Goal: Task Accomplishment & Management: Use online tool/utility

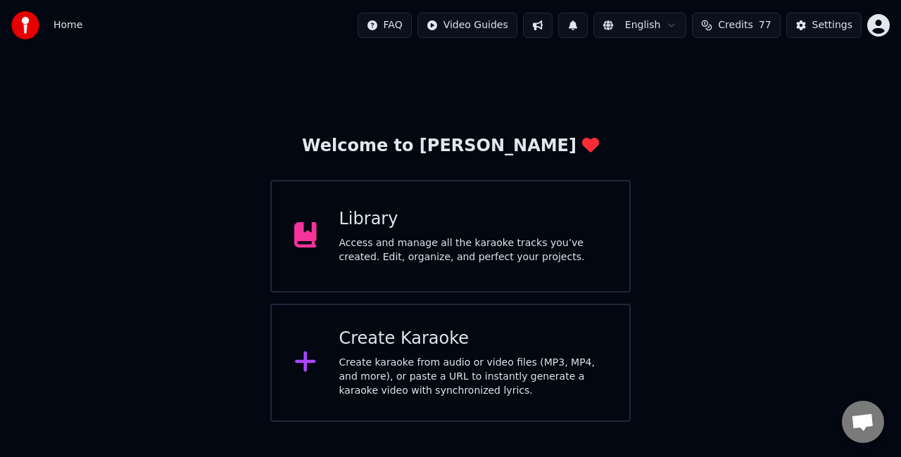
click at [405, 358] on div "Create karaoke from audio or video files (MP3, MP4, and more), or paste a URL t…" at bounding box center [473, 377] width 268 height 42
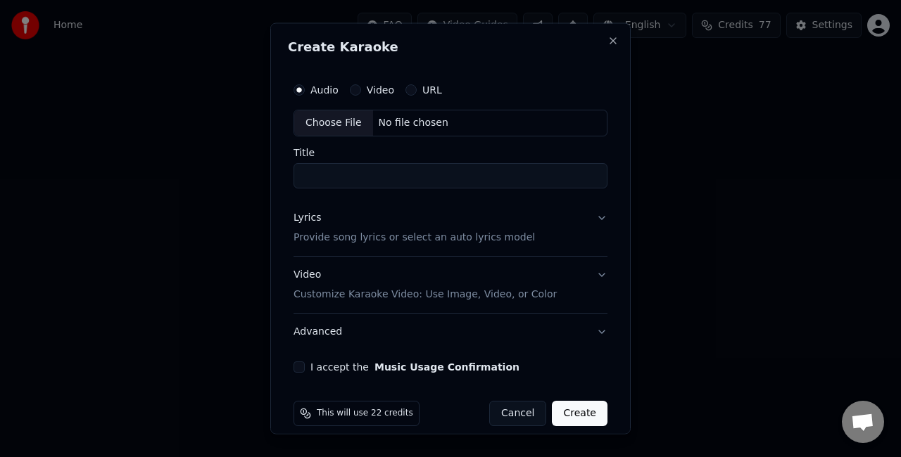
click at [341, 116] on div "Choose File" at bounding box center [333, 122] width 79 height 25
type input "**********"
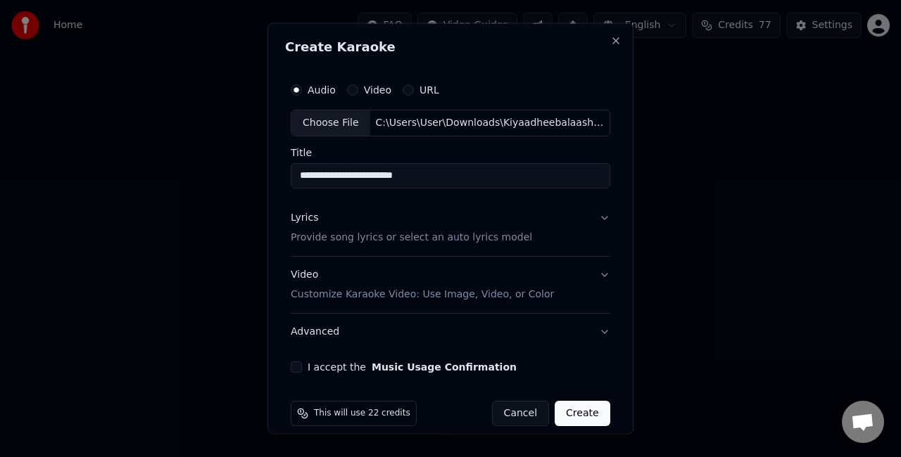
click at [585, 219] on button "Lyrics Provide song lyrics or select an auto lyrics model" at bounding box center [450, 227] width 319 height 56
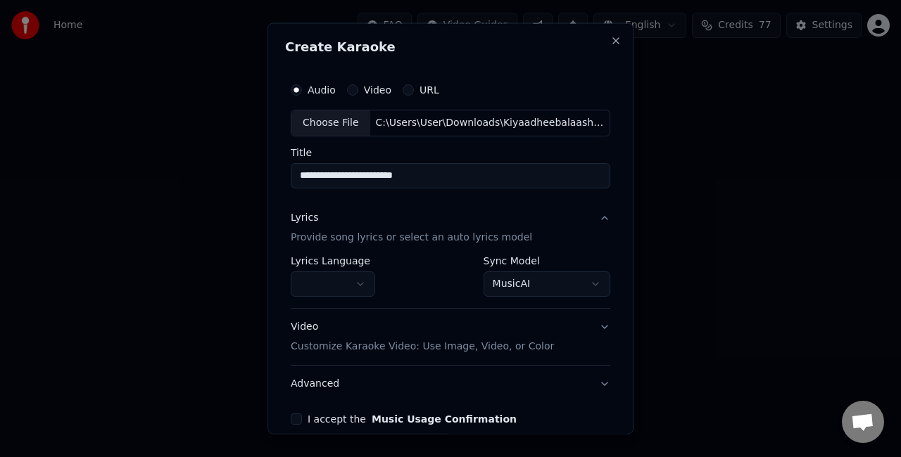
click at [510, 276] on body "**********" at bounding box center [450, 211] width 901 height 422
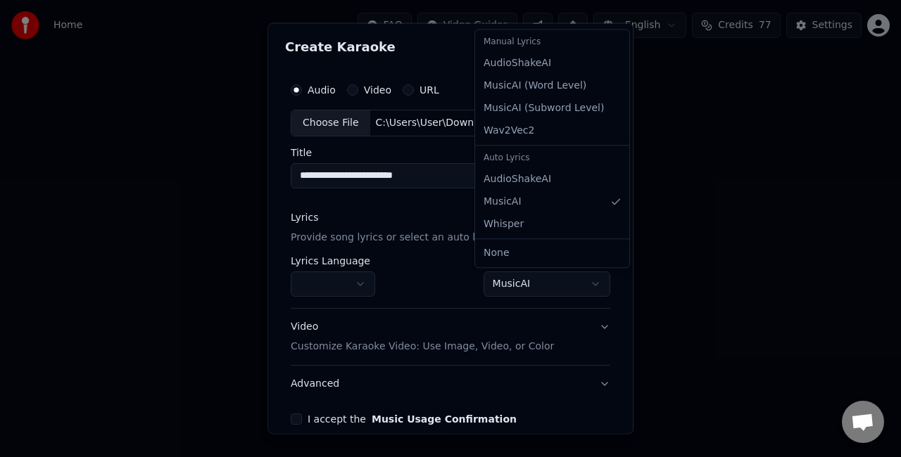
select select "**********"
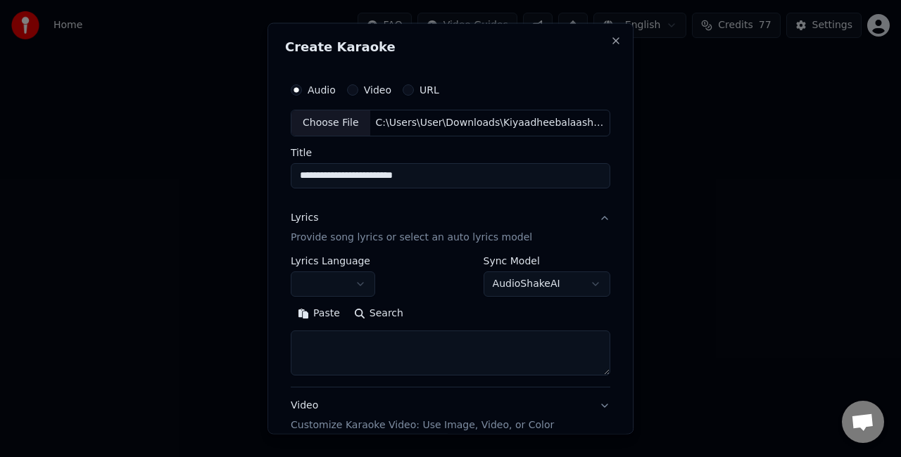
click at [400, 342] on textarea at bounding box center [450, 352] width 319 height 45
click at [311, 317] on button "Paste" at bounding box center [319, 313] width 56 height 23
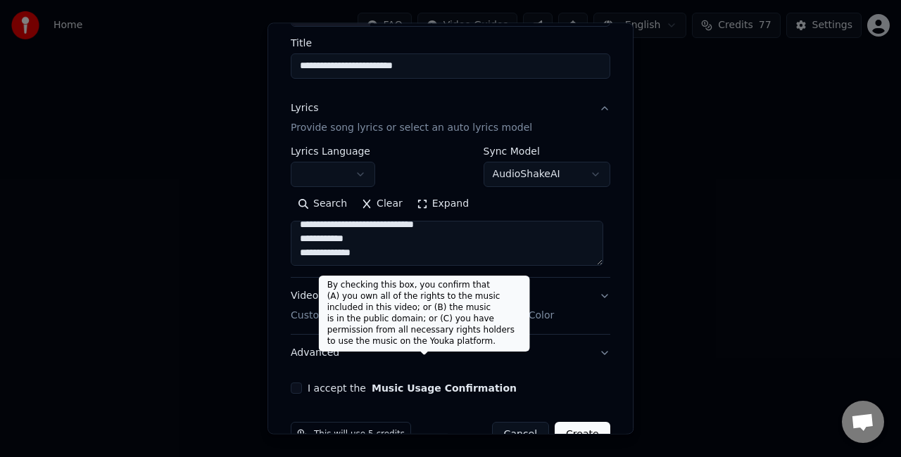
scroll to position [144, 0]
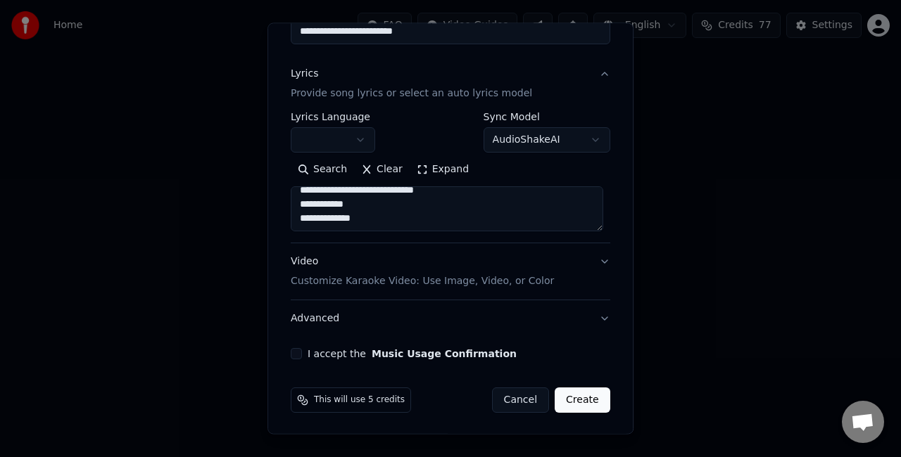
click at [583, 267] on button "Video Customize Karaoke Video: Use Image, Video, or Color" at bounding box center [450, 271] width 319 height 56
type textarea "**********"
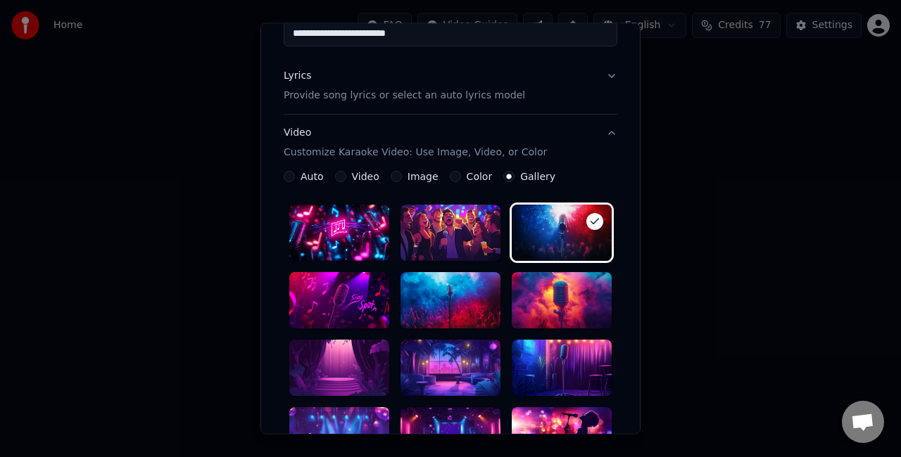
scroll to position [0, 0]
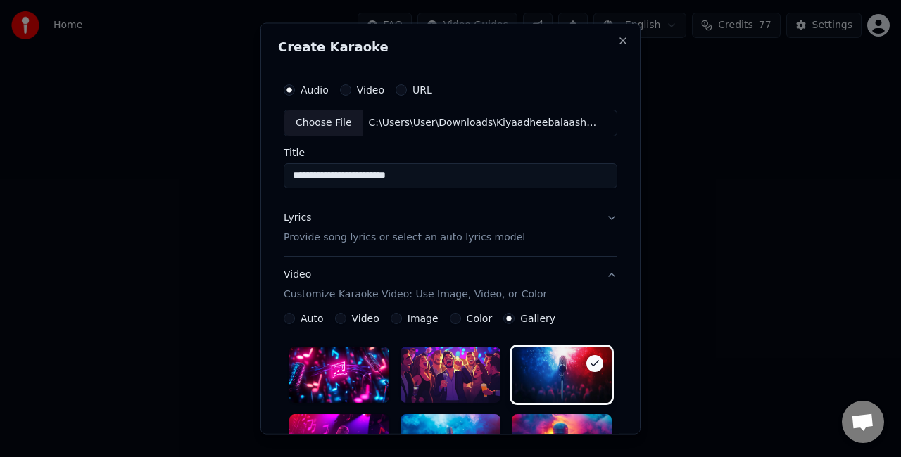
click at [391, 318] on button "Image" at bounding box center [396, 317] width 11 height 11
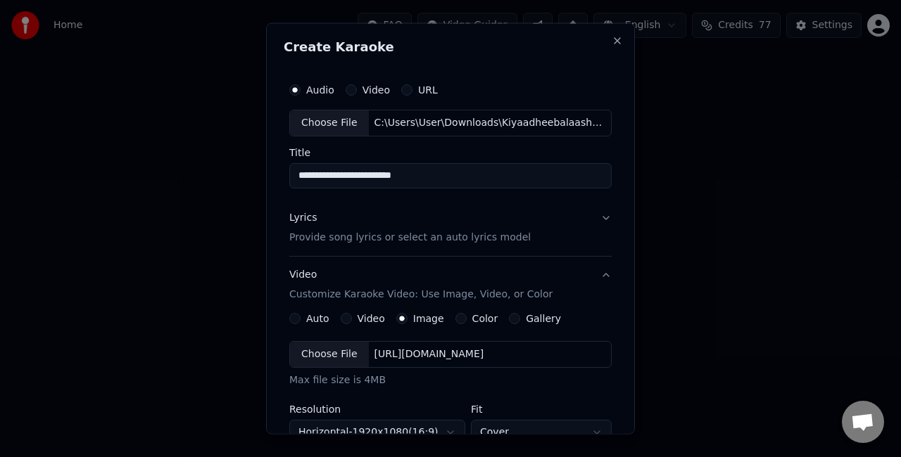
click at [317, 352] on div "Choose File" at bounding box center [329, 353] width 79 height 25
click at [509, 319] on button "Gallery" at bounding box center [514, 317] width 11 height 11
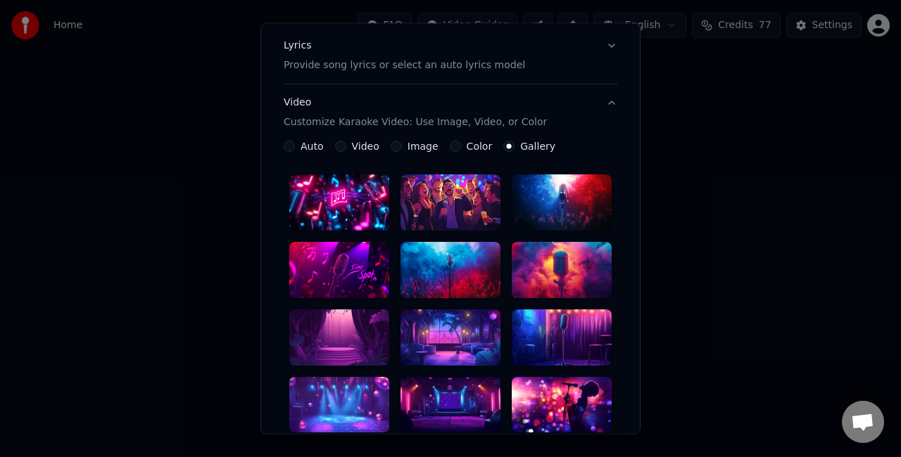
scroll to position [211, 0]
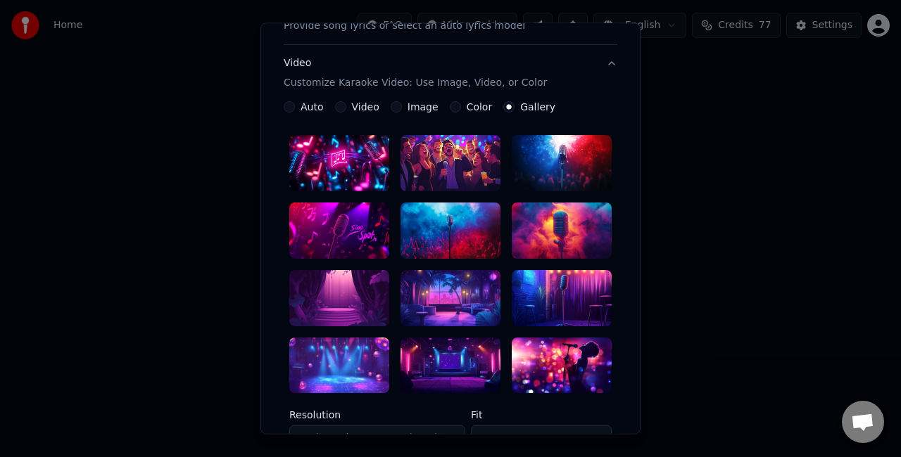
click at [453, 302] on div at bounding box center [450, 298] width 100 height 56
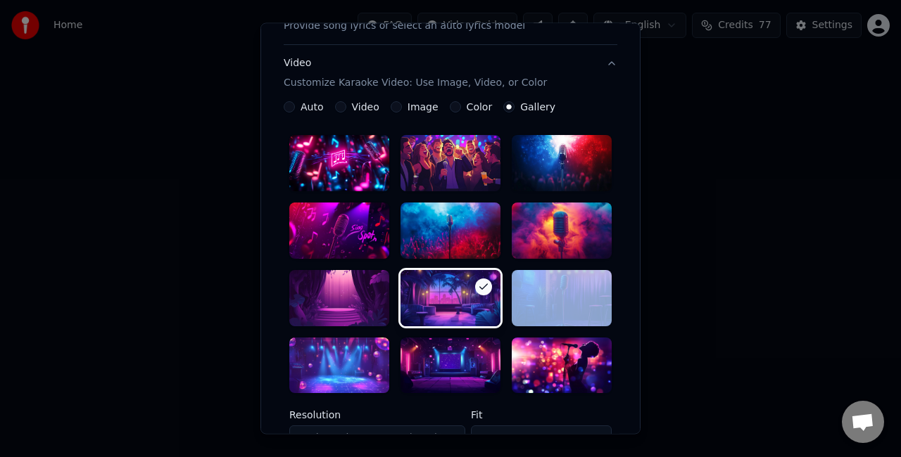
click at [453, 302] on div at bounding box center [450, 298] width 100 height 56
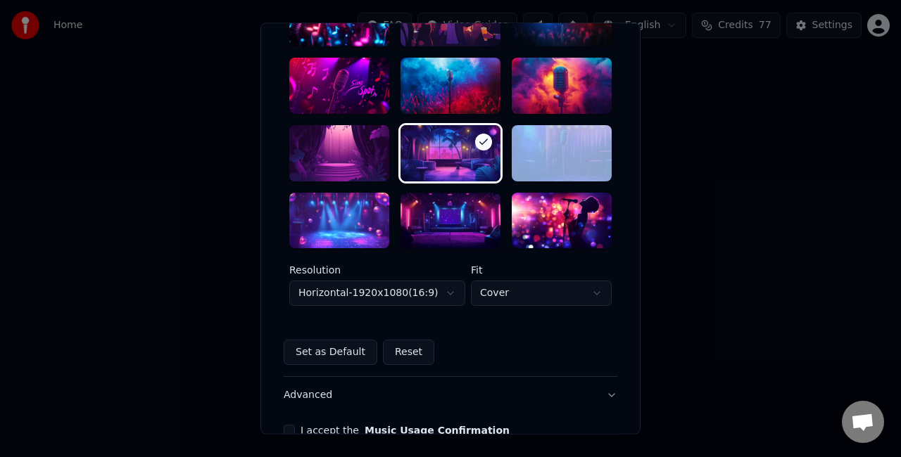
scroll to position [433, 0]
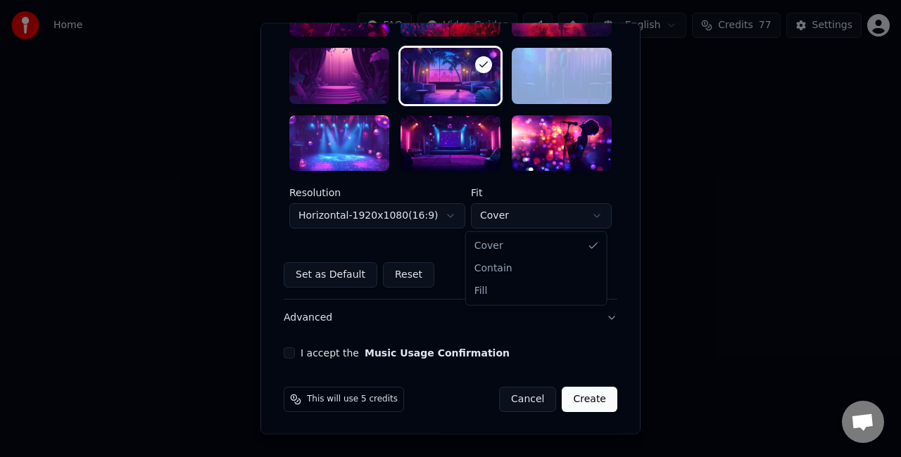
click at [510, 214] on body "**********" at bounding box center [450, 211] width 901 height 422
select select "****"
drag, startPoint x: 495, startPoint y: 289, endPoint x: 465, endPoint y: 237, distance: 60.2
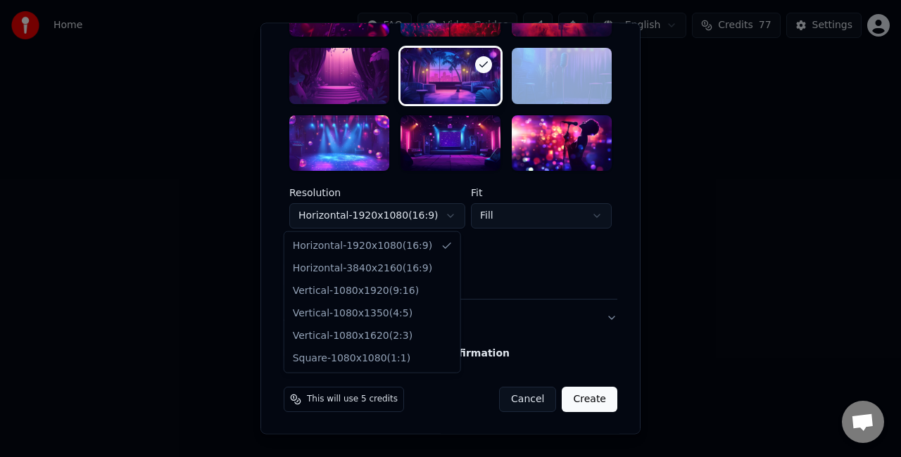
click at [431, 210] on body "**********" at bounding box center [450, 211] width 901 height 422
select select "*********"
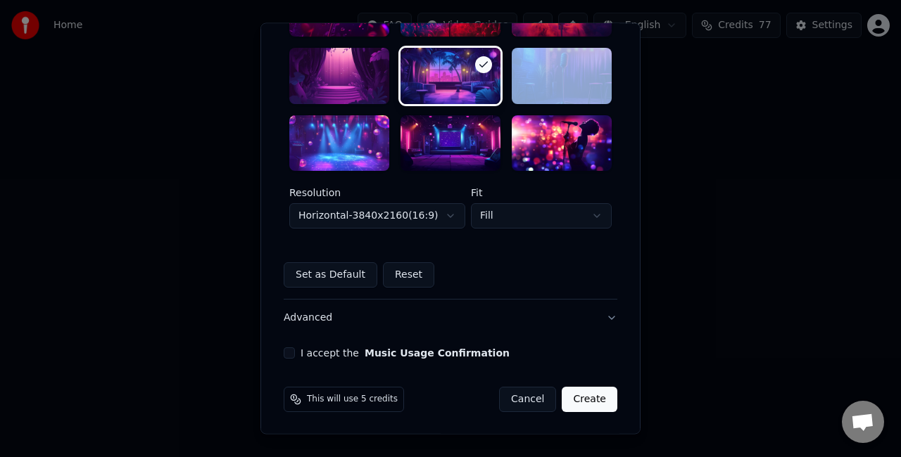
click at [286, 348] on button "I accept the Music Usage Confirmation" at bounding box center [289, 353] width 11 height 11
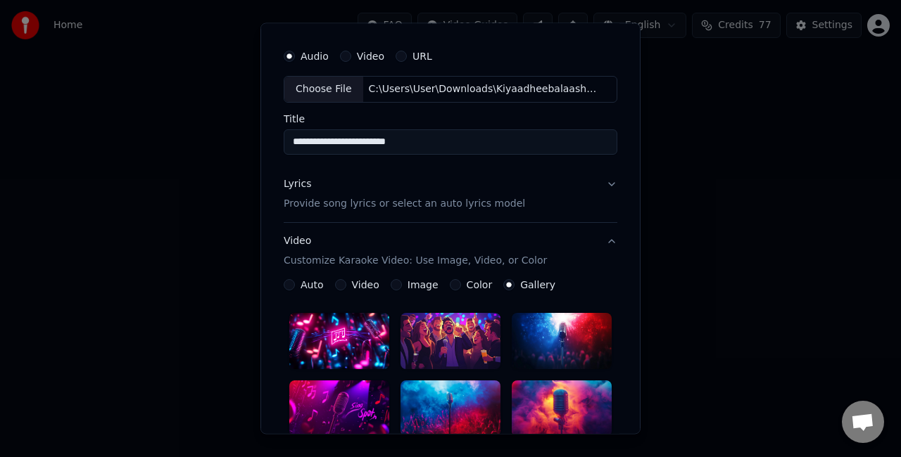
scroll to position [70, 0]
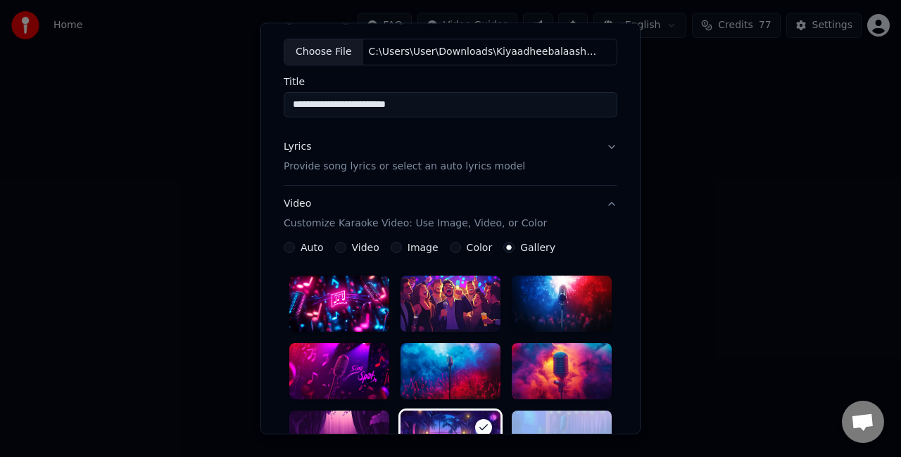
click at [543, 167] on button "Lyrics Provide song lyrics or select an auto lyrics model" at bounding box center [451, 157] width 334 height 56
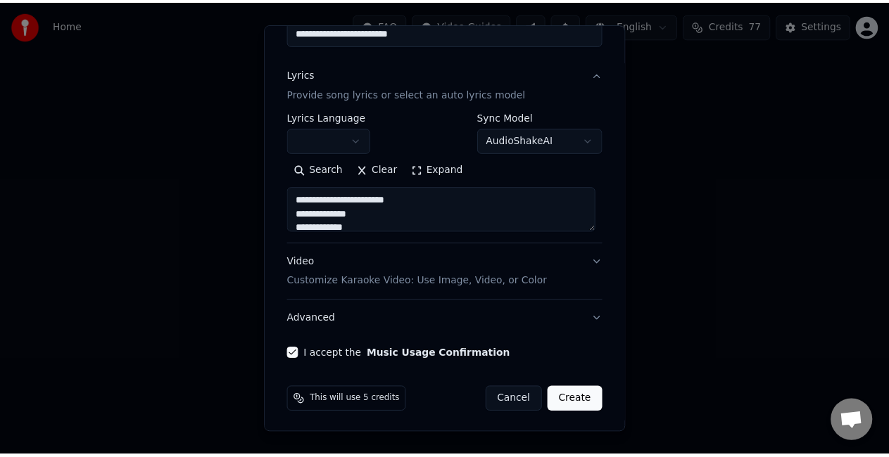
scroll to position [144, 0]
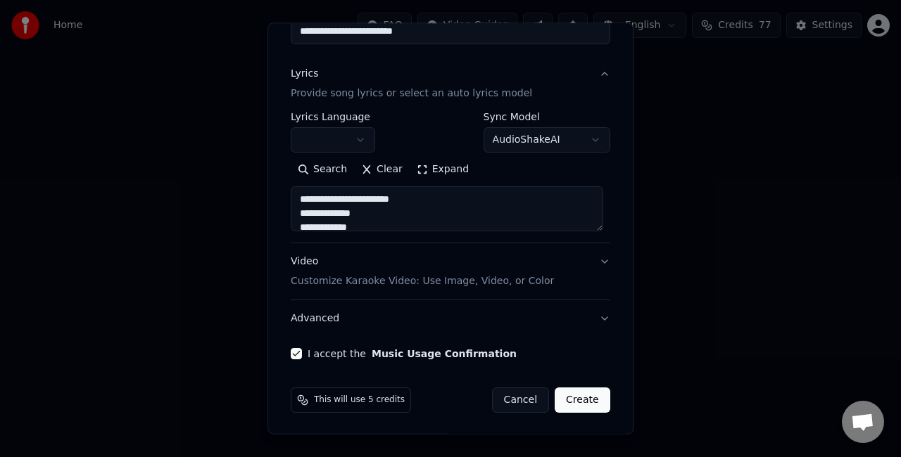
click at [570, 402] on button "Create" at bounding box center [583, 400] width 56 height 25
type textarea "**********"
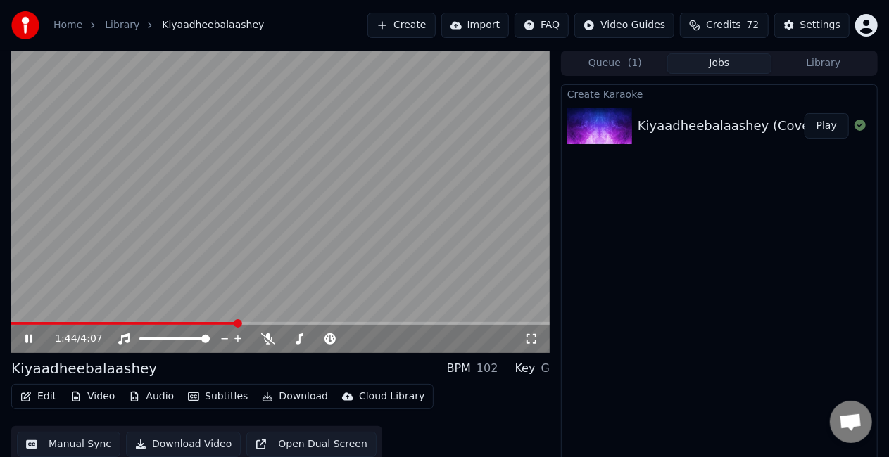
click at [237, 324] on span at bounding box center [124, 323] width 226 height 3
click at [26, 341] on icon at bounding box center [28, 339] width 7 height 8
click at [87, 324] on span at bounding box center [49, 323] width 76 height 3
click at [336, 220] on video at bounding box center [280, 202] width 538 height 303
click at [286, 172] on video at bounding box center [280, 202] width 538 height 303
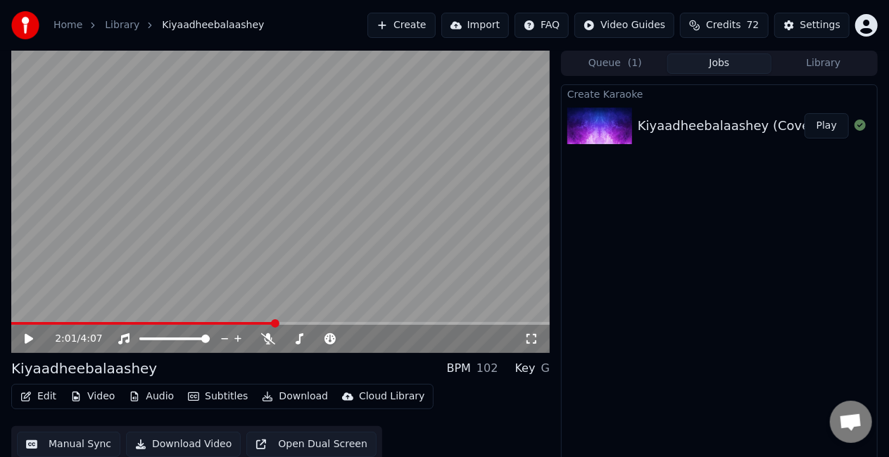
click at [59, 443] on button "Manual Sync" at bounding box center [68, 444] width 103 height 25
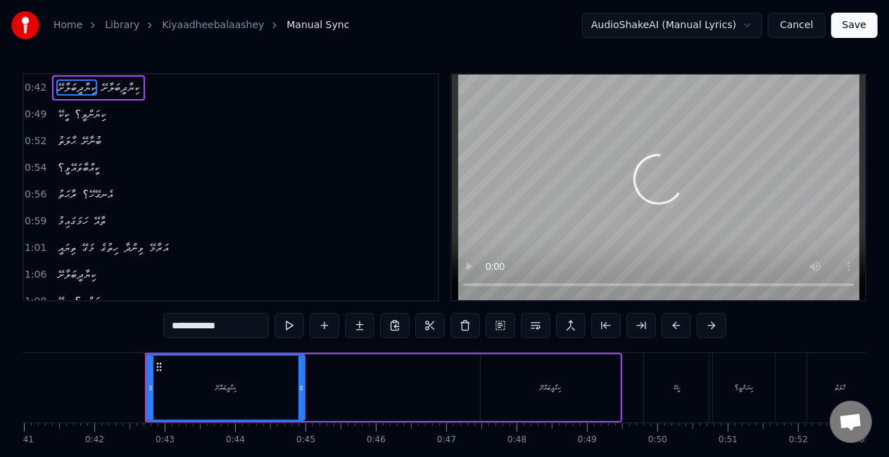
scroll to position [0, 2936]
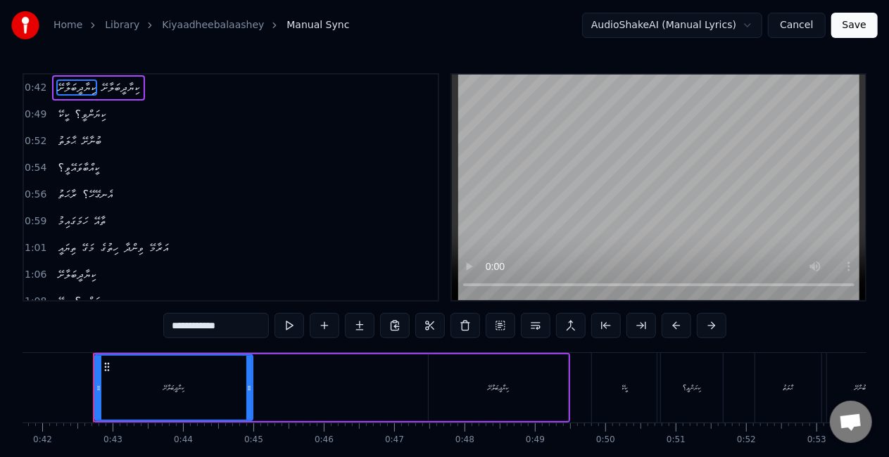
click at [163, 401] on div "ކިޔާދީބަލާށޭ" at bounding box center [174, 388] width 156 height 64
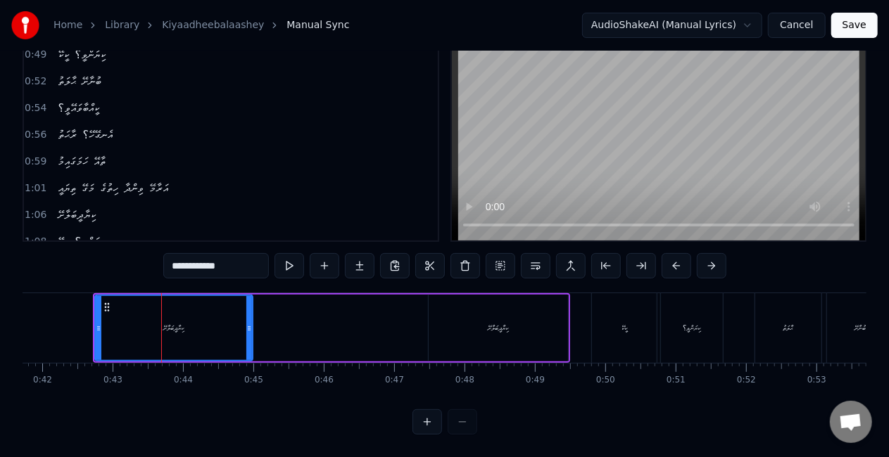
click at [489, 329] on div "ކިޔާދީބަލާށޭ" at bounding box center [498, 328] width 139 height 67
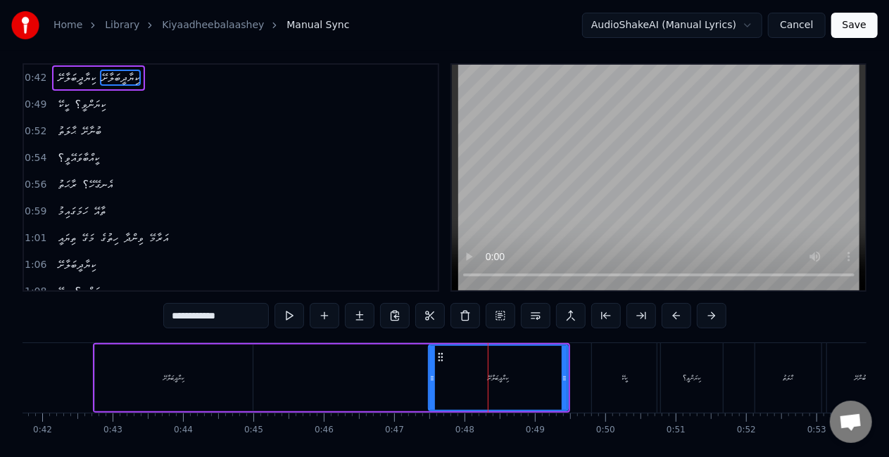
scroll to position [0, 0]
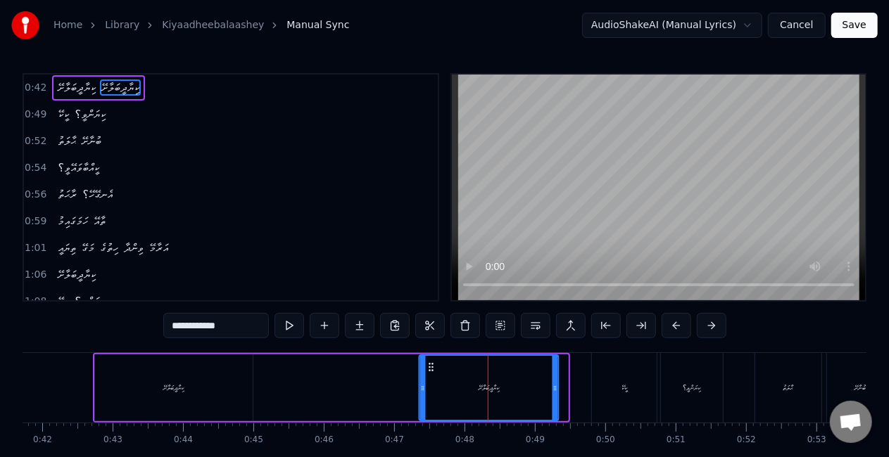
drag, startPoint x: 438, startPoint y: 365, endPoint x: 429, endPoint y: 365, distance: 9.1
click at [429, 365] on icon at bounding box center [431, 367] width 11 height 11
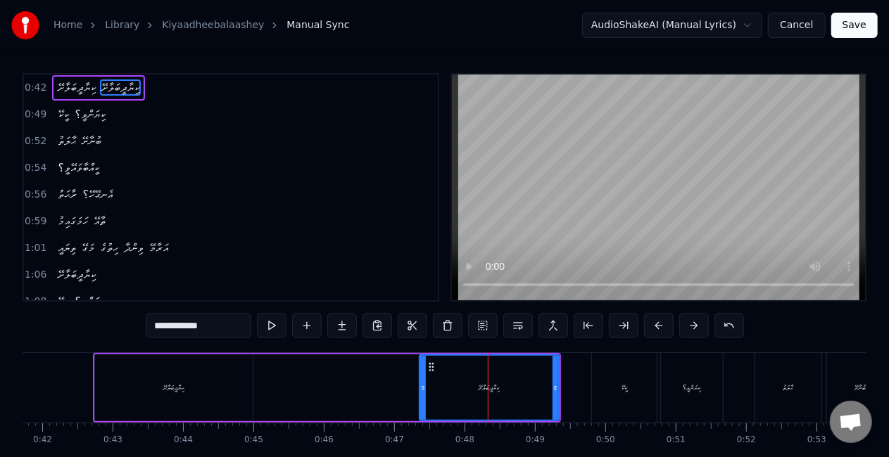
click at [398, 376] on div "ކިޔާދީބަލާށޭ ކިޔާދީބަލާށޭ" at bounding box center [327, 388] width 468 height 70
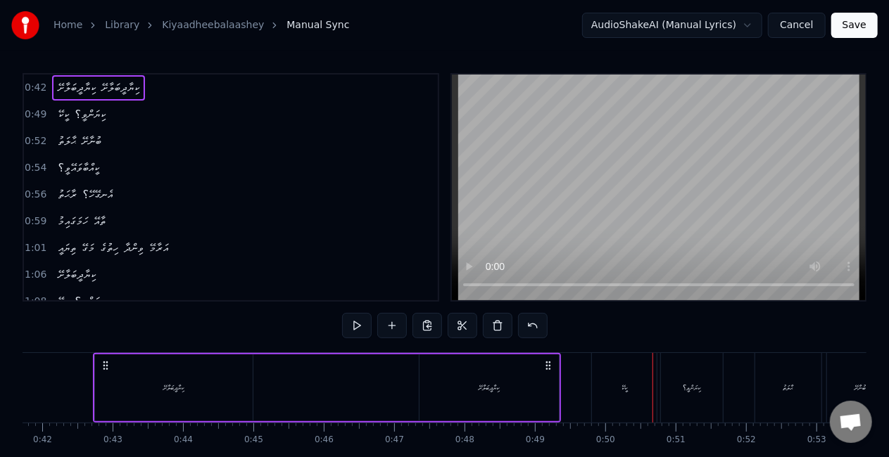
drag, startPoint x: 622, startPoint y: 384, endPoint x: 618, endPoint y: 372, distance: 12.7
click at [621, 383] on div "ކީކޭ" at bounding box center [624, 388] width 6 height 11
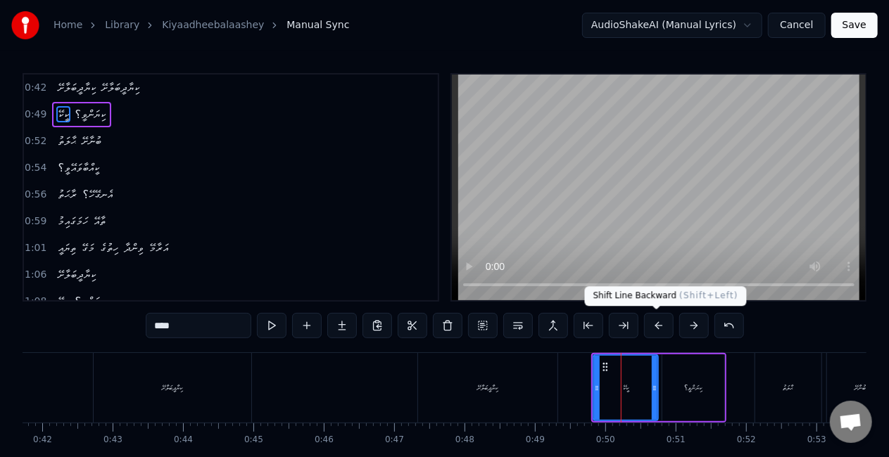
click at [657, 322] on button at bounding box center [659, 325] width 30 height 25
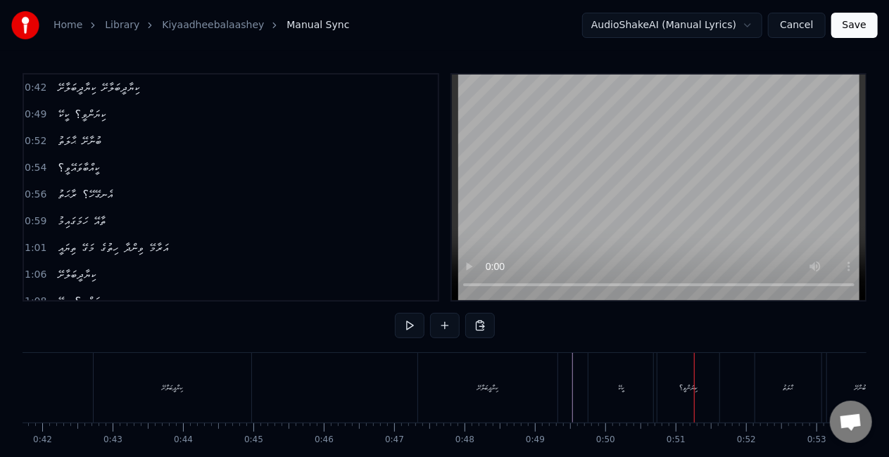
click at [611, 385] on div "ކީކޭ" at bounding box center [620, 388] width 65 height 70
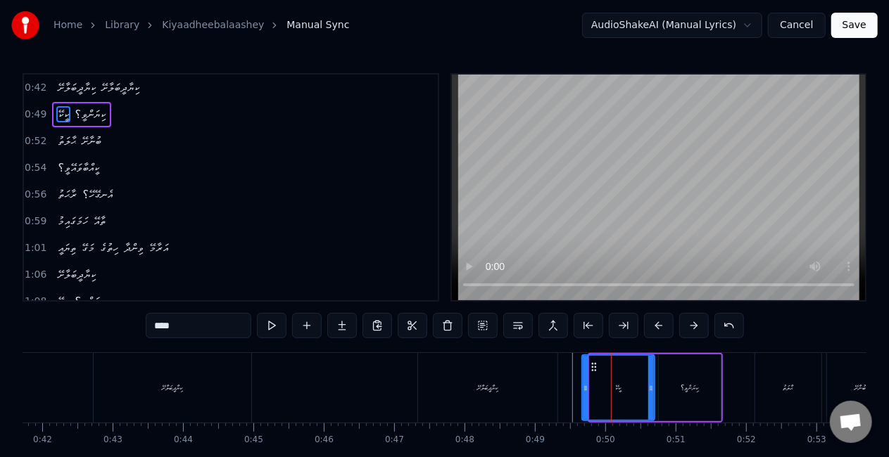
drag, startPoint x: 593, startPoint y: 388, endPoint x: 585, endPoint y: 387, distance: 7.9
click at [585, 387] on icon at bounding box center [586, 388] width 6 height 11
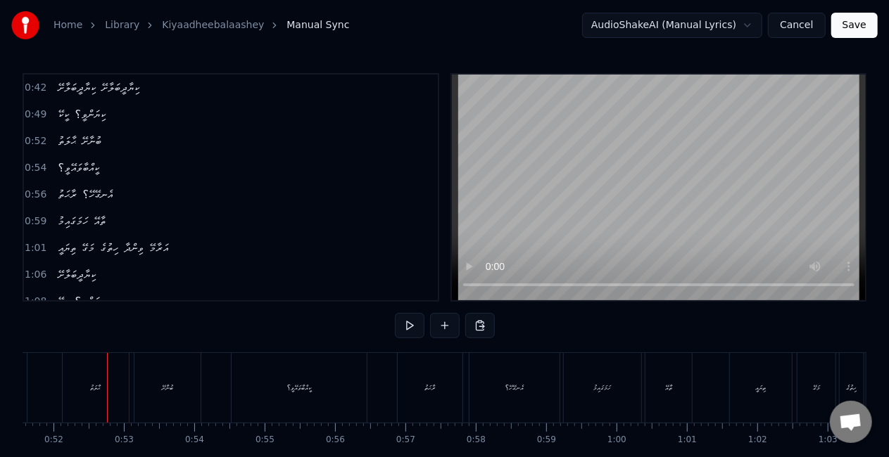
scroll to position [0, 3642]
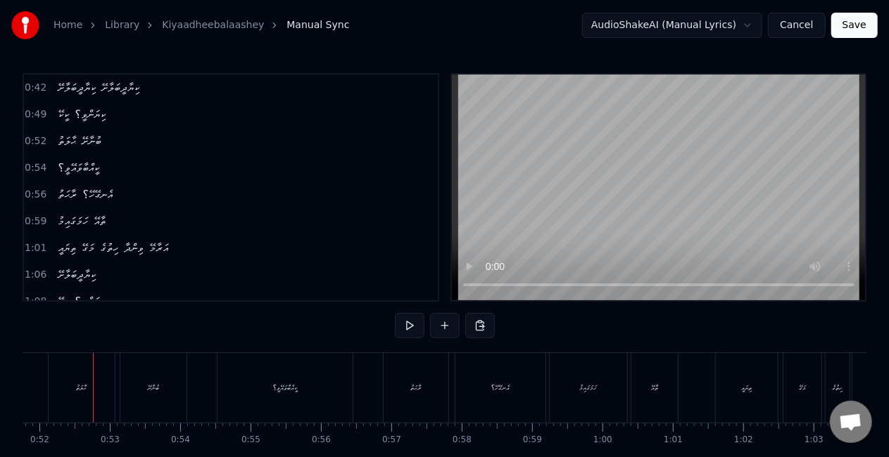
click at [89, 404] on div "ޙާލަތު" at bounding box center [82, 388] width 66 height 70
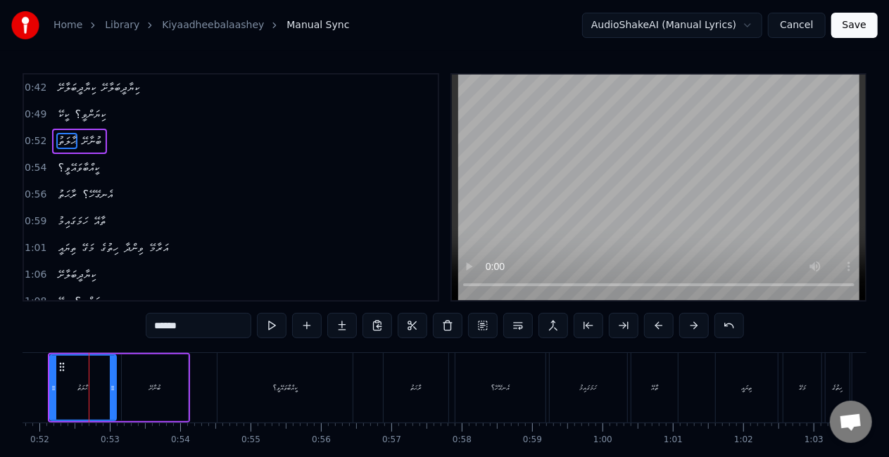
scroll to position [0, 3638]
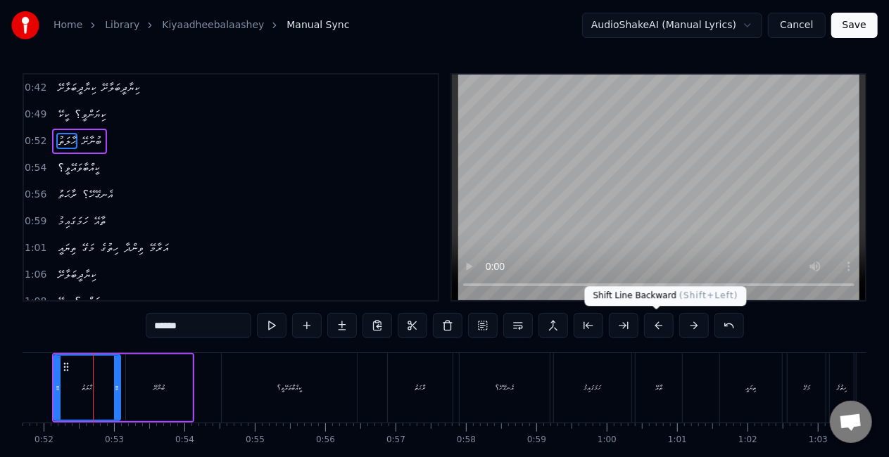
click at [649, 322] on button at bounding box center [659, 325] width 30 height 25
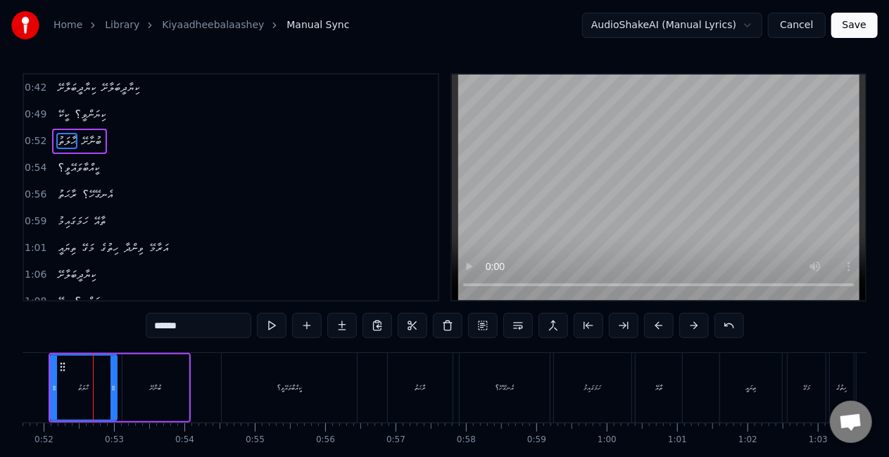
click at [649, 322] on button at bounding box center [659, 325] width 30 height 25
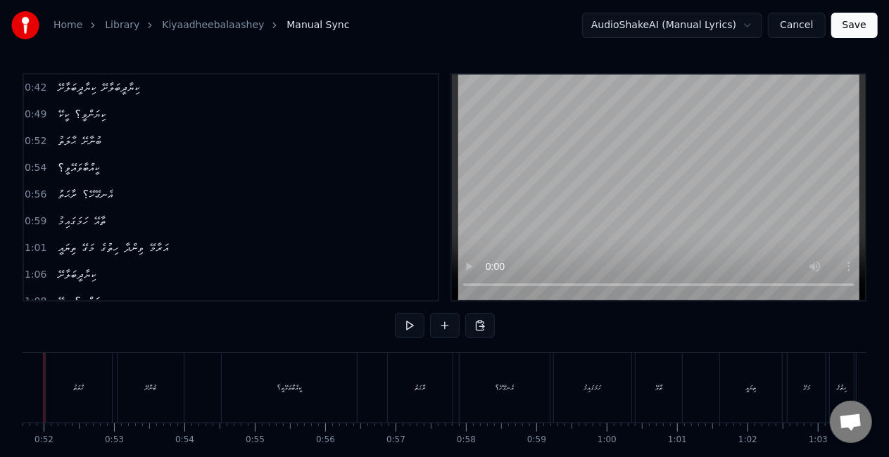
scroll to position [0, 3589]
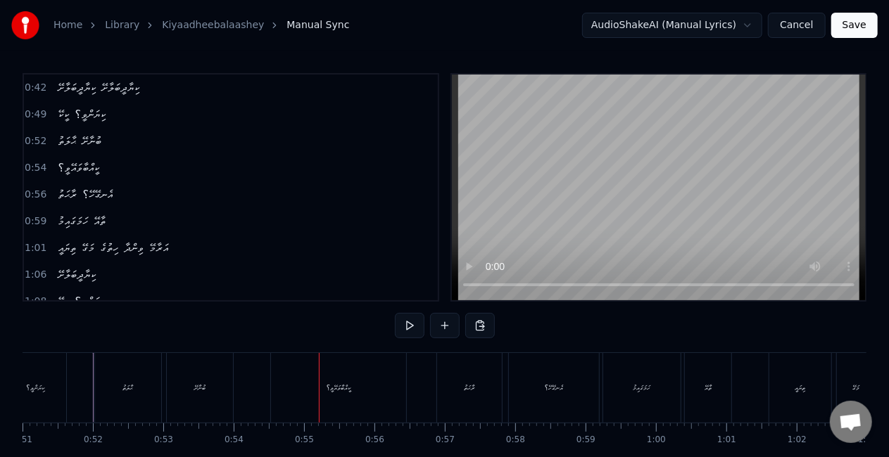
click at [335, 381] on div "ކީއްބާވައޭވީ؟" at bounding box center [338, 388] width 135 height 70
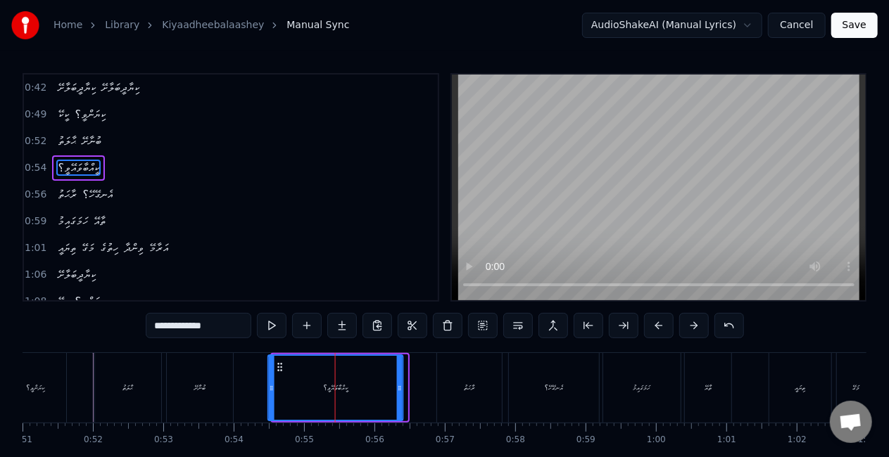
click at [283, 363] on icon at bounding box center [279, 367] width 11 height 11
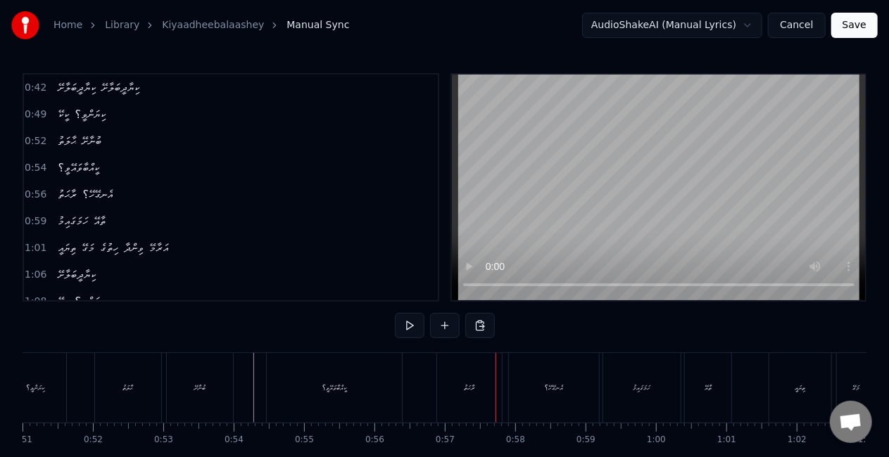
click at [468, 388] on div "ރާޙަތު" at bounding box center [469, 388] width 11 height 11
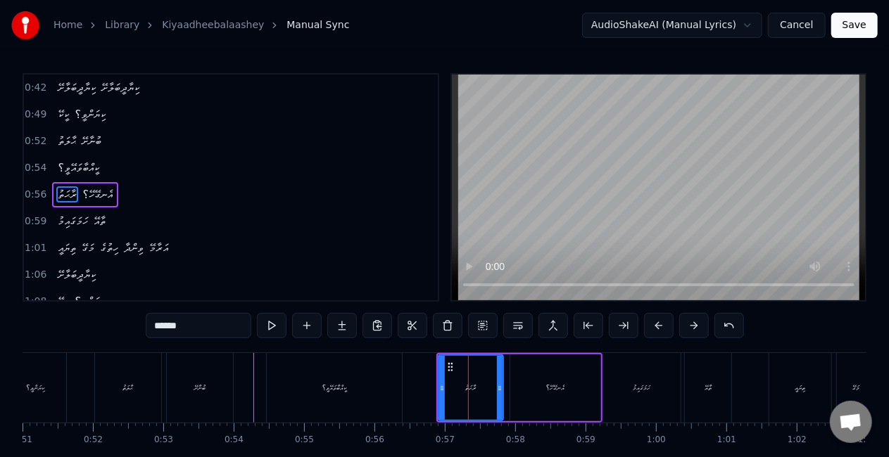
scroll to position [5, 0]
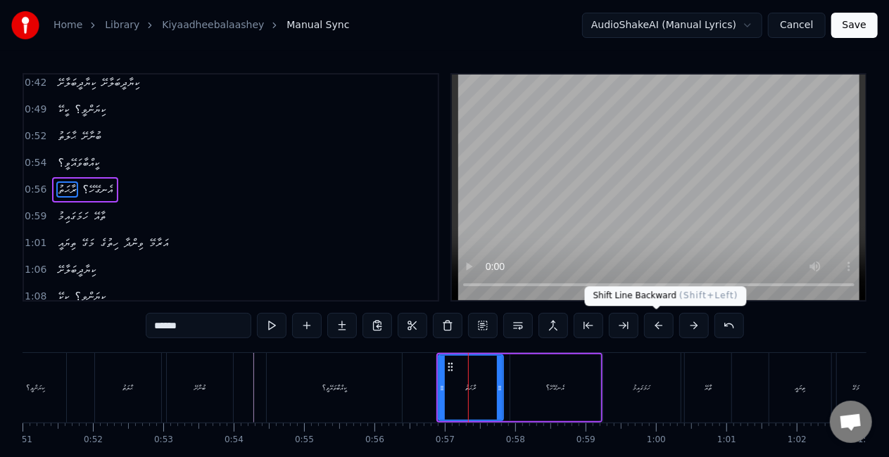
click at [652, 328] on button at bounding box center [659, 325] width 30 height 25
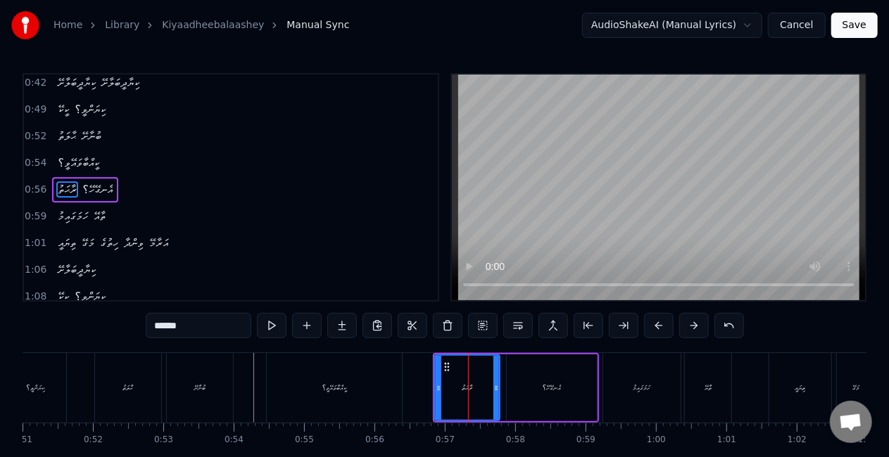
click at [652, 327] on button at bounding box center [659, 325] width 30 height 25
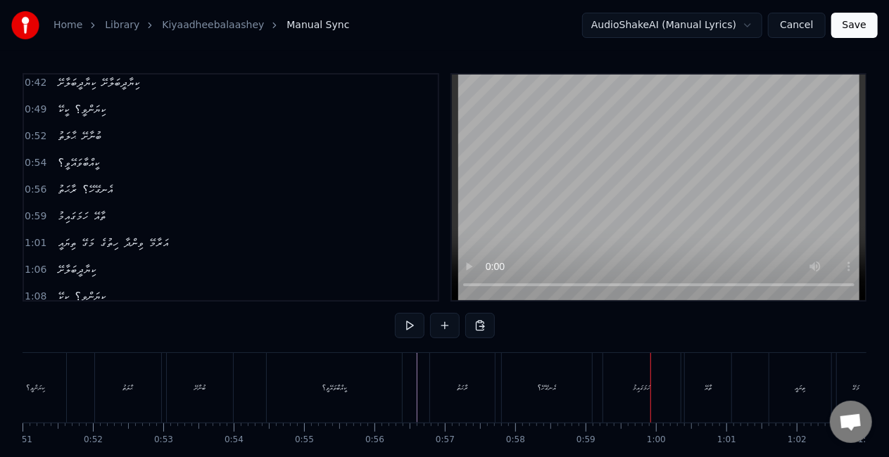
click at [612, 374] on div "ހަމަގައިމު" at bounding box center [641, 388] width 77 height 70
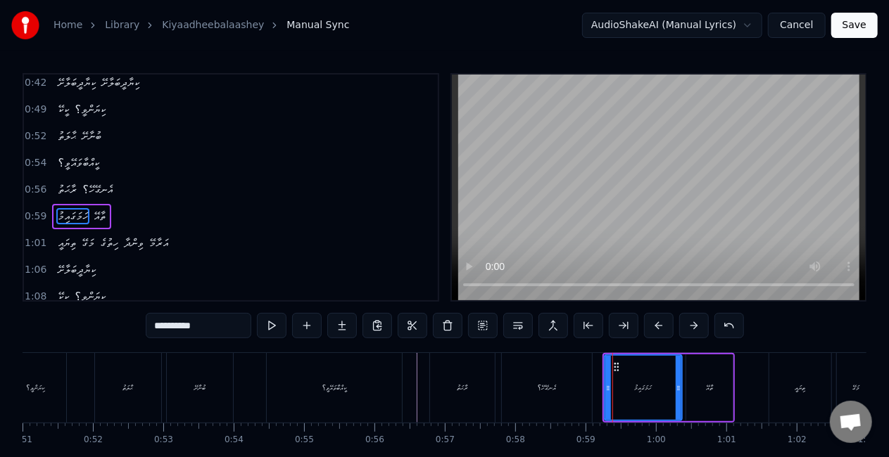
scroll to position [31, 0]
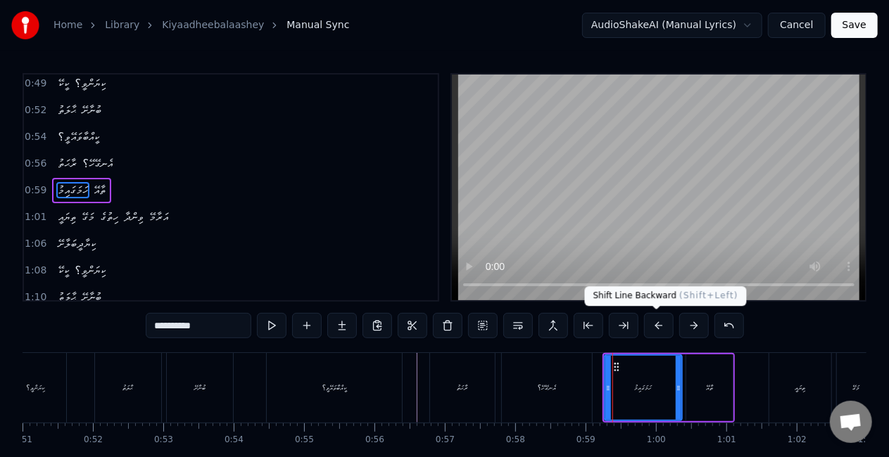
click at [657, 324] on button at bounding box center [659, 325] width 30 height 25
click at [654, 325] on button at bounding box center [659, 325] width 30 height 25
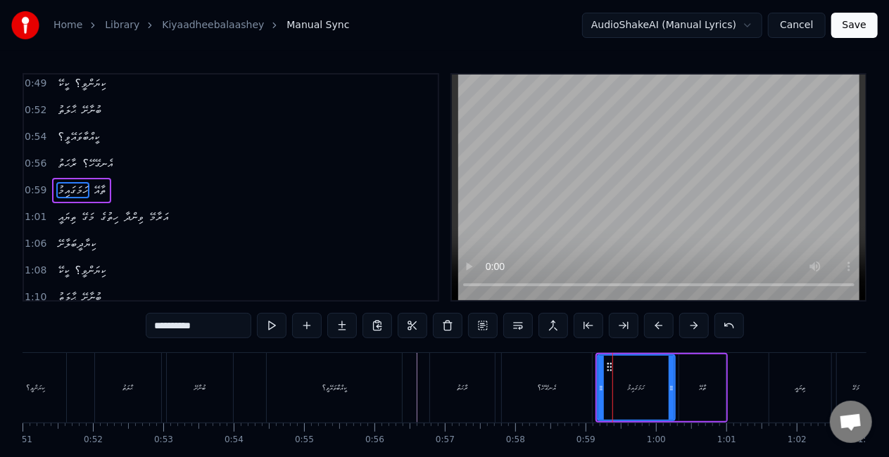
click at [583, 371] on div "އެނގޭހޭ؟" at bounding box center [547, 388] width 90 height 70
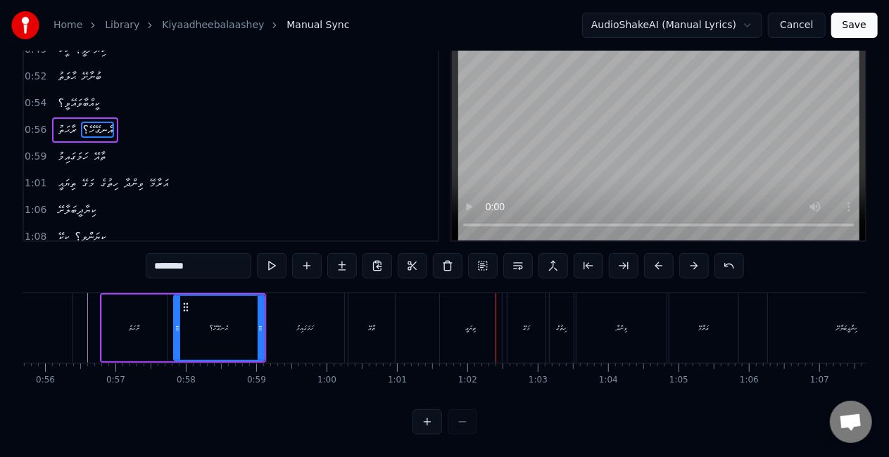
scroll to position [0, 3939]
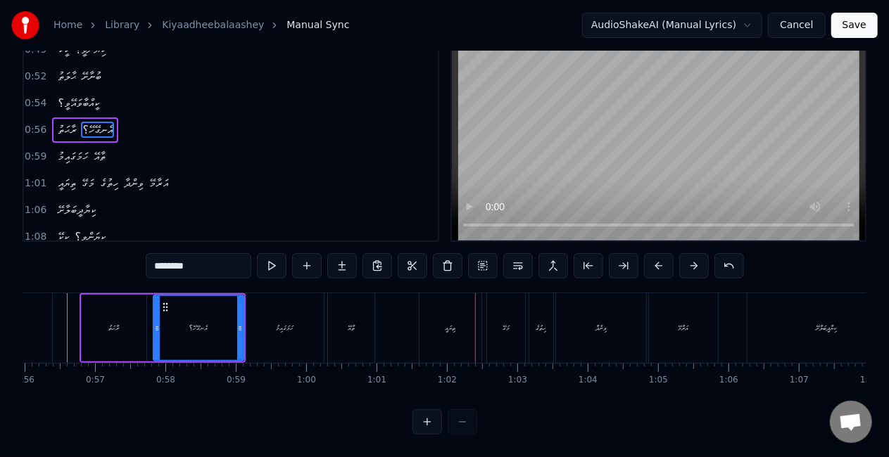
click at [433, 312] on div "ތިޔައީ" at bounding box center [450, 328] width 62 height 70
type input "******"
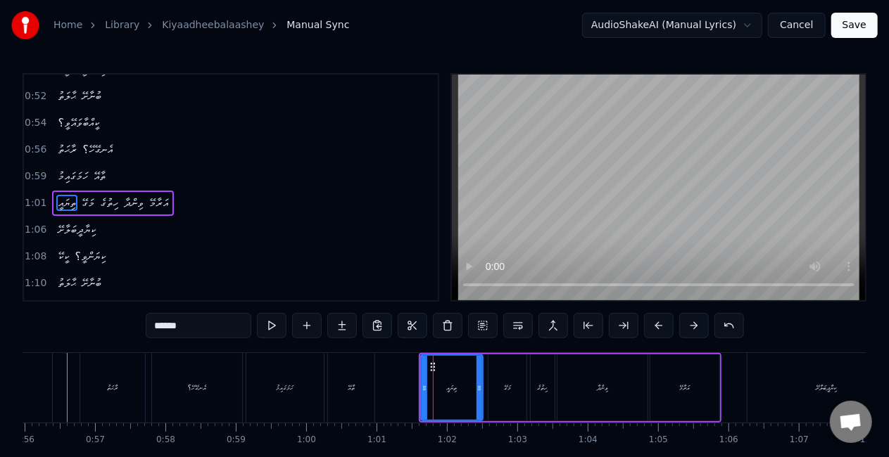
scroll to position [58, 0]
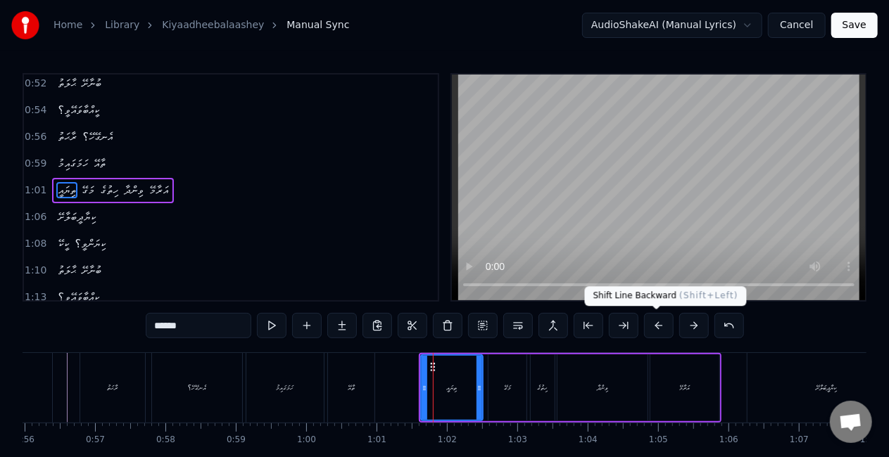
click at [654, 322] on button at bounding box center [659, 325] width 30 height 25
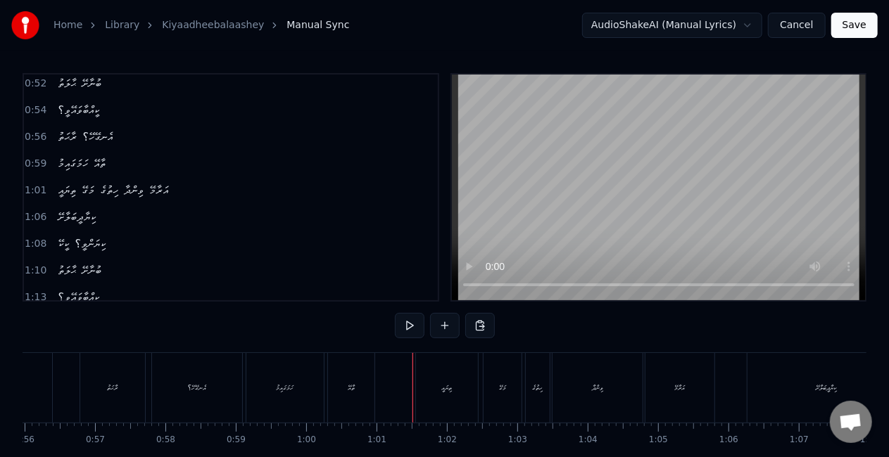
click at [421, 391] on div "ތިޔައީ" at bounding box center [447, 388] width 62 height 70
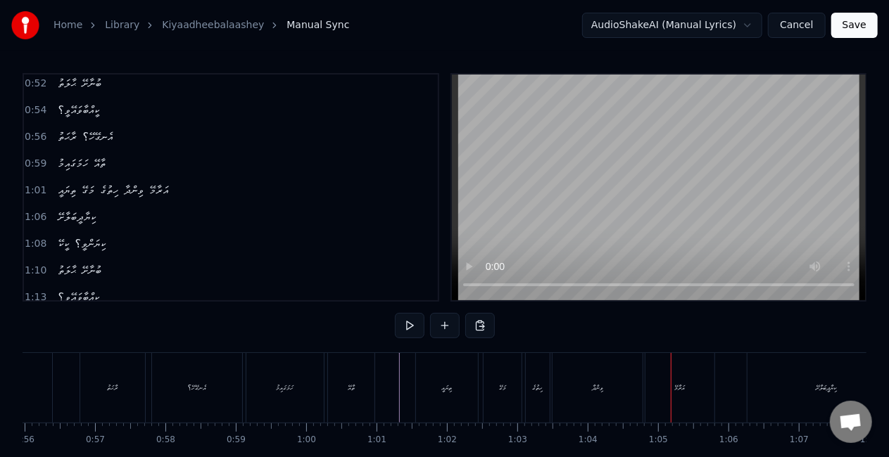
click at [541, 397] on div "ހިތުގެ" at bounding box center [538, 388] width 24 height 70
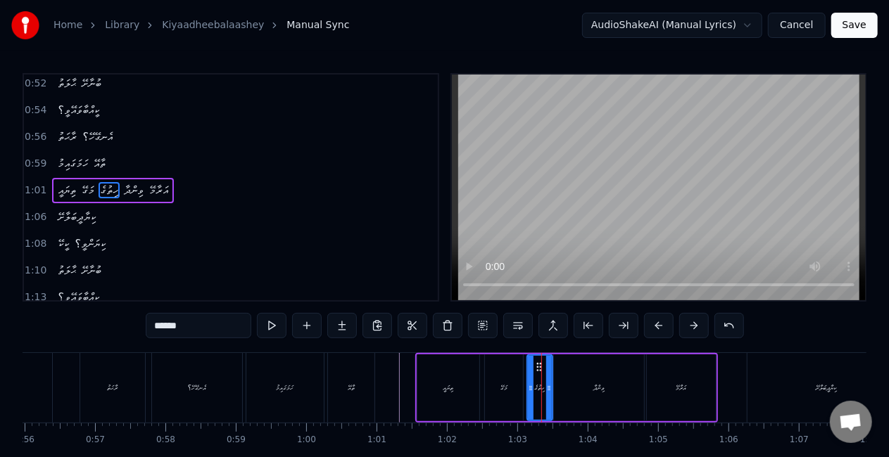
click at [547, 395] on div at bounding box center [549, 388] width 6 height 64
click at [555, 397] on div at bounding box center [555, 388] width 6 height 64
click at [554, 395] on div at bounding box center [554, 388] width 1 height 70
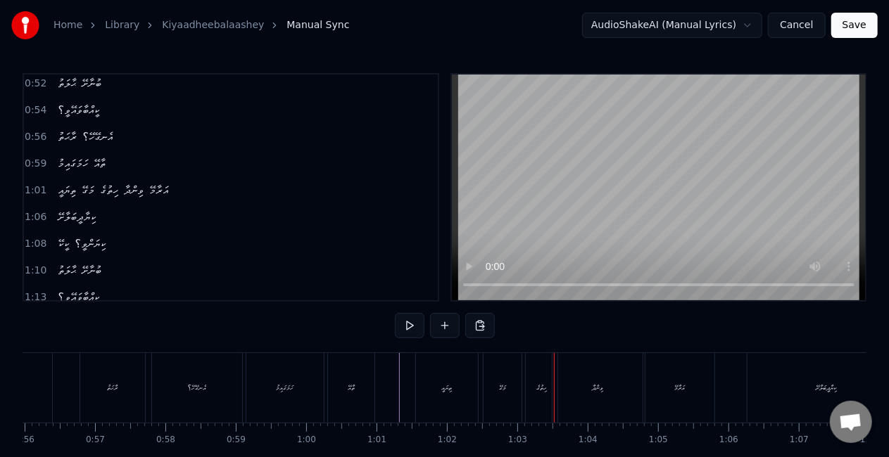
click at [532, 395] on div "ހިތުގެ" at bounding box center [542, 388] width 32 height 70
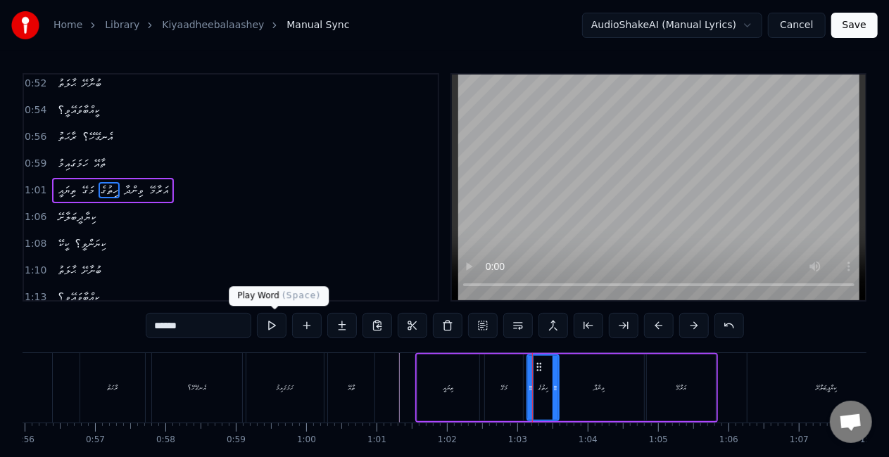
click at [273, 324] on button at bounding box center [272, 325] width 30 height 25
click at [274, 324] on button at bounding box center [272, 325] width 30 height 25
click at [555, 383] on icon at bounding box center [557, 388] width 6 height 11
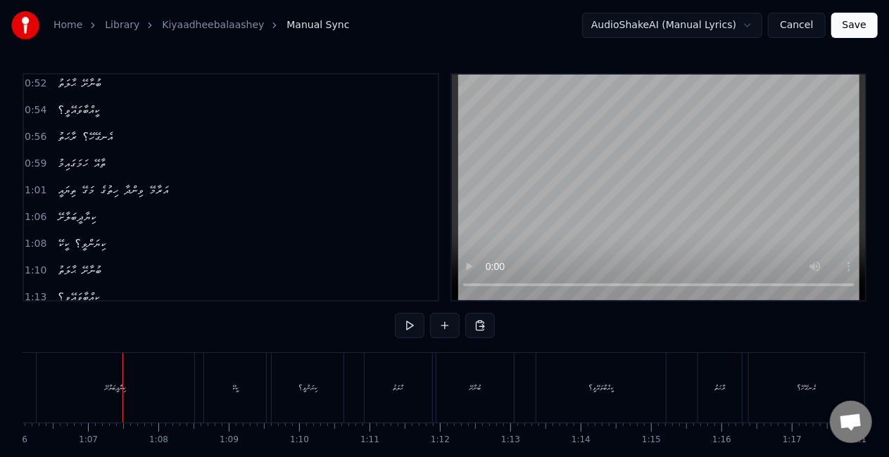
scroll to position [0, 4653]
click at [70, 397] on div "ކިޔާދީބަލާށޭ" at bounding box center [112, 388] width 158 height 70
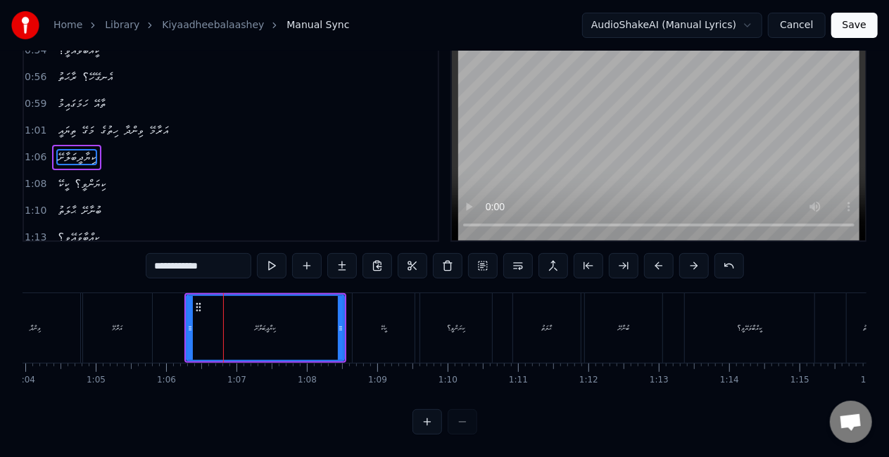
scroll to position [0, 4451]
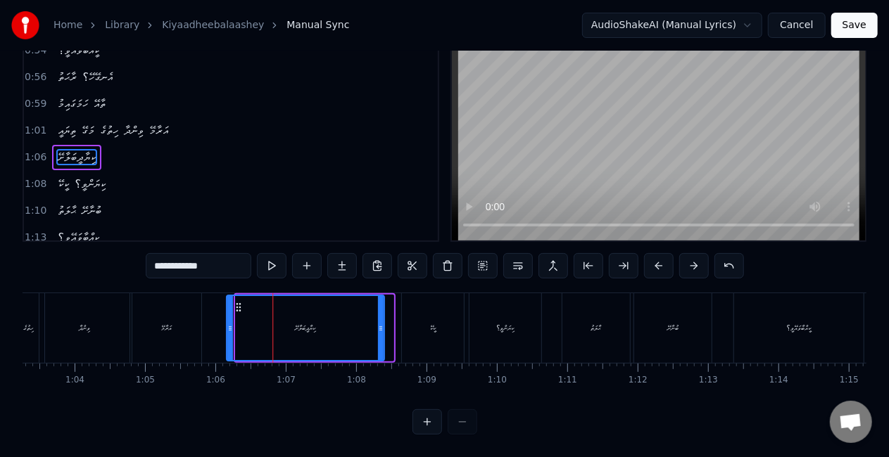
drag, startPoint x: 251, startPoint y: 298, endPoint x: 241, endPoint y: 298, distance: 9.2
click at [241, 302] on icon at bounding box center [238, 307] width 11 height 11
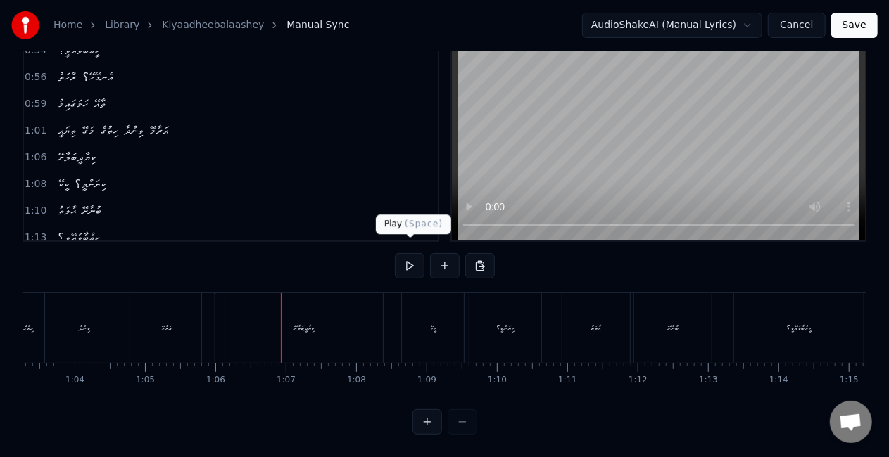
click at [327, 329] on div "ކިޔާދީބަލާށޭ" at bounding box center [304, 328] width 158 height 70
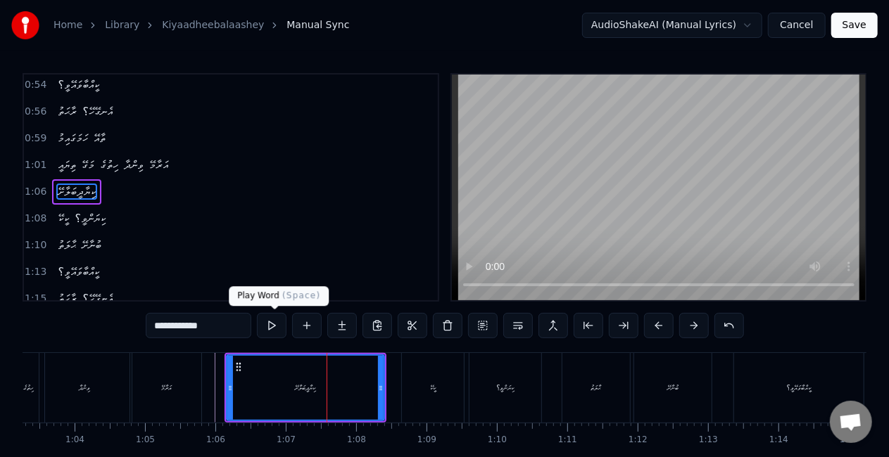
scroll to position [84, 0]
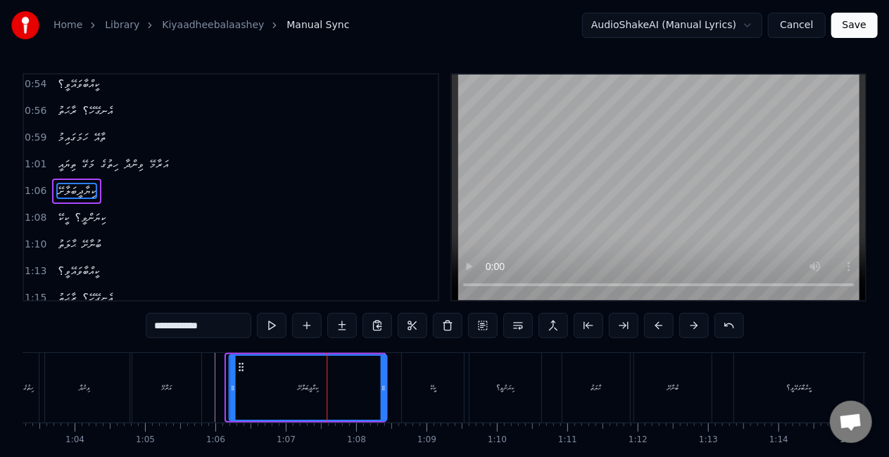
click at [239, 367] on circle at bounding box center [239, 367] width 1 height 1
drag, startPoint x: 384, startPoint y: 391, endPoint x: 370, endPoint y: 387, distance: 14.5
click at [370, 387] on icon at bounding box center [370, 388] width 6 height 11
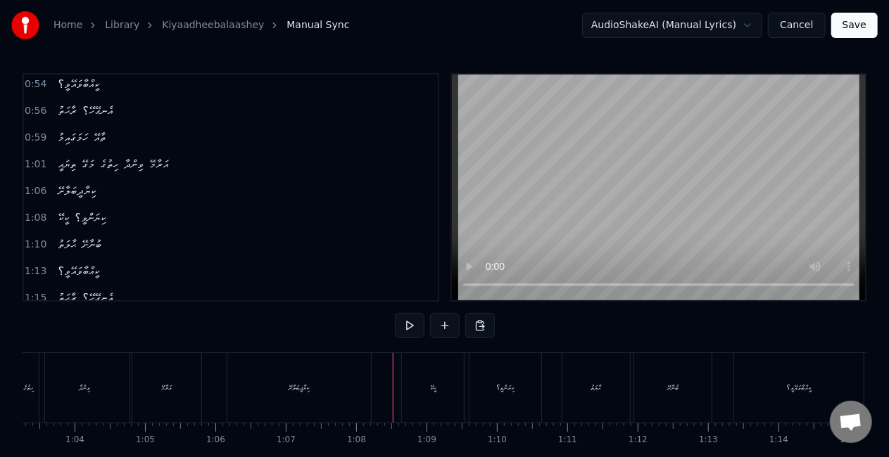
click at [278, 392] on div "ކިޔާދީބަލާށޭ" at bounding box center [299, 388] width 144 height 70
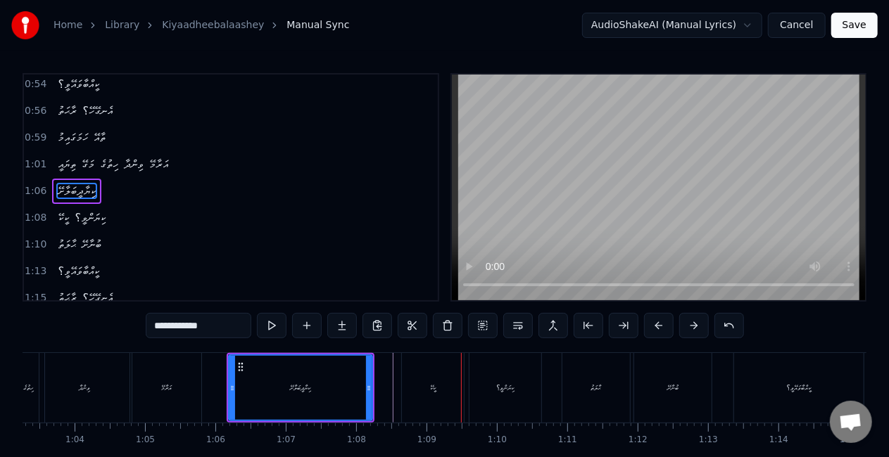
drag, startPoint x: 450, startPoint y: 365, endPoint x: 439, endPoint y: 370, distance: 12.6
click at [450, 365] on div "ކީކޭ" at bounding box center [433, 388] width 62 height 70
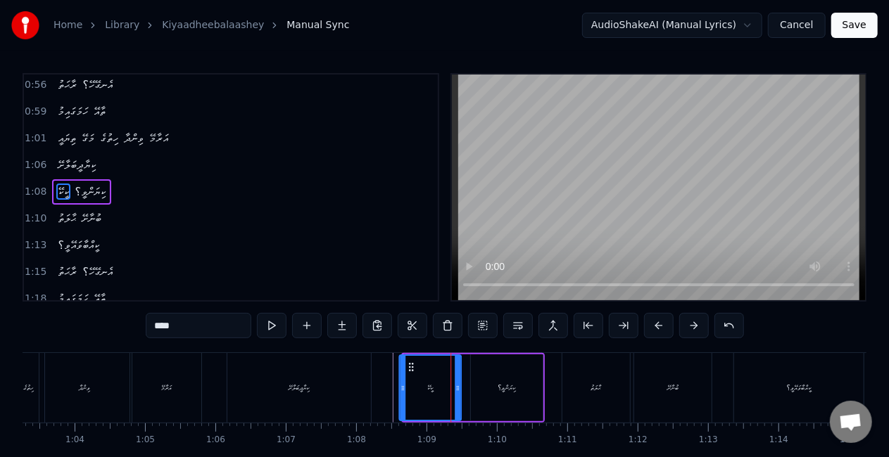
click at [409, 367] on circle at bounding box center [409, 367] width 1 height 1
click at [483, 375] on div "ކިޔަންވީ؟" at bounding box center [507, 388] width 72 height 67
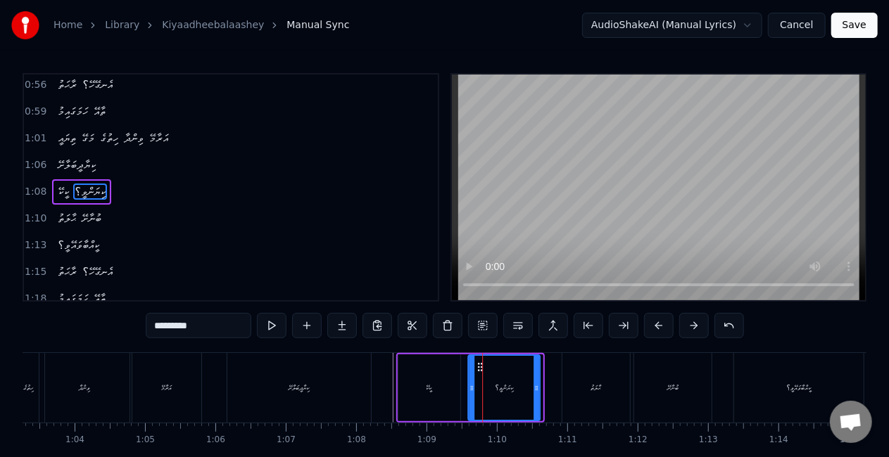
click at [477, 363] on icon at bounding box center [479, 367] width 11 height 11
click at [293, 379] on div "ކިޔާދީބަލާށޭ" at bounding box center [299, 388] width 144 height 70
type input "**********"
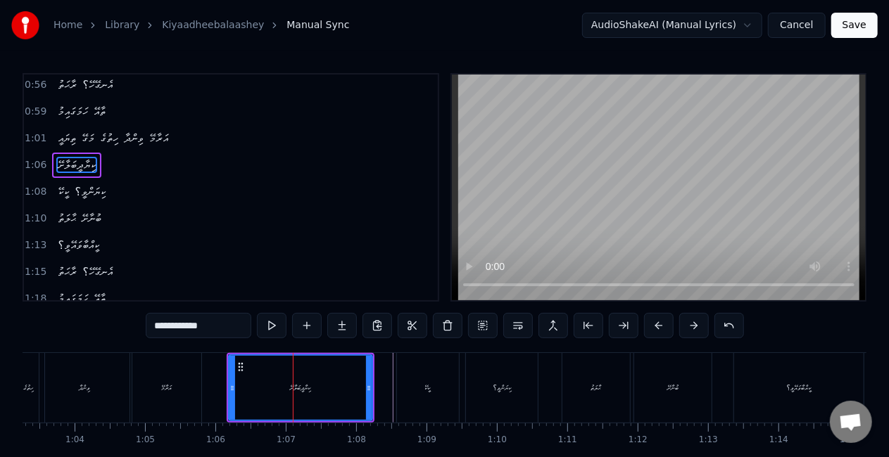
scroll to position [84, 0]
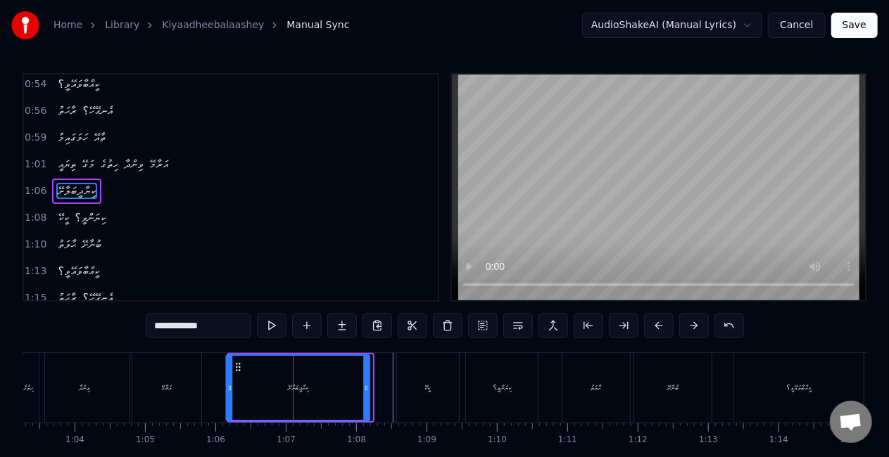
click at [239, 367] on circle at bounding box center [239, 367] width 1 height 1
click at [367, 370] on div at bounding box center [367, 388] width 6 height 64
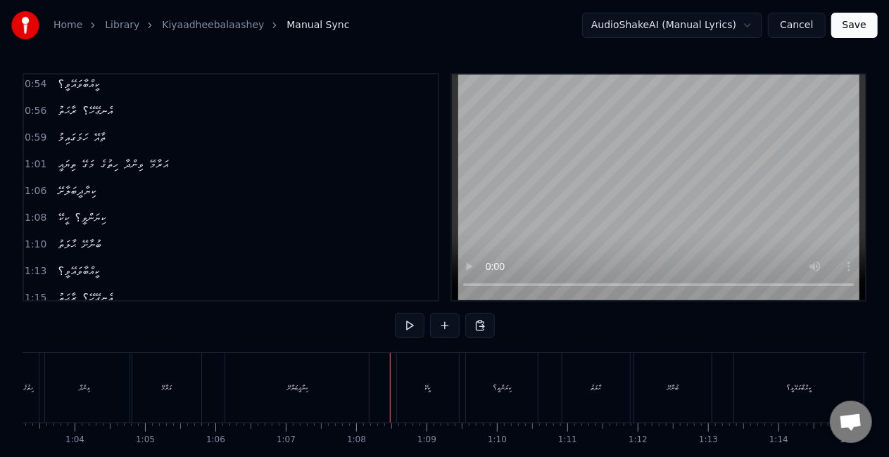
click at [265, 384] on div "ކިޔާދީބަލާށޭ" at bounding box center [297, 388] width 144 height 70
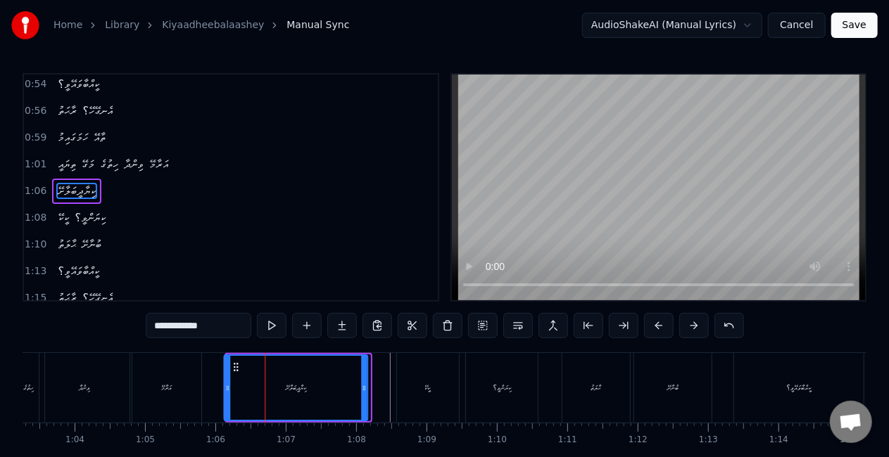
click at [232, 368] on icon at bounding box center [235, 367] width 11 height 11
click at [239, 378] on div "ކިޔާދީބަލާށޭ" at bounding box center [295, 388] width 142 height 64
click at [357, 384] on icon at bounding box center [360, 388] width 6 height 11
click at [329, 383] on div "ކިޔާދީބަލާށޭ" at bounding box center [292, 388] width 137 height 64
click at [369, 390] on icon at bounding box center [368, 388] width 6 height 11
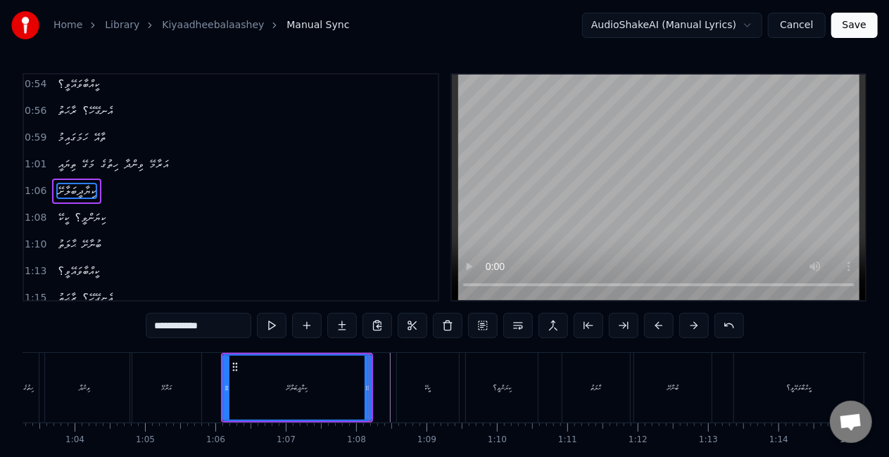
click at [308, 386] on div "ކިޔާދީބަލާށޭ" at bounding box center [297, 388] width 20 height 11
click at [229, 382] on div at bounding box center [229, 388] width 6 height 64
click at [248, 376] on div "ކިޔާދީބަލާށޭ" at bounding box center [299, 388] width 144 height 64
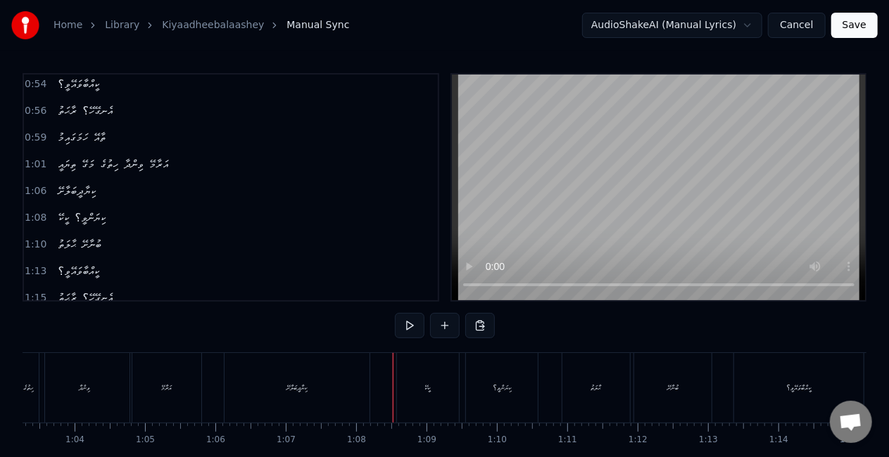
click at [416, 381] on div "ކީކޭ" at bounding box center [428, 388] width 62 height 70
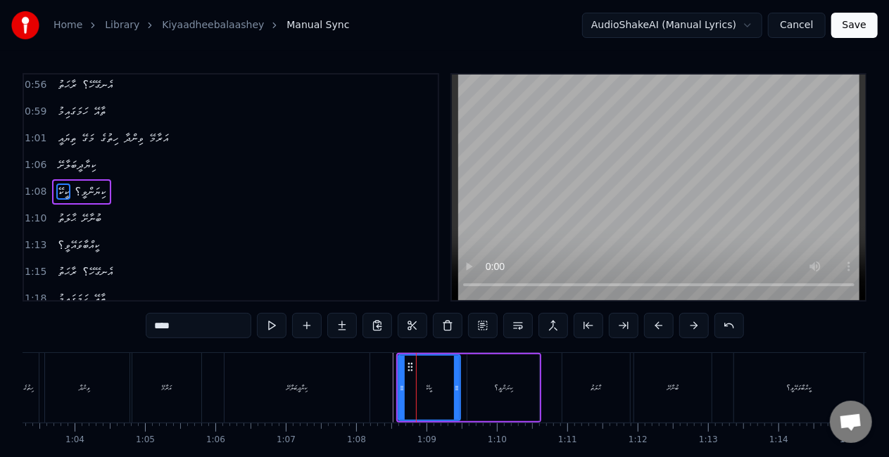
scroll to position [110, 0]
click at [407, 368] on icon at bounding box center [410, 367] width 11 height 11
click at [405, 367] on icon at bounding box center [410, 367] width 11 height 11
click at [409, 371] on circle at bounding box center [409, 370] width 1 height 1
click at [369, 394] on div "ކިޔާދީބަލާށޭ" at bounding box center [297, 388] width 146 height 70
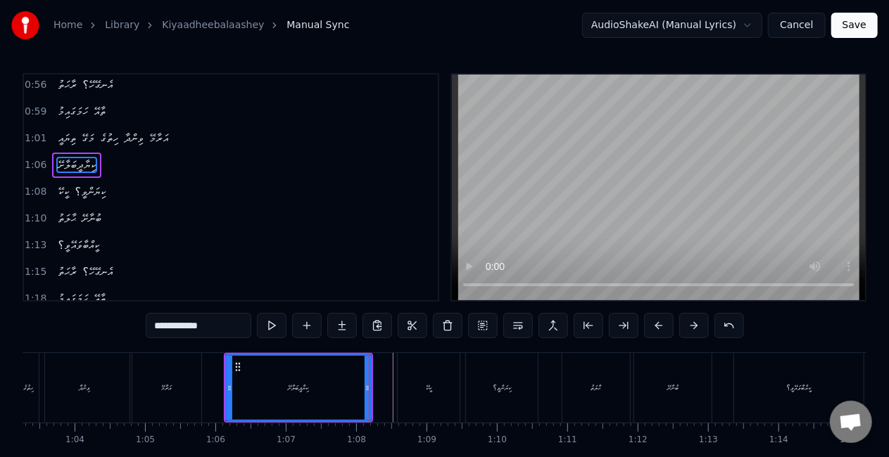
scroll to position [84, 0]
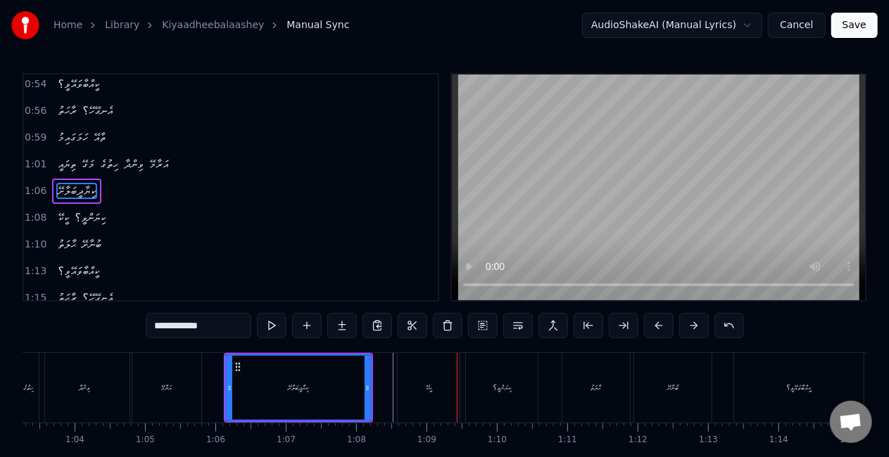
click at [426, 389] on div "ކީކޭ" at bounding box center [429, 388] width 6 height 11
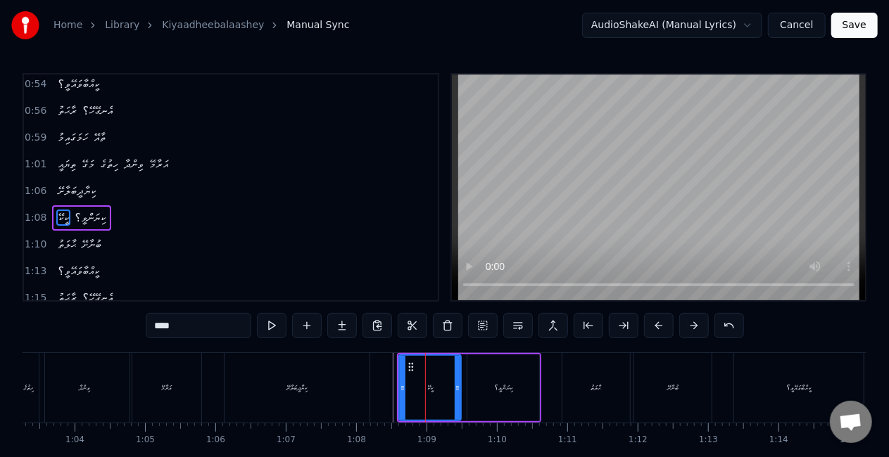
scroll to position [110, 0]
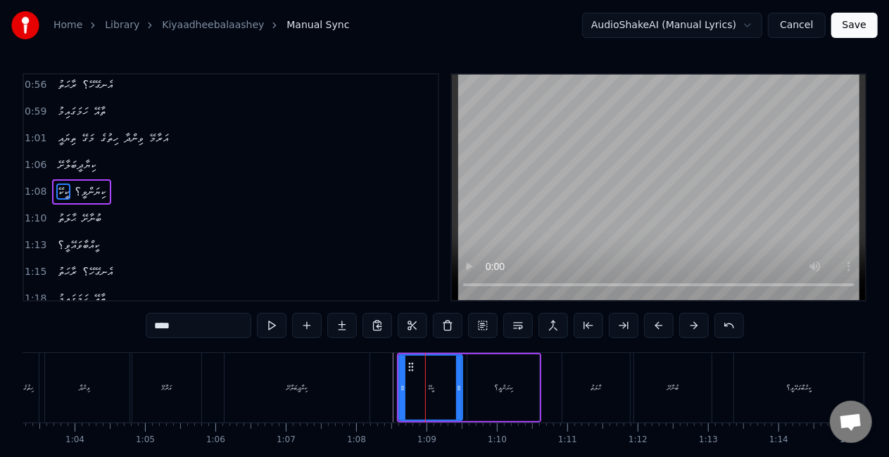
click at [460, 390] on icon at bounding box center [459, 388] width 6 height 11
click at [422, 394] on div "ކީކޭ" at bounding box center [431, 388] width 62 height 64
click at [597, 388] on div "ޙާލަތު" at bounding box center [596, 388] width 11 height 11
type input "******"
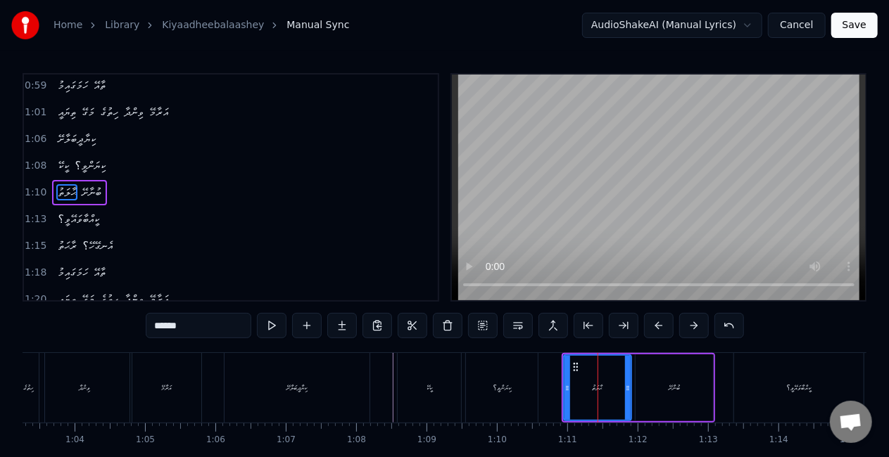
scroll to position [137, 0]
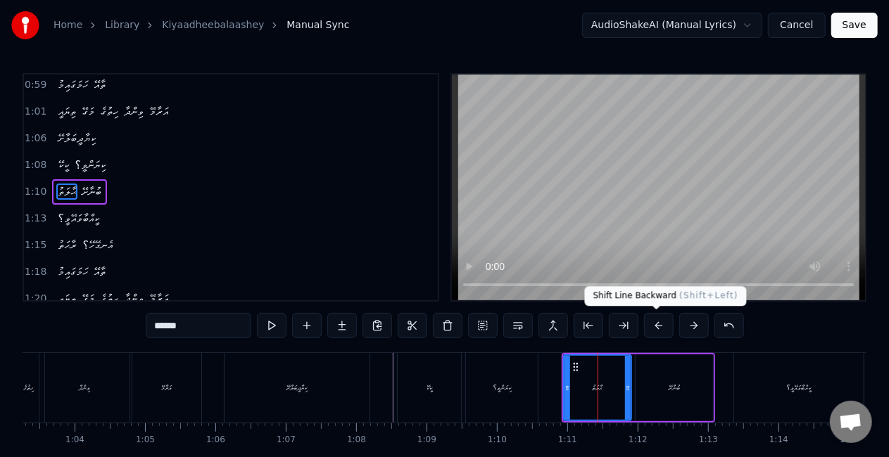
click at [656, 323] on button at bounding box center [659, 325] width 30 height 25
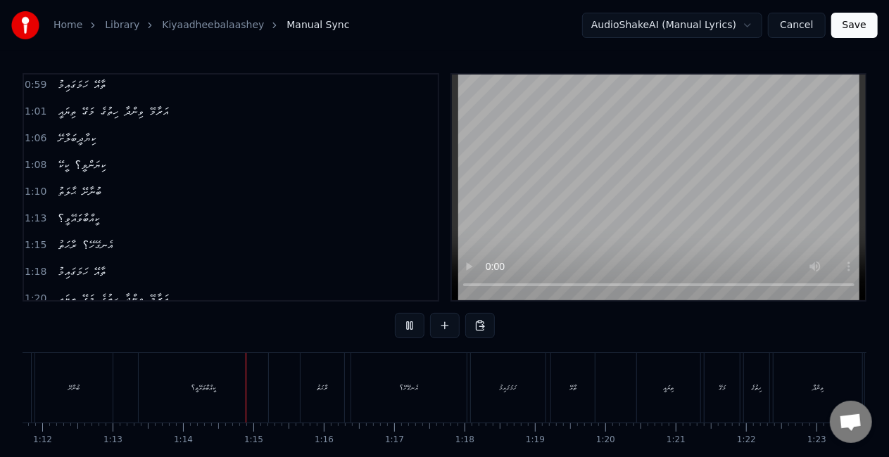
scroll to position [0, 5164]
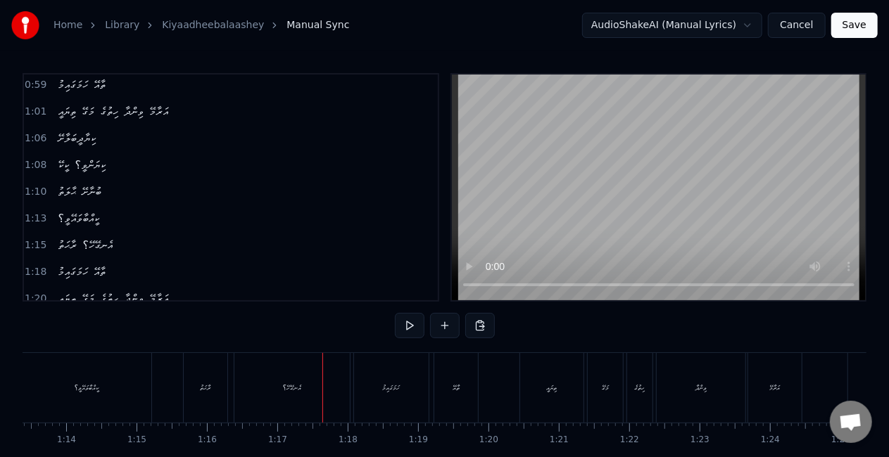
drag, startPoint x: 321, startPoint y: 407, endPoint x: 336, endPoint y: 395, distance: 19.6
click at [324, 405] on div "އެނގޭހޭ؟" at bounding box center [291, 388] width 115 height 70
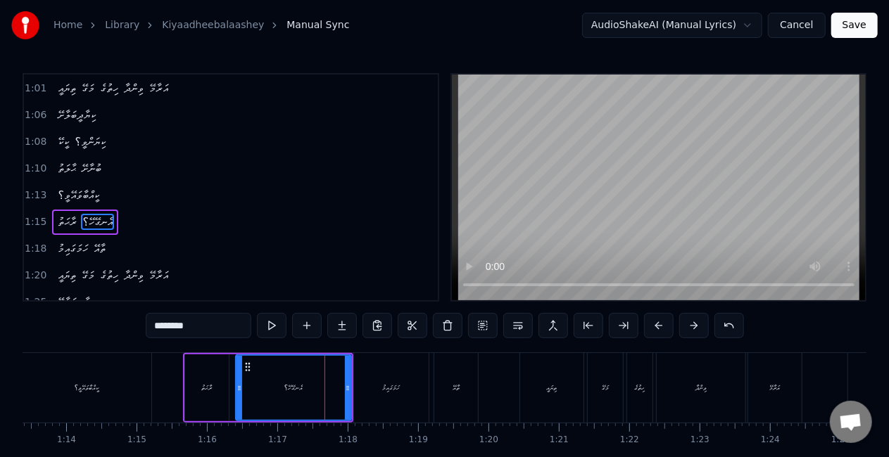
scroll to position [189, 0]
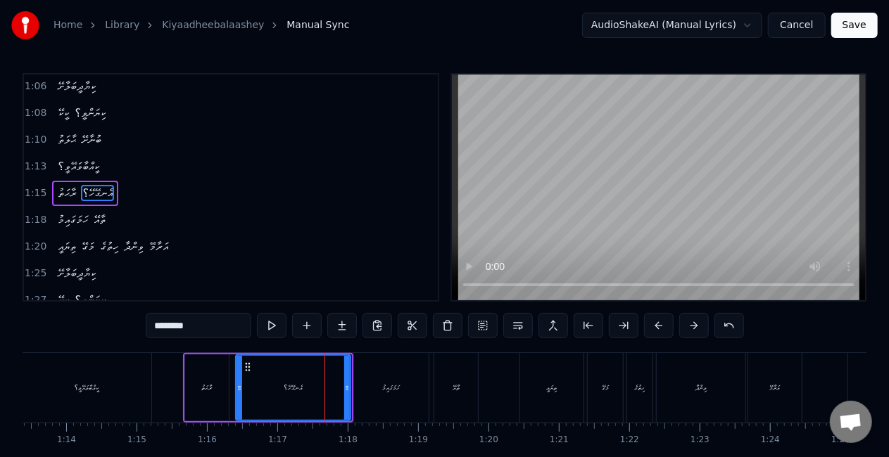
click at [345, 393] on div at bounding box center [347, 388] width 6 height 64
click at [314, 388] on div "އެނގޭހޭ؟" at bounding box center [292, 388] width 113 height 64
click at [270, 376] on div "އެނގޭހޭ؟" at bounding box center [292, 388] width 113 height 64
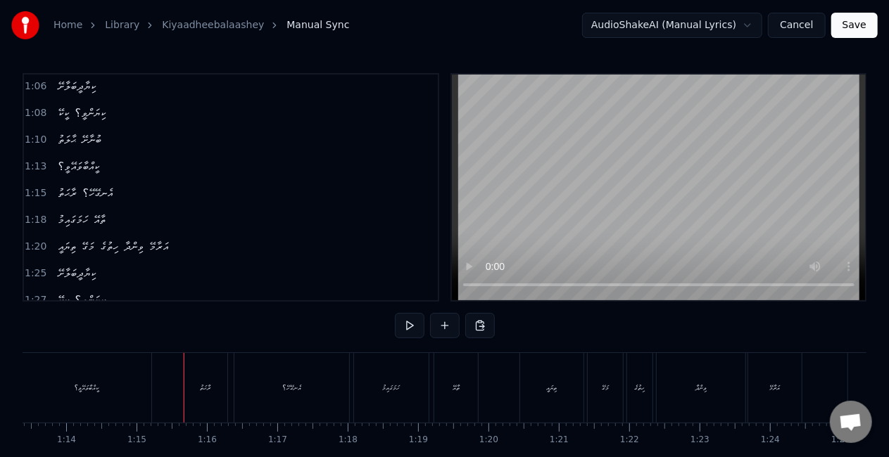
click at [198, 396] on div "ރާޙަތު" at bounding box center [206, 388] width 44 height 70
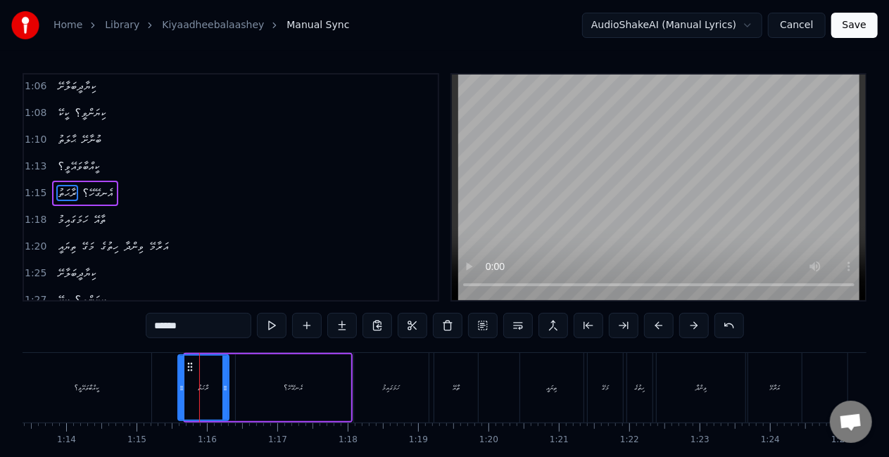
drag, startPoint x: 186, startPoint y: 394, endPoint x: 179, endPoint y: 390, distance: 8.2
click at [179, 390] on div at bounding box center [182, 388] width 6 height 64
click at [183, 395] on div at bounding box center [183, 388] width 6 height 64
click at [199, 386] on div "ރާޙަތު" at bounding box center [204, 388] width 11 height 11
click at [127, 384] on div "ކީއްބާވައޭވީ؟" at bounding box center [86, 388] width 129 height 70
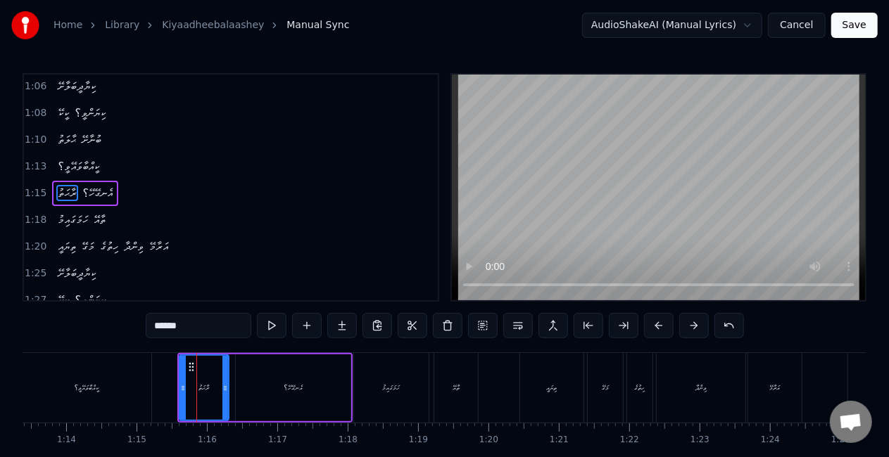
type input "**********"
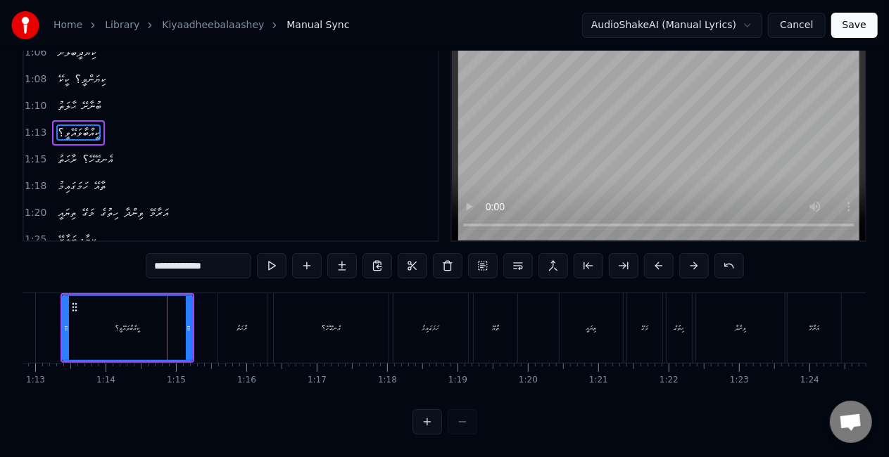
scroll to position [0, 5084]
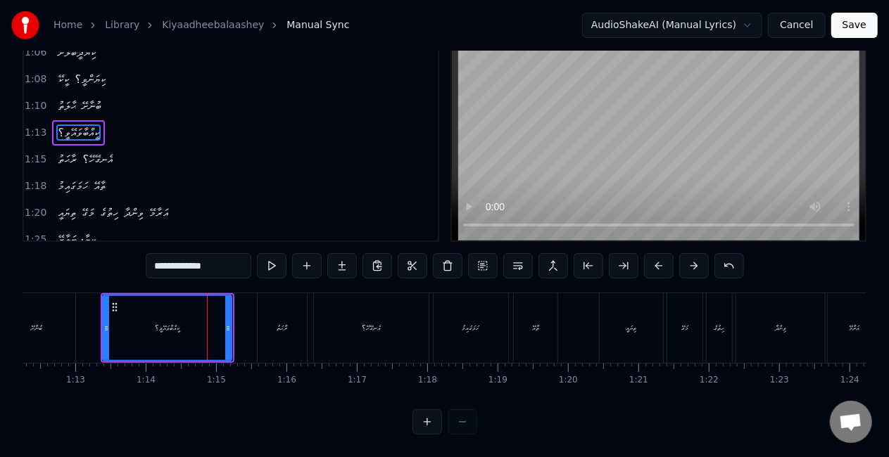
click at [229, 331] on div at bounding box center [228, 328] width 6 height 64
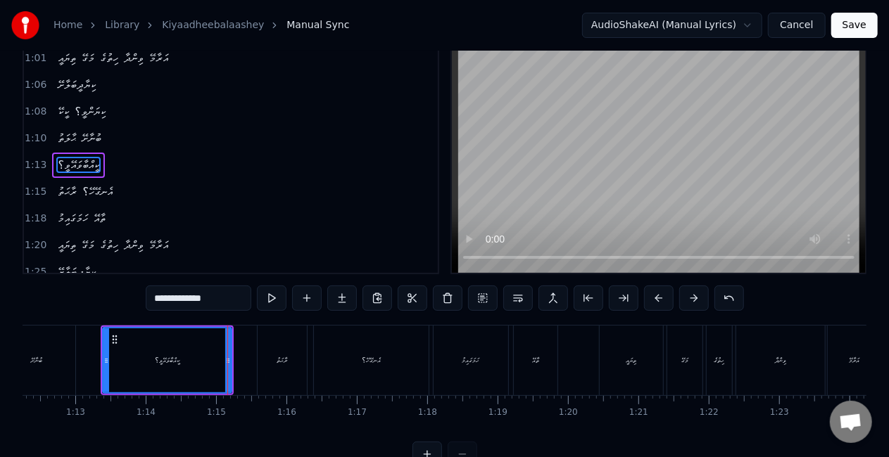
scroll to position [0, 0]
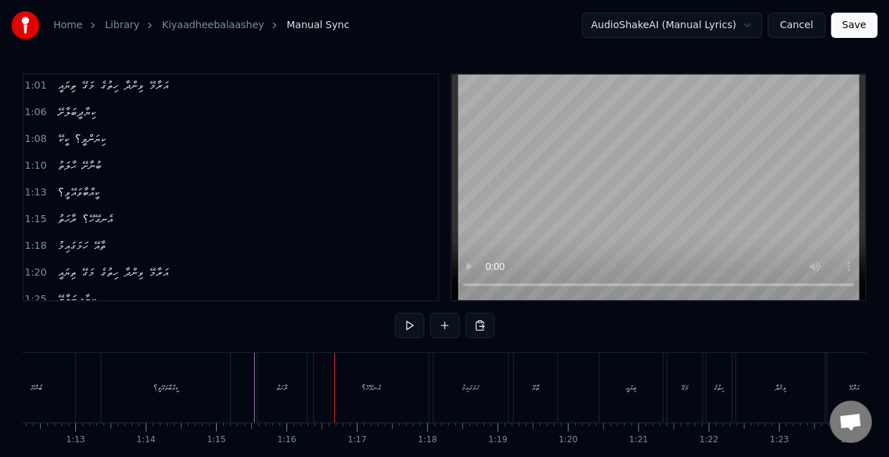
click at [287, 393] on div "ރާޙަތު" at bounding box center [282, 388] width 11 height 11
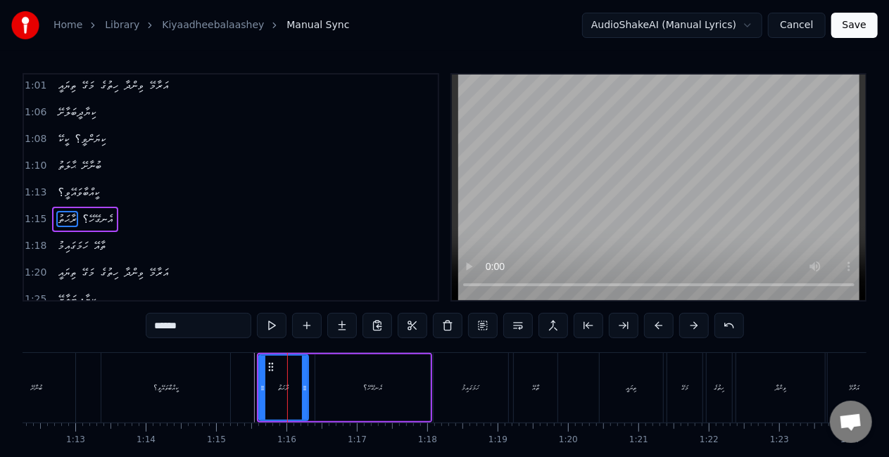
scroll to position [189, 0]
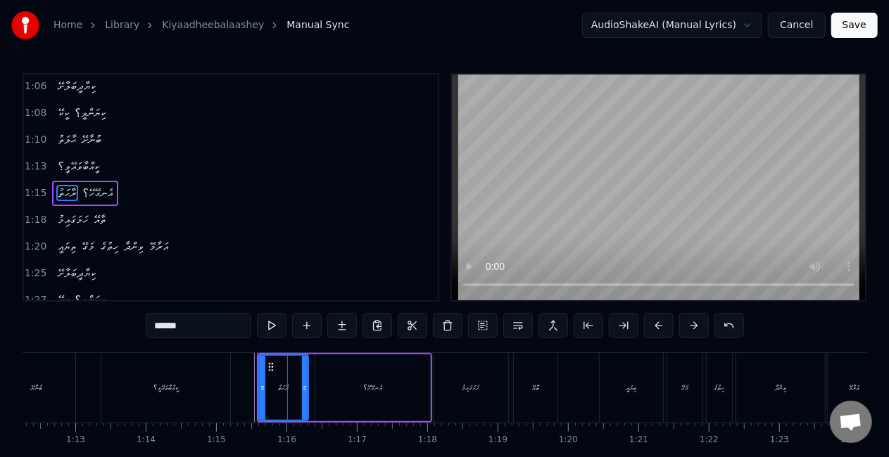
click at [219, 393] on div "ކީއްބާވައޭވީ؟" at bounding box center [165, 388] width 129 height 70
type input "**********"
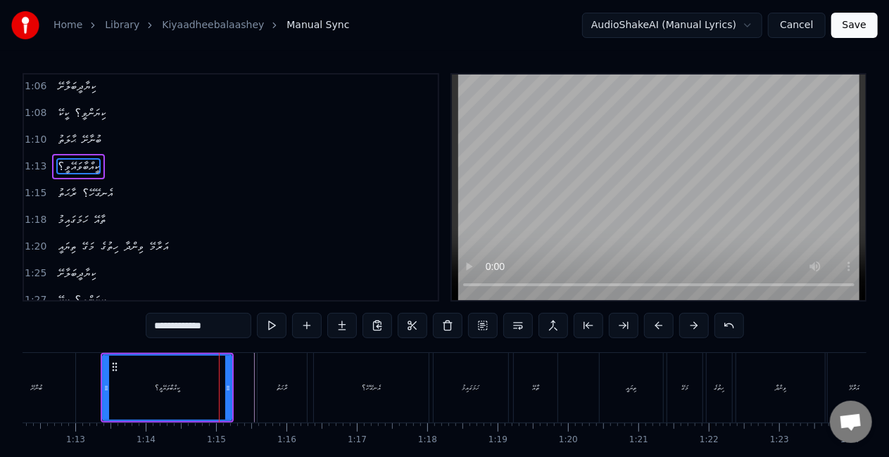
scroll to position [163, 0]
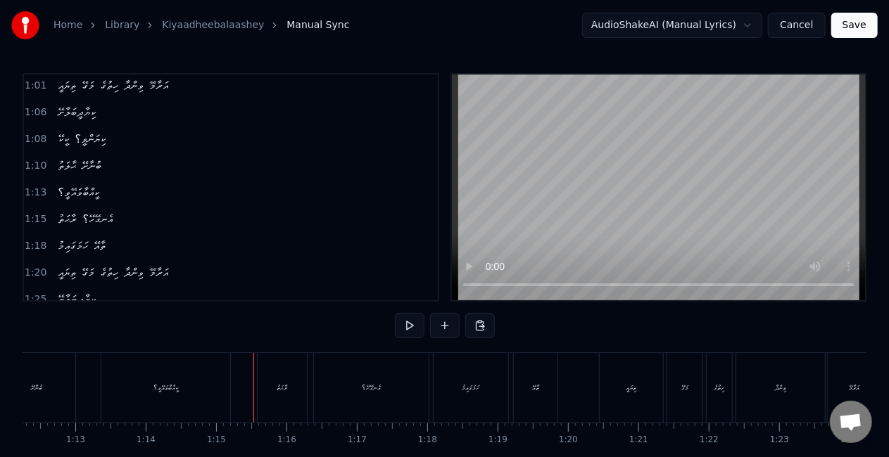
click at [267, 389] on div "ރާޙަތު" at bounding box center [282, 388] width 49 height 70
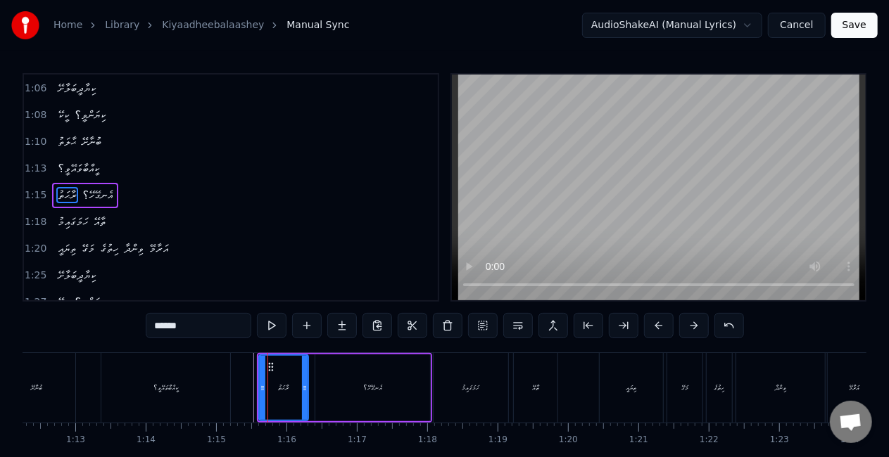
scroll to position [189, 0]
click at [262, 388] on icon at bounding box center [263, 388] width 6 height 11
click at [422, 388] on div "އެނގޭހޭ؟" at bounding box center [372, 388] width 115 height 67
type input "********"
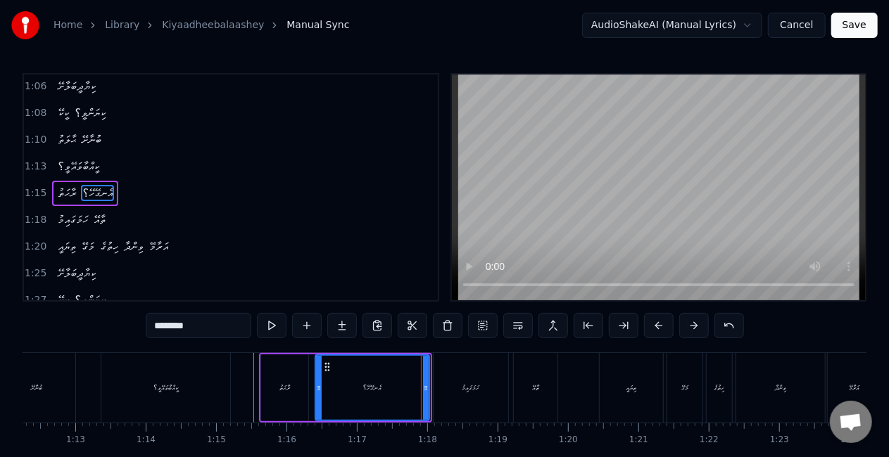
drag, startPoint x: 425, startPoint y: 388, endPoint x: 418, endPoint y: 379, distance: 11.0
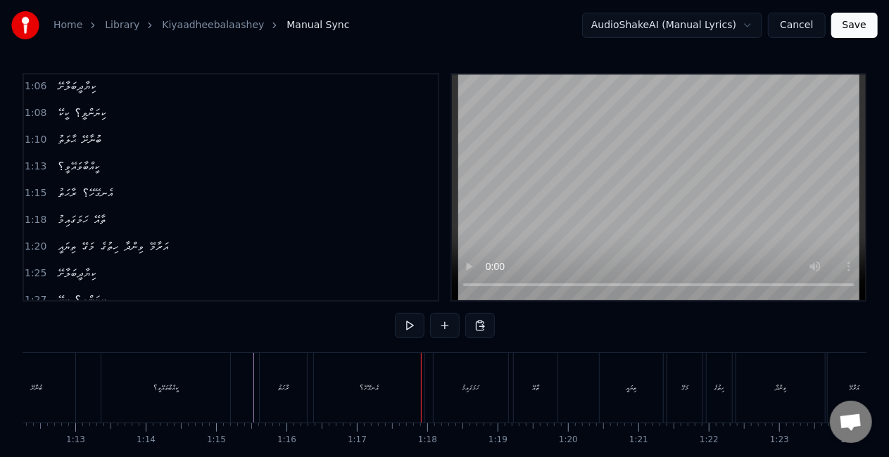
click at [393, 381] on div "އެނގޭހޭ؟" at bounding box center [369, 388] width 110 height 70
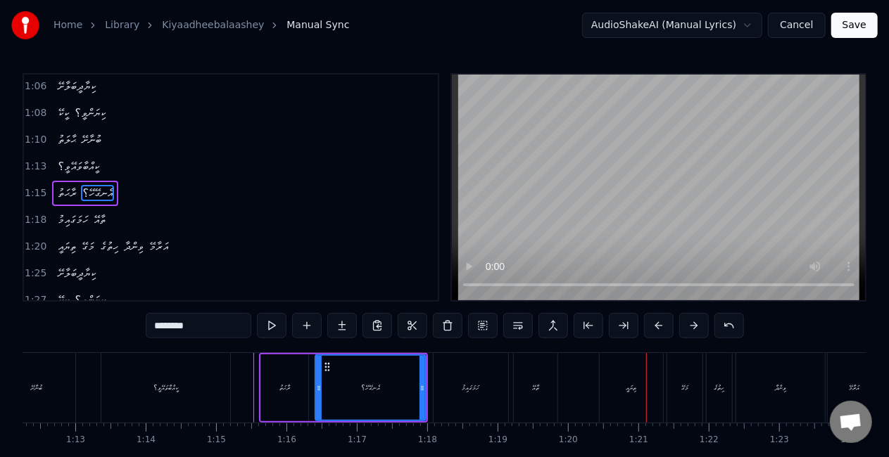
drag, startPoint x: 628, startPoint y: 369, endPoint x: 618, endPoint y: 374, distance: 11.3
click at [628, 368] on div "ތިޔައީ" at bounding box center [631, 388] width 63 height 70
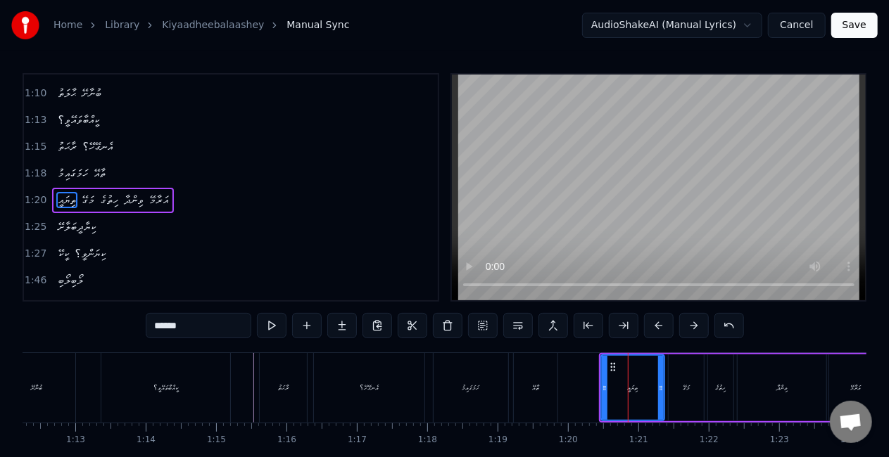
scroll to position [241, 0]
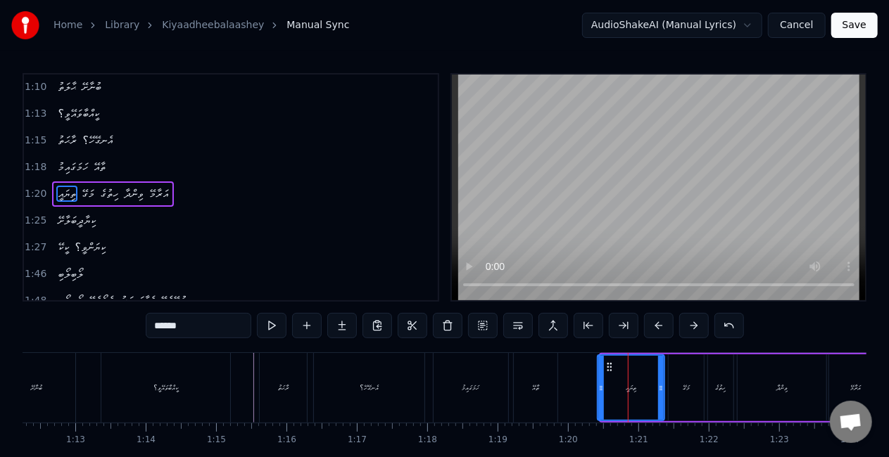
drag, startPoint x: 603, startPoint y: 384, endPoint x: 597, endPoint y: 379, distance: 8.0
click at [598, 379] on div at bounding box center [601, 388] width 6 height 64
click at [607, 386] on div "ތިޔައީ" at bounding box center [629, 388] width 68 height 64
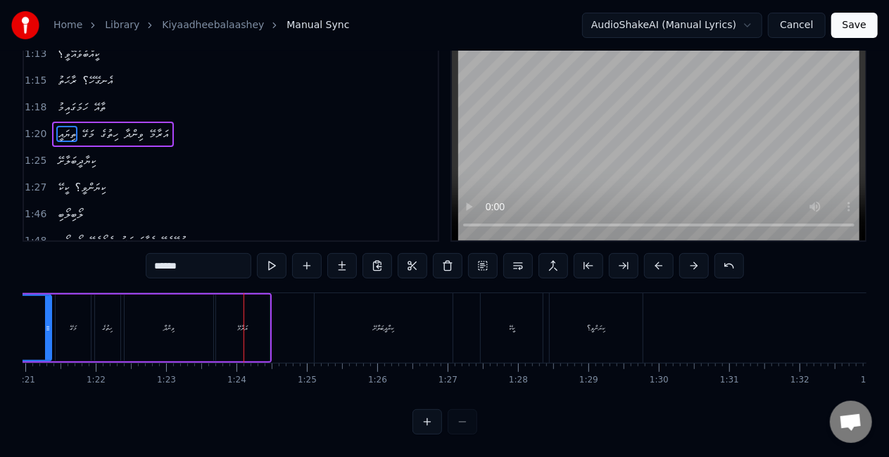
scroll to position [0, 5657]
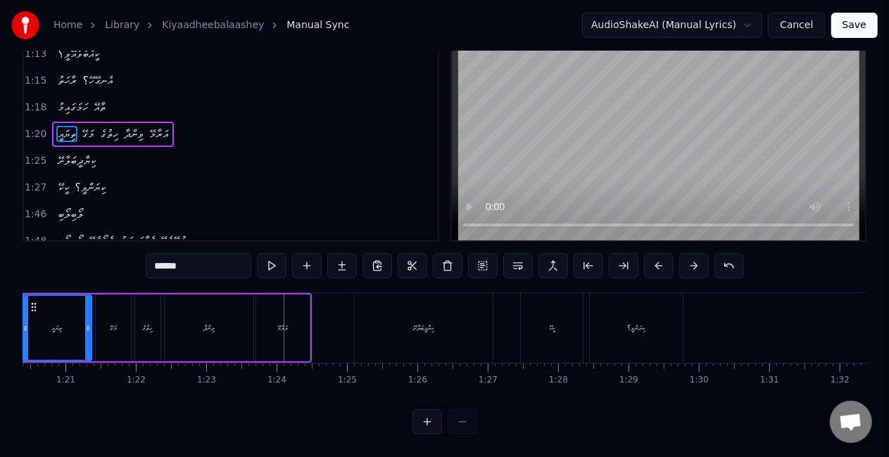
click at [157, 323] on div "ހިތުގެ" at bounding box center [147, 328] width 25 height 67
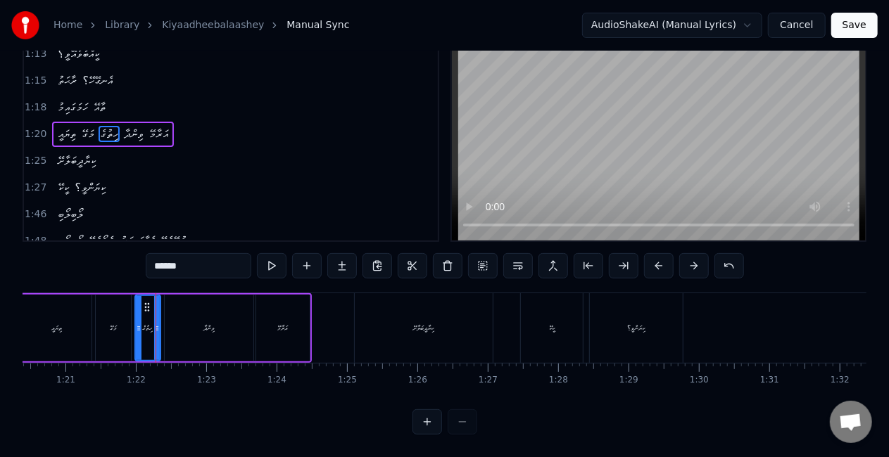
scroll to position [0, 0]
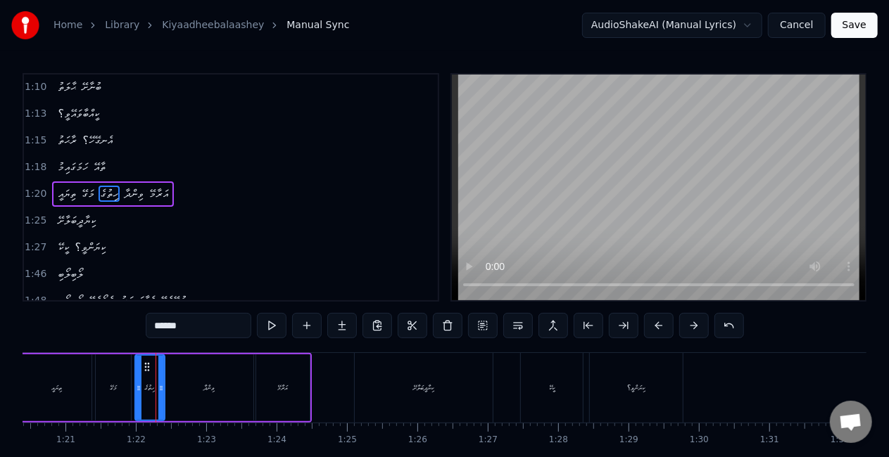
drag, startPoint x: 158, startPoint y: 380, endPoint x: 165, endPoint y: 377, distance: 7.6
click at [163, 380] on div "ހިތުގެ" at bounding box center [149, 388] width 31 height 67
click at [145, 383] on div "ހިތުގެ" at bounding box center [150, 388] width 11 height 11
click at [110, 387] on div "މަގޭ" at bounding box center [113, 388] width 7 height 11
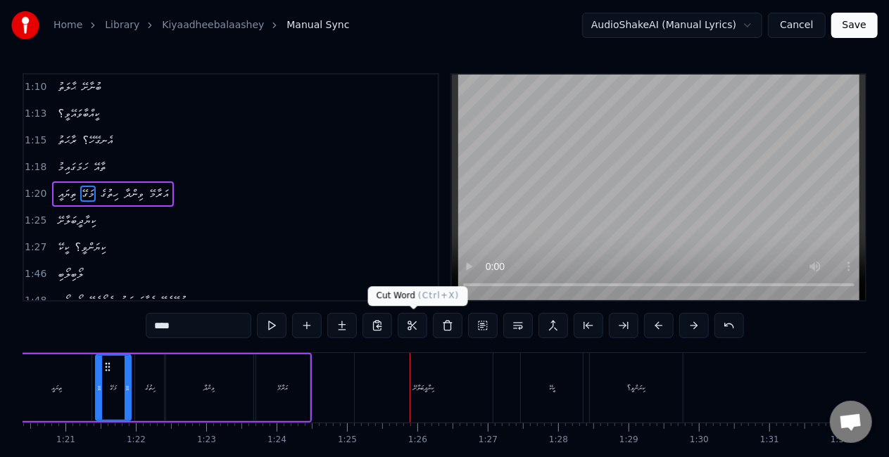
click at [395, 376] on div "ކިޔާދީބަލާށޭ" at bounding box center [424, 388] width 138 height 70
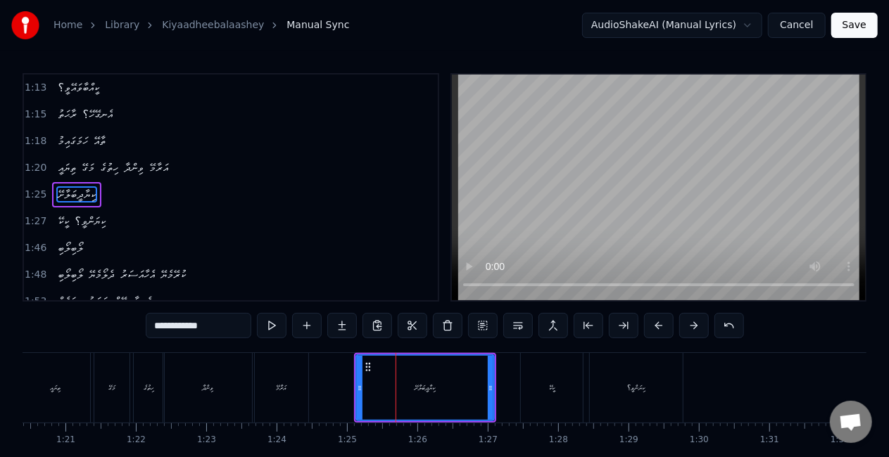
scroll to position [267, 0]
click at [367, 364] on icon at bounding box center [364, 367] width 11 height 11
click at [362, 374] on div "ކިޔާދީބަލާށޭ" at bounding box center [420, 388] width 137 height 64
click at [536, 394] on div "ކީކޭ" at bounding box center [552, 388] width 62 height 70
type input "****"
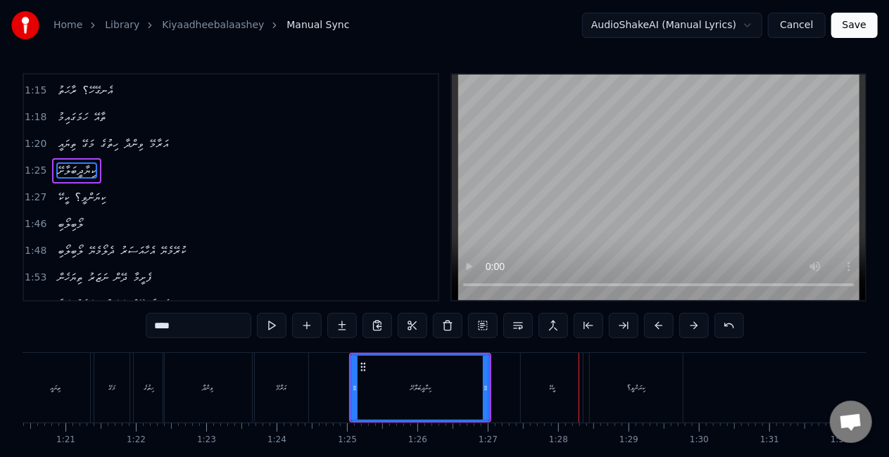
scroll to position [294, 0]
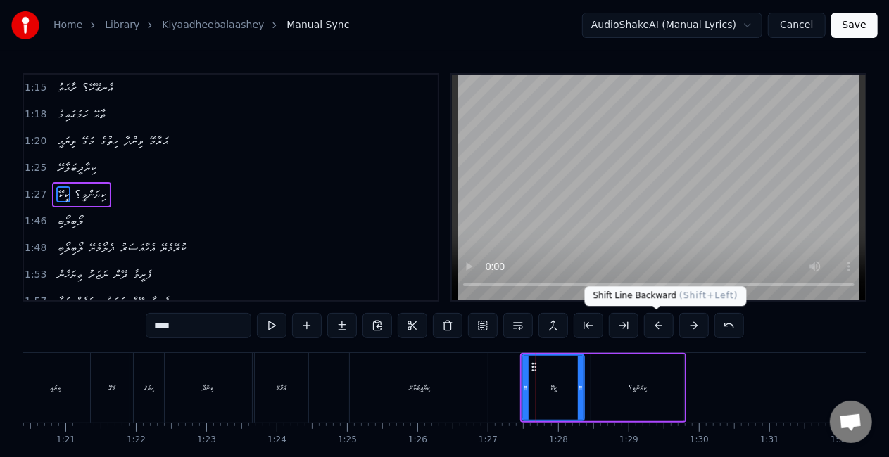
click at [661, 321] on button at bounding box center [659, 325] width 30 height 25
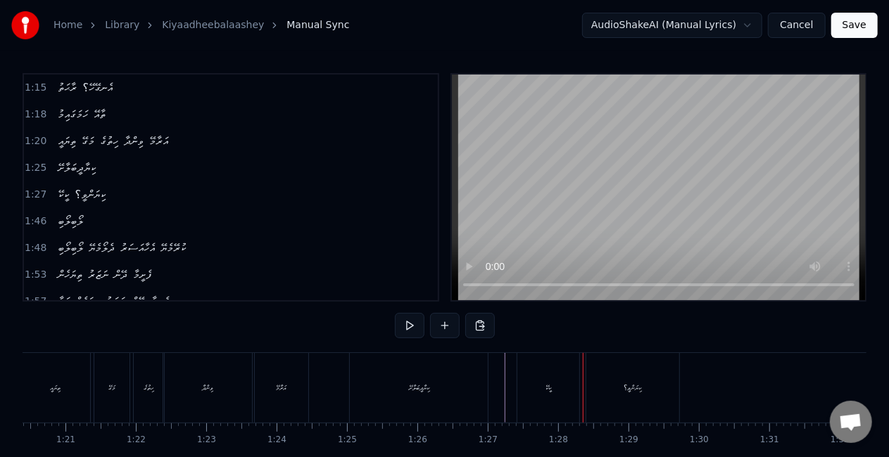
click at [531, 373] on div "ކީކޭ" at bounding box center [548, 388] width 62 height 70
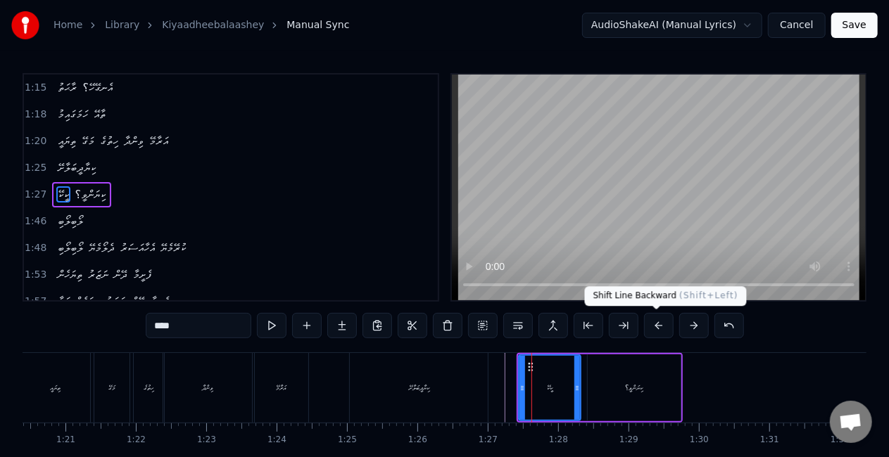
click at [657, 317] on button at bounding box center [659, 325] width 30 height 25
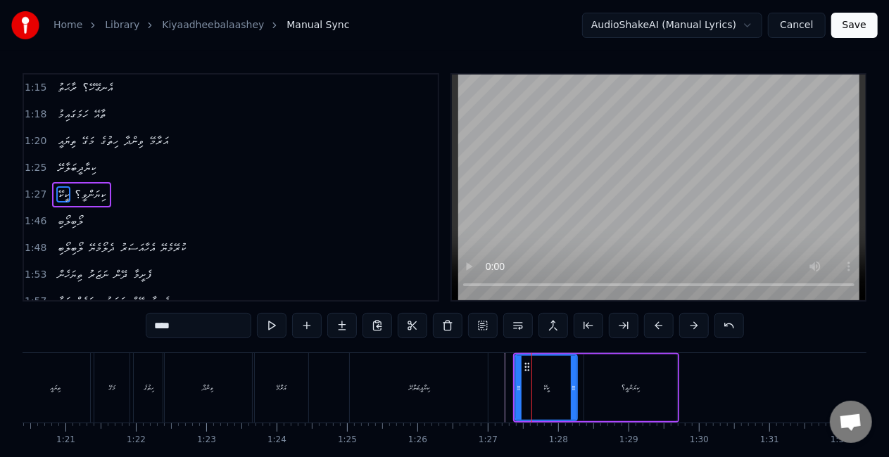
click at [524, 387] on div "ކީކޭ" at bounding box center [546, 388] width 61 height 64
drag, startPoint x: 491, startPoint y: 367, endPoint x: 488, endPoint y: 346, distance: 22.1
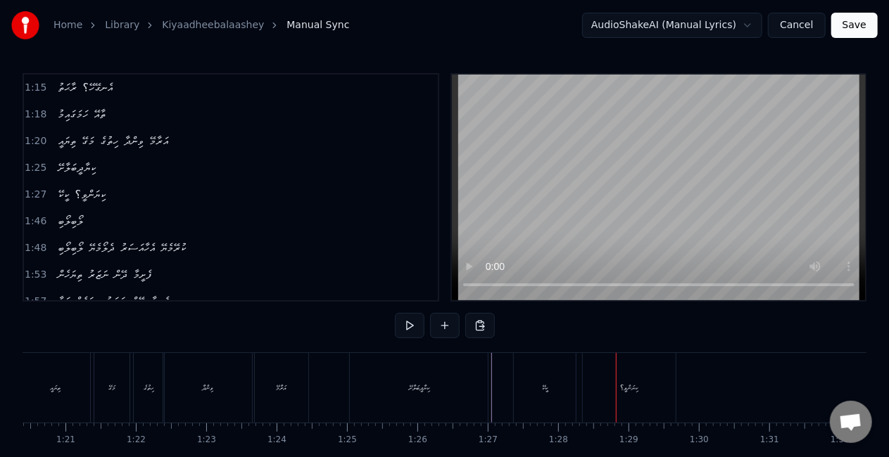
drag, startPoint x: 430, startPoint y: 406, endPoint x: 437, endPoint y: 400, distance: 9.5
click at [431, 406] on div "ކިޔާދީބަލާށޭ" at bounding box center [419, 388] width 138 height 70
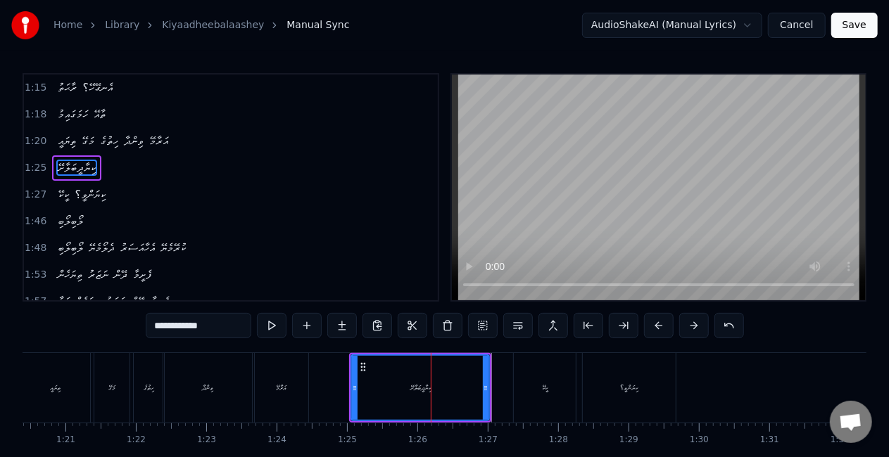
scroll to position [267, 0]
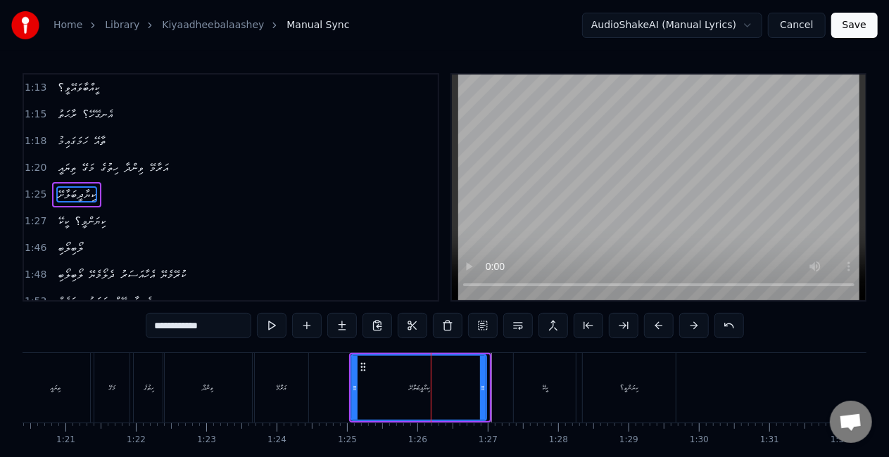
drag, startPoint x: 486, startPoint y: 390, endPoint x: 481, endPoint y: 384, distance: 7.5
click at [481, 385] on icon at bounding box center [483, 388] width 6 height 11
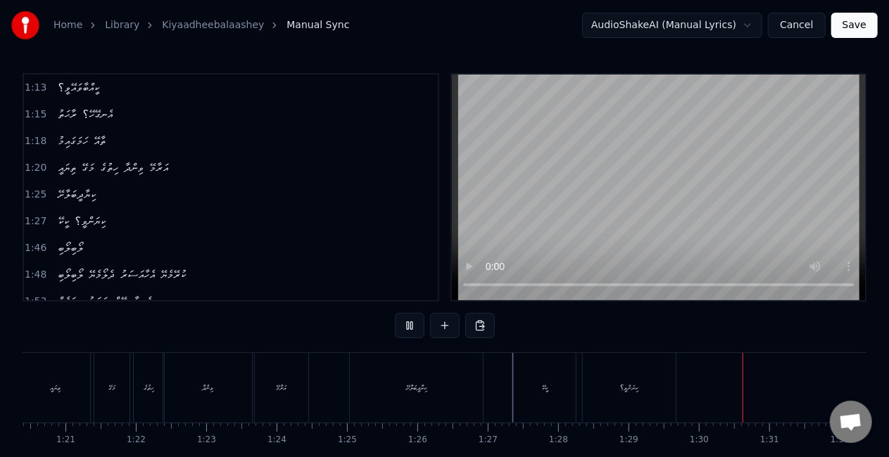
click at [374, 395] on div "ކިޔާދީބަލާށޭ" at bounding box center [416, 388] width 133 height 70
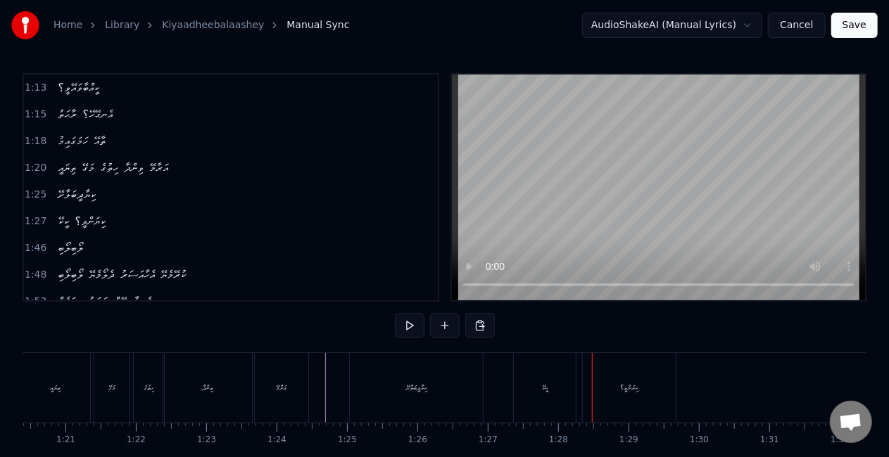
click at [528, 394] on div "ކީކޭ" at bounding box center [545, 388] width 62 height 70
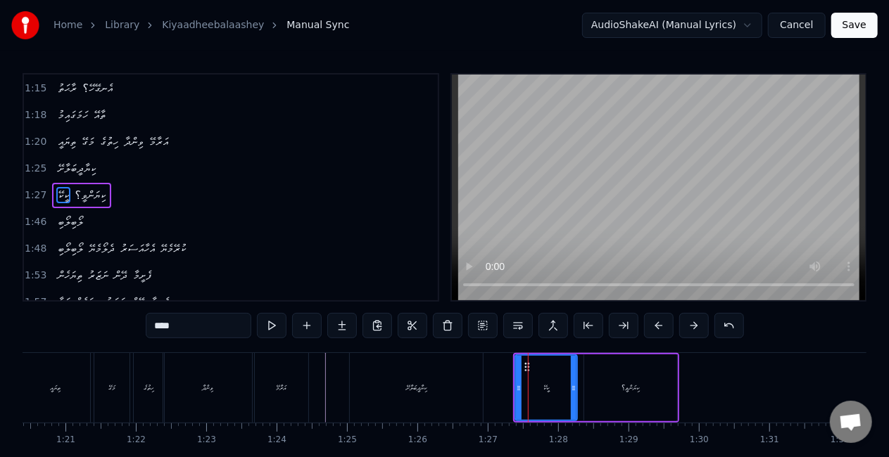
scroll to position [294, 0]
click at [569, 385] on icon at bounding box center [572, 388] width 6 height 11
click at [524, 388] on div "ކީކޭ" at bounding box center [544, 388] width 57 height 64
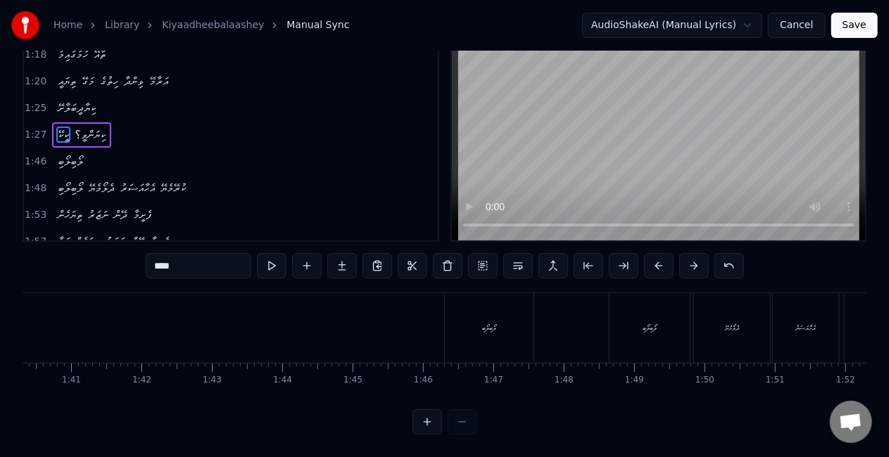
scroll to position [0, 7049]
click at [459, 334] on div "ލޯބިލޯބި" at bounding box center [499, 328] width 89 height 70
type input "********"
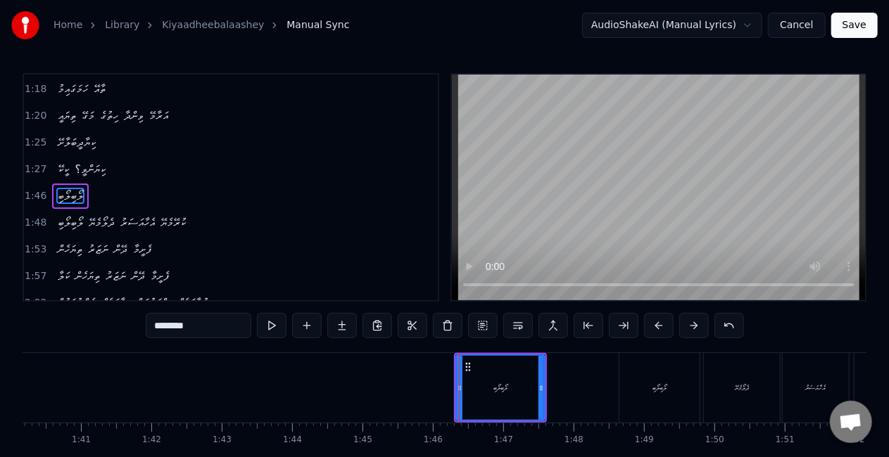
scroll to position [320, 0]
drag, startPoint x: 470, startPoint y: 366, endPoint x: 459, endPoint y: 361, distance: 12.3
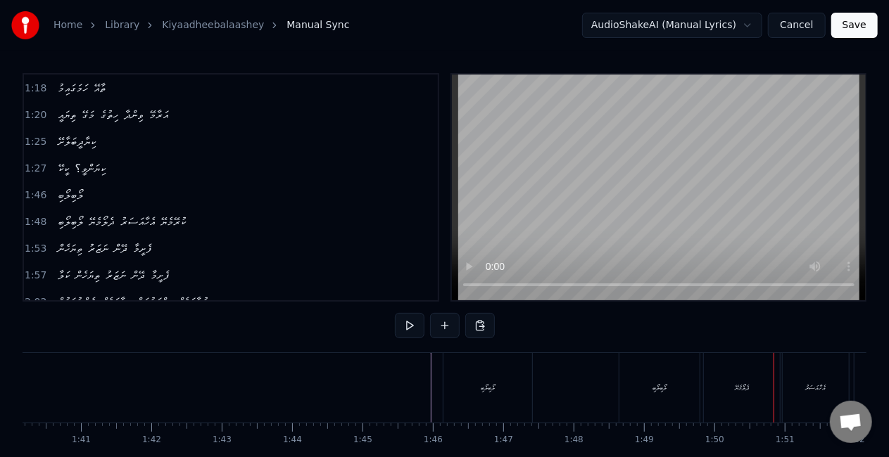
click at [628, 389] on div "ލޯބިލޯބި" at bounding box center [659, 388] width 80 height 70
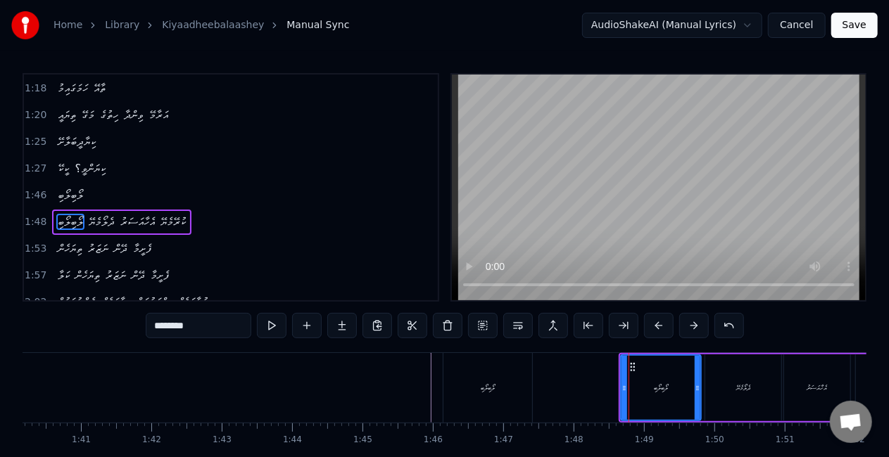
scroll to position [346, 0]
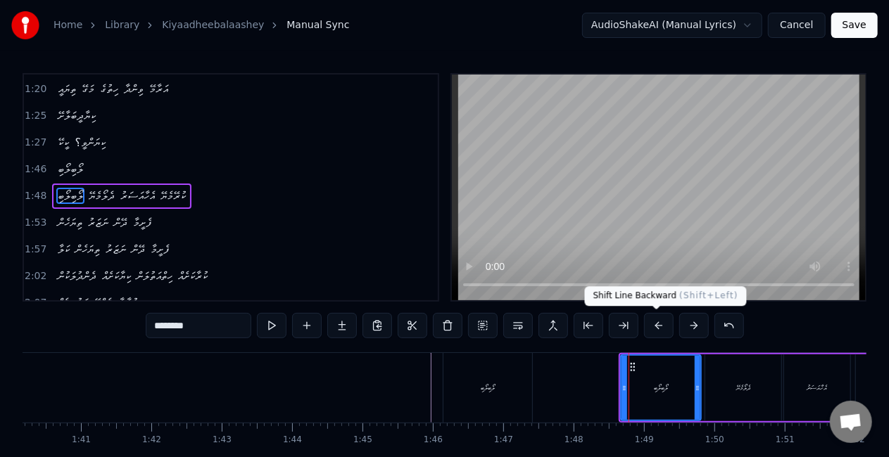
click at [659, 324] on button at bounding box center [659, 325] width 30 height 25
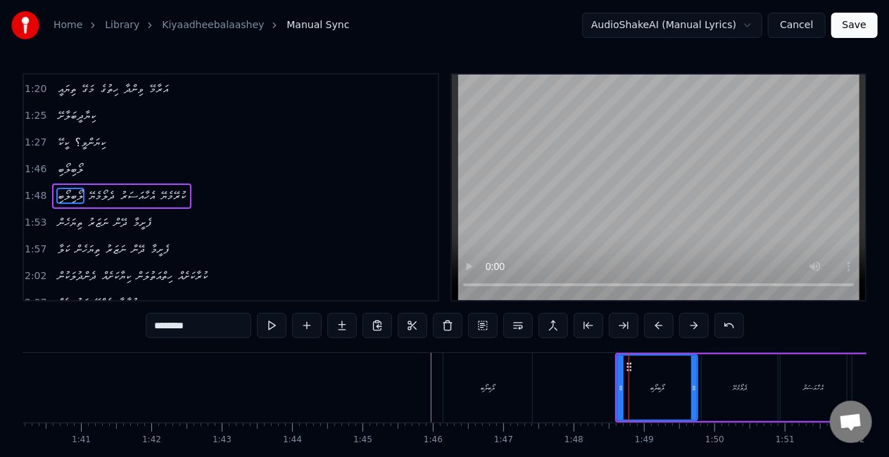
click at [659, 324] on button at bounding box center [659, 325] width 30 height 25
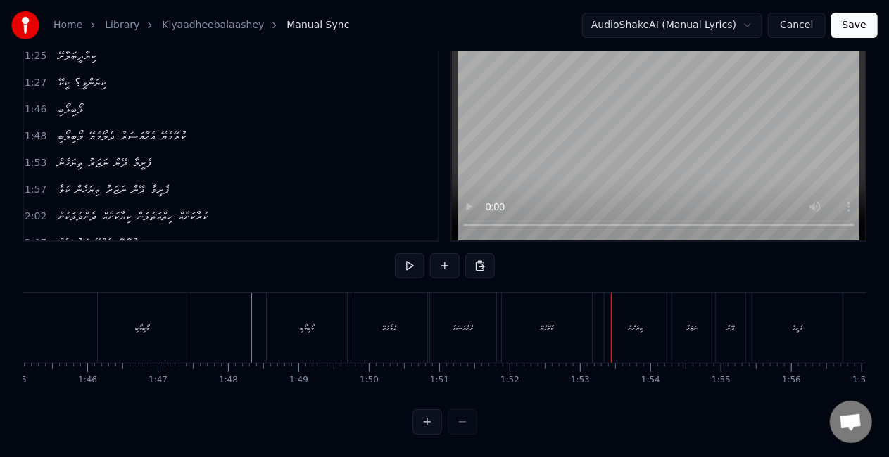
scroll to position [0, 7404]
click at [319, 323] on div "ލޯބިލޯބި" at bounding box center [297, 328] width 80 height 70
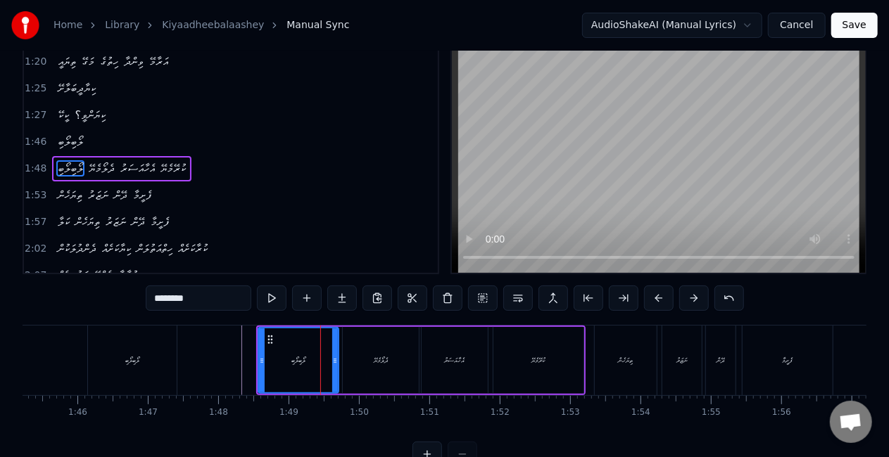
scroll to position [0, 0]
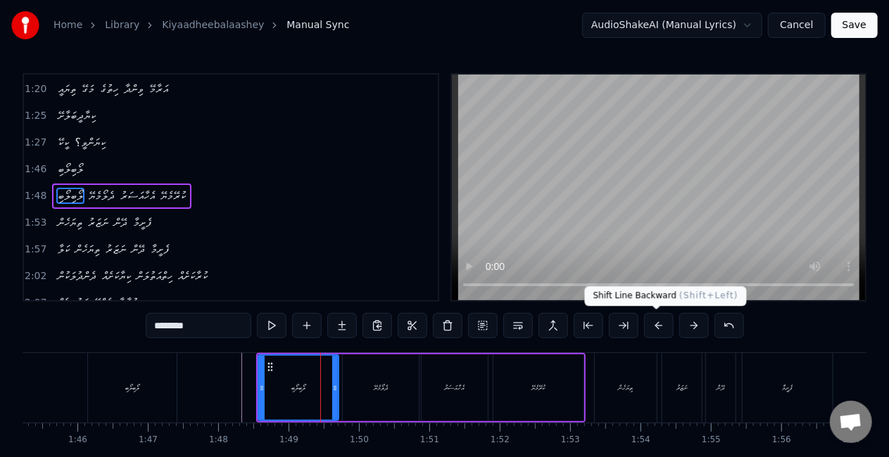
click at [657, 322] on button at bounding box center [659, 325] width 30 height 25
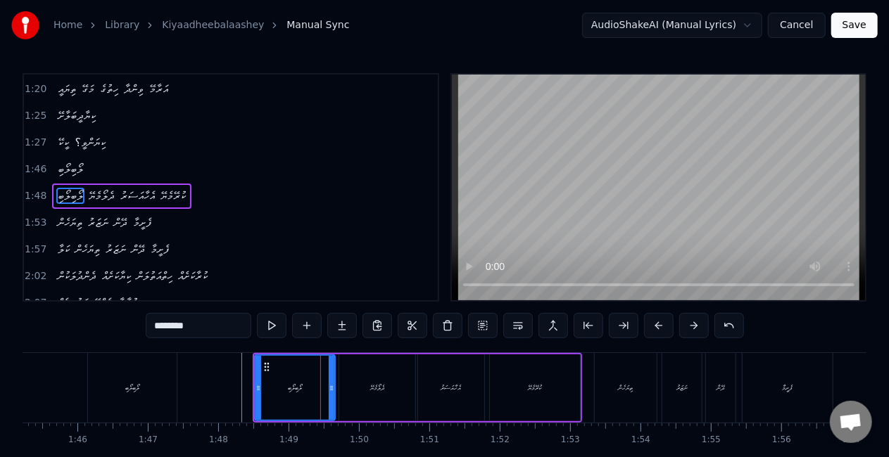
click at [263, 393] on div "ލޯބިލޯބި" at bounding box center [294, 388] width 79 height 64
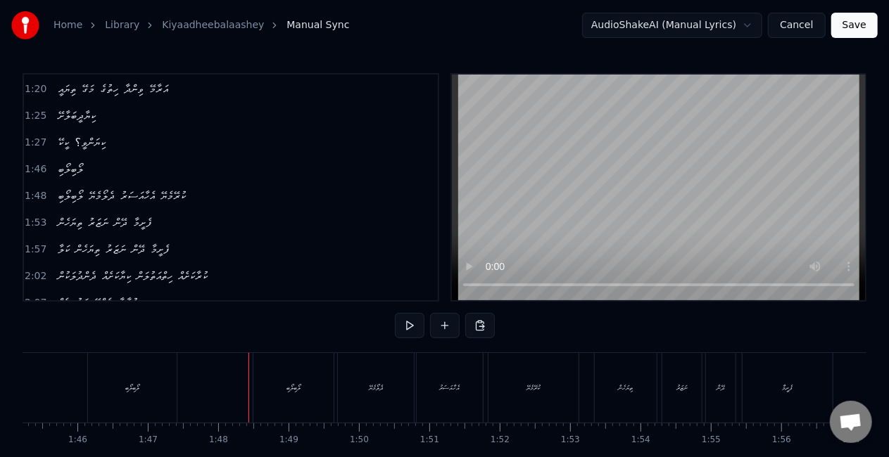
click at [267, 399] on div "ލޯބިލޯބި" at bounding box center [293, 388] width 80 height 70
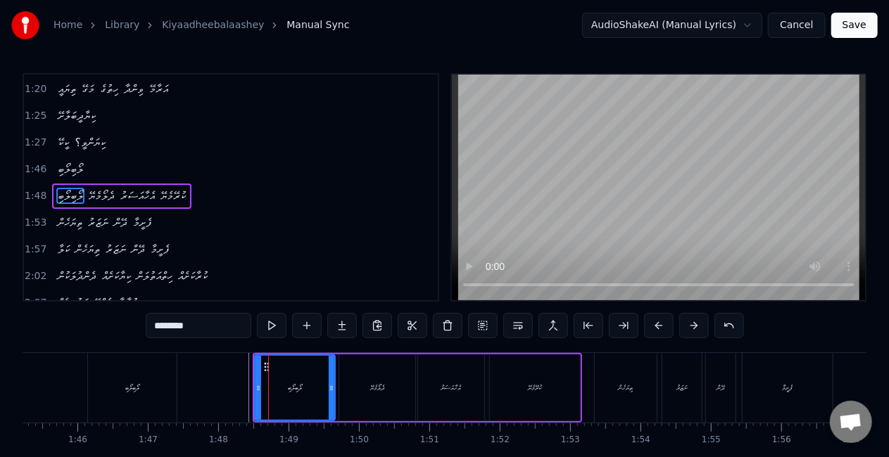
click at [350, 397] on div "ދެލޯމެޔޭ" at bounding box center [377, 388] width 76 height 67
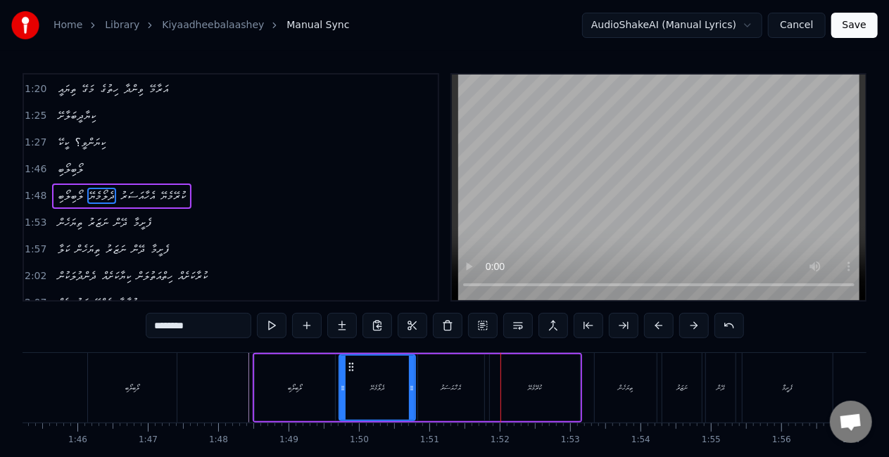
click at [441, 391] on div "އެހާއަސަރު" at bounding box center [451, 388] width 20 height 11
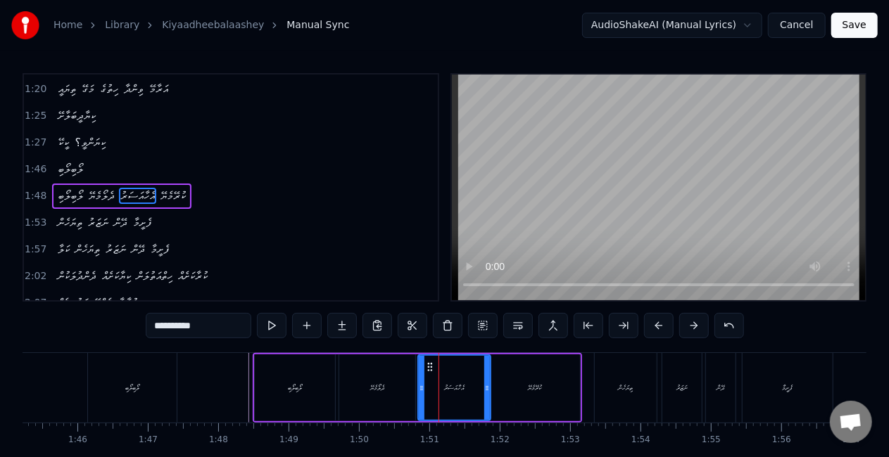
click at [488, 390] on icon at bounding box center [487, 388] width 6 height 11
click at [404, 388] on div "ދެލޯމެޔޭ" at bounding box center [377, 388] width 76 height 67
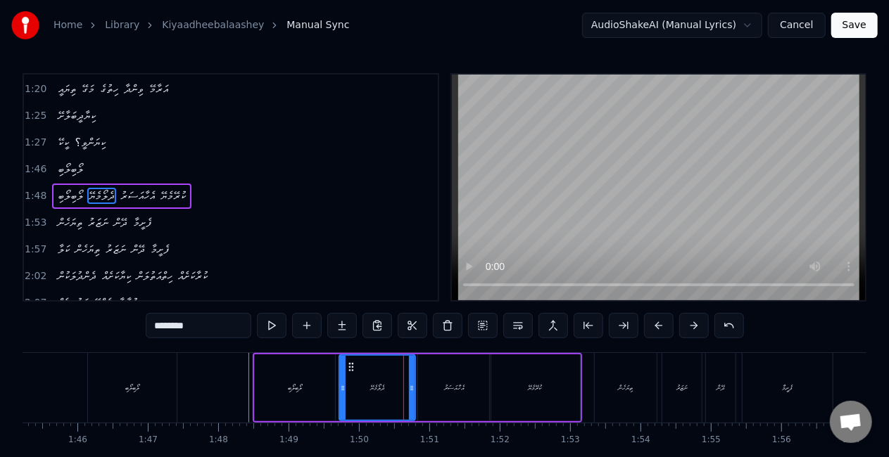
click at [429, 386] on div "އެހާއަސަރު" at bounding box center [454, 388] width 72 height 67
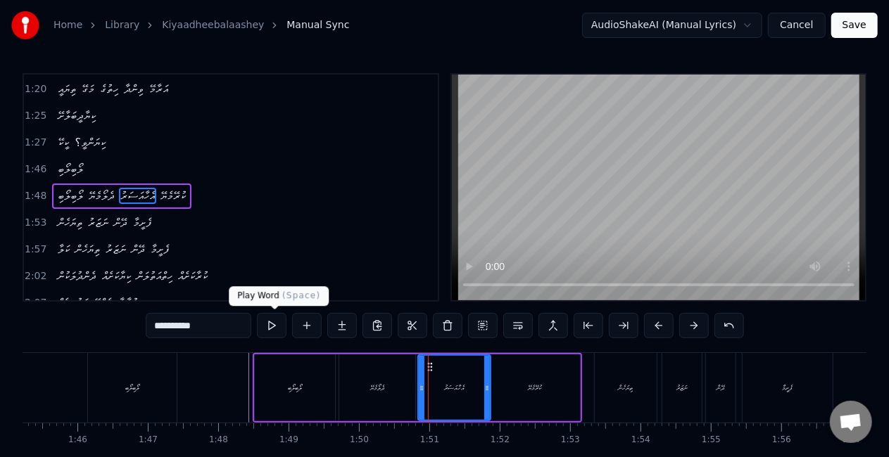
click at [278, 324] on button at bounding box center [272, 325] width 30 height 25
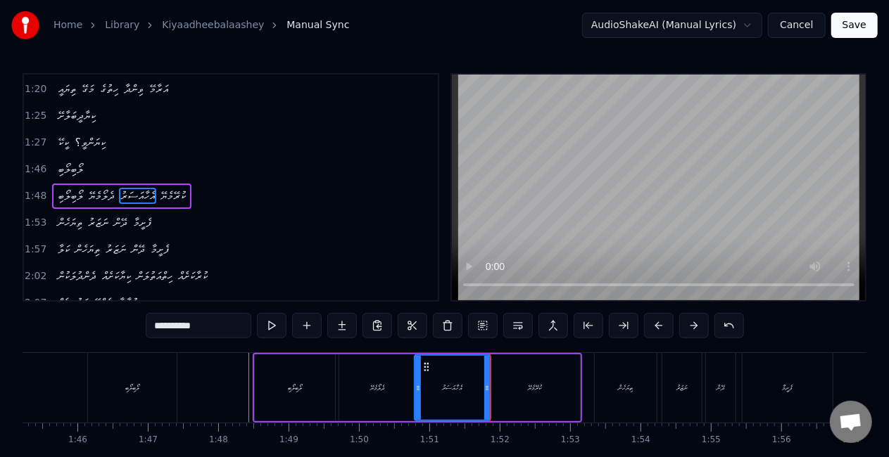
drag, startPoint x: 422, startPoint y: 388, endPoint x: 429, endPoint y: 382, distance: 9.6
click at [419, 383] on icon at bounding box center [418, 388] width 6 height 11
click at [428, 382] on div "އެހާއަސަރު" at bounding box center [453, 388] width 73 height 64
drag, startPoint x: 525, startPoint y: 394, endPoint x: 519, endPoint y: 387, distance: 9.0
click at [525, 393] on div "ކުރޭމެޔޭ" at bounding box center [535, 388] width 90 height 67
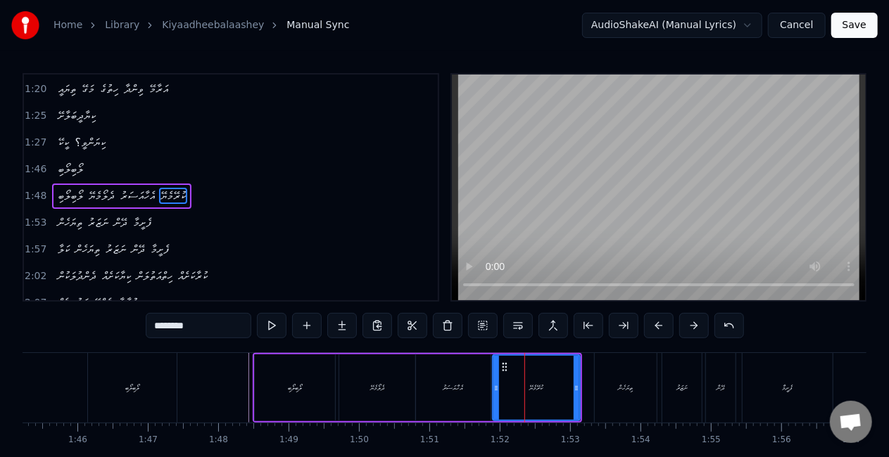
click at [499, 389] on icon at bounding box center [496, 388] width 6 height 11
click at [512, 389] on div "ކުރޭމެޔޭ" at bounding box center [537, 388] width 84 height 64
click at [631, 391] on div "ތިޔަހެން" at bounding box center [626, 388] width 15 height 11
type input "********"
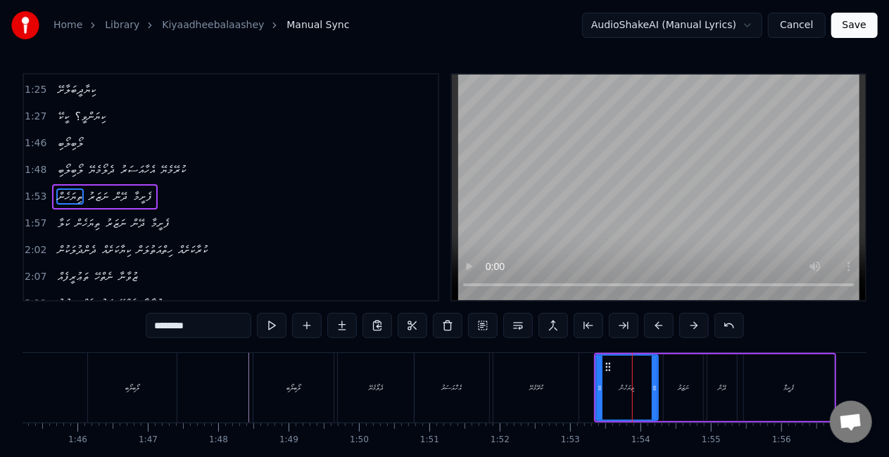
scroll to position [373, 0]
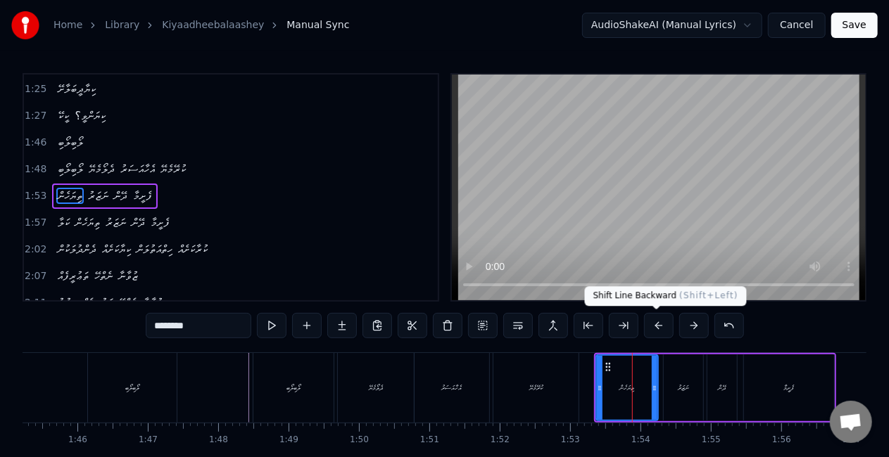
click at [657, 323] on button at bounding box center [659, 325] width 30 height 25
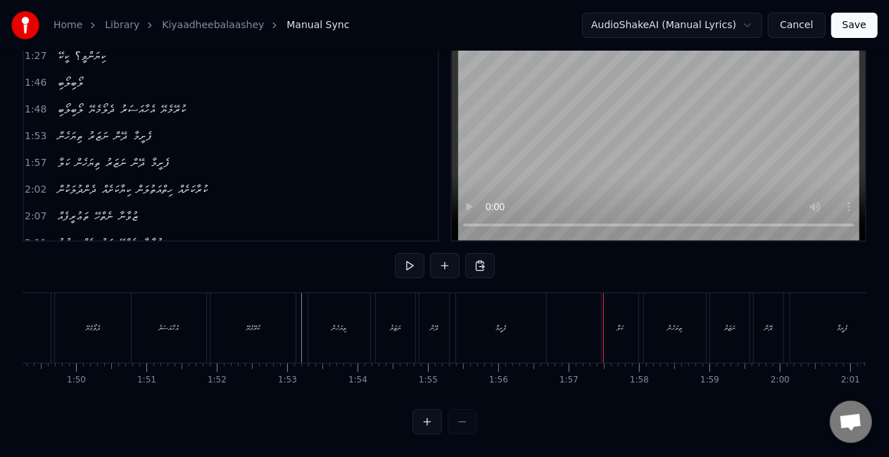
scroll to position [0, 7657]
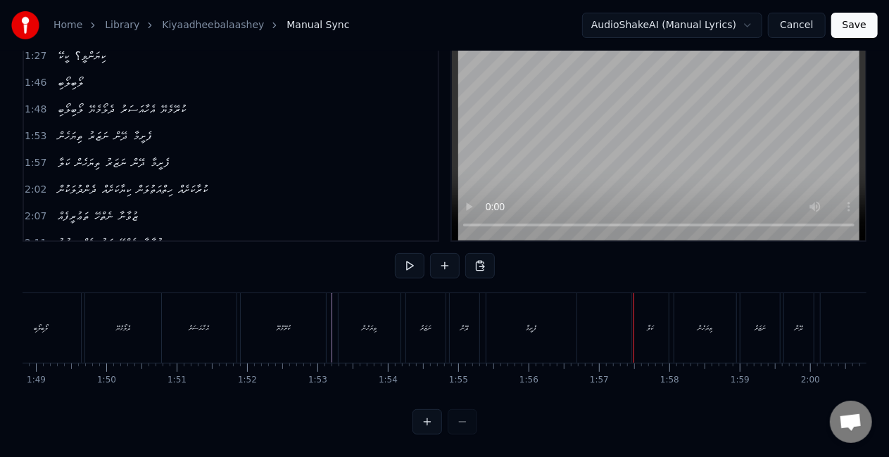
click at [459, 309] on div "ދޭން" at bounding box center [465, 328] width 30 height 70
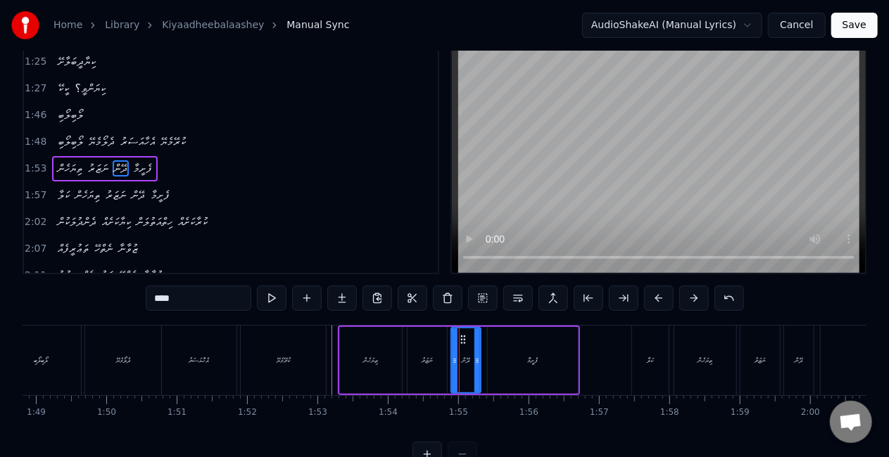
scroll to position [0, 0]
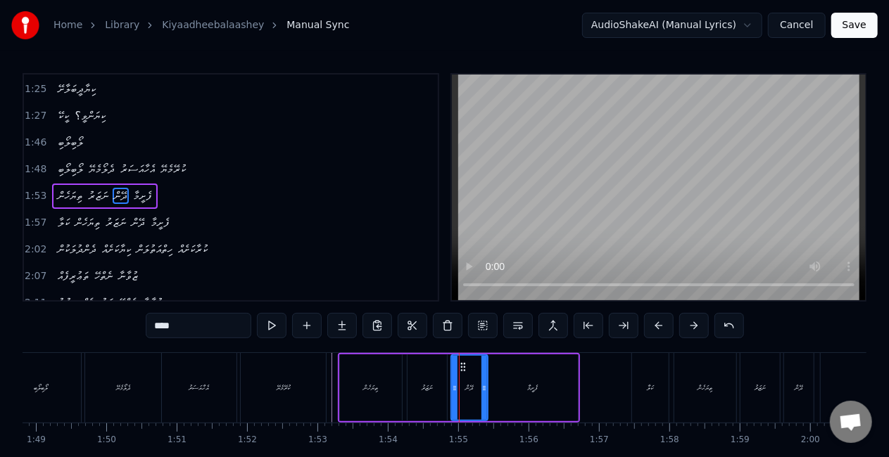
click at [483, 376] on div at bounding box center [484, 388] width 6 height 64
click at [349, 384] on div "ތިޔަހެން" at bounding box center [371, 388] width 62 height 67
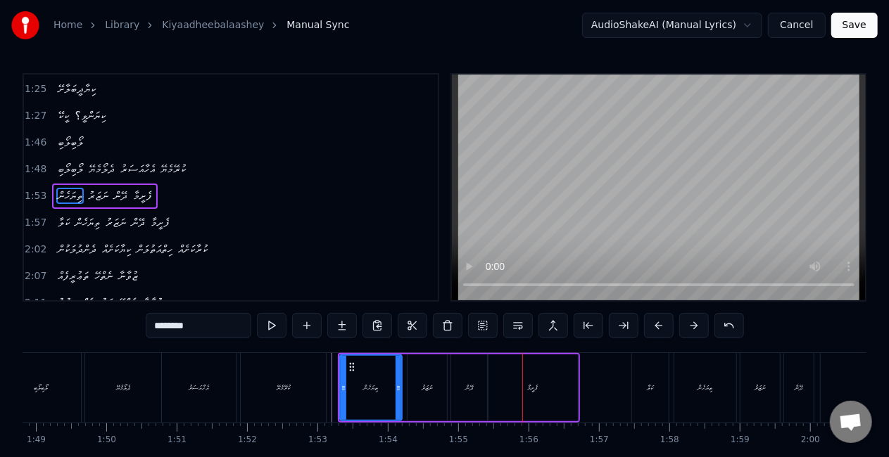
click at [474, 403] on div "ދޭން" at bounding box center [469, 388] width 37 height 67
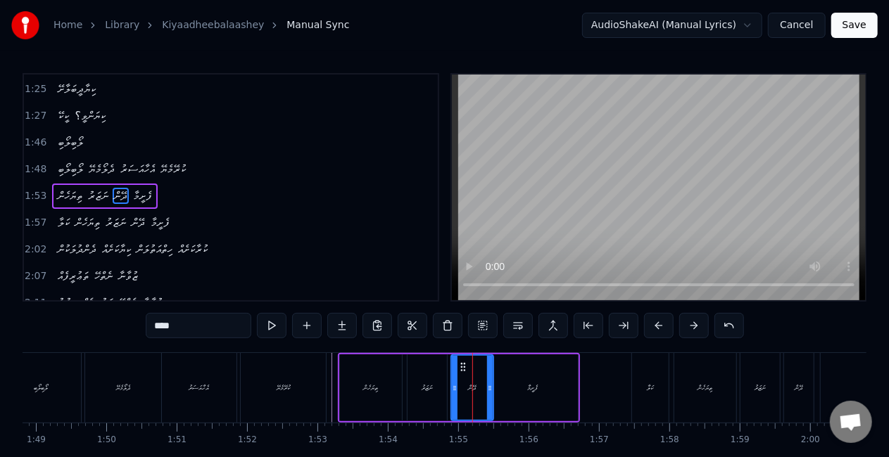
drag, startPoint x: 481, startPoint y: 397, endPoint x: 506, endPoint y: 393, distance: 24.9
click at [487, 398] on div at bounding box center [490, 388] width 6 height 64
click at [521, 391] on div "ފެށީމާ" at bounding box center [533, 388] width 90 height 67
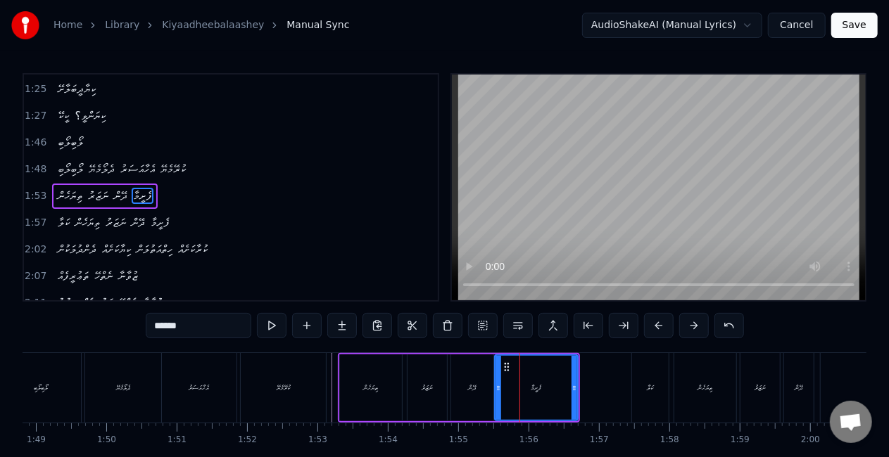
drag, startPoint x: 493, startPoint y: 387, endPoint x: 501, endPoint y: 388, distance: 8.5
click at [501, 388] on icon at bounding box center [498, 388] width 6 height 11
click at [474, 392] on div "ދޭން" at bounding box center [473, 388] width 8 height 11
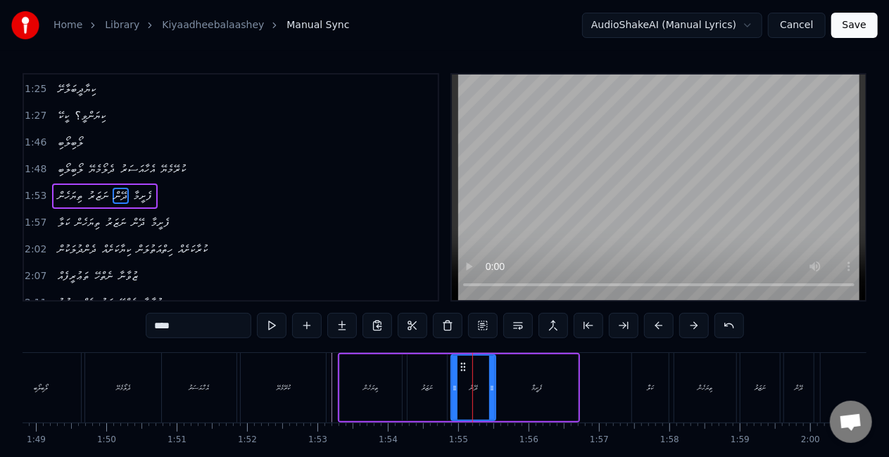
click at [490, 386] on icon at bounding box center [492, 388] width 6 height 11
click at [380, 407] on div "ތިޔަހެން" at bounding box center [371, 388] width 62 height 67
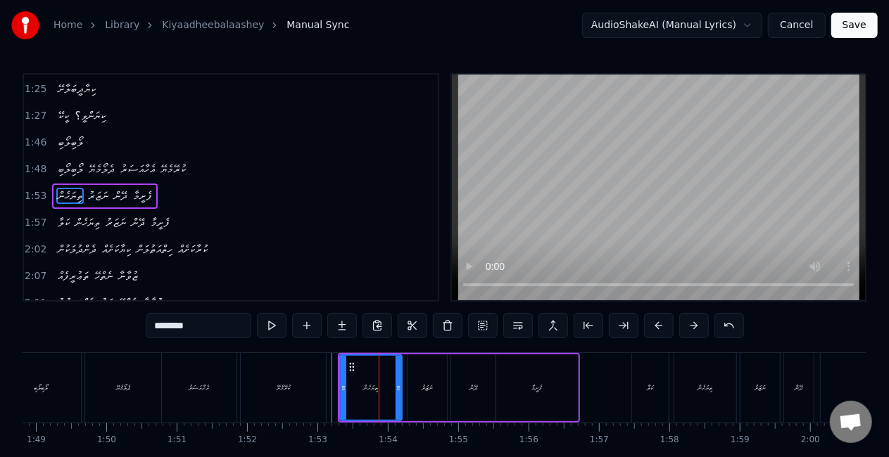
click at [325, 374] on div "ކުރޭމެޔޭ" at bounding box center [283, 388] width 87 height 70
type input "********"
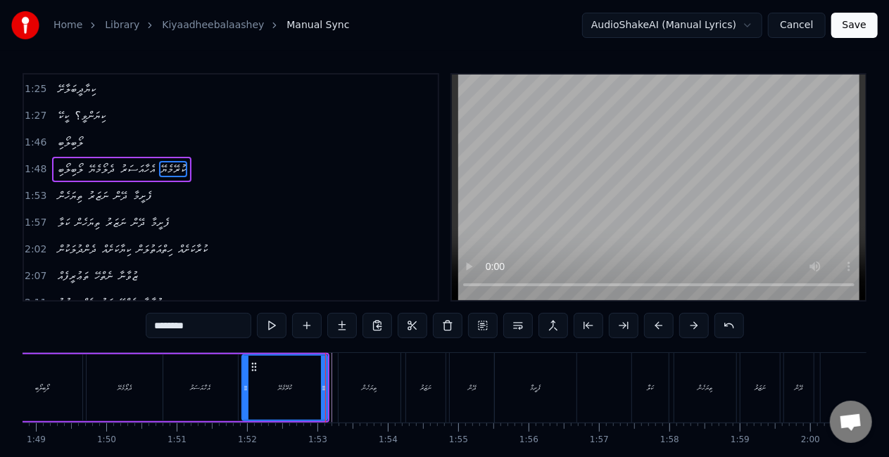
scroll to position [346, 0]
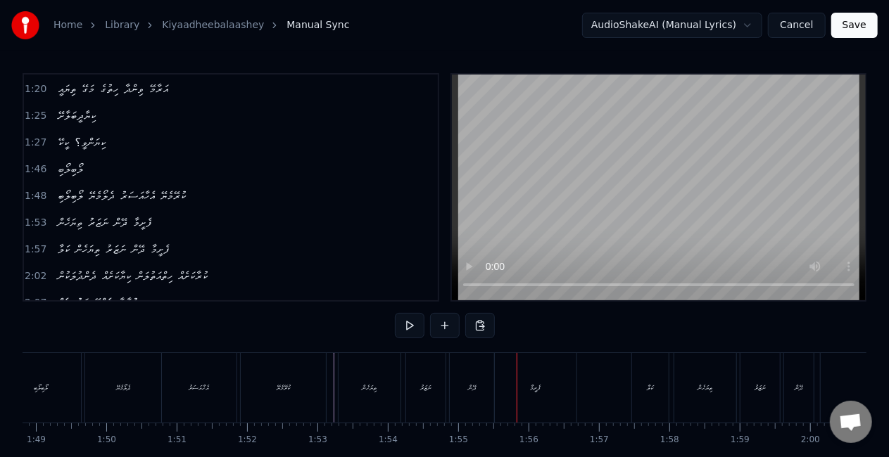
click at [469, 390] on div "ދޭން" at bounding box center [472, 388] width 8 height 11
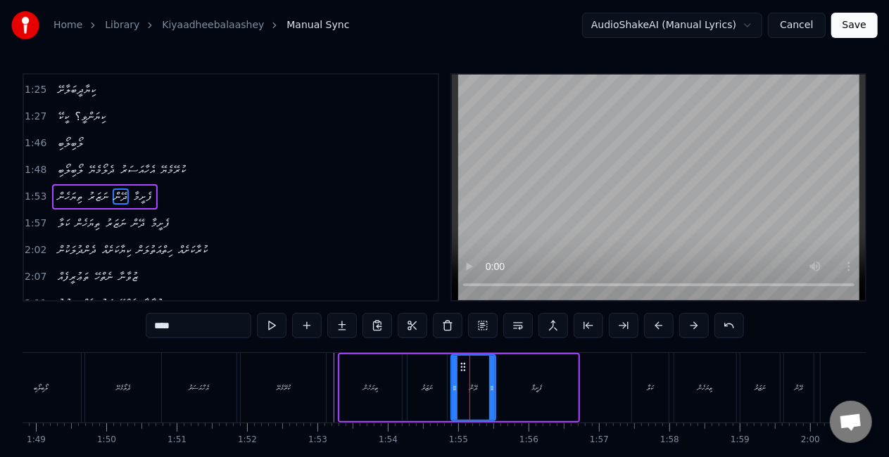
scroll to position [373, 0]
click at [452, 384] on icon at bounding box center [453, 388] width 6 height 11
drag, startPoint x: 341, startPoint y: 385, endPoint x: 341, endPoint y: 376, distance: 8.5
click at [341, 384] on div "ތިޔަހެން" at bounding box center [371, 388] width 62 height 67
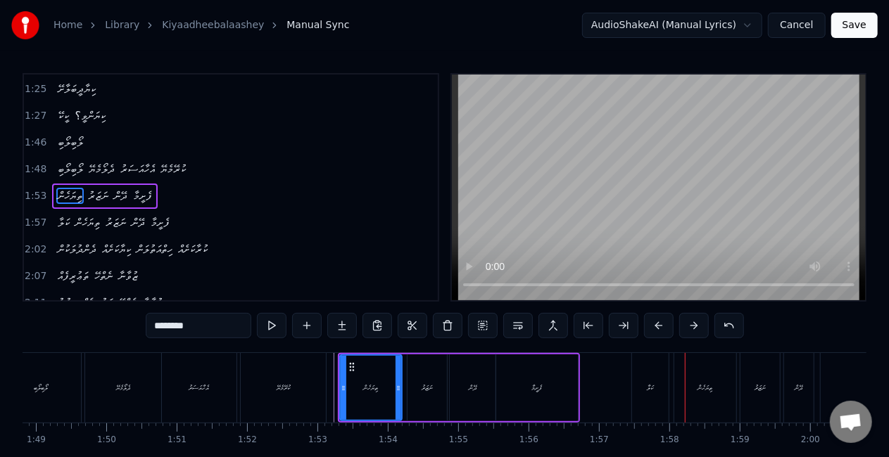
click at [666, 395] on div "ކަލާ" at bounding box center [650, 388] width 37 height 70
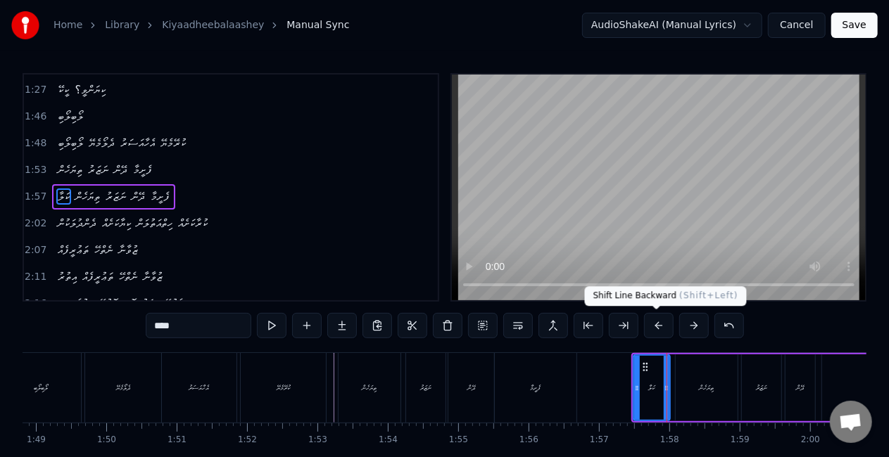
click at [655, 324] on button at bounding box center [659, 325] width 30 height 25
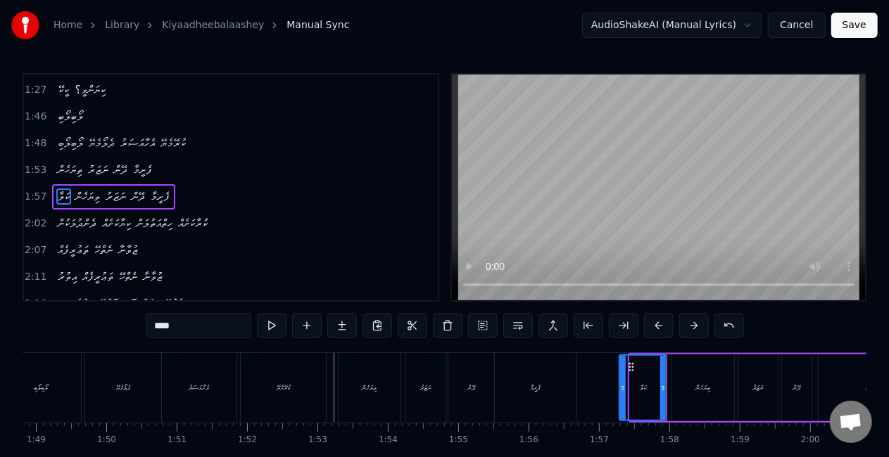
drag, startPoint x: 632, startPoint y: 387, endPoint x: 622, endPoint y: 383, distance: 10.7
click at [622, 383] on icon at bounding box center [623, 388] width 6 height 11
click at [667, 388] on icon at bounding box center [667, 388] width 6 height 11
click at [712, 385] on div "ތިޔަހެން" at bounding box center [703, 388] width 62 height 67
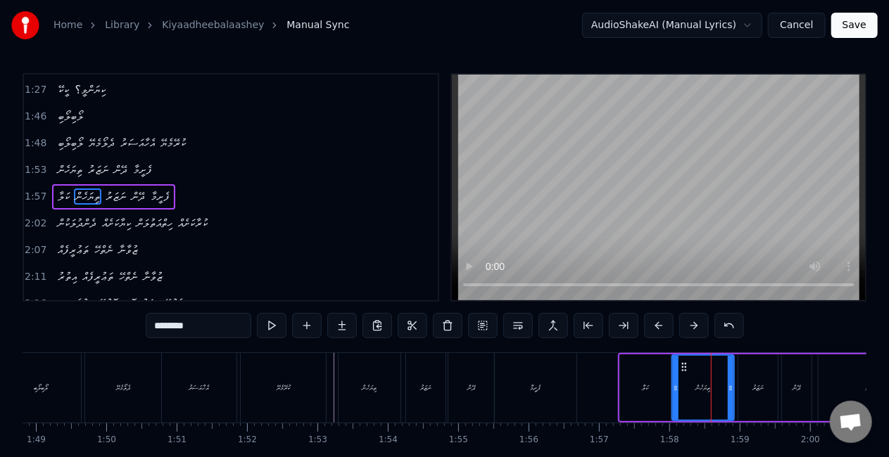
click at [801, 387] on div "ދޭން" at bounding box center [797, 388] width 8 height 11
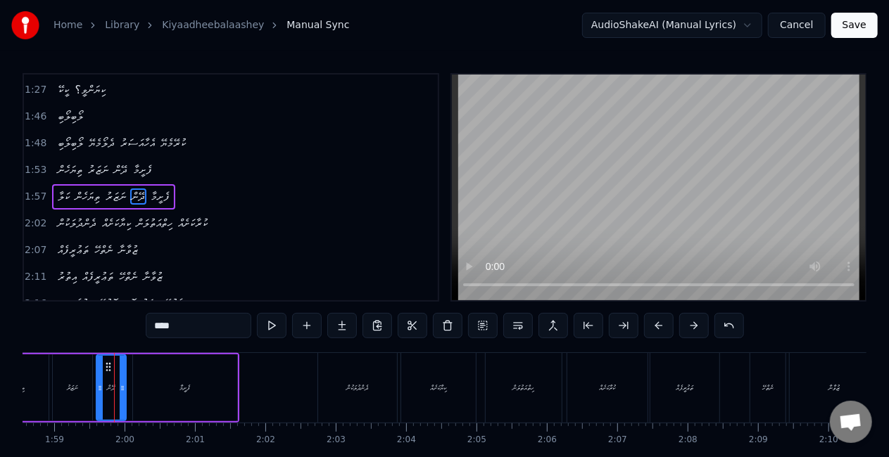
scroll to position [0, 8363]
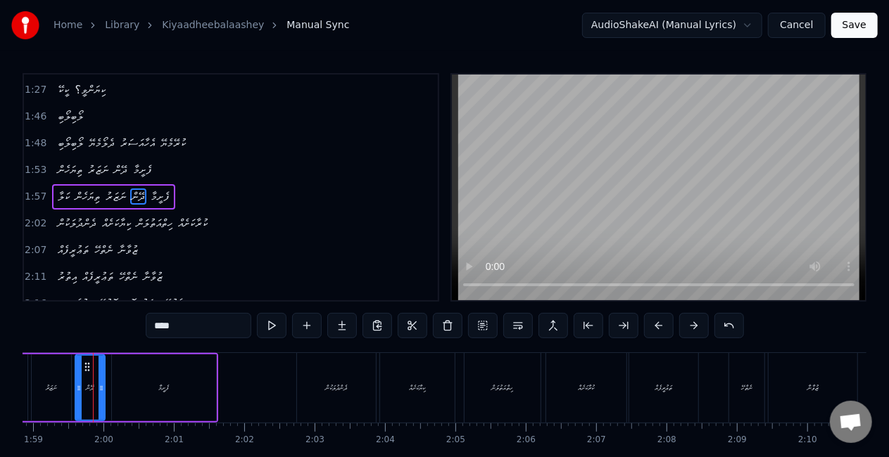
click at [104, 395] on div "ދޭން" at bounding box center [90, 388] width 31 height 67
drag, startPoint x: 99, startPoint y: 386, endPoint x: 110, endPoint y: 386, distance: 11.3
click at [110, 386] on icon at bounding box center [113, 388] width 6 height 11
click at [127, 388] on div "ފެށީމާ" at bounding box center [164, 388] width 104 height 67
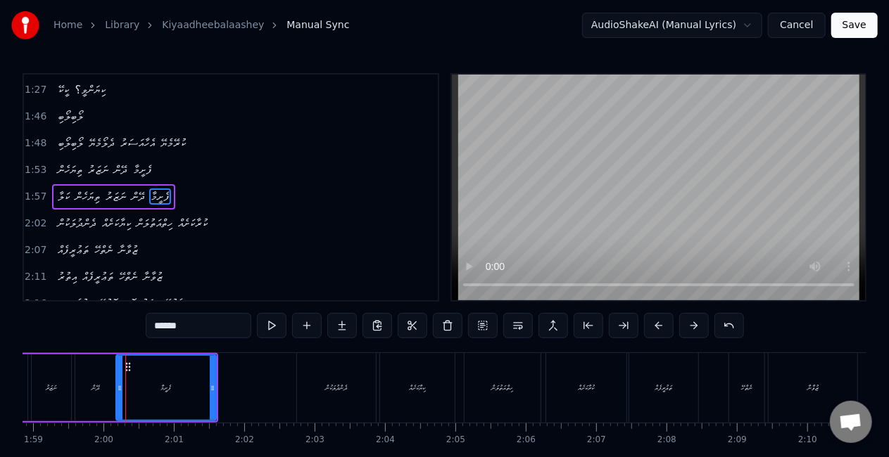
click at [120, 386] on icon at bounding box center [120, 388] width 6 height 11
click at [99, 384] on div "ދޭން" at bounding box center [96, 388] width 8 height 11
type input "****"
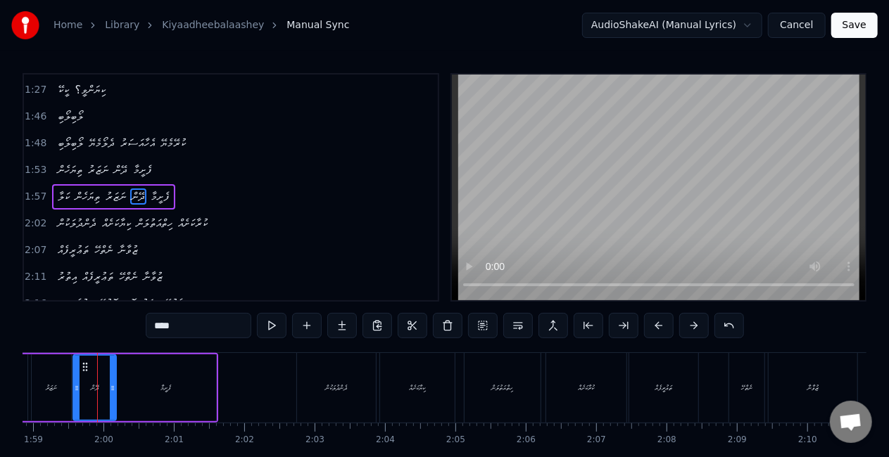
click at [76, 386] on icon at bounding box center [77, 388] width 6 height 11
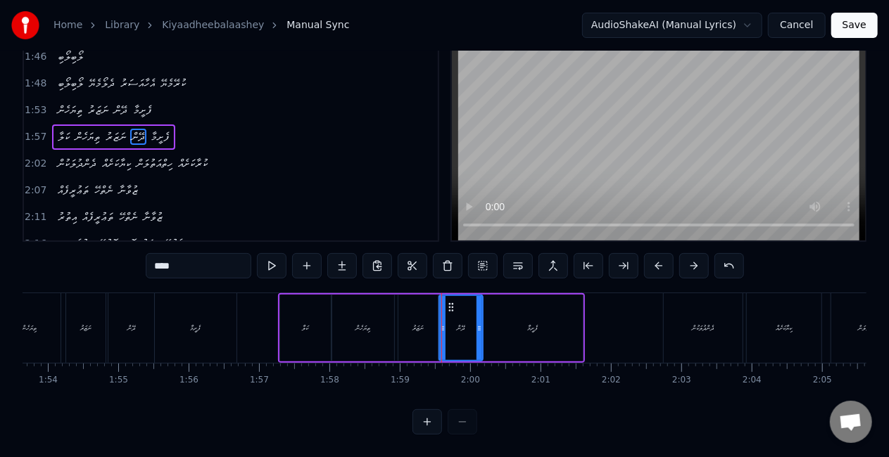
scroll to position [0, 7987]
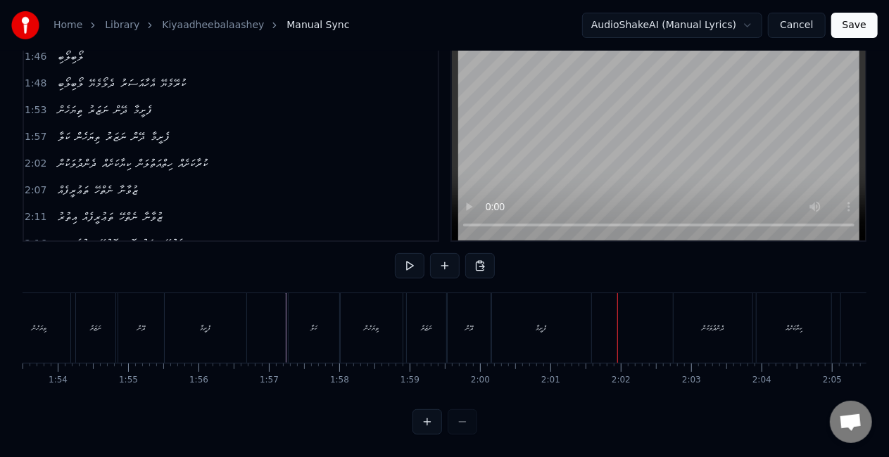
click at [308, 315] on div "ކަލާ" at bounding box center [314, 328] width 51 height 70
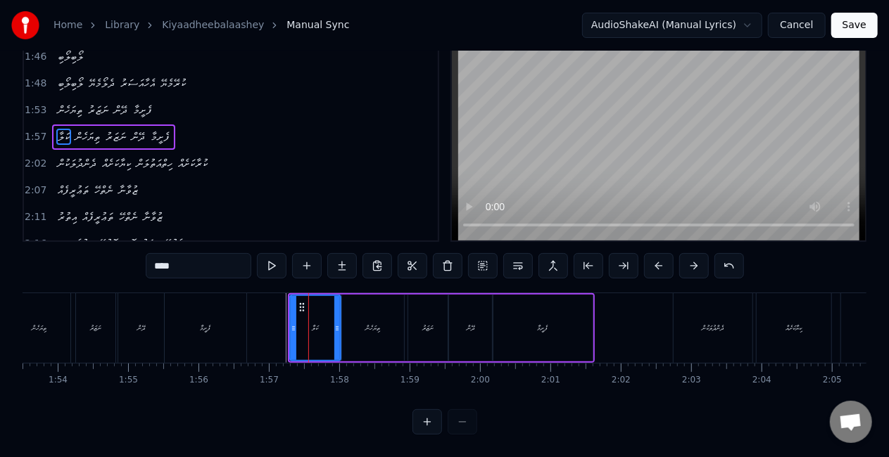
scroll to position [0, 0]
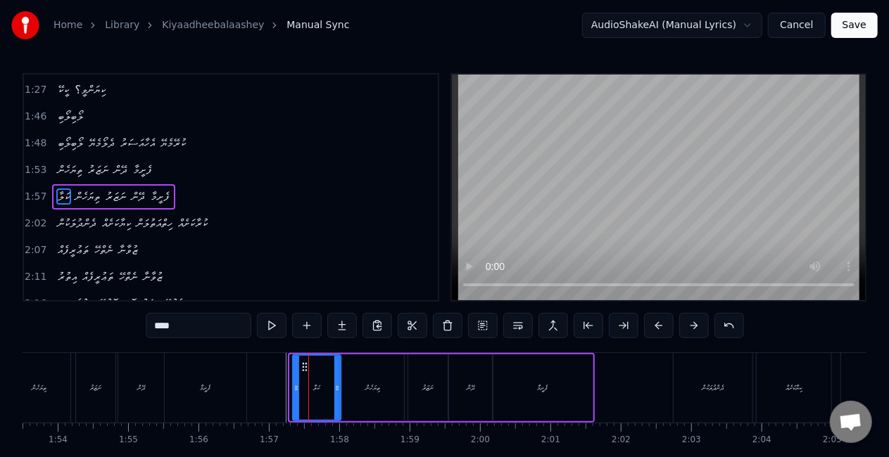
click at [296, 387] on icon at bounding box center [296, 388] width 6 height 11
click at [345, 387] on div "ތިޔަހެން" at bounding box center [373, 388] width 62 height 67
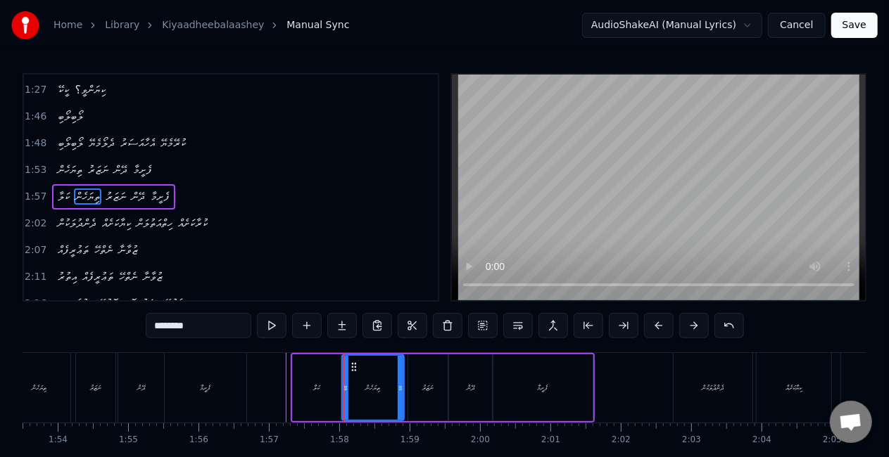
click at [429, 389] on div "ނަޒަރު" at bounding box center [427, 388] width 11 height 11
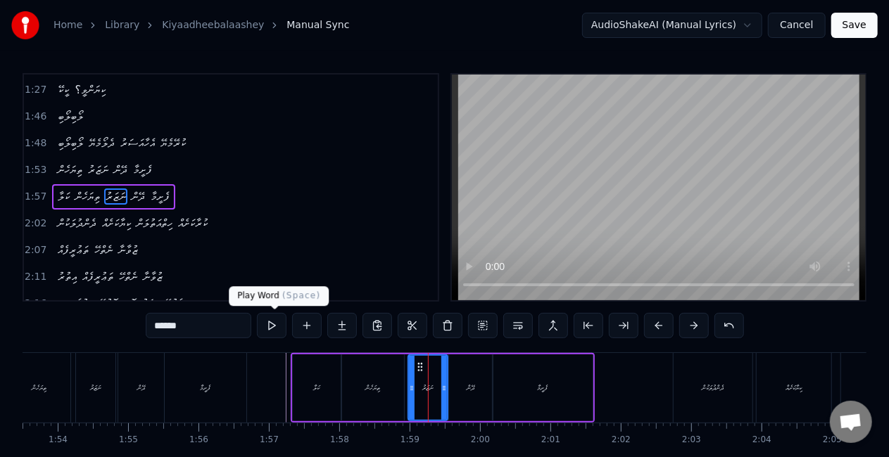
click at [281, 324] on button at bounding box center [272, 325] width 30 height 25
click at [464, 395] on div "ދޭން" at bounding box center [471, 388] width 44 height 67
type input "****"
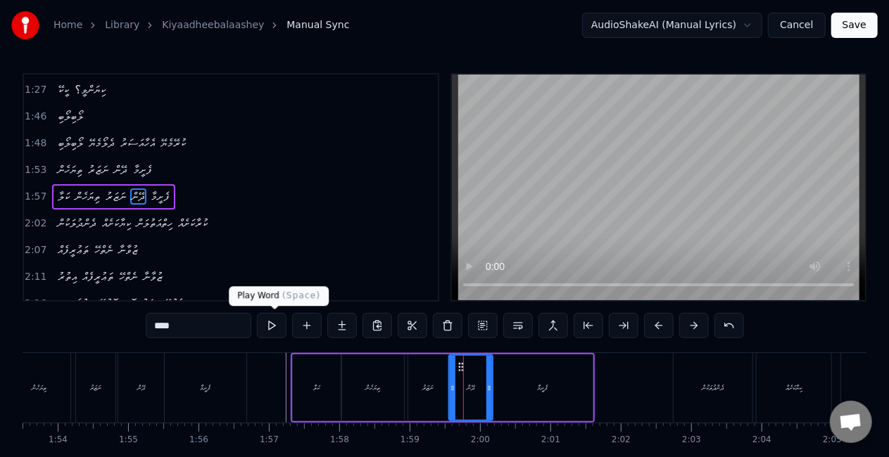
click at [277, 323] on button at bounding box center [272, 325] width 30 height 25
click at [489, 395] on div at bounding box center [491, 388] width 6 height 64
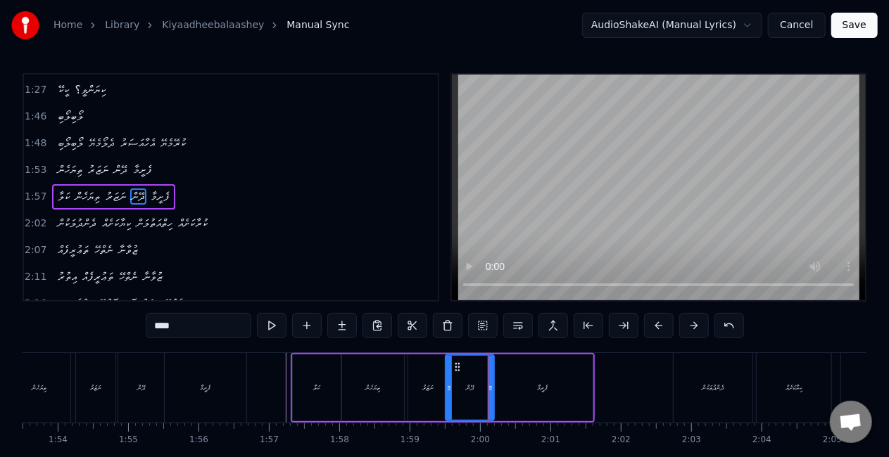
click at [448, 390] on icon at bounding box center [449, 388] width 6 height 11
click at [468, 390] on div "ދޭން" at bounding box center [470, 388] width 8 height 11
click at [275, 386] on div at bounding box center [745, 388] width 17418 height 70
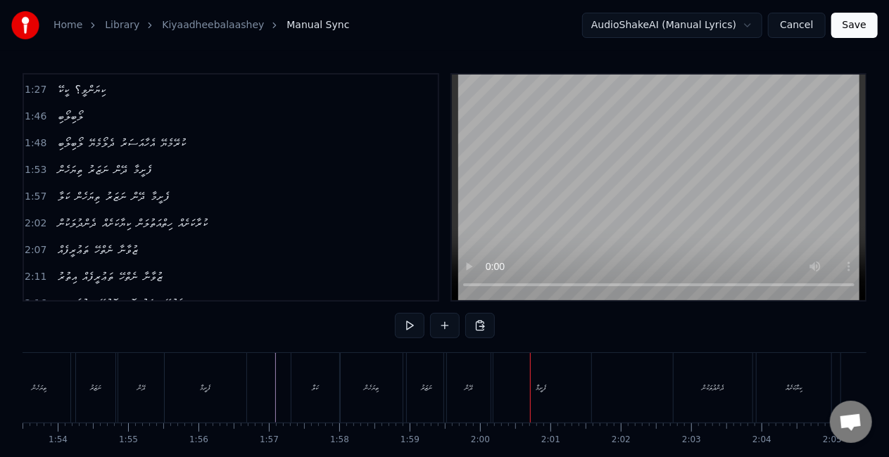
click at [461, 393] on div "ދޭން" at bounding box center [468, 388] width 49 height 70
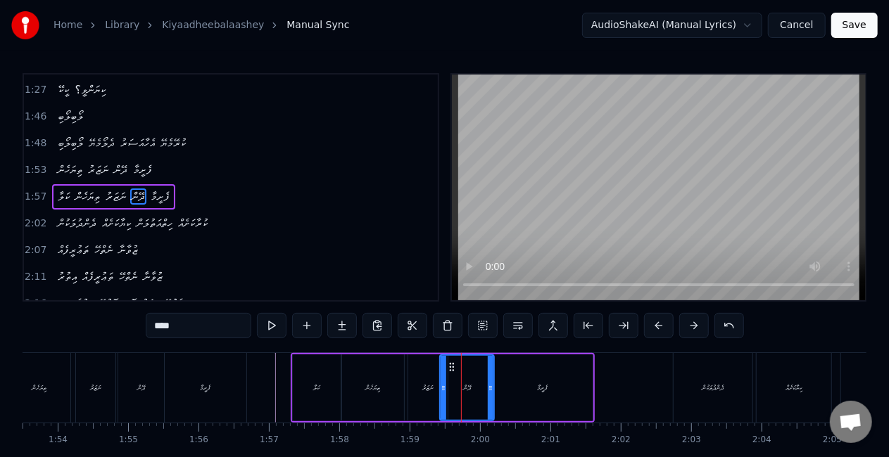
click at [443, 384] on icon at bounding box center [444, 388] width 6 height 11
click at [400, 380] on div "ތިޔަހެން" at bounding box center [373, 388] width 62 height 67
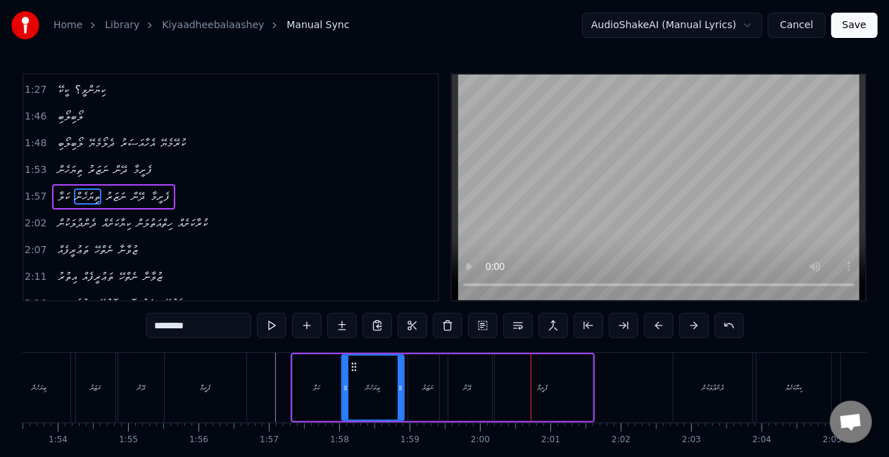
click at [458, 392] on div "ދޭން" at bounding box center [467, 388] width 54 height 67
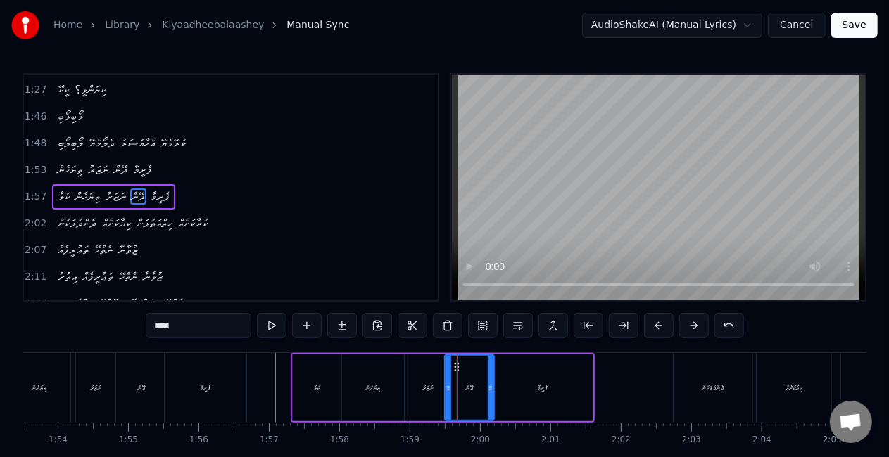
click at [449, 387] on icon at bounding box center [448, 388] width 6 height 11
click at [495, 391] on icon at bounding box center [496, 388] width 6 height 11
drag, startPoint x: 453, startPoint y: 386, endPoint x: 450, endPoint y: 370, distance: 15.7
click at [453, 386] on div "ދޭން" at bounding box center [471, 388] width 53 height 64
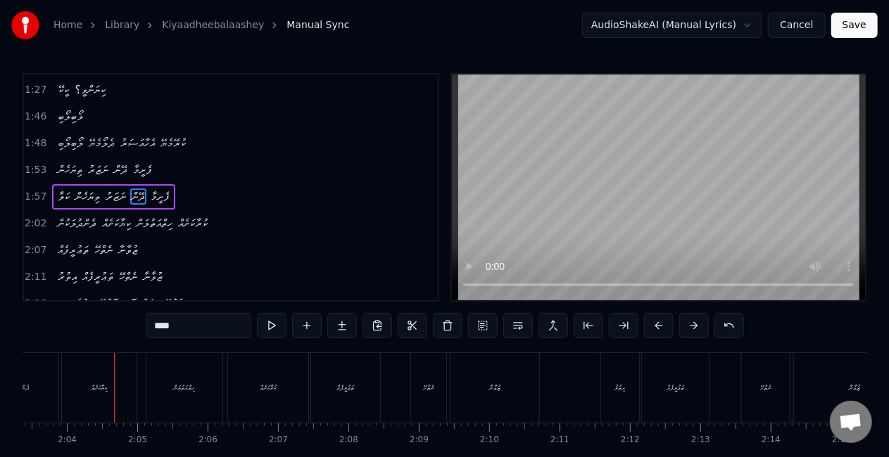
scroll to position [0, 8695]
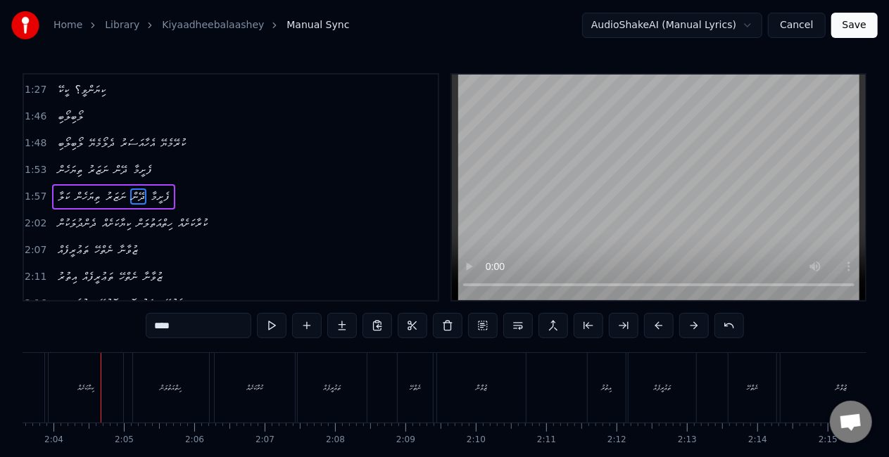
click at [114, 387] on div "ކިޔާކަށެއް" at bounding box center [86, 388] width 75 height 70
type input "**********"
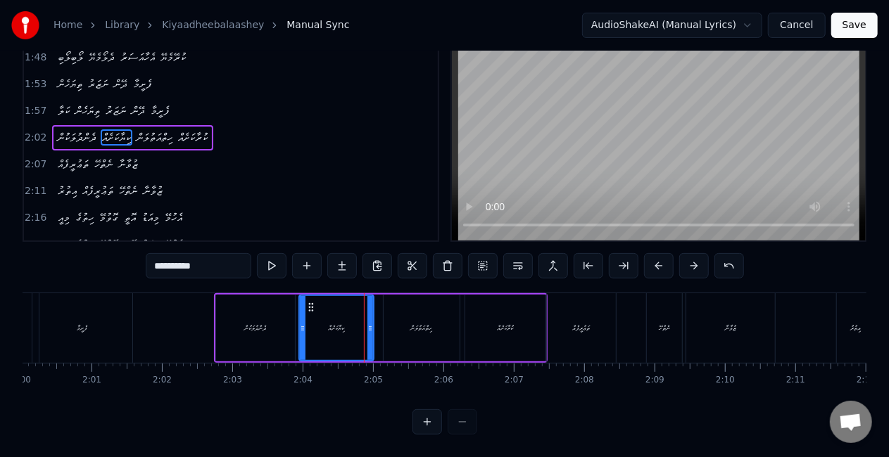
scroll to position [0, 8436]
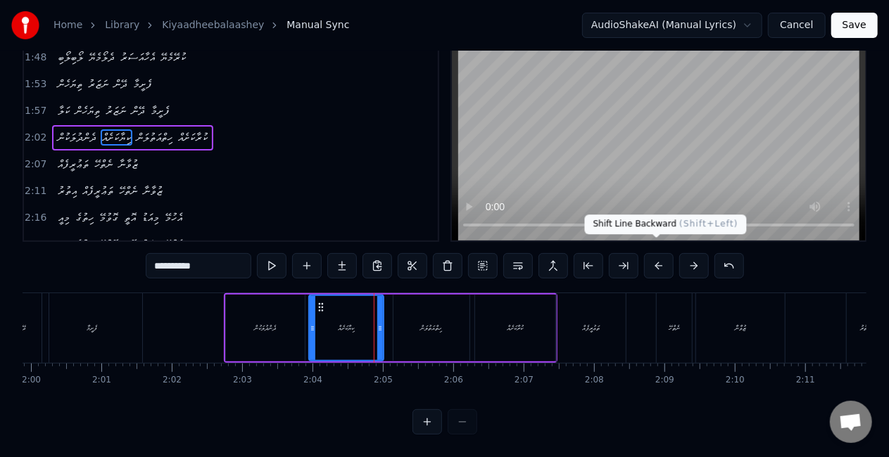
click at [654, 253] on button at bounding box center [659, 265] width 30 height 25
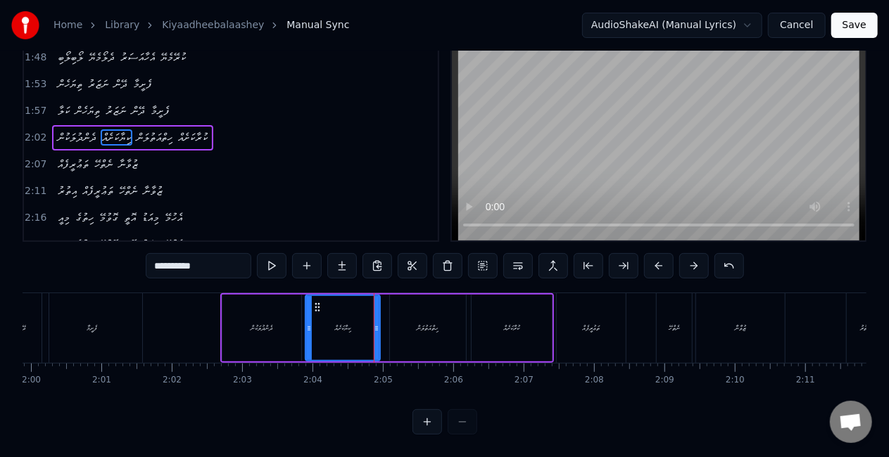
click at [654, 253] on button at bounding box center [659, 265] width 30 height 25
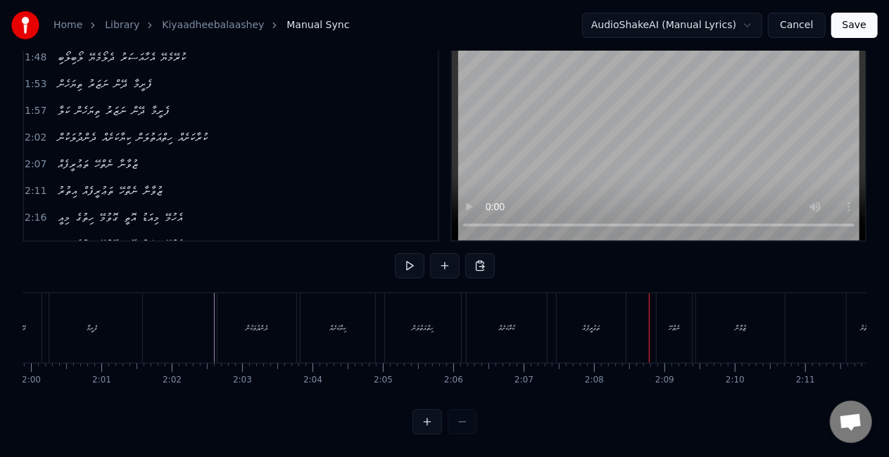
click at [583, 323] on div "ތަޢުރީފެއް" at bounding box center [592, 328] width 18 height 11
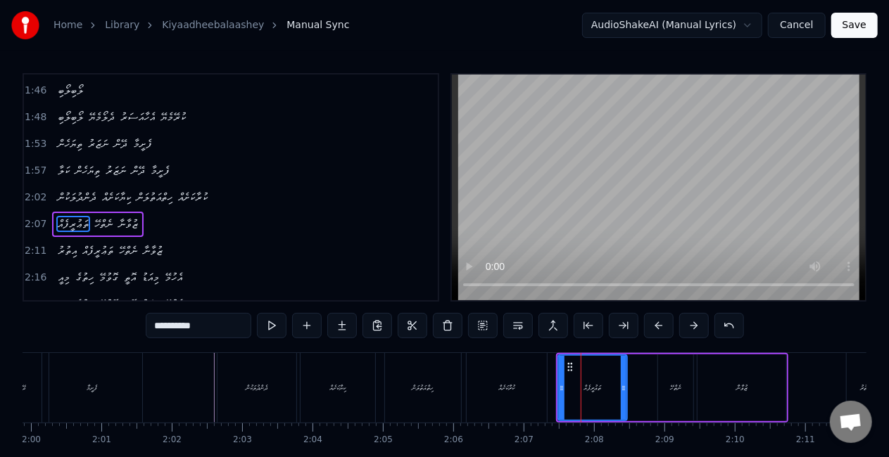
scroll to position [452, 0]
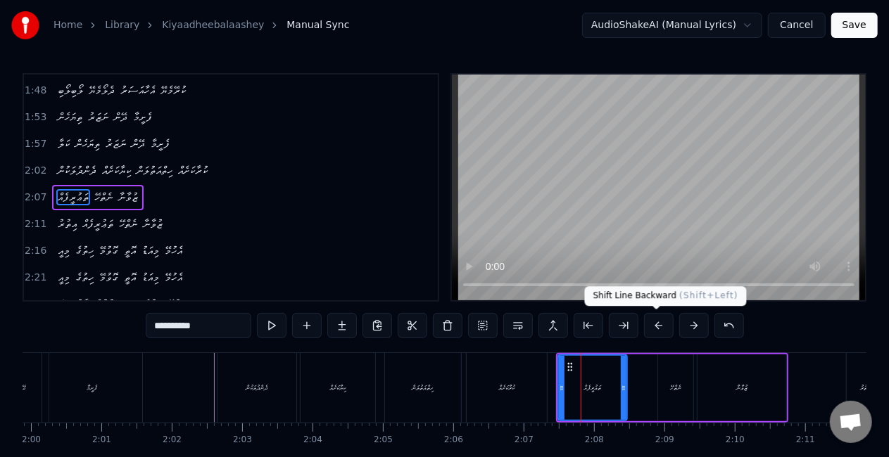
click at [659, 328] on button at bounding box center [659, 325] width 30 height 25
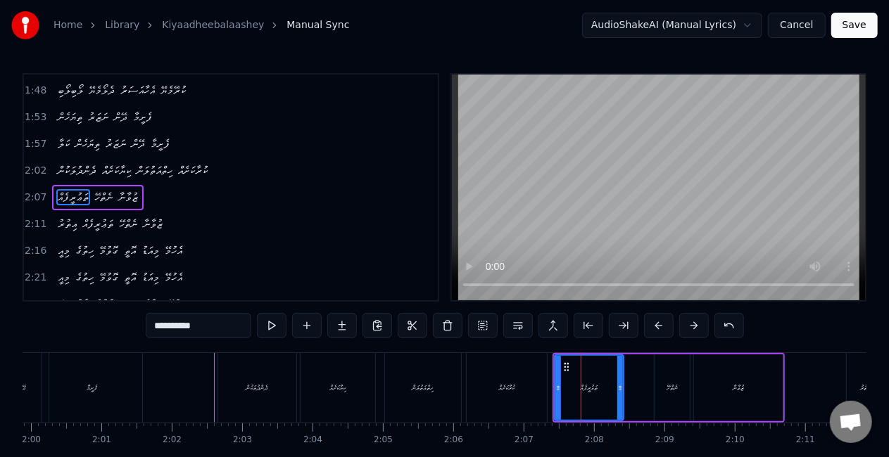
drag, startPoint x: 515, startPoint y: 386, endPoint x: 505, endPoint y: 376, distance: 13.4
click at [515, 386] on div "ކުރާކަށެއް" at bounding box center [507, 388] width 16 height 11
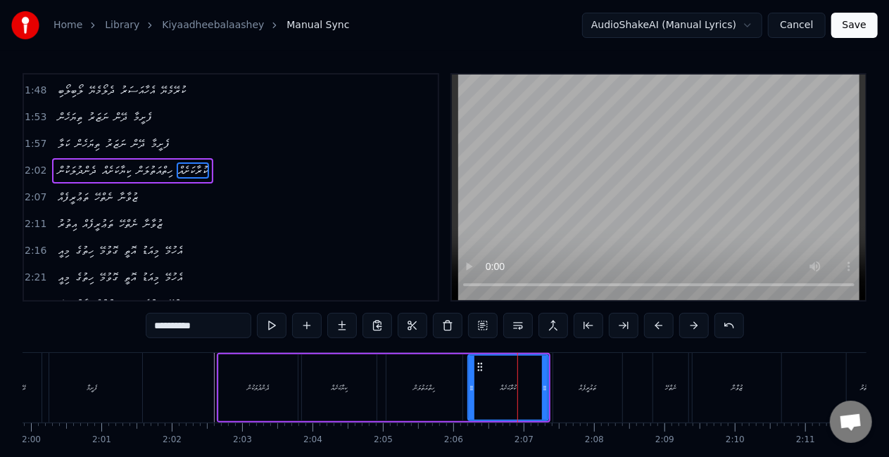
scroll to position [425, 0]
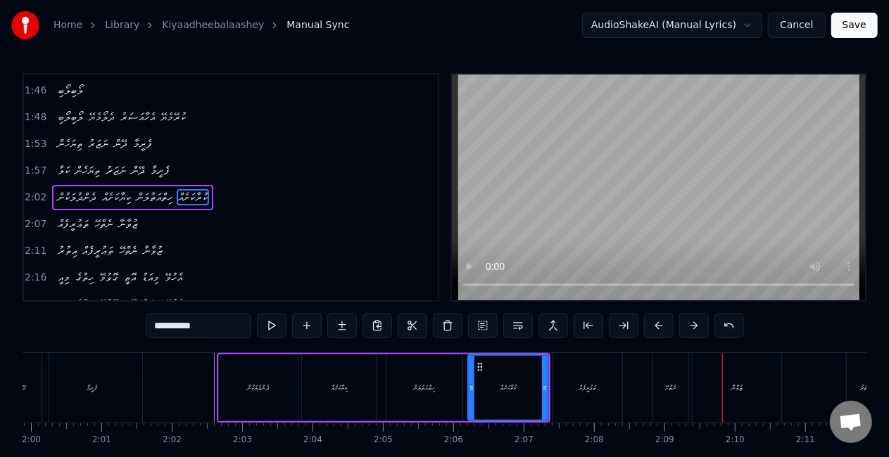
click at [678, 384] on div "ނެތްހޭ" at bounding box center [670, 388] width 35 height 70
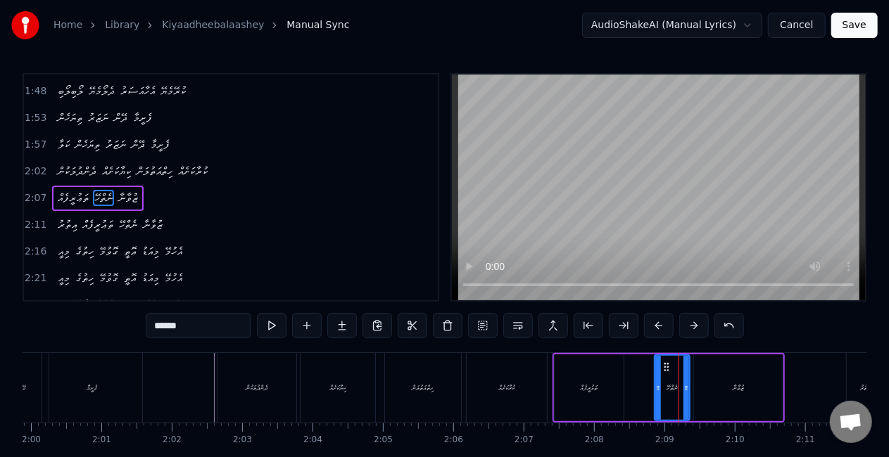
scroll to position [452, 0]
drag, startPoint x: 657, startPoint y: 390, endPoint x: 642, endPoint y: 384, distance: 15.4
click at [642, 384] on icon at bounding box center [644, 388] width 6 height 11
click at [609, 401] on div "ތަޢުރީފެއް" at bounding box center [589, 388] width 69 height 67
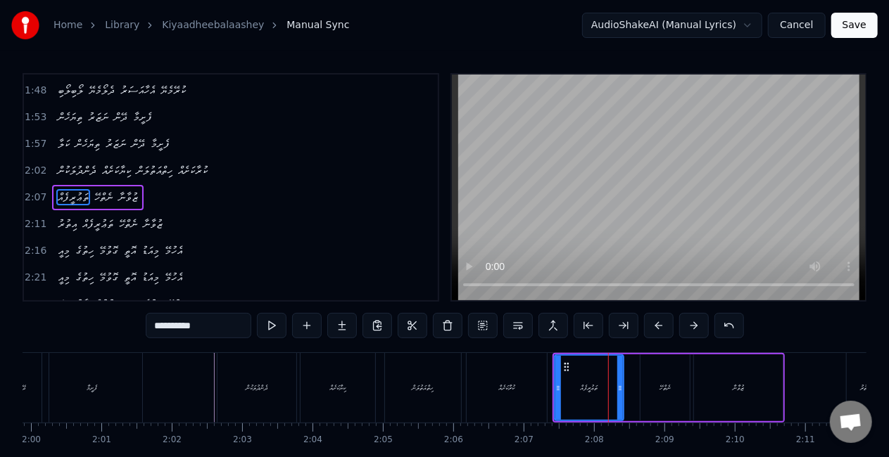
click at [666, 393] on div "ނެތްހޭ" at bounding box center [664, 388] width 11 height 11
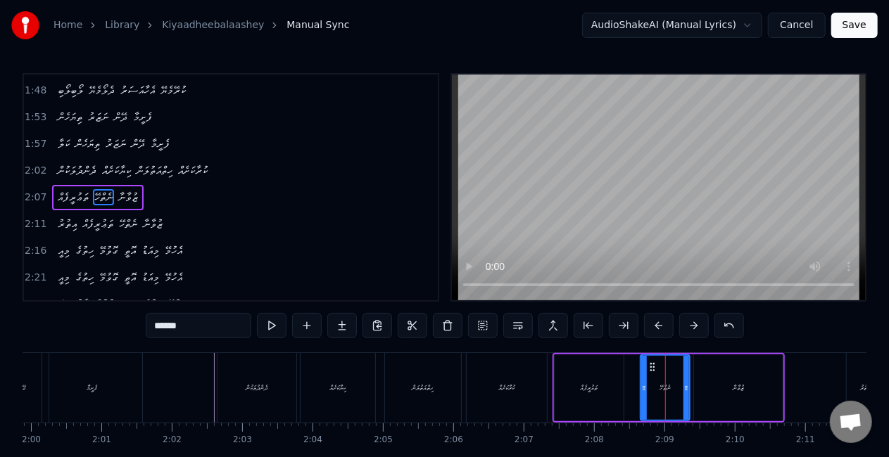
click at [720, 390] on div "ޒުވާނާ" at bounding box center [738, 388] width 89 height 67
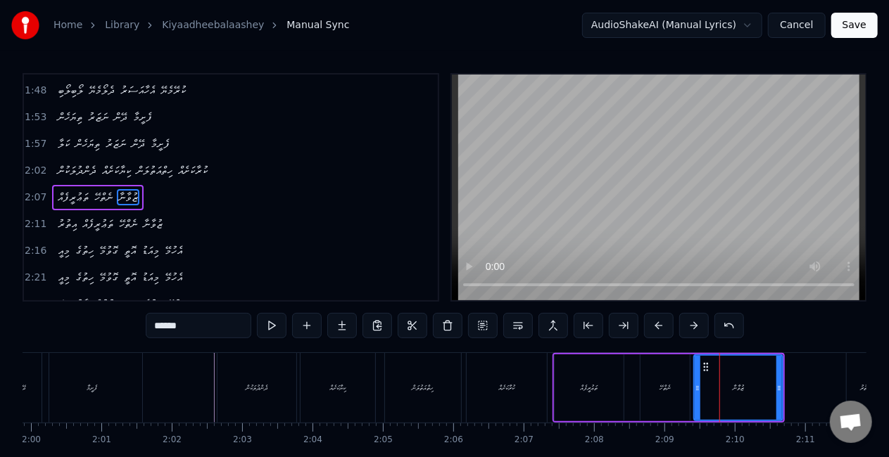
click at [483, 401] on div "ކުރާކަށެއް" at bounding box center [507, 388] width 80 height 70
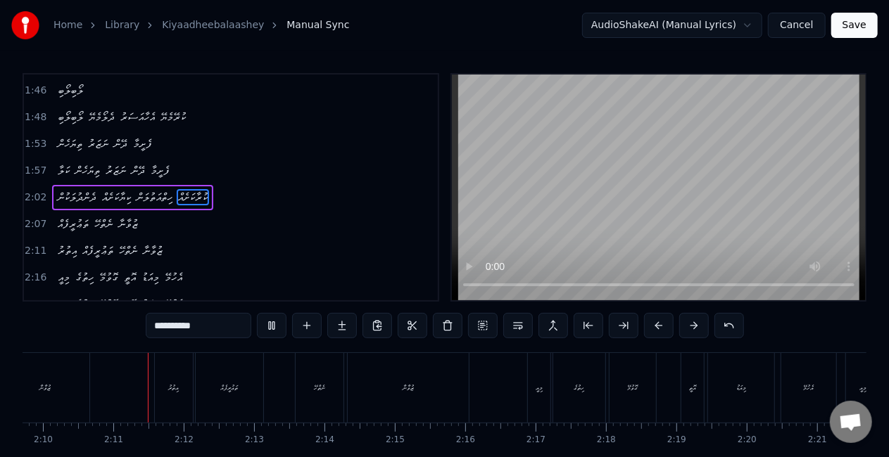
scroll to position [0, 9141]
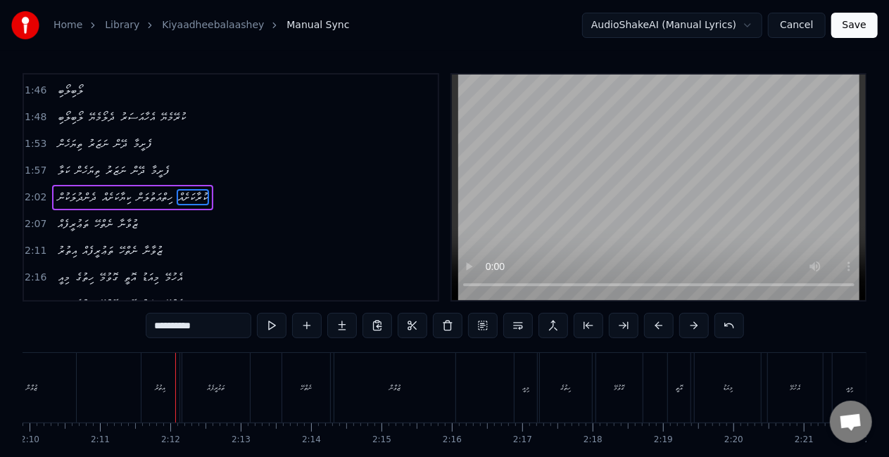
click at [157, 391] on div "އިތުރު" at bounding box center [161, 388] width 11 height 11
type input "******"
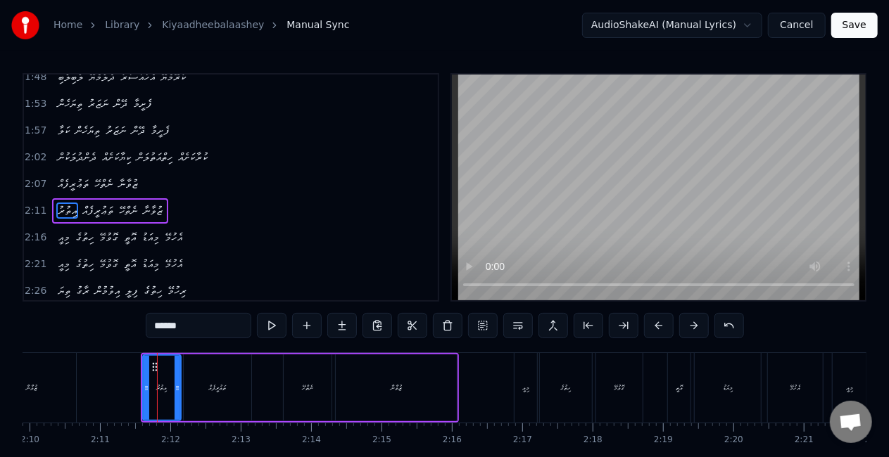
scroll to position [478, 0]
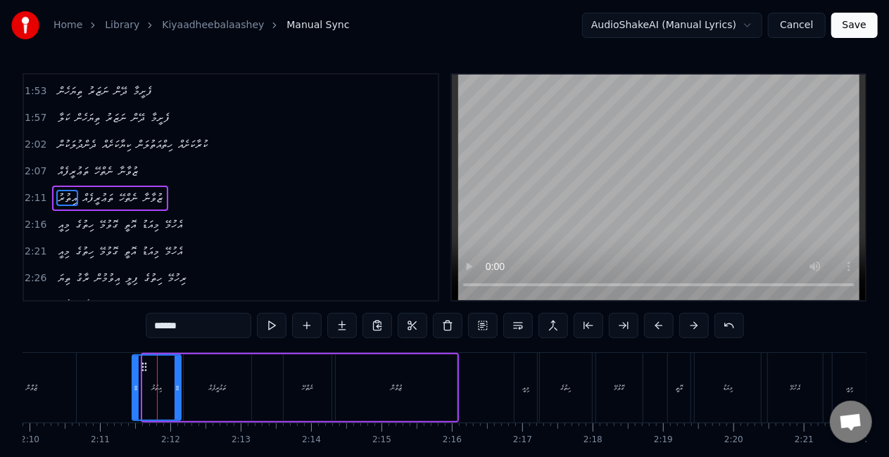
drag, startPoint x: 144, startPoint y: 393, endPoint x: 133, endPoint y: 386, distance: 12.3
click at [133, 386] on icon at bounding box center [136, 388] width 6 height 11
click at [183, 390] on icon at bounding box center [182, 388] width 6 height 11
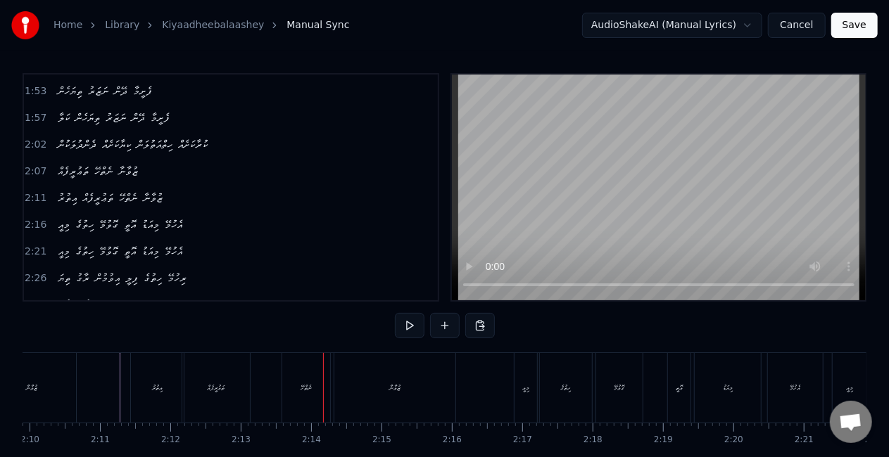
click at [289, 395] on div "ނެތްހޭ" at bounding box center [306, 388] width 48 height 70
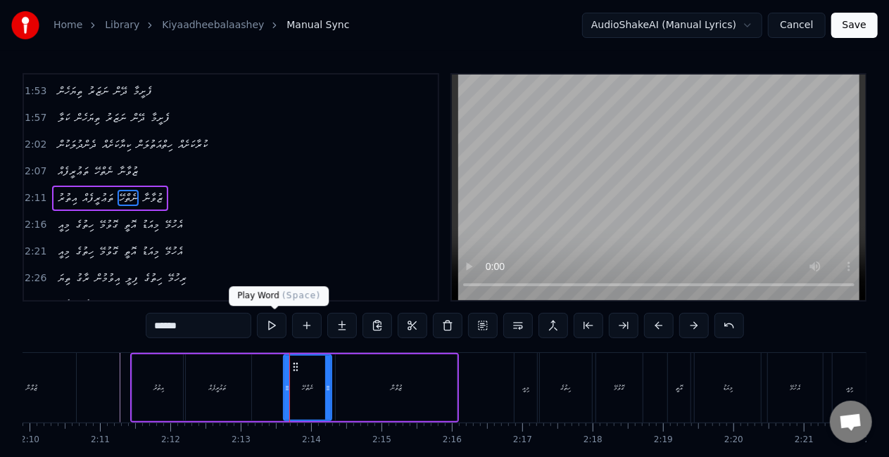
click at [281, 321] on button at bounding box center [272, 325] width 30 height 25
click at [277, 321] on button at bounding box center [272, 325] width 30 height 25
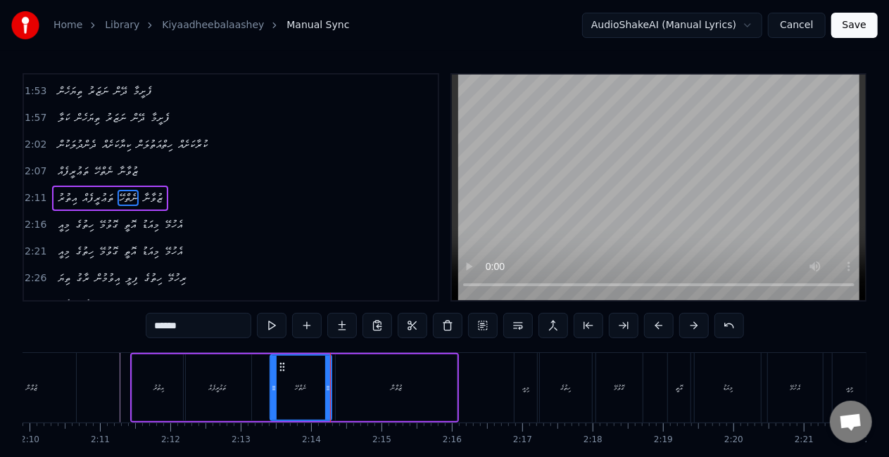
drag, startPoint x: 286, startPoint y: 380, endPoint x: 273, endPoint y: 372, distance: 15.8
click at [273, 372] on div at bounding box center [274, 388] width 6 height 64
click at [265, 386] on div "އިތުރު ތަޢުރީފެއް ނެތްހޭ ޒުވާނާ" at bounding box center [294, 388] width 329 height 70
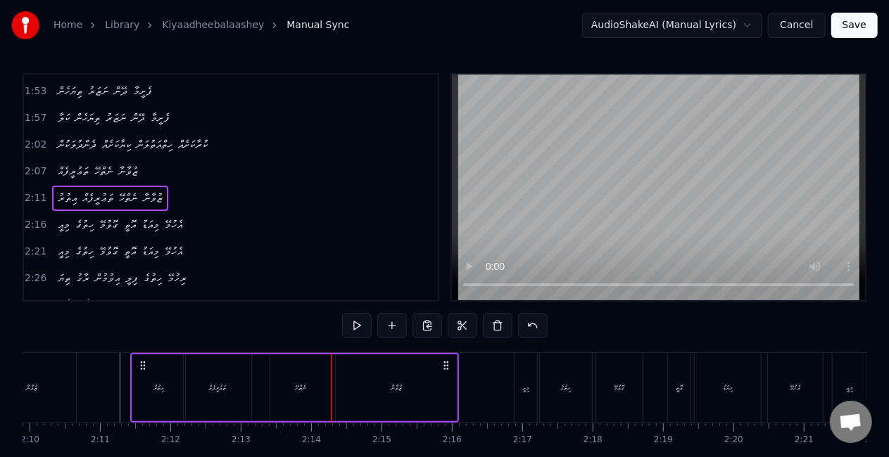
click at [231, 388] on div "ތަޢުރީފެއް" at bounding box center [218, 388] width 68 height 67
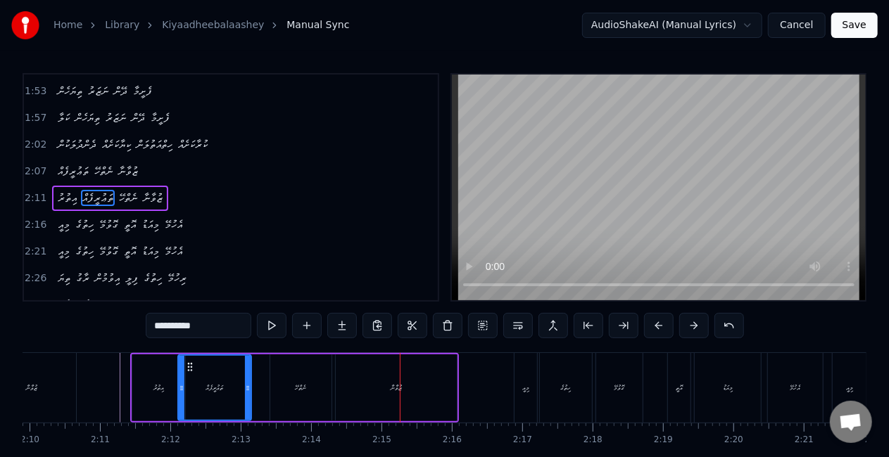
drag, startPoint x: 186, startPoint y: 395, endPoint x: 180, endPoint y: 389, distance: 8.5
click at [180, 391] on div at bounding box center [182, 388] width 6 height 64
click at [152, 395] on div "އިތުރު" at bounding box center [158, 388] width 53 height 67
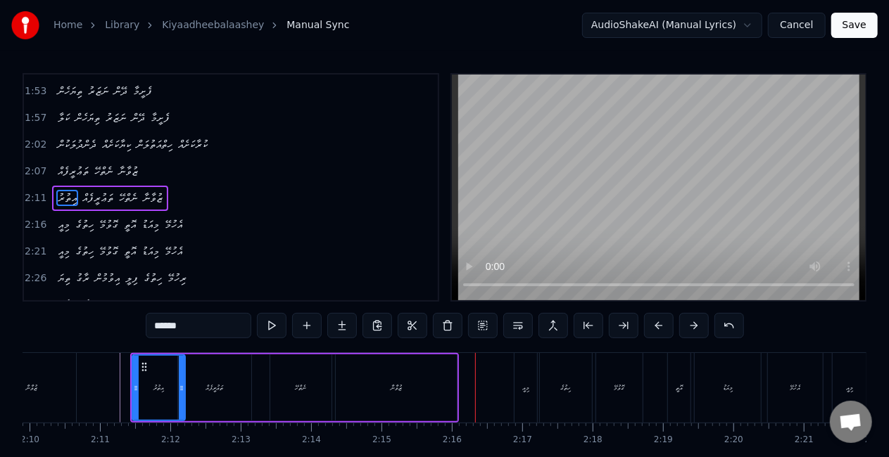
click at [429, 374] on div "ޒުވާނާ" at bounding box center [396, 388] width 121 height 67
type input "******"
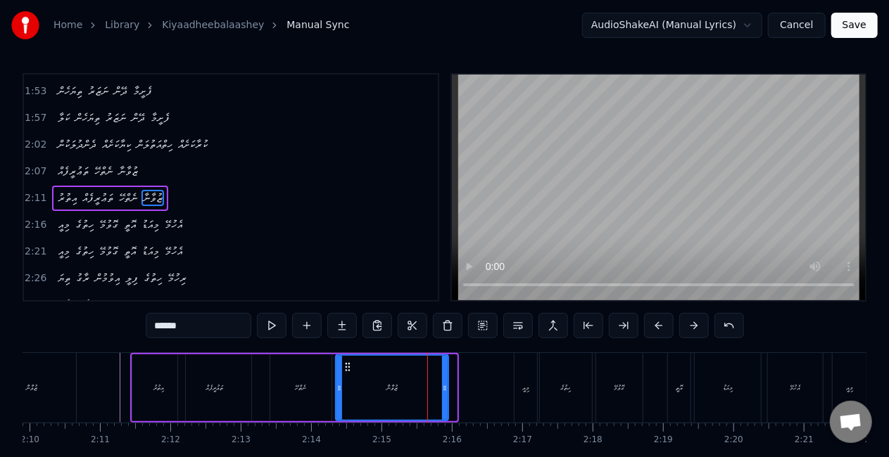
drag, startPoint x: 450, startPoint y: 388, endPoint x: 441, endPoint y: 381, distance: 12.1
click at [442, 383] on icon at bounding box center [445, 388] width 6 height 11
click at [395, 388] on div "ޒުވާނާ" at bounding box center [391, 388] width 11 height 11
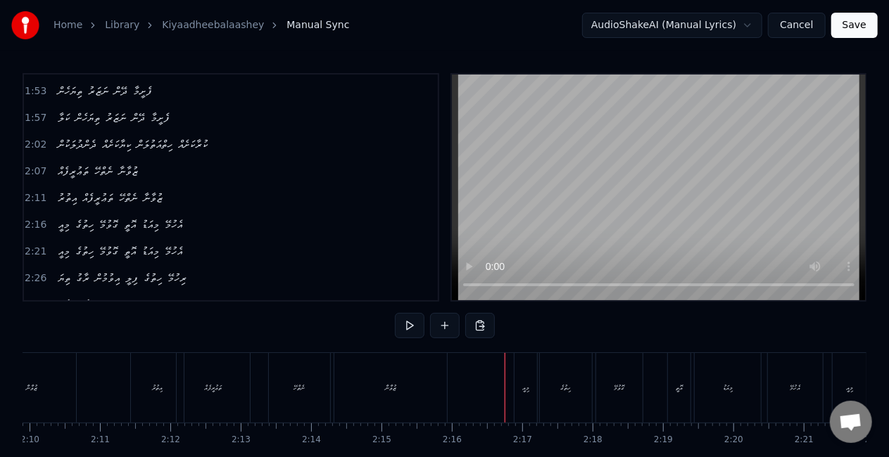
click at [515, 391] on div "މިއީ" at bounding box center [525, 388] width 23 height 70
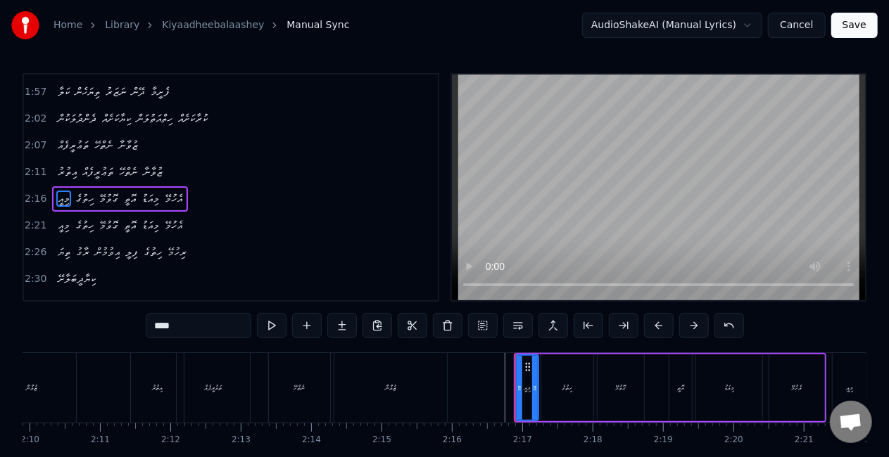
scroll to position [504, 0]
drag, startPoint x: 519, startPoint y: 386, endPoint x: 500, endPoint y: 378, distance: 20.5
click at [500, 378] on div at bounding box center [502, 388] width 6 height 64
drag, startPoint x: 534, startPoint y: 383, endPoint x: 542, endPoint y: 384, distance: 7.9
click at [542, 384] on icon at bounding box center [543, 388] width 6 height 11
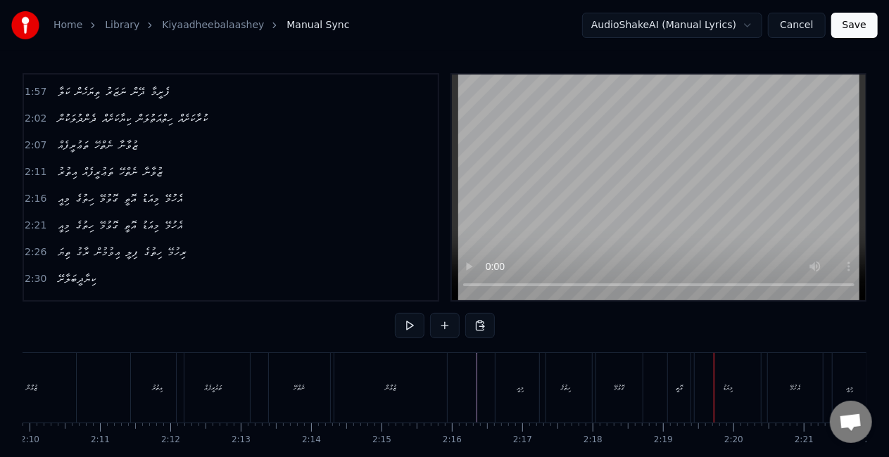
click at [521, 388] on div "މިއީ" at bounding box center [520, 388] width 7 height 11
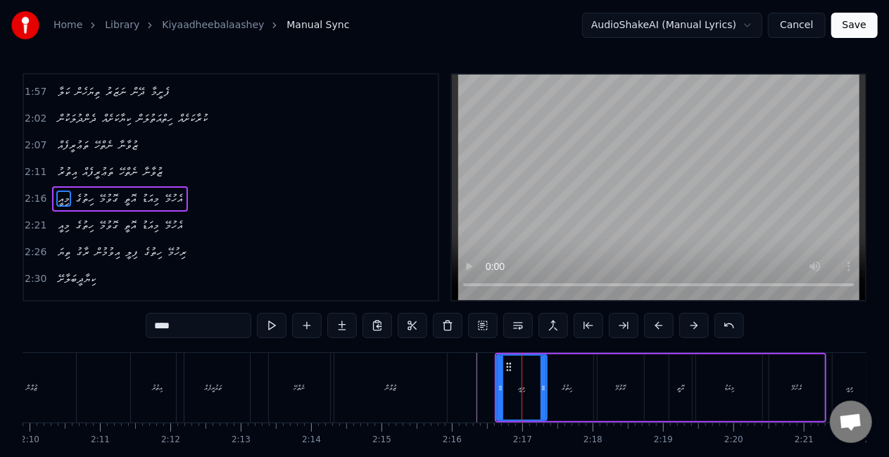
click at [498, 394] on div at bounding box center [501, 388] width 6 height 64
click at [674, 387] on div "އޮތީ" at bounding box center [680, 388] width 23 height 67
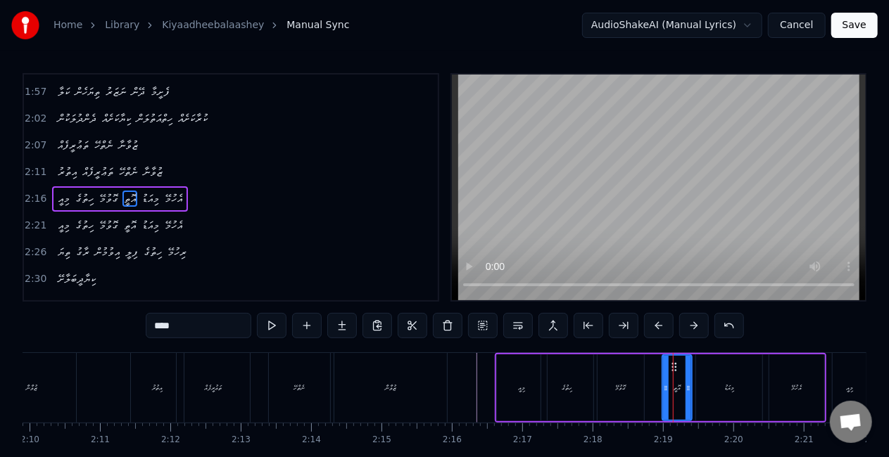
drag, startPoint x: 674, startPoint y: 386, endPoint x: 667, endPoint y: 383, distance: 7.6
click at [667, 383] on icon at bounding box center [666, 388] width 6 height 11
drag, startPoint x: 690, startPoint y: 385, endPoint x: 698, endPoint y: 388, distance: 8.9
click at [698, 388] on icon at bounding box center [698, 388] width 6 height 11
click at [559, 399] on div "ހިތުގެ" at bounding box center [567, 388] width 52 height 67
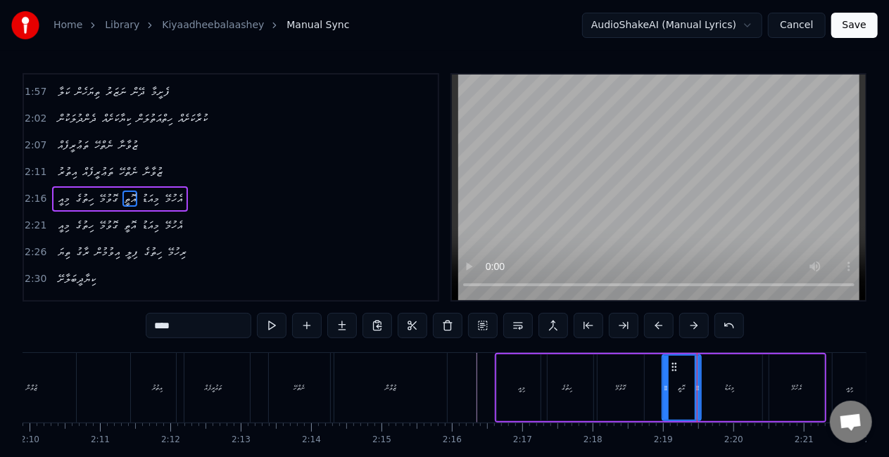
type input "******"
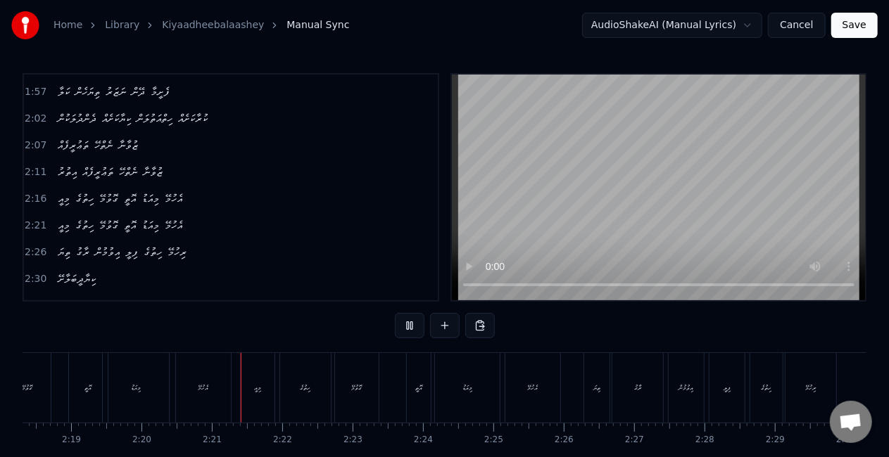
scroll to position [0, 9845]
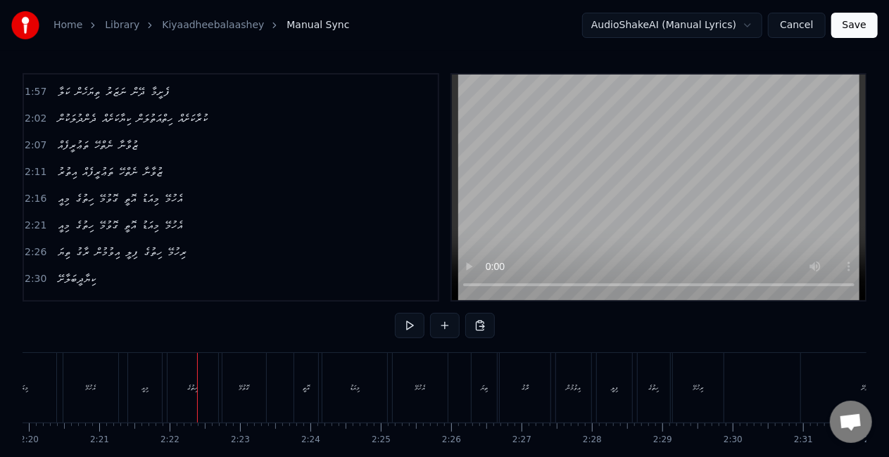
click at [157, 393] on div "މިއީ" at bounding box center [145, 388] width 34 height 70
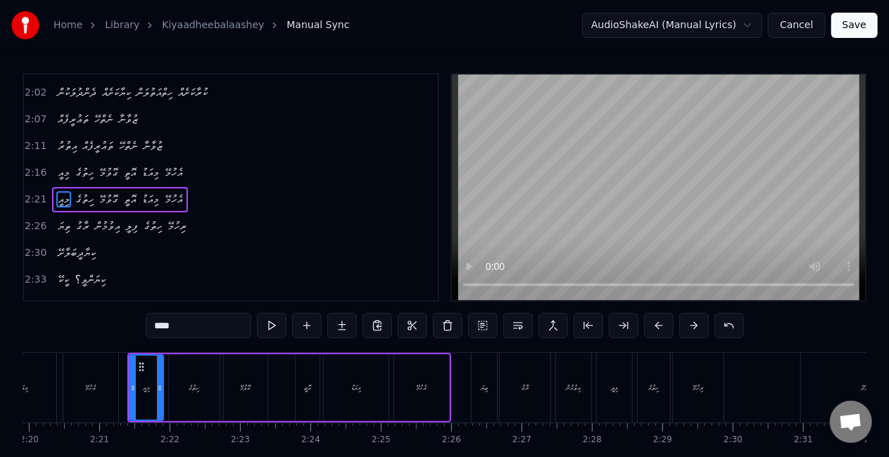
scroll to position [531, 0]
drag, startPoint x: 160, startPoint y: 394, endPoint x: 172, endPoint y: 396, distance: 12.1
click at [172, 396] on div at bounding box center [172, 388] width 6 height 64
drag, startPoint x: 132, startPoint y: 386, endPoint x: 126, endPoint y: 381, distance: 8.5
click at [126, 381] on div at bounding box center [127, 388] width 6 height 64
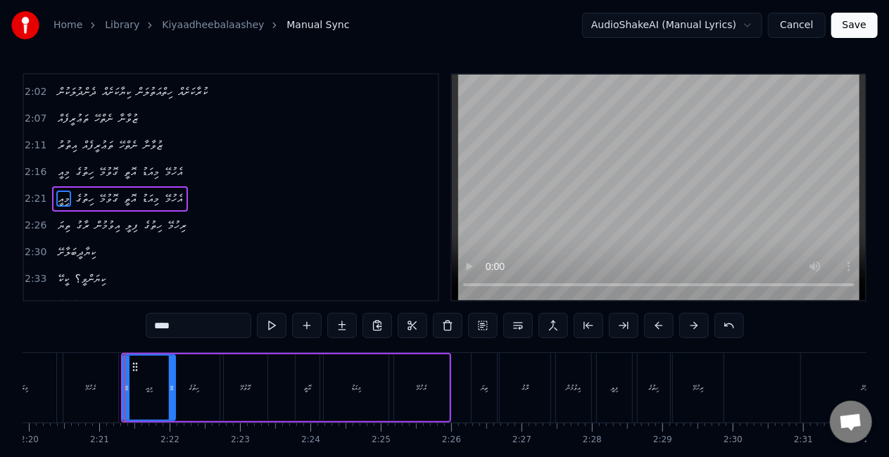
click at [113, 384] on div "އެހުމޭ" at bounding box center [90, 388] width 55 height 70
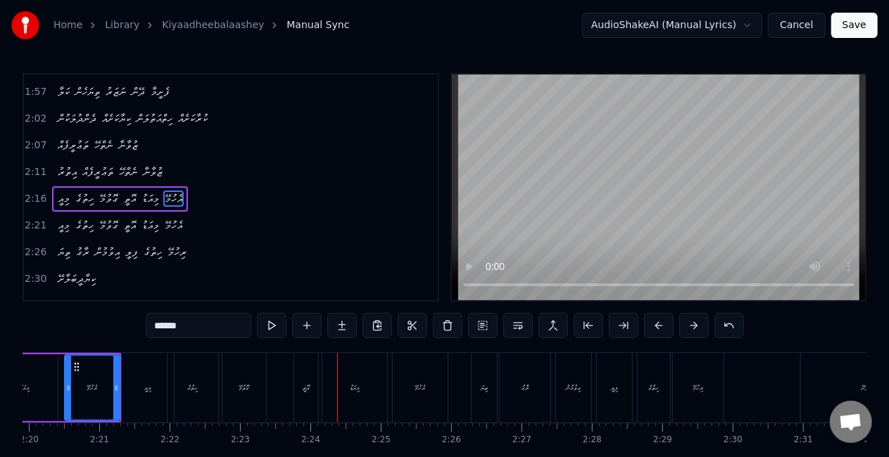
click at [316, 392] on div "އޮތީ" at bounding box center [306, 388] width 24 height 70
type input "****"
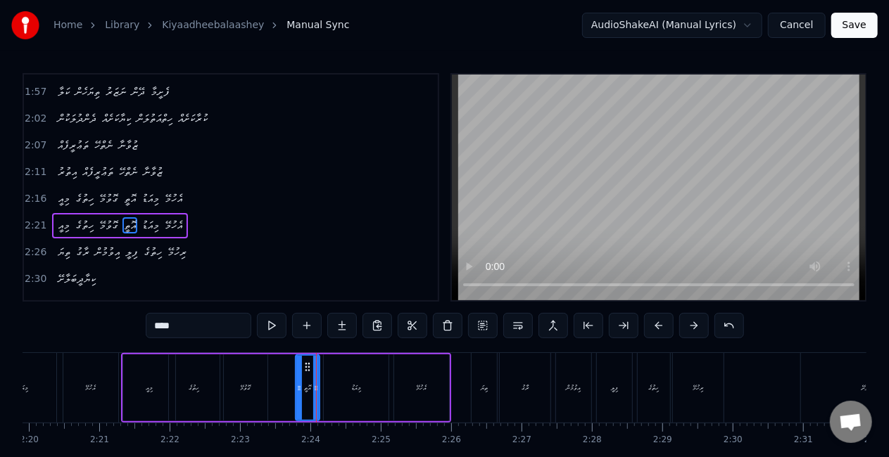
scroll to position [531, 0]
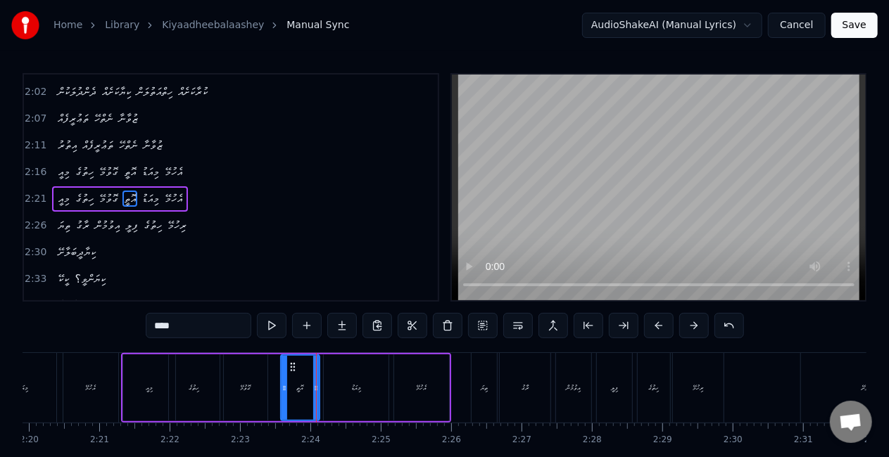
drag, startPoint x: 291, startPoint y: 383, endPoint x: 283, endPoint y: 381, distance: 8.7
click at [283, 381] on div at bounding box center [284, 388] width 6 height 64
click at [318, 380] on div at bounding box center [320, 388] width 6 height 64
click at [272, 381] on div "މިއީ ހިތުގެ ގޮވުމޭ އޮތީ މިއަޑު އެހުމޭ" at bounding box center [286, 388] width 330 height 70
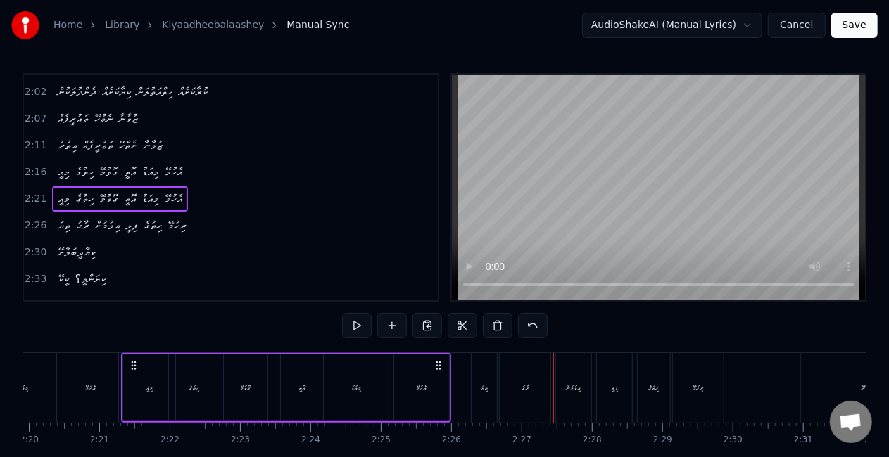
click at [479, 387] on div "ތިޔަ" at bounding box center [483, 388] width 25 height 70
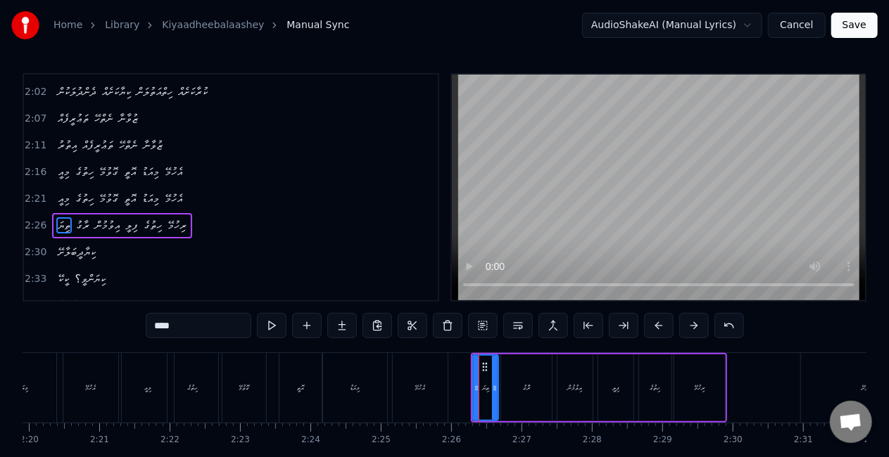
scroll to position [557, 0]
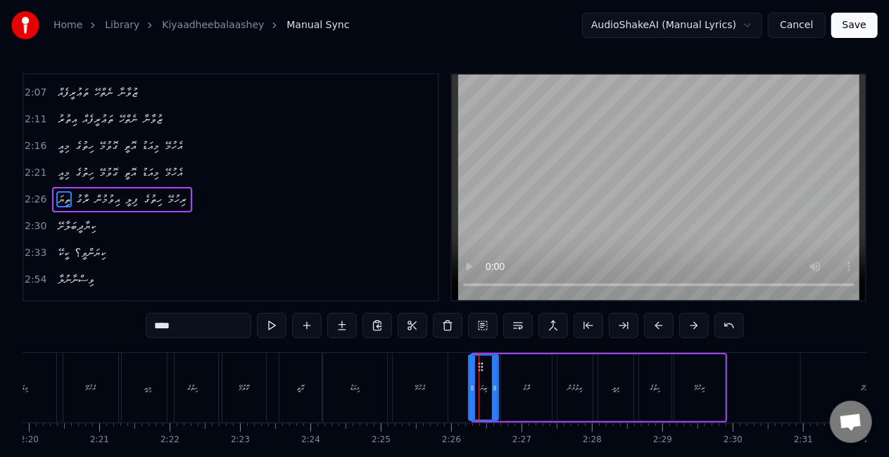
click at [470, 389] on icon at bounding box center [472, 388] width 6 height 11
click at [500, 389] on icon at bounding box center [500, 388] width 6 height 11
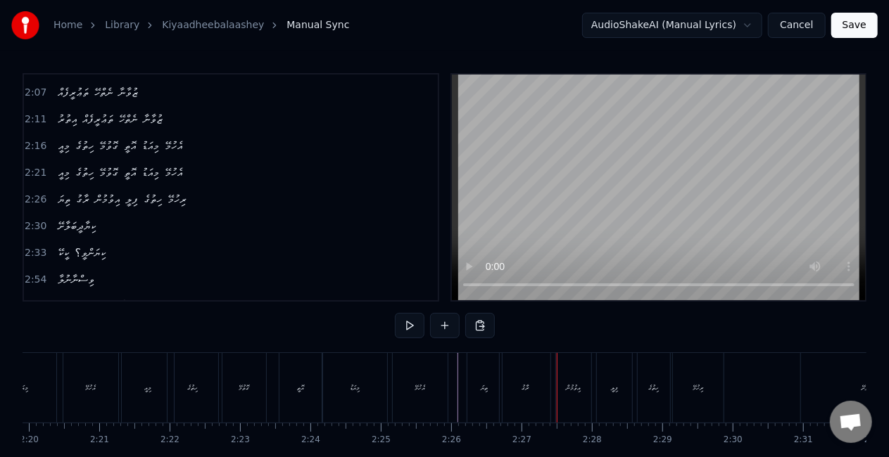
click at [520, 398] on div "ރާގު" at bounding box center [525, 388] width 51 height 70
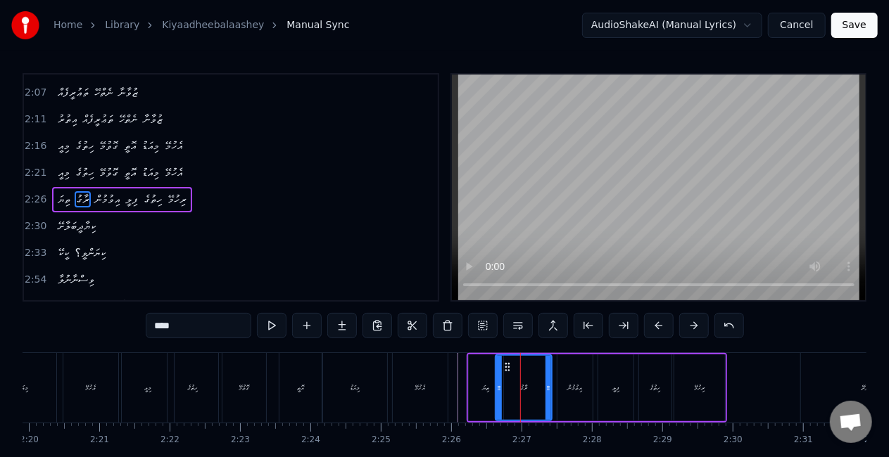
click at [498, 387] on icon at bounding box center [499, 388] width 6 height 11
click at [446, 374] on div "އެހުމޭ" at bounding box center [420, 388] width 56 height 70
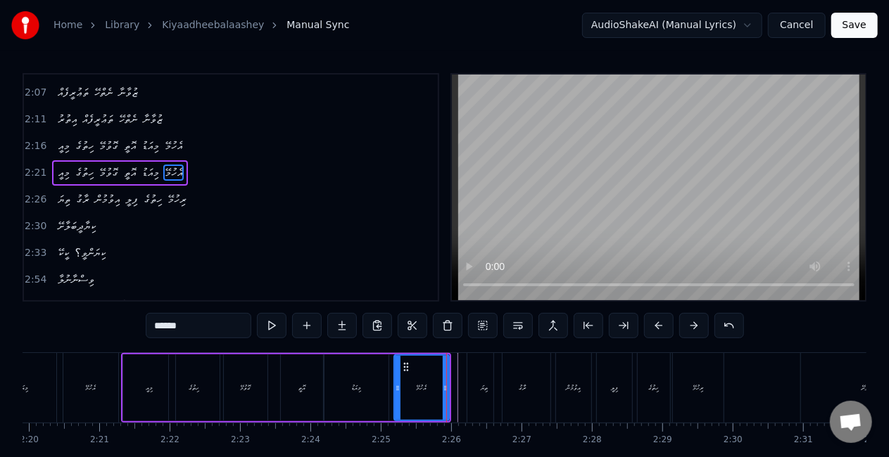
scroll to position [531, 0]
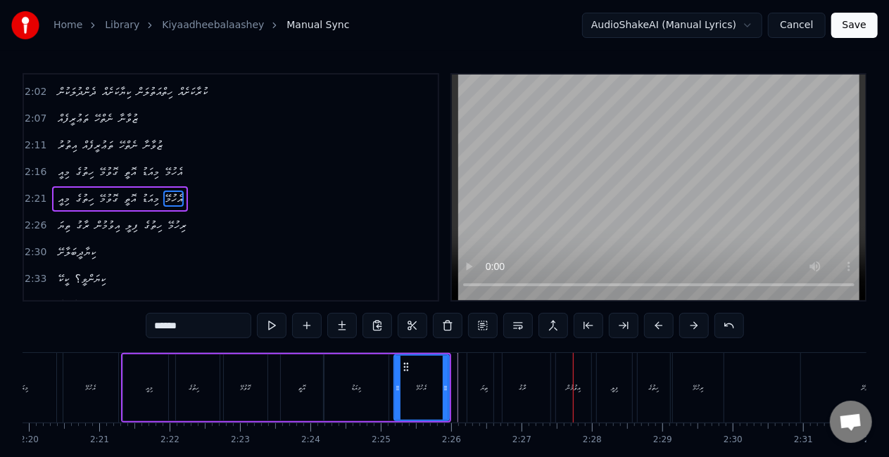
click at [514, 396] on div "ރާގު" at bounding box center [522, 388] width 56 height 70
type input "****"
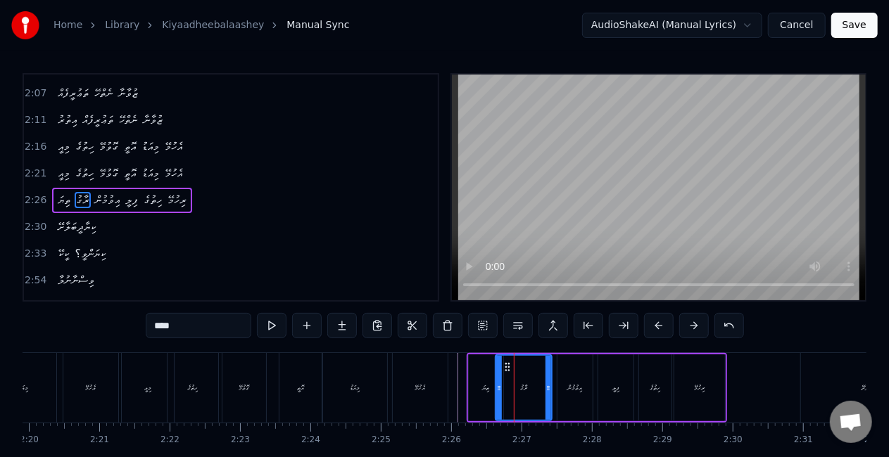
scroll to position [557, 0]
drag, startPoint x: 547, startPoint y: 396, endPoint x: 540, endPoint y: 394, distance: 7.3
click at [540, 394] on div at bounding box center [541, 388] width 6 height 64
click at [504, 367] on circle at bounding box center [503, 367] width 1 height 1
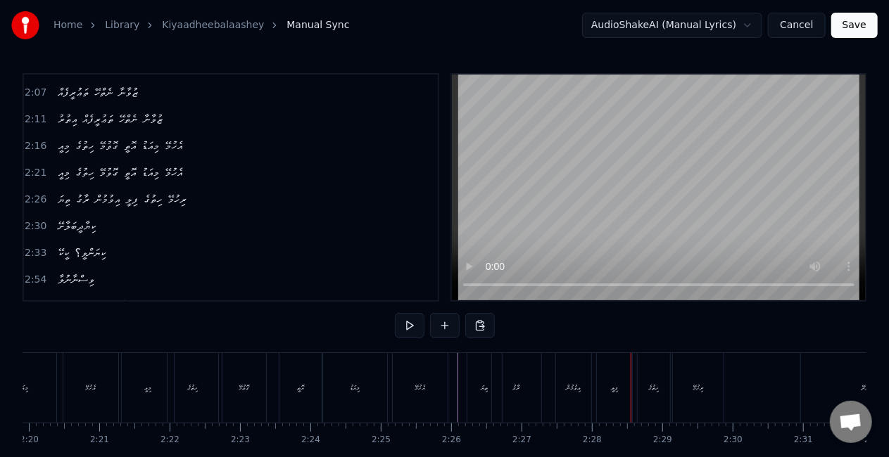
click at [557, 388] on div "އިވުމުން" at bounding box center [573, 388] width 35 height 70
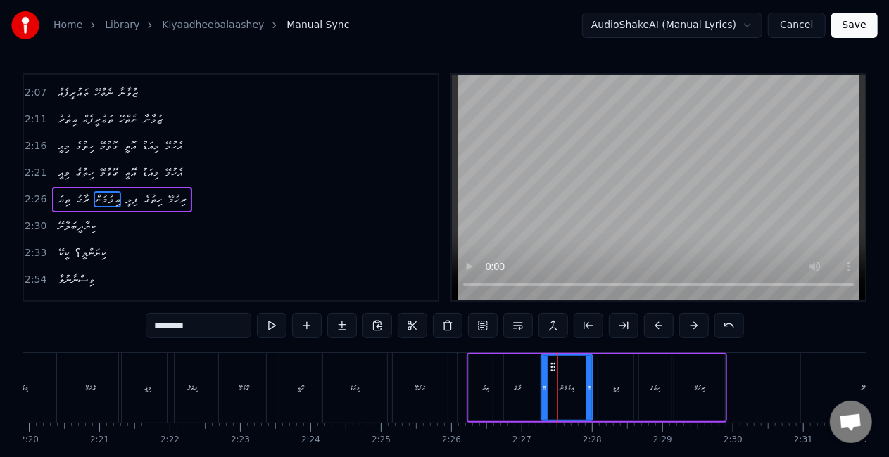
drag, startPoint x: 559, startPoint y: 393, endPoint x: 543, endPoint y: 386, distance: 17.6
click at [543, 386] on icon at bounding box center [545, 388] width 6 height 11
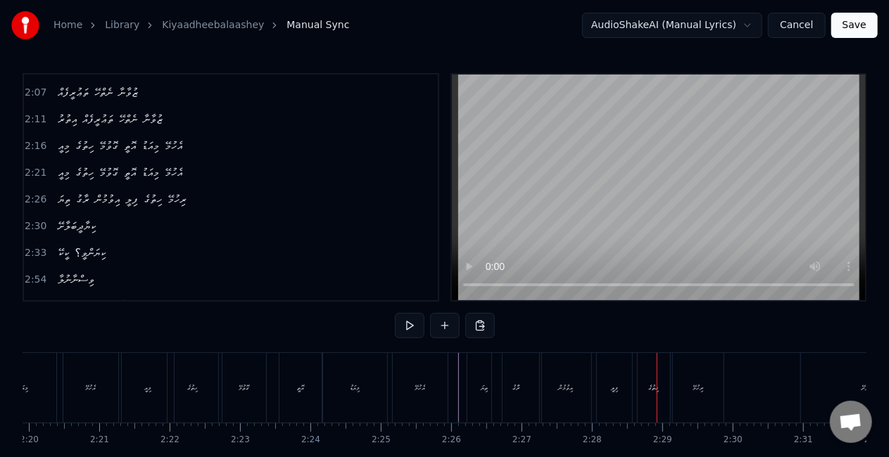
click at [618, 401] on div "ފިލީ" at bounding box center [614, 388] width 35 height 70
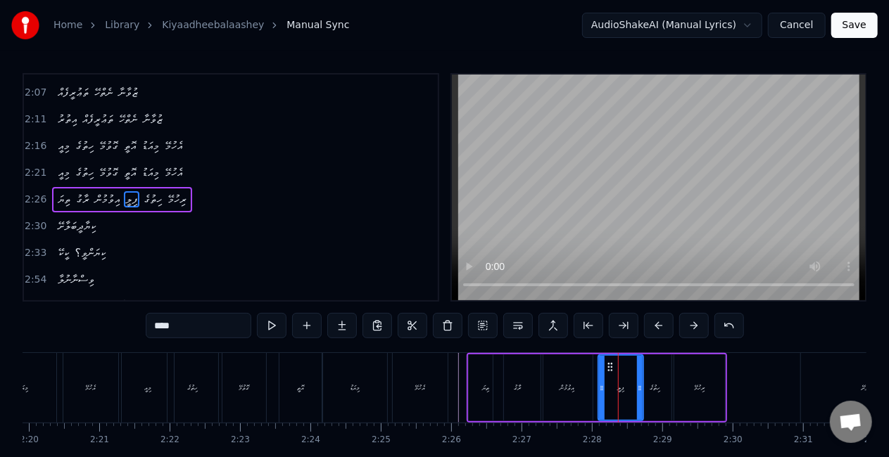
drag, startPoint x: 628, startPoint y: 395, endPoint x: 638, endPoint y: 395, distance: 9.9
click at [638, 395] on div at bounding box center [640, 388] width 6 height 64
click at [660, 389] on div "ހިތުގެ" at bounding box center [655, 388] width 11 height 11
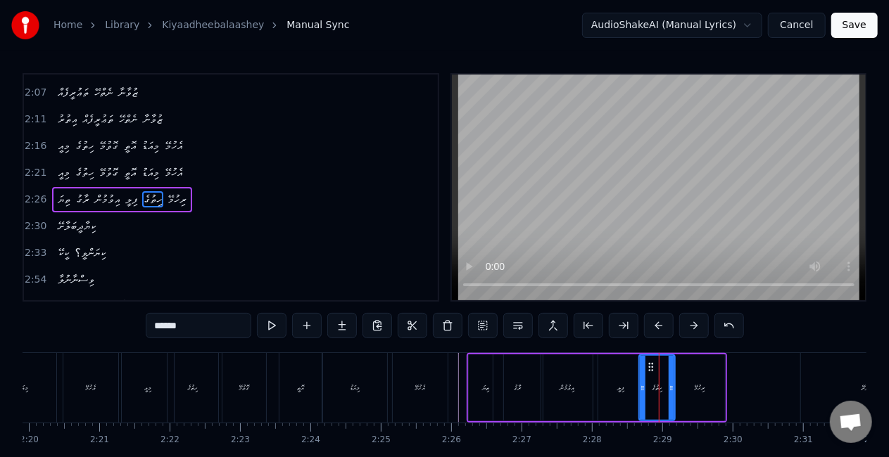
click at [670, 391] on icon at bounding box center [671, 388] width 6 height 11
click at [695, 387] on div "ރިހުމޭ" at bounding box center [700, 388] width 11 height 11
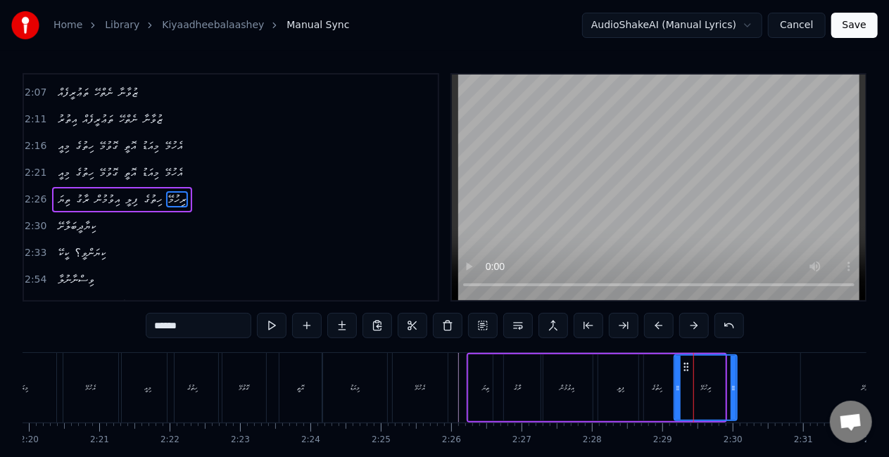
drag, startPoint x: 721, startPoint y: 387, endPoint x: 709, endPoint y: 378, distance: 14.5
click at [732, 388] on icon at bounding box center [733, 388] width 6 height 11
click at [688, 367] on icon at bounding box center [689, 367] width 11 height 11
click at [659, 393] on div "ހިތުގެ" at bounding box center [657, 388] width 11 height 11
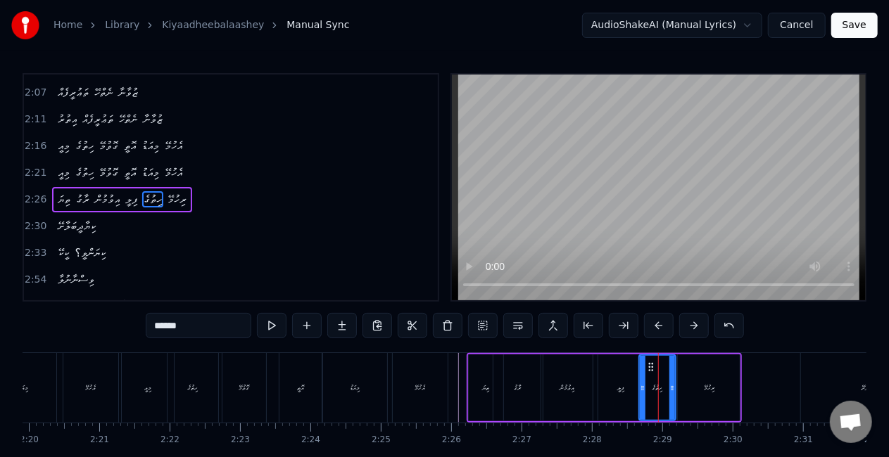
click at [468, 391] on div "ތިޔަ" at bounding box center [486, 388] width 36 height 67
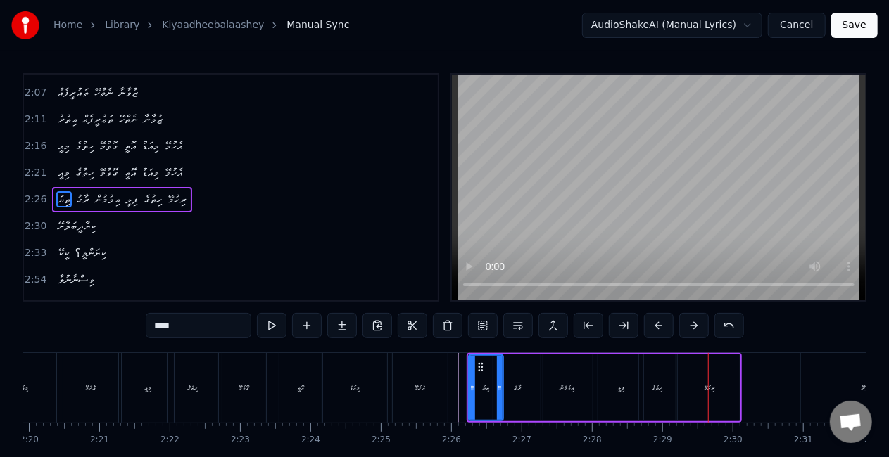
click at [623, 398] on div "ފިލީ" at bounding box center [620, 388] width 45 height 67
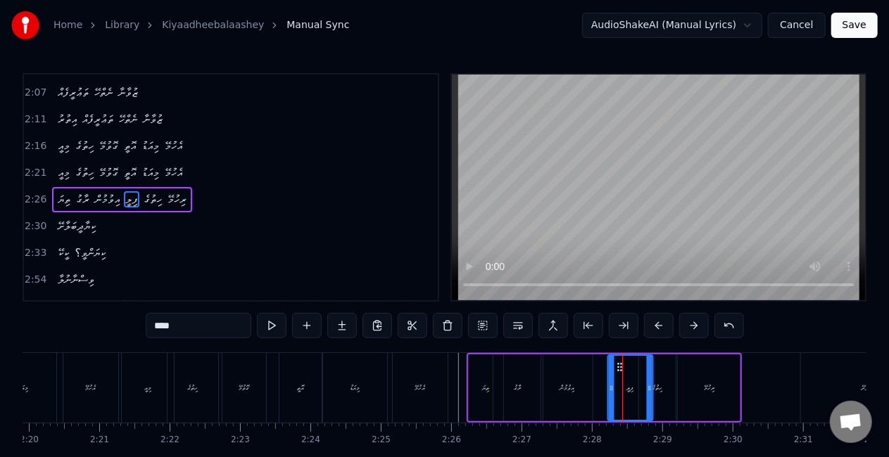
drag, startPoint x: 612, startPoint y: 365, endPoint x: 622, endPoint y: 367, distance: 10.2
click at [665, 370] on div "ހިތުގެ" at bounding box center [657, 388] width 37 height 67
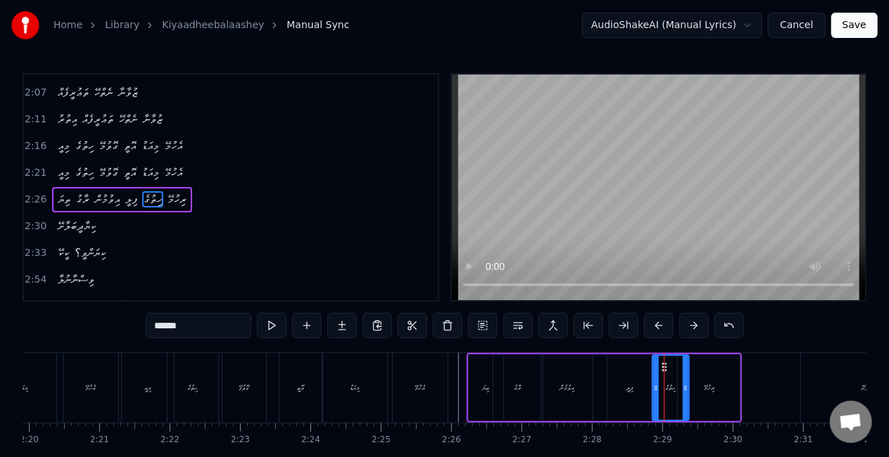
drag, startPoint x: 653, startPoint y: 363, endPoint x: 664, endPoint y: 366, distance: 11.6
click at [664, 366] on icon at bounding box center [664, 367] width 11 height 11
click at [702, 367] on div "ރިހުމޭ" at bounding box center [709, 388] width 62 height 67
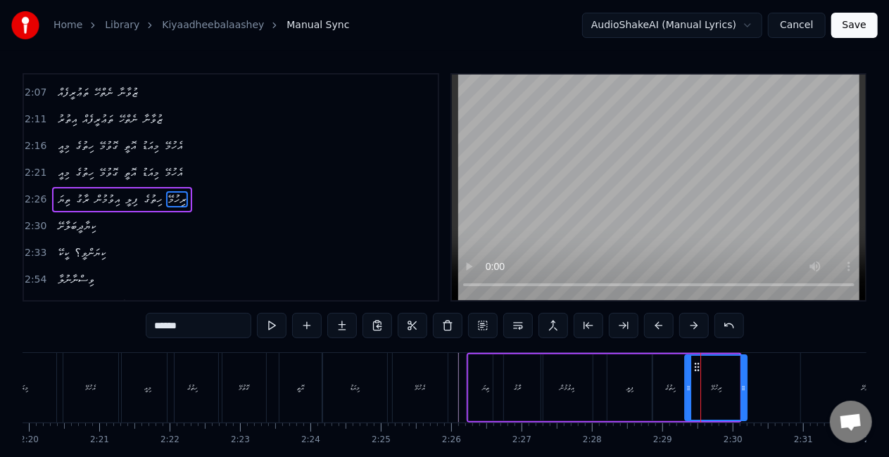
drag, startPoint x: 691, startPoint y: 366, endPoint x: 625, endPoint y: 375, distance: 66.8
click at [697, 367] on icon at bounding box center [696, 367] width 11 height 11
click at [472, 380] on div "ތިޔަ" at bounding box center [486, 388] width 34 height 67
type input "****"
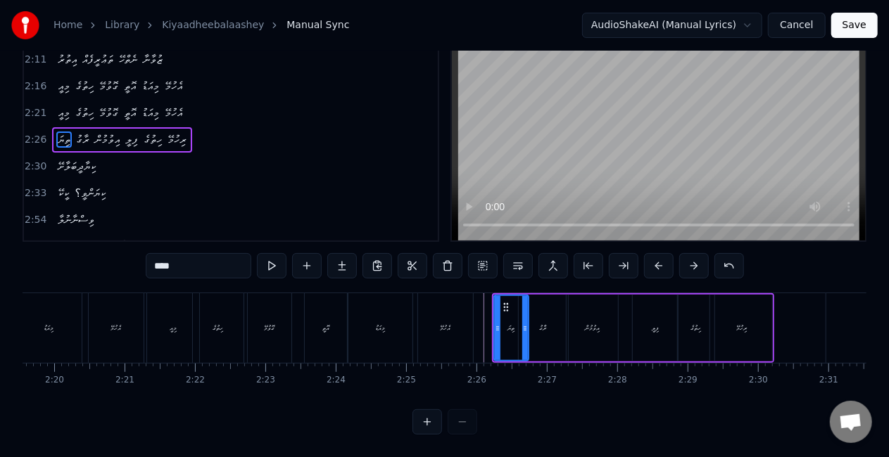
scroll to position [0, 9860]
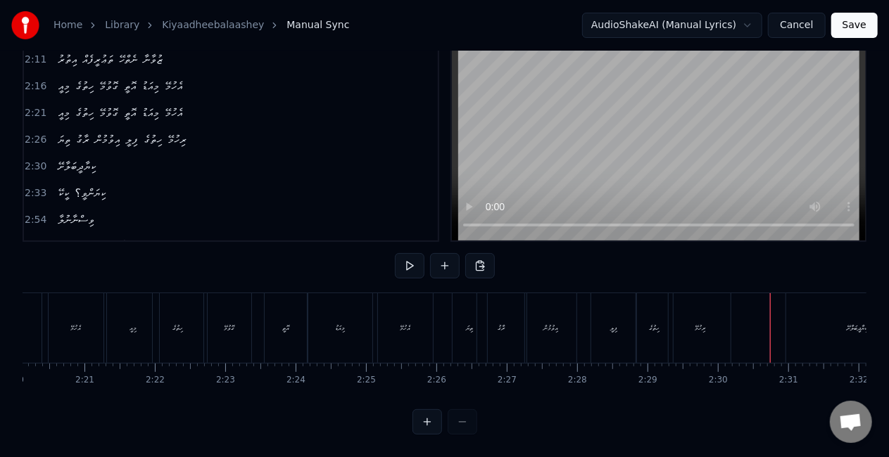
click at [791, 318] on div "ކިޔާދީބަލާށޭ" at bounding box center [857, 328] width 142 height 70
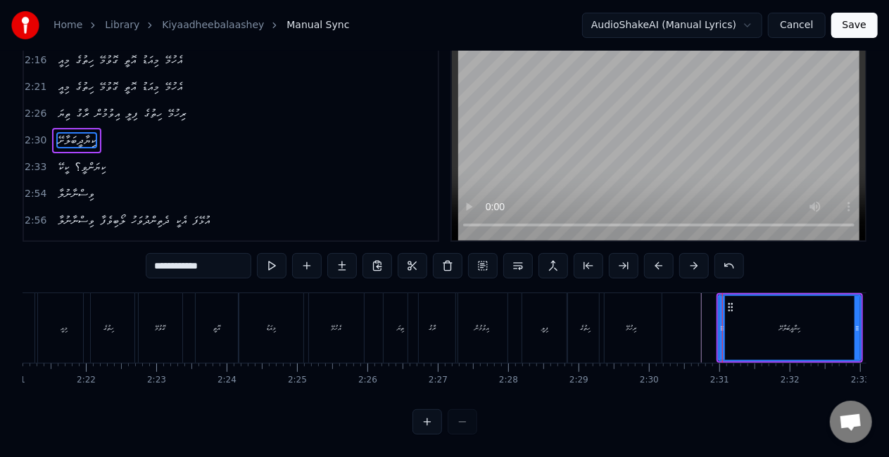
scroll to position [0, 10049]
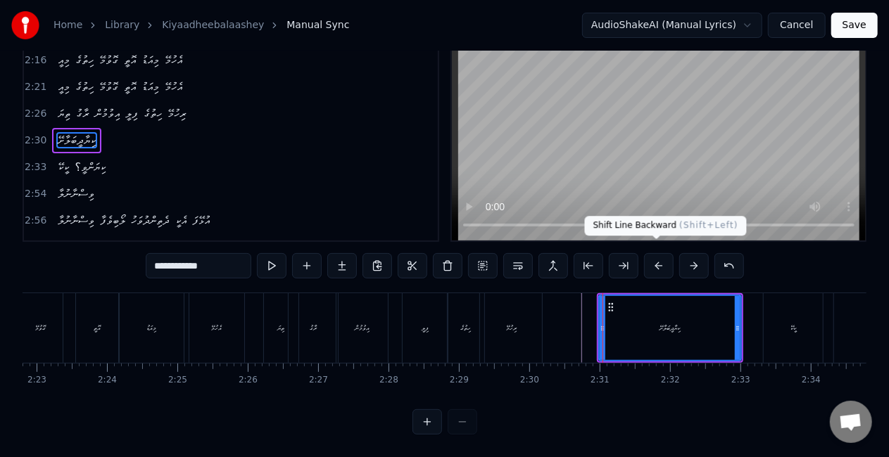
click at [659, 253] on button at bounding box center [659, 265] width 30 height 25
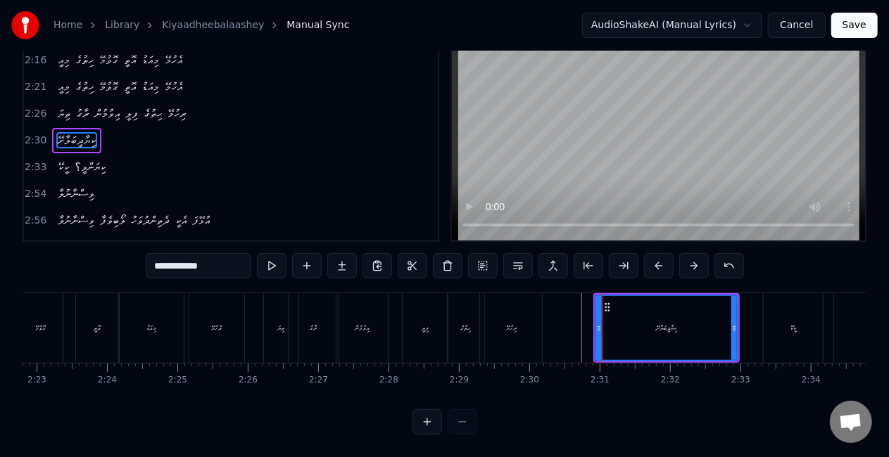
click at [659, 253] on button at bounding box center [659, 265] width 30 height 25
click at [609, 319] on div "ކިޔާދީބަލާށޭ" at bounding box center [662, 328] width 141 height 64
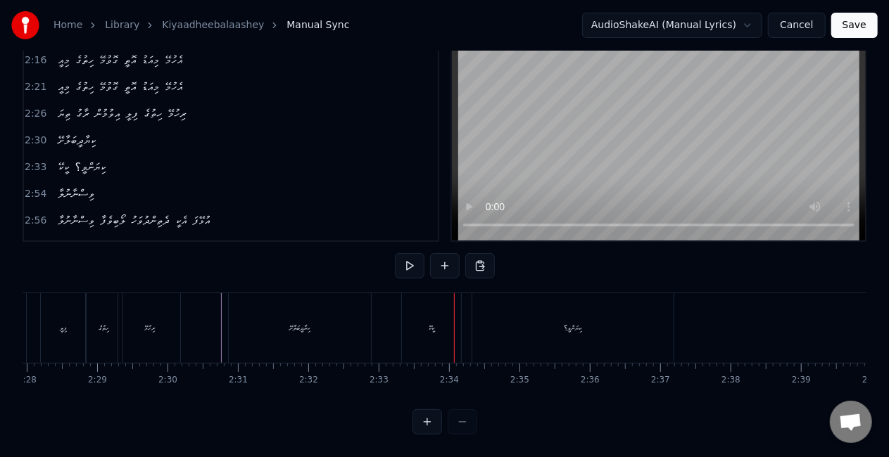
scroll to position [0, 10141]
click at [578, 324] on div "ކިޔާދީބަލާށޭ" at bounding box center [569, 328] width 142 height 70
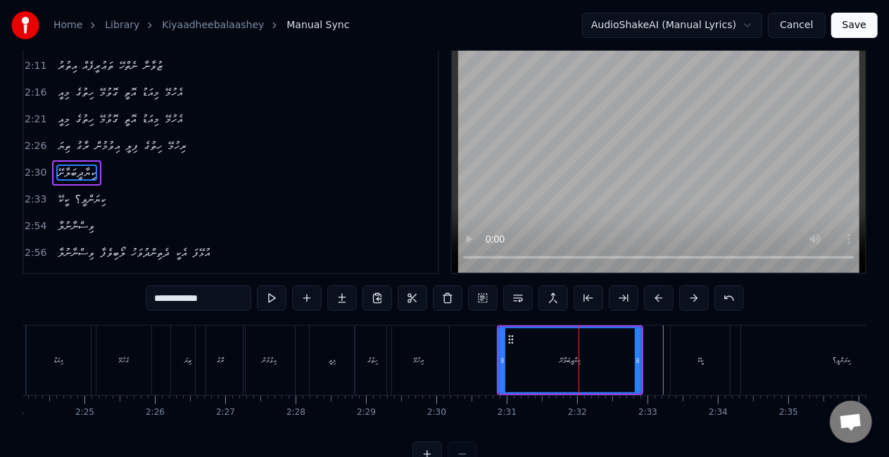
scroll to position [0, 0]
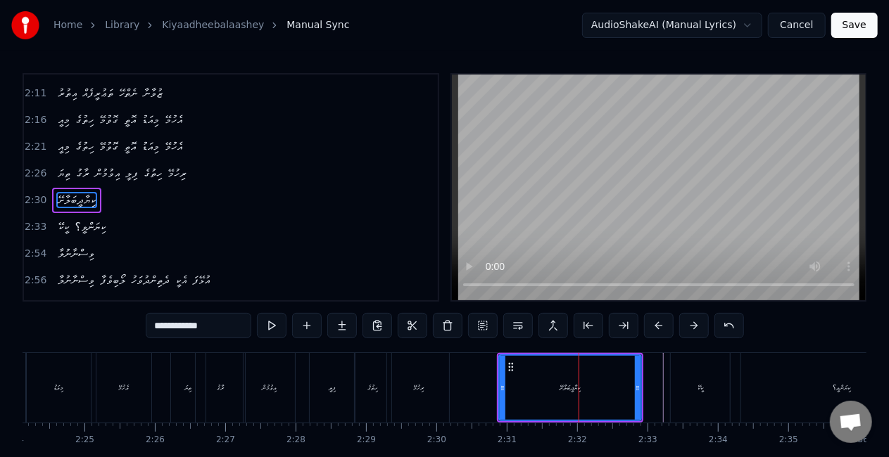
click at [637, 382] on div "ކިޔާދީބަލާށޭ" at bounding box center [570, 388] width 144 height 67
click at [633, 381] on div at bounding box center [633, 388] width 6 height 64
click at [703, 395] on div "ކީކޭ" at bounding box center [700, 388] width 59 height 70
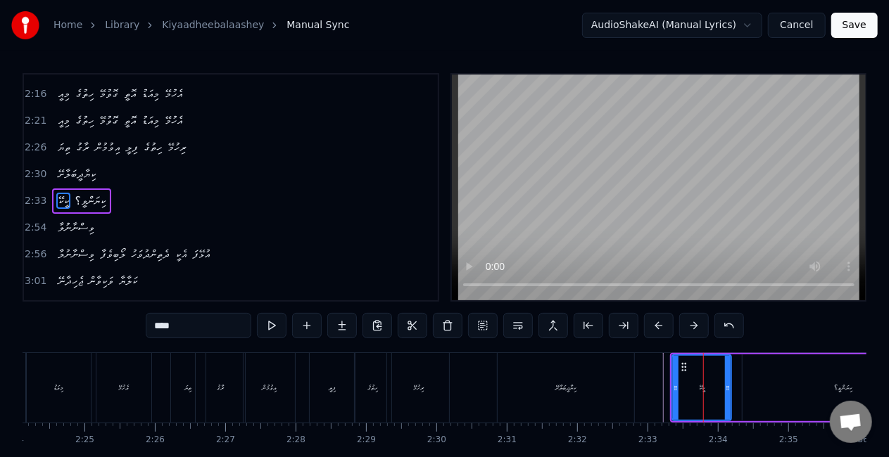
scroll to position [609, 0]
click at [677, 362] on icon at bounding box center [678, 367] width 11 height 11
click at [725, 388] on icon at bounding box center [724, 388] width 6 height 11
click at [766, 387] on div "ކިޔަންވީ؟" at bounding box center [842, 388] width 201 height 67
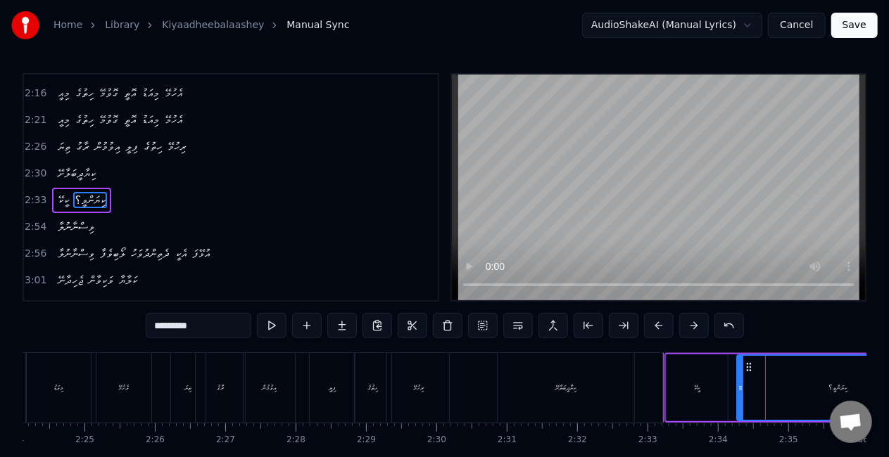
click at [746, 364] on icon at bounding box center [748, 367] width 11 height 11
click at [695, 391] on div "ކީކޭ" at bounding box center [698, 388] width 6 height 11
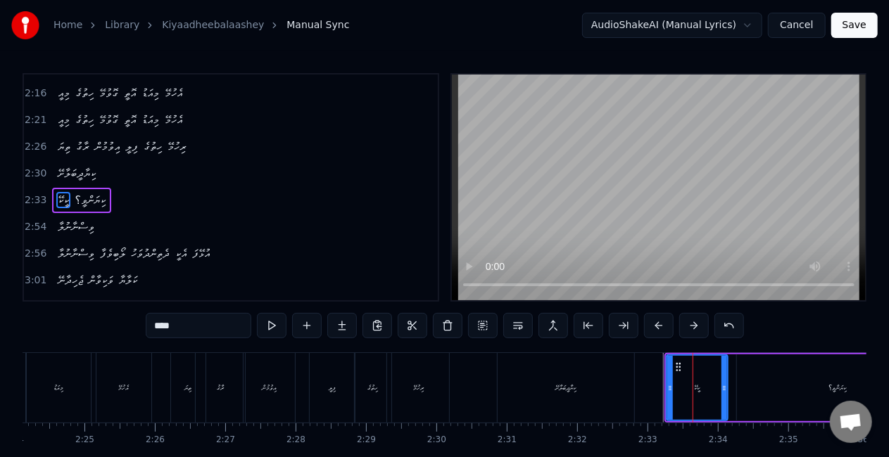
click at [608, 393] on div "ކިޔާދީބަލާށޭ" at bounding box center [566, 388] width 137 height 70
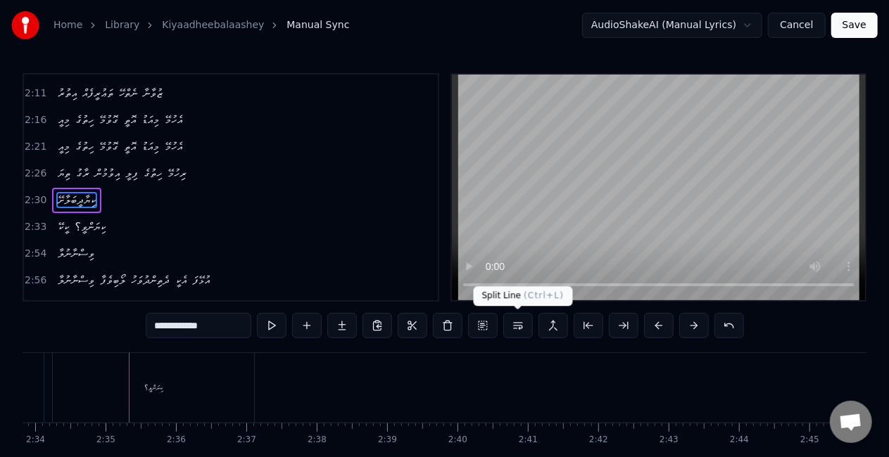
scroll to position [0, 10860]
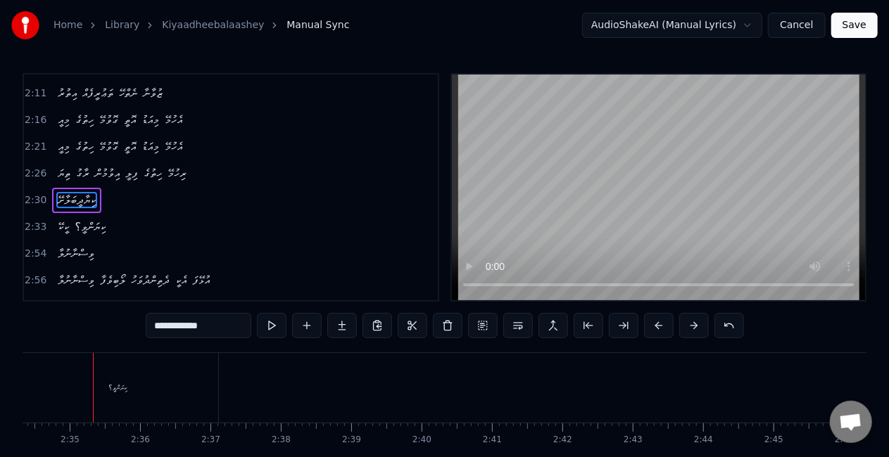
drag, startPoint x: 95, startPoint y: 398, endPoint x: 110, endPoint y: 395, distance: 15.9
click at [97, 398] on div "ކިޔަންވީ؟" at bounding box center [117, 388] width 201 height 70
type input "*********"
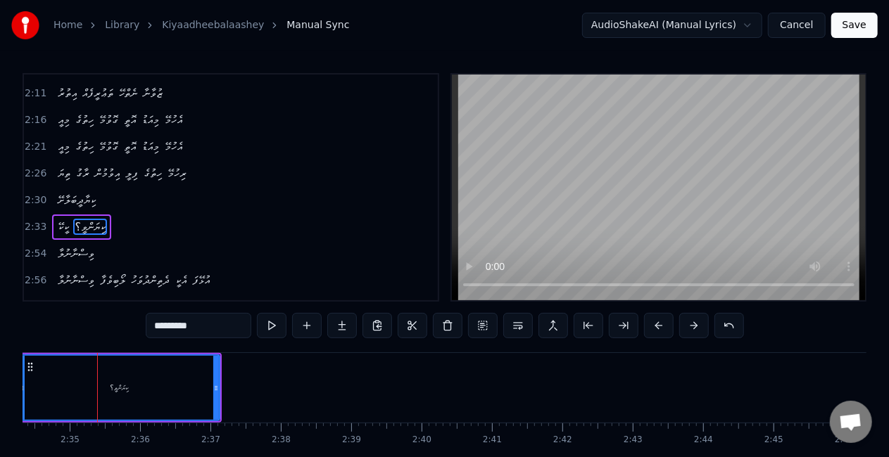
scroll to position [609, 0]
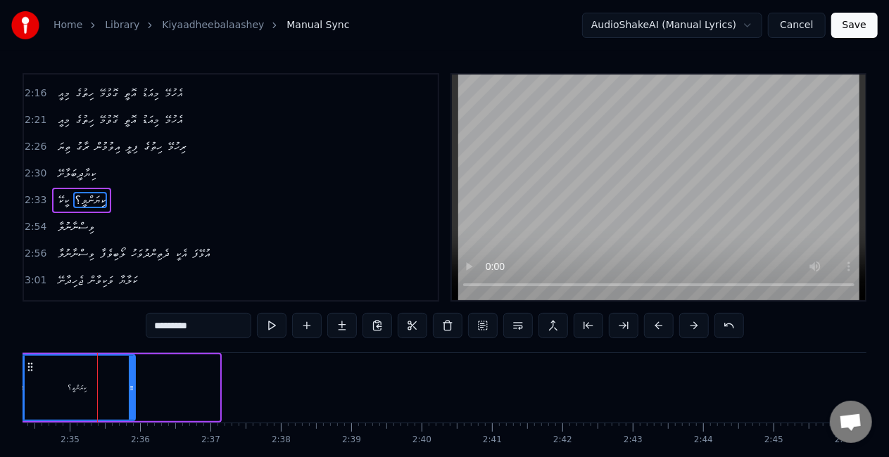
drag, startPoint x: 217, startPoint y: 383, endPoint x: 132, endPoint y: 373, distance: 85.7
click at [132, 373] on div at bounding box center [132, 388] width 6 height 64
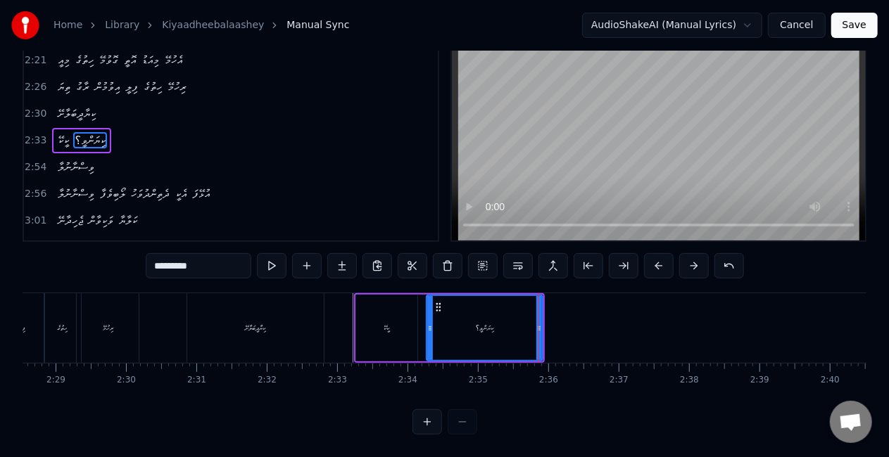
scroll to position [0, 10441]
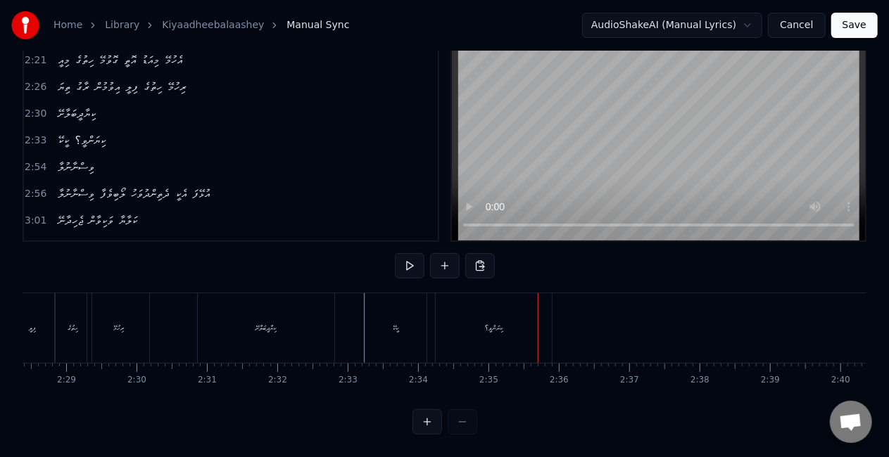
click at [529, 294] on div "ކިޔަންވީ؟" at bounding box center [494, 328] width 116 height 70
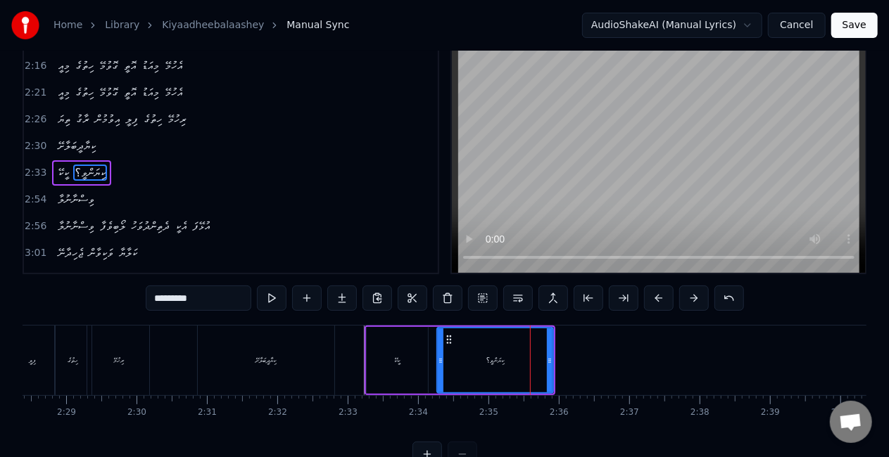
scroll to position [0, 0]
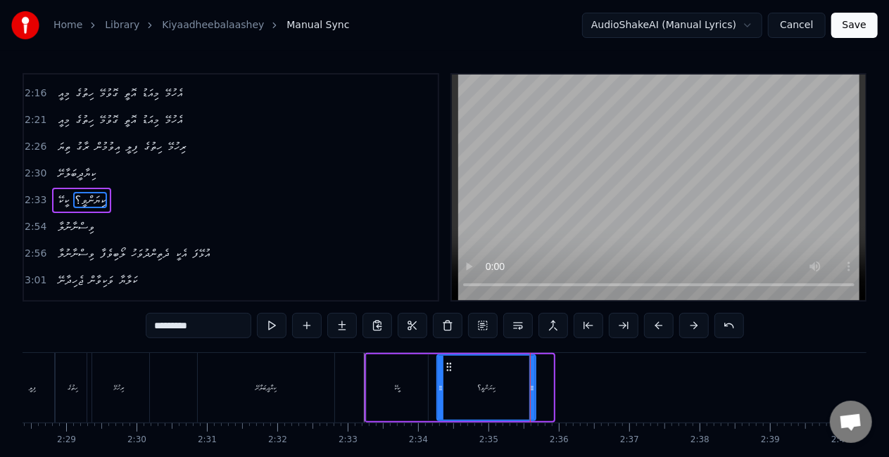
drag, startPoint x: 548, startPoint y: 377, endPoint x: 529, endPoint y: 367, distance: 21.7
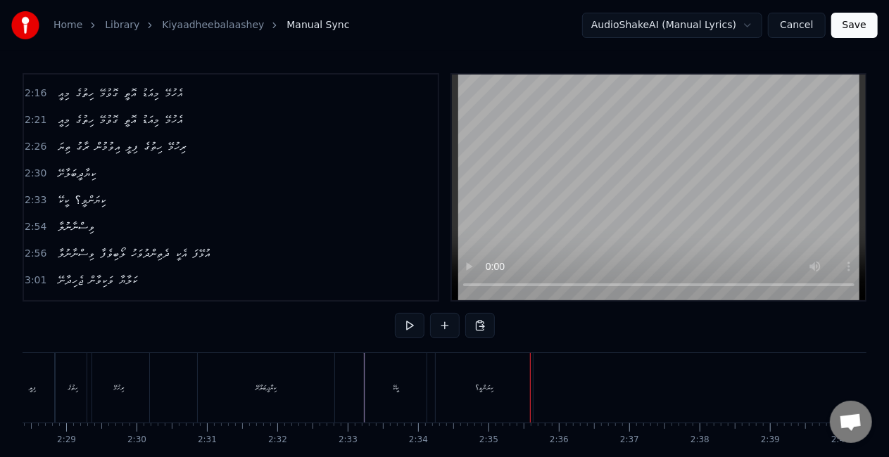
click at [448, 379] on div "ކިޔަންވީ؟" at bounding box center [484, 388] width 97 height 70
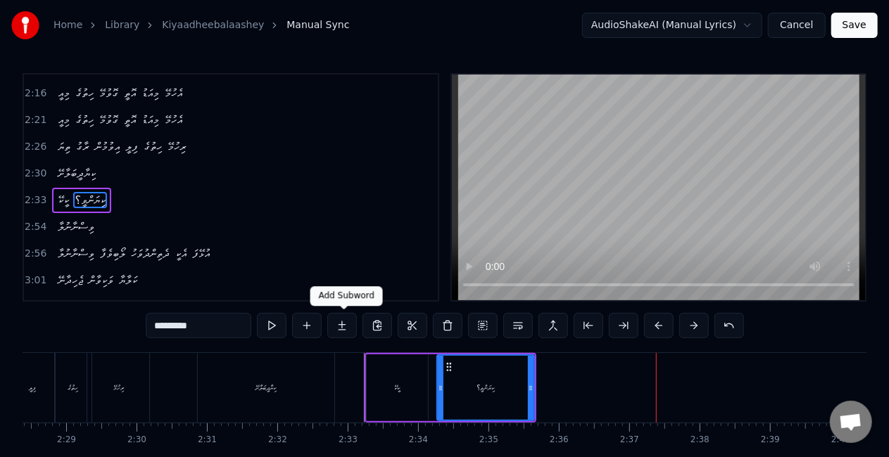
click at [286, 394] on div "ކިޔާދީބަލާށޭ" at bounding box center [266, 388] width 137 height 70
type input "**********"
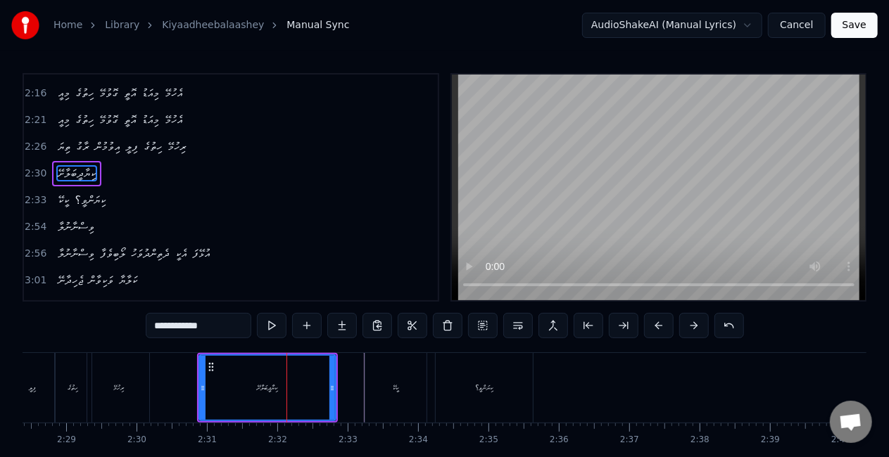
scroll to position [583, 0]
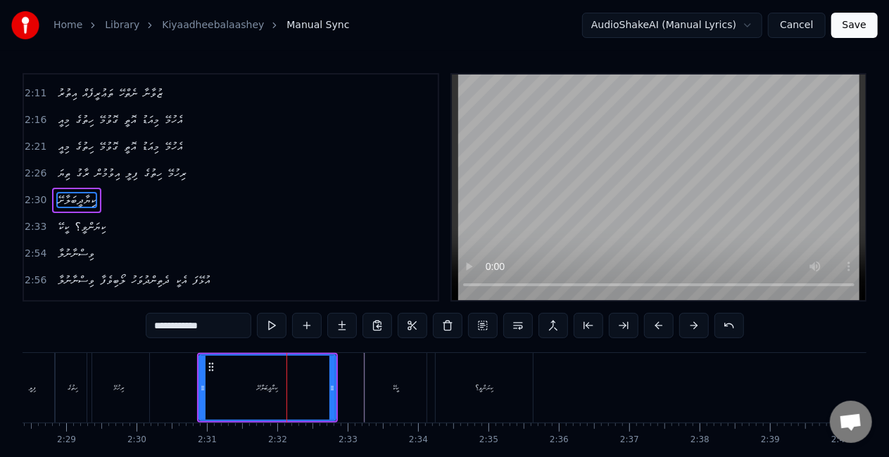
click at [231, 392] on div "ކިޔާދީބަލާށޭ" at bounding box center [267, 388] width 135 height 64
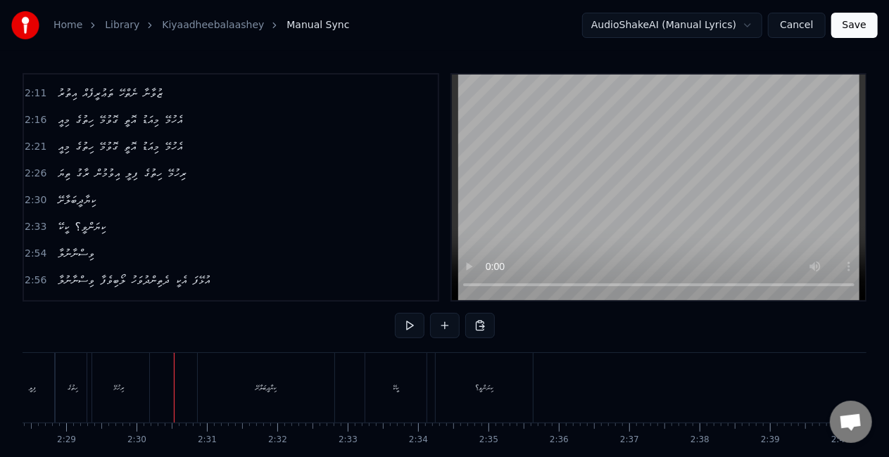
click at [236, 403] on div "ކިޔާދީބަލާށޭ" at bounding box center [266, 388] width 137 height 70
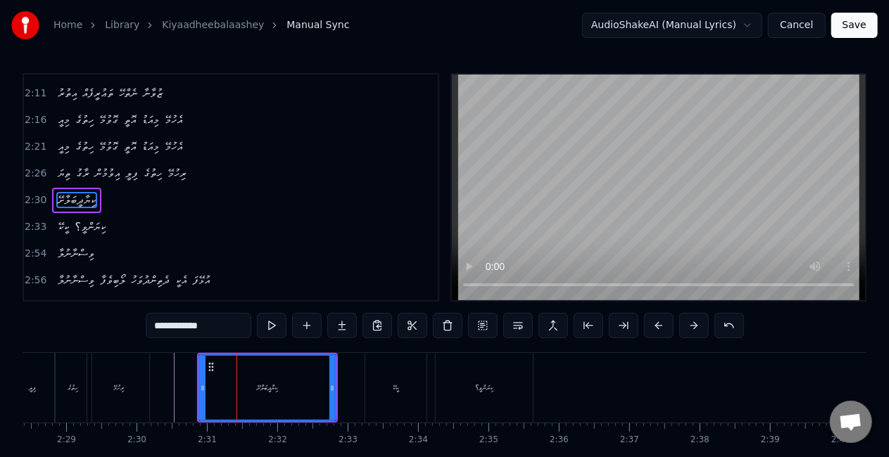
click at [464, 383] on div "ކިޔަންވީ؟" at bounding box center [484, 388] width 97 height 70
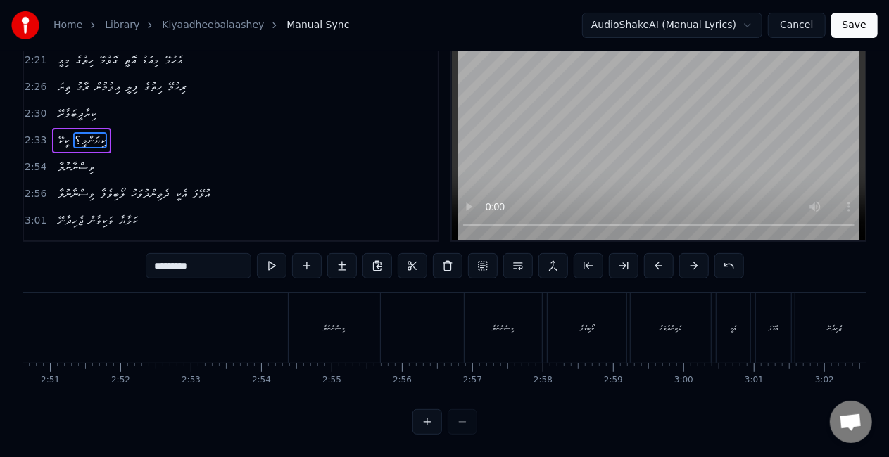
scroll to position [0, 11956]
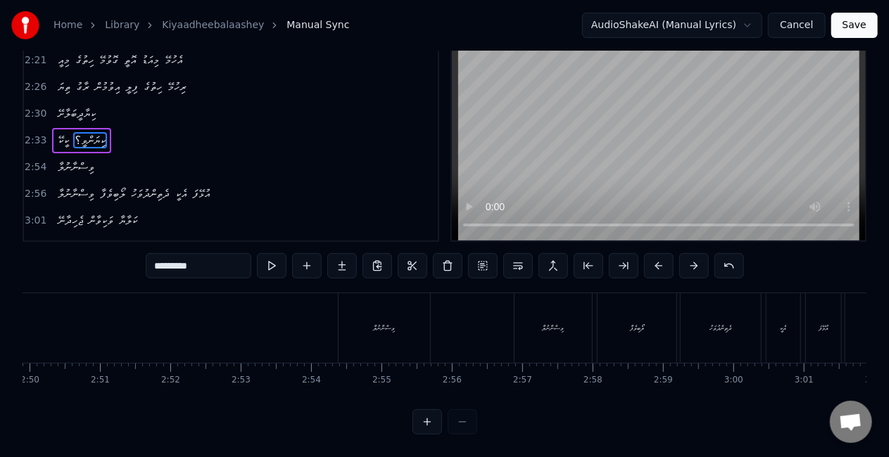
click at [393, 323] on div "ވިސްނާނުލާ" at bounding box center [385, 328] width 22 height 11
type input "**********"
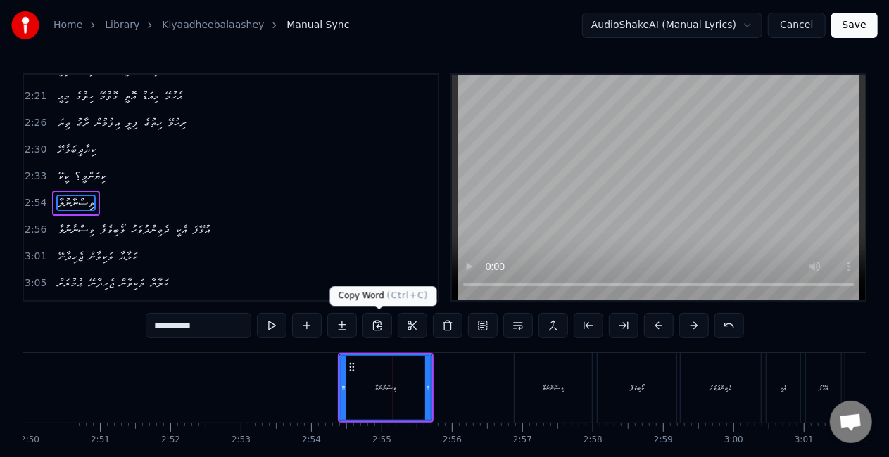
scroll to position [635, 0]
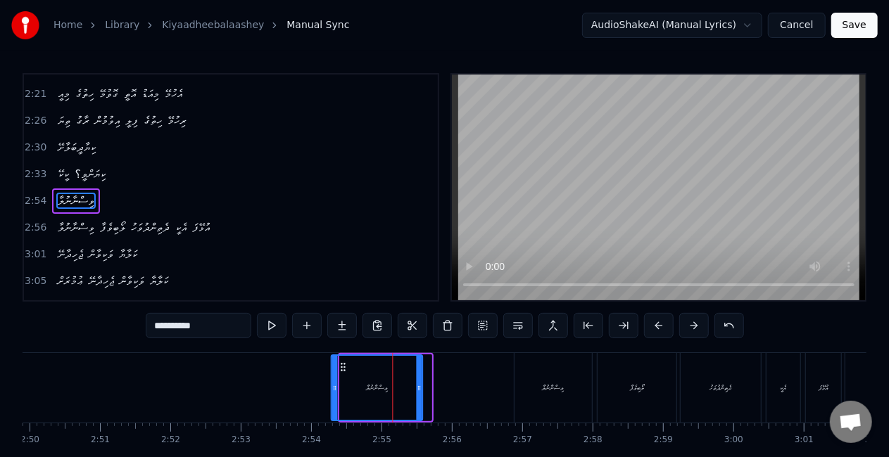
drag, startPoint x: 352, startPoint y: 365, endPoint x: 343, endPoint y: 366, distance: 8.5
click at [343, 366] on icon at bounding box center [343, 367] width 11 height 11
drag, startPoint x: 422, startPoint y: 385, endPoint x: 433, endPoint y: 384, distance: 11.3
click at [433, 384] on icon at bounding box center [431, 388] width 6 height 11
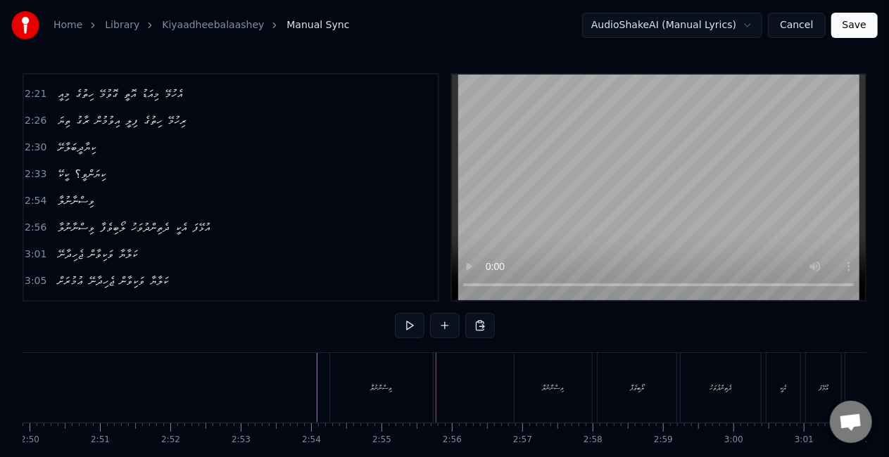
click at [417, 390] on div "ވިސްނާނުލާ" at bounding box center [381, 388] width 103 height 70
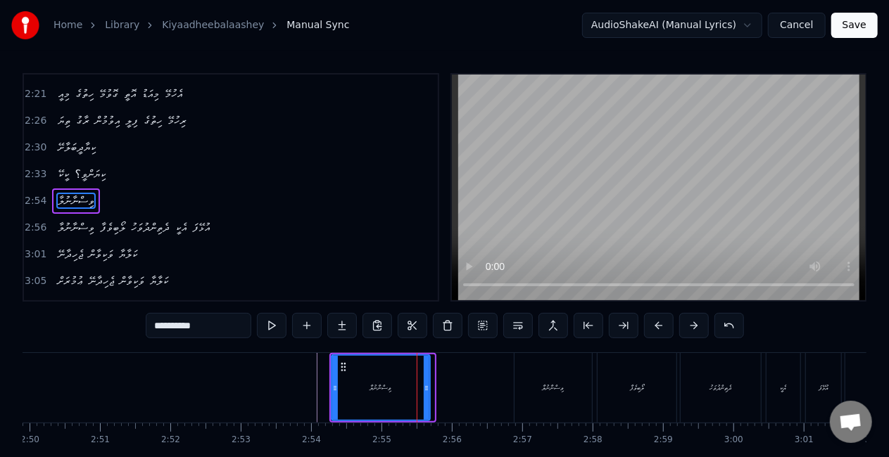
drag, startPoint x: 431, startPoint y: 386, endPoint x: 421, endPoint y: 380, distance: 12.3
click at [424, 380] on div at bounding box center [427, 388] width 6 height 64
click at [343, 391] on div "ވިސްނާނުލާ" at bounding box center [377, 388] width 91 height 64
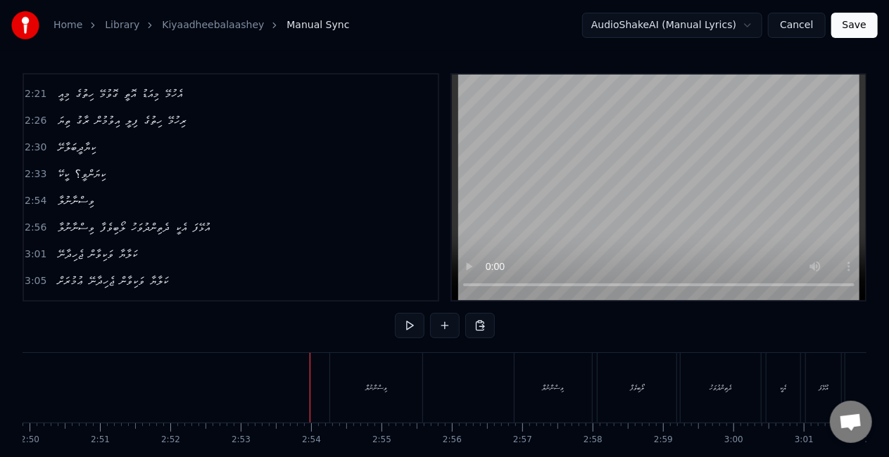
click at [339, 384] on div "ވިސްނާނުލާ" at bounding box center [376, 388] width 92 height 70
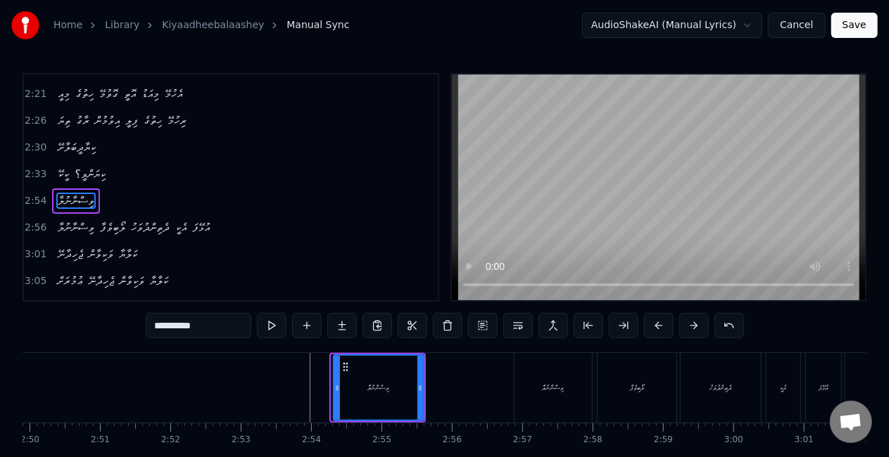
click at [336, 393] on icon at bounding box center [337, 388] width 6 height 11
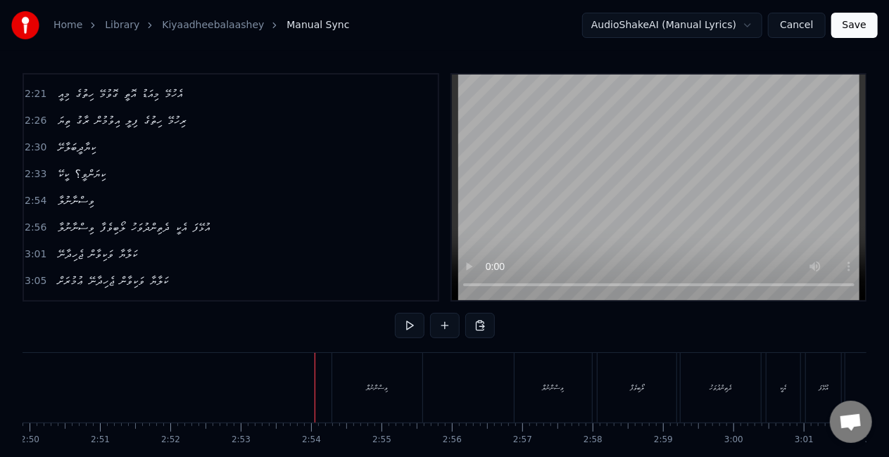
click at [356, 379] on div "ވިސްނާނުލާ" at bounding box center [377, 388] width 90 height 70
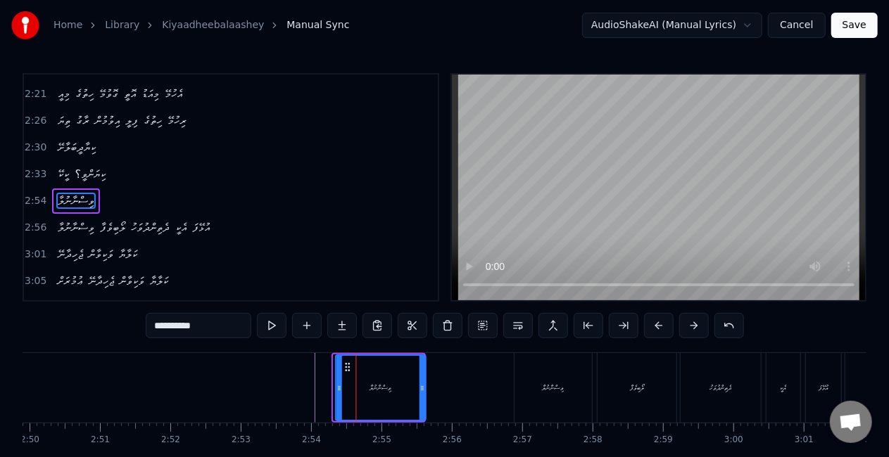
click at [352, 367] on icon at bounding box center [347, 367] width 11 height 11
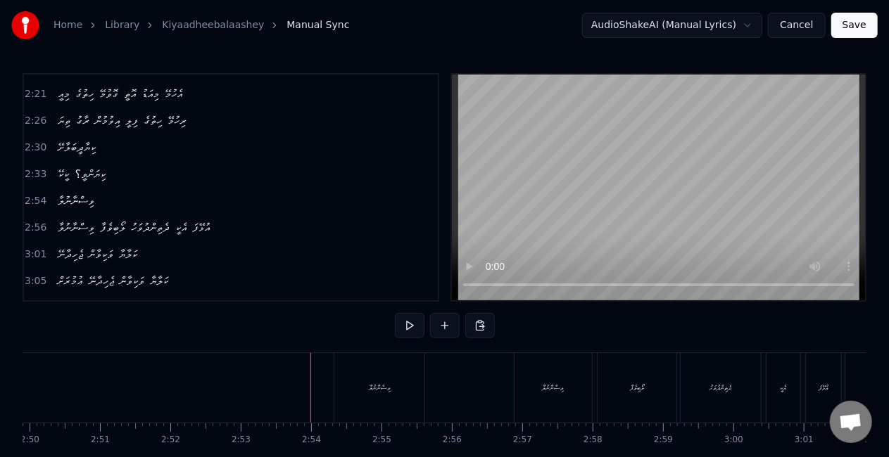
click at [369, 390] on div "ވިސްނާނުލާ" at bounding box center [380, 388] width 22 height 11
click at [422, 383] on div "ވިސްނާނުލާ" at bounding box center [379, 388] width 90 height 70
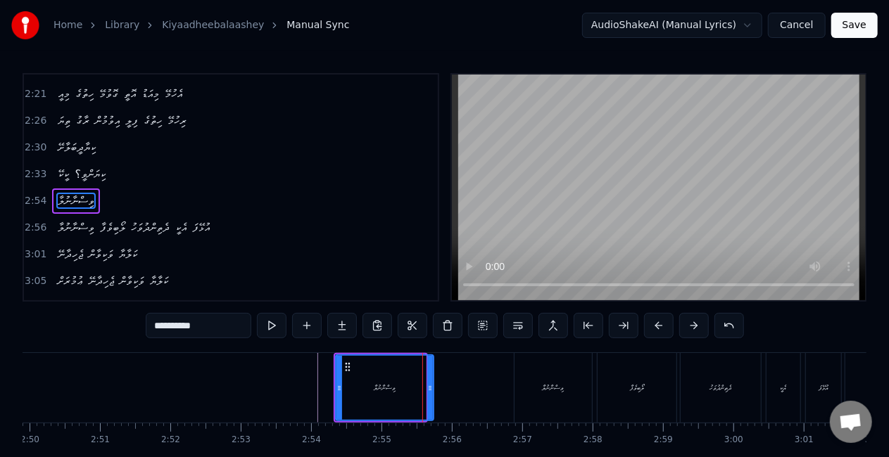
drag, startPoint x: 425, startPoint y: 383, endPoint x: 433, endPoint y: 384, distance: 7.9
click at [433, 384] on div "ވިސްނާނުލާ" at bounding box center [384, 388] width 99 height 67
click at [366, 391] on div "ވިސްނާނުލާ" at bounding box center [384, 388] width 96 height 64
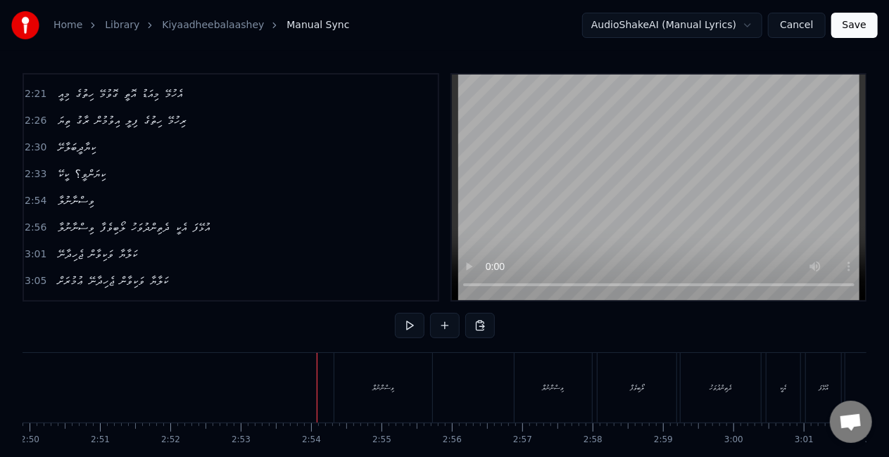
click at [383, 385] on div "ވިސްނާނުލާ" at bounding box center [383, 388] width 22 height 11
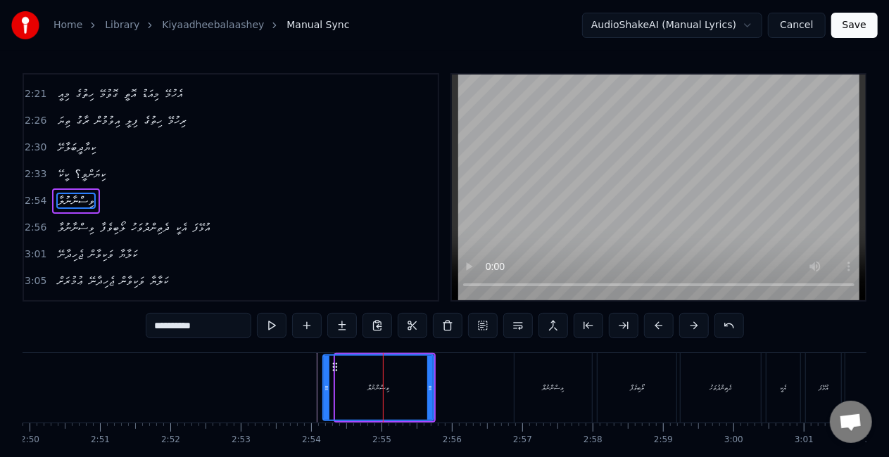
drag, startPoint x: 336, startPoint y: 387, endPoint x: 324, endPoint y: 384, distance: 13.0
click at [324, 384] on icon at bounding box center [327, 388] width 6 height 11
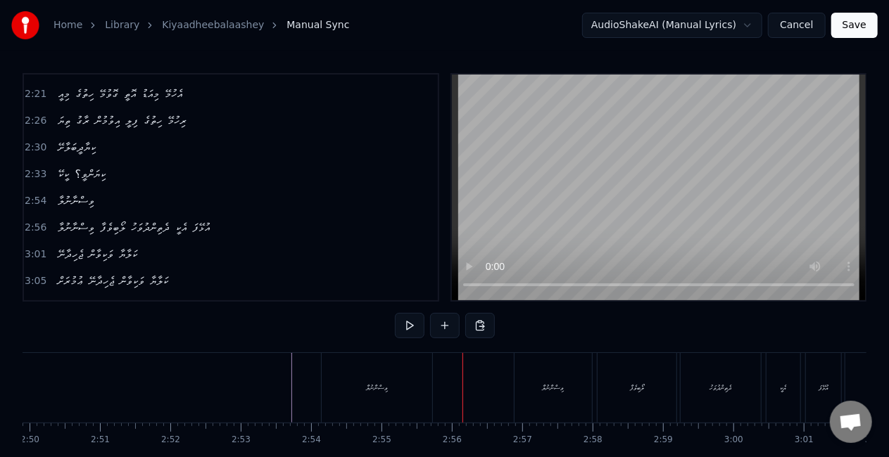
click at [378, 401] on div "ވިސްނާނުލާ" at bounding box center [377, 388] width 110 height 70
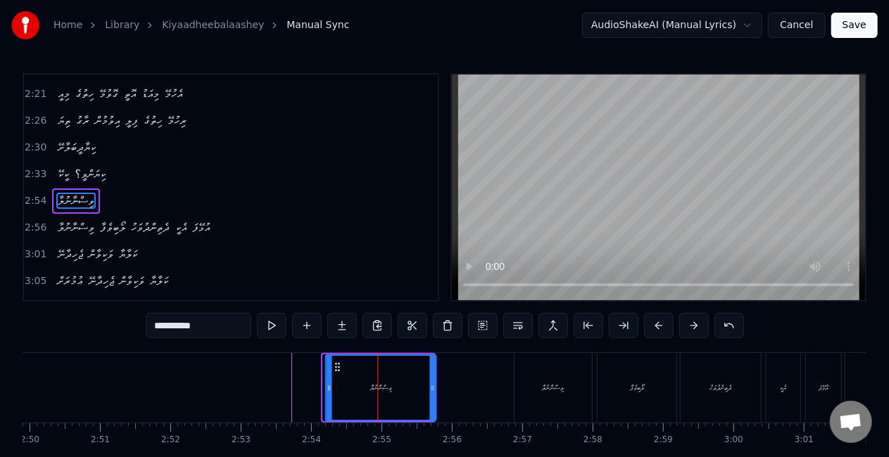
click at [340, 368] on icon at bounding box center [337, 367] width 11 height 11
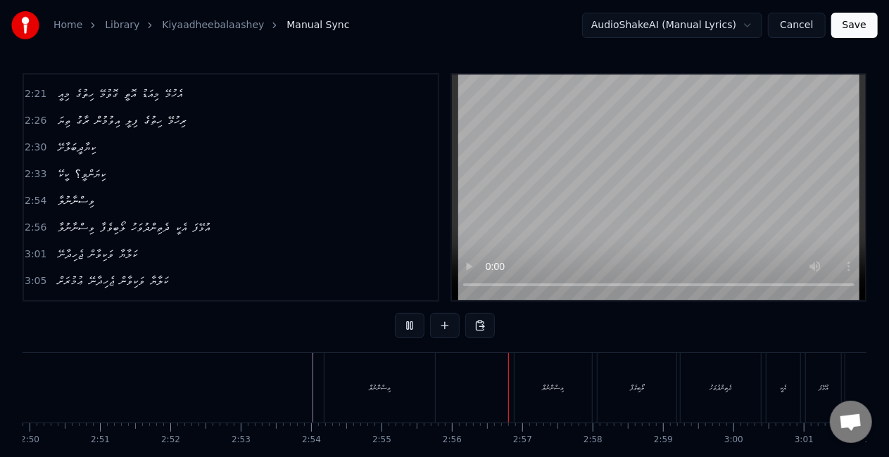
click at [407, 397] on div "ވިސްނާނުލާ" at bounding box center [379, 388] width 110 height 70
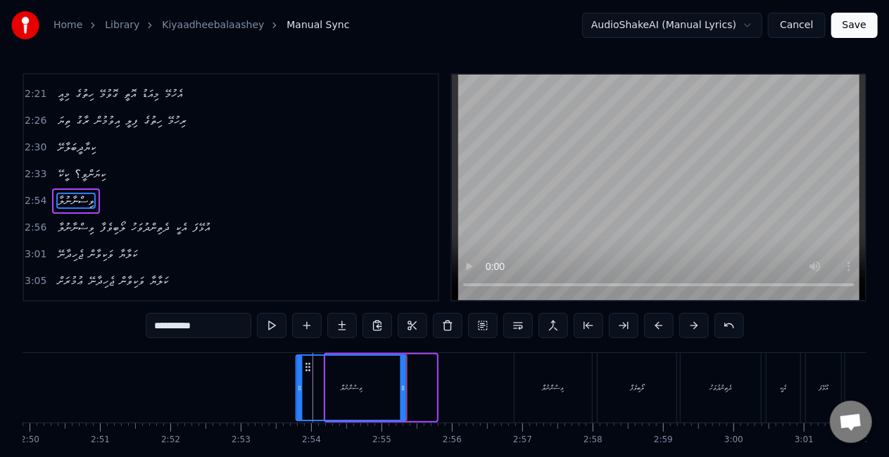
drag, startPoint x: 339, startPoint y: 365, endPoint x: 309, endPoint y: 365, distance: 30.3
click at [309, 365] on icon at bounding box center [308, 367] width 11 height 11
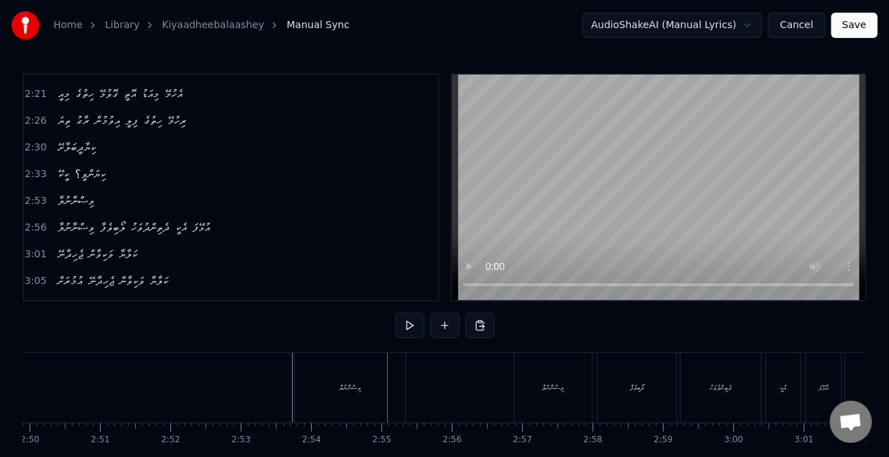
click at [362, 402] on div "ވިސްނާނުލާ" at bounding box center [350, 388] width 110 height 70
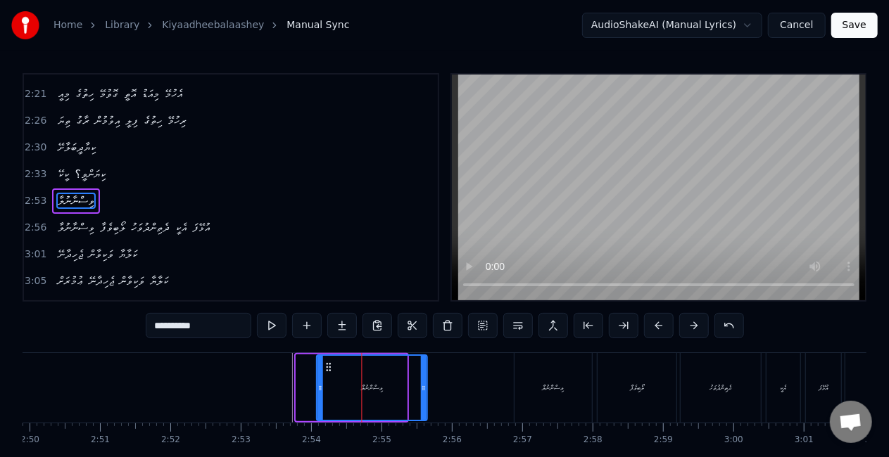
drag, startPoint x: 315, startPoint y: 367, endPoint x: 336, endPoint y: 369, distance: 20.5
click at [335, 369] on icon at bounding box center [329, 367] width 11 height 11
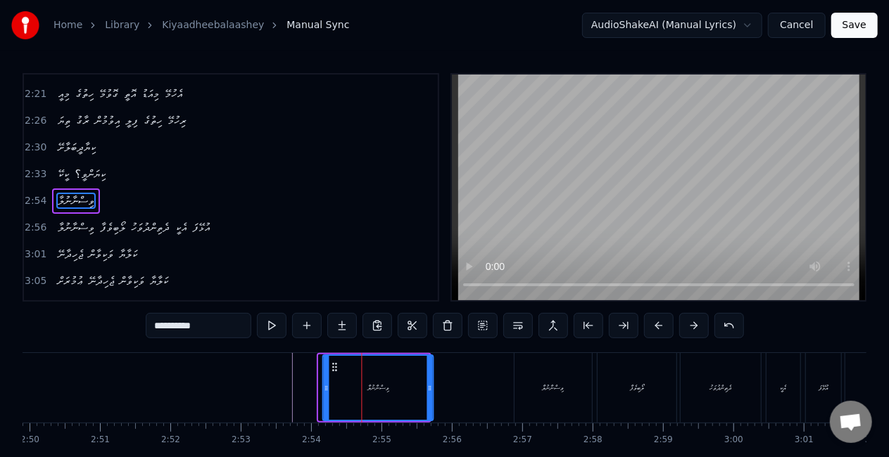
click at [335, 366] on icon at bounding box center [334, 367] width 11 height 11
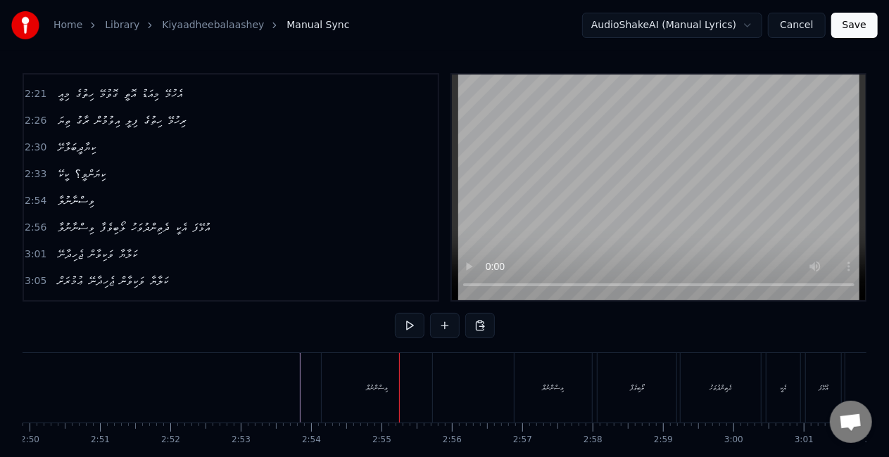
drag, startPoint x: 382, startPoint y: 394, endPoint x: 390, endPoint y: 395, distance: 7.9
click at [390, 395] on div "ވިސްނާނުލާ" at bounding box center [377, 388] width 110 height 70
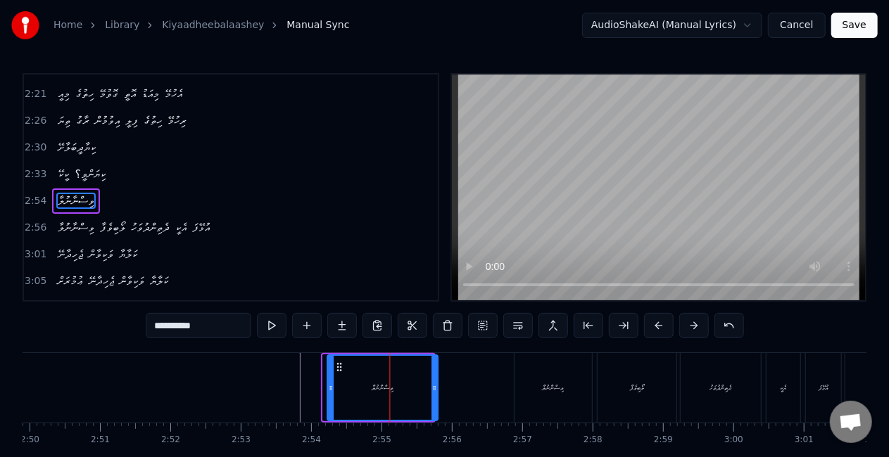
click at [342, 367] on icon at bounding box center [339, 367] width 11 height 11
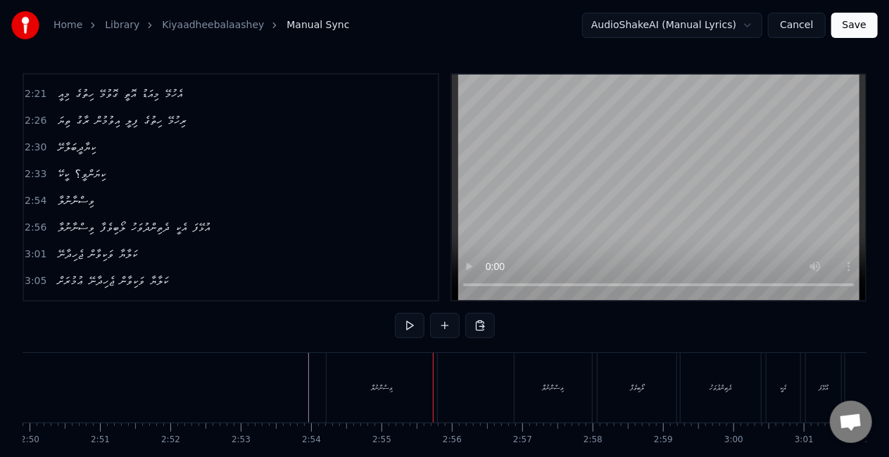
click at [374, 388] on div "ވިސްނާނުލާ" at bounding box center [382, 388] width 22 height 11
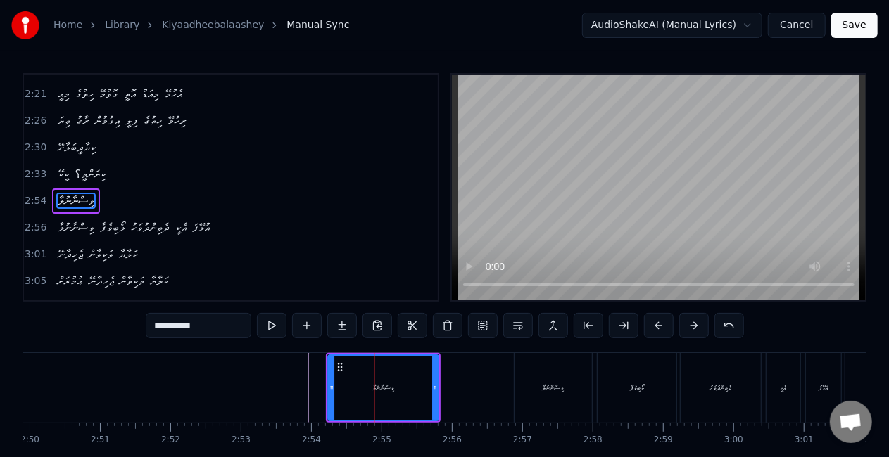
click at [341, 364] on circle at bounding box center [341, 364] width 1 height 1
click at [343, 364] on circle at bounding box center [343, 364] width 1 height 1
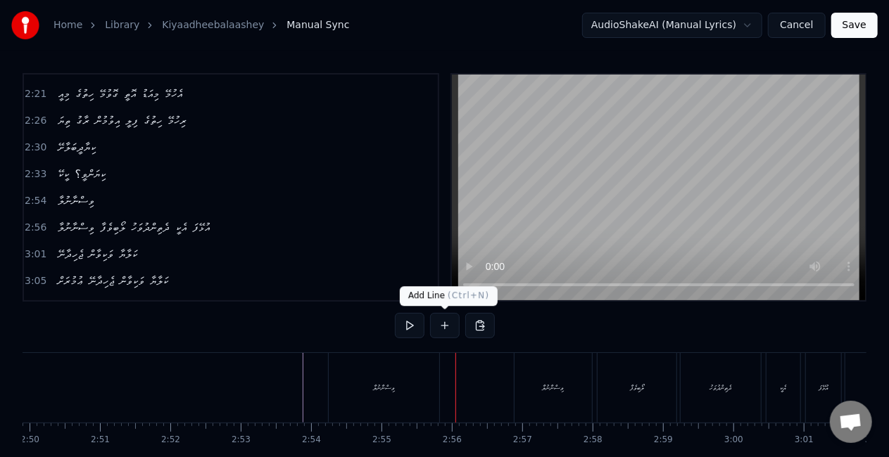
click at [412, 398] on div "ވިސްނާނުލާ" at bounding box center [384, 388] width 110 height 70
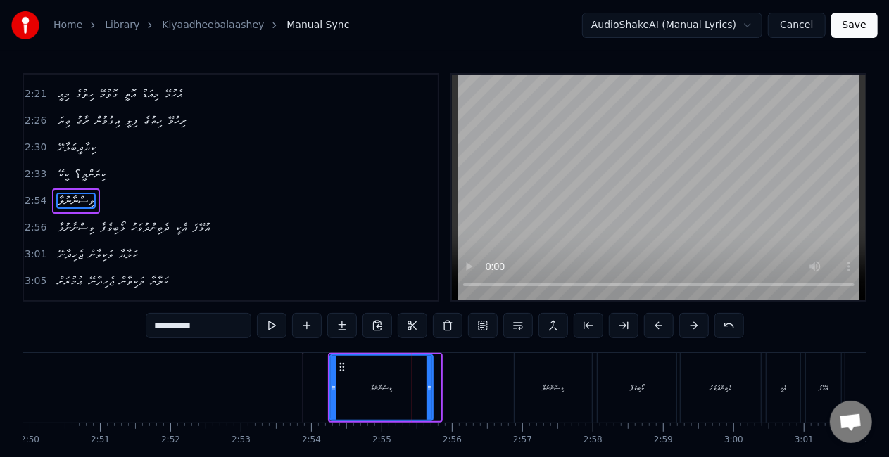
drag, startPoint x: 437, startPoint y: 392, endPoint x: 424, endPoint y: 387, distance: 14.2
click at [426, 388] on icon at bounding box center [429, 388] width 6 height 11
click at [379, 390] on div "ވިސްނާނުލާ" at bounding box center [379, 388] width 22 height 11
click at [525, 383] on div "ވިސްނާނުލާ" at bounding box center [552, 388] width 77 height 70
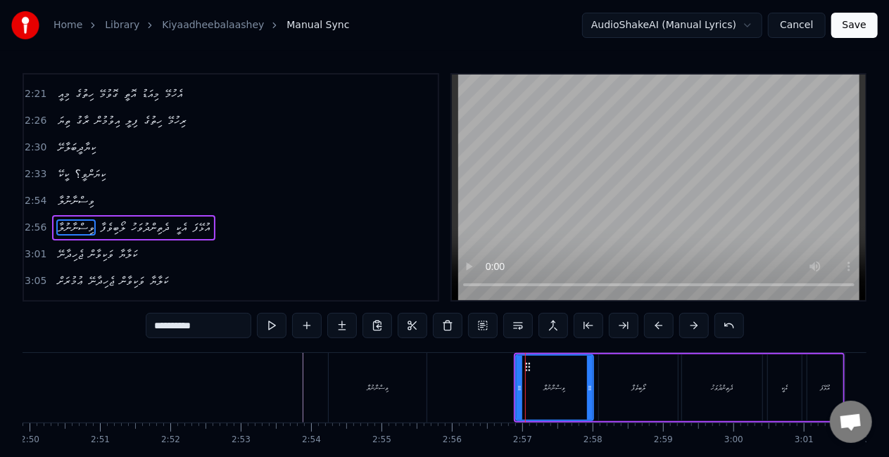
scroll to position [661, 0]
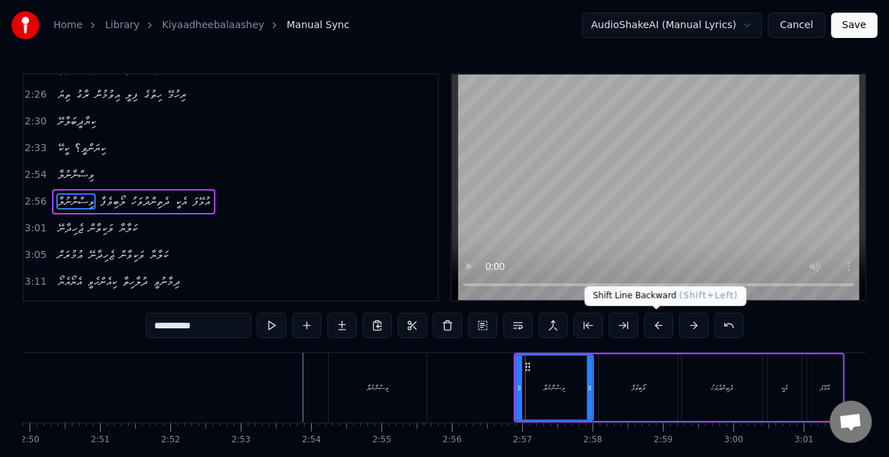
click at [651, 323] on button at bounding box center [659, 325] width 30 height 25
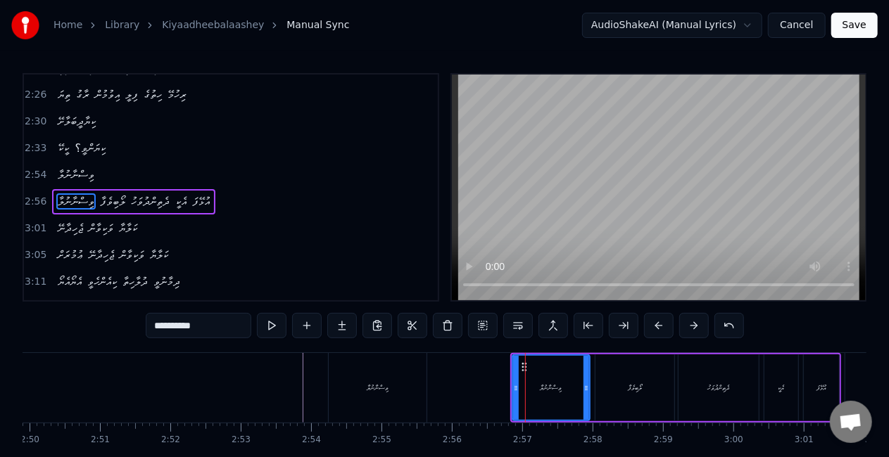
click at [652, 322] on button at bounding box center [659, 325] width 30 height 25
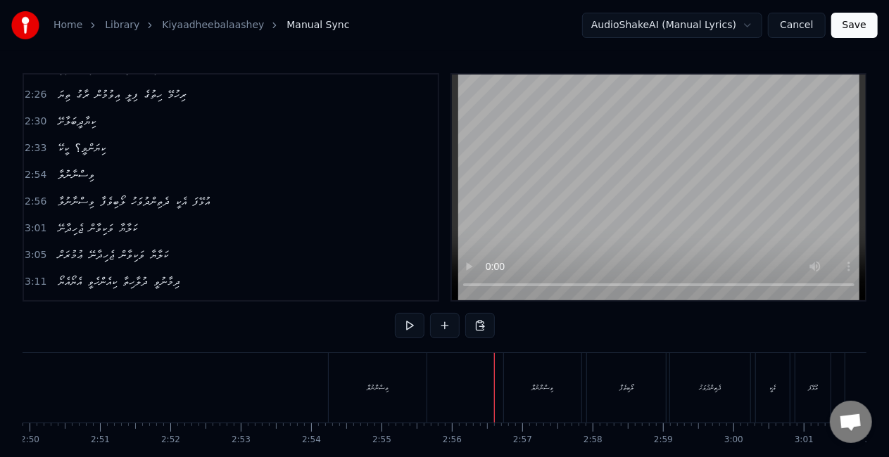
click at [521, 383] on div "ވިސްނާނުލާ" at bounding box center [542, 388] width 77 height 70
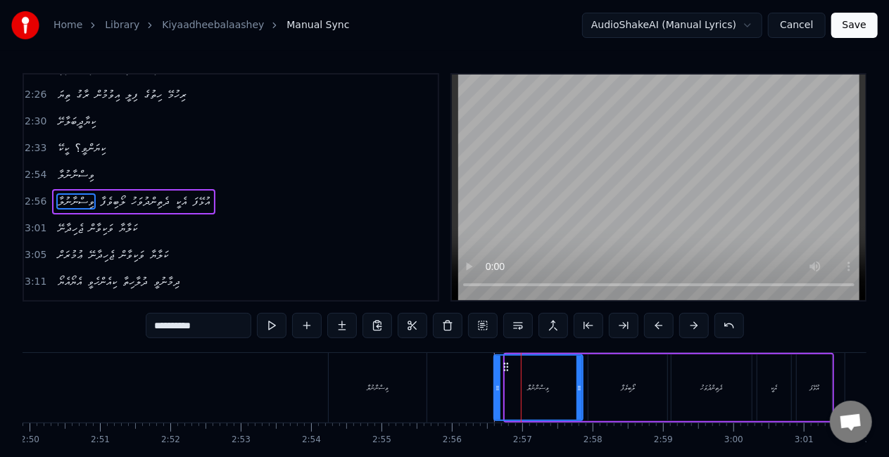
drag, startPoint x: 508, startPoint y: 390, endPoint x: 497, endPoint y: 388, distance: 11.3
click at [497, 388] on icon at bounding box center [498, 388] width 6 height 11
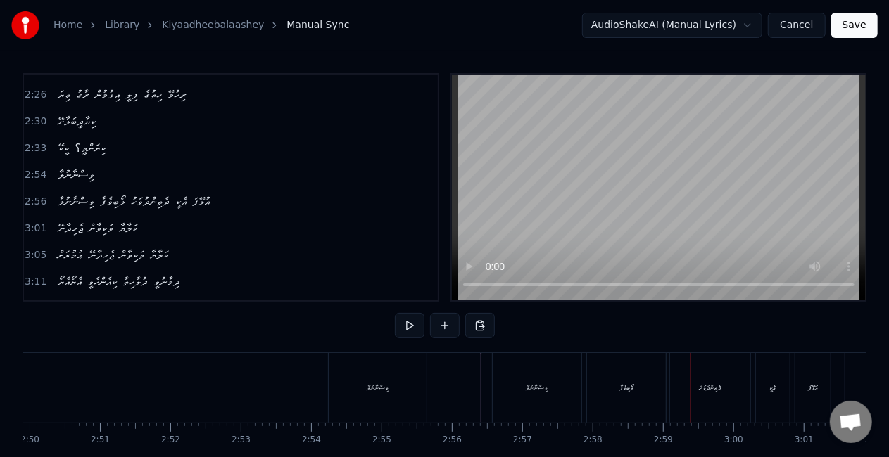
click at [626, 393] on div "ލޯބިވެފާ" at bounding box center [626, 388] width 14 height 11
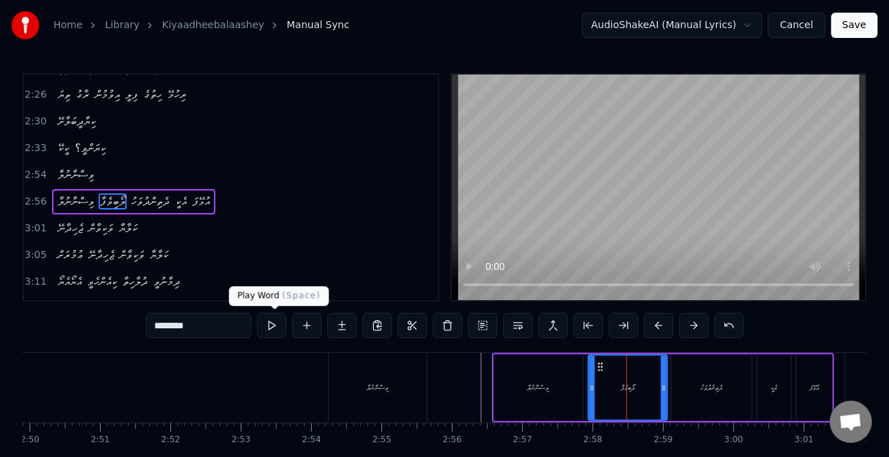
click at [279, 324] on button at bounding box center [272, 325] width 30 height 25
click at [539, 380] on div "ވިސްނާނުލާ" at bounding box center [538, 388] width 89 height 67
type input "**********"
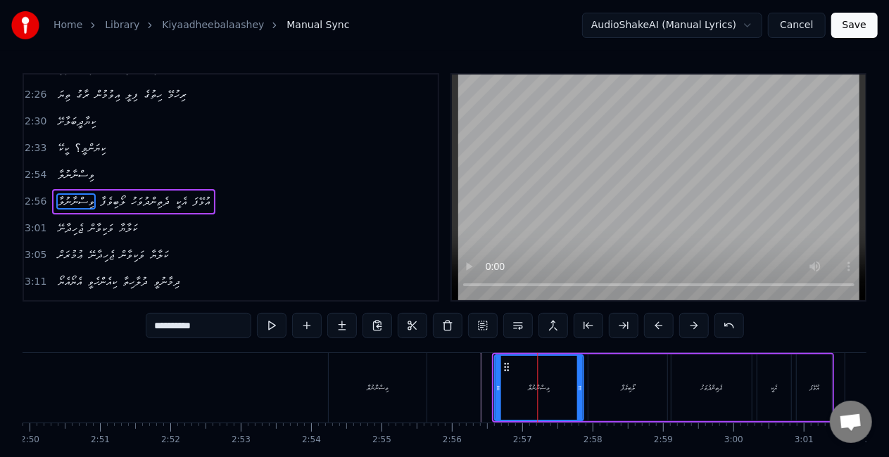
click at [507, 369] on icon at bounding box center [506, 367] width 11 height 11
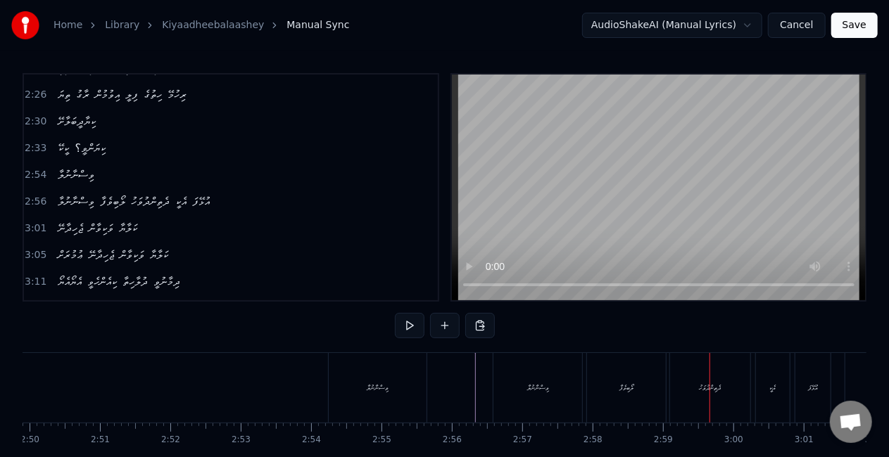
click at [508, 395] on div "ވިސްނާނުލާ" at bounding box center [537, 388] width 89 height 70
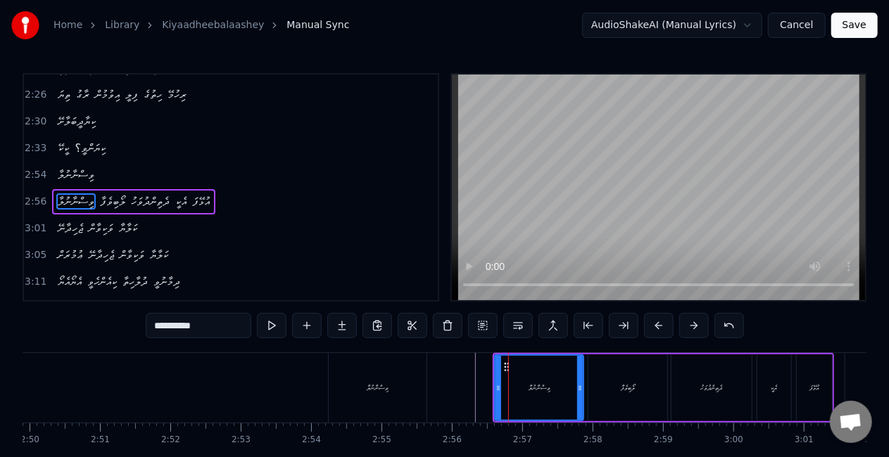
click at [600, 380] on div "ލޯބިވެފާ" at bounding box center [627, 388] width 79 height 67
type input "********"
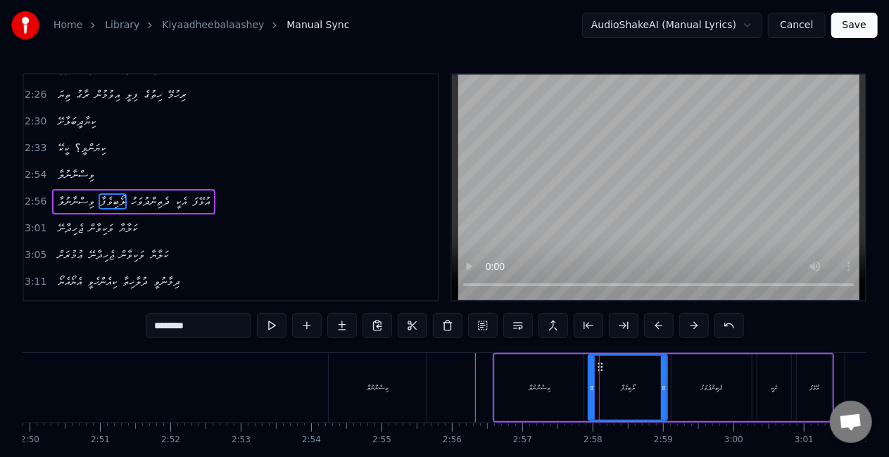
click at [270, 322] on button at bounding box center [272, 325] width 30 height 25
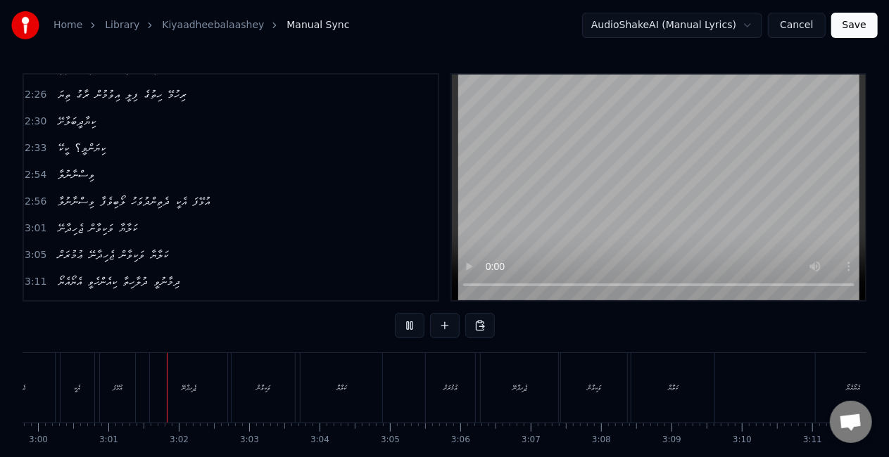
scroll to position [0, 12675]
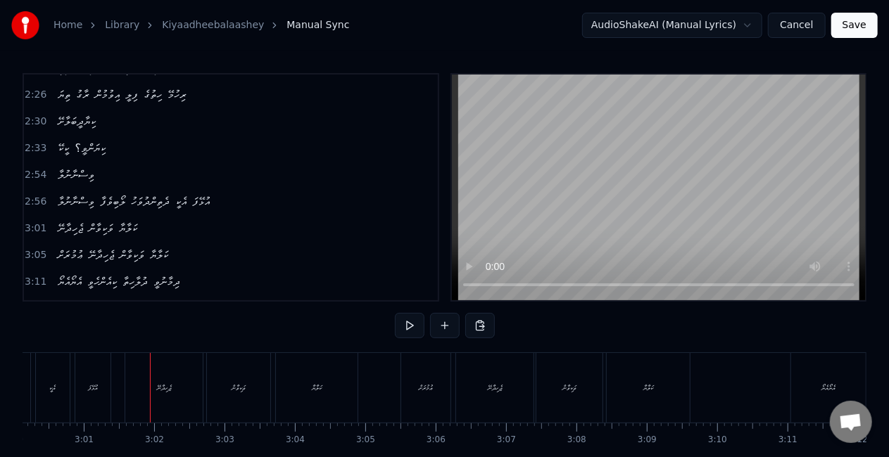
click at [89, 389] on div "އުޅޭފަ" at bounding box center [93, 388] width 10 height 11
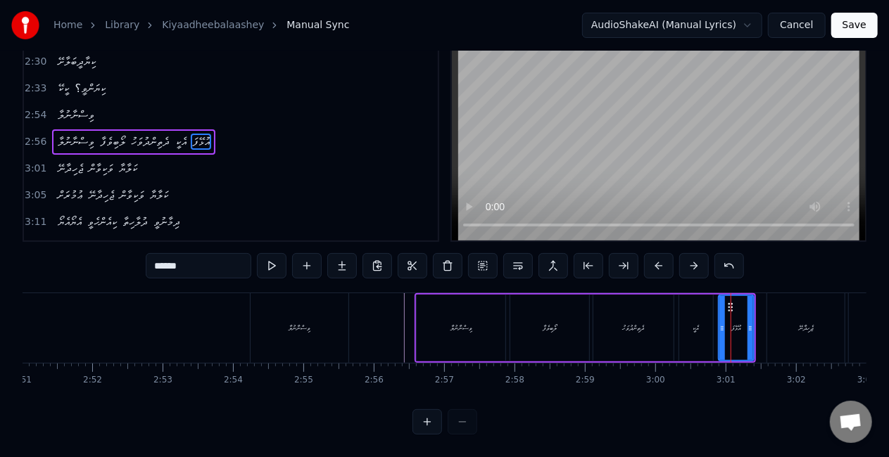
scroll to position [0, 12064]
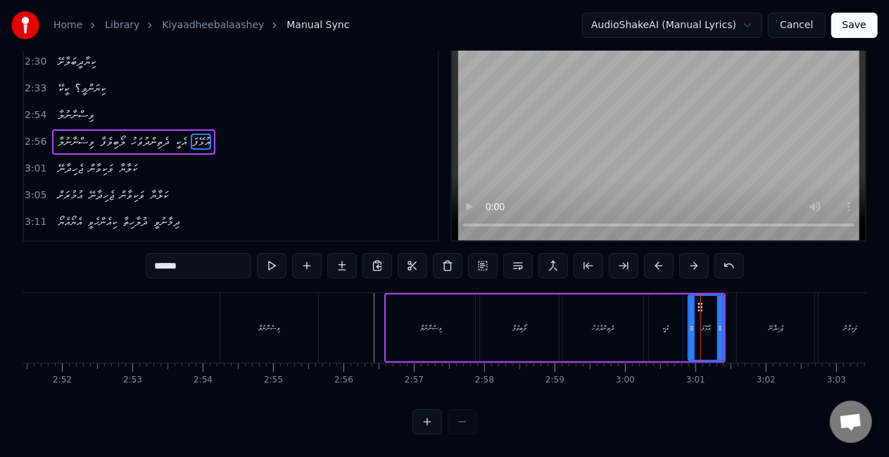
drag, startPoint x: 701, startPoint y: 315, endPoint x: 690, endPoint y: 308, distance: 13.3
click at [701, 315] on div at bounding box center [700, 328] width 1 height 70
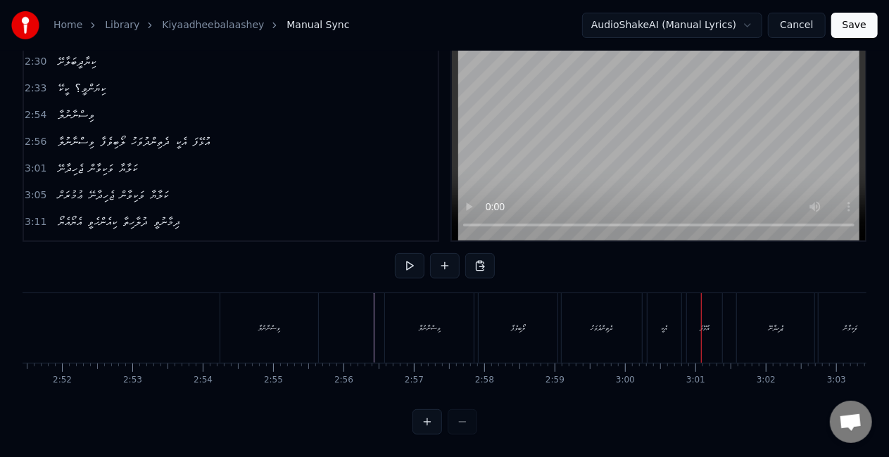
click at [700, 323] on div "އުޅޭފަ" at bounding box center [704, 328] width 10 height 11
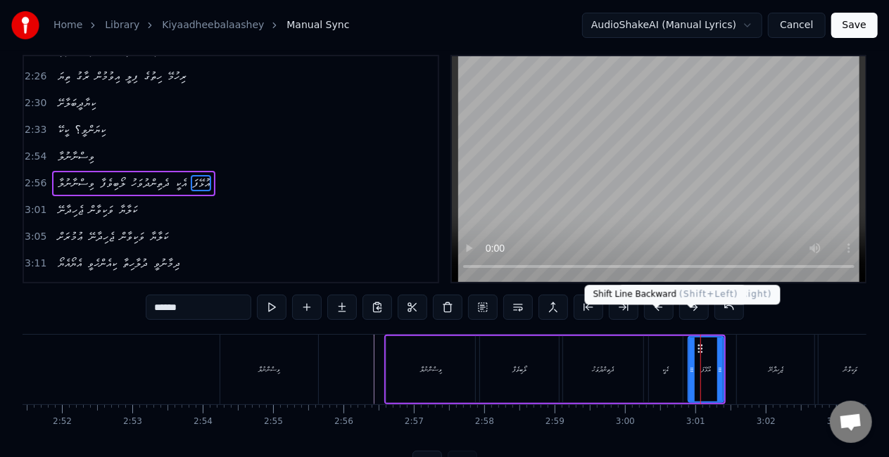
scroll to position [0, 0]
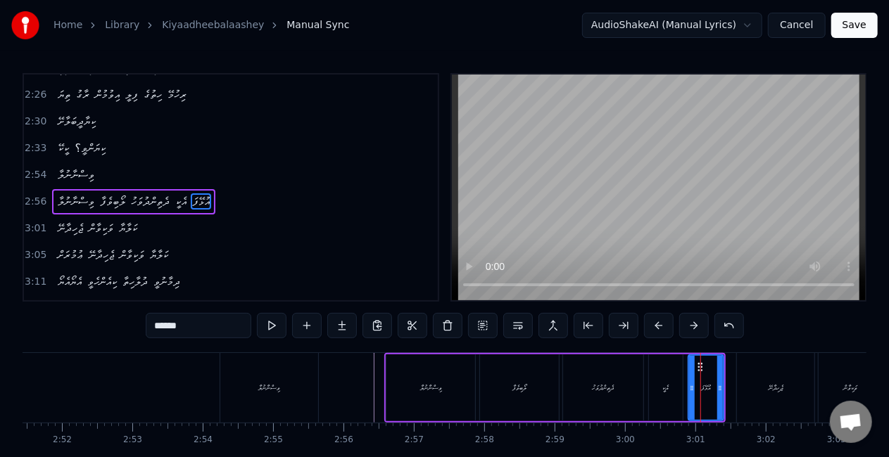
drag, startPoint x: 179, startPoint y: 324, endPoint x: 145, endPoint y: 322, distance: 33.8
click at [145, 322] on div "0:42 ކިޔާދީބަލާށޭ ކިޔާދީބަލާށޭ 0:49 ކީކޭ ކިޔަންވީ؟ 0:52 ޙާލަތު ބުނާށޭ 0:54 ކީއް…" at bounding box center [445, 284] width 844 height 422
type input "*"
type input "******"
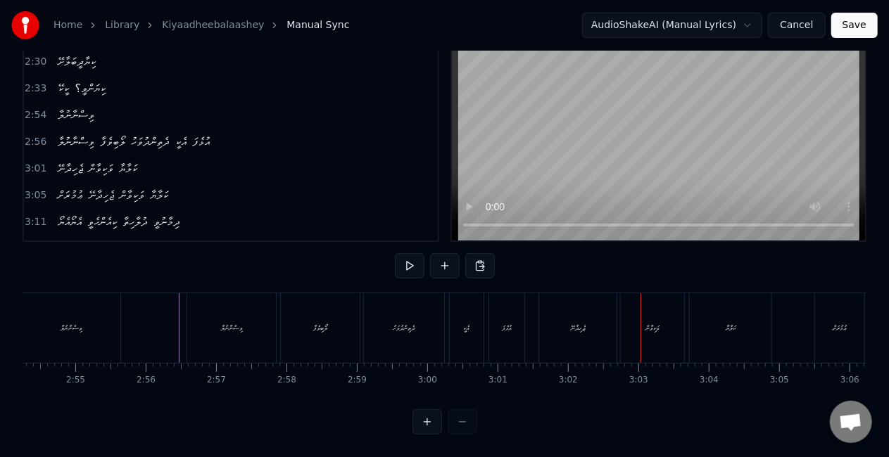
scroll to position [0, 12252]
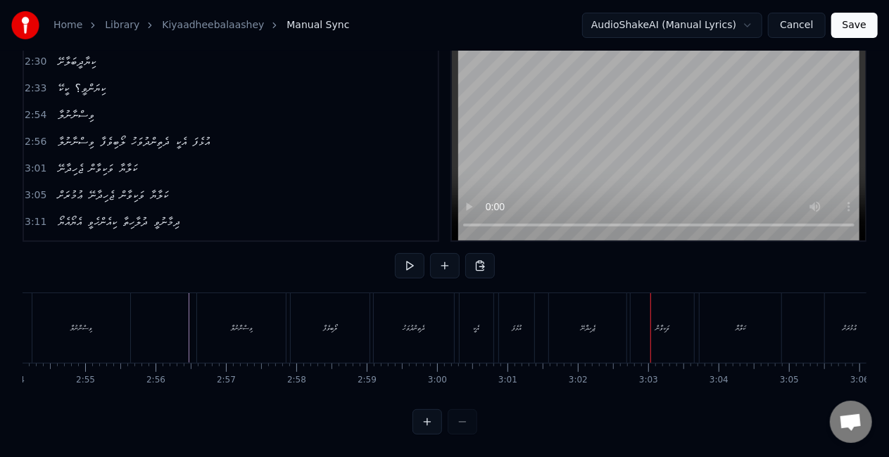
click at [592, 334] on div "ޖެހިދާނޭ" at bounding box center [587, 328] width 77 height 70
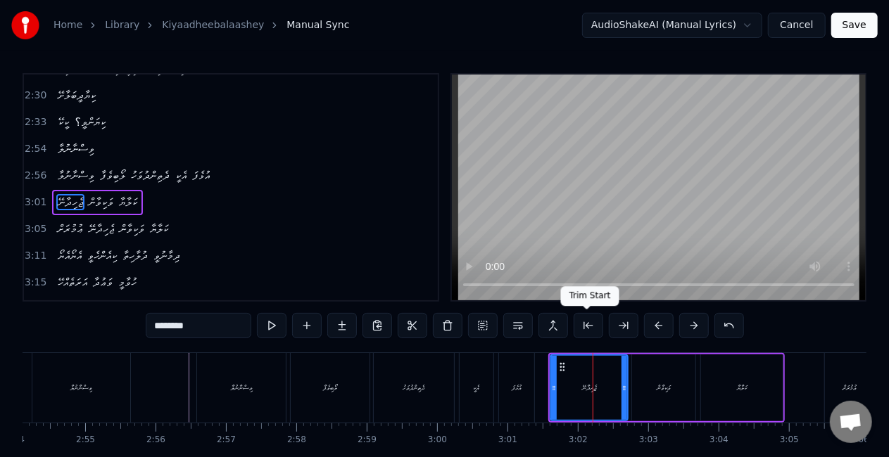
scroll to position [688, 0]
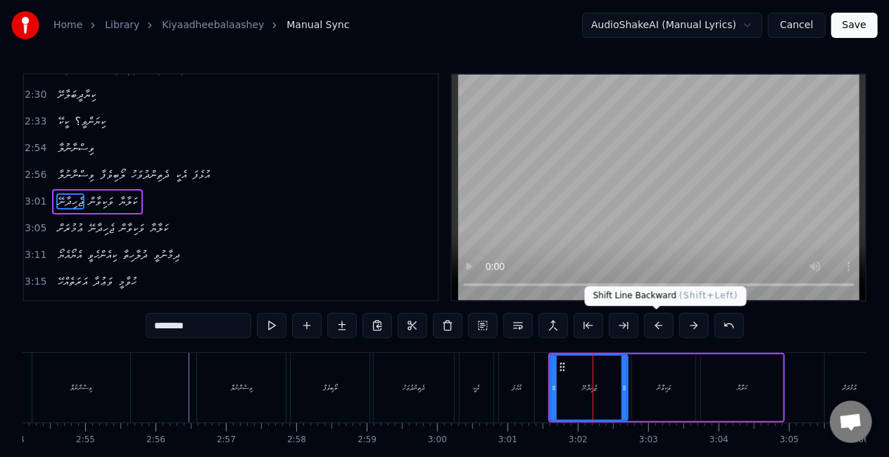
click at [655, 328] on button at bounding box center [659, 325] width 30 height 25
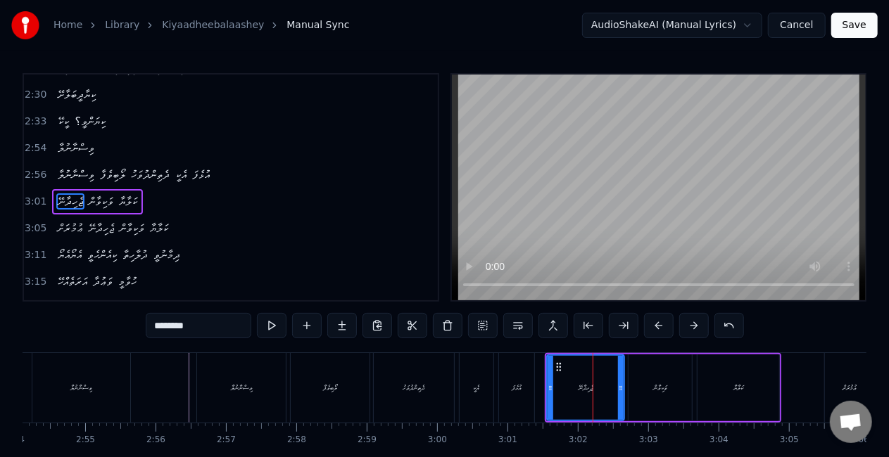
click at [524, 376] on div "އުޅެފަ" at bounding box center [516, 388] width 35 height 70
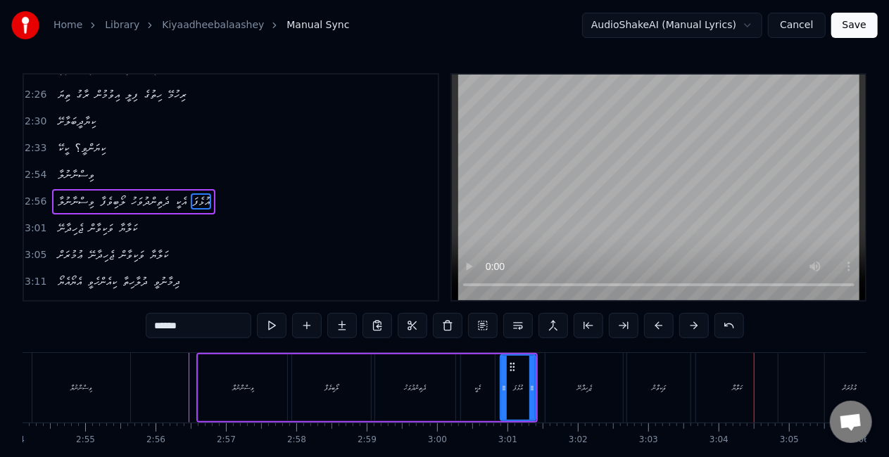
click at [549, 390] on div "ޖެހިދާނޭ" at bounding box center [583, 388] width 77 height 70
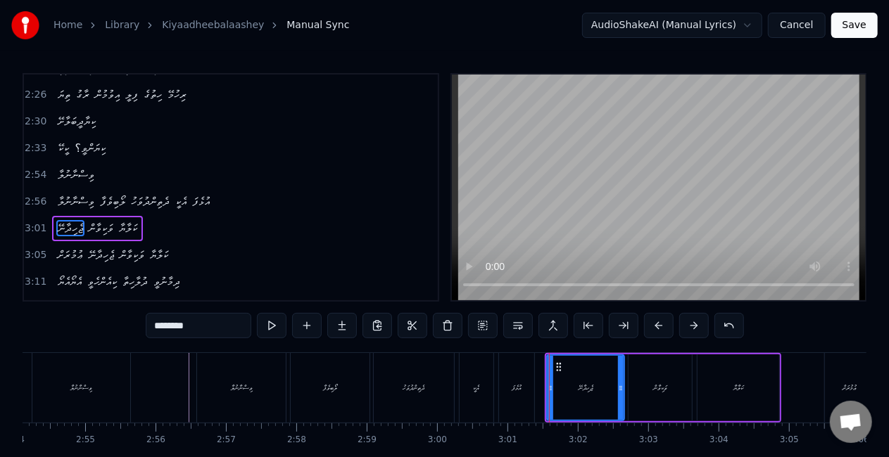
scroll to position [688, 0]
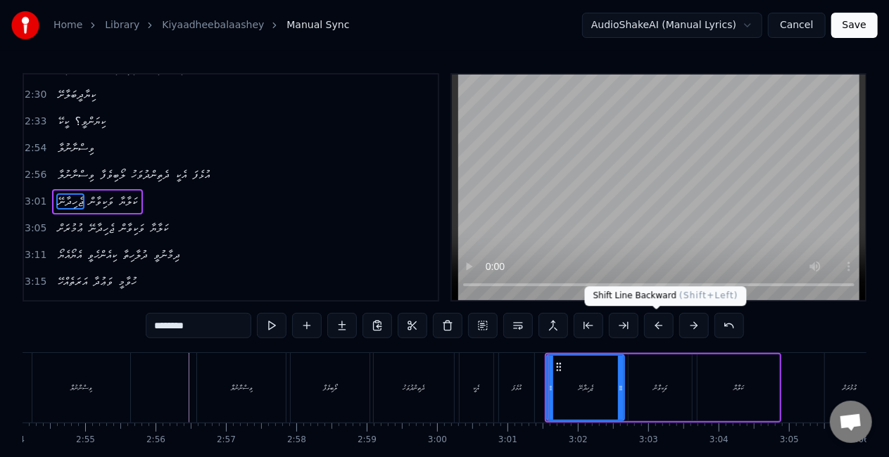
click at [649, 327] on button at bounding box center [659, 325] width 30 height 25
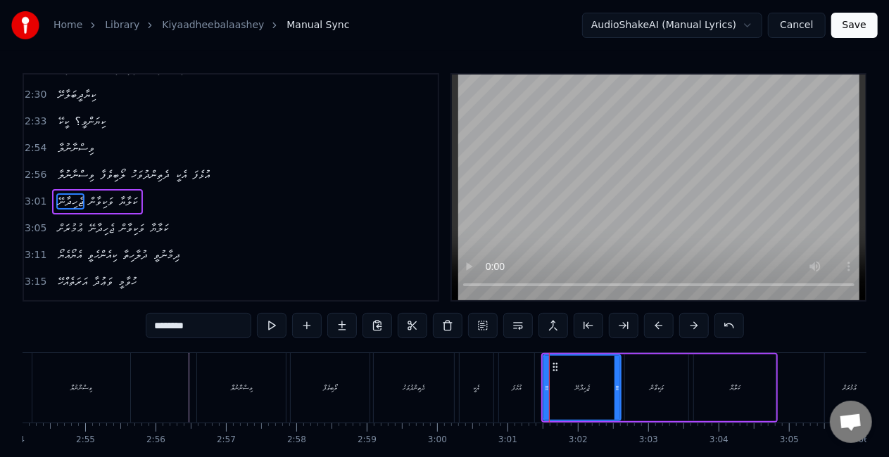
click at [479, 386] on div "އެކީ" at bounding box center [476, 388] width 6 height 11
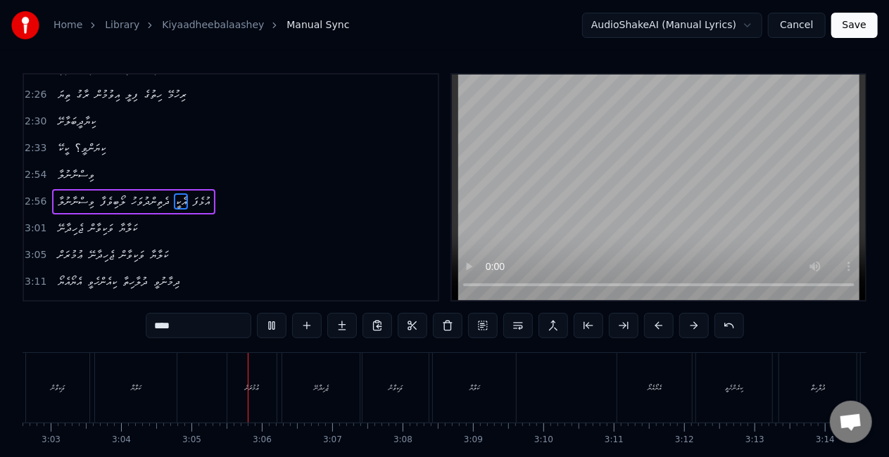
scroll to position [0, 12970]
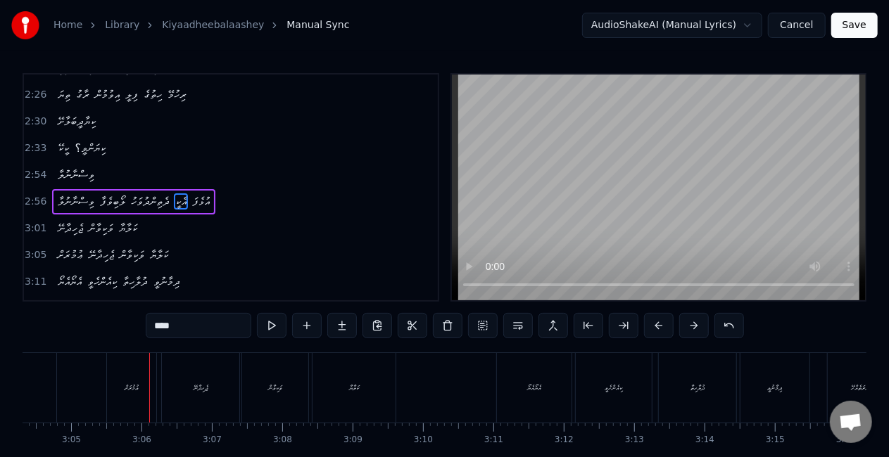
click at [130, 400] on div "ޢުމުރަށް" at bounding box center [131, 388] width 49 height 70
type input "********"
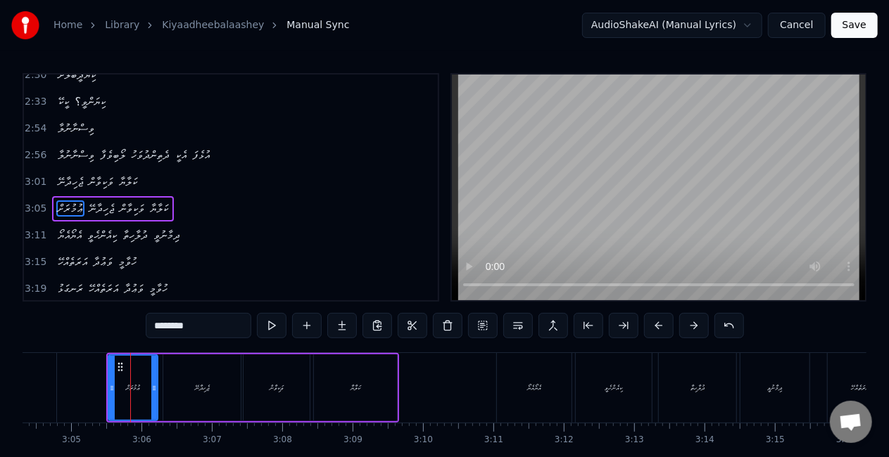
scroll to position [714, 0]
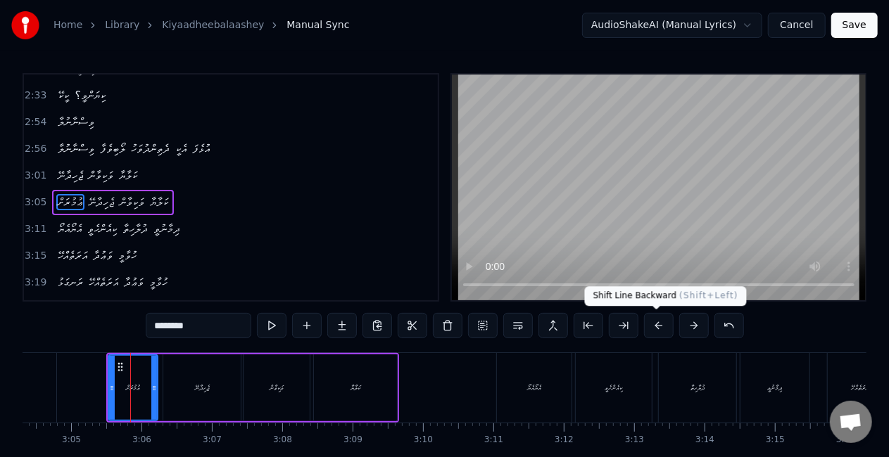
click at [654, 324] on button at bounding box center [659, 325] width 30 height 25
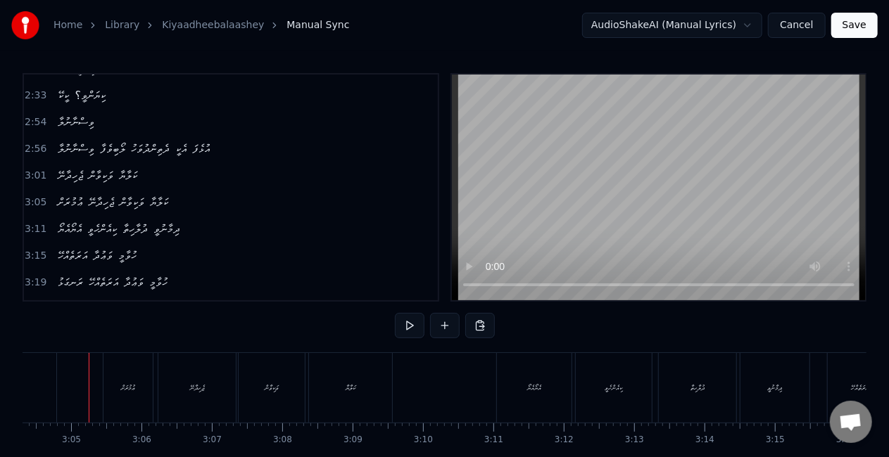
scroll to position [0, 12965]
click at [110, 390] on div "ޢުމުރަށް" at bounding box center [132, 388] width 49 height 70
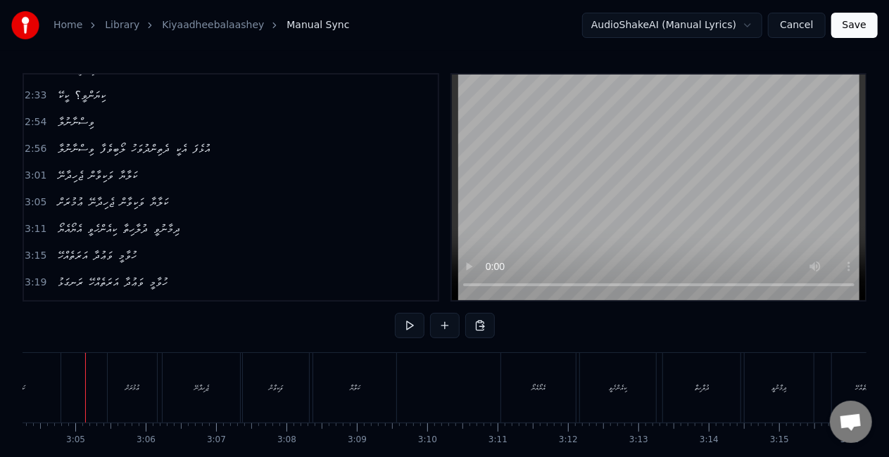
scroll to position [0, 12958]
click at [312, 379] on div "ވަކިވާން" at bounding box center [284, 388] width 66 height 70
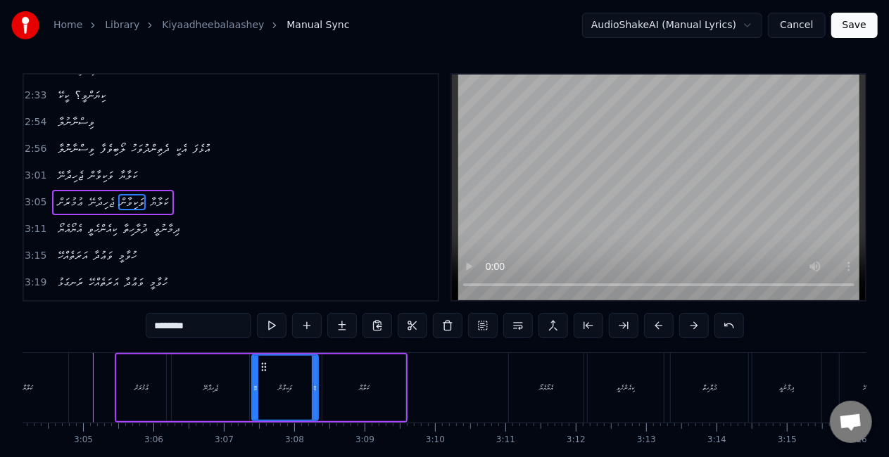
click at [262, 383] on div "ވަކިވާން" at bounding box center [285, 388] width 65 height 64
click at [528, 374] on div "އެޔޯއެޔޯ" at bounding box center [546, 388] width 75 height 70
type input "********"
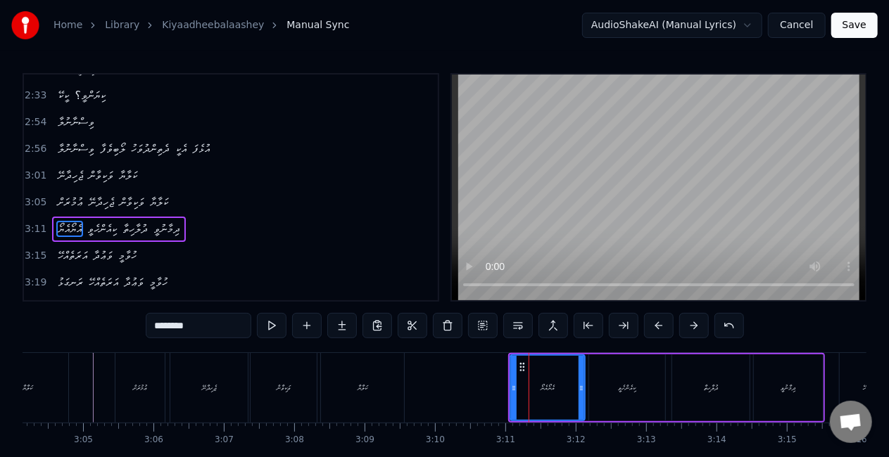
scroll to position [740, 0]
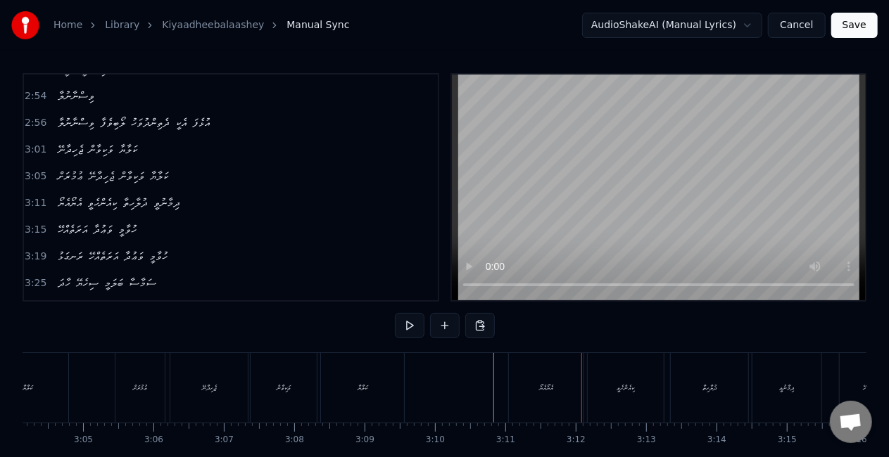
drag, startPoint x: 540, startPoint y: 386, endPoint x: 578, endPoint y: 347, distance: 54.2
click at [539, 384] on div "އެޔޯއެޔޯ" at bounding box center [546, 388] width 14 height 11
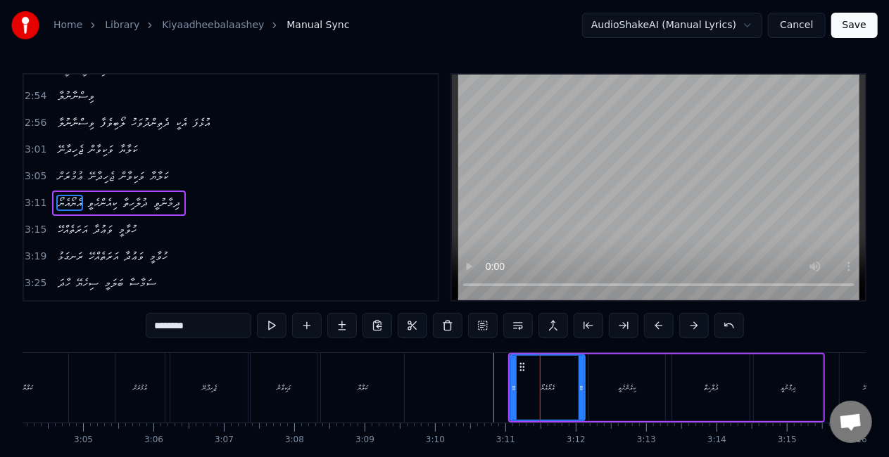
click at [656, 321] on button at bounding box center [659, 325] width 30 height 25
click at [655, 322] on button at bounding box center [659, 325] width 30 height 25
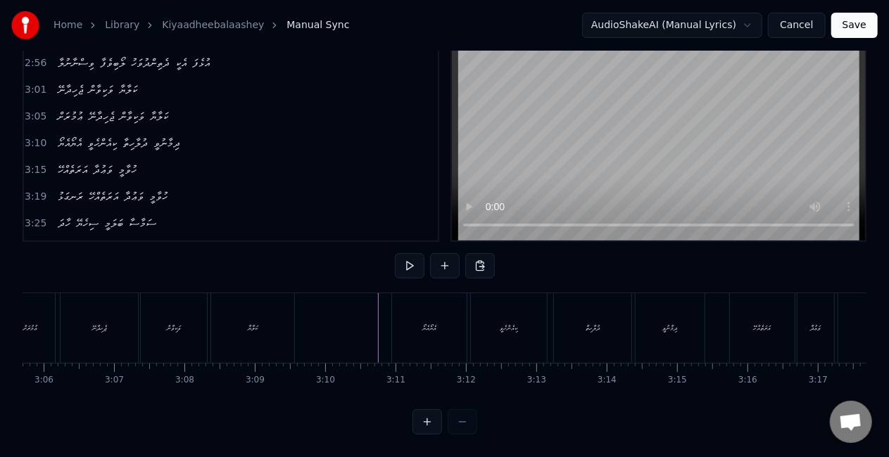
scroll to position [0, 13107]
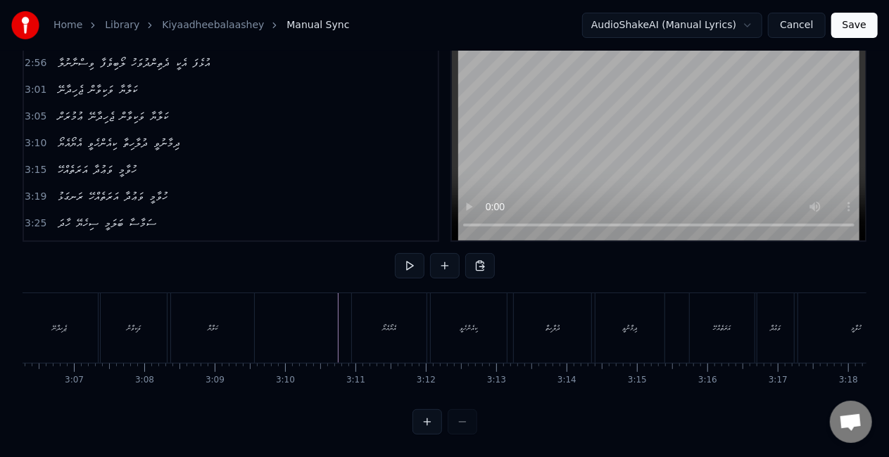
click at [368, 312] on div "އެޔޯއެޔޯ" at bounding box center [389, 328] width 75 height 70
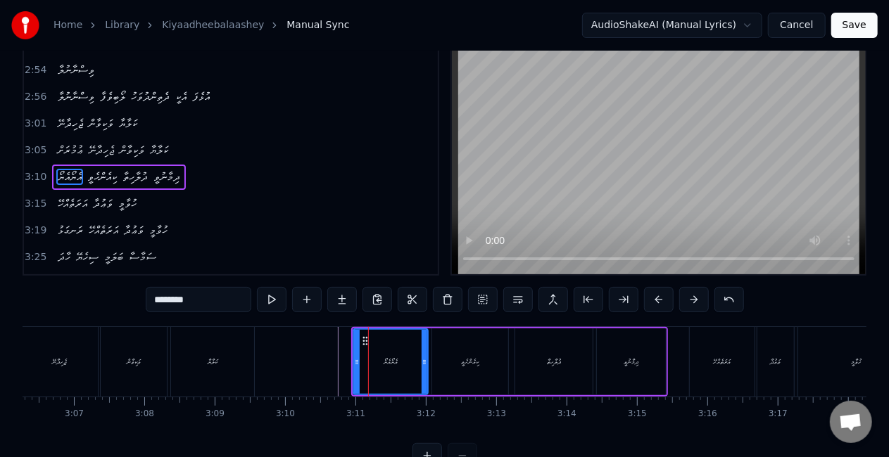
scroll to position [0, 0]
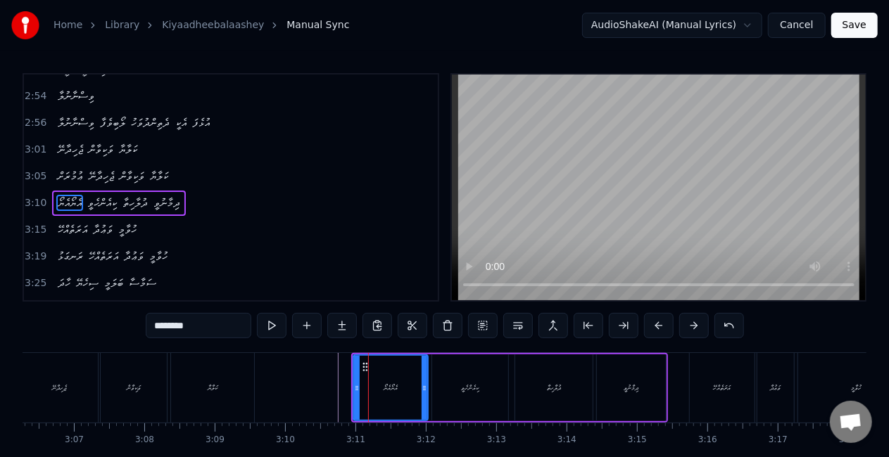
click at [455, 387] on div "ކިއެންހެވީ" at bounding box center [470, 388] width 76 height 67
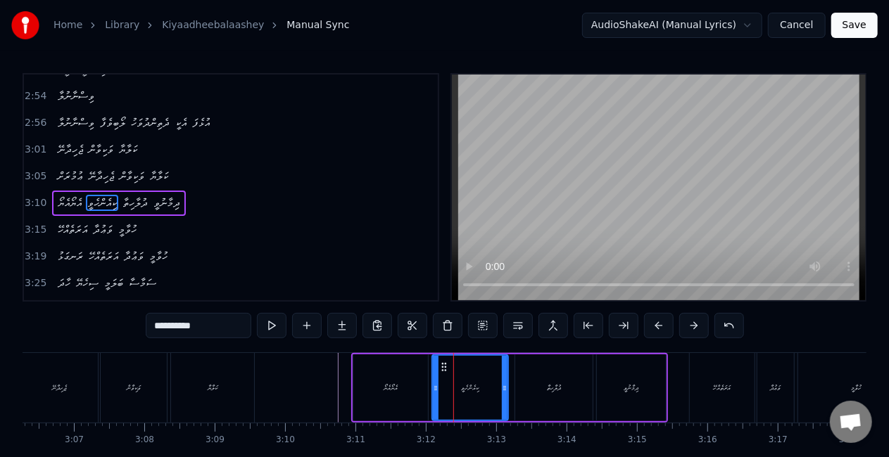
click at [535, 388] on div "ދުލާހިތާ" at bounding box center [553, 388] width 77 height 67
type input "********"
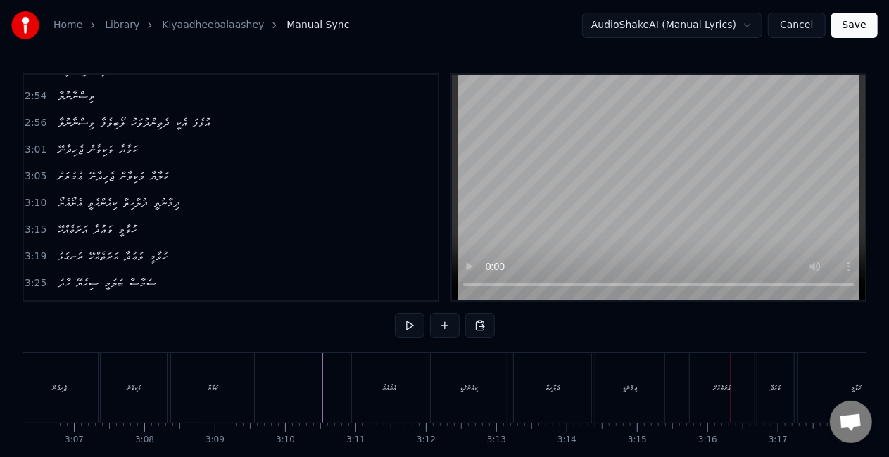
click at [704, 397] on div "އަރަތެއްހޭ" at bounding box center [722, 388] width 65 height 70
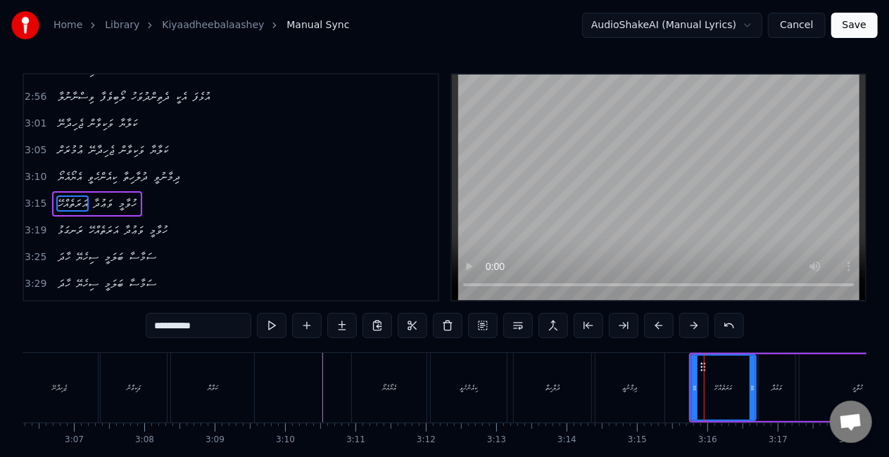
scroll to position [767, 0]
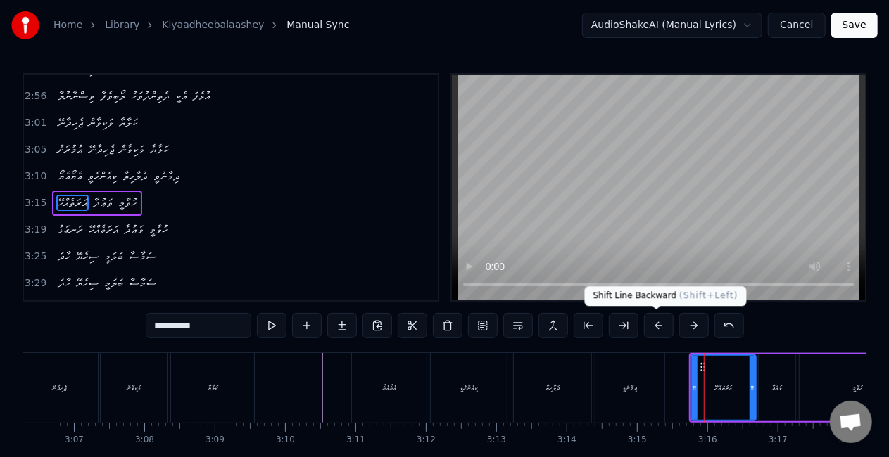
click at [646, 326] on button at bounding box center [659, 325] width 30 height 25
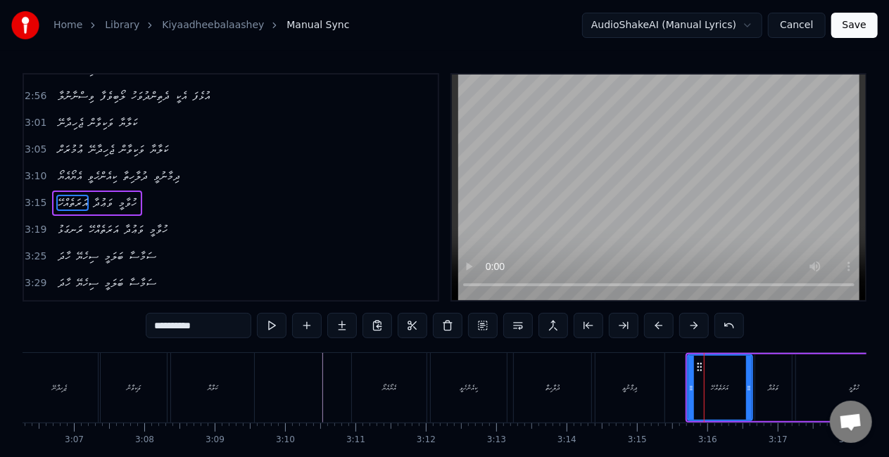
click at [647, 326] on button at bounding box center [659, 325] width 30 height 25
click at [665, 385] on div "އެޔޯއެޔޯ ކިއެންހެވީ ދުލާހިތާ ދިމާނުވީ" at bounding box center [509, 388] width 317 height 70
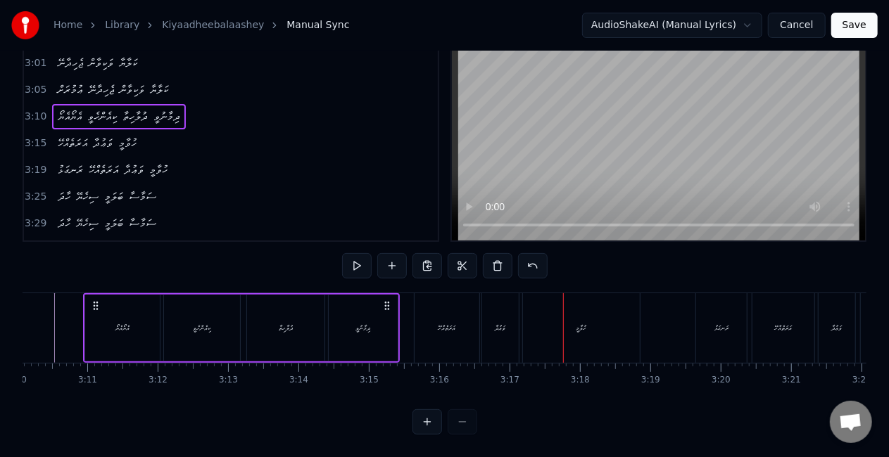
scroll to position [0, 13207]
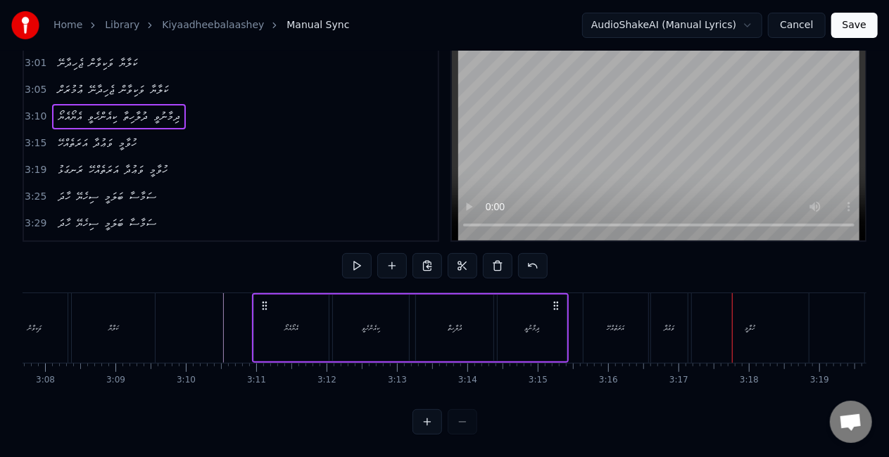
click at [669, 323] on div "ވަޢުދާ" at bounding box center [669, 328] width 11 height 11
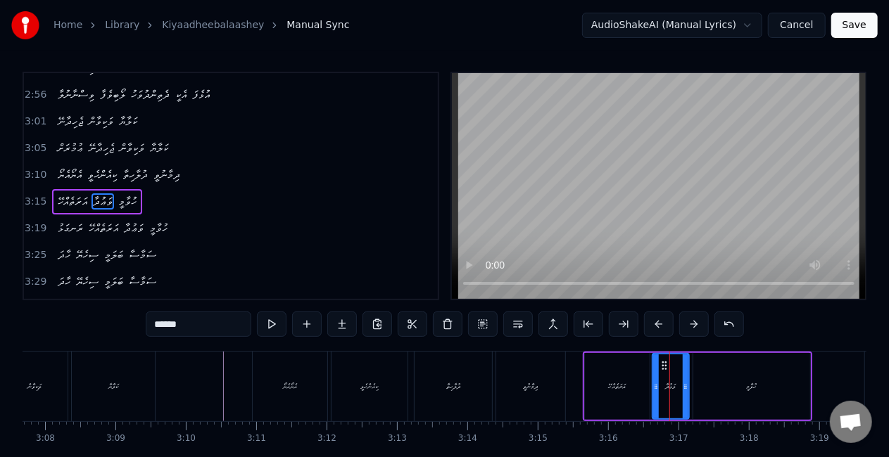
scroll to position [0, 0]
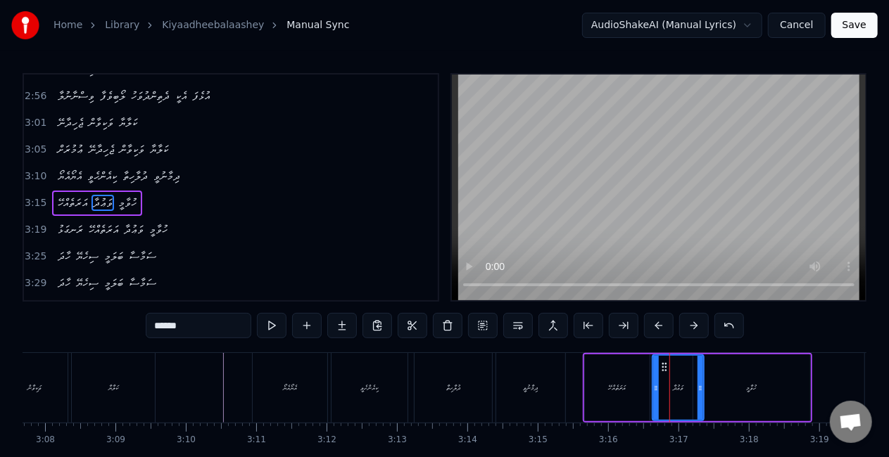
drag, startPoint x: 686, startPoint y: 388, endPoint x: 699, endPoint y: 389, distance: 12.7
click at [699, 390] on icon at bounding box center [700, 388] width 6 height 11
click at [650, 384] on icon at bounding box center [652, 388] width 6 height 11
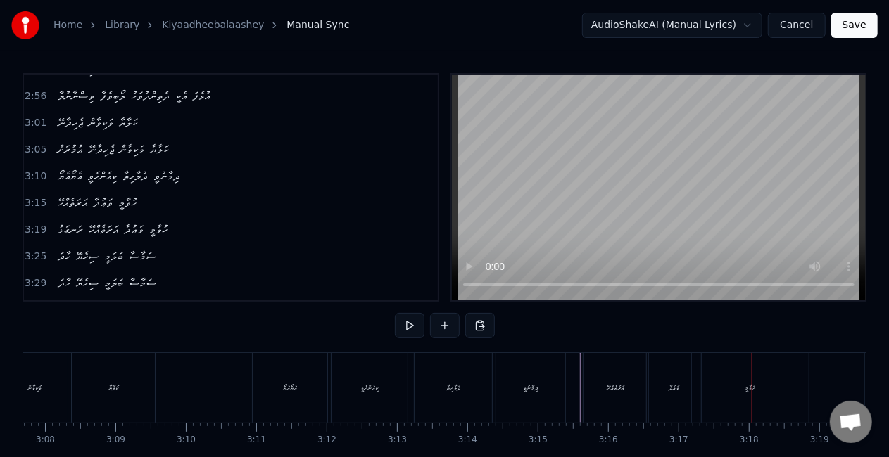
click at [712, 381] on div "ހުވާމީ" at bounding box center [750, 388] width 117 height 70
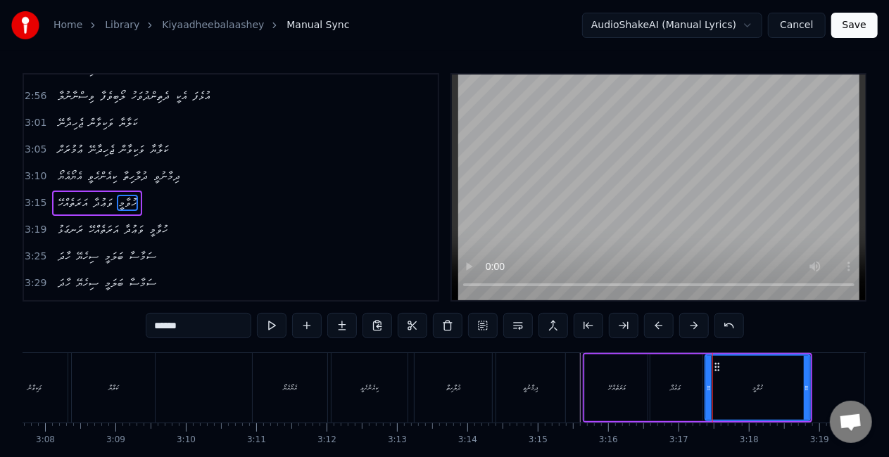
drag, startPoint x: 694, startPoint y: 393, endPoint x: 706, endPoint y: 395, distance: 12.1
click at [706, 395] on div at bounding box center [709, 388] width 6 height 64
click at [686, 391] on div "ވަޢުދާ" at bounding box center [675, 388] width 54 height 67
type input "******"
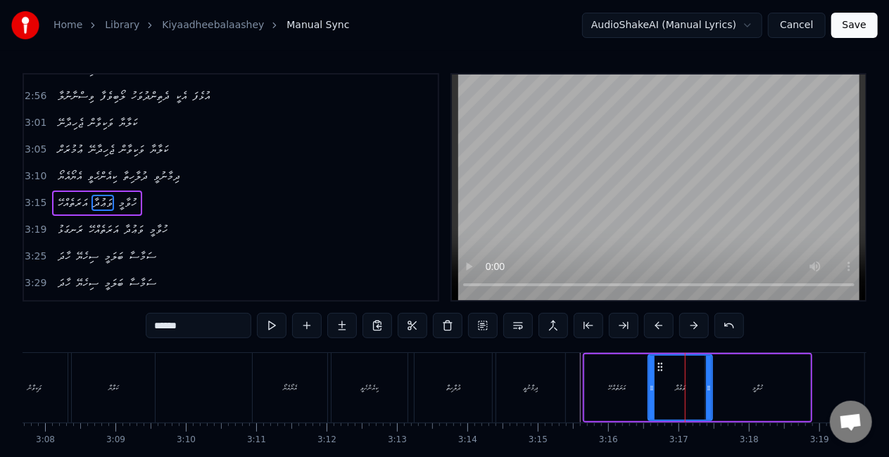
drag, startPoint x: 699, startPoint y: 390, endPoint x: 706, endPoint y: 391, distance: 7.1
click at [707, 391] on icon at bounding box center [709, 388] width 6 height 11
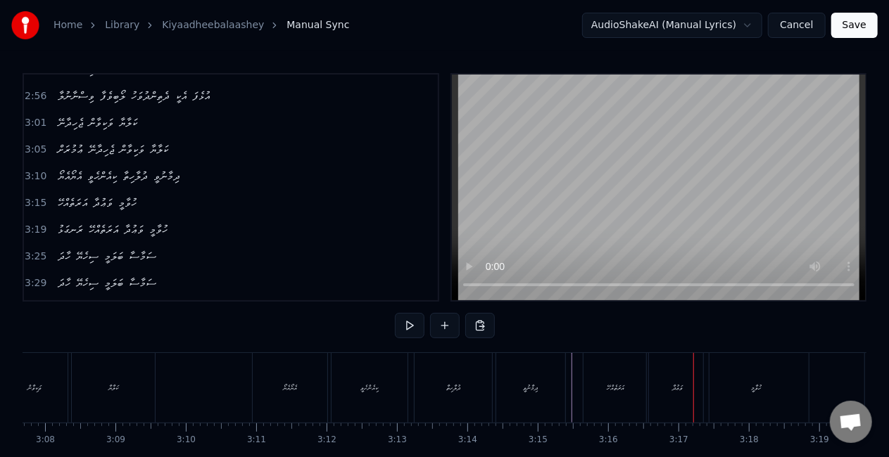
click at [618, 404] on div "އަރަތެއްހޭ" at bounding box center [615, 388] width 65 height 70
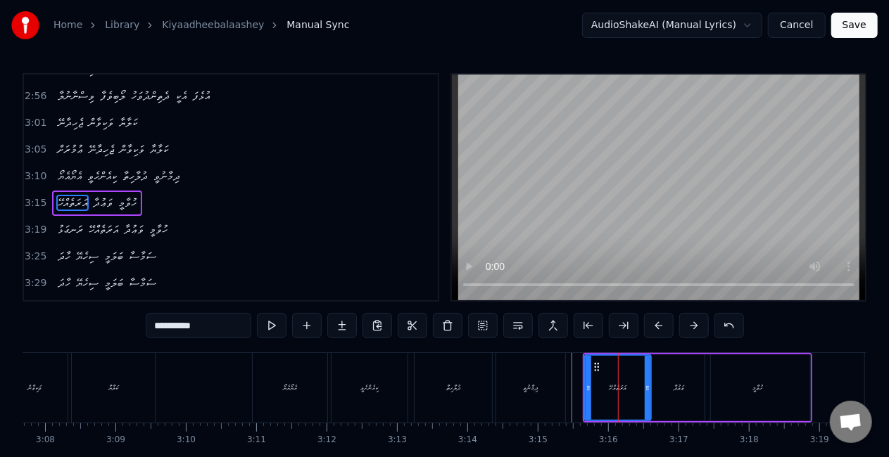
click at [647, 393] on div at bounding box center [648, 388] width 6 height 64
click at [592, 386] on div "އަރަތެއްހޭ" at bounding box center [618, 388] width 66 height 64
click at [661, 394] on div "ވަޢުދާ" at bounding box center [679, 388] width 62 height 67
type input "******"
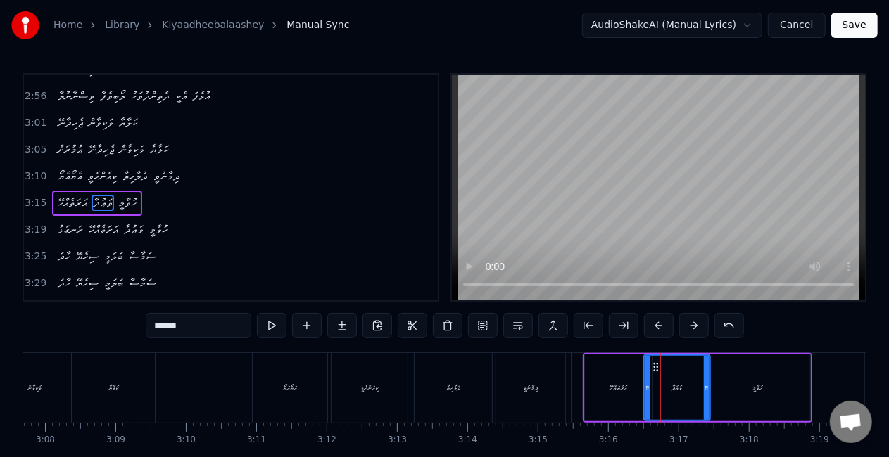
click at [647, 393] on div at bounding box center [648, 388] width 6 height 64
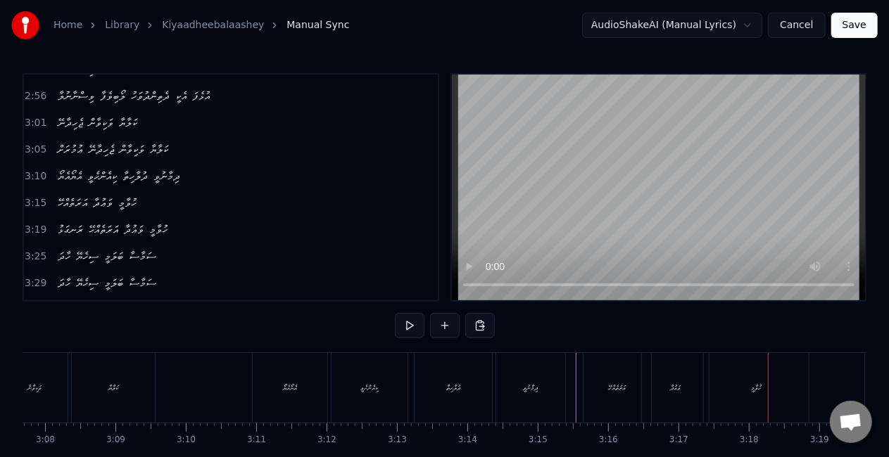
click at [638, 388] on div "އަރަތެއްހޭ" at bounding box center [617, 388] width 68 height 70
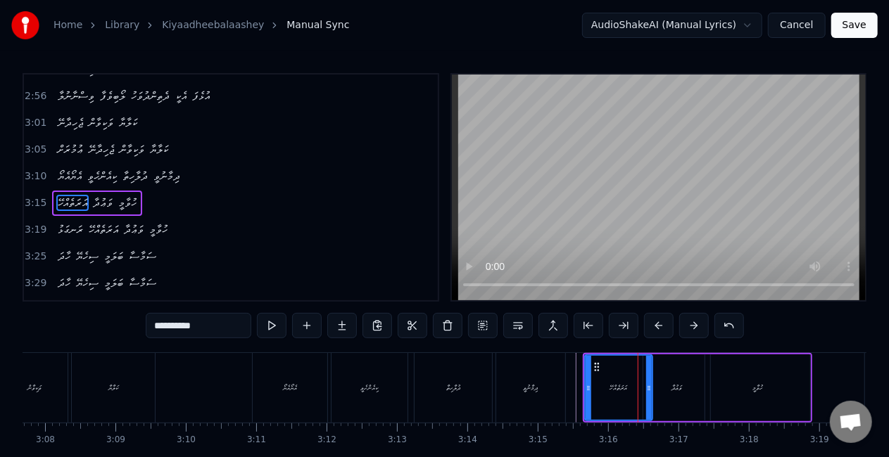
click at [647, 394] on div at bounding box center [649, 388] width 6 height 64
click at [640, 391] on icon at bounding box center [642, 388] width 6 height 11
click at [272, 320] on button at bounding box center [272, 325] width 30 height 25
click at [644, 387] on icon at bounding box center [644, 388] width 6 height 11
drag, startPoint x: 659, startPoint y: 386, endPoint x: 650, endPoint y: 381, distance: 10.4
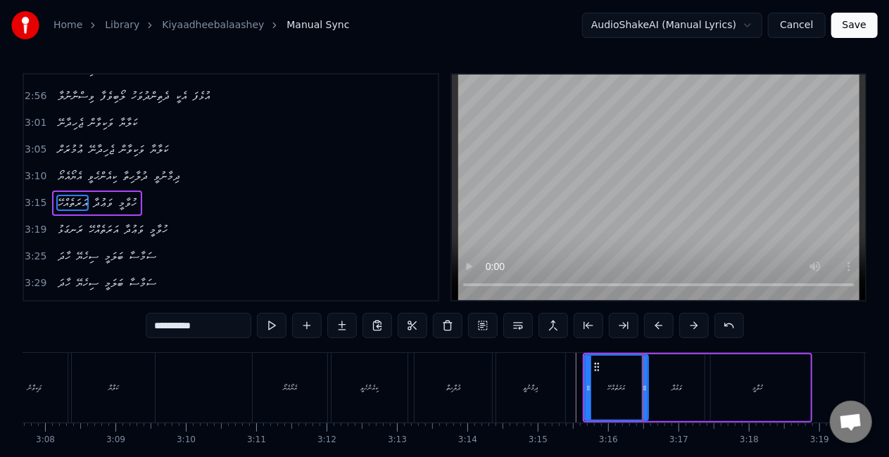
click at [659, 386] on div "ވަޢުދާ" at bounding box center [676, 388] width 67 height 67
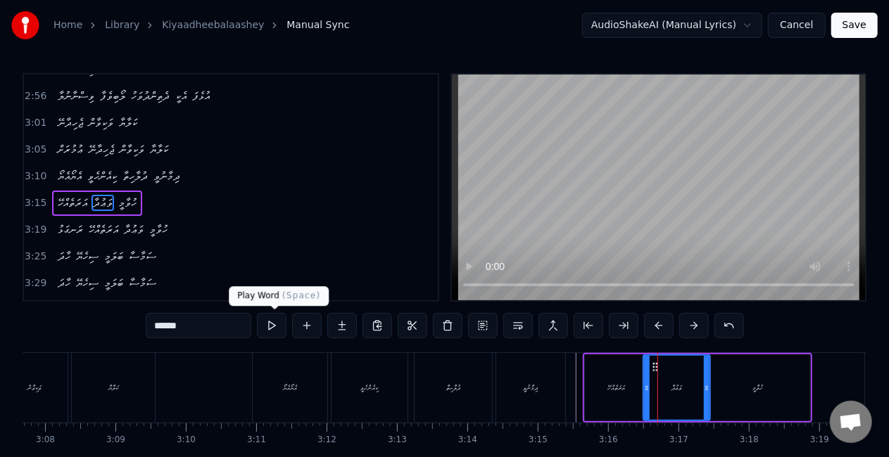
click at [276, 322] on button at bounding box center [272, 325] width 30 height 25
click at [274, 322] on button at bounding box center [272, 325] width 30 height 25
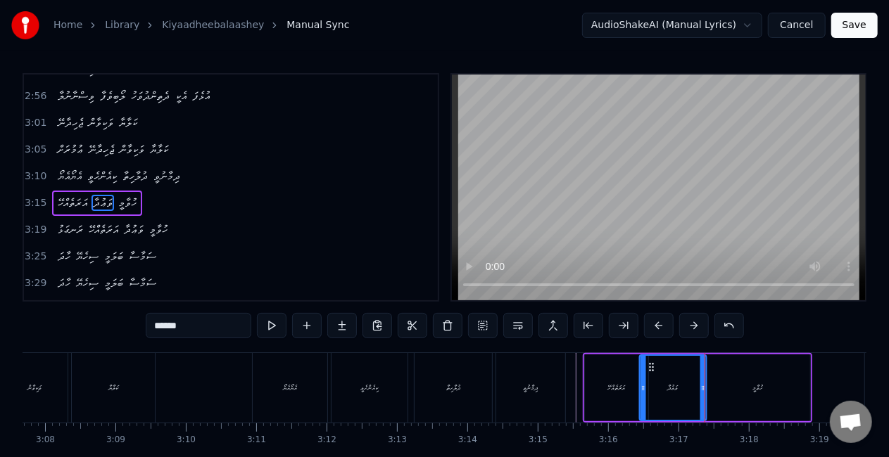
click at [650, 368] on icon at bounding box center [651, 367] width 11 height 11
click at [278, 325] on button at bounding box center [272, 325] width 30 height 25
click at [276, 325] on button at bounding box center [272, 325] width 30 height 25
drag, startPoint x: 702, startPoint y: 389, endPoint x: 709, endPoint y: 390, distance: 7.1
click at [709, 390] on icon at bounding box center [710, 388] width 6 height 11
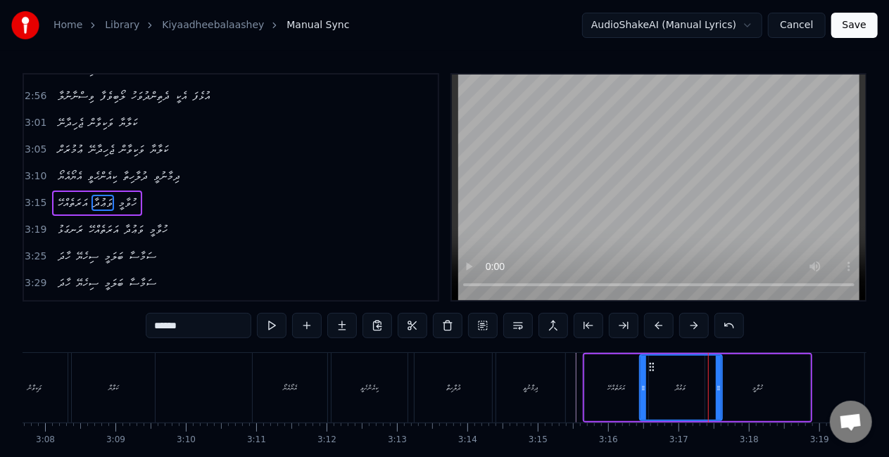
drag, startPoint x: 710, startPoint y: 393, endPoint x: 718, endPoint y: 393, distance: 8.4
click at [718, 393] on icon at bounding box center [719, 388] width 6 height 11
click at [743, 387] on div "ހުވާމީ" at bounding box center [757, 388] width 105 height 67
type input "******"
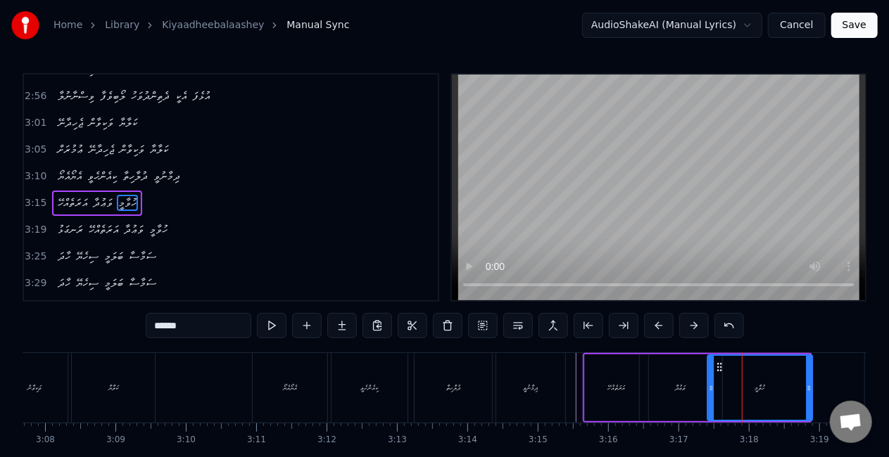
scroll to position [0, 13222]
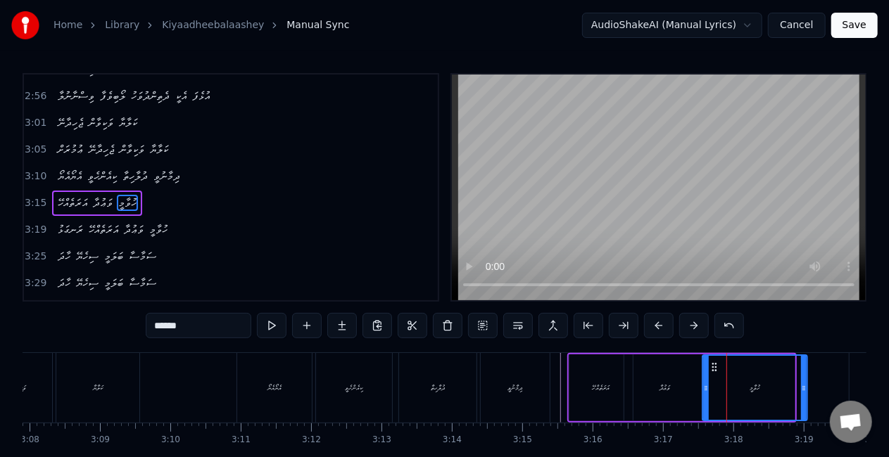
click at [714, 367] on icon at bounding box center [714, 367] width 11 height 11
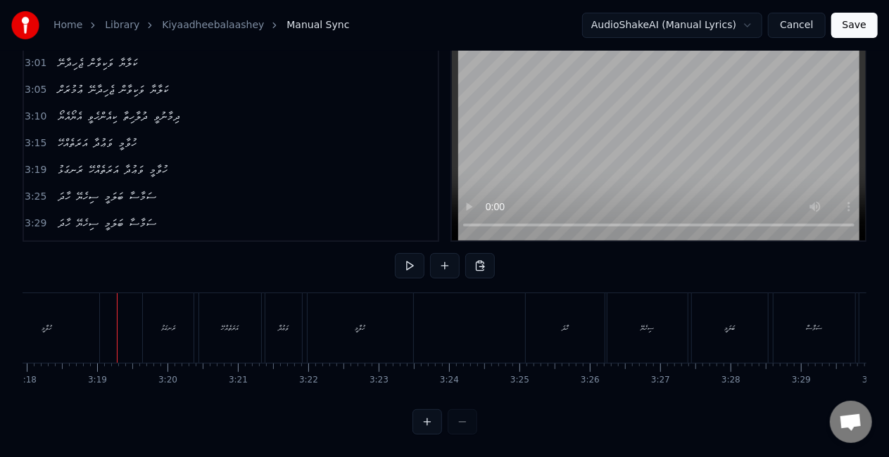
scroll to position [0, 13292]
click at [466, 321] on div "ދިމާނުވީ" at bounding box center [445, 328] width 69 height 70
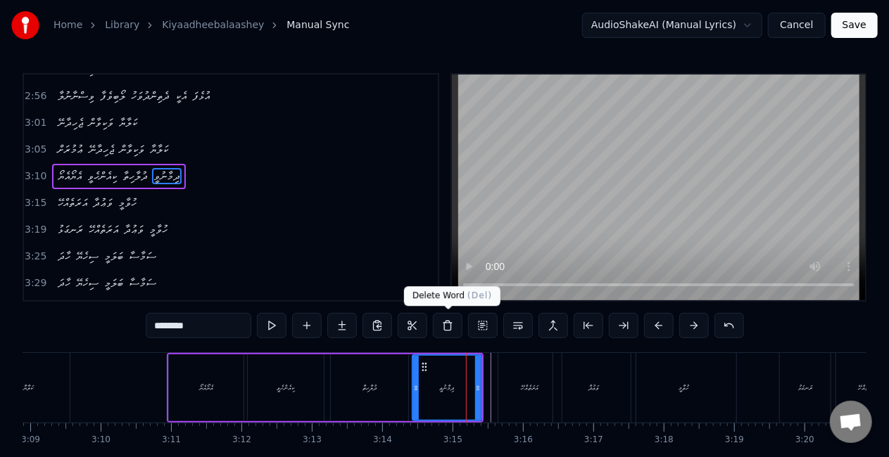
scroll to position [740, 0]
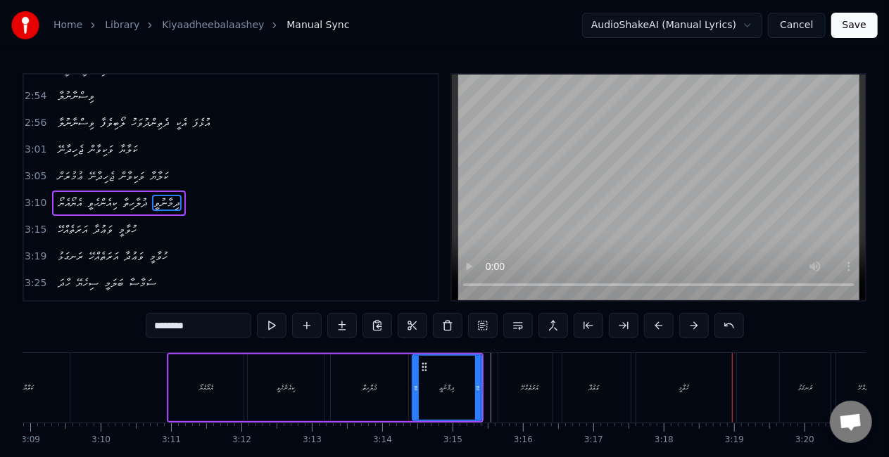
click at [536, 373] on div "އަރަތެއްހޭ" at bounding box center [529, 388] width 63 height 70
type input "**********"
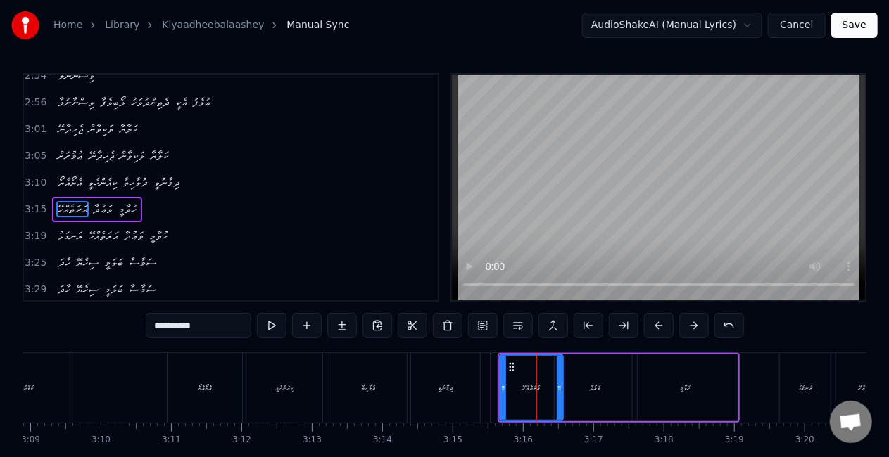
scroll to position [767, 0]
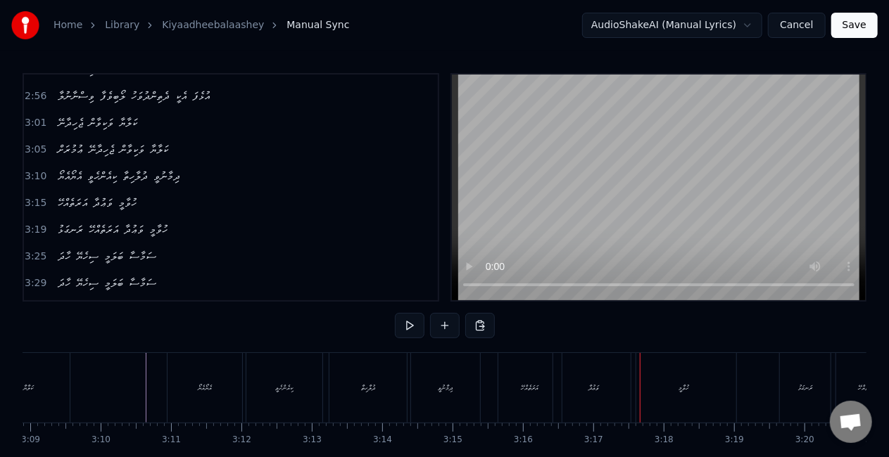
click at [590, 394] on div "ވަޢުދާ" at bounding box center [594, 388] width 82 height 70
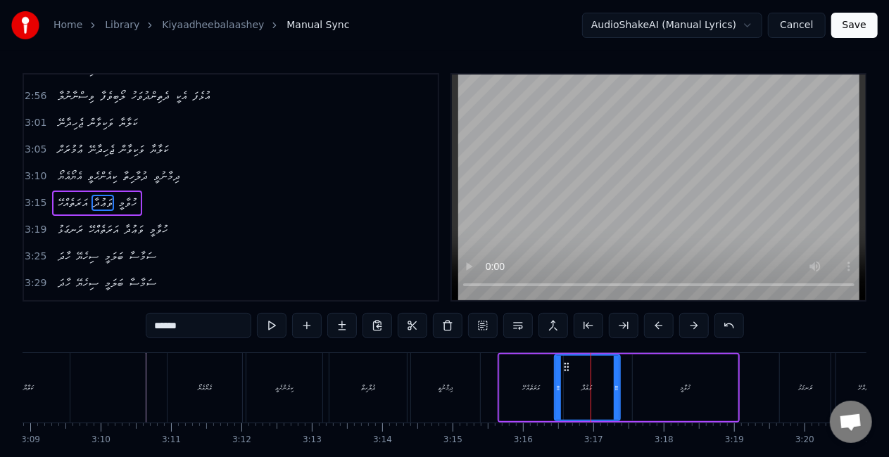
drag, startPoint x: 632, startPoint y: 383, endPoint x: 615, endPoint y: 380, distance: 17.1
click at [615, 380] on div at bounding box center [617, 388] width 6 height 64
click at [567, 379] on div "ވަޢުދާ" at bounding box center [587, 388] width 64 height 64
click at [635, 373] on div "ހުވާމީ" at bounding box center [685, 388] width 105 height 67
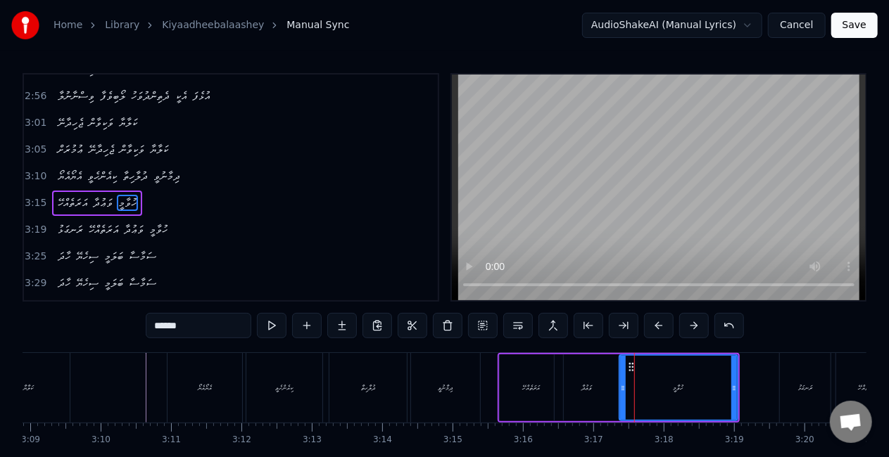
drag, startPoint x: 637, startPoint y: 384, endPoint x: 623, endPoint y: 383, distance: 13.4
click at [623, 383] on icon at bounding box center [623, 388] width 6 height 11
click at [499, 388] on div "އަރަތެއްހޭ" at bounding box center [531, 388] width 65 height 67
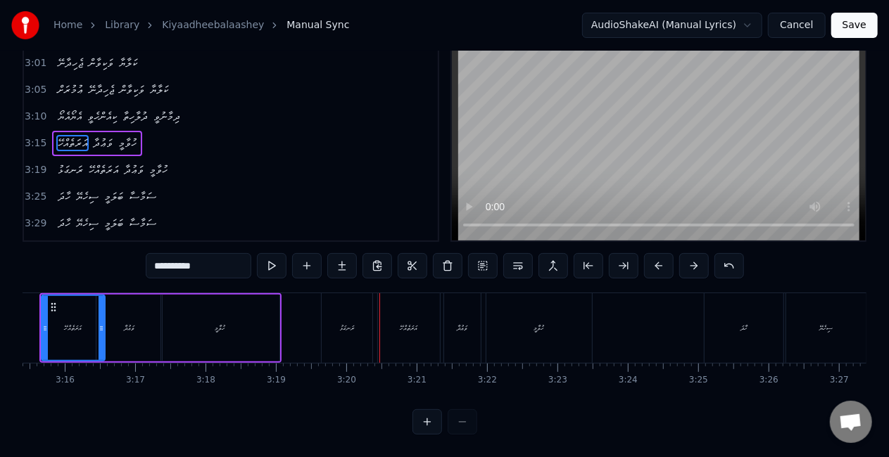
scroll to position [0, 13680]
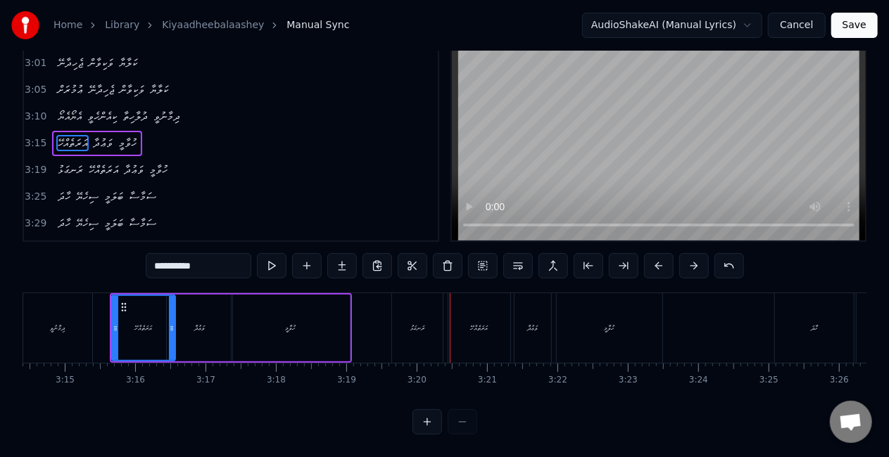
click at [414, 328] on div "ރަނގަޅު" at bounding box center [417, 328] width 51 height 70
type input "*******"
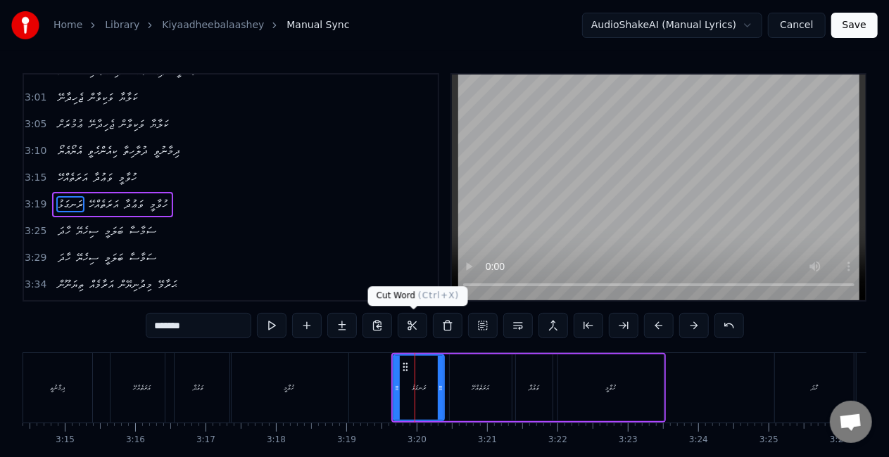
scroll to position [793, 0]
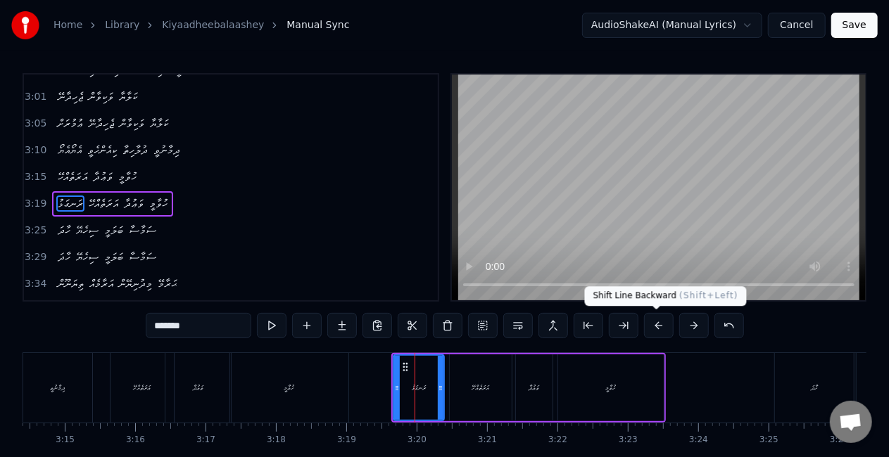
click at [658, 322] on button at bounding box center [659, 325] width 30 height 25
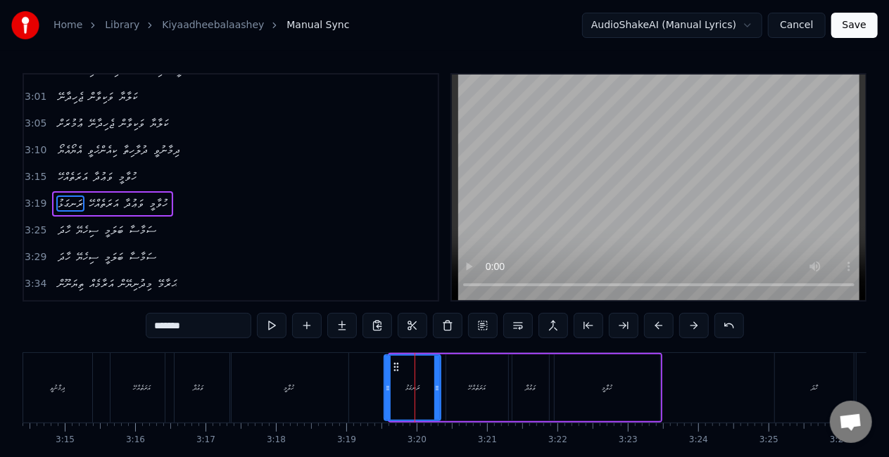
drag, startPoint x: 391, startPoint y: 386, endPoint x: 384, endPoint y: 383, distance: 7.6
click at [385, 383] on icon at bounding box center [388, 388] width 6 height 11
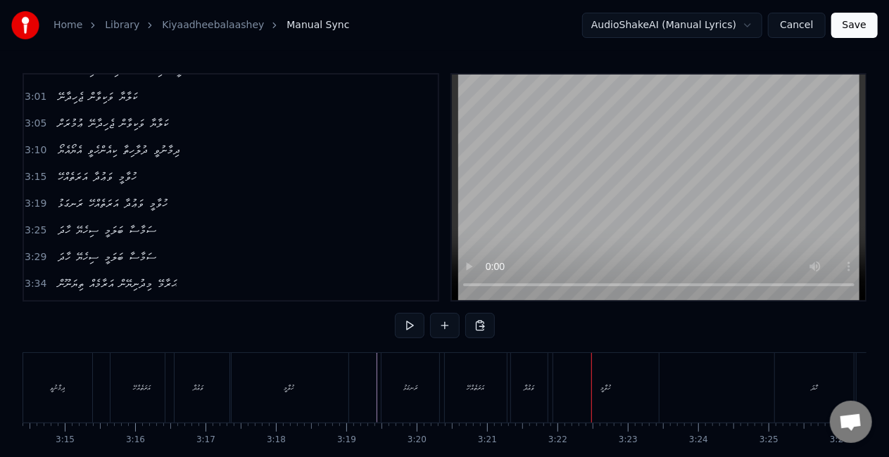
click at [515, 391] on div "ވަޢުދާ" at bounding box center [529, 388] width 37 height 70
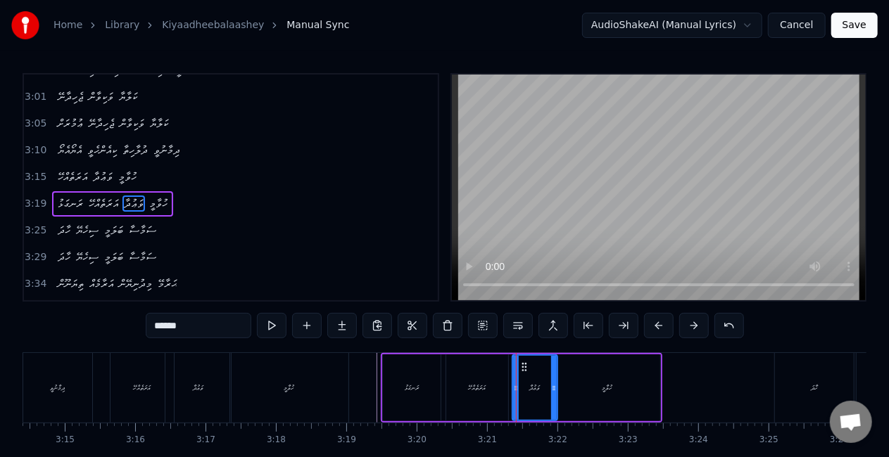
drag, startPoint x: 543, startPoint y: 391, endPoint x: 551, endPoint y: 391, distance: 8.4
click at [551, 391] on icon at bounding box center [554, 388] width 6 height 11
click at [589, 384] on div "ހުވާމީ" at bounding box center [608, 388] width 106 height 67
type input "******"
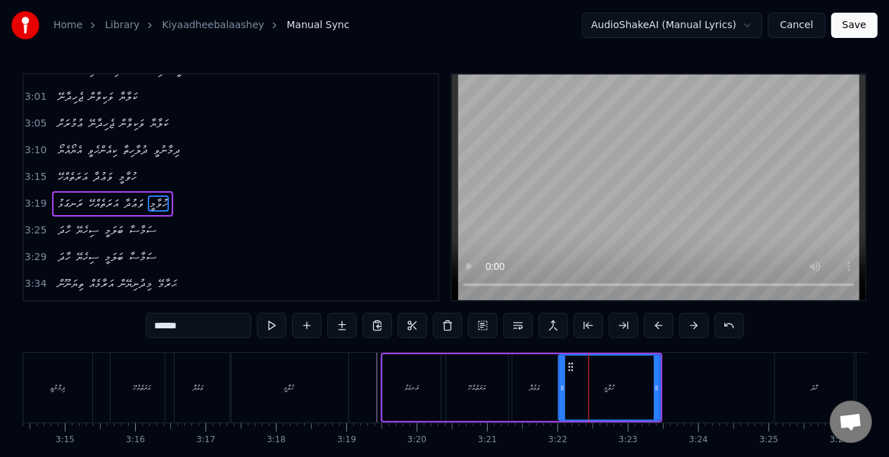
click at [563, 391] on icon at bounding box center [562, 388] width 6 height 11
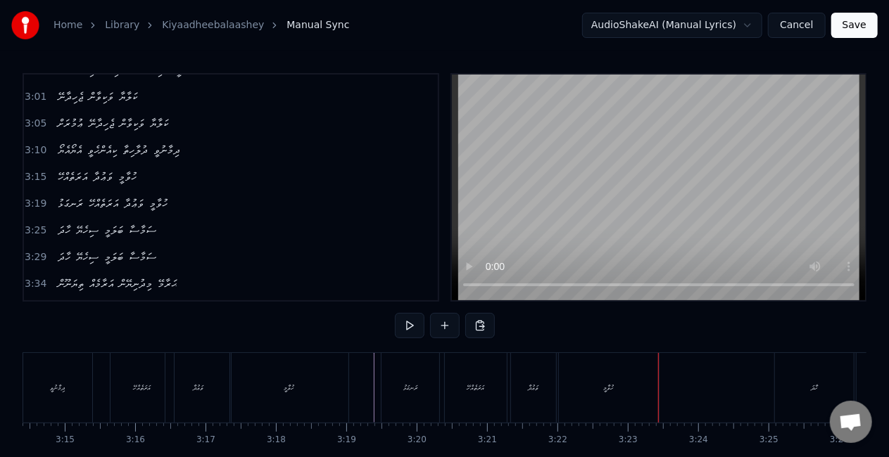
click at [608, 376] on div "ހުވާމީ" at bounding box center [609, 388] width 100 height 70
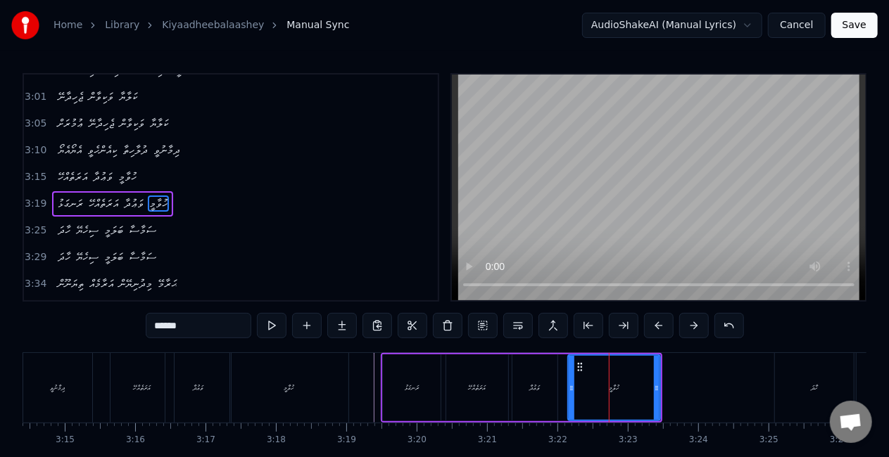
drag, startPoint x: 564, startPoint y: 392, endPoint x: 572, endPoint y: 393, distance: 8.5
click at [572, 393] on icon at bounding box center [572, 388] width 6 height 11
click at [547, 386] on div "ވަޢުދާ" at bounding box center [534, 388] width 45 height 67
type input "******"
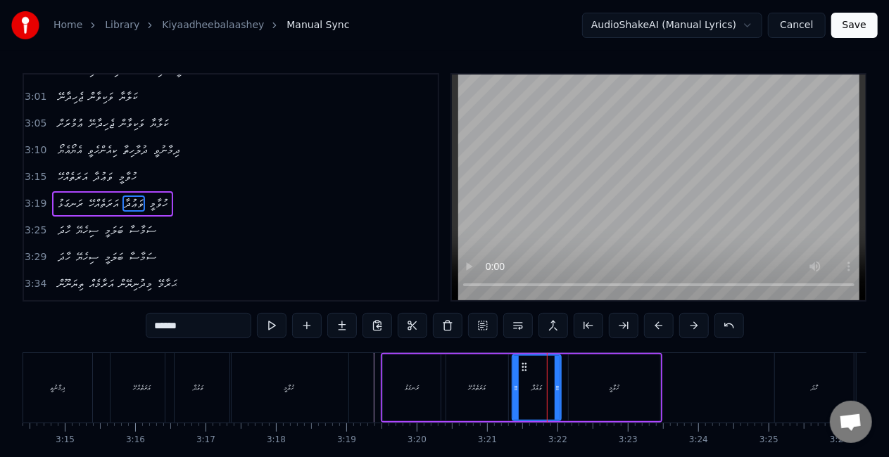
click at [559, 384] on icon at bounding box center [558, 388] width 6 height 11
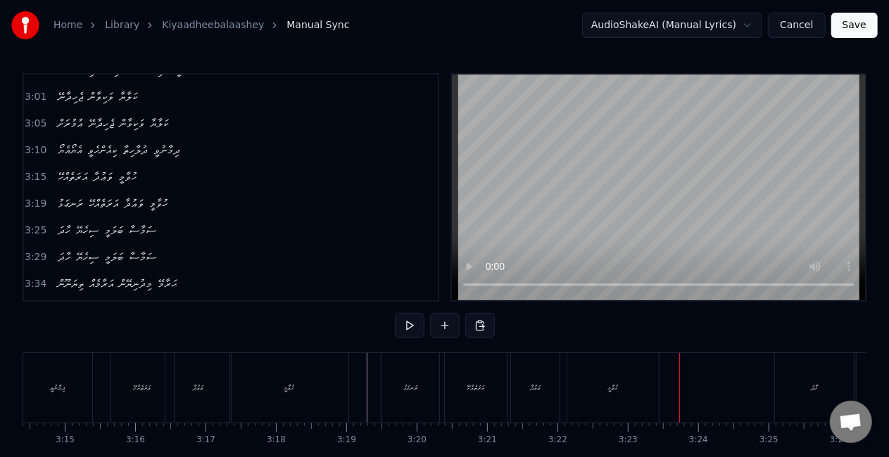
click at [633, 395] on div "ހުވާމީ" at bounding box center [612, 388] width 91 height 70
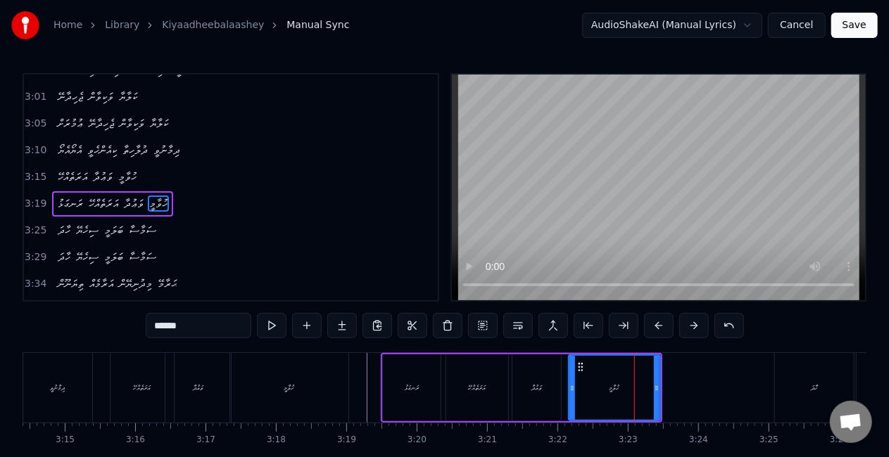
click at [592, 374] on div "ހުވާމީ" at bounding box center [614, 388] width 90 height 64
drag, startPoint x: 581, startPoint y: 363, endPoint x: 591, endPoint y: 365, distance: 10.1
click at [547, 395] on div "ވަޢުދާ" at bounding box center [536, 388] width 49 height 67
type input "******"
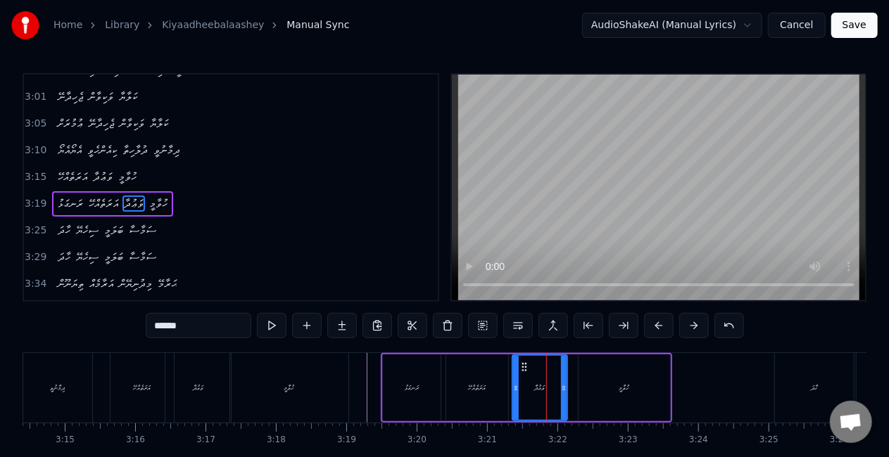
click at [564, 387] on icon at bounding box center [564, 388] width 6 height 11
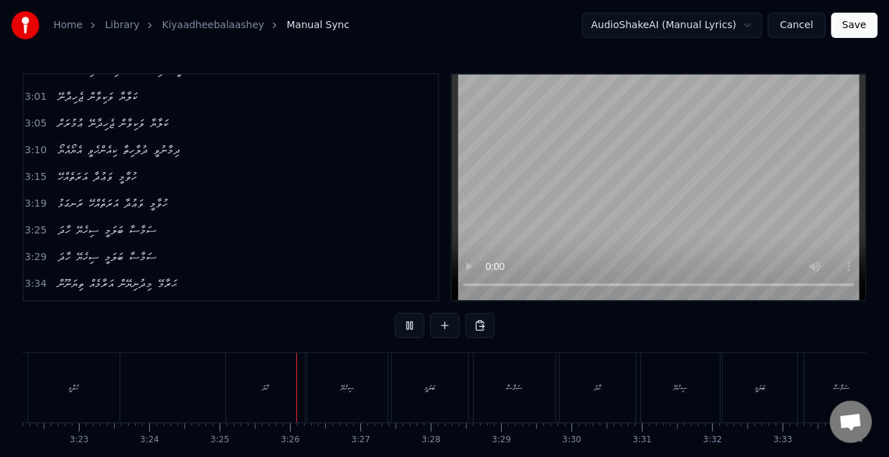
scroll to position [0, 14393]
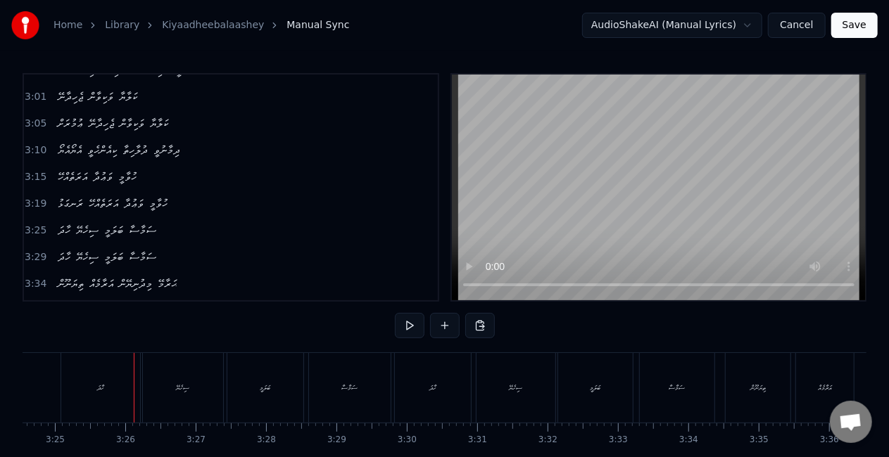
click at [124, 393] on div "ހާދަ" at bounding box center [100, 388] width 79 height 70
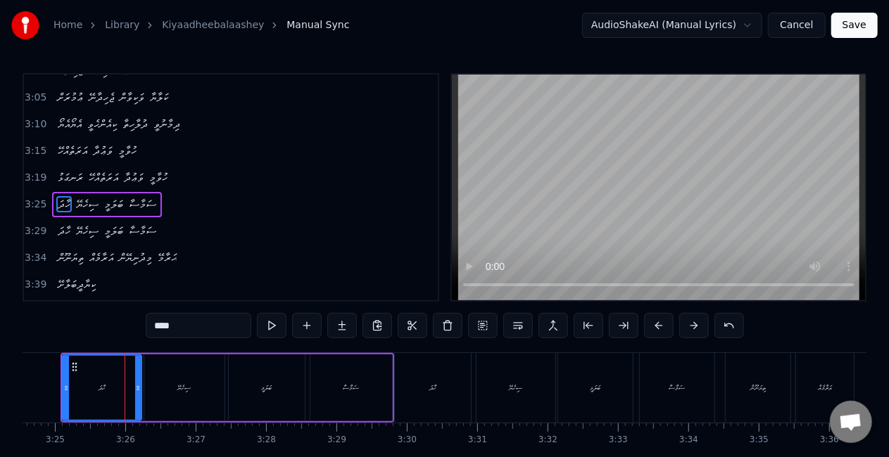
scroll to position [819, 0]
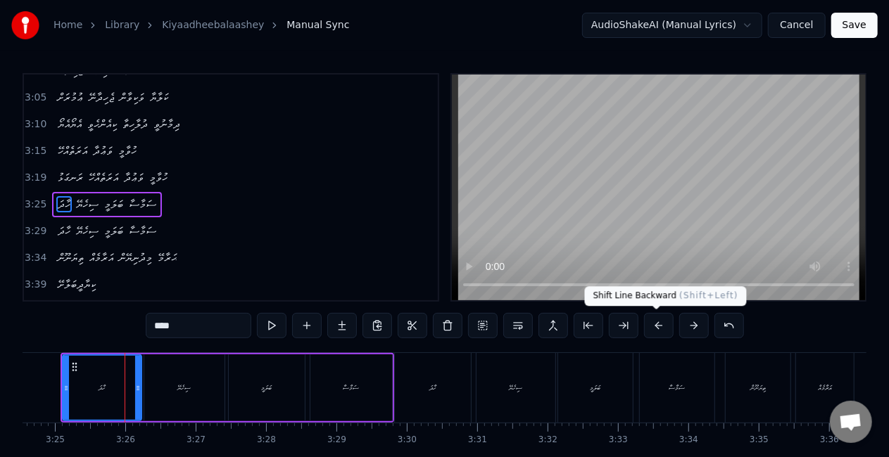
click at [656, 329] on button at bounding box center [659, 325] width 30 height 25
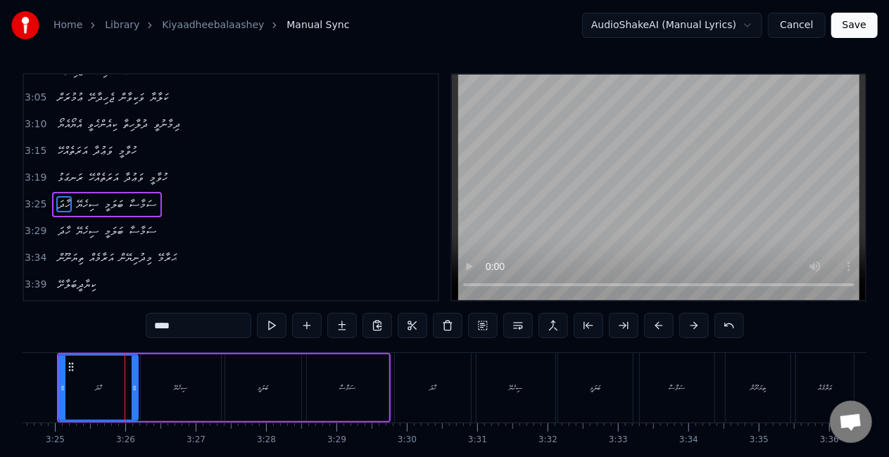
click at [655, 327] on button at bounding box center [659, 325] width 30 height 25
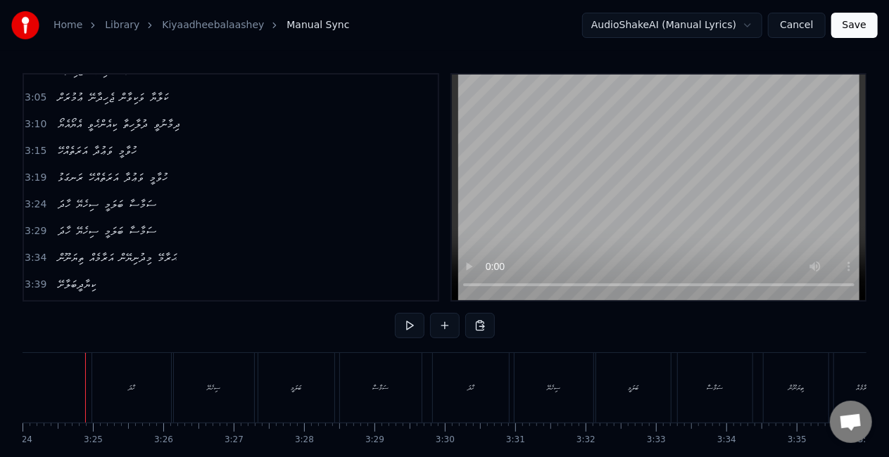
scroll to position [0, 14347]
click at [222, 396] on div "ސިހެޔޭ" at bounding box center [222, 388] width 80 height 70
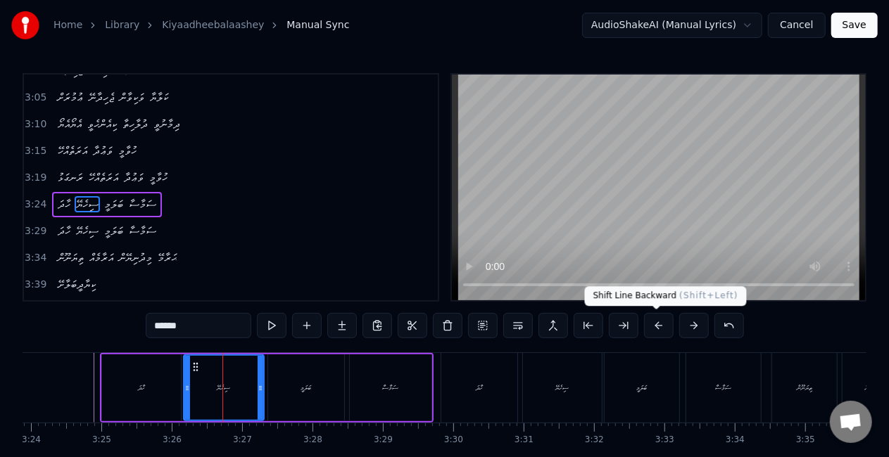
click at [653, 318] on button at bounding box center [659, 325] width 30 height 25
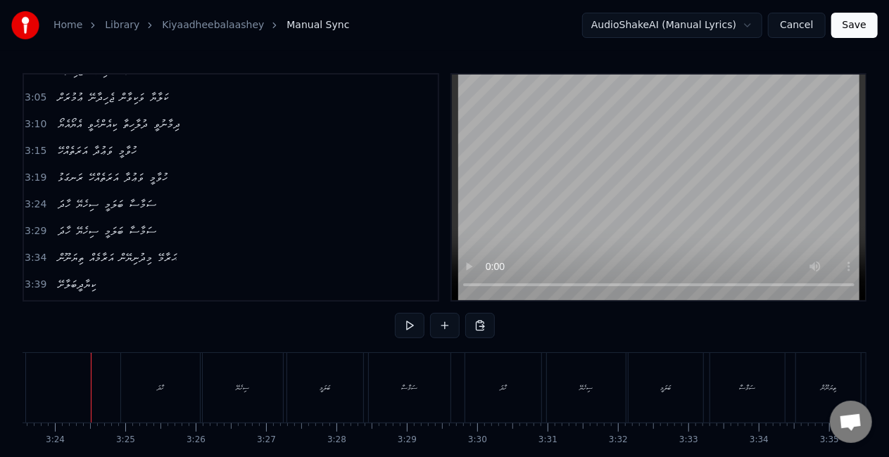
scroll to position [0, 14320]
click at [508, 379] on div "ހާދަ" at bounding box center [506, 388] width 76 height 70
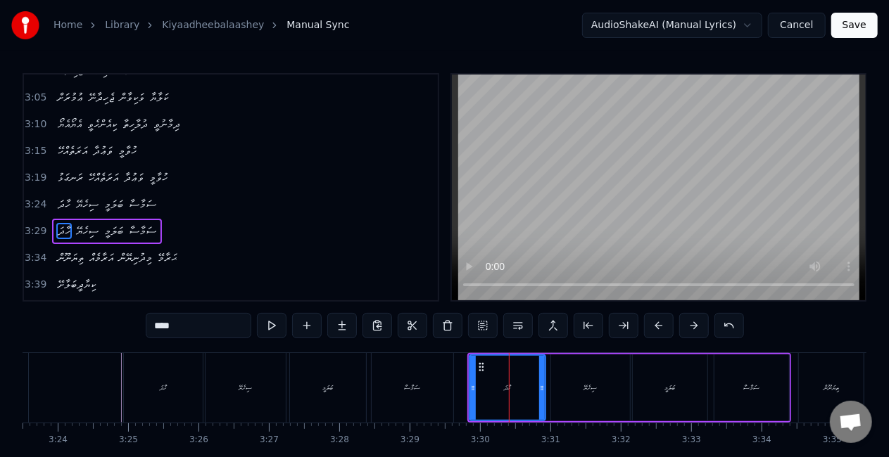
scroll to position [846, 0]
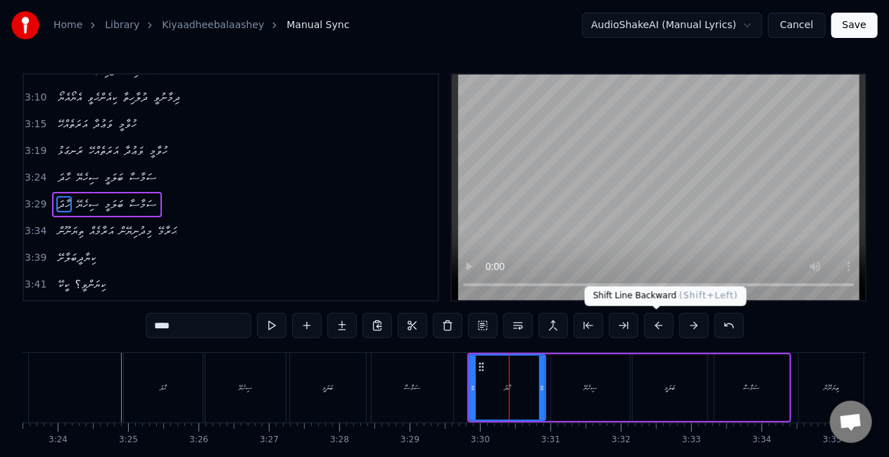
click at [660, 325] on button at bounding box center [659, 325] width 30 height 25
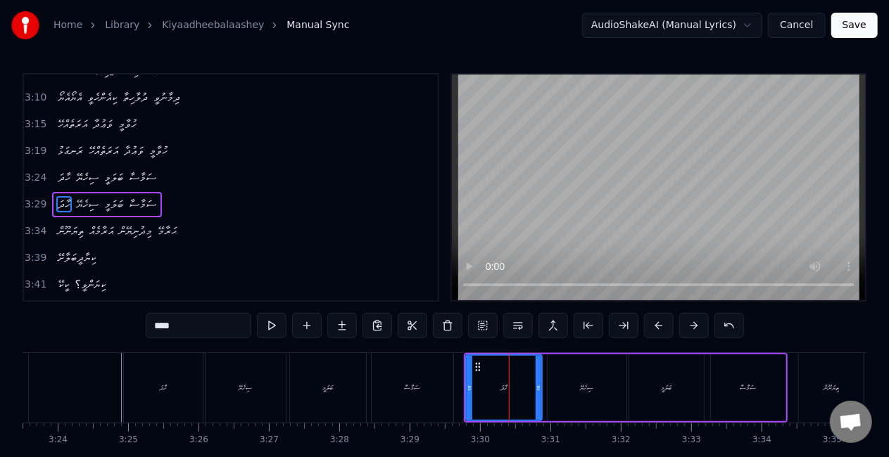
click at [658, 324] on button at bounding box center [659, 325] width 30 height 25
click at [450, 370] on div "ސަމާސާ" at bounding box center [413, 388] width 82 height 70
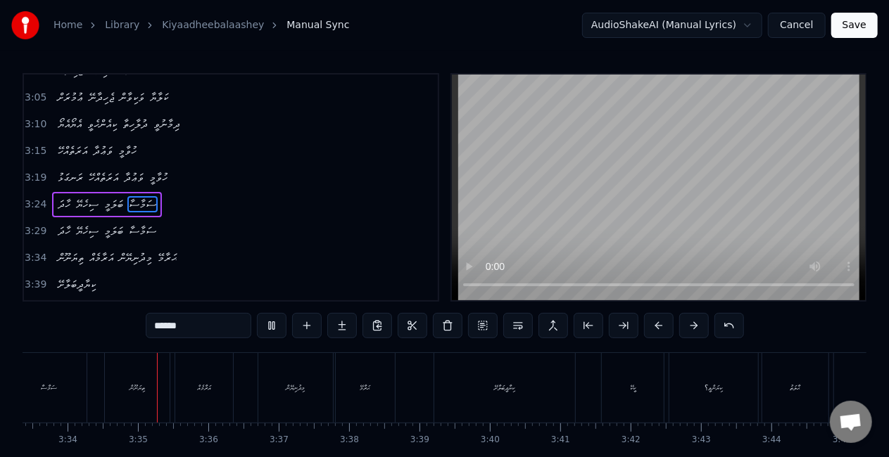
scroll to position [0, 15028]
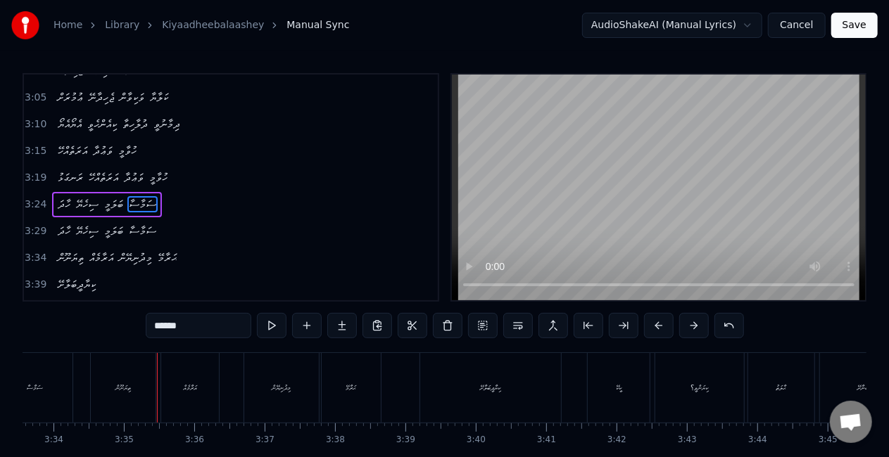
click at [133, 399] on div "ތިޔަނޫން" at bounding box center [123, 388] width 65 height 70
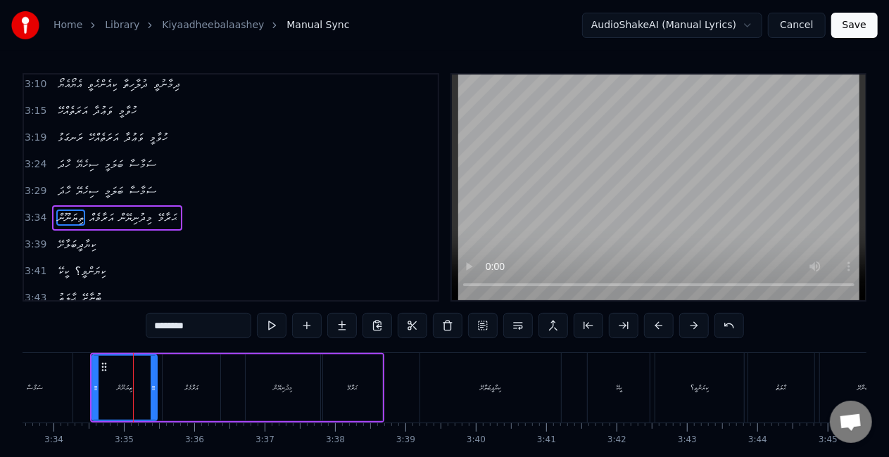
scroll to position [872, 0]
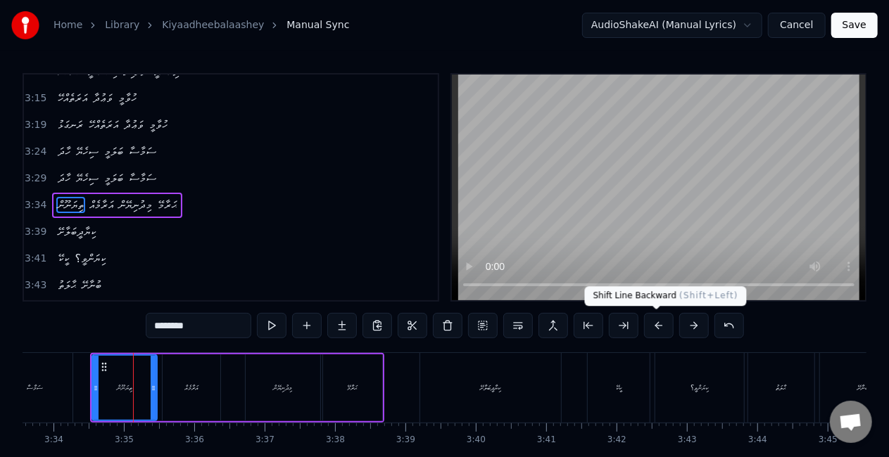
click at [657, 324] on button at bounding box center [659, 325] width 30 height 25
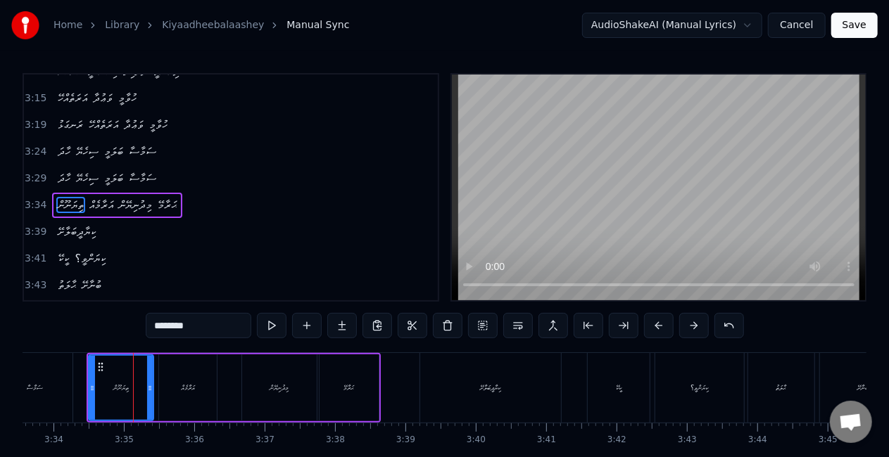
click at [94, 393] on div at bounding box center [92, 388] width 6 height 64
click at [631, 372] on div "ކީކޭ" at bounding box center [619, 388] width 62 height 70
type input "****"
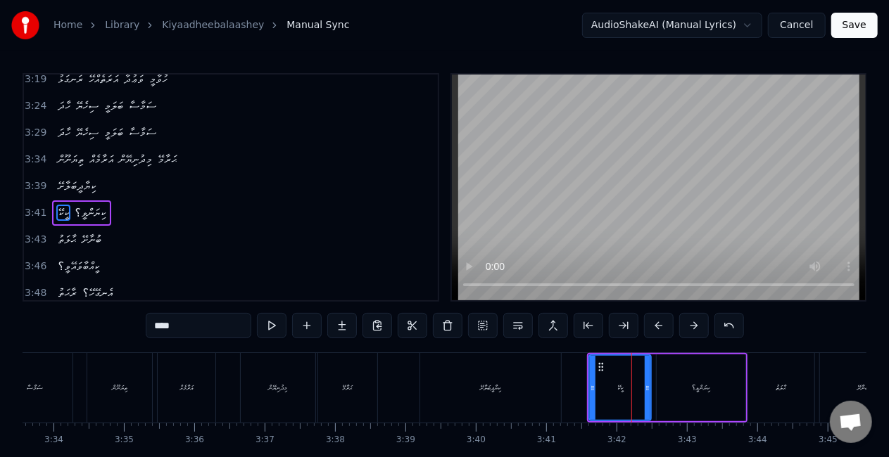
scroll to position [925, 0]
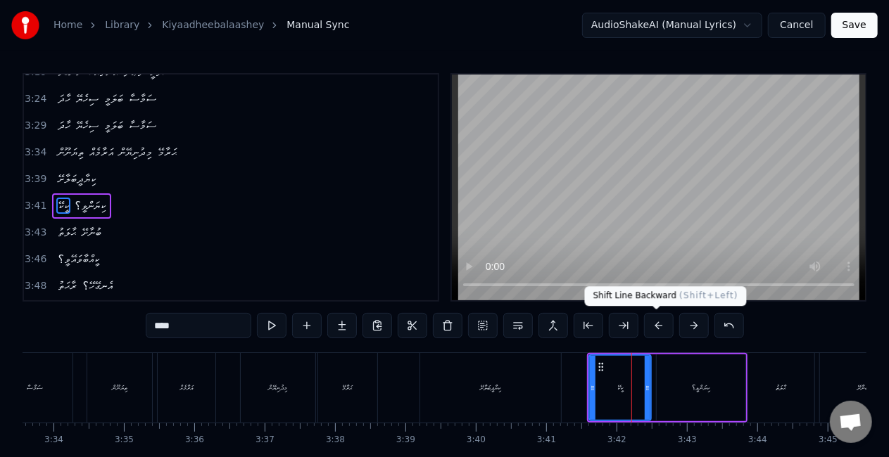
click at [660, 323] on button at bounding box center [659, 325] width 30 height 25
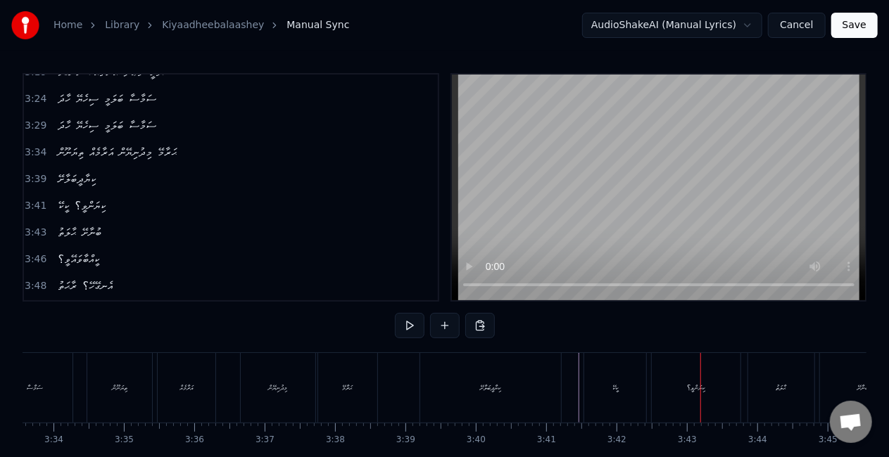
click at [497, 393] on div "ކިޔާދީބަލާށޭ" at bounding box center [490, 388] width 141 height 70
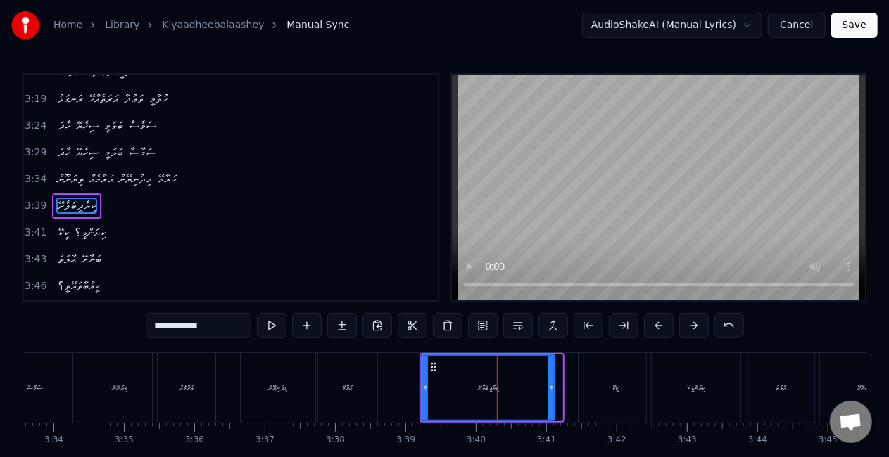
drag, startPoint x: 559, startPoint y: 388, endPoint x: 551, endPoint y: 387, distance: 8.6
click at [551, 387] on icon at bounding box center [551, 388] width 6 height 11
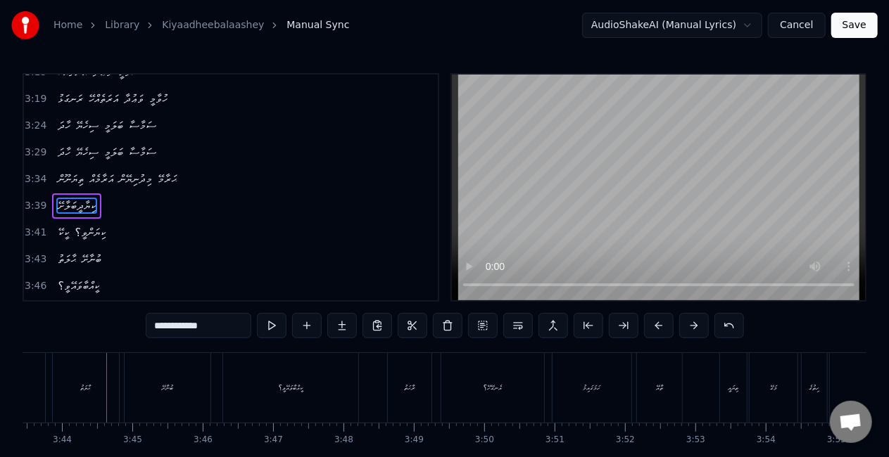
scroll to position [0, 15736]
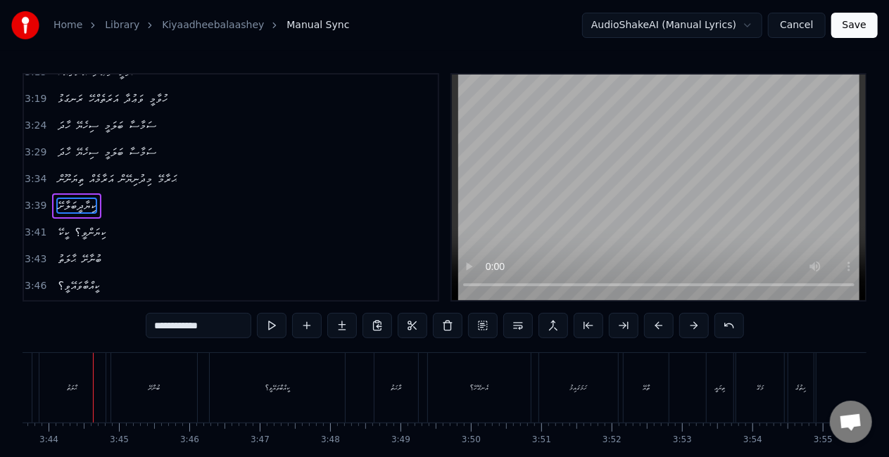
click at [83, 381] on div "ޙާލަތު" at bounding box center [72, 388] width 66 height 70
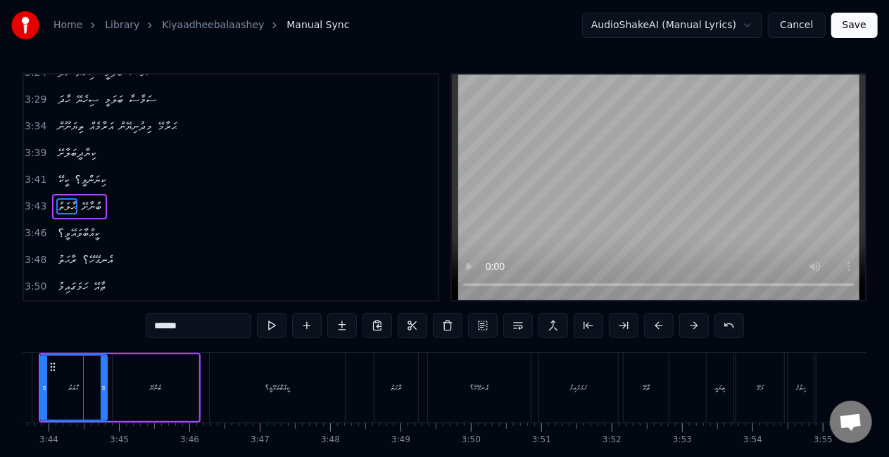
scroll to position [0, 15727]
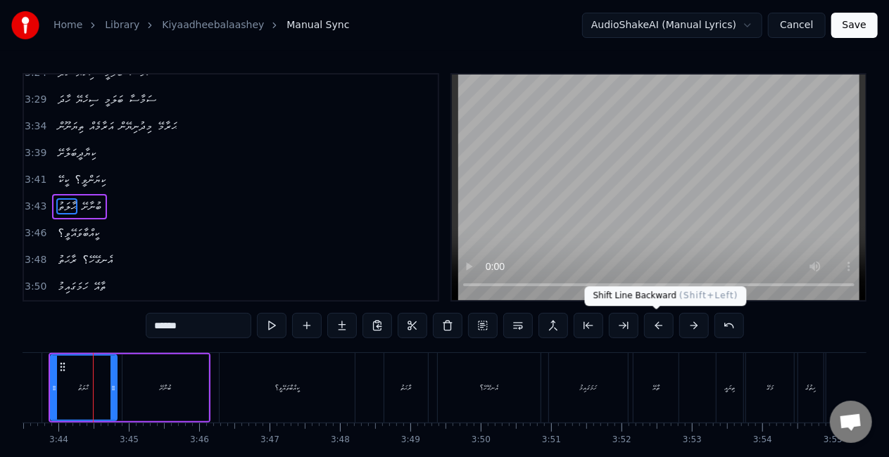
click at [664, 319] on button at bounding box center [659, 325] width 30 height 25
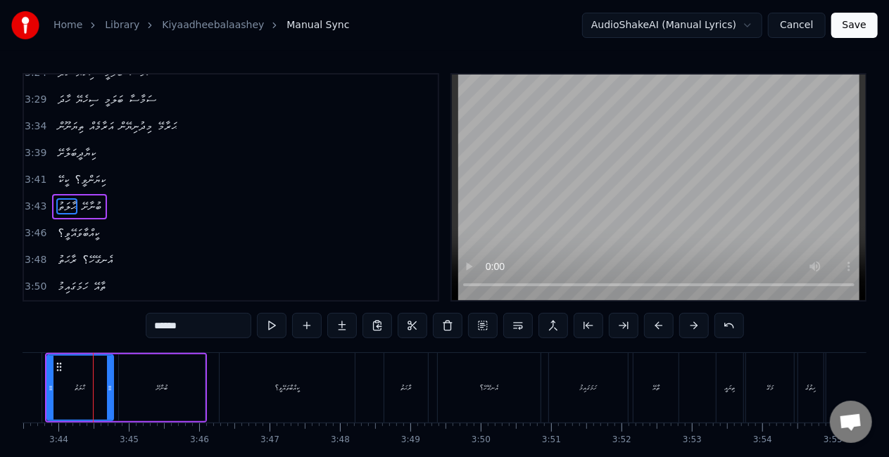
click at [46, 387] on div "ޙާލަތު" at bounding box center [80, 388] width 68 height 67
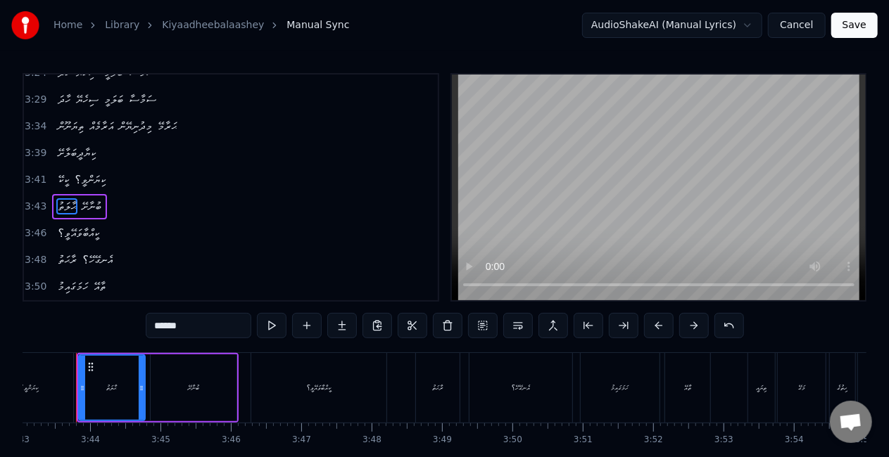
scroll to position [0, 15678]
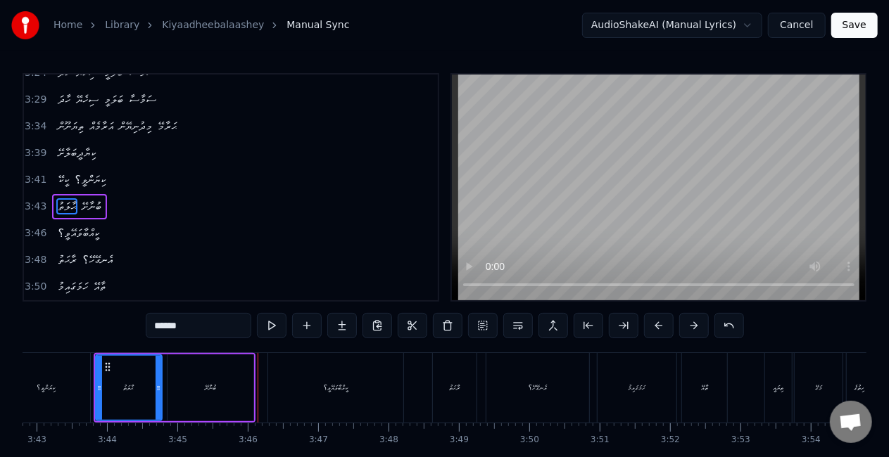
drag, startPoint x: 201, startPoint y: 399, endPoint x: 208, endPoint y: 394, distance: 8.6
click at [201, 398] on div "ބުނާށޭ" at bounding box center [210, 388] width 86 height 67
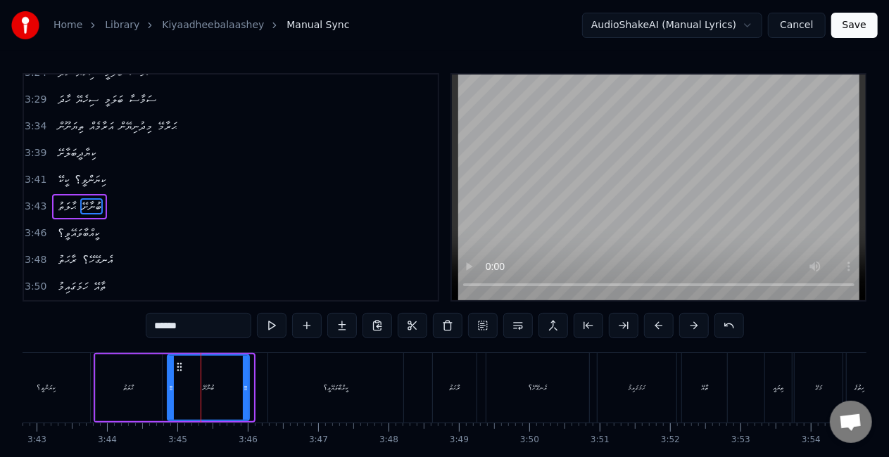
click at [245, 393] on div at bounding box center [246, 388] width 6 height 64
click at [183, 379] on div "ބުނާށޭ" at bounding box center [207, 388] width 79 height 64
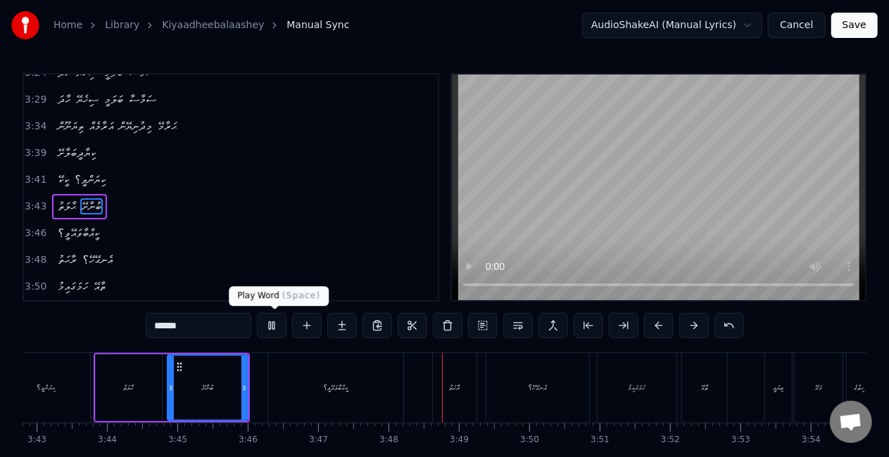
click at [280, 324] on button at bounding box center [272, 325] width 30 height 25
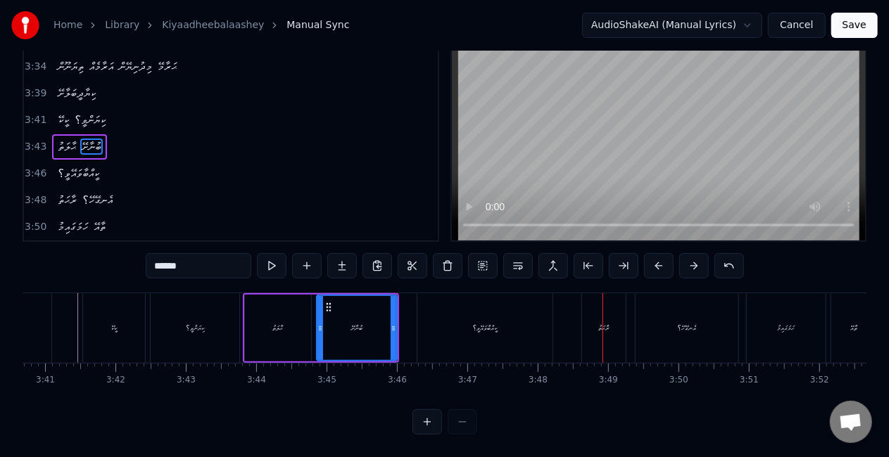
scroll to position [0, 15479]
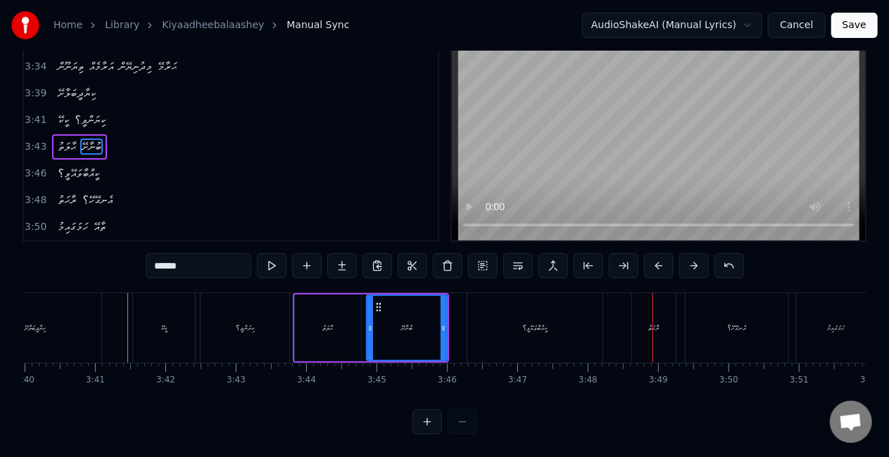
click at [322, 327] on div "ޙާލަތު" at bounding box center [328, 328] width 66 height 67
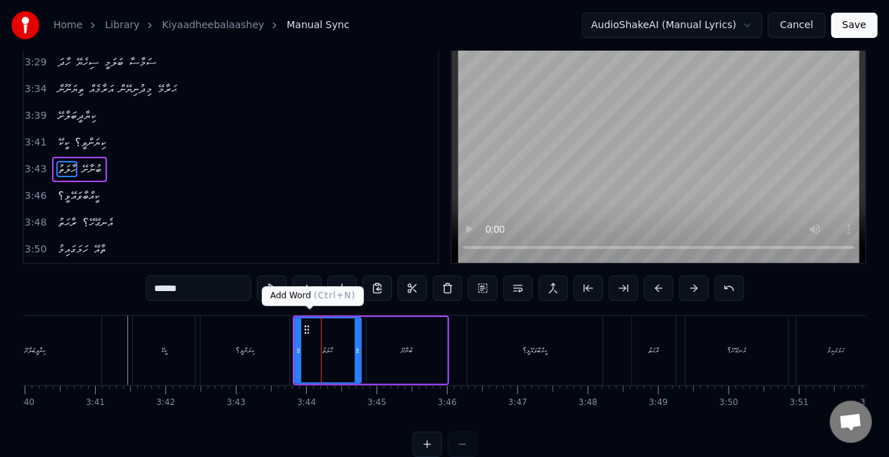
scroll to position [0, 0]
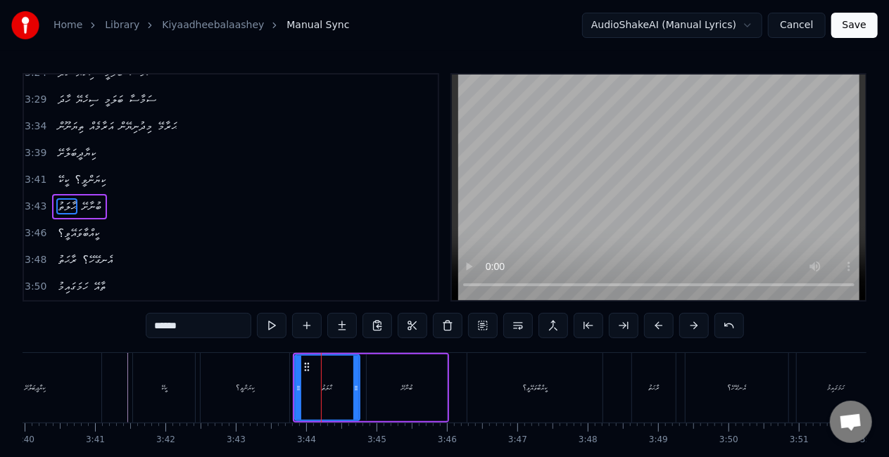
click at [355, 388] on icon at bounding box center [356, 388] width 6 height 11
drag, startPoint x: 355, startPoint y: 388, endPoint x: 374, endPoint y: 383, distance: 19.8
click at [353, 388] on circle at bounding box center [353, 388] width 1 height 1
click at [376, 383] on div "ބުނާށޭ" at bounding box center [407, 388] width 80 height 67
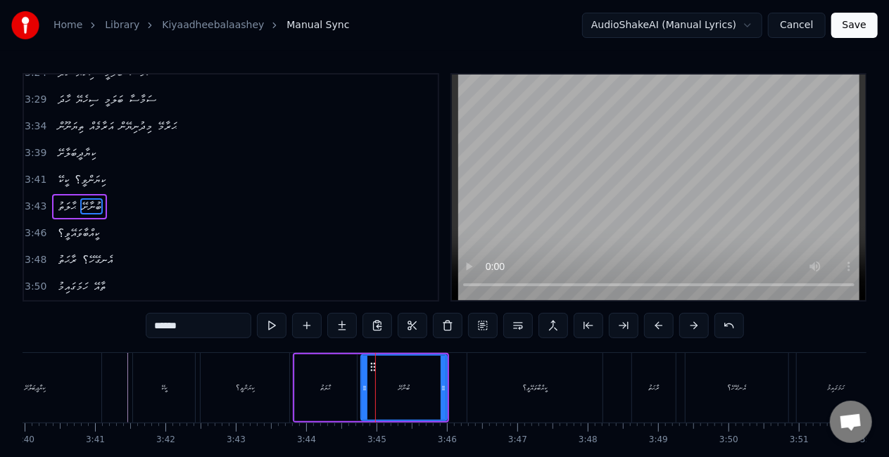
click at [363, 391] on icon at bounding box center [365, 388] width 6 height 11
click at [325, 391] on div "ޙާލަތު" at bounding box center [326, 388] width 11 height 11
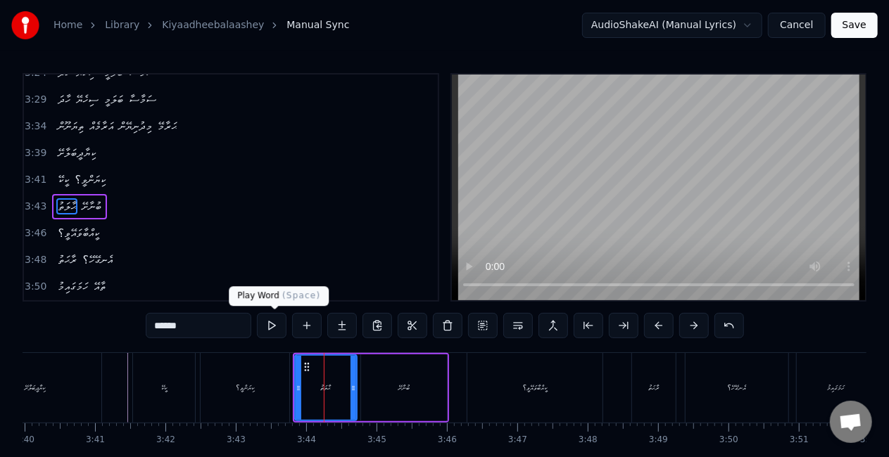
click at [270, 325] on button at bounding box center [272, 325] width 30 height 25
click at [376, 389] on div "ބުނާށޭ" at bounding box center [404, 388] width 86 height 67
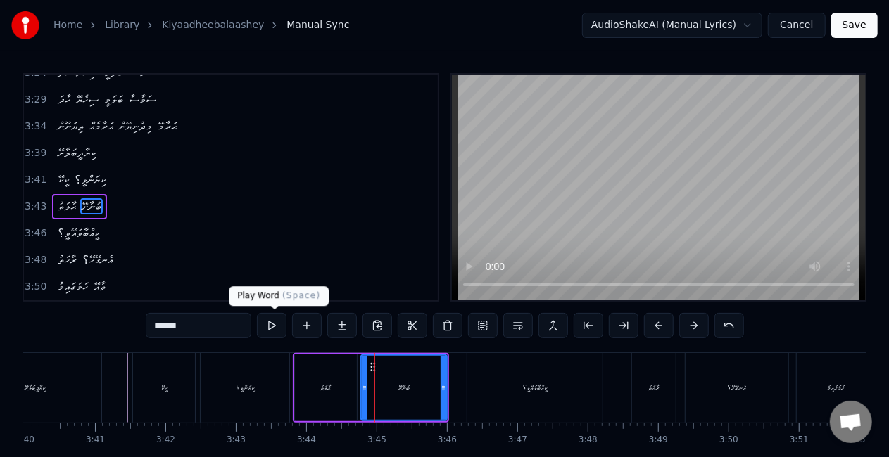
click at [271, 325] on button at bounding box center [272, 325] width 30 height 25
click at [270, 324] on button at bounding box center [272, 325] width 30 height 25
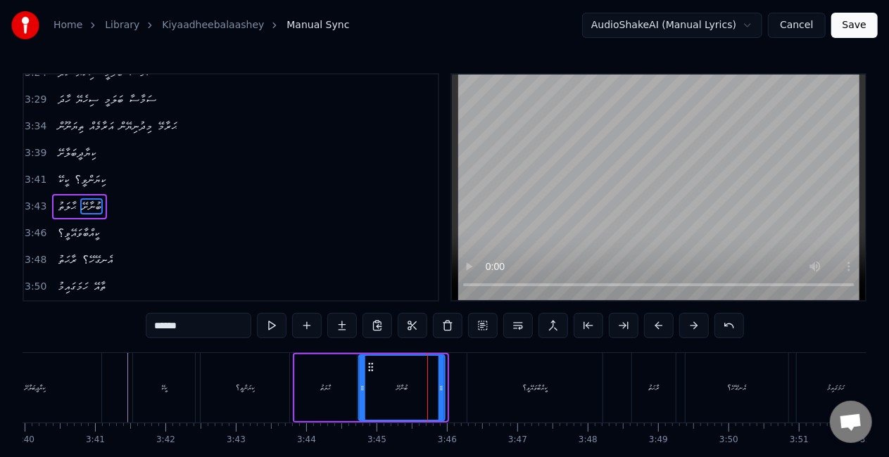
click at [366, 367] on icon at bounding box center [370, 367] width 11 height 11
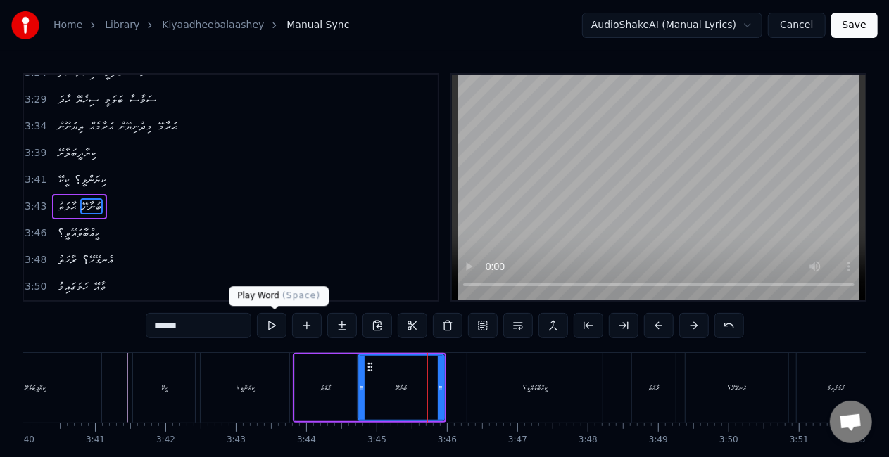
click at [276, 325] on button at bounding box center [272, 325] width 30 height 25
click at [271, 324] on button at bounding box center [272, 325] width 30 height 25
click at [274, 324] on button at bounding box center [272, 325] width 30 height 25
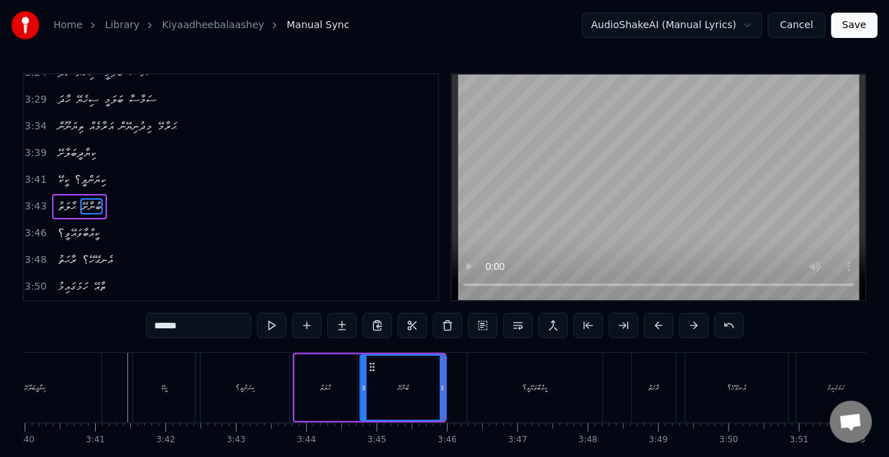
click at [369, 369] on icon at bounding box center [372, 367] width 11 height 11
click at [275, 327] on button at bounding box center [272, 325] width 30 height 25
drag, startPoint x: 273, startPoint y: 324, endPoint x: 286, endPoint y: 336, distance: 16.9
click at [273, 324] on button at bounding box center [272, 325] width 30 height 25
click at [369, 365] on icon at bounding box center [370, 367] width 11 height 11
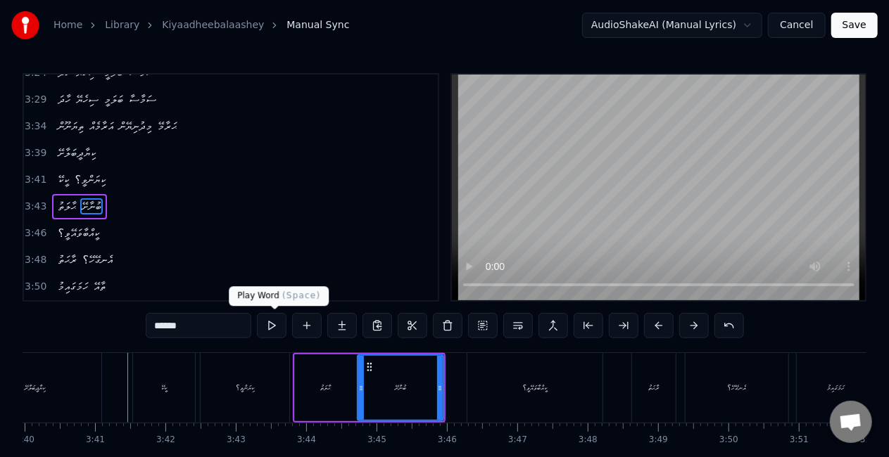
click at [273, 324] on button at bounding box center [272, 325] width 30 height 25
click at [471, 398] on div "ކީއްބާވައޭވީ؟" at bounding box center [534, 388] width 135 height 70
type input "**********"
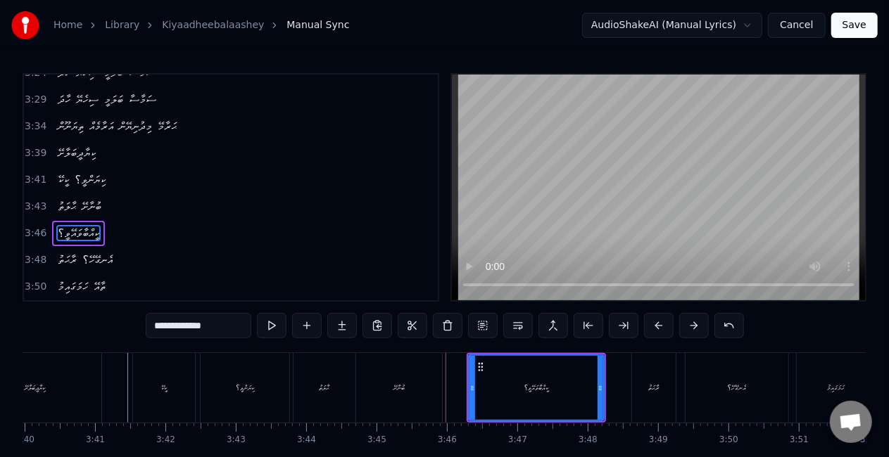
scroll to position [977, 0]
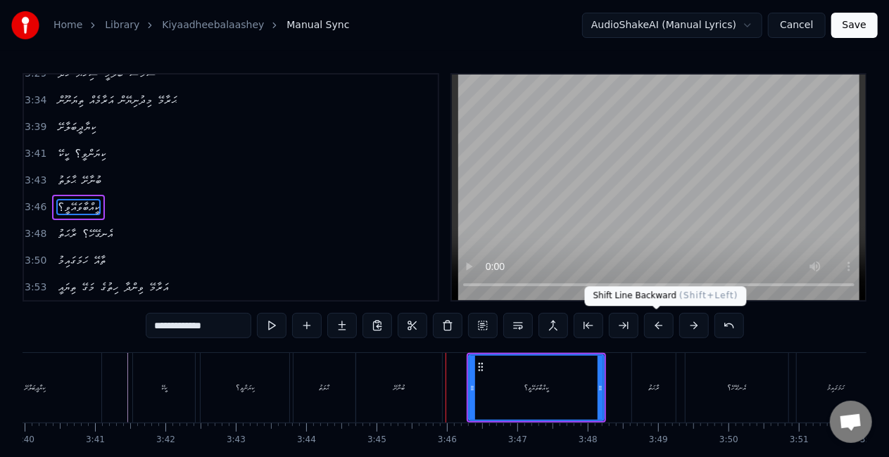
click at [659, 323] on button at bounding box center [659, 325] width 30 height 25
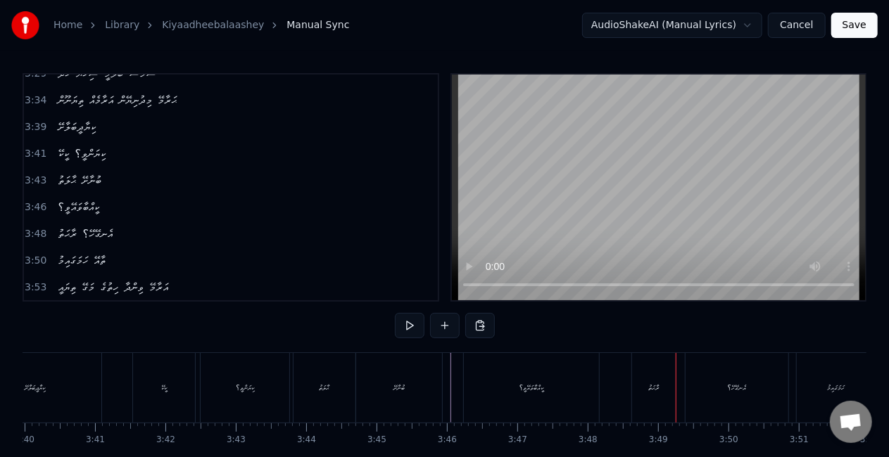
click at [660, 377] on div "ރާޙަތު" at bounding box center [654, 388] width 44 height 70
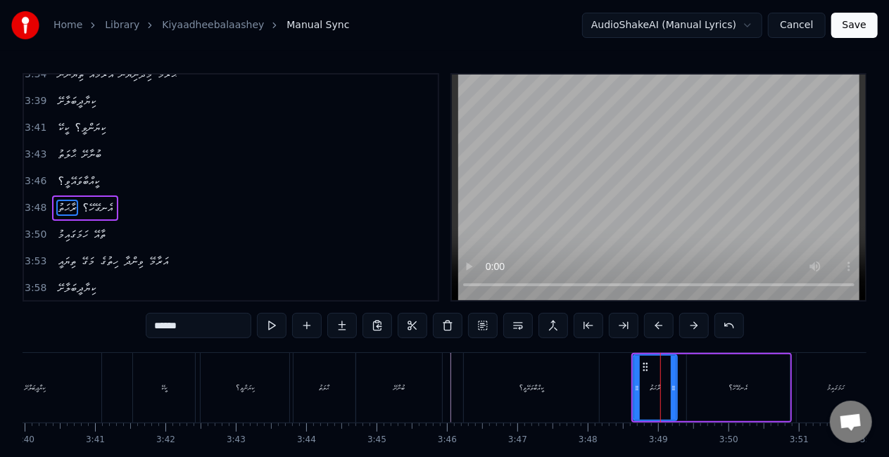
scroll to position [1003, 0]
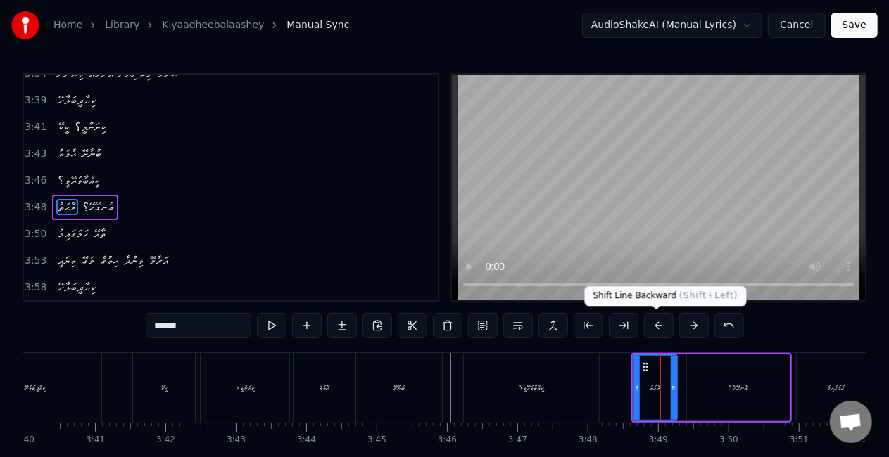
click at [661, 325] on button at bounding box center [659, 325] width 30 height 25
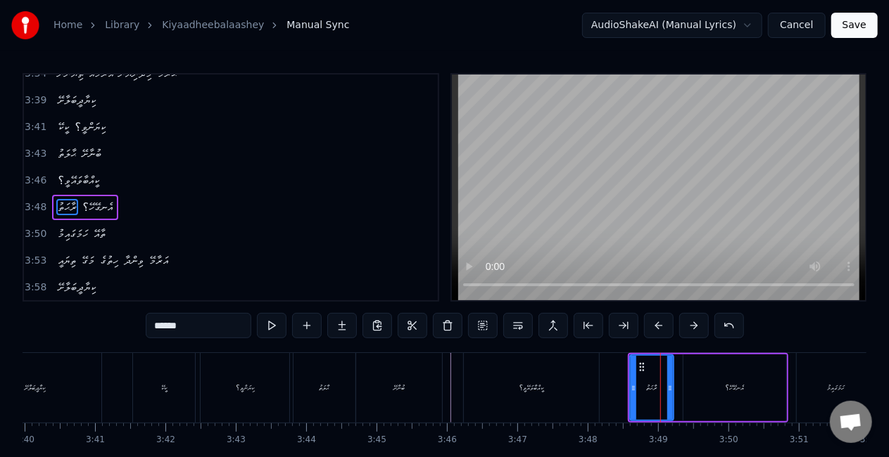
click at [656, 323] on button at bounding box center [659, 325] width 30 height 25
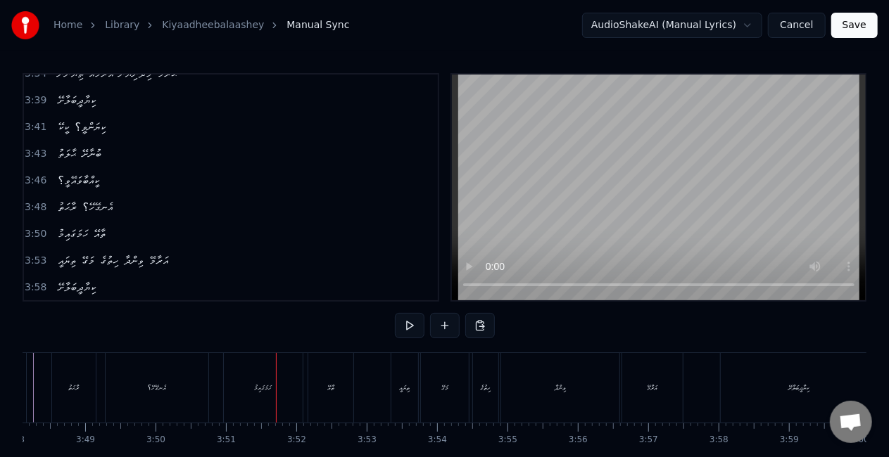
scroll to position [0, 16193]
click at [113, 393] on div "ހަމަގައިމު" at bounding box center [122, 388] width 18 height 11
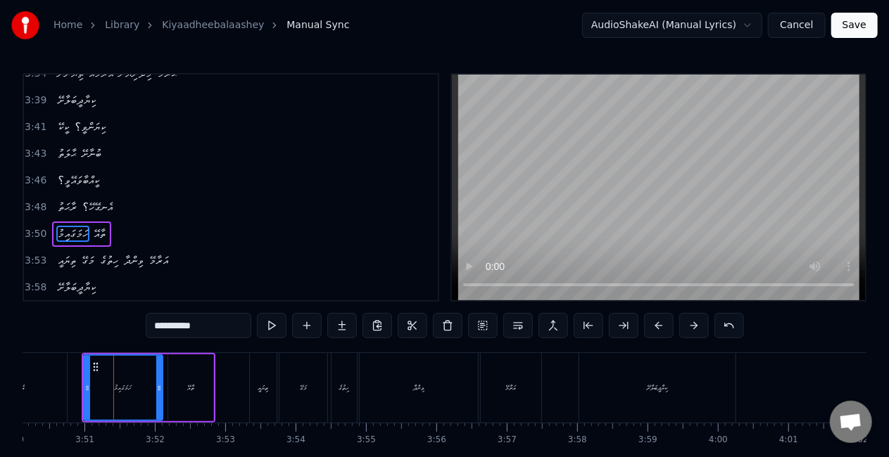
scroll to position [1008, 0]
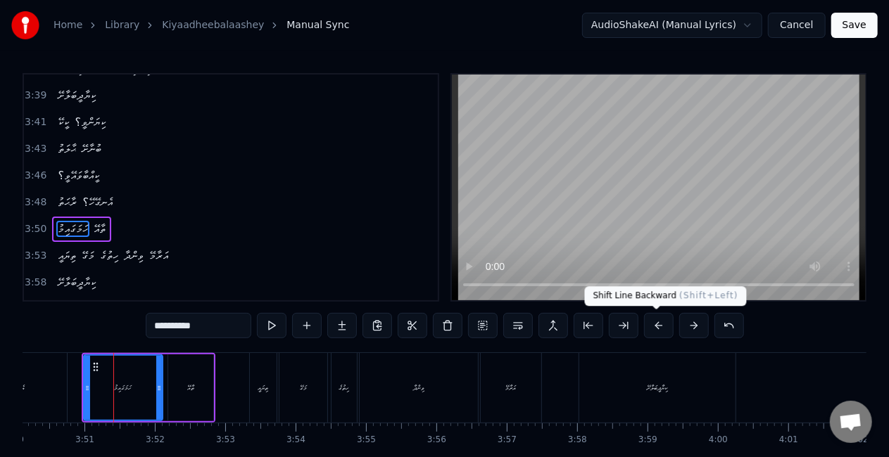
click at [659, 327] on button at bounding box center [659, 325] width 30 height 25
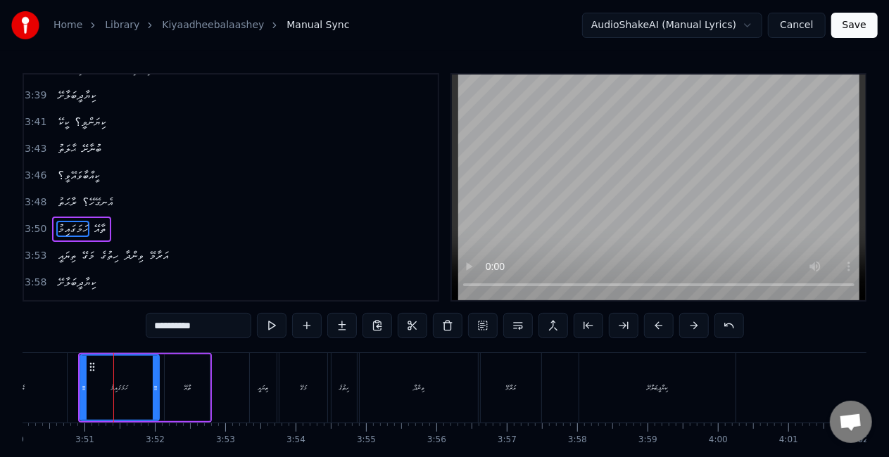
click at [62, 380] on div "އެނގޭހޭ؟" at bounding box center [15, 388] width 103 height 70
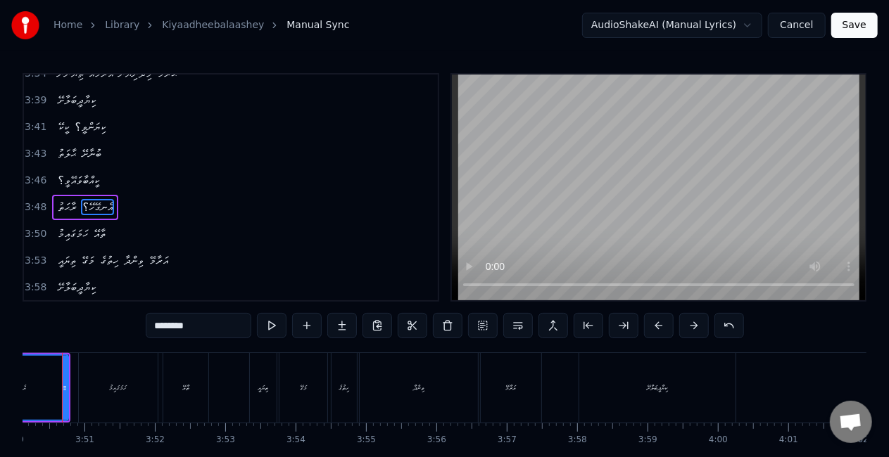
scroll to position [0, 16162]
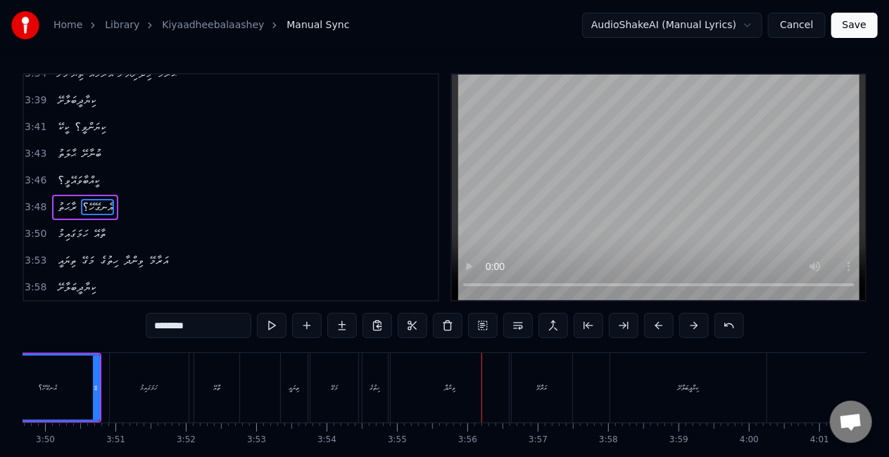
click at [293, 384] on div "ތިޔައީ" at bounding box center [294, 388] width 11 height 11
type input "******"
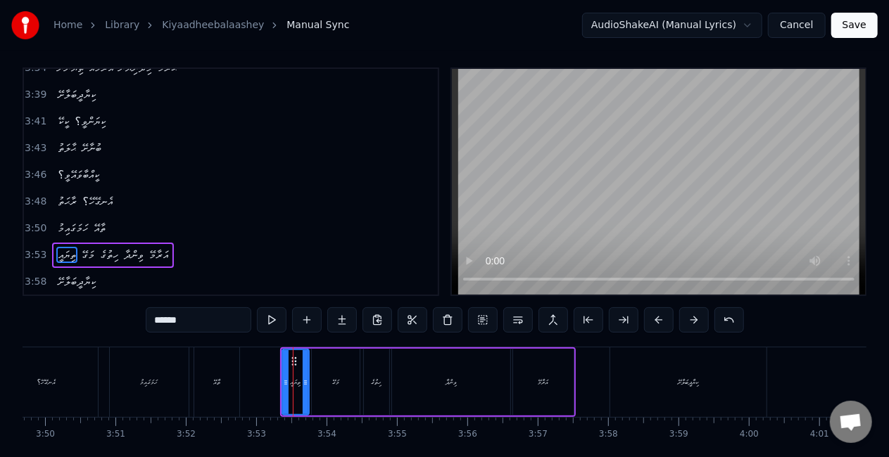
scroll to position [1008, 0]
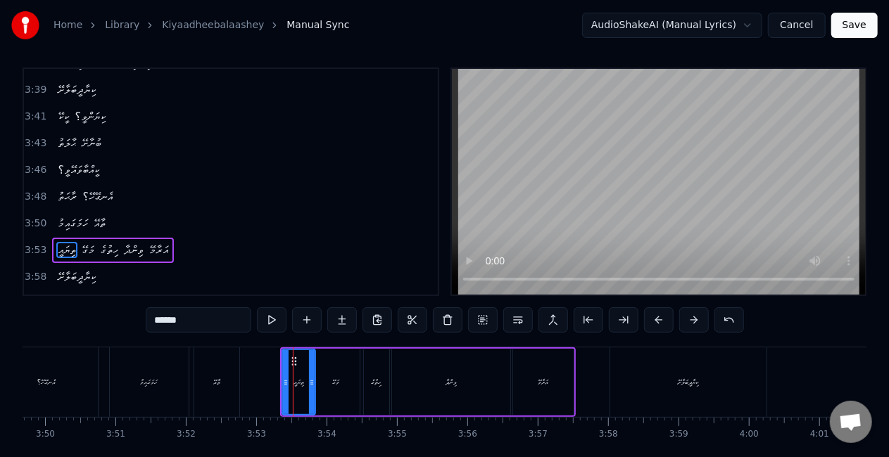
click at [313, 382] on icon at bounding box center [312, 382] width 6 height 11
drag, startPoint x: 284, startPoint y: 384, endPoint x: 276, endPoint y: 381, distance: 8.9
click at [276, 381] on icon at bounding box center [277, 382] width 6 height 11
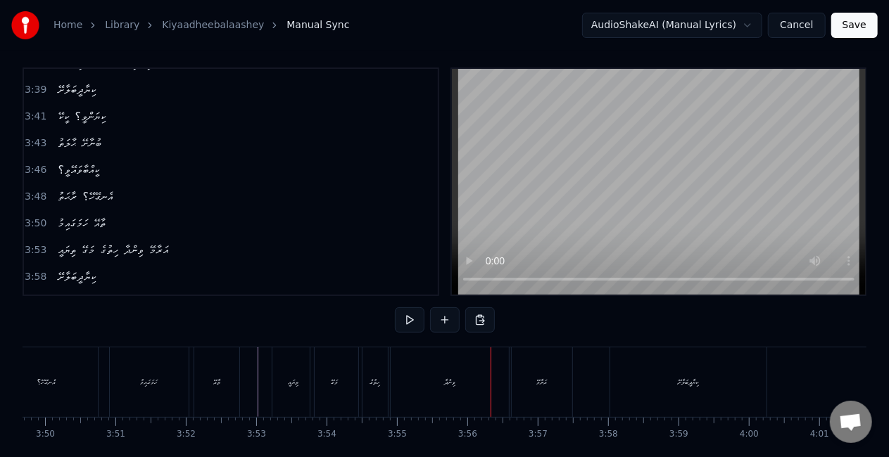
drag, startPoint x: 381, startPoint y: 395, endPoint x: 381, endPoint y: 386, distance: 9.1
click at [381, 393] on div "ހިތުގެ" at bounding box center [374, 383] width 25 height 70
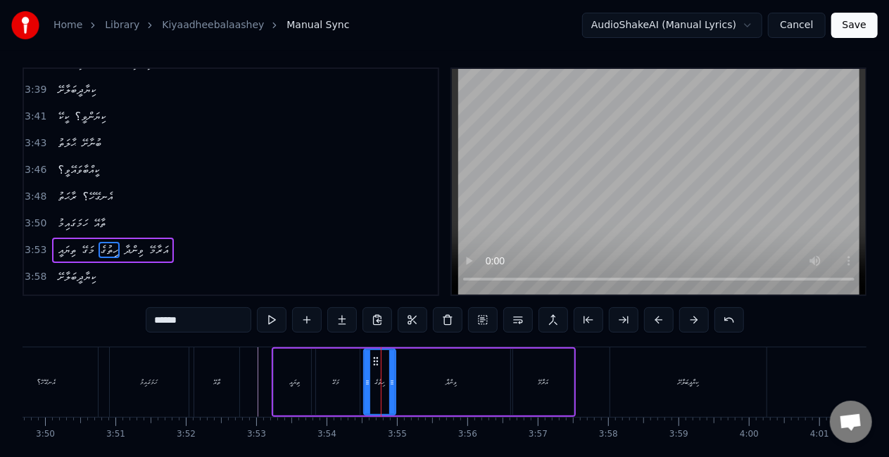
click at [390, 384] on icon at bounding box center [392, 382] width 6 height 11
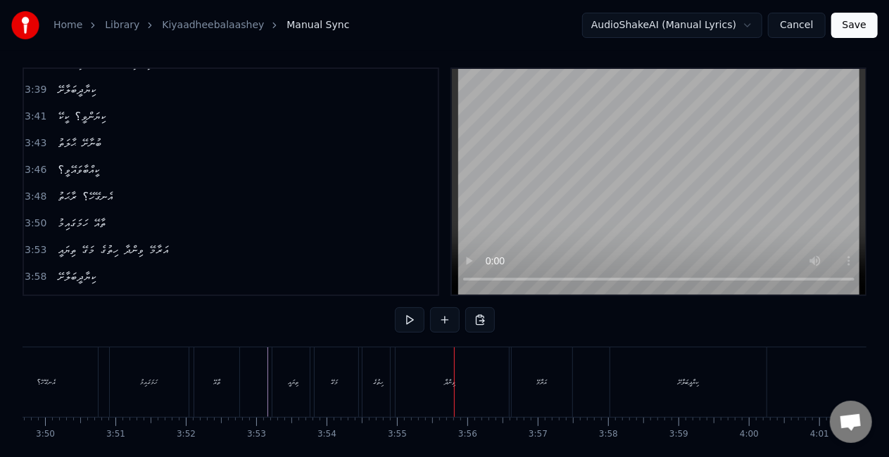
click at [300, 393] on div "ތިޔައީ" at bounding box center [293, 383] width 42 height 70
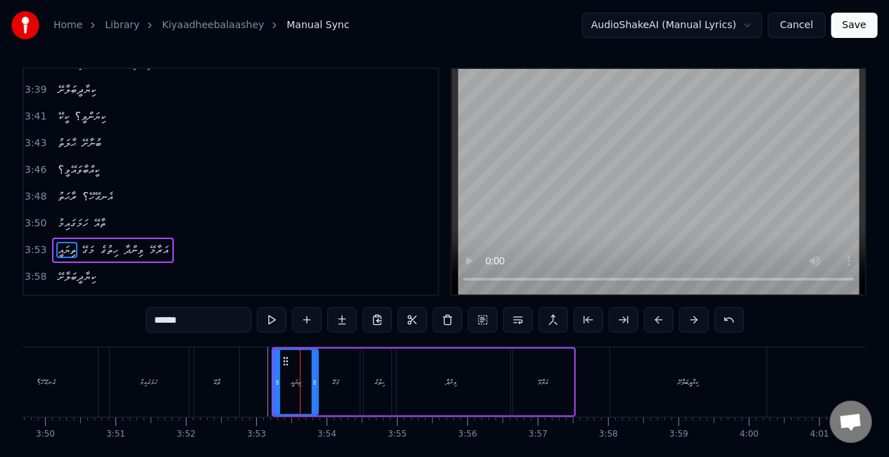
click at [315, 384] on icon at bounding box center [315, 382] width 6 height 11
click at [338, 377] on div "މަގޭ" at bounding box center [335, 382] width 7 height 11
type input "****"
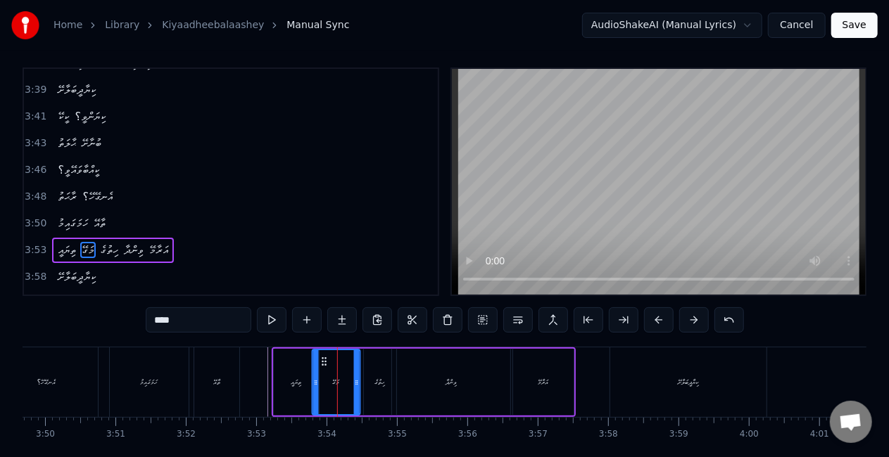
click at [325, 361] on circle at bounding box center [325, 361] width 1 height 1
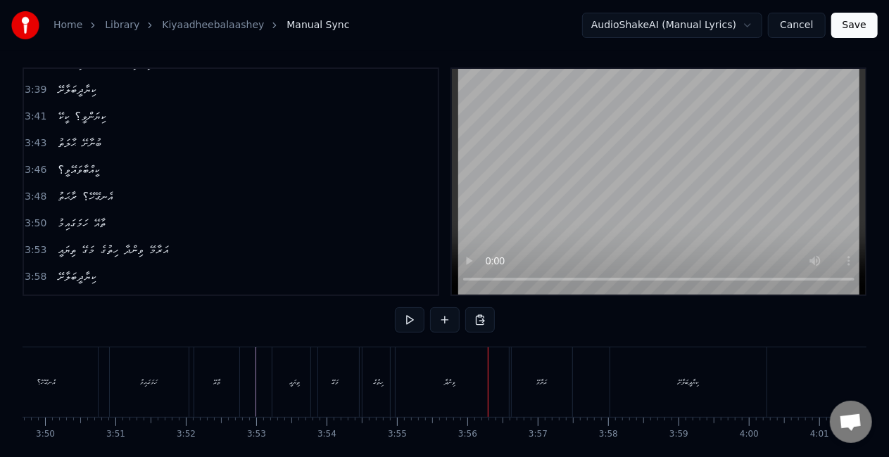
click at [374, 367] on div "ހިތުގެ" at bounding box center [378, 383] width 32 height 70
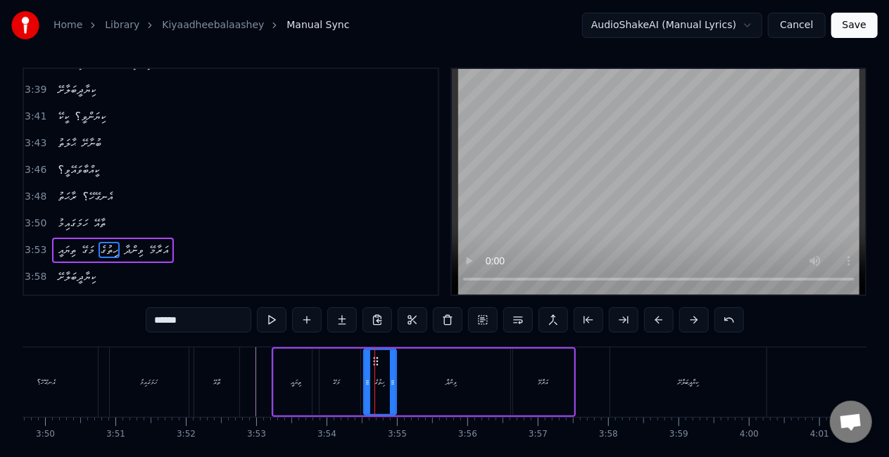
drag, startPoint x: 374, startPoint y: 357, endPoint x: 397, endPoint y: 360, distance: 22.8
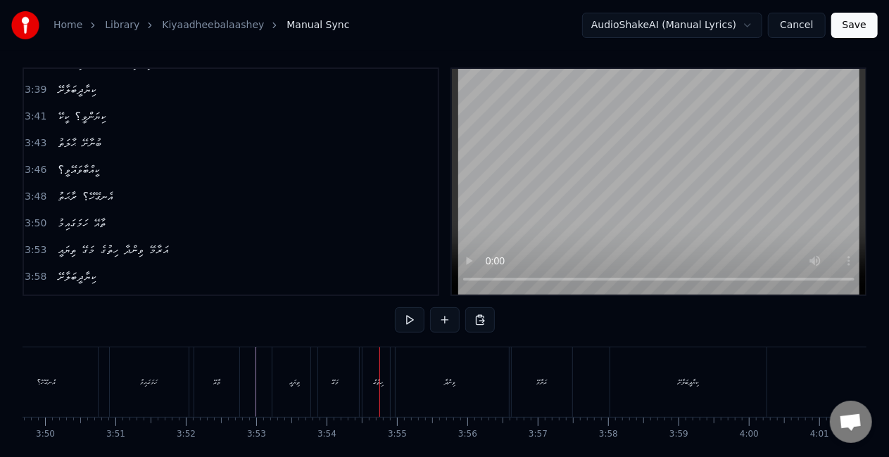
drag, startPoint x: 371, startPoint y: 381, endPoint x: 388, endPoint y: 376, distance: 18.1
click at [371, 380] on div "ހިތުގެ" at bounding box center [378, 383] width 32 height 70
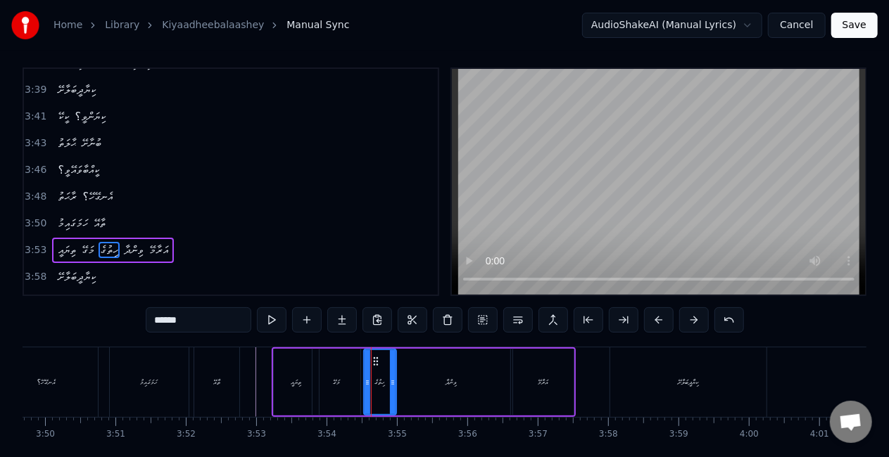
click at [392, 381] on icon at bounding box center [393, 382] width 6 height 11
click at [341, 388] on div "މަގޭ" at bounding box center [336, 382] width 48 height 67
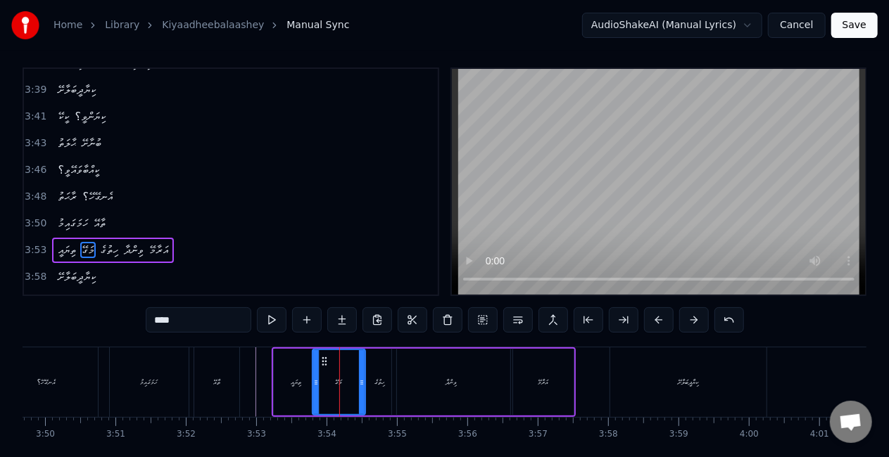
click at [361, 381] on icon at bounding box center [362, 382] width 6 height 11
click at [291, 386] on div "ތިޔައީ" at bounding box center [296, 382] width 11 height 11
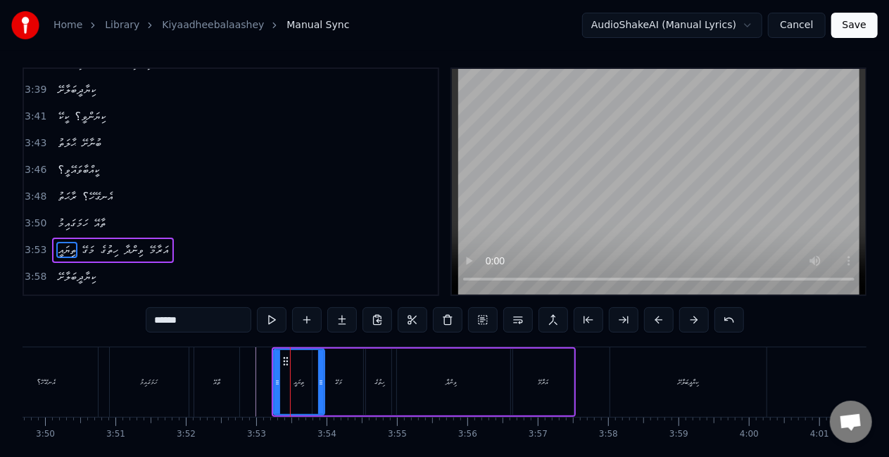
click at [319, 387] on icon at bounding box center [321, 382] width 6 height 11
click at [341, 377] on div "މަގޭ" at bounding box center [338, 382] width 7 height 11
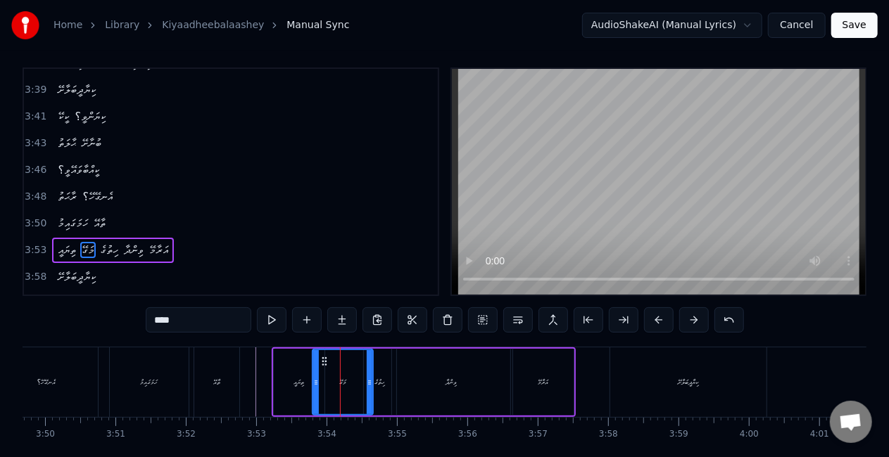
drag, startPoint x: 362, startPoint y: 384, endPoint x: 369, endPoint y: 385, distance: 7.2
click at [369, 385] on icon at bounding box center [370, 382] width 6 height 11
click at [383, 377] on div "ހިތުގެ" at bounding box center [380, 382] width 11 height 11
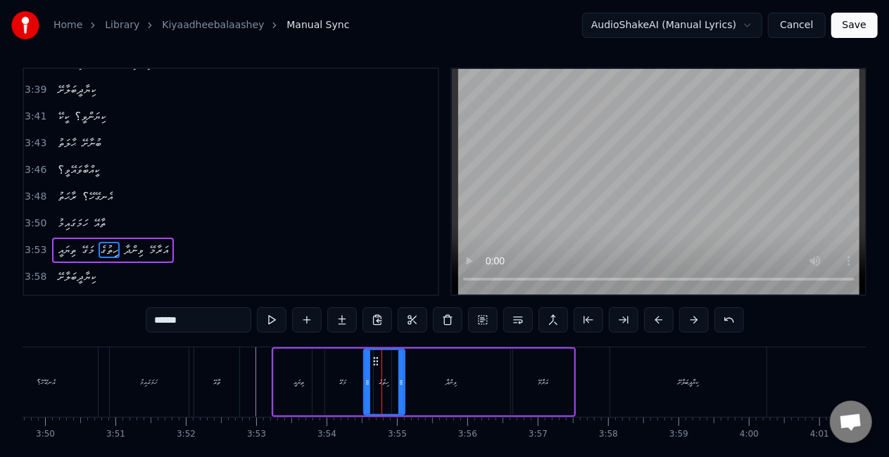
drag, startPoint x: 394, startPoint y: 382, endPoint x: 403, endPoint y: 383, distance: 8.5
click at [403, 383] on icon at bounding box center [401, 382] width 6 height 11
click at [431, 383] on div "ވިންދާ" at bounding box center [451, 382] width 118 height 67
type input "******"
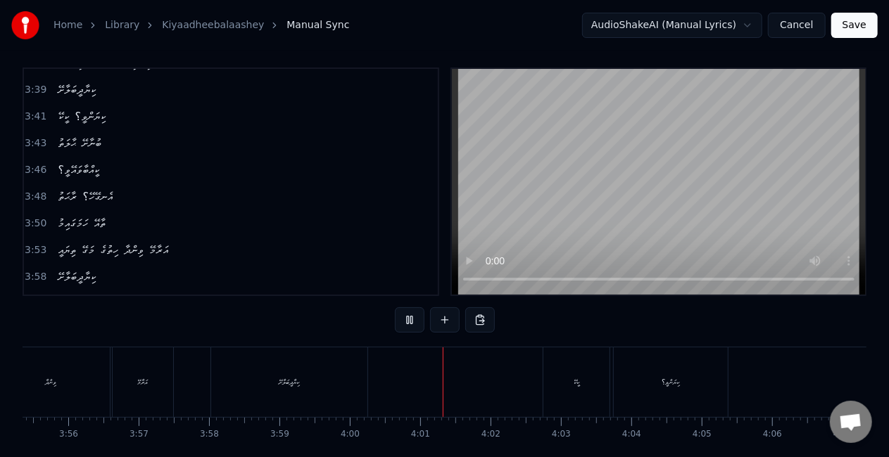
scroll to position [0, 16573]
click at [559, 377] on div "ކީކޭ" at bounding box center [564, 383] width 66 height 70
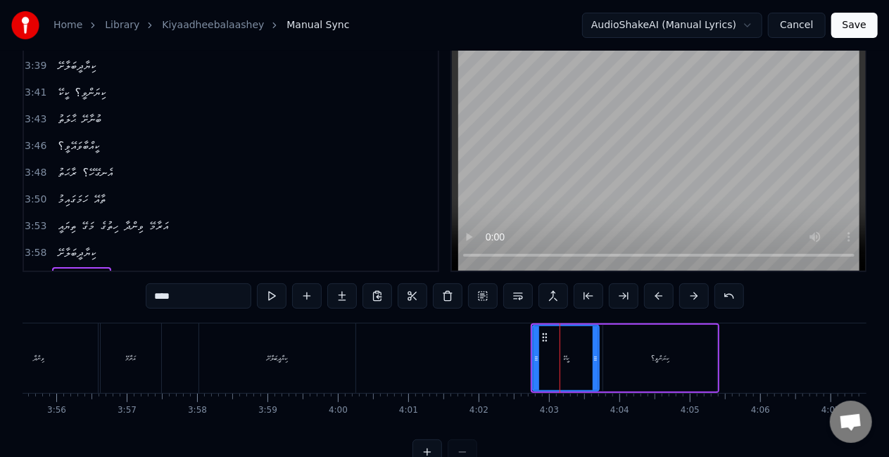
scroll to position [58, 0]
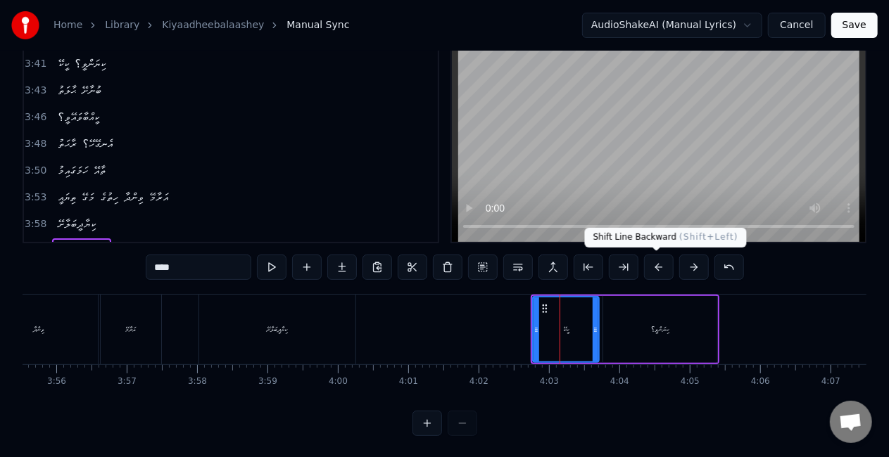
click at [654, 262] on button at bounding box center [659, 267] width 30 height 25
click at [651, 262] on button at bounding box center [659, 267] width 30 height 25
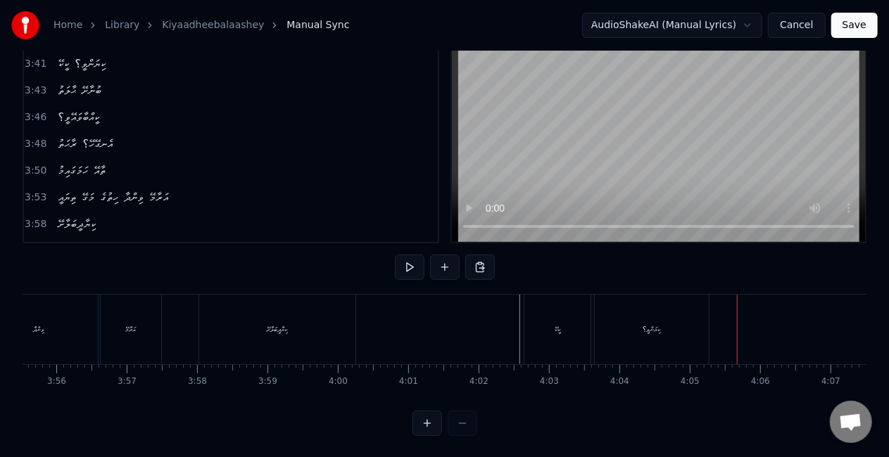
click at [854, 28] on button "Save" at bounding box center [854, 25] width 46 height 25
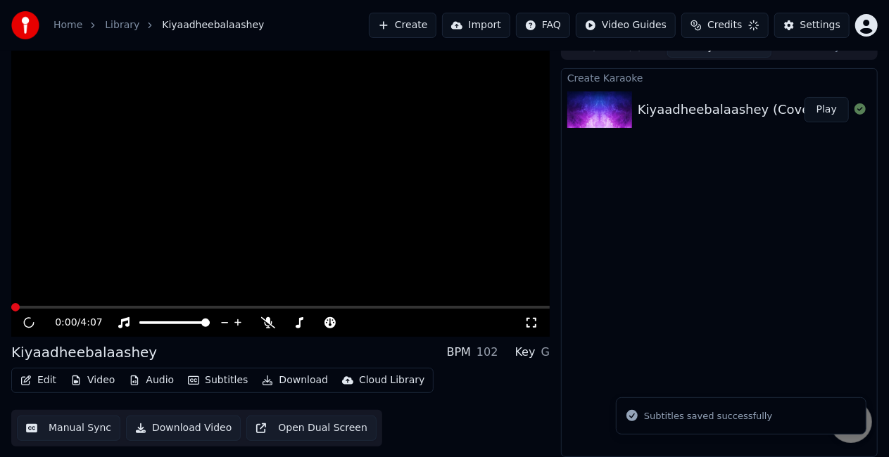
scroll to position [15, 0]
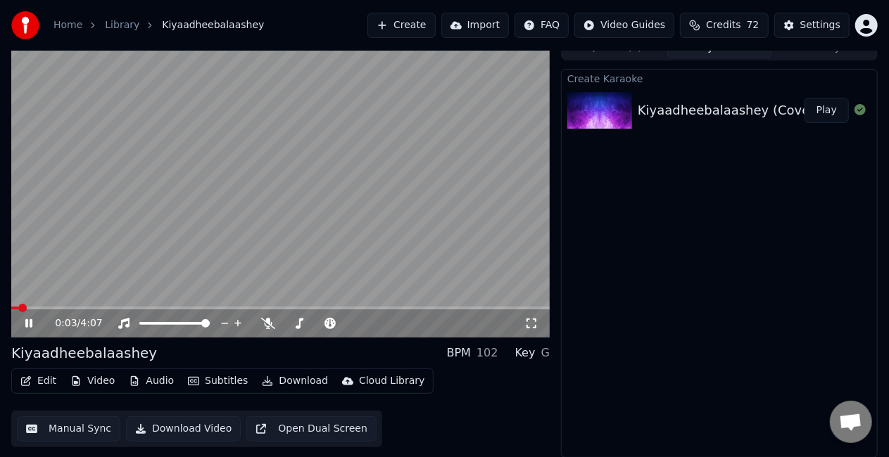
click at [39, 307] on span at bounding box center [280, 308] width 538 height 3
click at [58, 310] on div "0:13 / 4:07" at bounding box center [280, 324] width 538 height 28
click at [66, 308] on span at bounding box center [280, 308] width 538 height 3
click at [43, 427] on button "Manual Sync" at bounding box center [68, 429] width 103 height 25
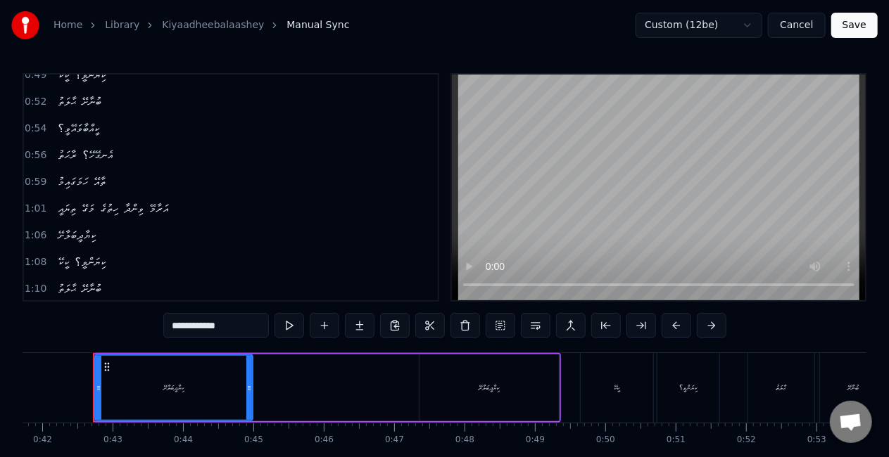
scroll to position [46, 0]
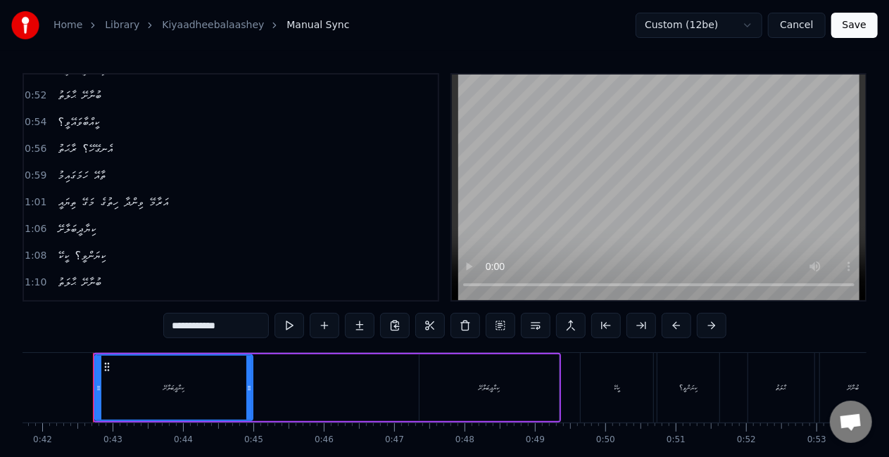
click at [854, 25] on button "Save" at bounding box center [854, 25] width 46 height 25
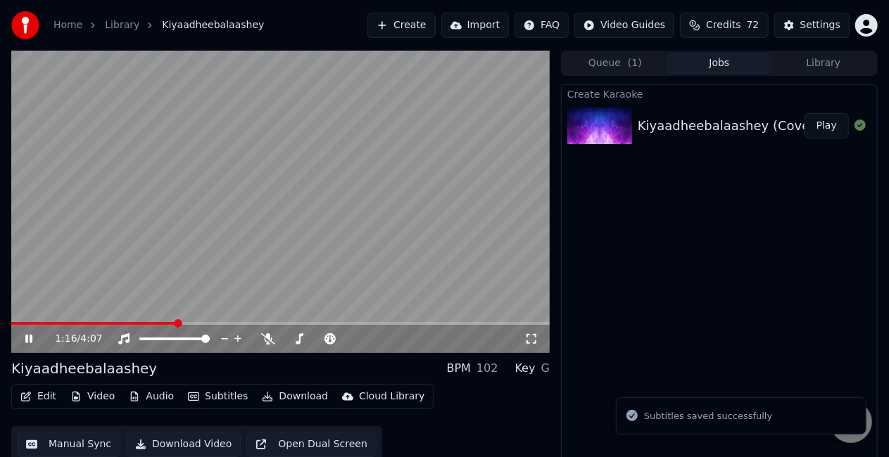
click at [176, 322] on span at bounding box center [280, 323] width 538 height 3
click at [250, 282] on video at bounding box center [280, 202] width 538 height 303
click at [255, 265] on video at bounding box center [280, 202] width 538 height 303
click at [227, 324] on span at bounding box center [280, 323] width 538 height 3
click at [246, 324] on span at bounding box center [280, 323] width 538 height 3
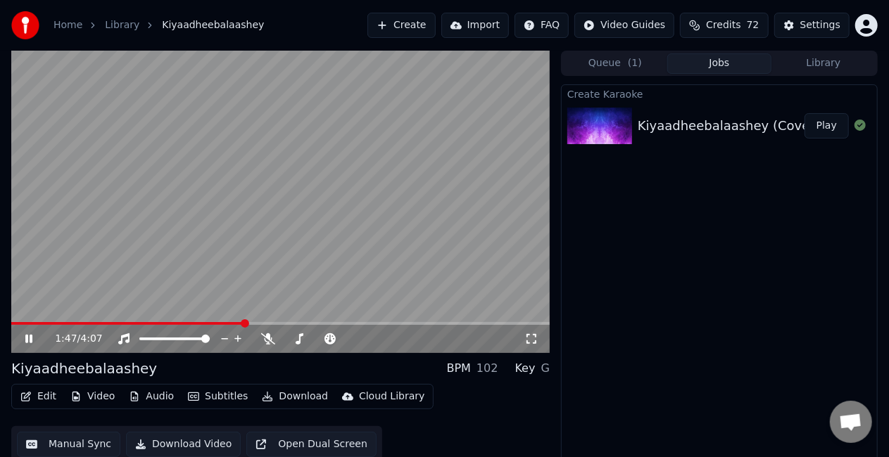
click at [243, 324] on span at bounding box center [127, 323] width 233 height 3
click at [226, 322] on video at bounding box center [280, 202] width 538 height 303
click at [221, 320] on video at bounding box center [280, 202] width 538 height 303
click at [217, 324] on span at bounding box center [130, 323] width 239 height 3
click at [339, 194] on video at bounding box center [280, 202] width 538 height 303
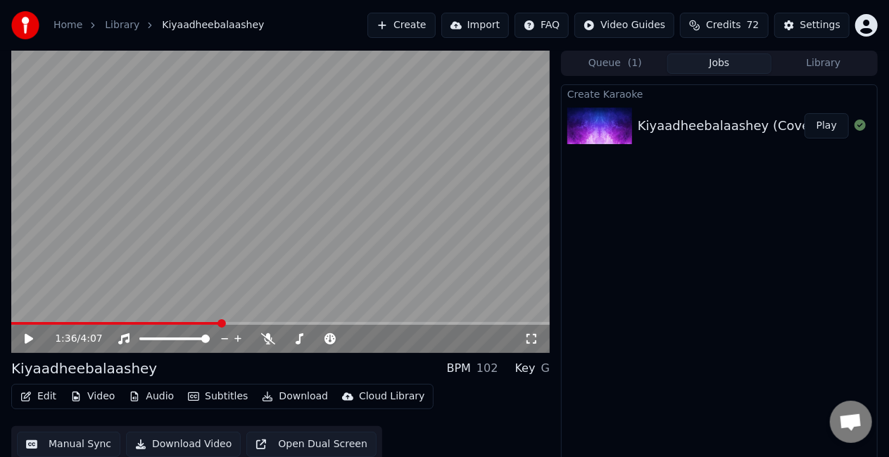
click at [338, 194] on video at bounding box center [280, 202] width 538 height 303
click at [334, 224] on video at bounding box center [280, 202] width 538 height 303
click at [210, 167] on video at bounding box center [280, 202] width 538 height 303
click at [338, 238] on video at bounding box center [280, 202] width 538 height 303
click at [365, 322] on span at bounding box center [188, 323] width 355 height 3
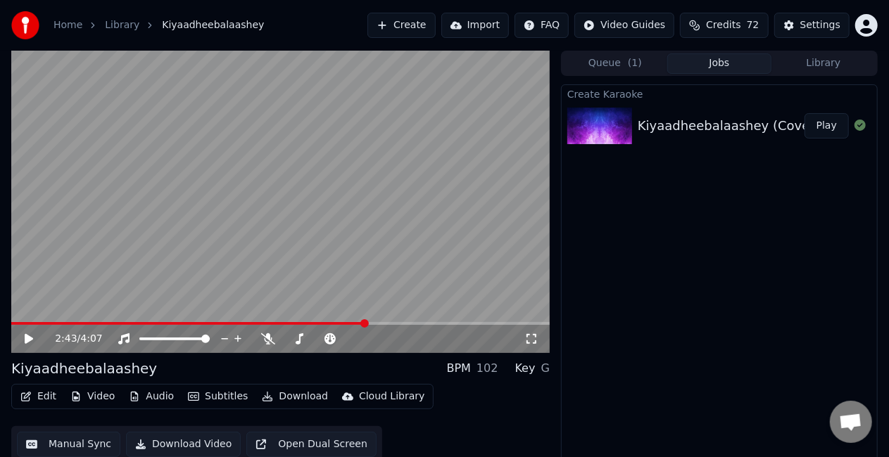
click at [346, 265] on video at bounding box center [280, 202] width 538 height 303
click at [76, 445] on button "Manual Sync" at bounding box center [68, 444] width 103 height 25
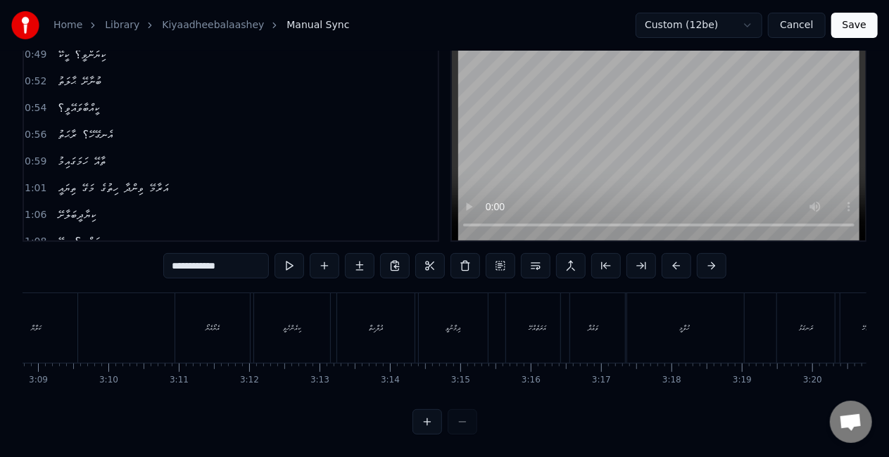
scroll to position [0, 13255]
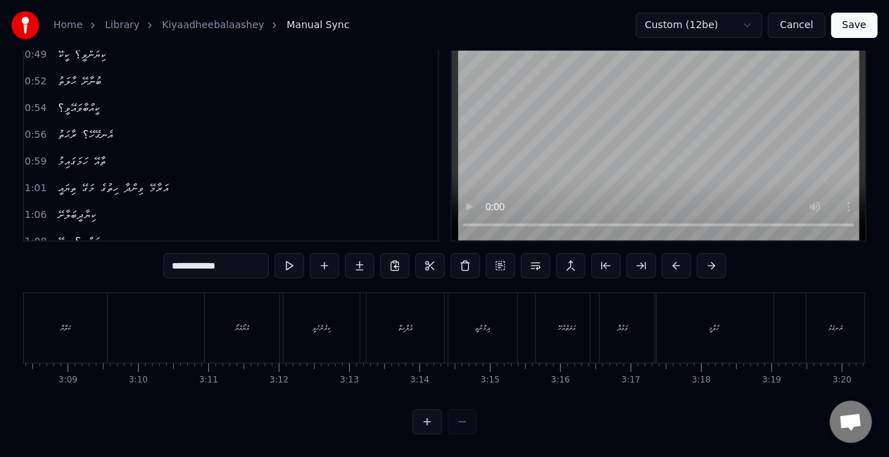
click at [235, 323] on div "އެޔޯއެޔޯ" at bounding box center [242, 328] width 14 height 11
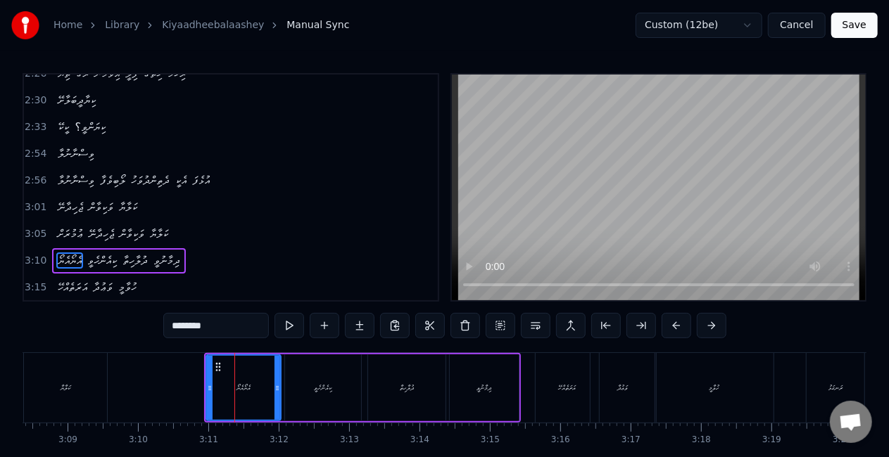
scroll to position [740, 0]
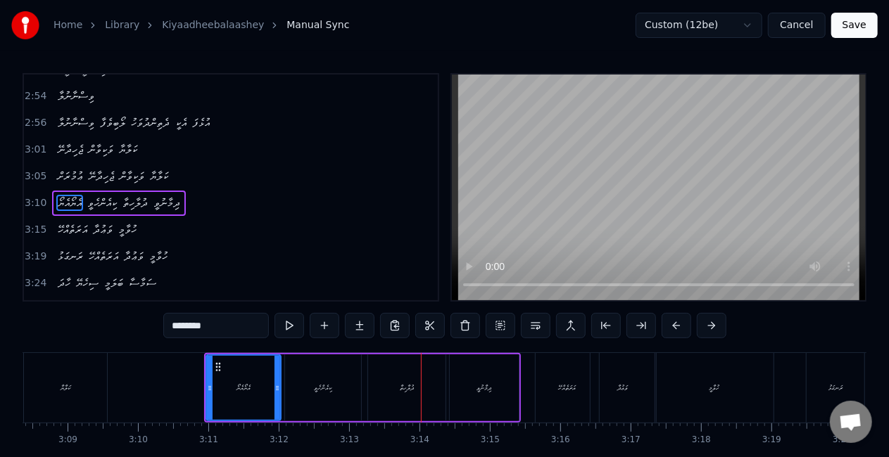
click at [400, 373] on div "ދުލާހިތާ" at bounding box center [406, 388] width 77 height 67
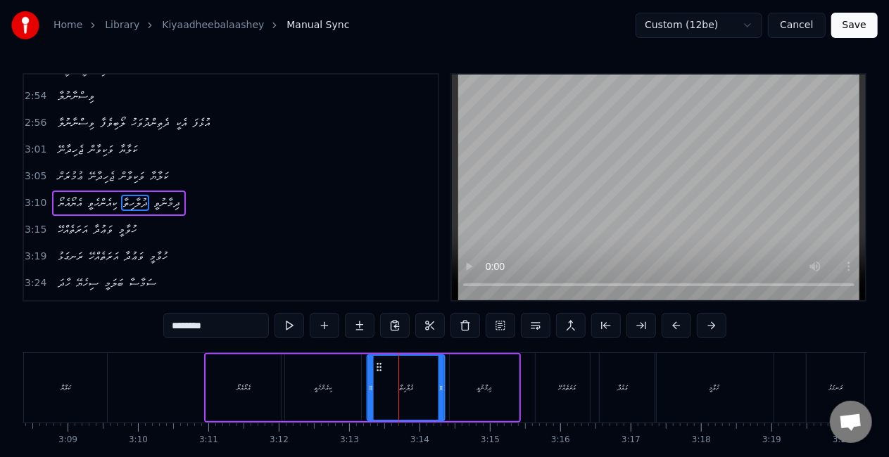
click at [381, 367] on icon at bounding box center [379, 367] width 11 height 11
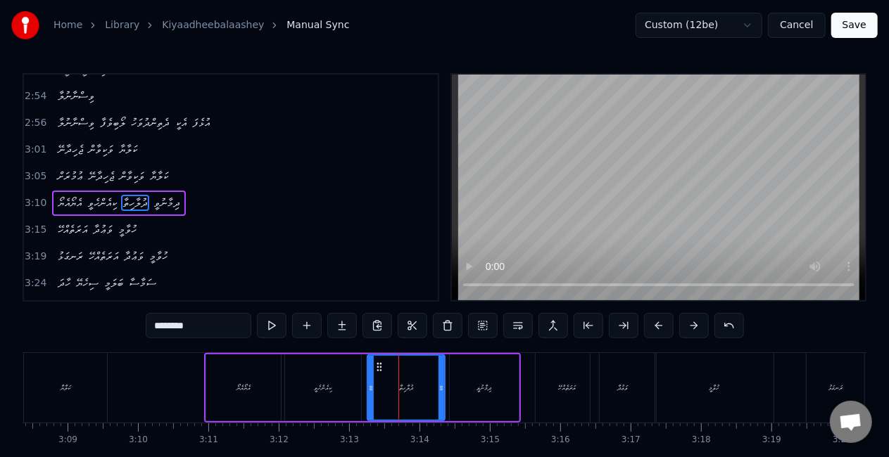
drag, startPoint x: 373, startPoint y: 373, endPoint x: 379, endPoint y: 357, distance: 17.4
click at [373, 370] on div "ދުލާހިތާ" at bounding box center [406, 388] width 76 height 64
click at [547, 366] on div "އަރަތެއްހޭ" at bounding box center [567, 388] width 63 height 70
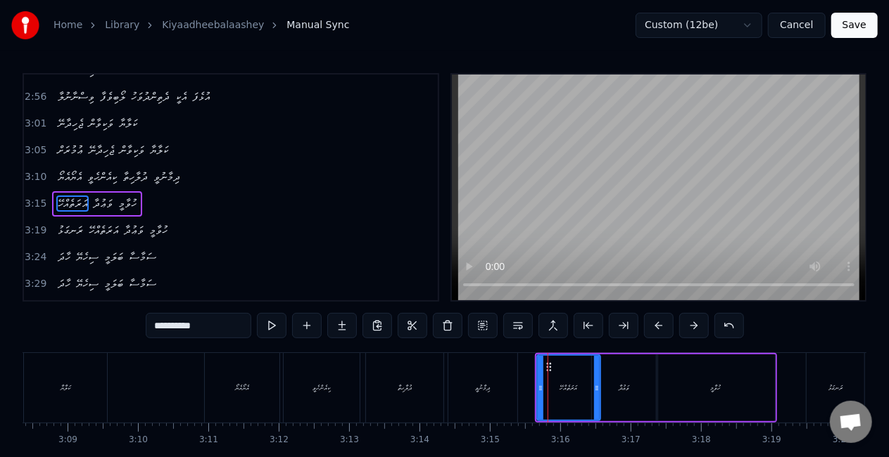
scroll to position [767, 0]
click at [544, 364] on icon at bounding box center [547, 367] width 11 height 11
click at [619, 404] on div "ވަޢުދާ" at bounding box center [624, 388] width 65 height 67
type input "******"
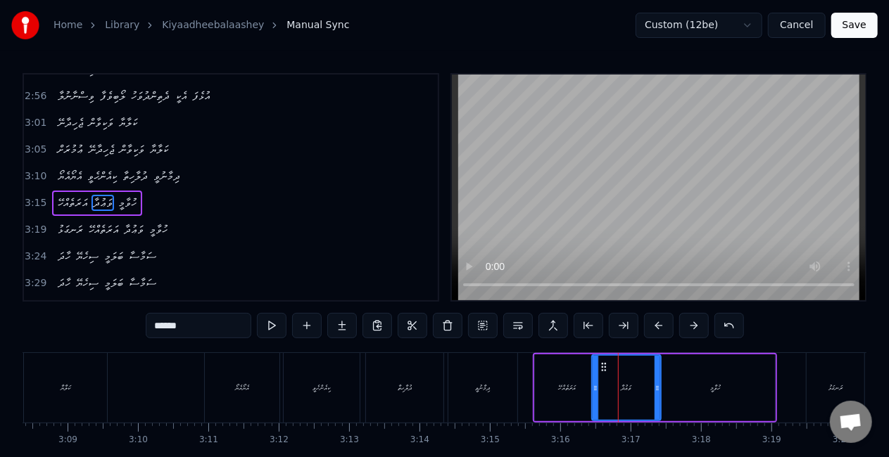
click at [657, 394] on div at bounding box center [657, 388] width 6 height 64
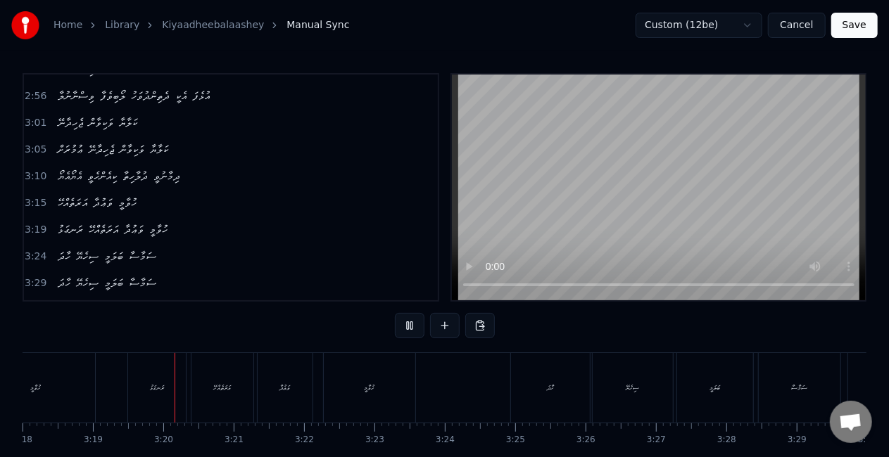
scroll to position [0, 13966]
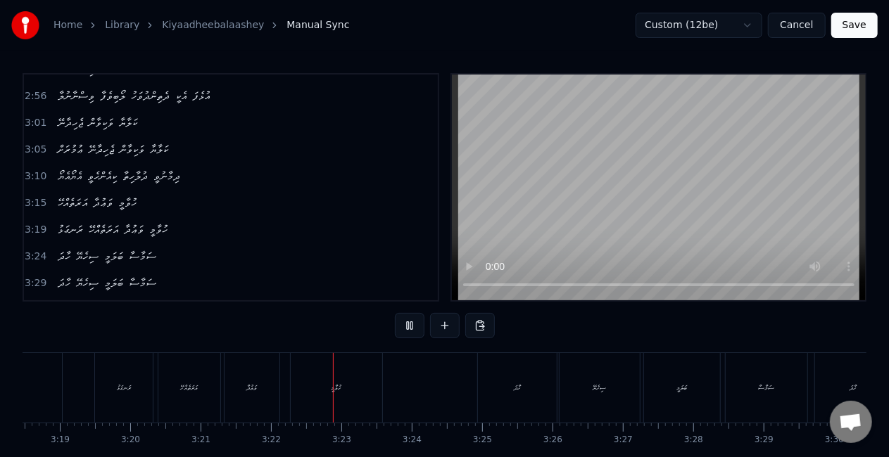
click at [134, 395] on div "ރަނގަޅު" at bounding box center [124, 388] width 58 height 70
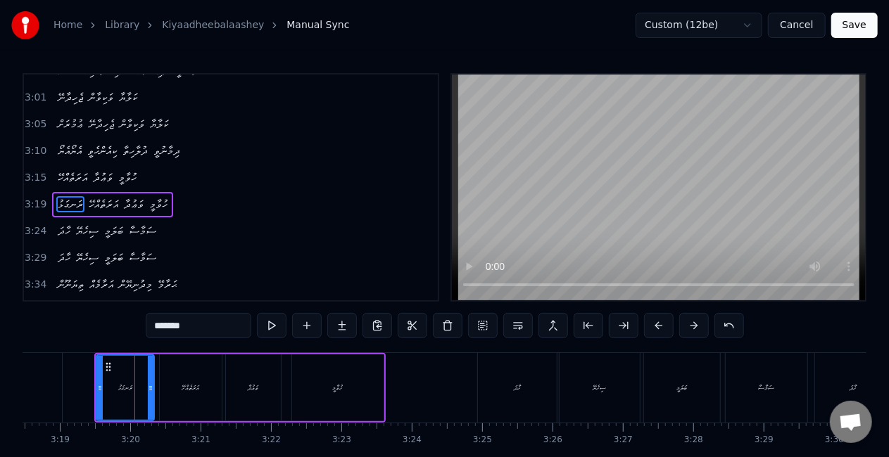
scroll to position [793, 0]
click at [153, 396] on div at bounding box center [154, 388] width 6 height 64
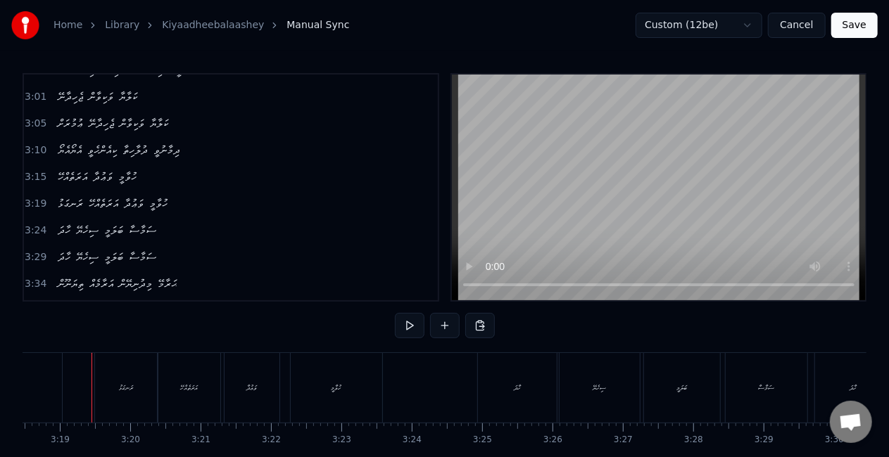
scroll to position [0, 13965]
click at [199, 395] on div "އަރަތެއްހޭ" at bounding box center [191, 388] width 62 height 70
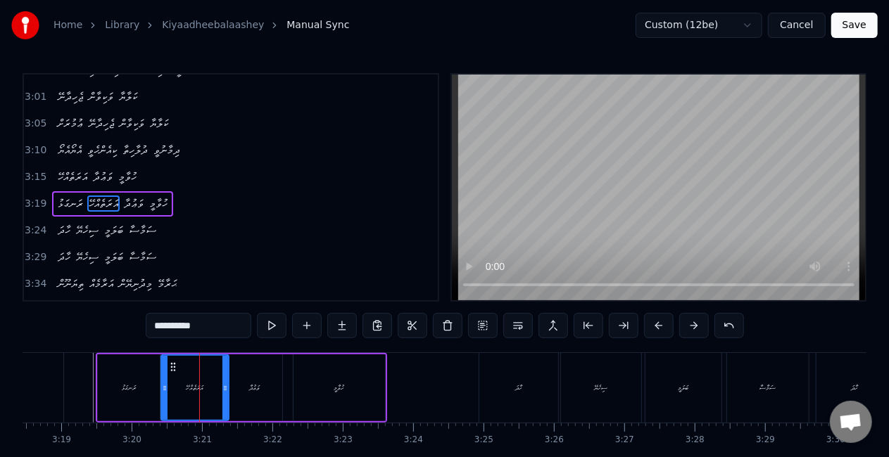
click at [223, 395] on div at bounding box center [225, 388] width 6 height 64
click at [100, 387] on div "ރަނގަޅު" at bounding box center [129, 388] width 62 height 67
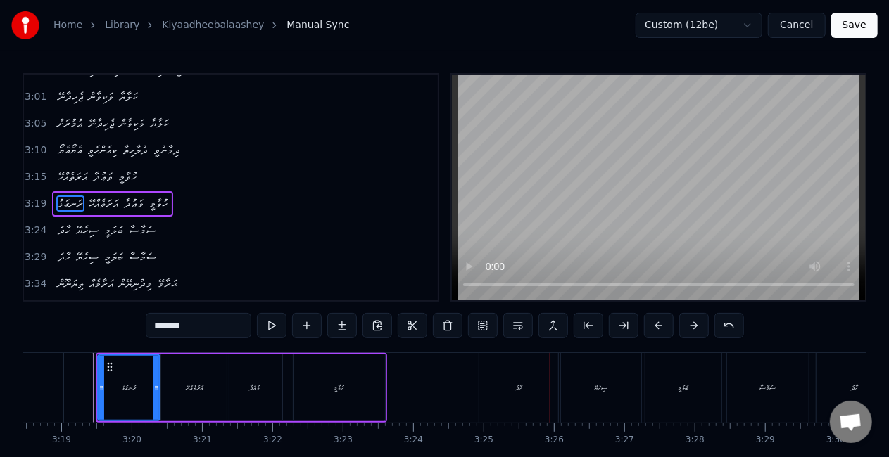
click at [539, 380] on div "ހާދަ" at bounding box center [518, 388] width 79 height 70
type input "****"
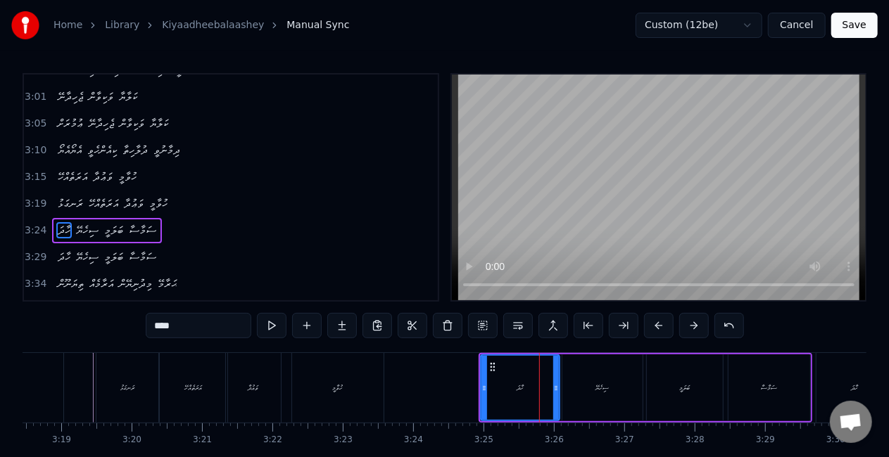
scroll to position [819, 0]
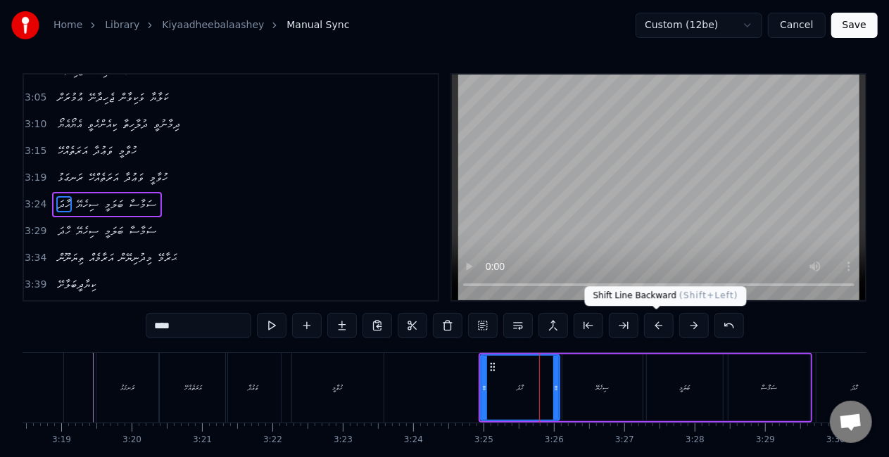
click at [658, 325] on button at bounding box center [659, 325] width 30 height 25
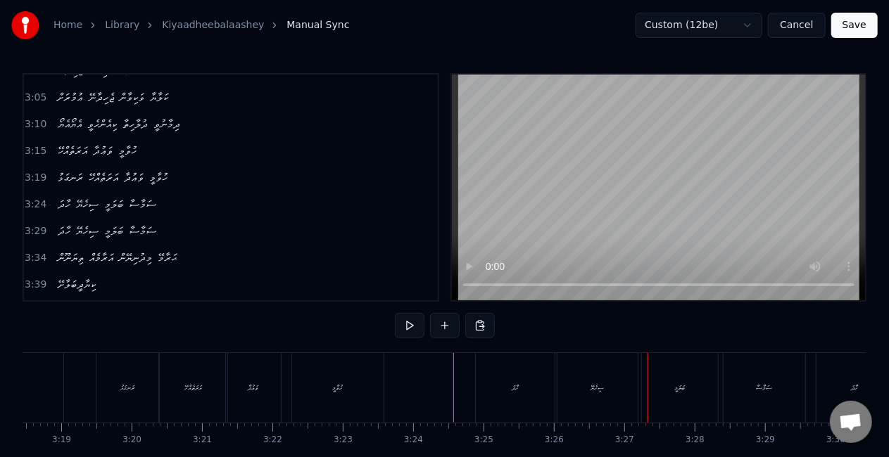
click at [596, 399] on div "ސިހެޔޭ" at bounding box center [597, 388] width 80 height 70
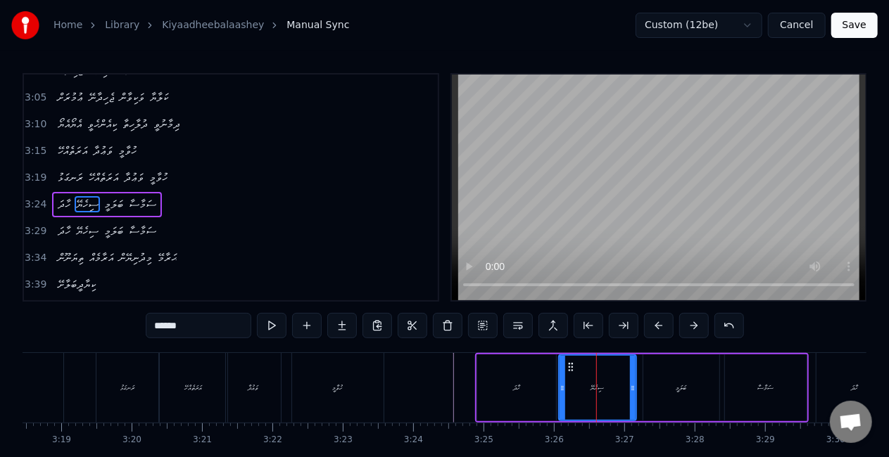
click at [630, 394] on div at bounding box center [633, 388] width 6 height 64
click at [604, 391] on div "ސިހެޔޭ" at bounding box center [597, 388] width 13 height 11
click at [766, 400] on div "ސަމާސާ" at bounding box center [766, 388] width 82 height 67
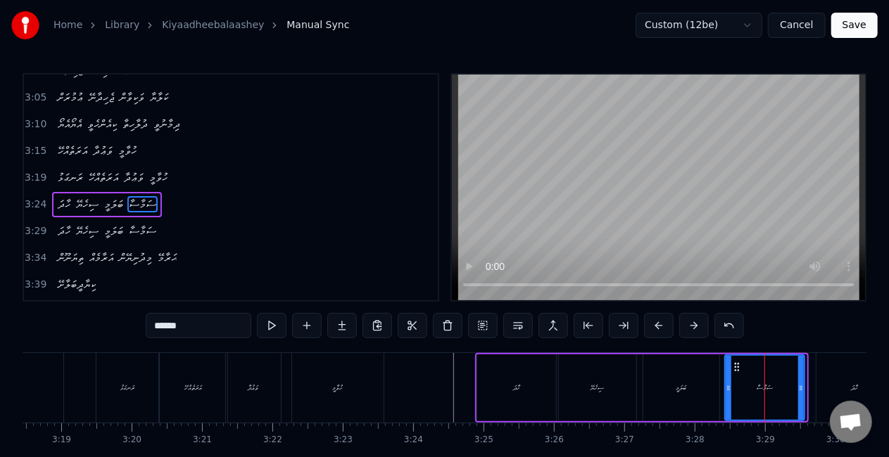
click at [801, 393] on div at bounding box center [801, 388] width 6 height 64
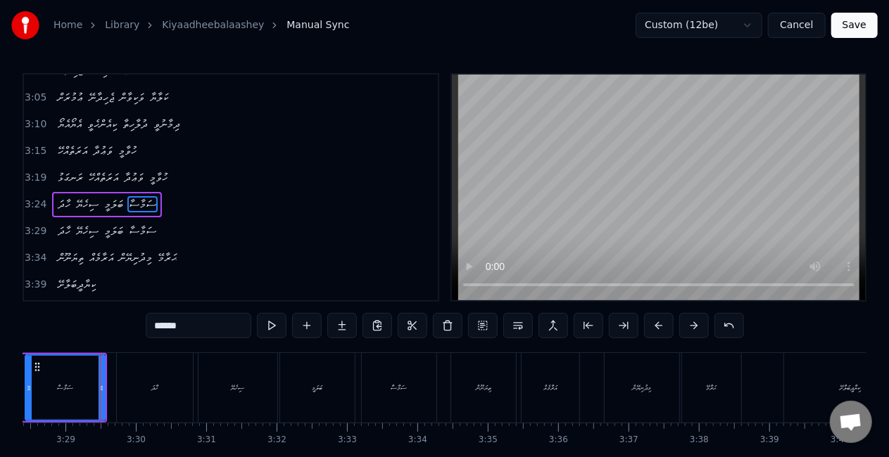
scroll to position [0, 14671]
click at [166, 394] on div "ހާދަ" at bounding box center [148, 388] width 76 height 70
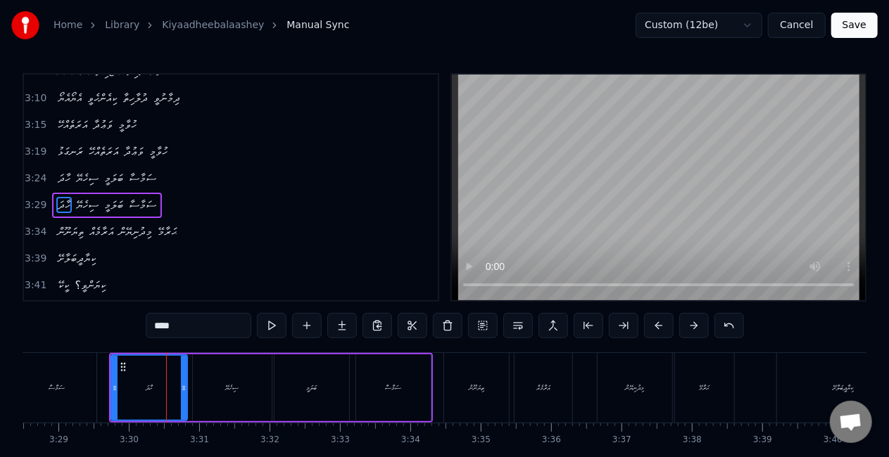
scroll to position [846, 0]
click at [239, 398] on div "ސިހެޔޭ" at bounding box center [232, 388] width 79 height 67
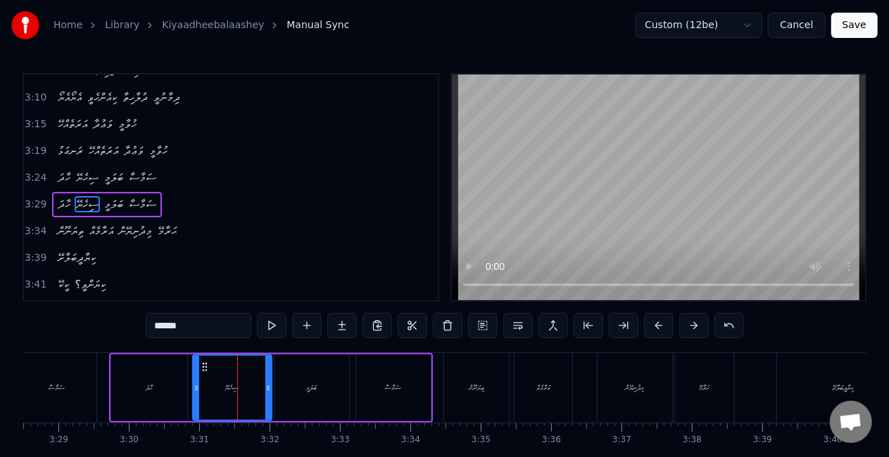
click at [370, 392] on div "ސަމާސާ" at bounding box center [393, 388] width 75 height 67
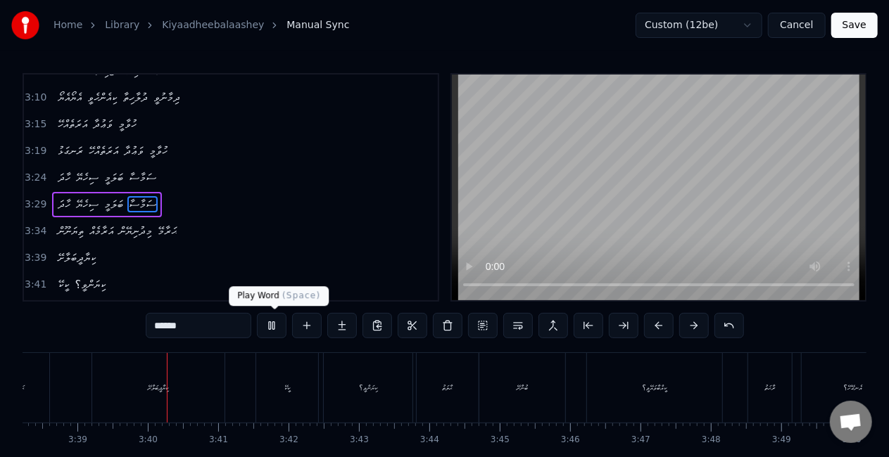
scroll to position [0, 15392]
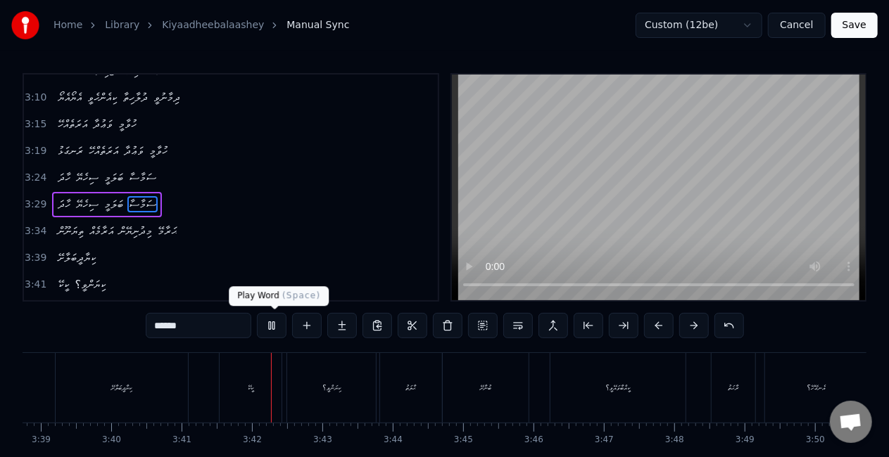
click at [276, 322] on button at bounding box center [272, 325] width 30 height 25
click at [230, 388] on div "ކީކޭ" at bounding box center [251, 388] width 62 height 70
type input "****"
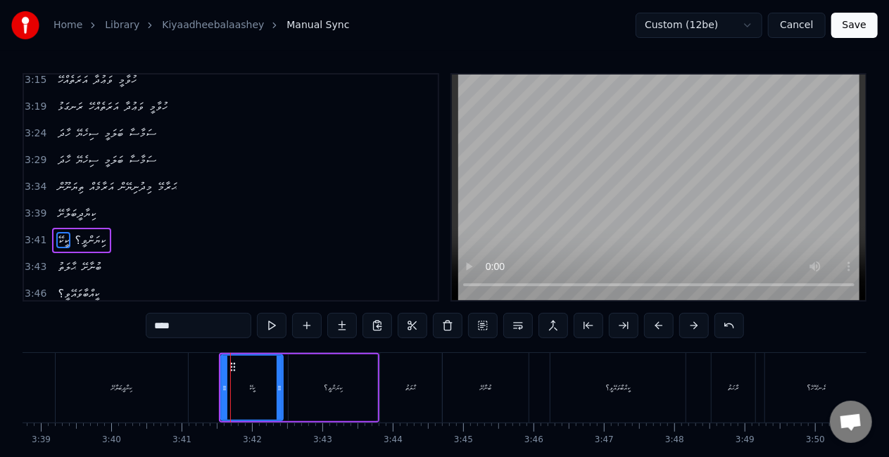
scroll to position [925, 0]
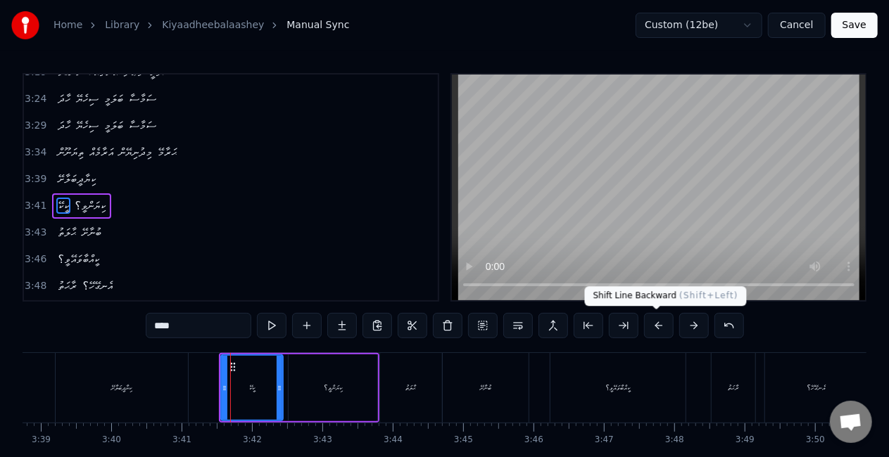
click at [654, 324] on button at bounding box center [659, 325] width 30 height 25
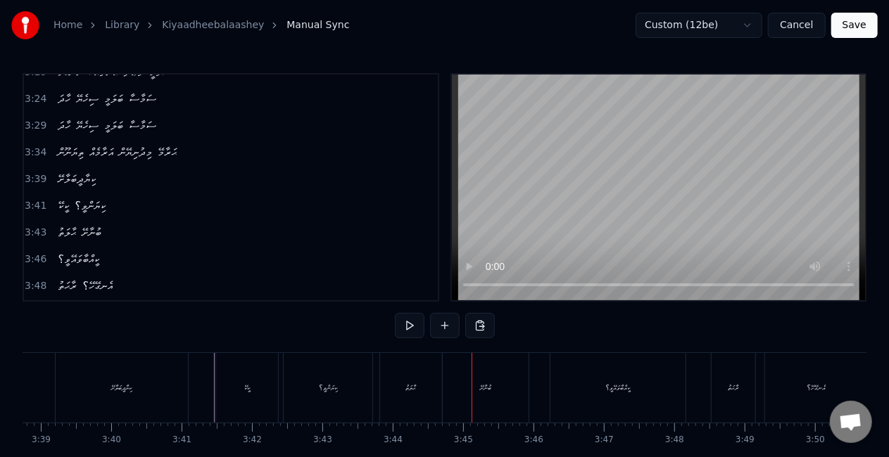
click at [416, 376] on div "ޙާލަތު" at bounding box center [411, 388] width 62 height 70
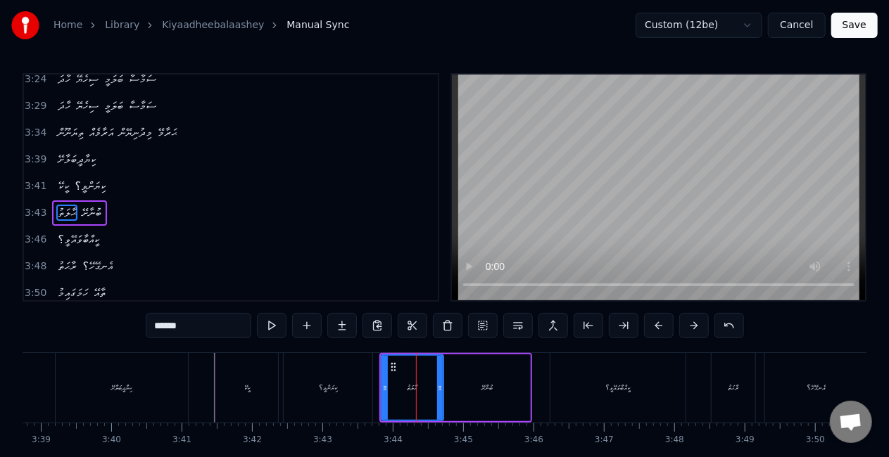
scroll to position [951, 0]
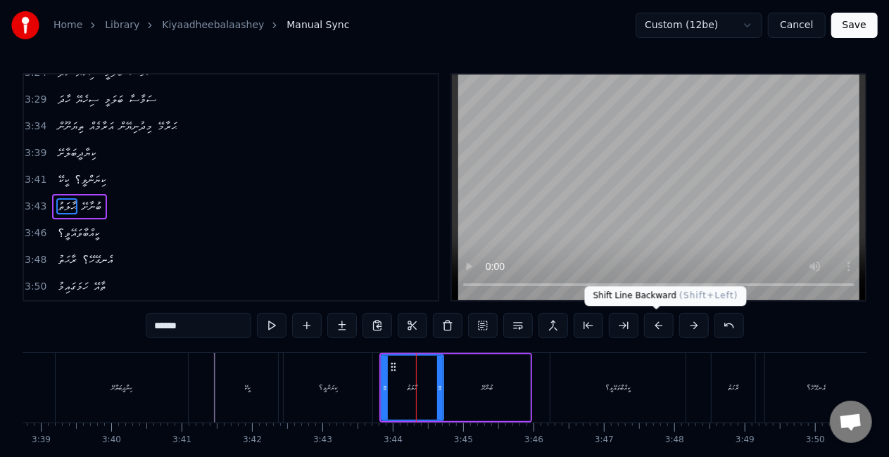
click at [661, 327] on button at bounding box center [659, 325] width 30 height 25
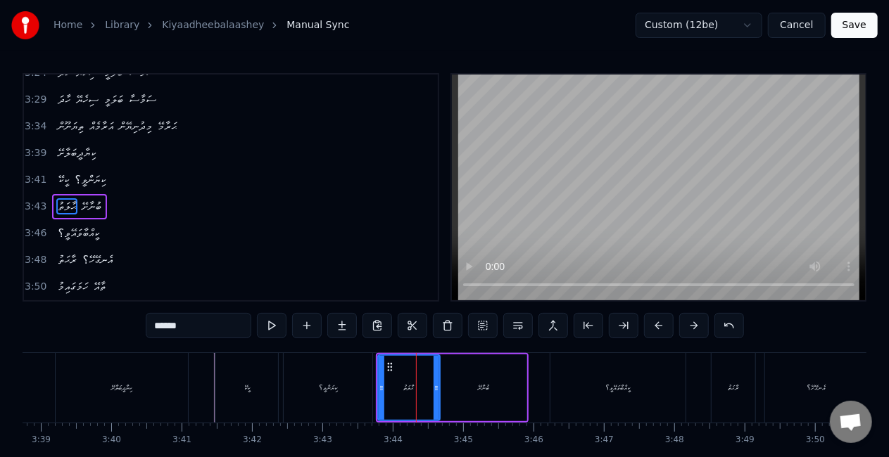
click at [375, 369] on div "ކީކޭ ކިޔަންވީ؟" at bounding box center [295, 388] width 160 height 70
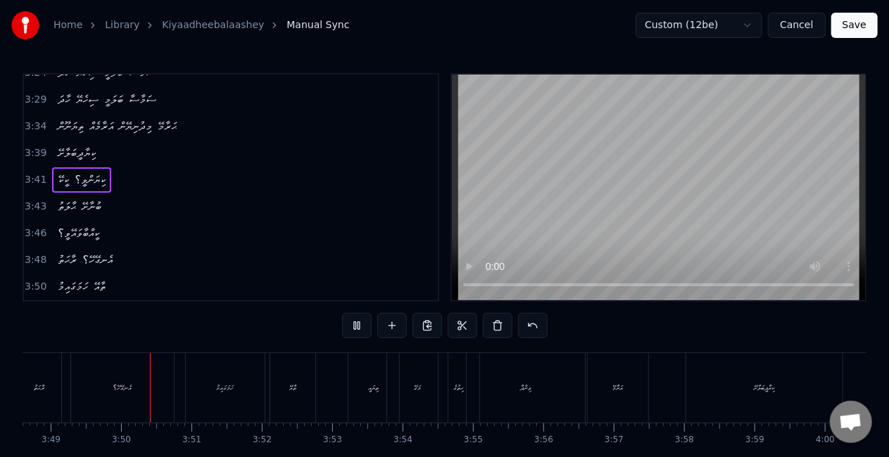
scroll to position [0, 16100]
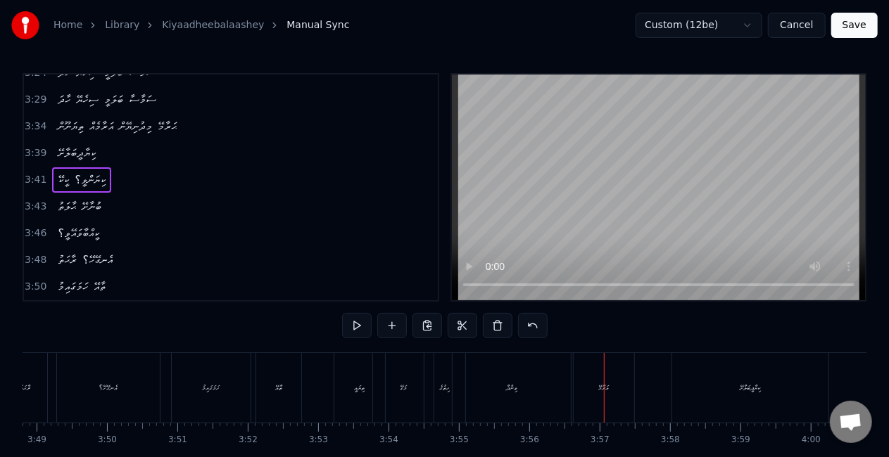
click at [349, 365] on div "ތިޔައީ" at bounding box center [359, 388] width 51 height 70
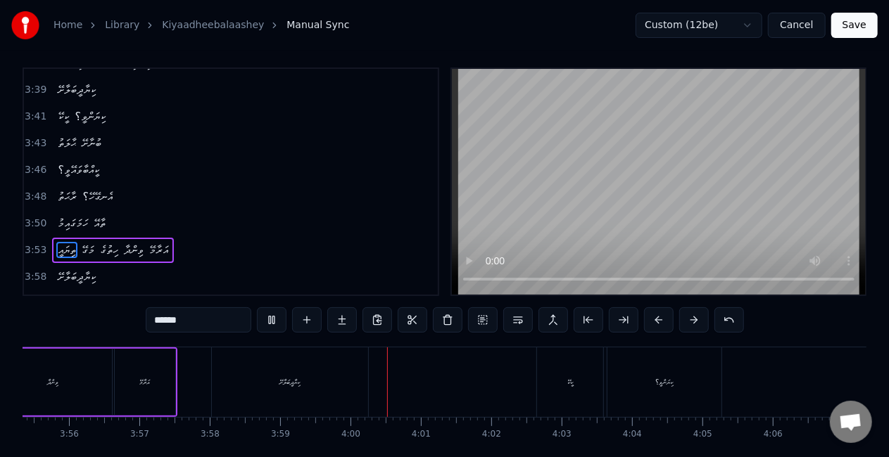
scroll to position [0, 16573]
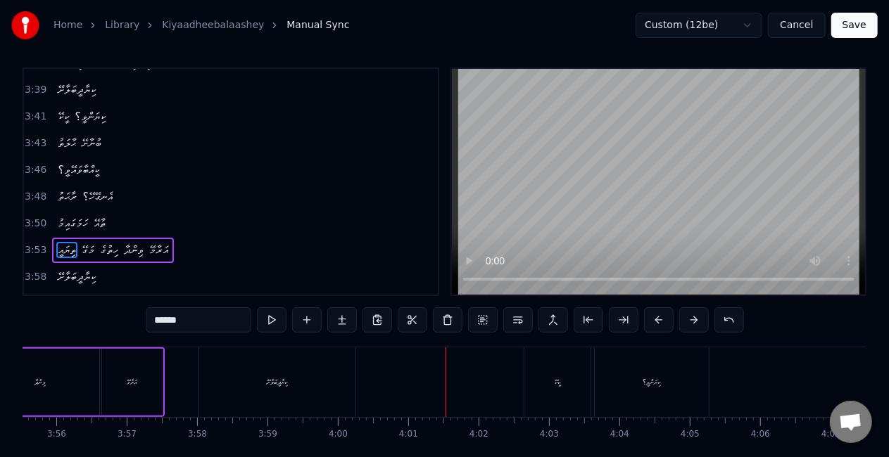
click at [847, 26] on button "Save" at bounding box center [854, 25] width 46 height 25
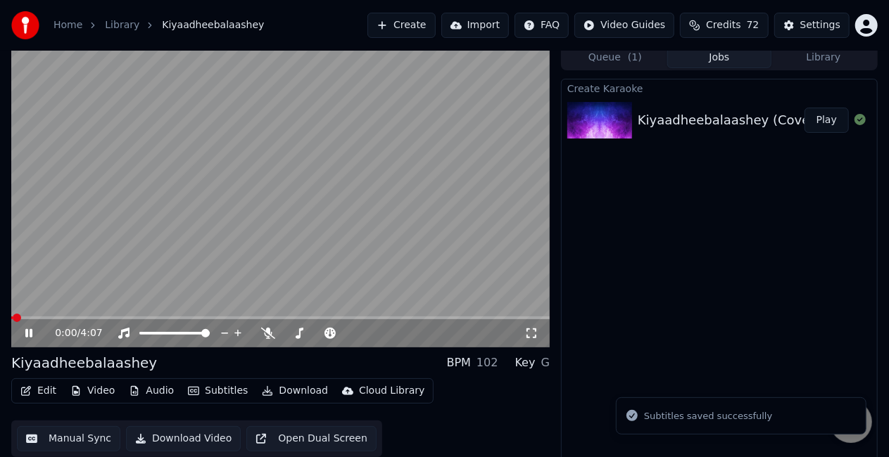
click at [233, 317] on span at bounding box center [280, 318] width 538 height 3
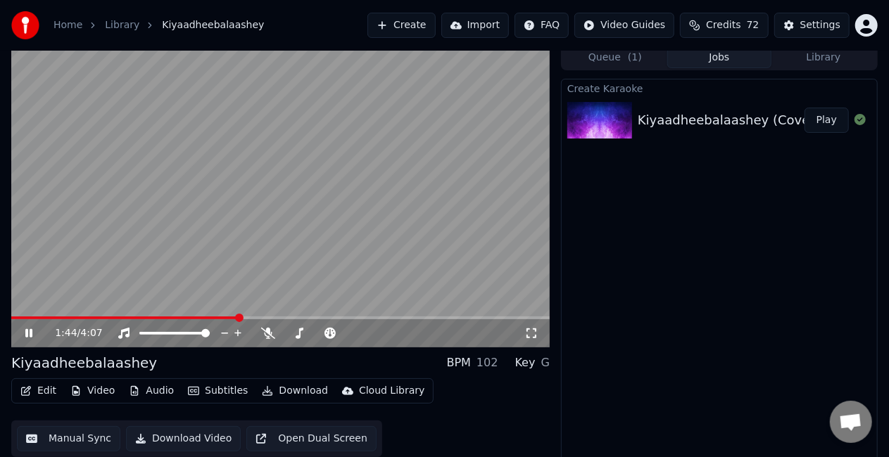
click at [289, 281] on video at bounding box center [280, 196] width 538 height 303
click at [286, 282] on video at bounding box center [280, 196] width 538 height 303
click at [412, 318] on span at bounding box center [280, 318] width 538 height 3
click at [383, 317] on span at bounding box center [212, 318] width 403 height 3
click at [25, 336] on icon at bounding box center [39, 333] width 32 height 11
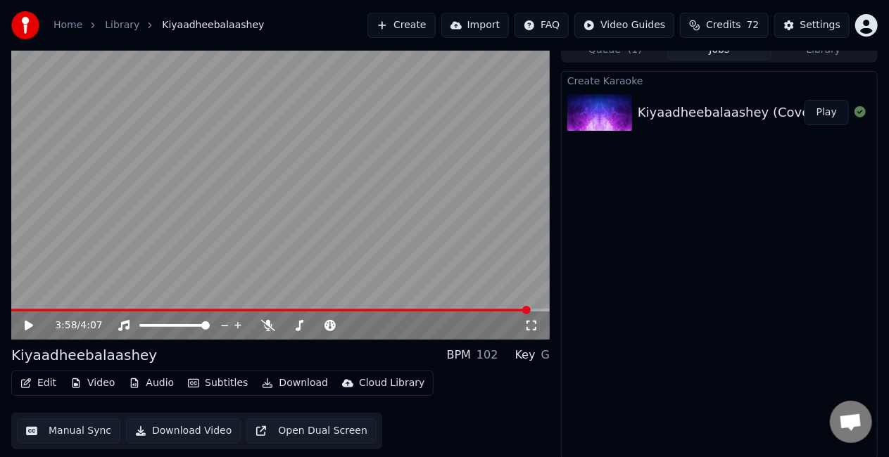
scroll to position [15, 0]
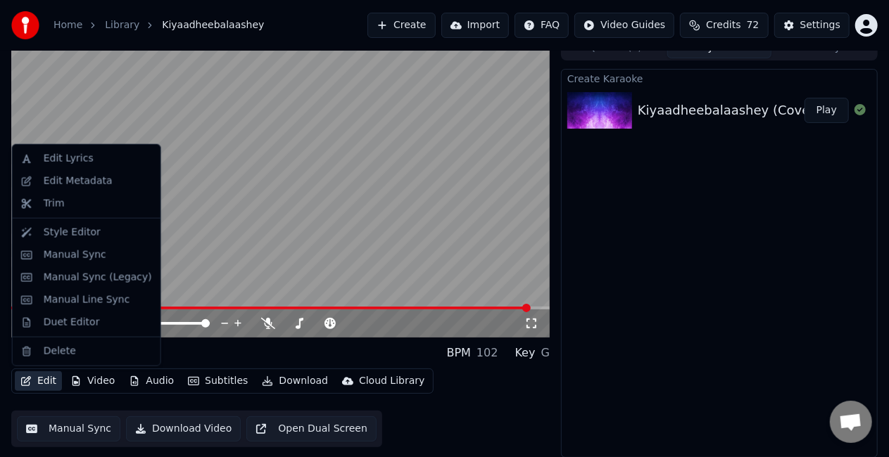
click at [44, 383] on button "Edit" at bounding box center [38, 382] width 47 height 20
click at [76, 331] on div "Duet Editor" at bounding box center [86, 323] width 142 height 23
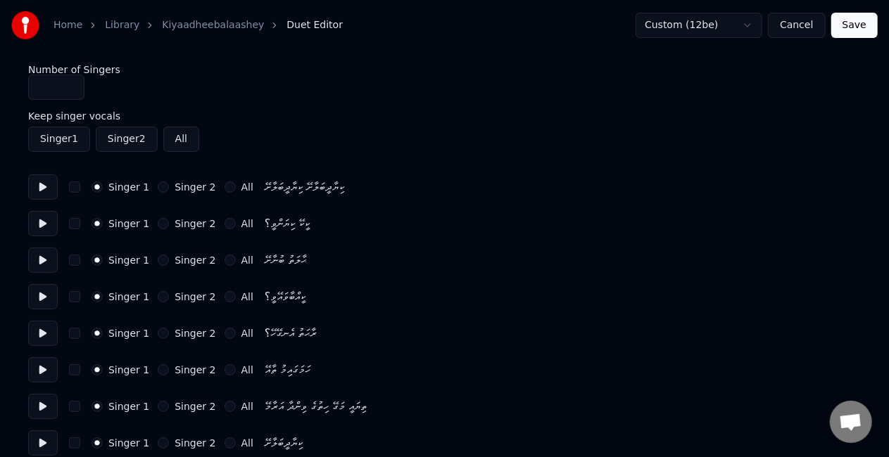
type input "*"
click at [71, 86] on input "*" at bounding box center [56, 87] width 56 height 25
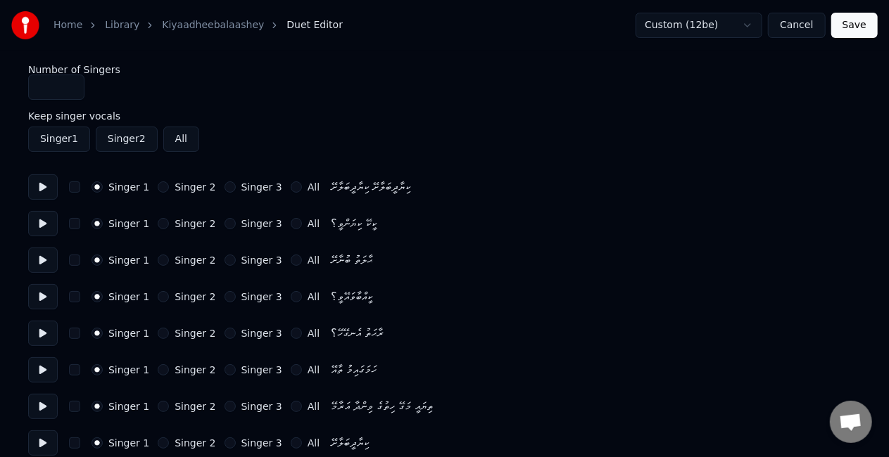
click at [158, 186] on button "Singer 2" at bounding box center [163, 187] width 11 height 11
click at [159, 220] on button "Singer 2" at bounding box center [163, 223] width 11 height 11
click at [99, 218] on div "Singer 1" at bounding box center [120, 223] width 58 height 11
click at [95, 222] on button "Singer 1" at bounding box center [96, 223] width 11 height 11
click at [158, 262] on button "Singer 2" at bounding box center [163, 260] width 11 height 11
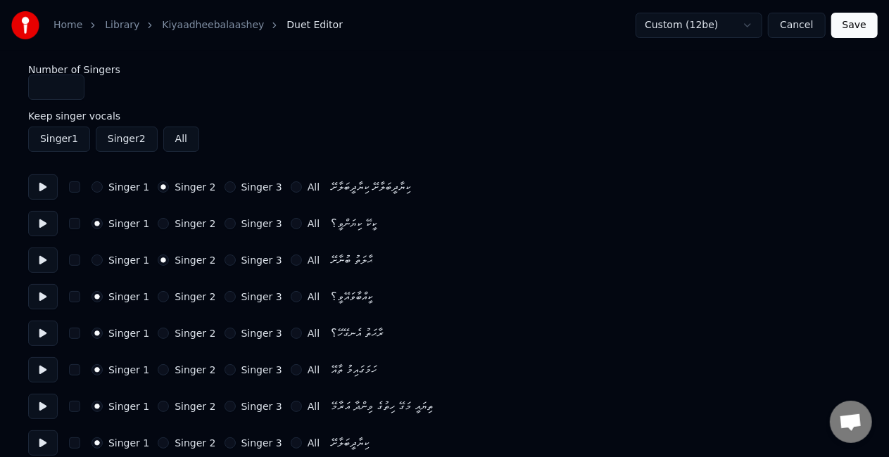
click at [165, 331] on div "Singer 2" at bounding box center [187, 333] width 58 height 11
click at [158, 336] on button "Singer 2" at bounding box center [163, 333] width 11 height 11
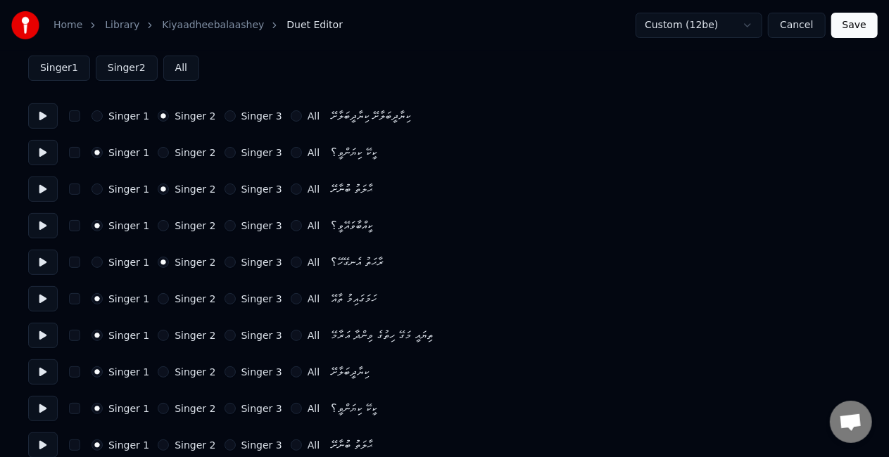
scroll to position [141, 0]
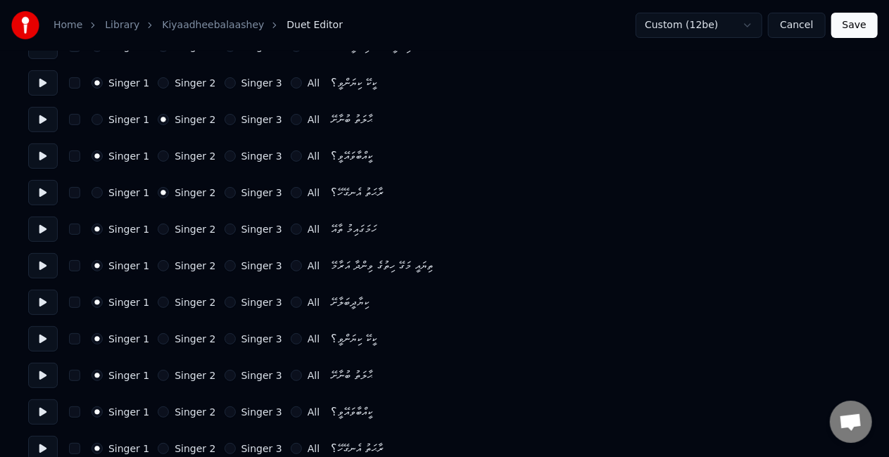
click at [158, 267] on button "Singer 2" at bounding box center [163, 265] width 11 height 11
click at [158, 300] on button "Singer 2" at bounding box center [163, 302] width 11 height 11
click at [158, 376] on button "Singer 2" at bounding box center [163, 375] width 11 height 11
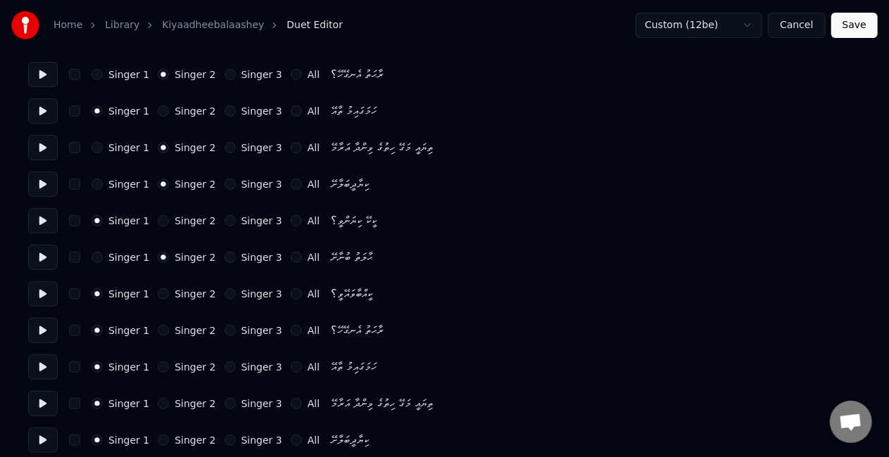
scroll to position [281, 0]
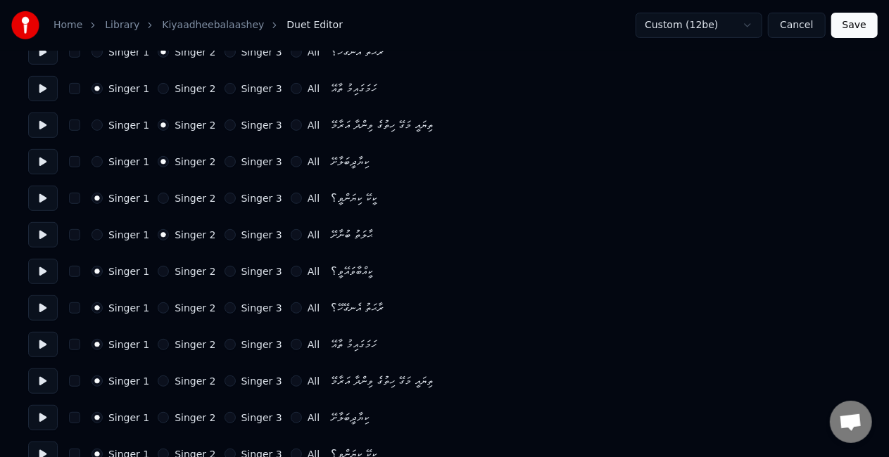
click at [159, 307] on button "Singer 2" at bounding box center [163, 308] width 11 height 11
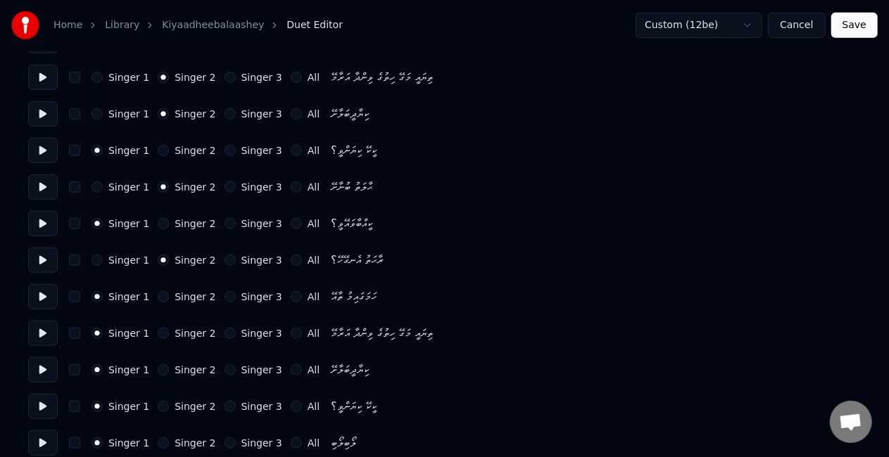
scroll to position [352, 0]
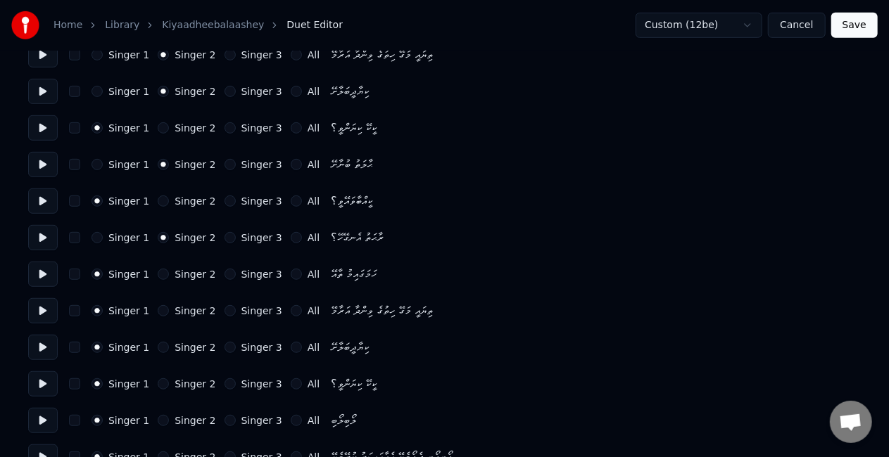
click at [158, 308] on button "Singer 2" at bounding box center [163, 310] width 11 height 11
click at [159, 348] on button "Singer 2" at bounding box center [163, 347] width 11 height 11
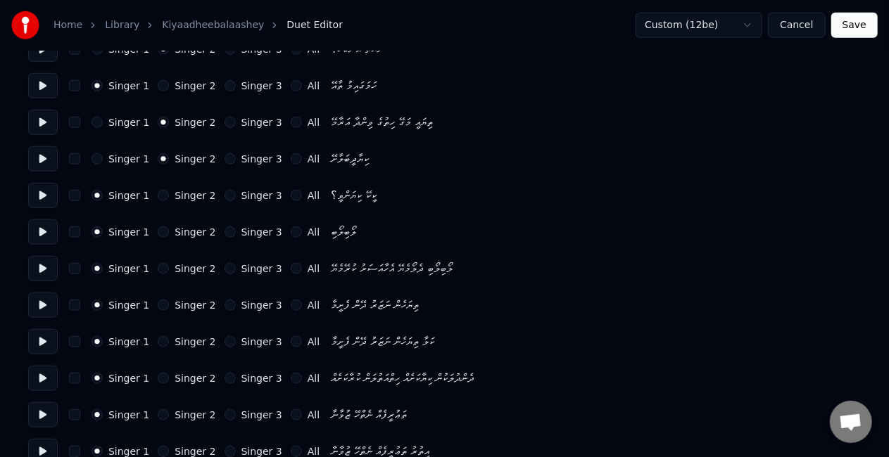
scroll to position [563, 0]
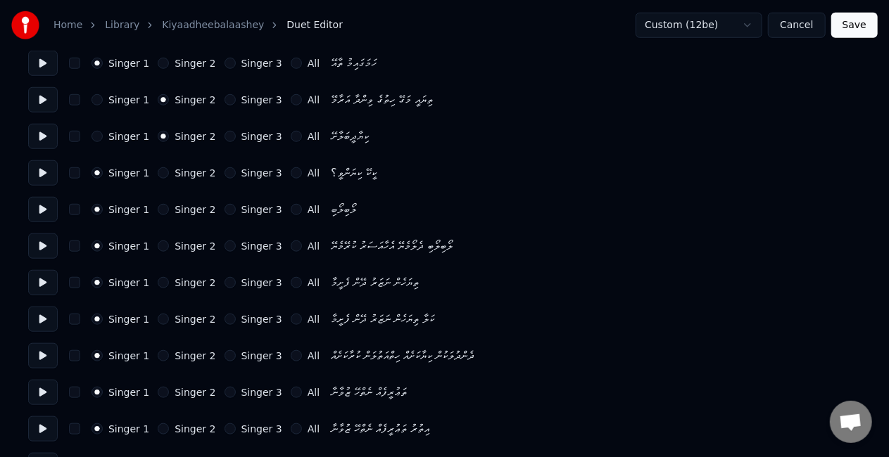
click at [158, 354] on button "Singer 2" at bounding box center [163, 355] width 11 height 11
click at [149, 386] on div "Singer 1 Singer 2 Singer 3 All ތަޢުރީފެއް ނެތްހޭ ޒުވާނާ" at bounding box center [444, 392] width 832 height 25
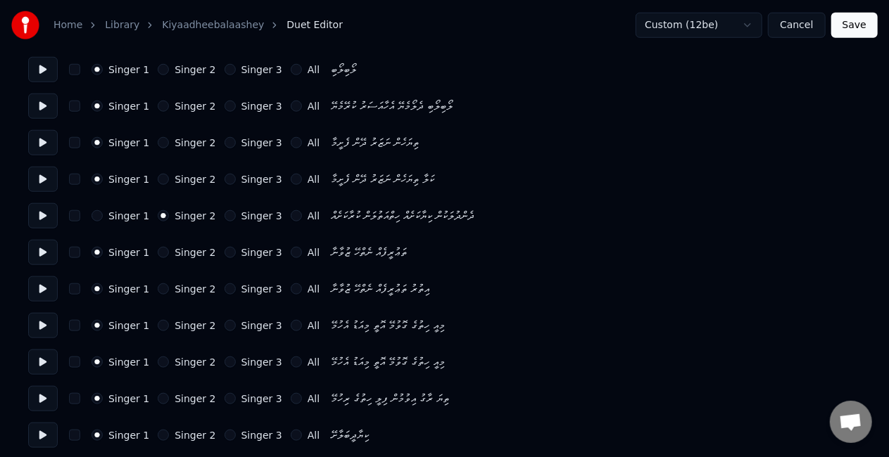
scroll to position [704, 0]
click at [156, 243] on div "Singer 1 Singer 2 Singer 3 All ތަޢުރީފެއް ނެތްހޭ ޒުވާނާ" at bounding box center [444, 251] width 832 height 25
click at [158, 251] on button "Singer 2" at bounding box center [163, 251] width 11 height 11
click at [158, 289] on button "Singer 2" at bounding box center [163, 288] width 11 height 11
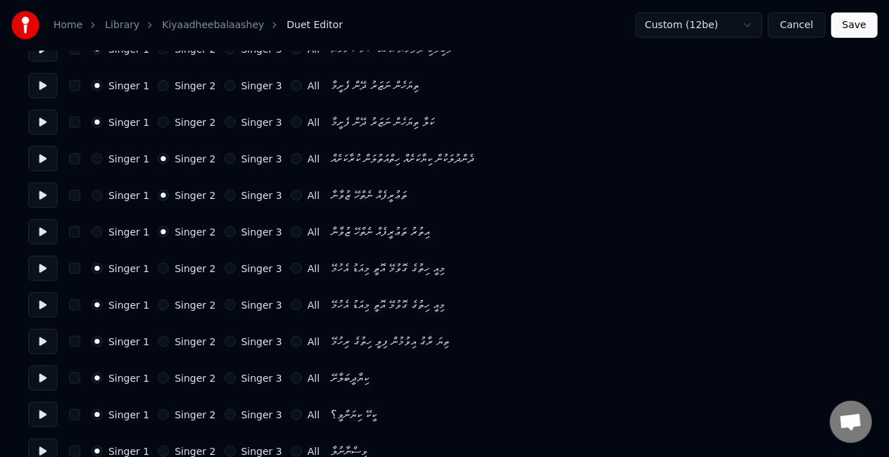
scroll to position [844, 0]
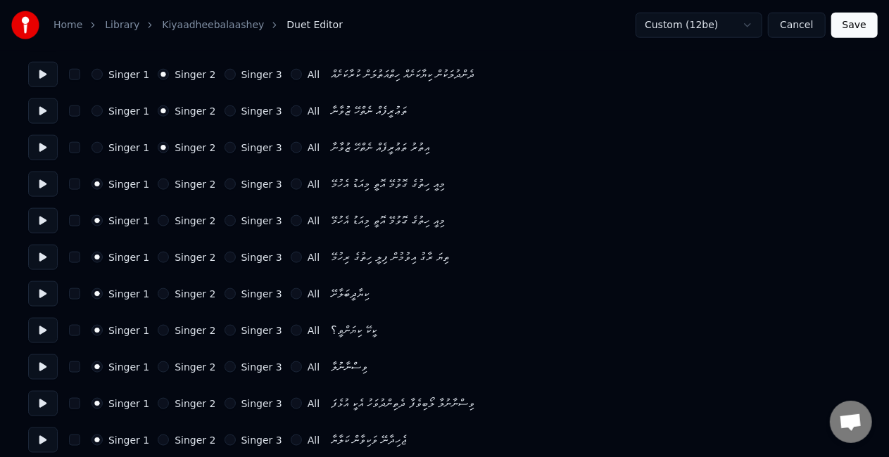
click at [158, 258] on button "Singer 2" at bounding box center [163, 257] width 11 height 11
click at [158, 291] on button "Singer 2" at bounding box center [163, 294] width 11 height 11
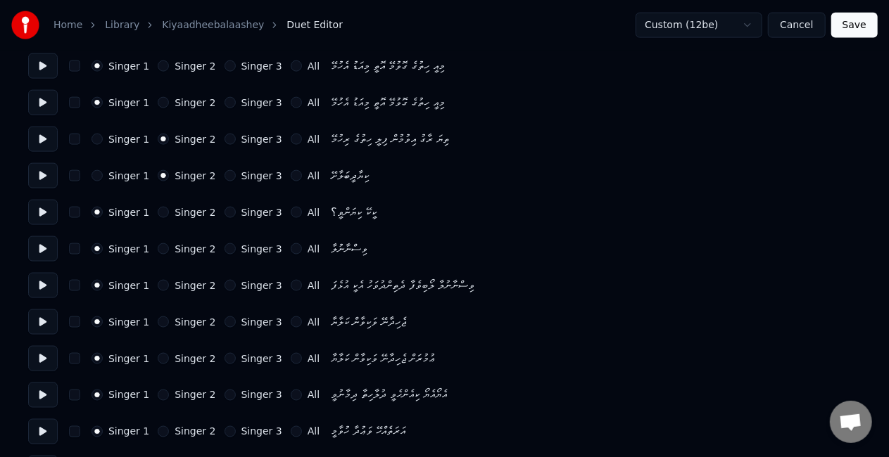
scroll to position [985, 0]
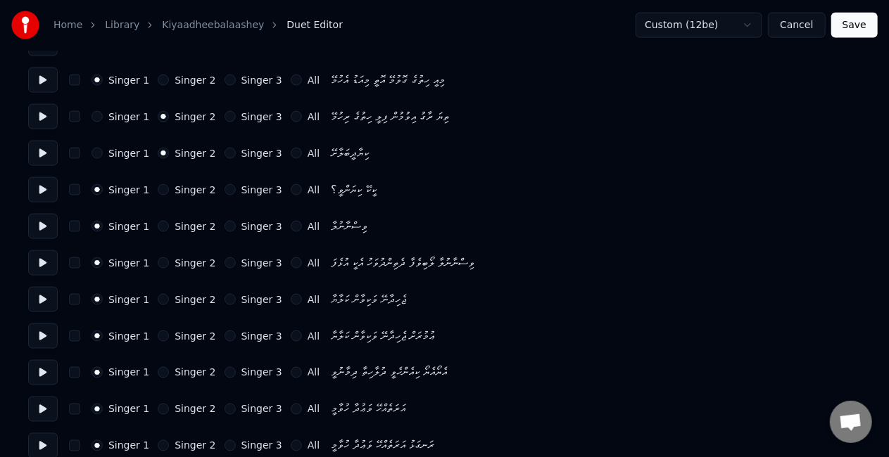
click at [159, 227] on button "Singer 2" at bounding box center [163, 226] width 11 height 11
click at [158, 262] on button "Singer 2" at bounding box center [163, 263] width 11 height 11
click at [158, 296] on div "Singer 2" at bounding box center [187, 299] width 58 height 11
click at [158, 298] on button "Singer 2" at bounding box center [163, 299] width 11 height 11
click at [159, 332] on button "Singer 2" at bounding box center [163, 336] width 11 height 11
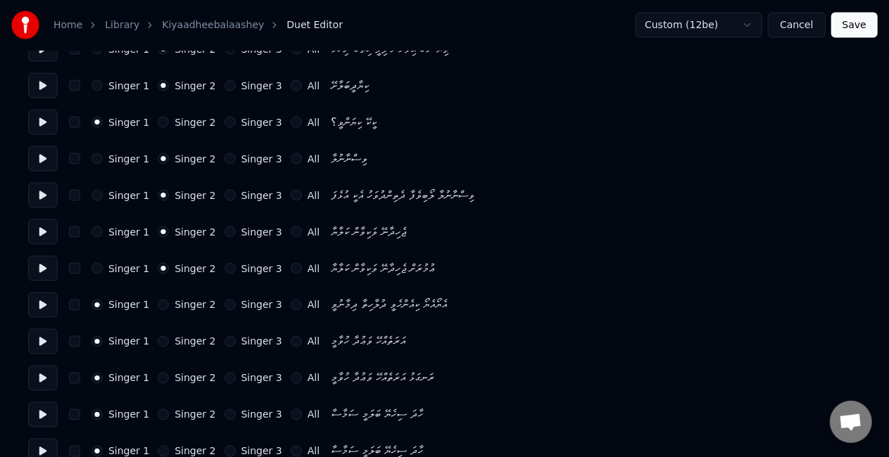
scroll to position [1056, 0]
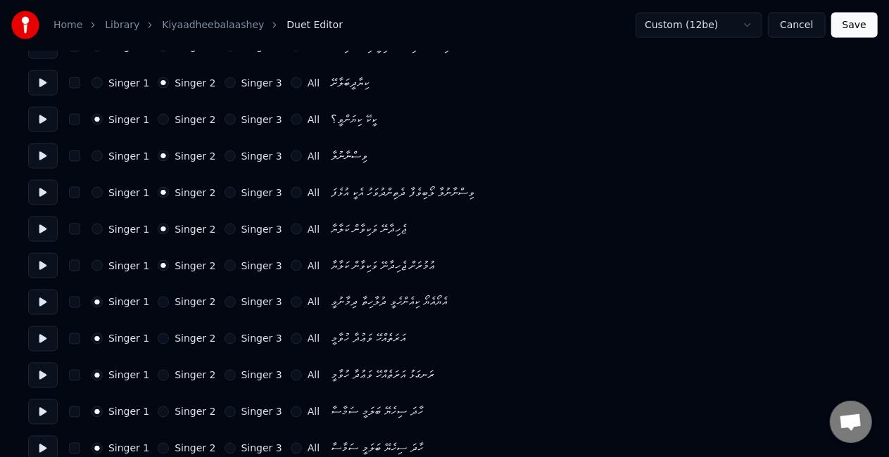
click at [158, 412] on button "Singer 2" at bounding box center [163, 412] width 11 height 11
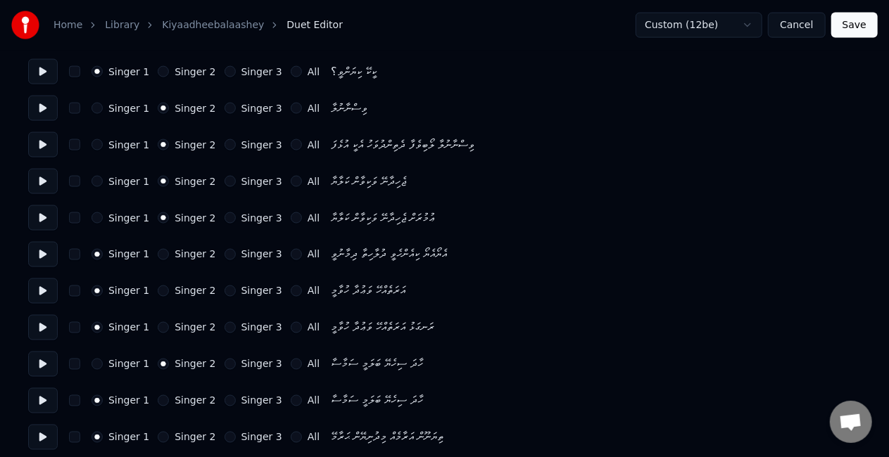
scroll to position [1126, 0]
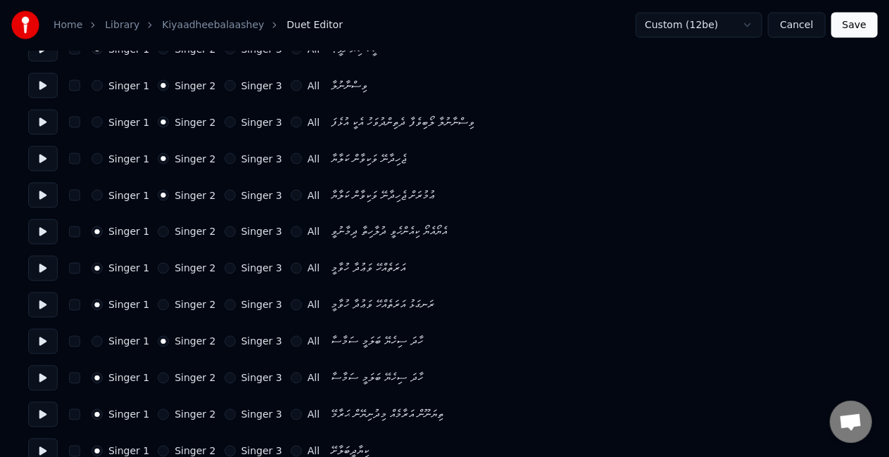
click at [158, 379] on button "Singer 2" at bounding box center [163, 378] width 11 height 11
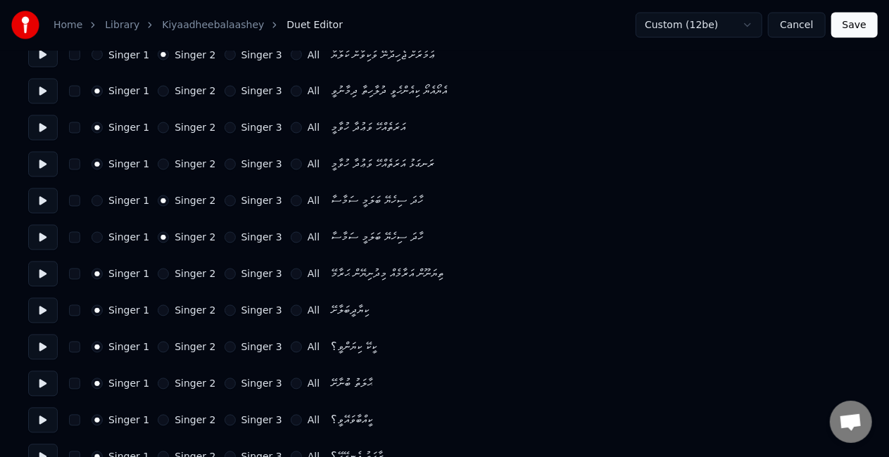
click at [158, 312] on button "Singer 2" at bounding box center [163, 310] width 11 height 11
click at [158, 383] on button "Singer 2" at bounding box center [163, 384] width 11 height 11
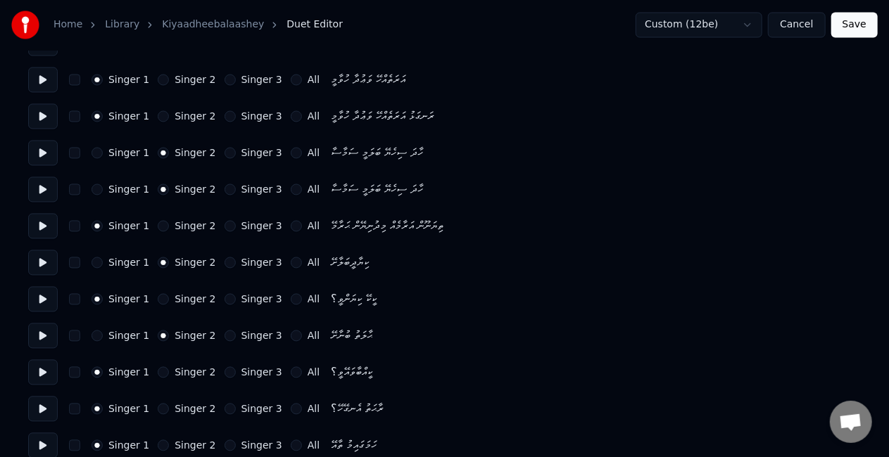
scroll to position [1337, 0]
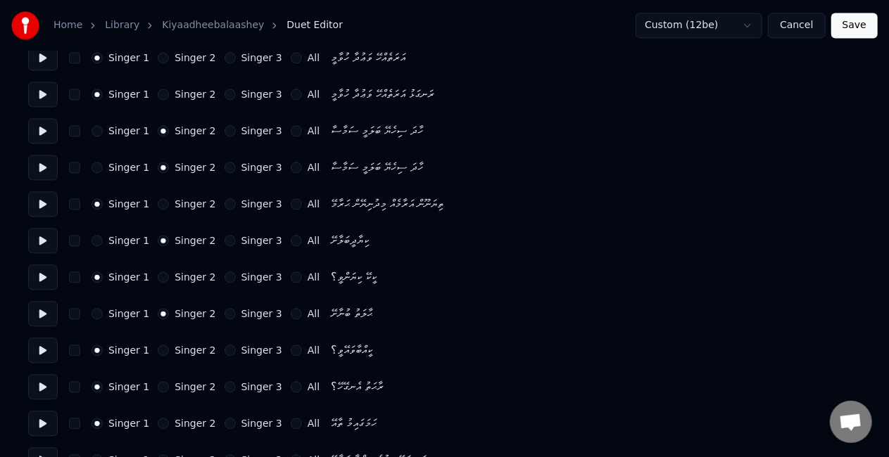
click at [159, 387] on button "Singer 2" at bounding box center [163, 386] width 11 height 11
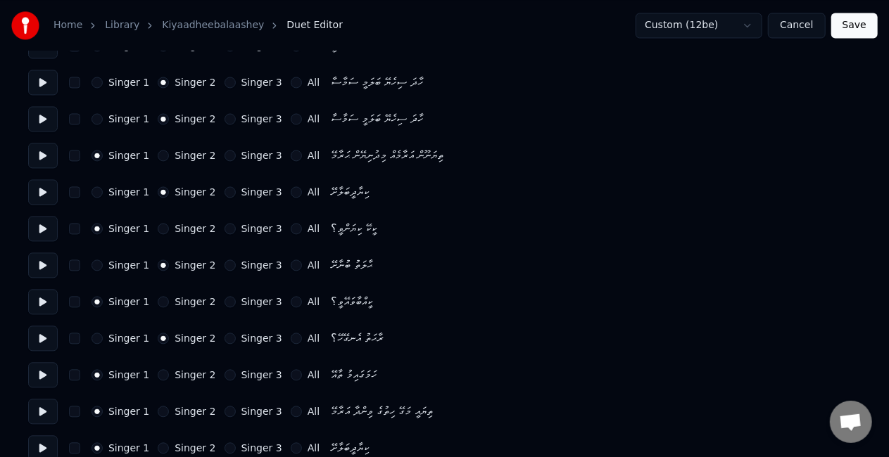
scroll to position [1440, 0]
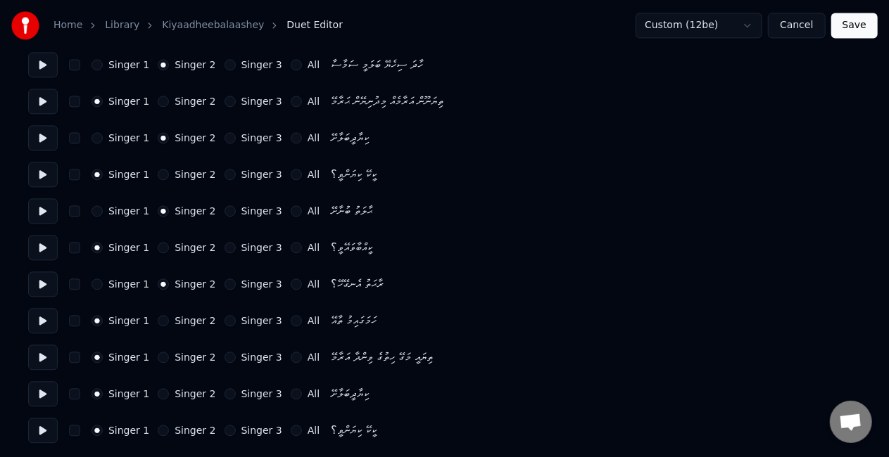
click at [158, 355] on button "Singer 2" at bounding box center [163, 357] width 11 height 11
click at [158, 392] on button "Singer 2" at bounding box center [163, 393] width 11 height 11
click at [858, 27] on button "Save" at bounding box center [854, 25] width 46 height 25
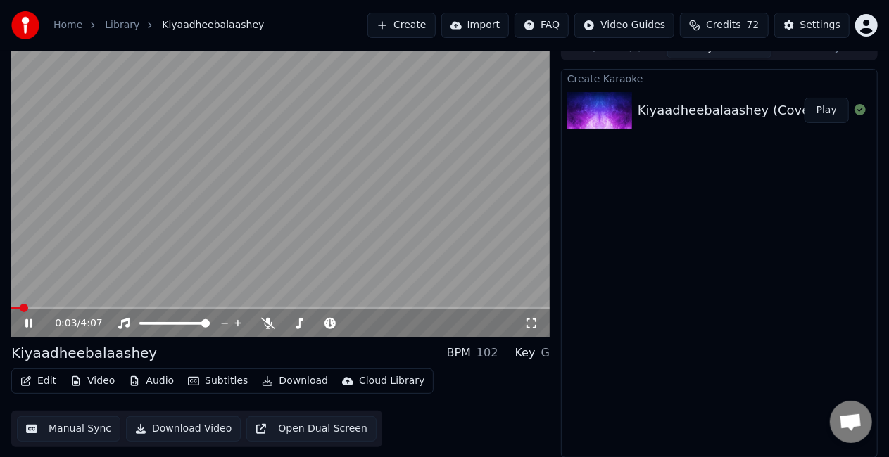
click at [51, 307] on span at bounding box center [280, 308] width 538 height 3
click at [101, 303] on video at bounding box center [280, 186] width 538 height 303
click at [101, 304] on video at bounding box center [280, 186] width 538 height 303
click at [86, 426] on button "Manual Sync" at bounding box center [68, 429] width 103 height 25
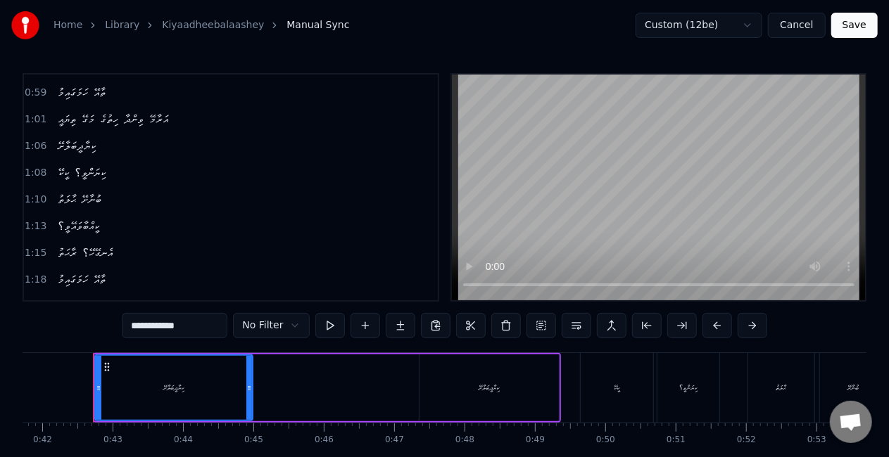
scroll to position [141, 0]
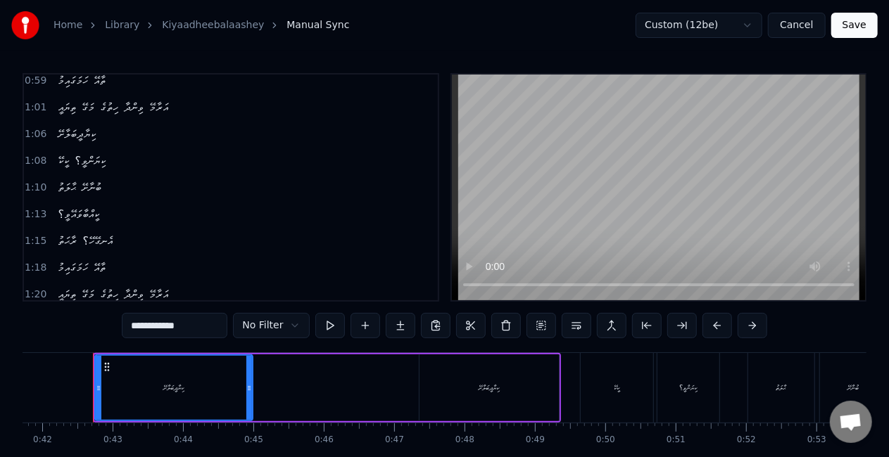
click at [858, 24] on button "Save" at bounding box center [854, 25] width 46 height 25
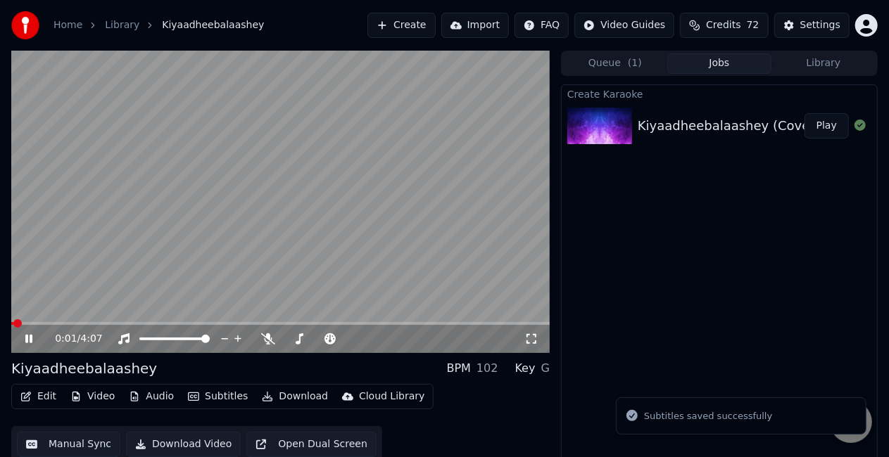
click at [44, 397] on button "Edit" at bounding box center [38, 397] width 47 height 20
click at [318, 215] on video at bounding box center [280, 202] width 538 height 303
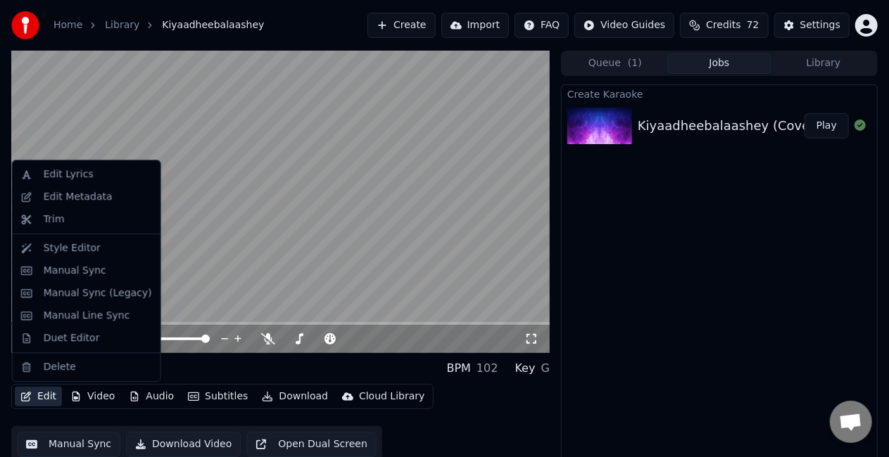
click at [34, 399] on button "Edit" at bounding box center [38, 397] width 47 height 20
click at [79, 338] on div "Duet Editor" at bounding box center [72, 338] width 56 height 14
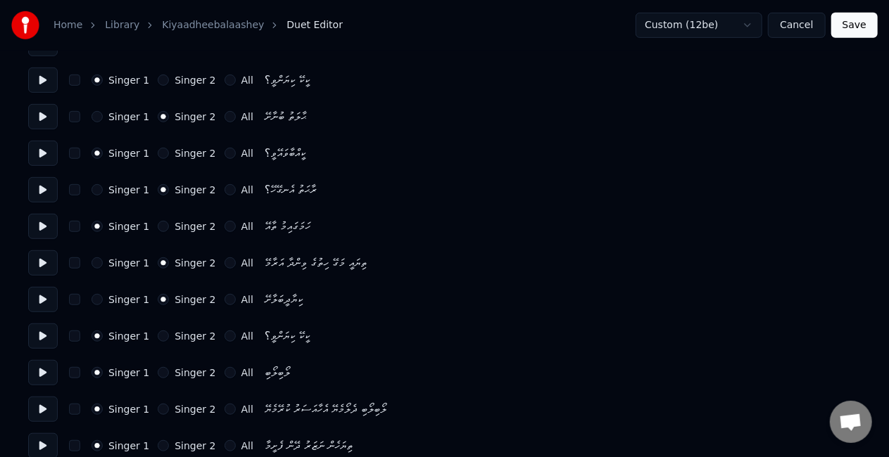
scroll to position [422, 0]
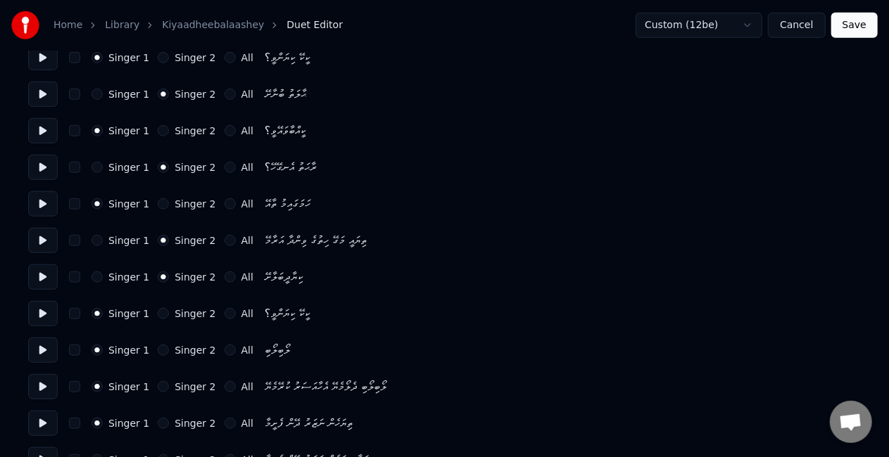
click at [835, 28] on button "Save" at bounding box center [854, 25] width 46 height 25
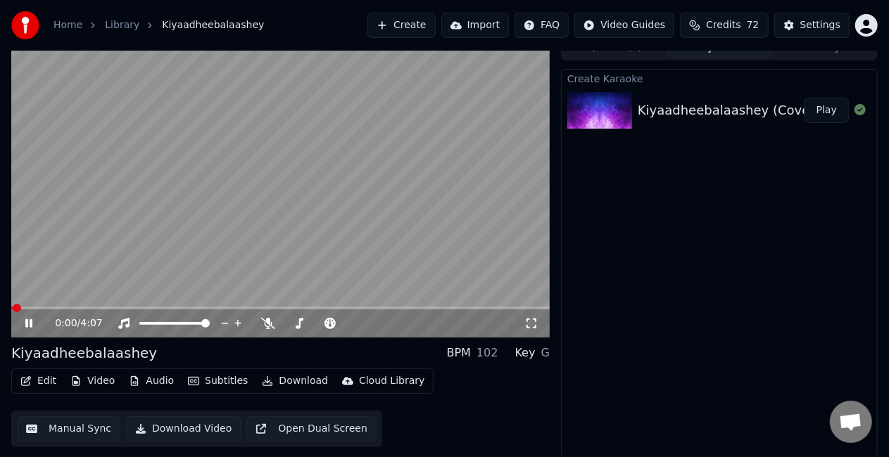
click at [138, 307] on span at bounding box center [280, 308] width 538 height 3
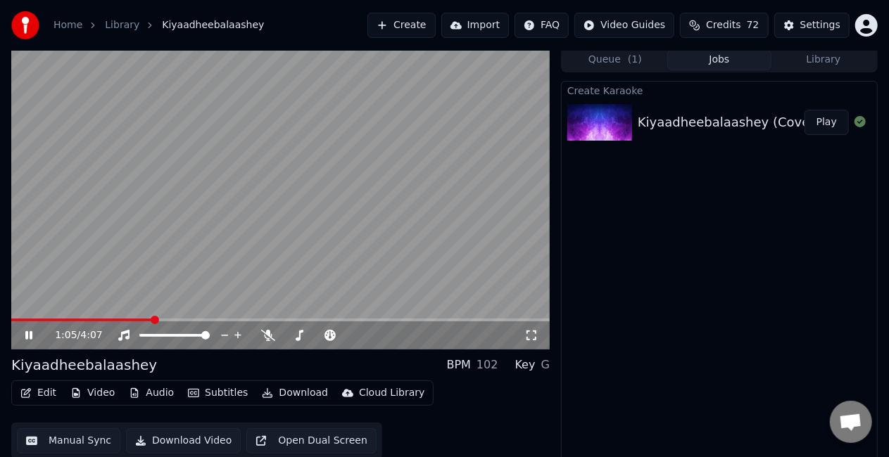
scroll to position [0, 0]
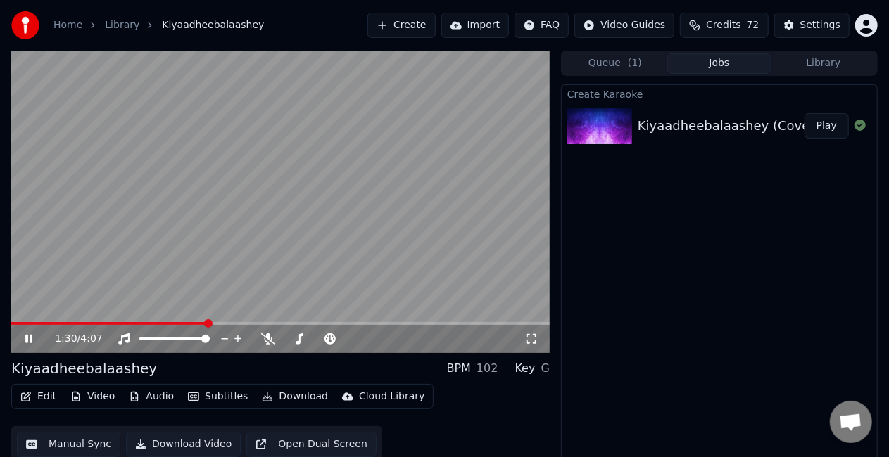
click at [253, 269] on video at bounding box center [280, 202] width 538 height 303
click at [269, 279] on video at bounding box center [280, 202] width 538 height 303
click at [220, 323] on span at bounding box center [280, 323] width 538 height 3
click at [245, 287] on video at bounding box center [280, 202] width 538 height 303
click at [231, 321] on video at bounding box center [280, 202] width 538 height 303
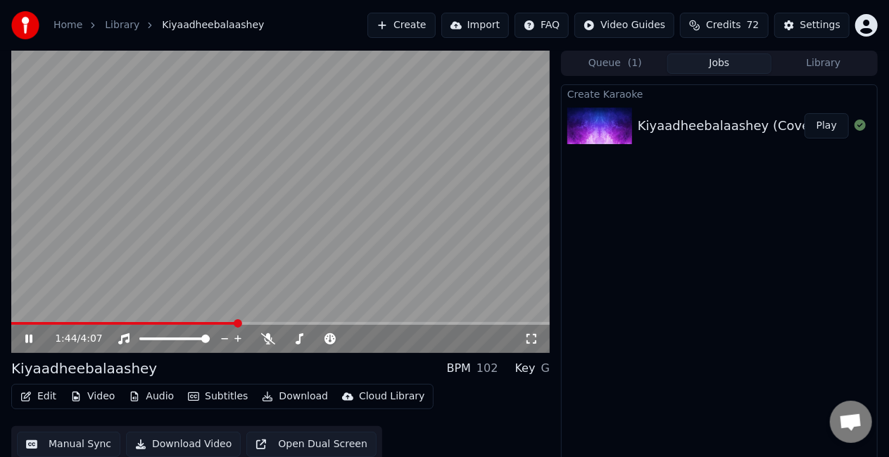
click at [238, 322] on span at bounding box center [280, 323] width 538 height 3
click at [248, 289] on video at bounding box center [280, 202] width 538 height 303
click at [232, 322] on span at bounding box center [122, 323] width 222 height 3
click at [224, 321] on video at bounding box center [280, 202] width 538 height 303
click at [221, 322] on div "1:42 / 4:07" at bounding box center [280, 202] width 538 height 303
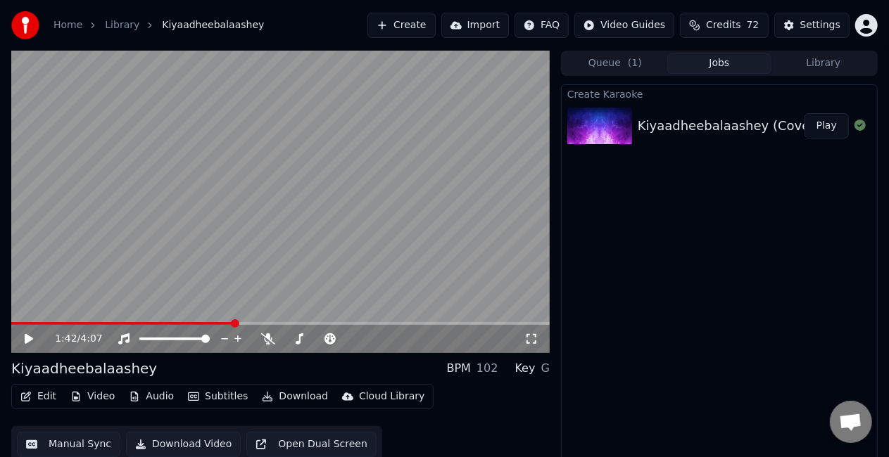
click at [220, 322] on span at bounding box center [122, 323] width 223 height 3
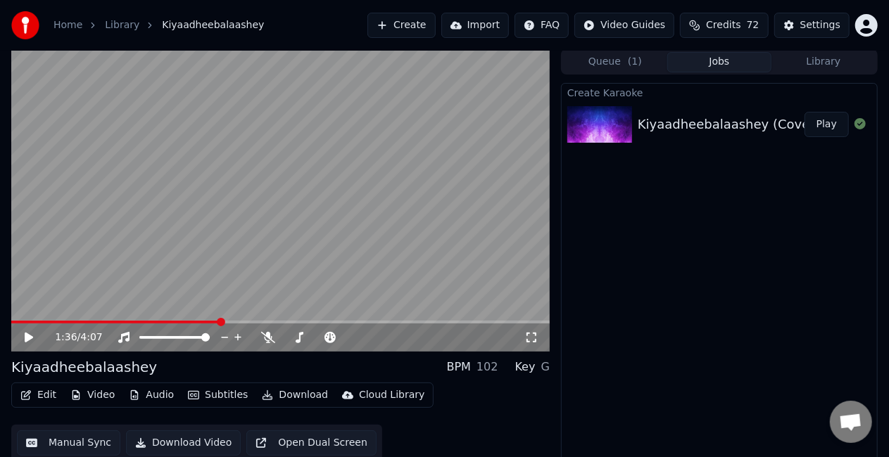
scroll to position [15, 0]
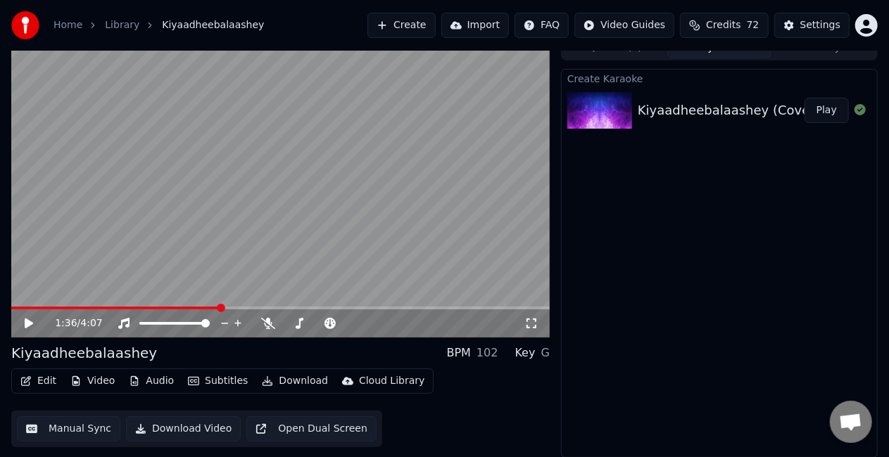
click at [69, 427] on button "Manual Sync" at bounding box center [68, 429] width 103 height 25
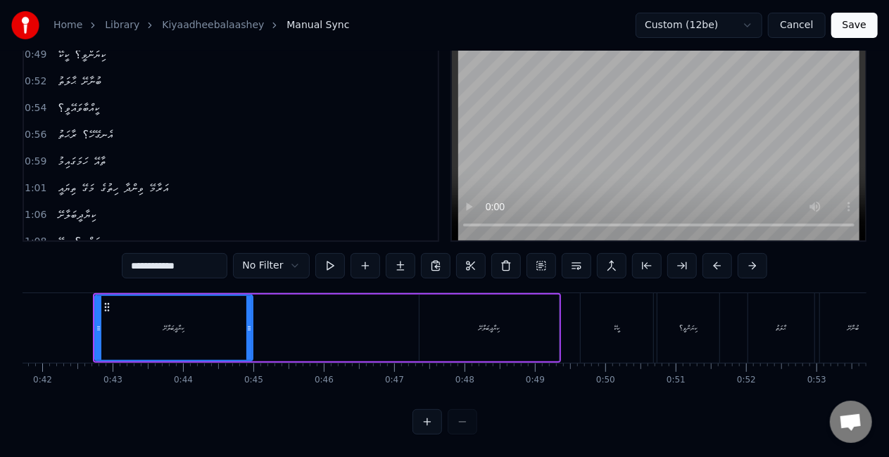
scroll to position [72, 0]
drag, startPoint x: 100, startPoint y: 317, endPoint x: 87, endPoint y: 315, distance: 13.5
click at [86, 323] on icon at bounding box center [83, 328] width 6 height 11
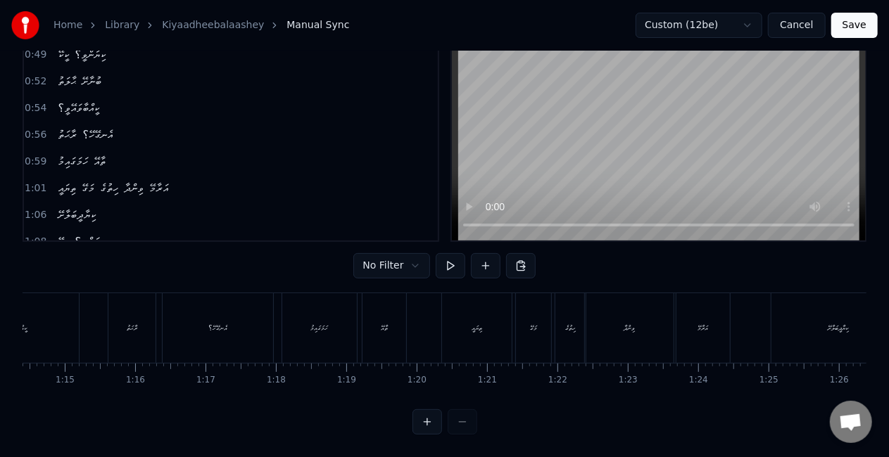
scroll to position [0, 5624]
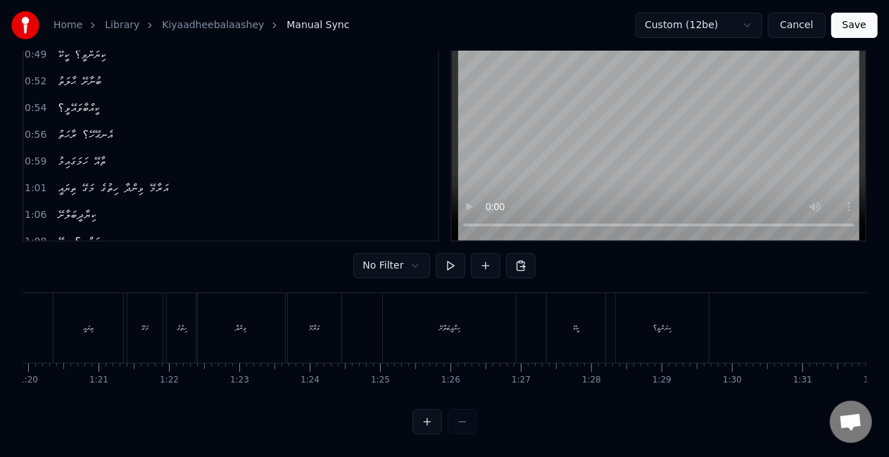
click at [619, 321] on div "ކިޔަންވީ؟" at bounding box center [662, 328] width 93 height 70
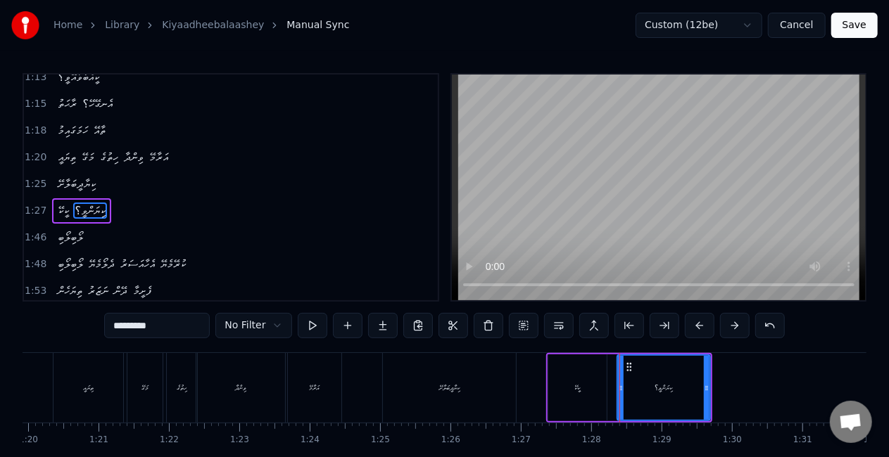
scroll to position [294, 0]
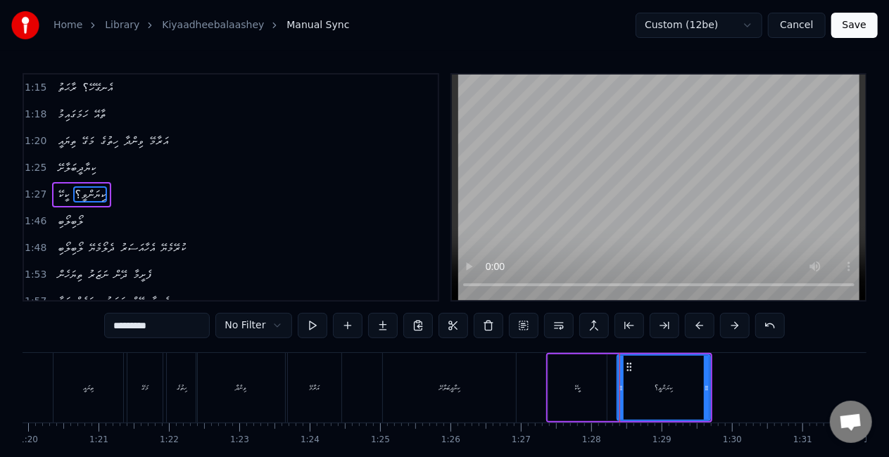
click at [562, 388] on div "ކީކޭ" at bounding box center [577, 388] width 58 height 67
type input "****"
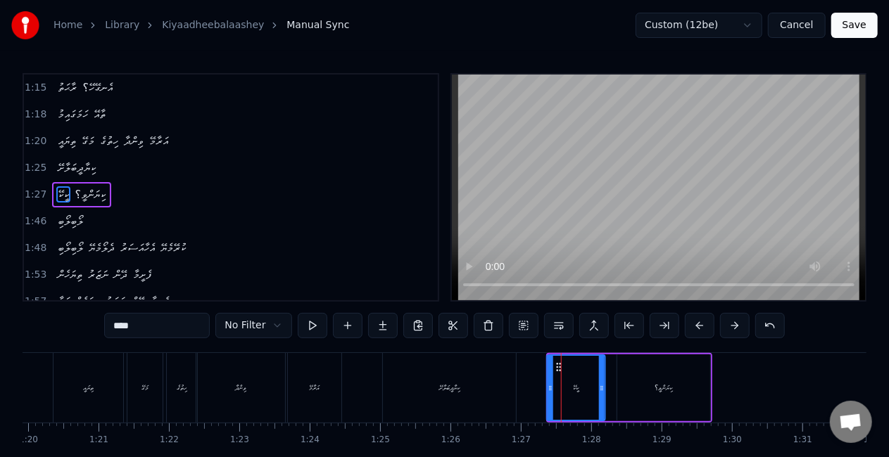
click at [557, 366] on icon at bounding box center [558, 367] width 11 height 11
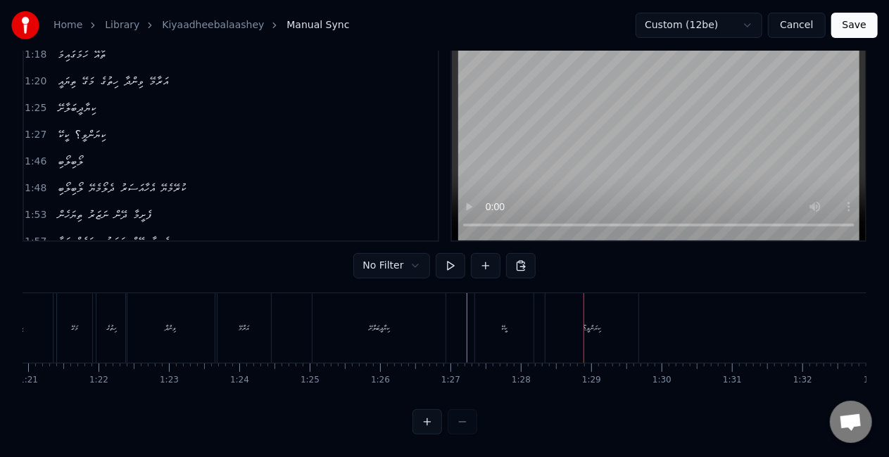
scroll to position [0, 5704]
click at [549, 327] on div "ކިޔަންވީ؟" at bounding box center [582, 328] width 93 height 70
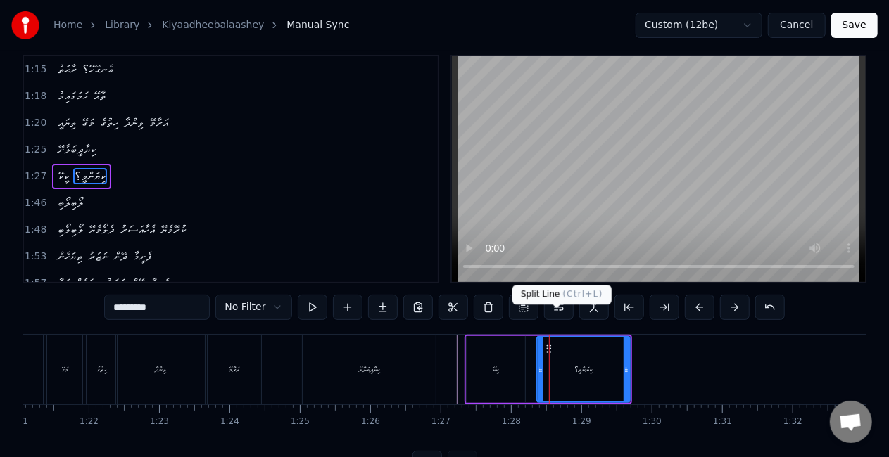
scroll to position [0, 0]
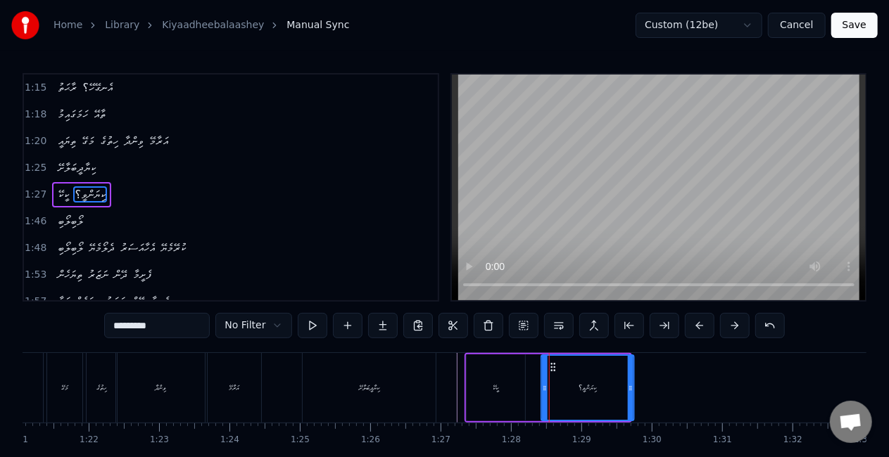
click at [554, 366] on icon at bounding box center [552, 367] width 11 height 11
click at [508, 387] on div "ކީކޭ" at bounding box center [496, 388] width 58 height 67
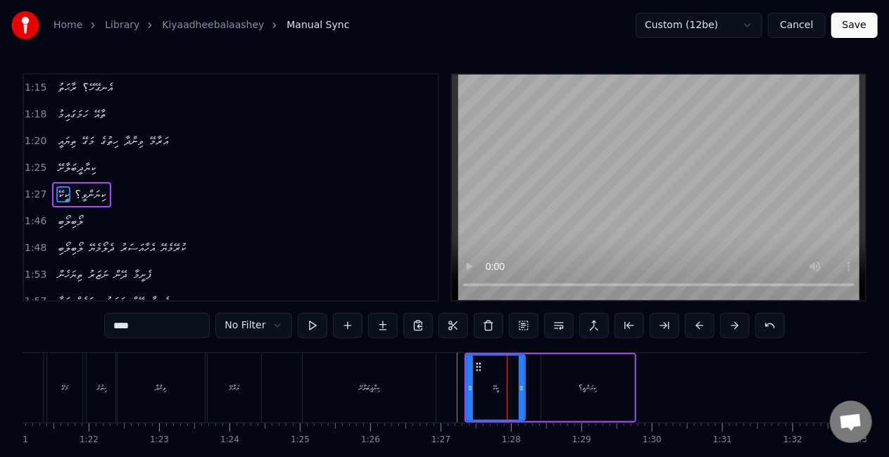
click at [583, 384] on div "ކިޔަންވީ؟" at bounding box center [587, 388] width 18 height 11
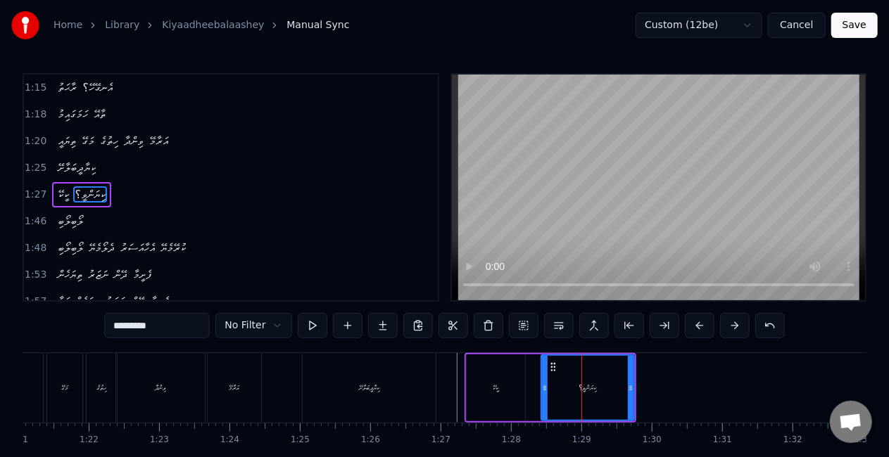
click at [478, 379] on div "ކީކޭ" at bounding box center [496, 388] width 58 height 67
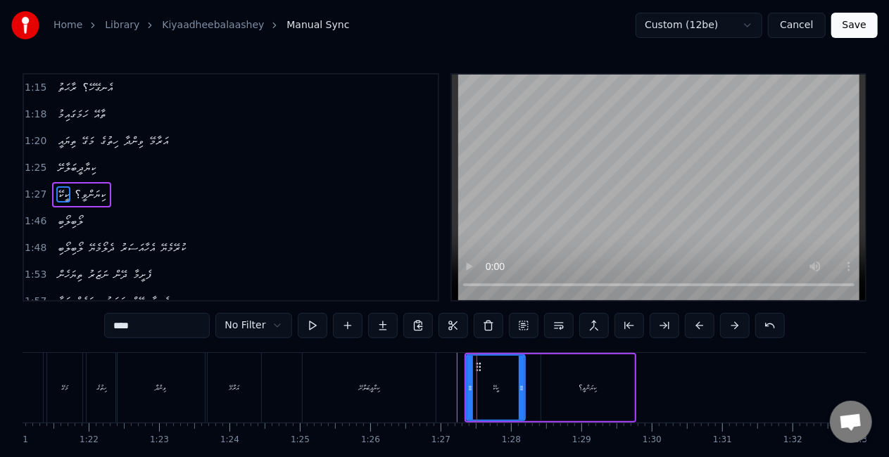
click at [376, 377] on div "ކިޔާދީބަލާށޭ" at bounding box center [369, 388] width 133 height 70
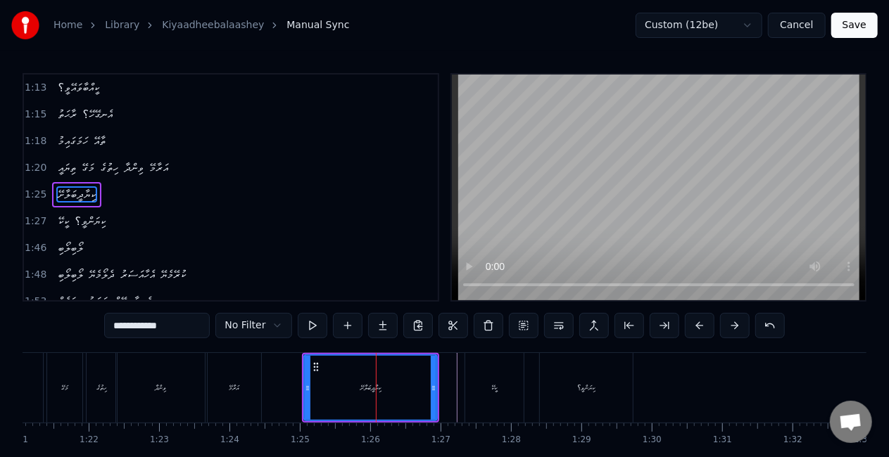
click at [483, 376] on div "ކީކޭ" at bounding box center [494, 388] width 58 height 70
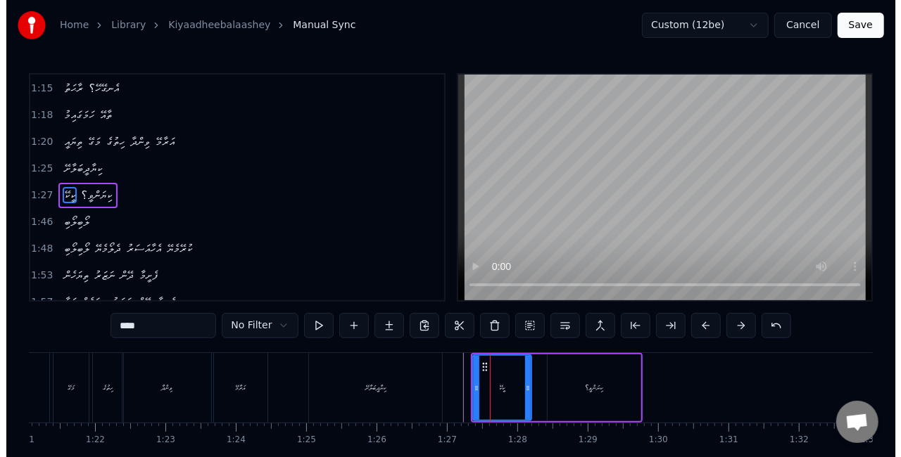
scroll to position [294, 0]
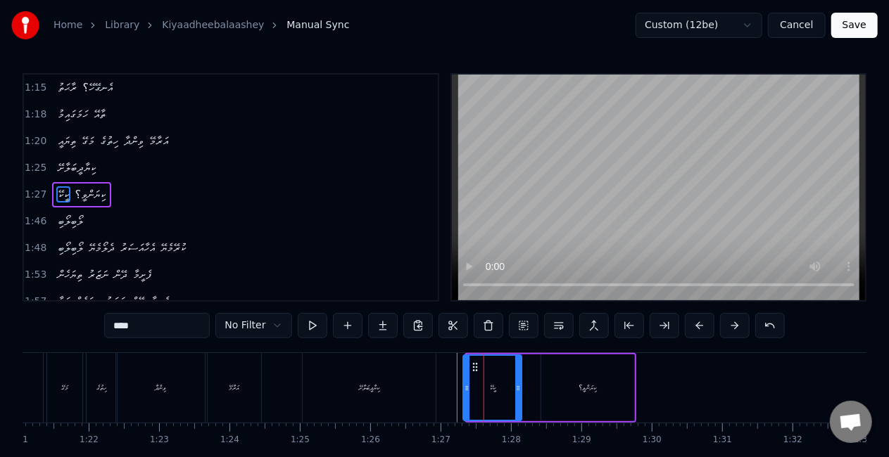
click at [474, 365] on icon at bounding box center [474, 367] width 11 height 11
click at [553, 382] on div "ކިޔަންވީ؟" at bounding box center [587, 388] width 93 height 67
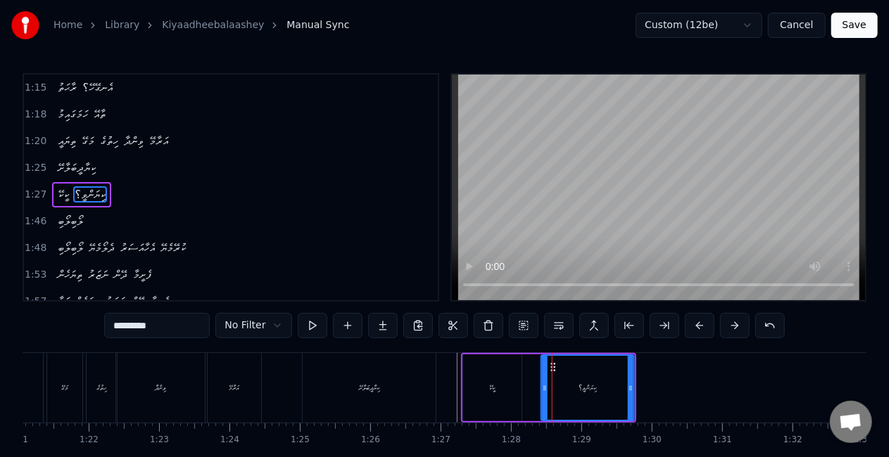
click at [553, 367] on icon at bounding box center [552, 367] width 11 height 11
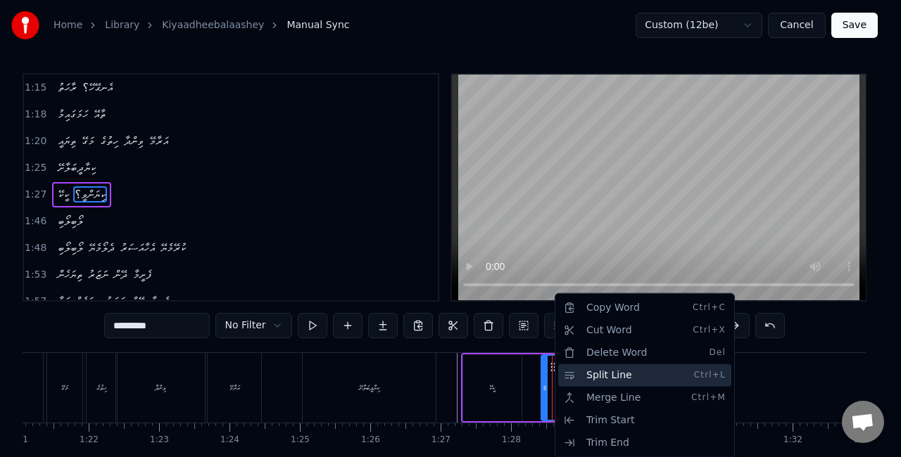
click at [569, 380] on div "Split Line Ctrl+L" at bounding box center [644, 376] width 173 height 23
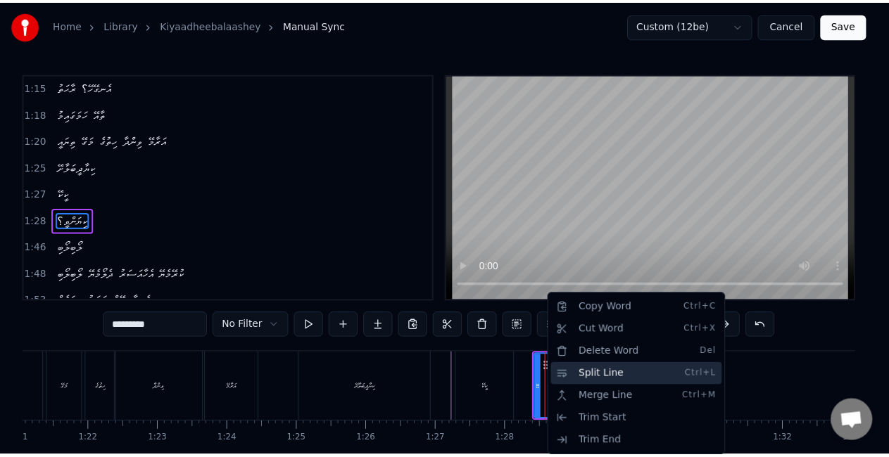
scroll to position [320, 0]
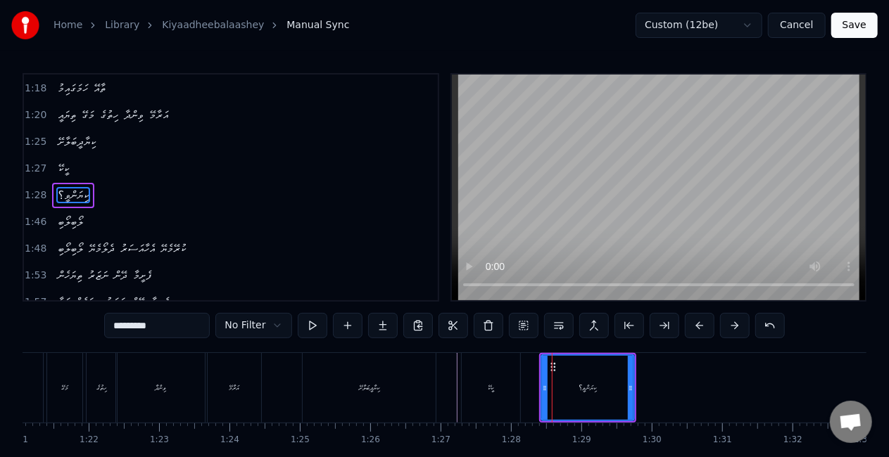
click at [559, 384] on div "ކިޔަންވީ؟" at bounding box center [587, 388] width 91 height 64
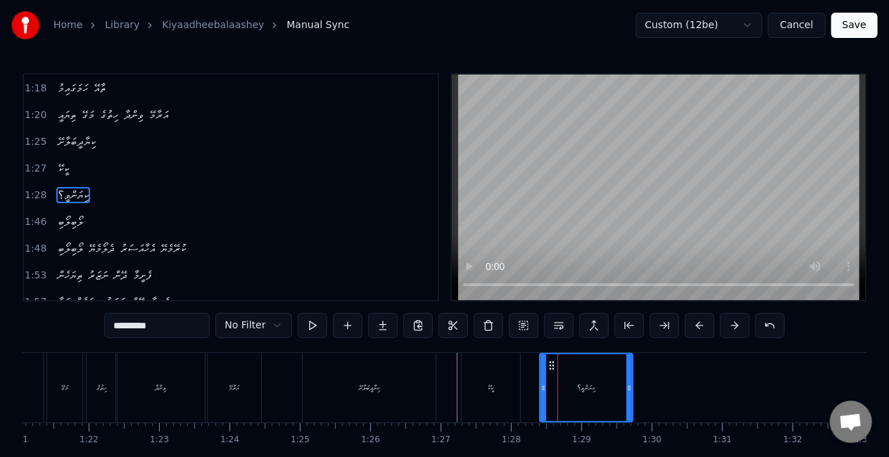
click at [504, 383] on div "ކީކޭ" at bounding box center [491, 388] width 58 height 70
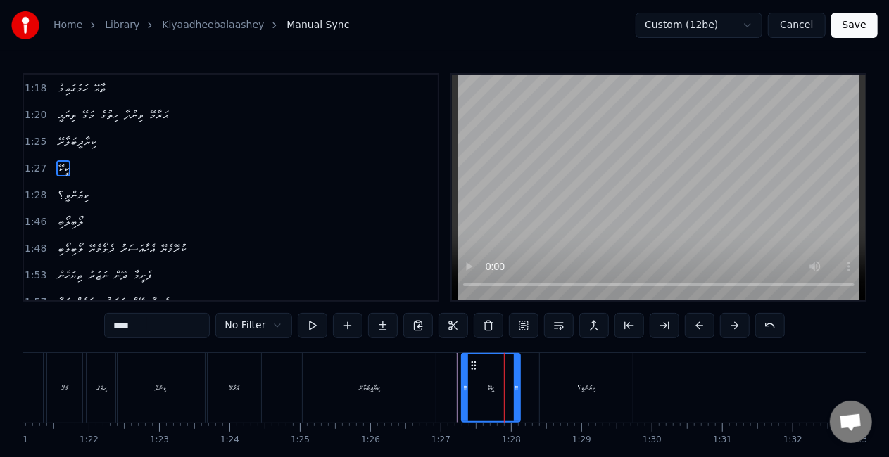
scroll to position [294, 0]
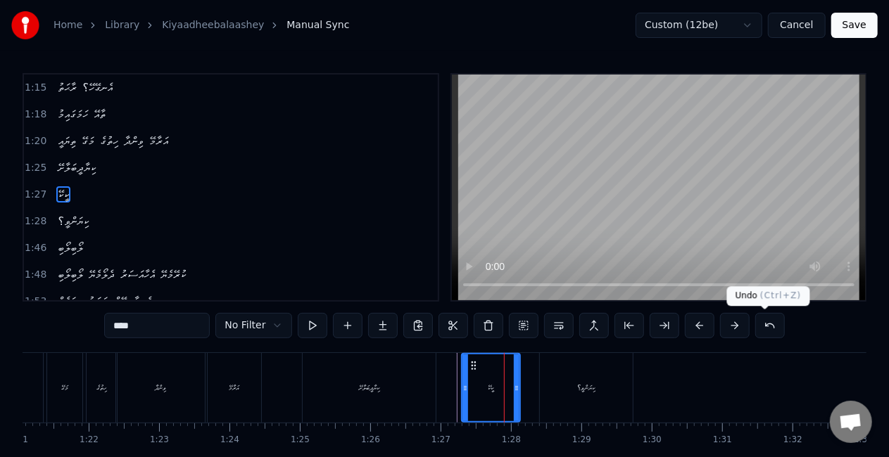
click at [758, 327] on button at bounding box center [770, 325] width 30 height 25
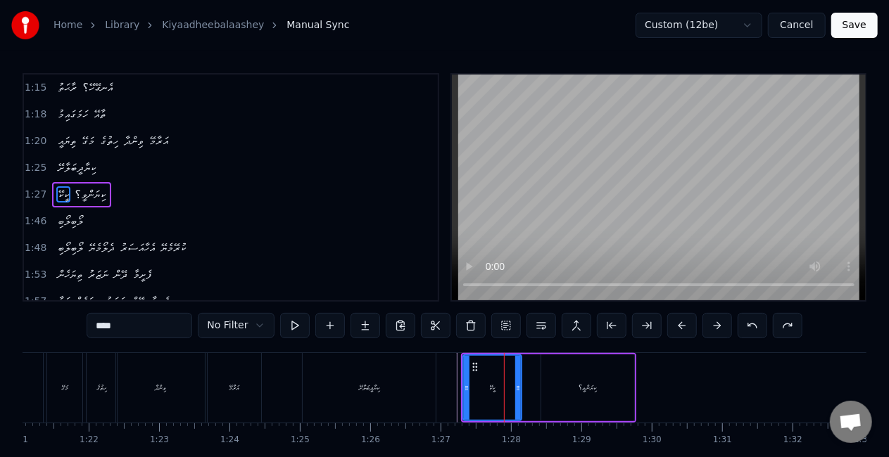
click at [553, 392] on div "ކިޔަންވީ؟" at bounding box center [587, 388] width 93 height 67
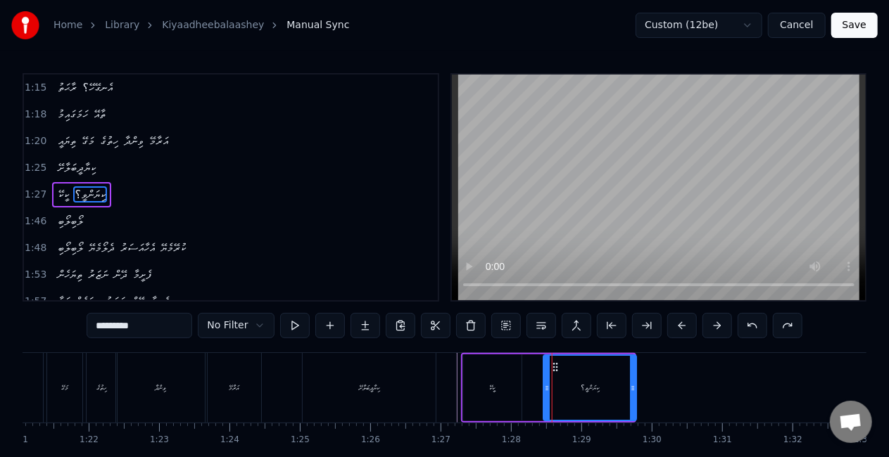
click at [552, 368] on icon at bounding box center [555, 367] width 11 height 11
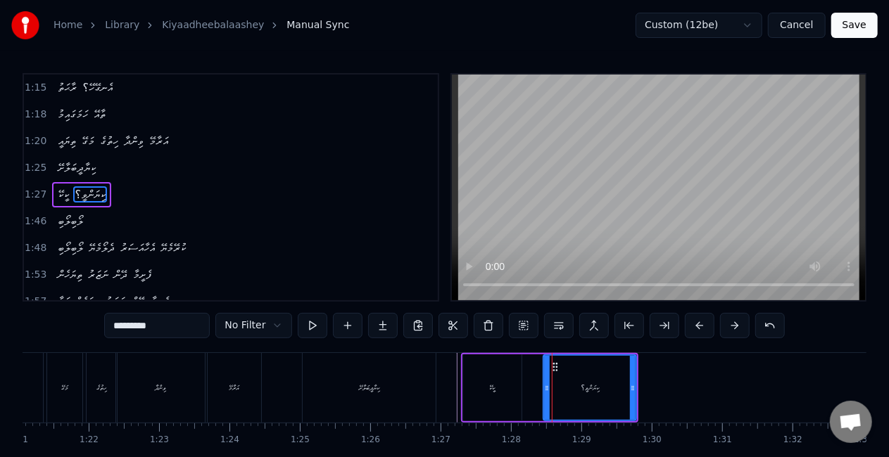
click at [509, 391] on div "ކީކޭ" at bounding box center [492, 388] width 58 height 67
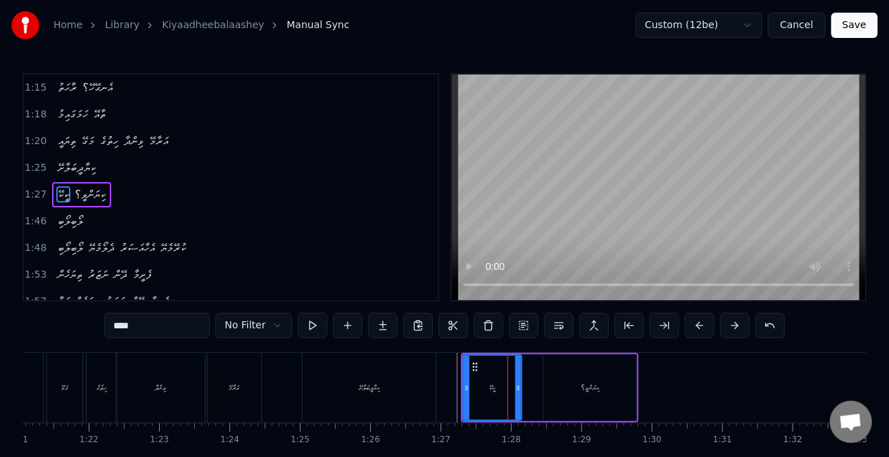
click at [560, 374] on div "ކިޔަންވީ؟" at bounding box center [589, 388] width 93 height 67
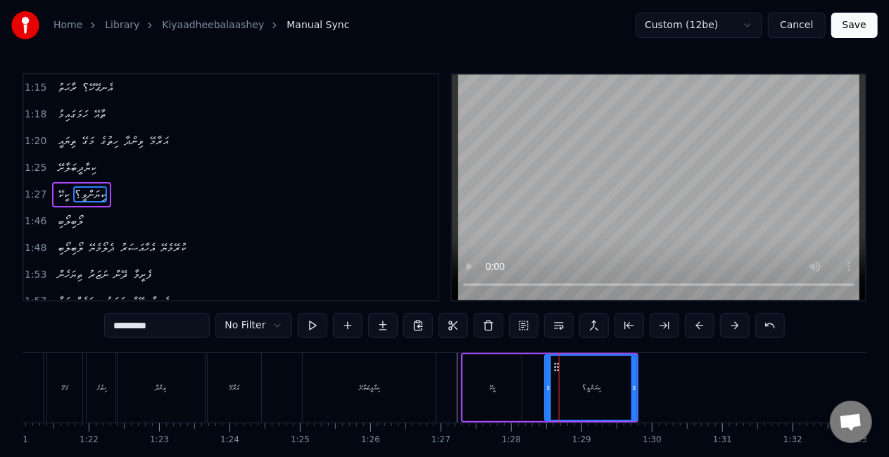
drag, startPoint x: 552, startPoint y: 364, endPoint x: 559, endPoint y: 365, distance: 7.9
click at [559, 365] on icon at bounding box center [556, 367] width 11 height 11
click at [581, 377] on div "ކިޔަންވީ؟" at bounding box center [597, 388] width 91 height 64
drag, startPoint x: 563, startPoint y: 364, endPoint x: 552, endPoint y: 366, distance: 11.5
click at [552, 366] on icon at bounding box center [551, 367] width 11 height 11
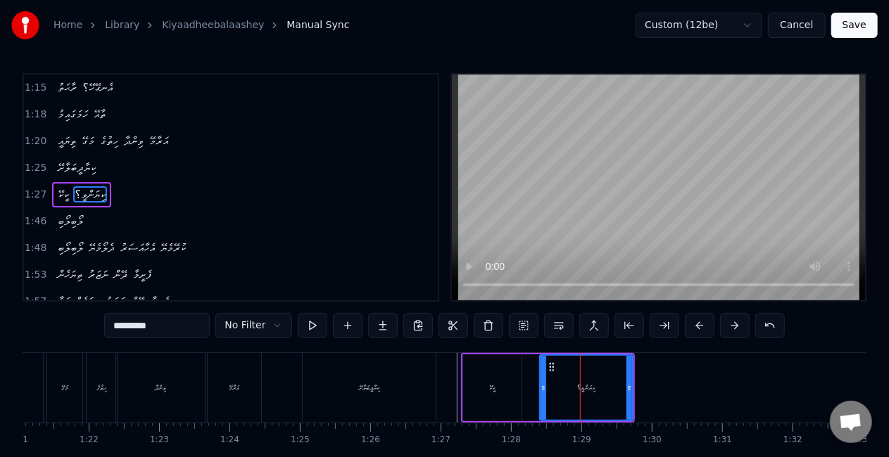
click at [467, 388] on div "ކީކޭ" at bounding box center [492, 388] width 58 height 67
type input "****"
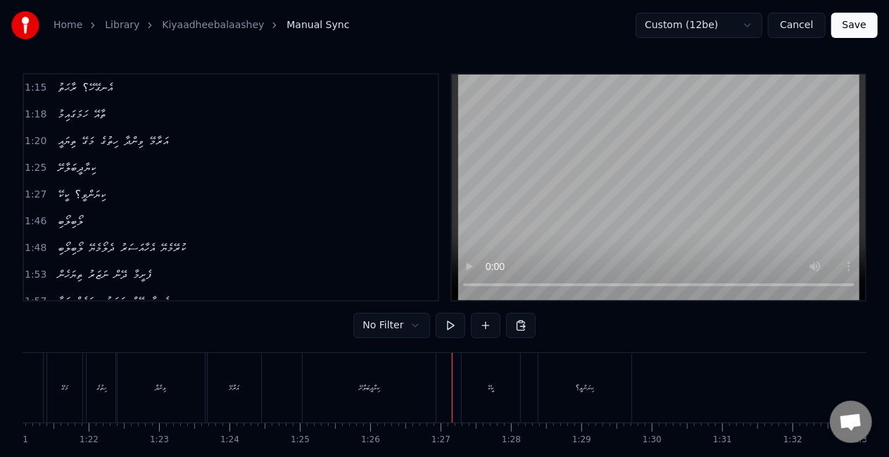
drag, startPoint x: 363, startPoint y: 422, endPoint x: 365, endPoint y: 414, distance: 8.0
click at [363, 418] on div "ކިޔާދީބަލާށޭ" at bounding box center [369, 388] width 134 height 70
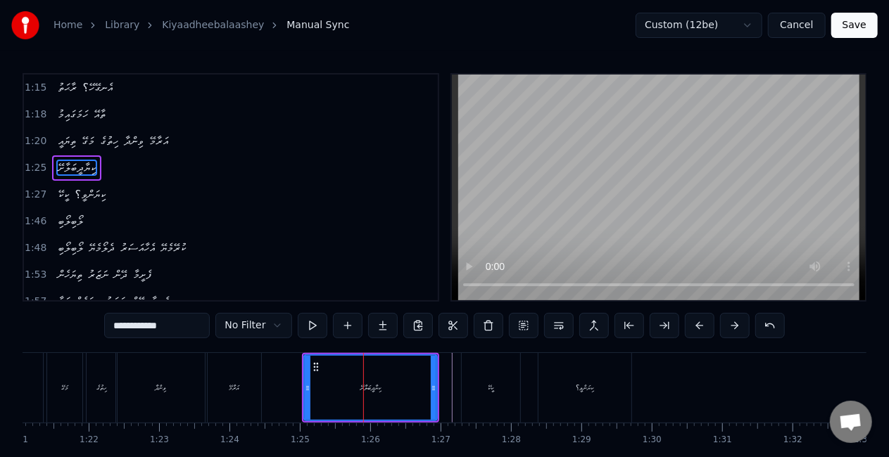
scroll to position [267, 0]
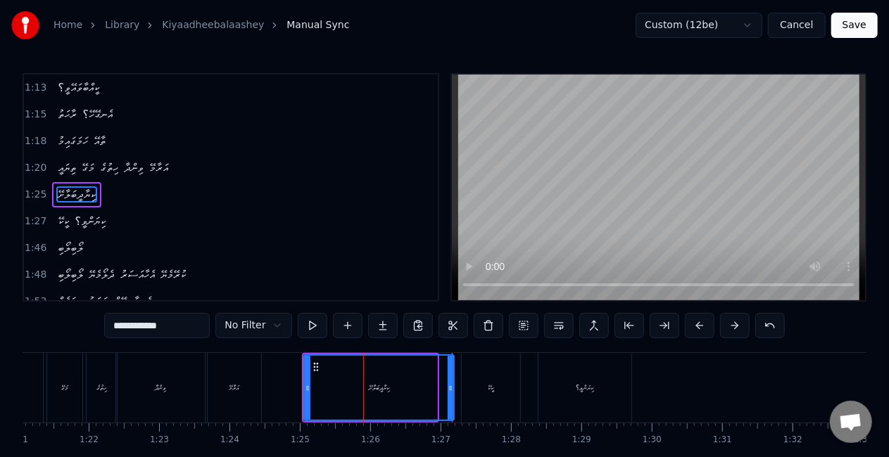
drag, startPoint x: 435, startPoint y: 397, endPoint x: 452, endPoint y: 397, distance: 16.9
click at [452, 397] on div at bounding box center [451, 388] width 6 height 64
click at [372, 384] on div "ކިޔާދީބަލާށޭ" at bounding box center [379, 388] width 20 height 11
drag, startPoint x: 308, startPoint y: 388, endPoint x: 344, endPoint y: 373, distance: 39.1
click at [308, 388] on icon at bounding box center [308, 388] width 6 height 11
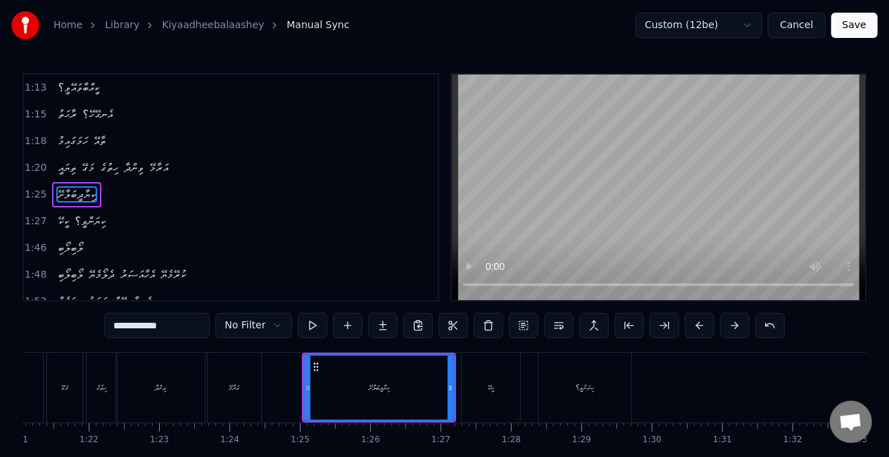
click at [479, 363] on div "ކީކޭ" at bounding box center [491, 388] width 58 height 70
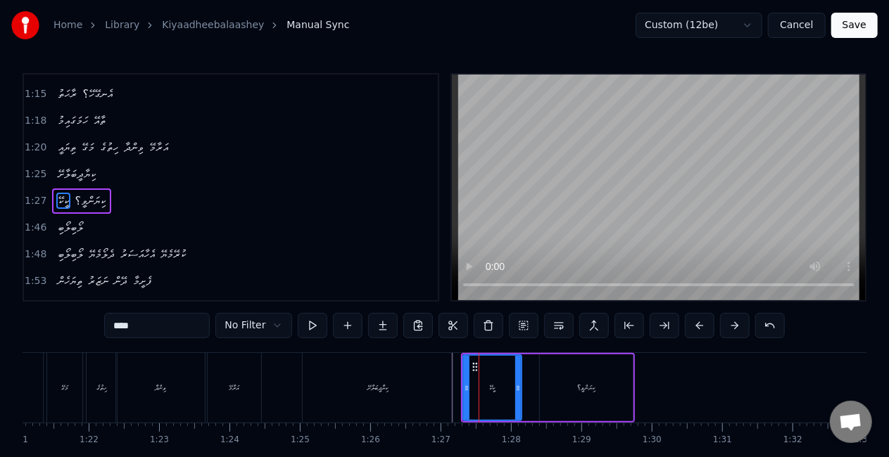
scroll to position [294, 0]
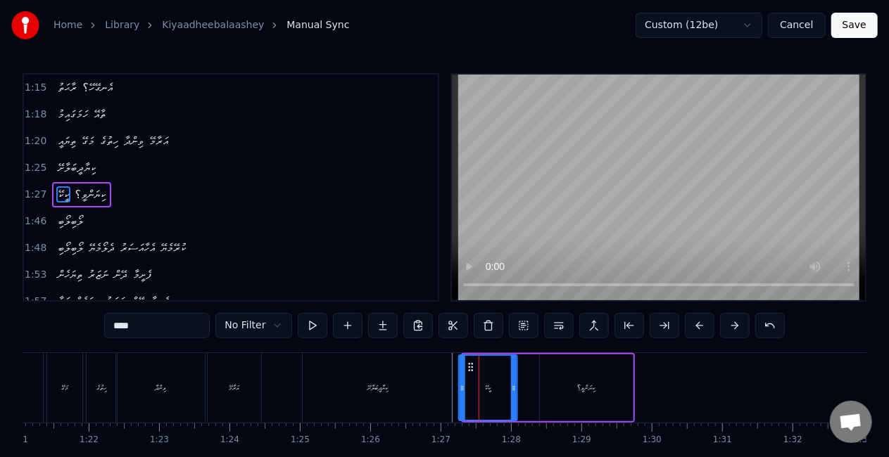
click at [467, 365] on icon at bounding box center [470, 367] width 11 height 11
drag, startPoint x: 515, startPoint y: 383, endPoint x: 523, endPoint y: 383, distance: 7.7
click at [524, 384] on icon at bounding box center [522, 388] width 6 height 11
click at [549, 377] on div "ކިޔަންވީ؟" at bounding box center [586, 388] width 93 height 67
type input "*********"
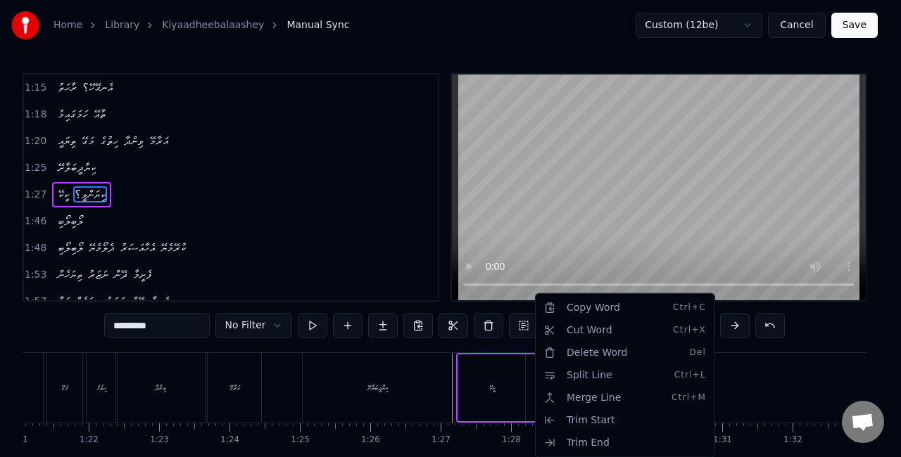
click at [726, 372] on html "Home Library Kiyaadheebalaashey Manual Sync Custom (12be) Cancel Save 0:42 ކިޔާ…" at bounding box center [450, 258] width 901 height 517
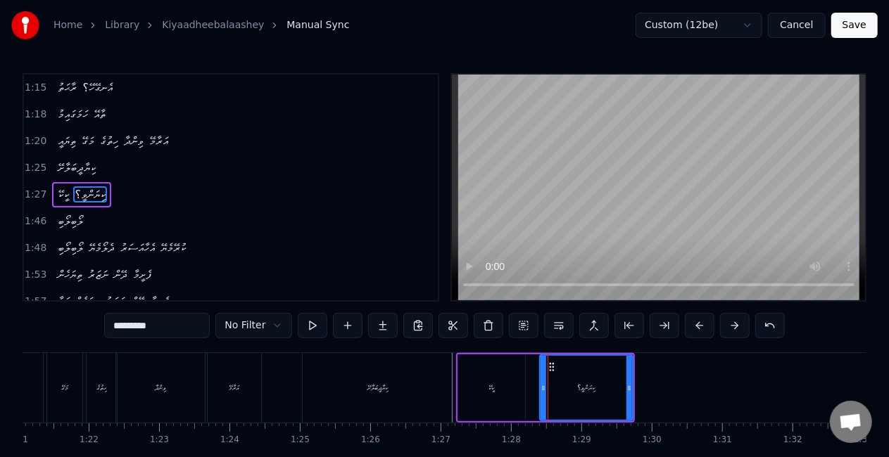
click at [575, 374] on div "ކިޔަންވީ؟" at bounding box center [585, 388] width 91 height 64
click at [550, 369] on icon at bounding box center [551, 367] width 11 height 11
click at [555, 324] on button at bounding box center [559, 325] width 30 height 25
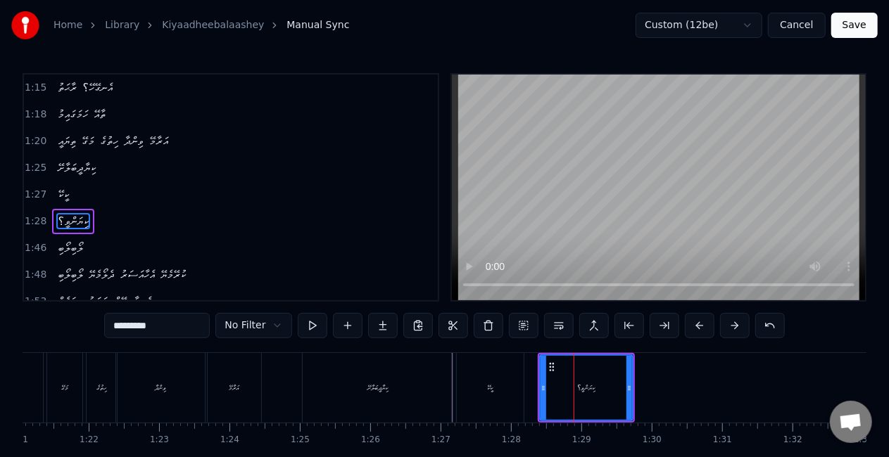
scroll to position [320, 0]
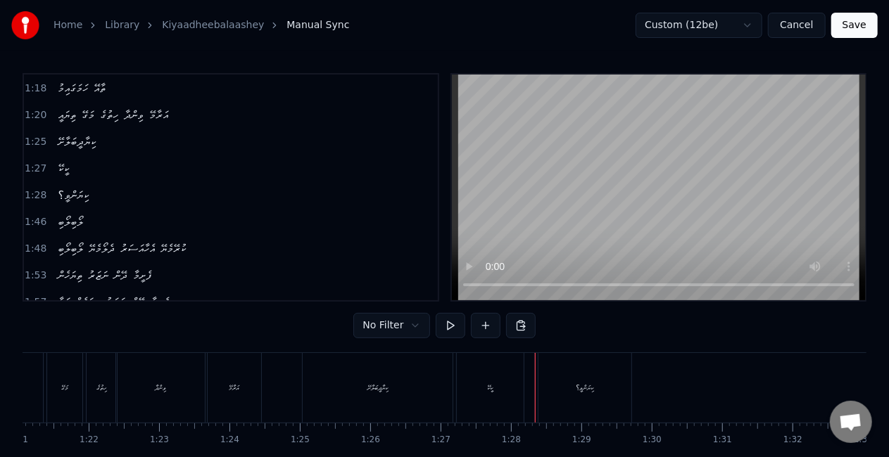
click at [338, 388] on div "ކިޔާދީބަލާށޭ" at bounding box center [378, 388] width 150 height 70
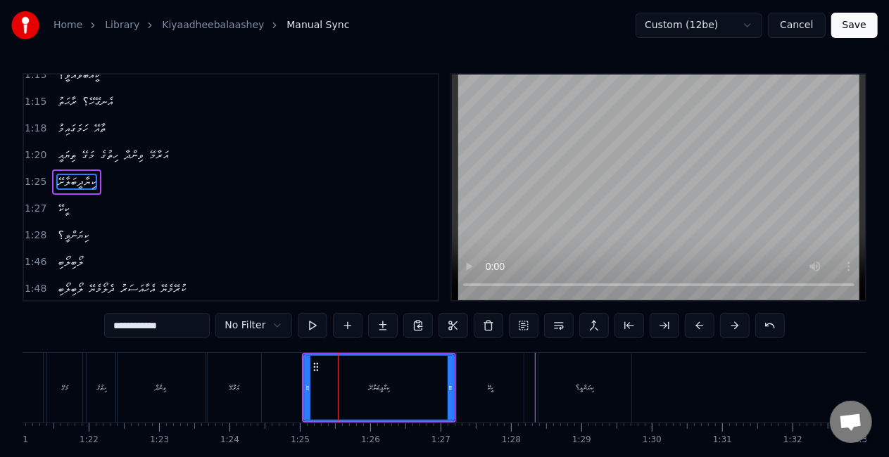
scroll to position [267, 0]
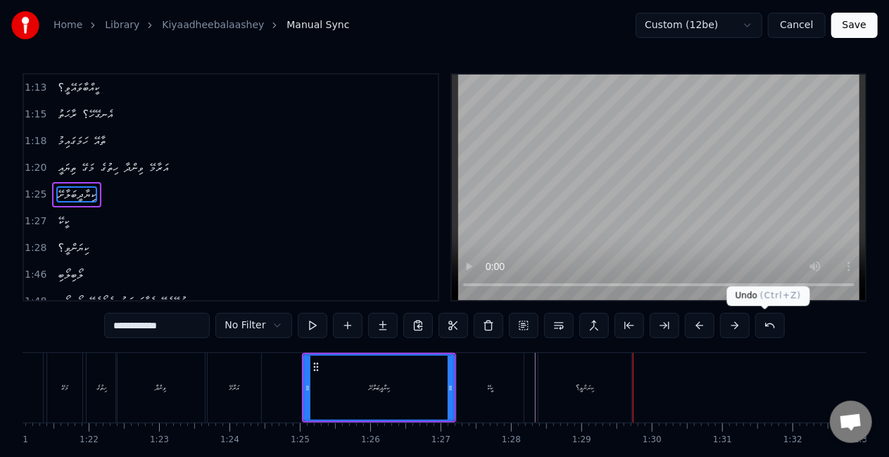
click at [756, 322] on button at bounding box center [770, 325] width 30 height 25
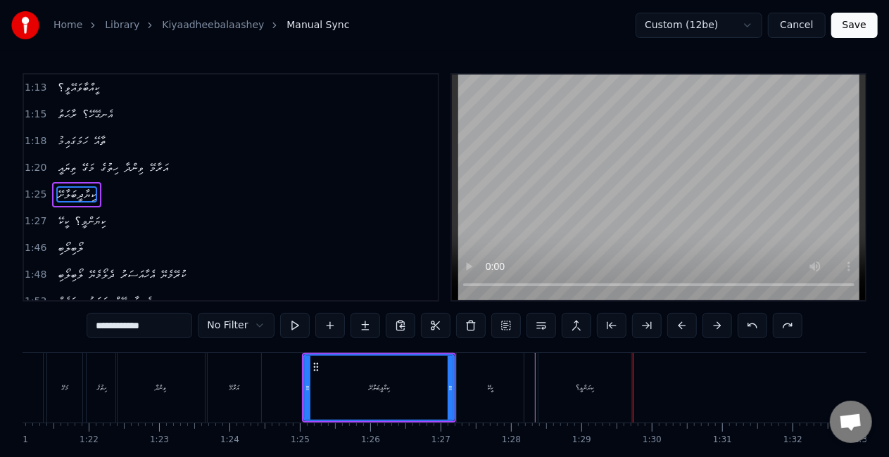
click at [495, 388] on div "ކީކޭ" at bounding box center [490, 388] width 67 height 70
type input "****"
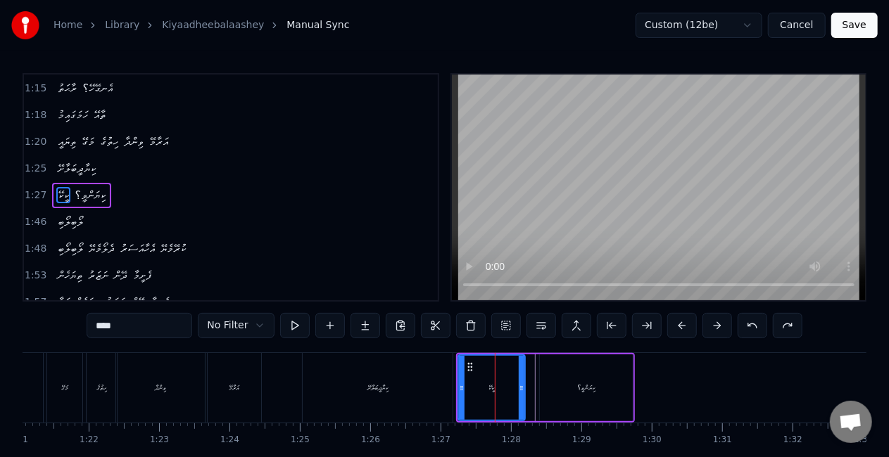
scroll to position [294, 0]
drag, startPoint x: 521, startPoint y: 388, endPoint x: 538, endPoint y: 387, distance: 17.6
click at [539, 389] on icon at bounding box center [541, 388] width 6 height 11
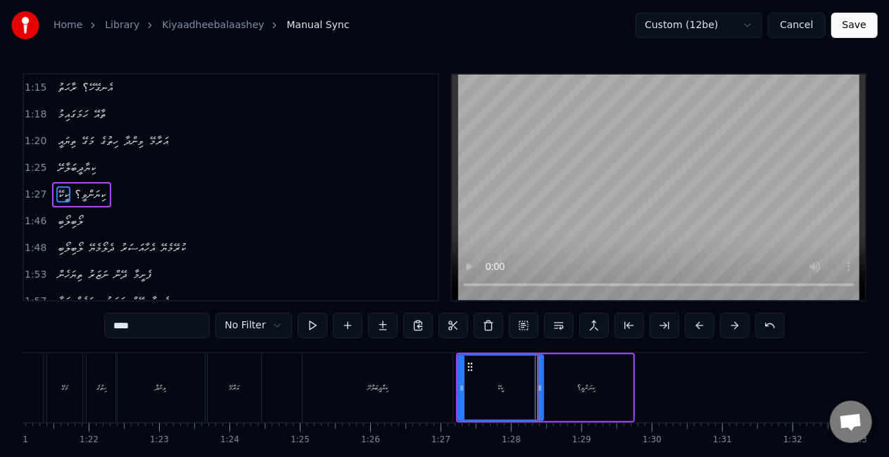
click at [486, 390] on div "ކީކޭ" at bounding box center [501, 388] width 84 height 64
click at [455, 387] on div "ކިޔާދީބަލާށޭ" at bounding box center [379, 388] width 154 height 70
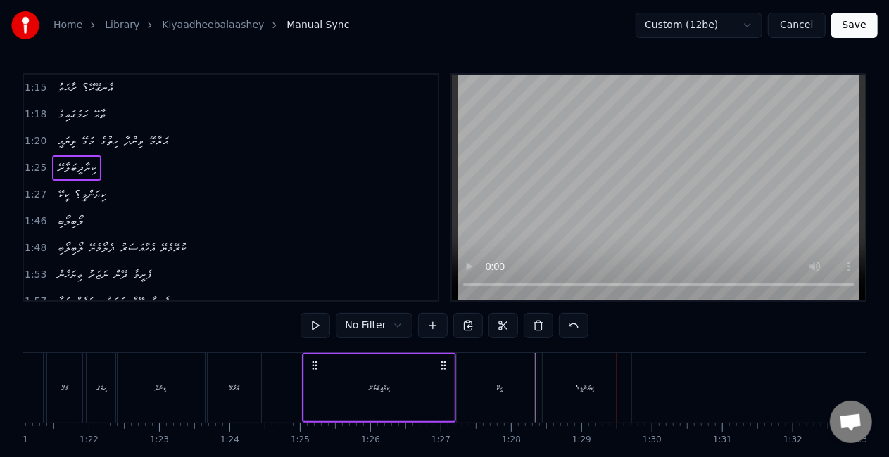
click at [401, 394] on div "ކިޔާދީބަލާށޭ" at bounding box center [379, 388] width 150 height 67
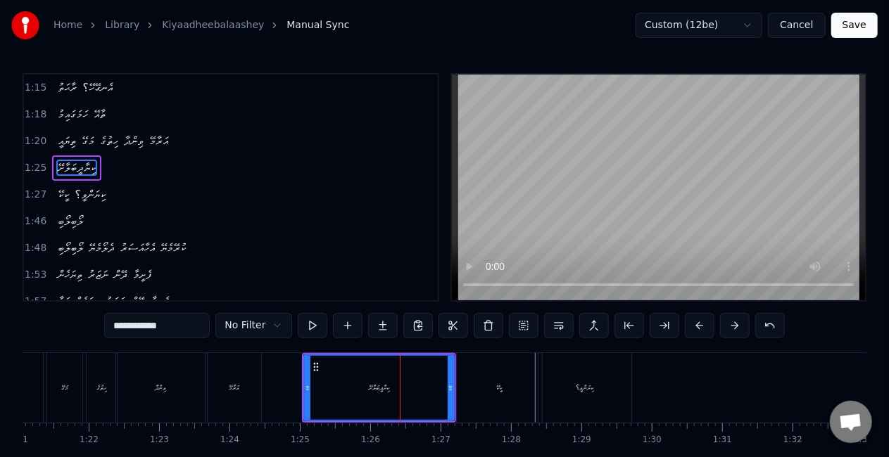
scroll to position [267, 0]
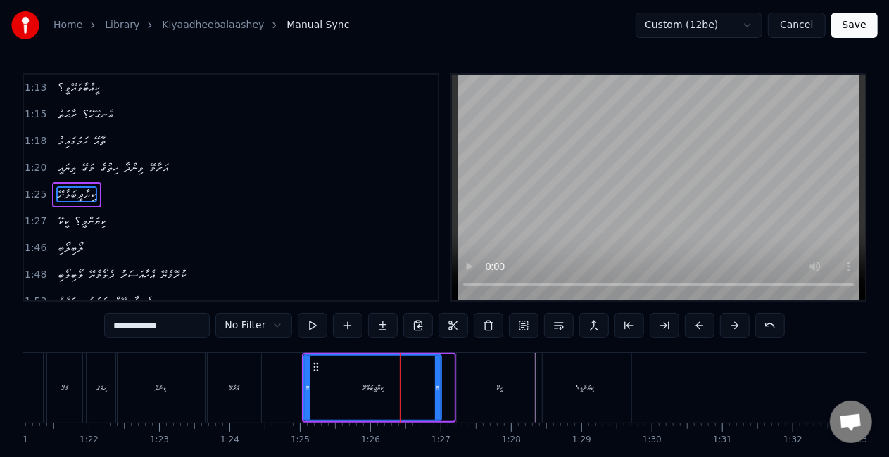
drag, startPoint x: 452, startPoint y: 393, endPoint x: 438, endPoint y: 387, distance: 14.8
click at [439, 387] on div at bounding box center [438, 388] width 6 height 64
click at [369, 386] on div "ކިޔާދީބަލާށޭ" at bounding box center [372, 388] width 20 height 11
drag, startPoint x: 438, startPoint y: 381, endPoint x: 480, endPoint y: 381, distance: 41.5
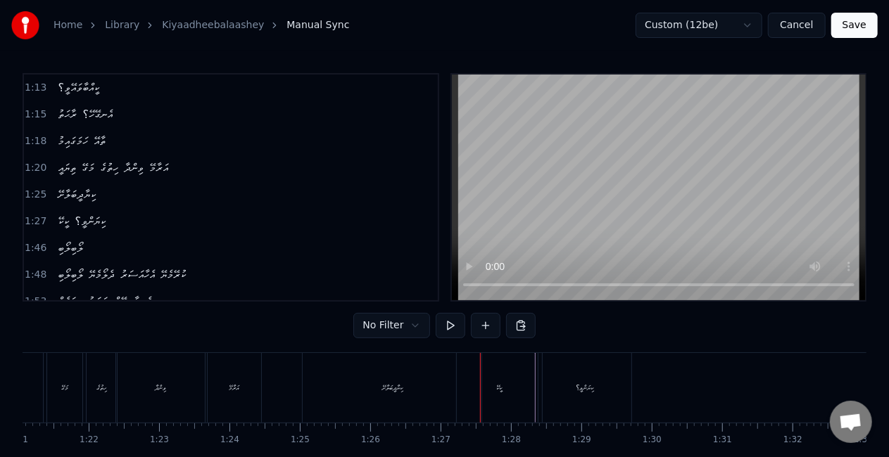
click at [314, 385] on div "ކިޔާދީބަލާށޭ" at bounding box center [392, 388] width 179 height 70
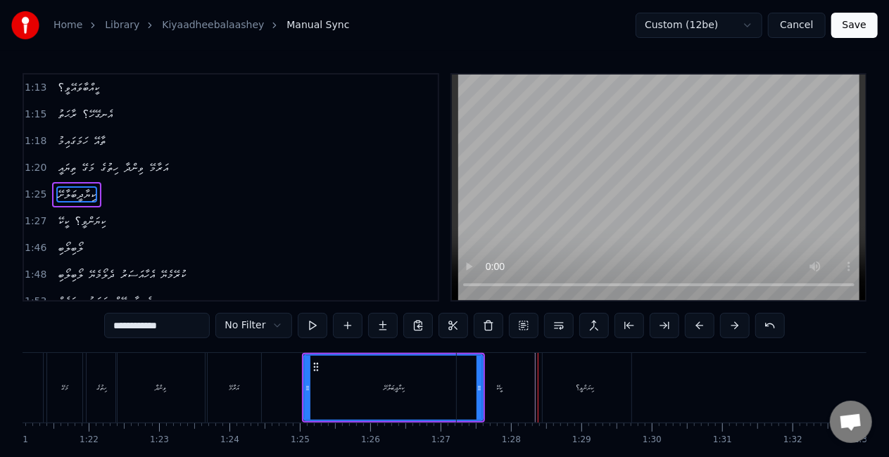
click at [439, 387] on div "ކިޔާދީބަލާށޭ" at bounding box center [393, 388] width 177 height 64
drag, startPoint x: 479, startPoint y: 383, endPoint x: 457, endPoint y: 381, distance: 22.6
click at [460, 381] on div "ކީކޭ" at bounding box center [499, 388] width 85 height 70
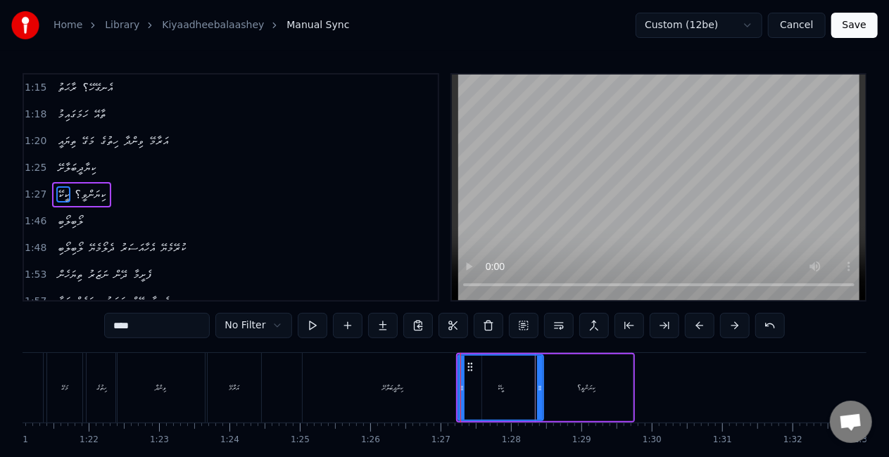
click at [425, 381] on div "ކިޔާދީބަލާށޭ" at bounding box center [392, 388] width 179 height 70
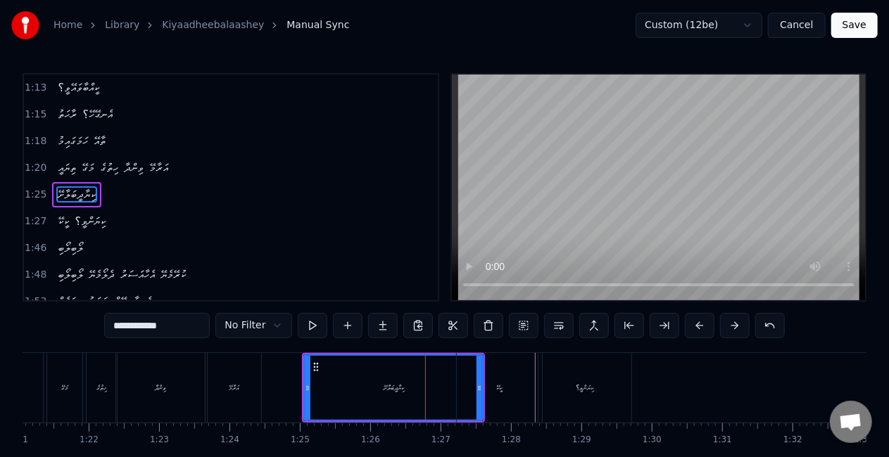
drag, startPoint x: 483, startPoint y: 387, endPoint x: 476, endPoint y: 382, distance: 8.6
click at [481, 386] on div "ކީކޭ" at bounding box center [499, 388] width 85 height 70
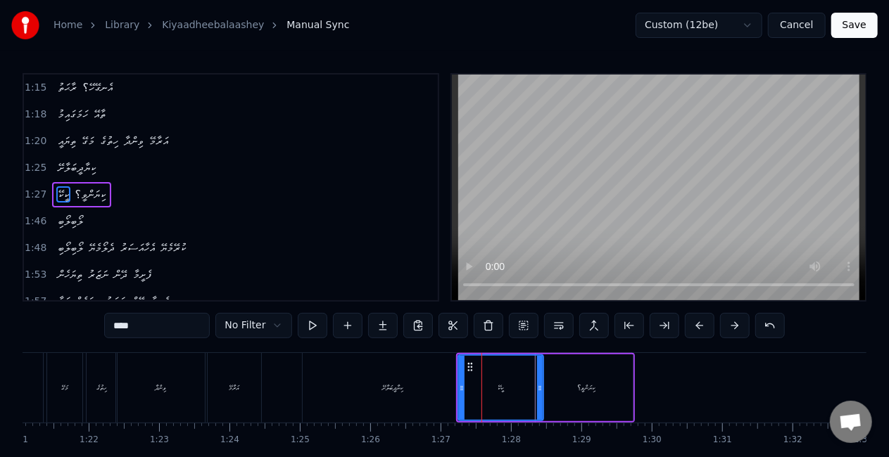
click at [428, 387] on div "ކިޔާދީބަލާށޭ" at bounding box center [392, 388] width 179 height 70
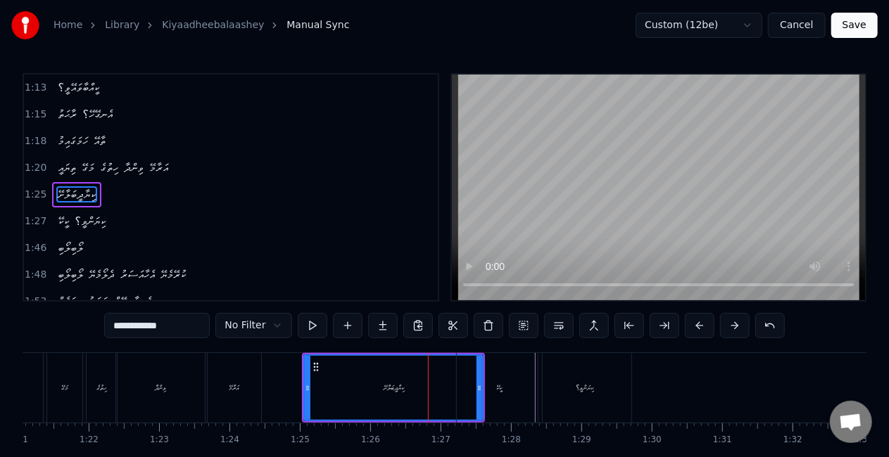
drag, startPoint x: 426, startPoint y: 393, endPoint x: 441, endPoint y: 379, distance: 19.4
click at [426, 393] on div "ކިޔާދީބަލާށޭ" at bounding box center [393, 388] width 177 height 64
click at [308, 366] on div at bounding box center [308, 388] width 6 height 64
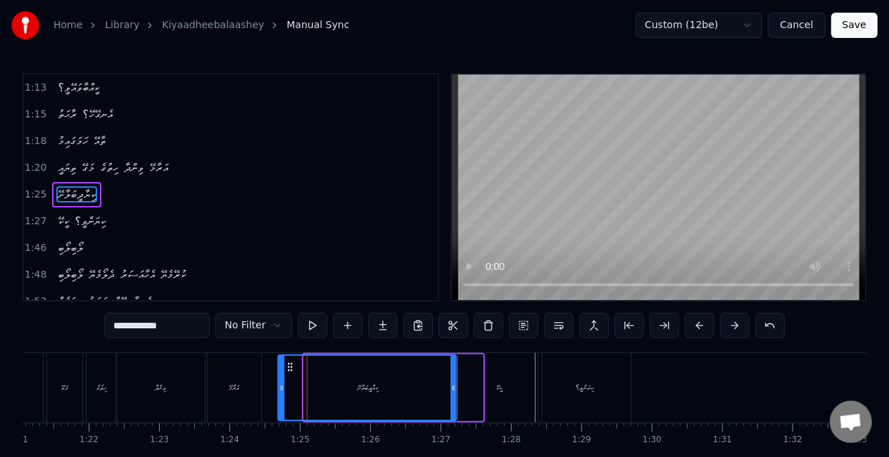
drag, startPoint x: 317, startPoint y: 368, endPoint x: 364, endPoint y: 370, distance: 46.5
click at [293, 363] on icon at bounding box center [290, 367] width 11 height 11
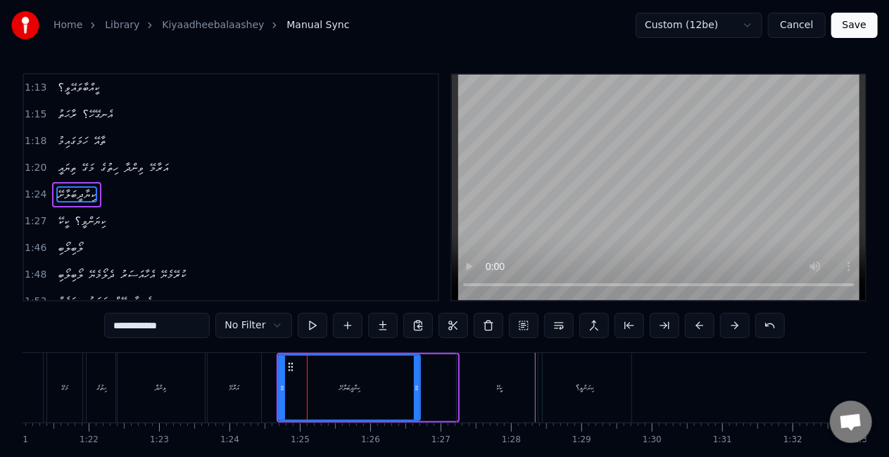
drag, startPoint x: 453, startPoint y: 386, endPoint x: 386, endPoint y: 372, distance: 69.0
click at [415, 383] on icon at bounding box center [417, 388] width 6 height 11
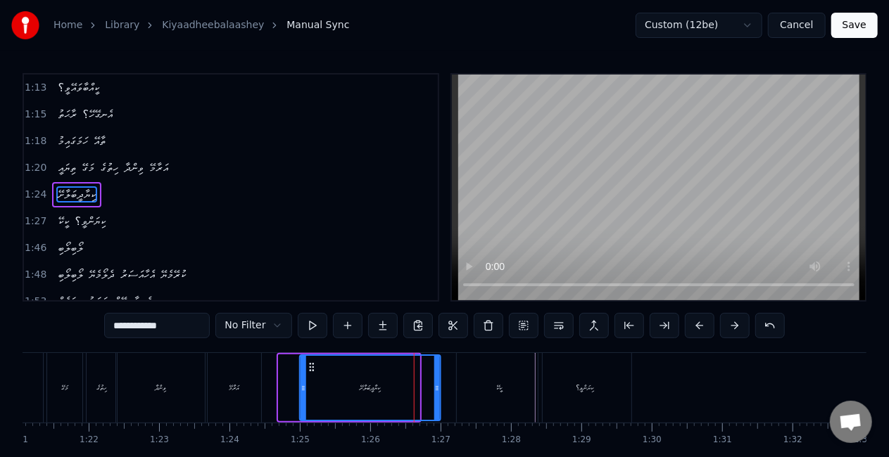
drag, startPoint x: 290, startPoint y: 366, endPoint x: 312, endPoint y: 370, distance: 22.9
click at [312, 370] on icon at bounding box center [311, 367] width 11 height 11
click at [376, 388] on div "ކިޔާދީބަލާށޭ" at bounding box center [370, 388] width 20 height 11
click at [474, 385] on div "ކީކޭ" at bounding box center [499, 388] width 85 height 70
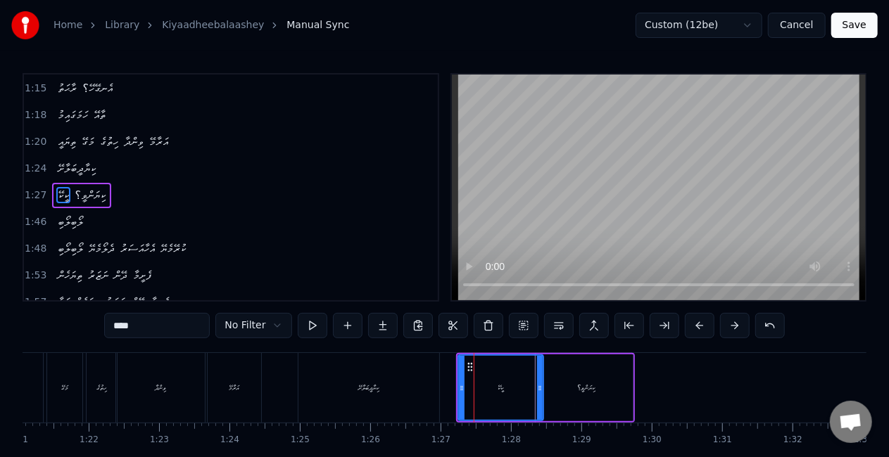
scroll to position [294, 0]
click at [467, 388] on icon at bounding box center [468, 388] width 6 height 11
click at [502, 390] on div "ކީކޭ" at bounding box center [504, 388] width 6 height 11
click at [304, 383] on div "ކިޔާދީބަލާށޭ" at bounding box center [368, 388] width 141 height 70
type input "**********"
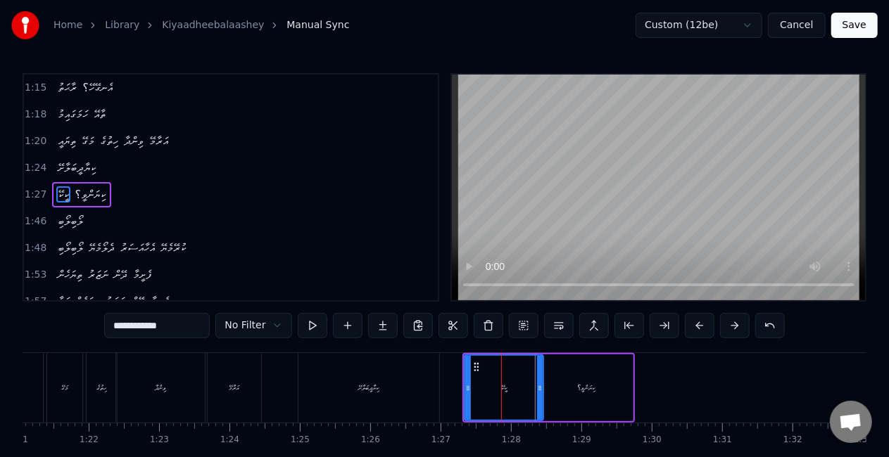
scroll to position [267, 0]
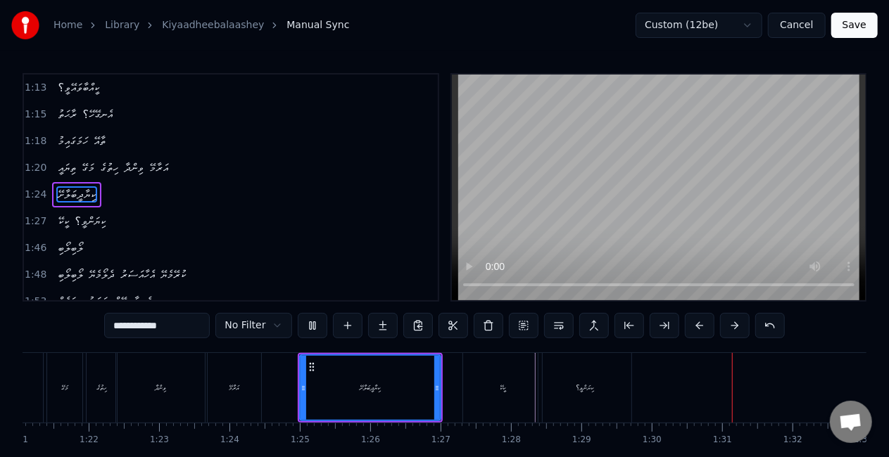
click at [861, 21] on button "Save" at bounding box center [854, 25] width 46 height 25
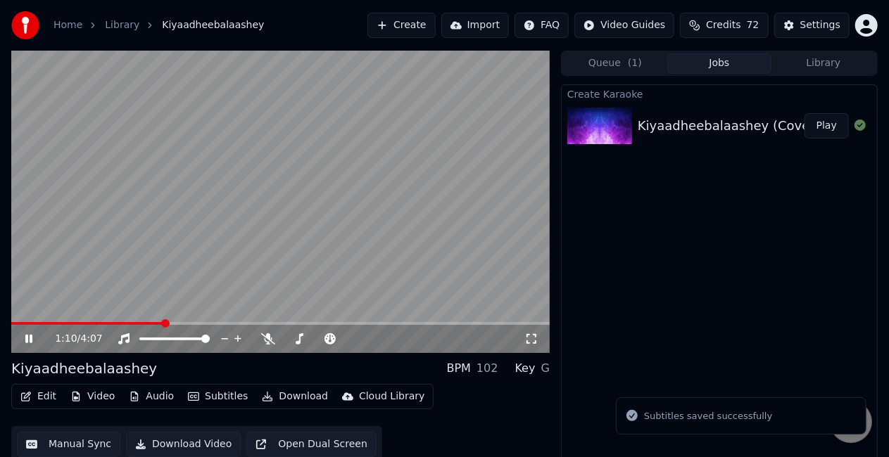
click at [163, 323] on span at bounding box center [280, 323] width 538 height 3
click at [310, 272] on video at bounding box center [280, 202] width 538 height 303
click at [317, 267] on video at bounding box center [280, 202] width 538 height 303
click at [341, 324] on span at bounding box center [280, 323] width 538 height 3
click at [379, 287] on video at bounding box center [280, 202] width 538 height 303
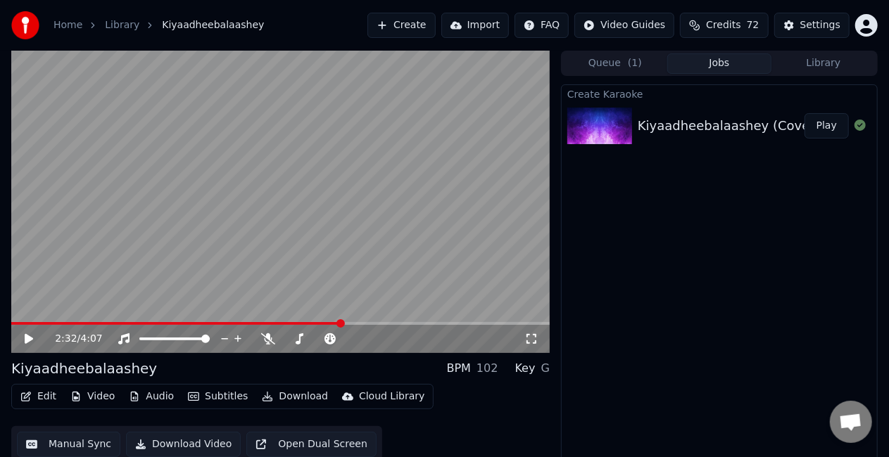
click at [374, 296] on video at bounding box center [280, 202] width 538 height 303
click at [369, 324] on span at bounding box center [280, 323] width 538 height 3
click at [392, 324] on span at bounding box center [280, 323] width 538 height 3
click at [197, 248] on video at bounding box center [280, 202] width 538 height 303
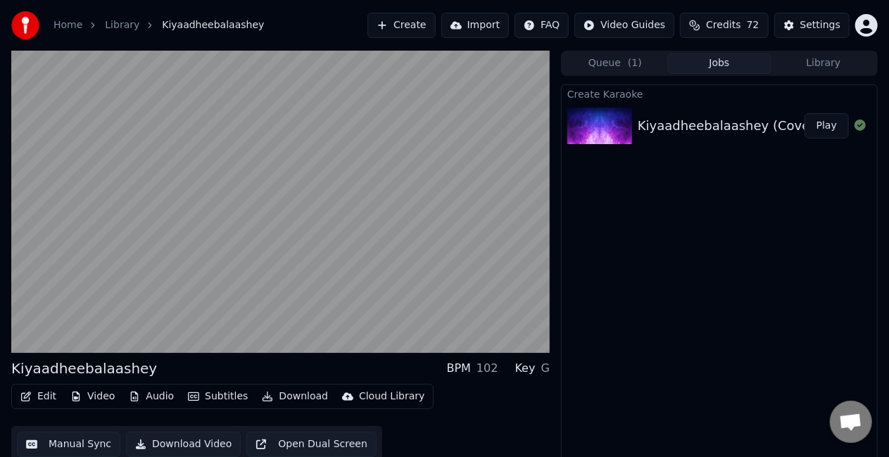
click at [197, 248] on video at bounding box center [280, 202] width 538 height 303
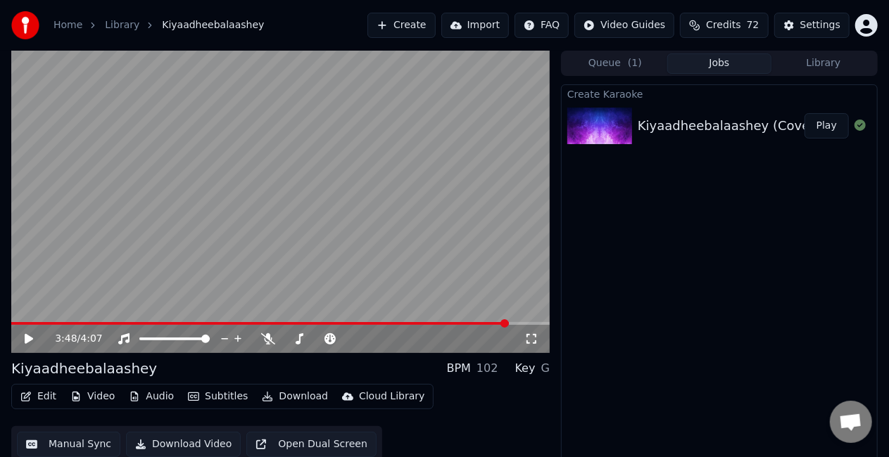
click at [474, 322] on span at bounding box center [260, 323] width 498 height 3
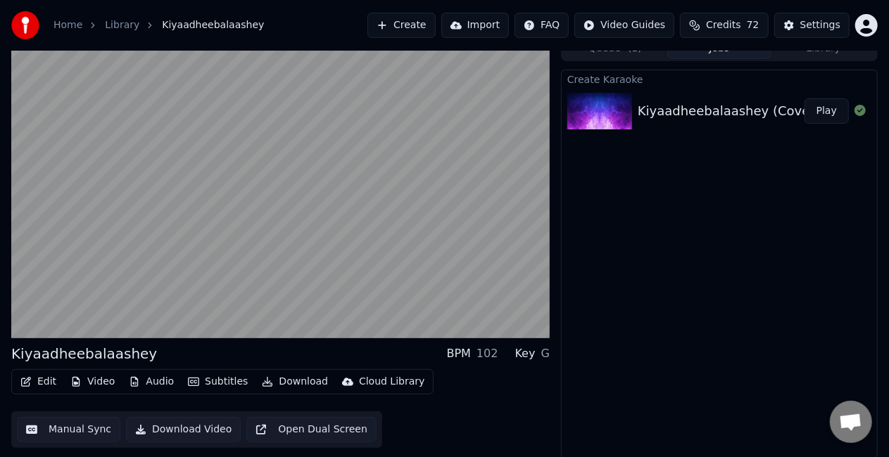
scroll to position [15, 0]
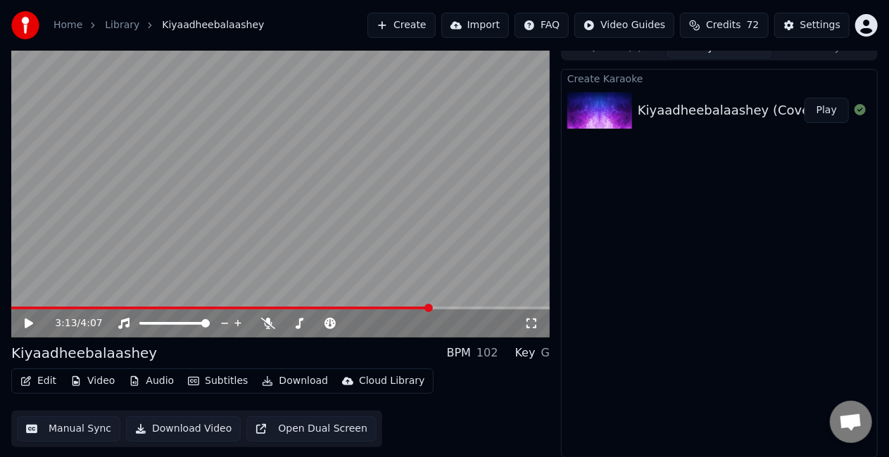
click at [431, 307] on span at bounding box center [221, 308] width 420 height 3
click at [424, 241] on video at bounding box center [280, 186] width 538 height 303
click at [284, 188] on video at bounding box center [280, 186] width 538 height 303
click at [68, 430] on button "Manual Sync" at bounding box center [68, 429] width 103 height 25
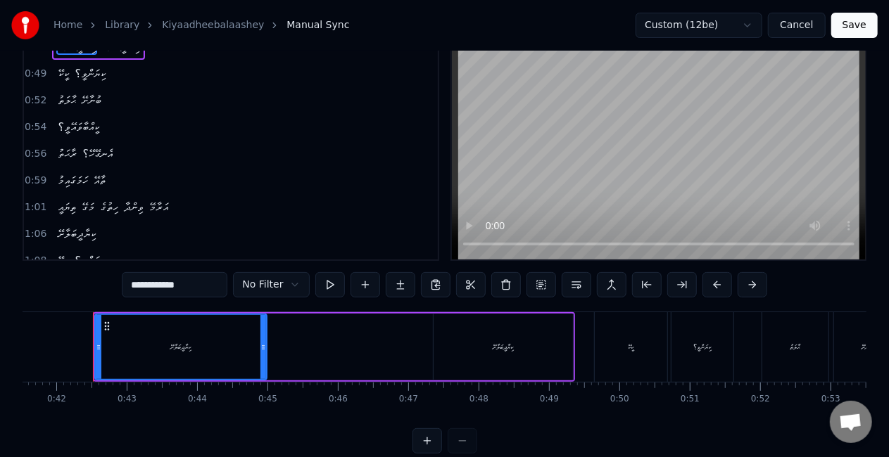
scroll to position [72, 0]
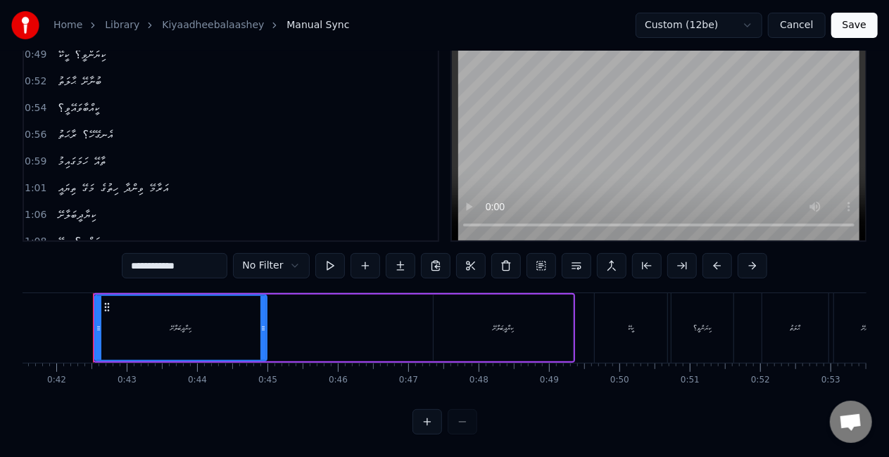
click at [400, 321] on div "ކިޔާދީބަލާށޭ ކިޔާދީބަލާށޭ" at bounding box center [334, 328] width 482 height 70
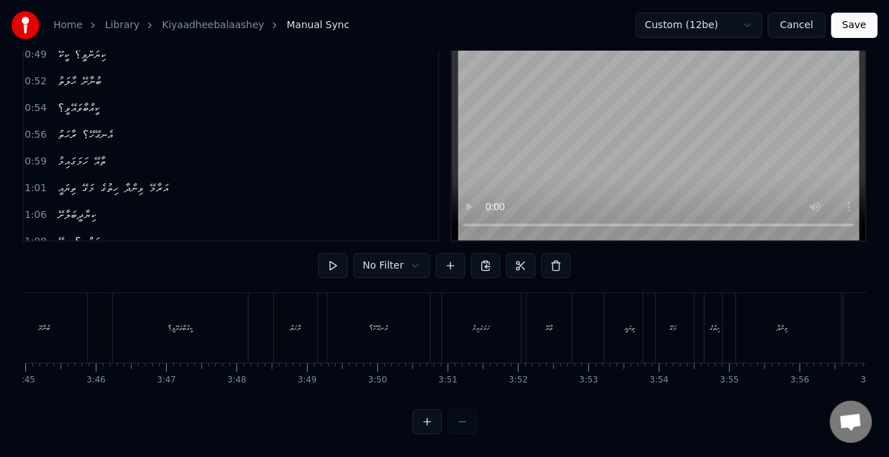
scroll to position [0, 15810]
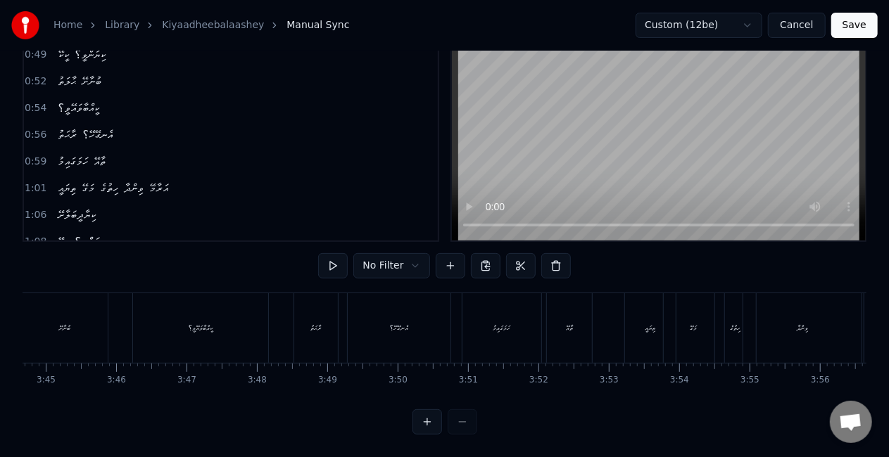
click at [312, 335] on div "ރާޙަތު" at bounding box center [316, 328] width 44 height 70
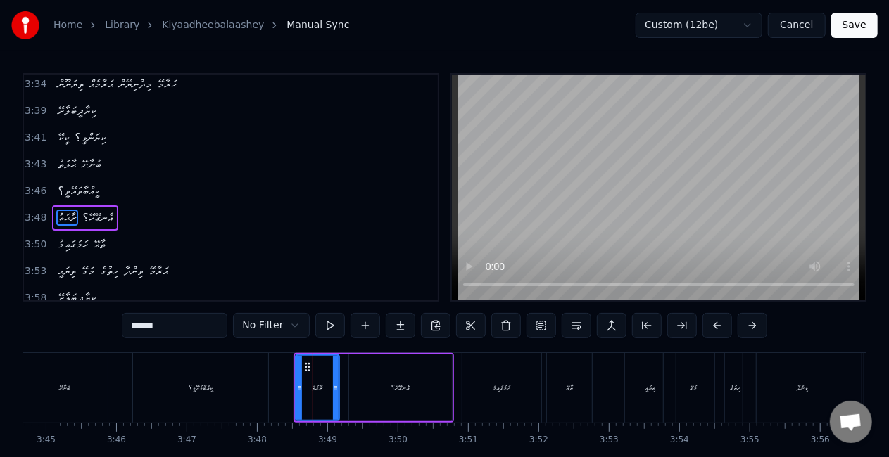
scroll to position [1003, 0]
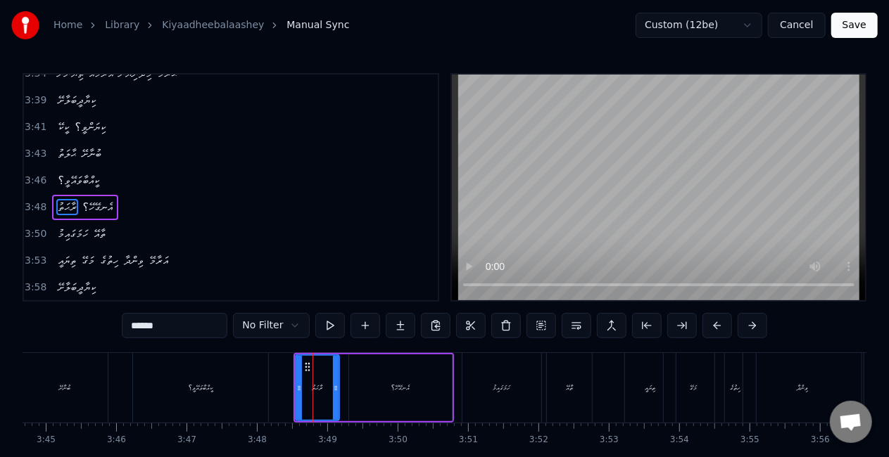
click at [346, 391] on div "ރާޙަތު އެނގޭހޭ؟" at bounding box center [373, 388] width 160 height 70
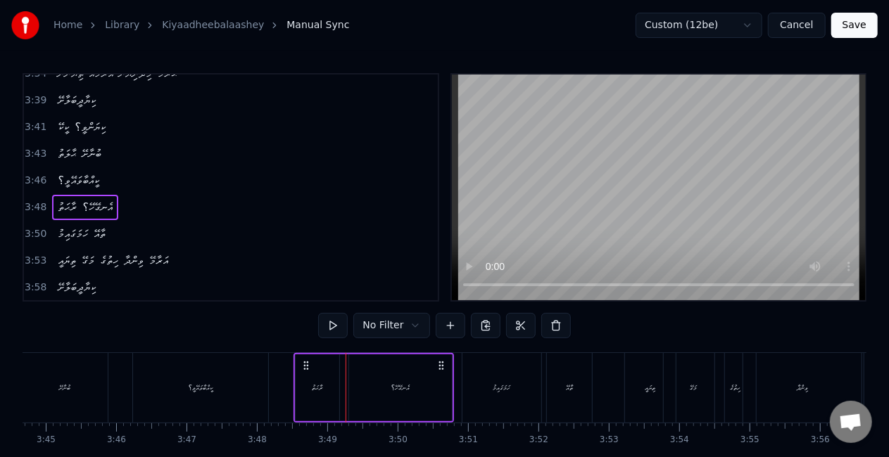
drag, startPoint x: 369, startPoint y: 388, endPoint x: 361, endPoint y: 388, distance: 8.4
click at [369, 388] on div "އެނގޭހޭ؟" at bounding box center [400, 388] width 103 height 67
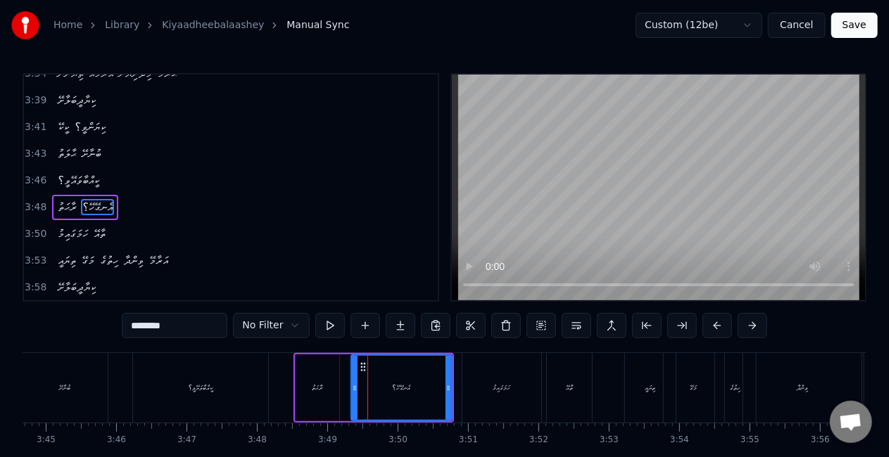
click at [353, 393] on icon at bounding box center [355, 388] width 6 height 11
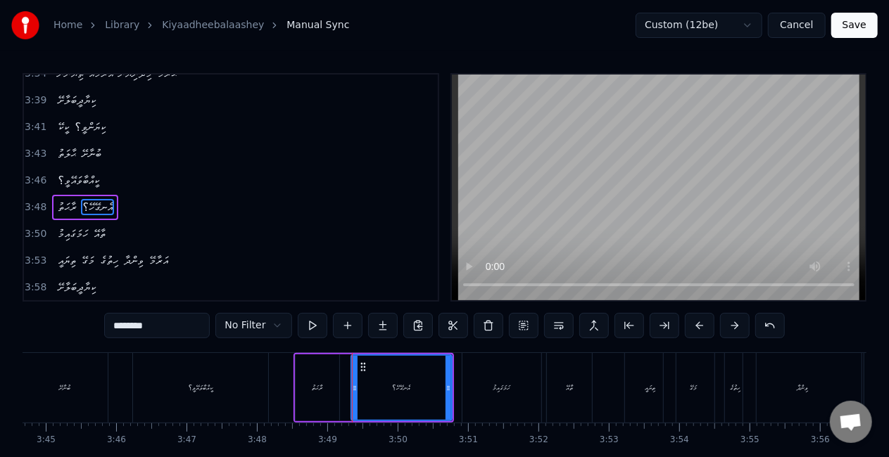
click at [327, 387] on div "ރާޙަތު" at bounding box center [318, 388] width 44 height 67
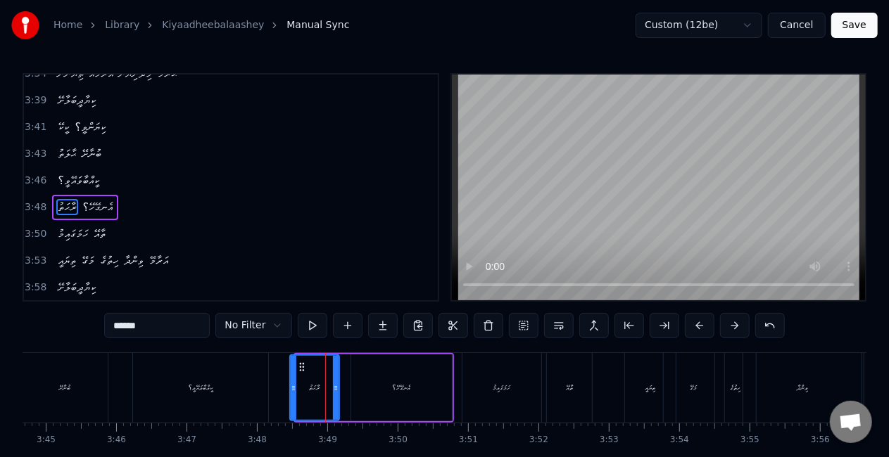
drag, startPoint x: 297, startPoint y: 390, endPoint x: 290, endPoint y: 386, distance: 7.9
click at [291, 386] on icon at bounding box center [294, 388] width 6 height 11
click at [338, 381] on div at bounding box center [340, 388] width 6 height 64
click at [291, 381] on div at bounding box center [292, 388] width 6 height 64
click at [369, 384] on div "އެނގޭހޭ؟" at bounding box center [401, 388] width 101 height 67
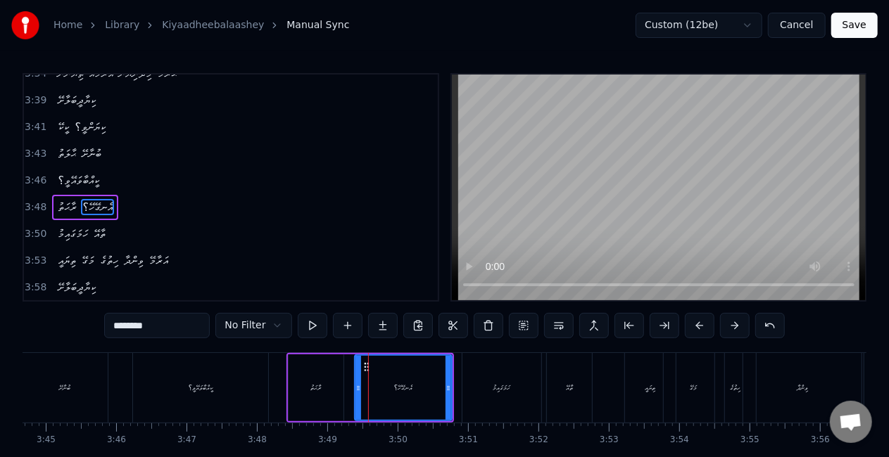
click at [357, 386] on icon at bounding box center [358, 388] width 6 height 11
drag, startPoint x: 327, startPoint y: 380, endPoint x: 329, endPoint y: 372, distance: 8.7
click at [327, 379] on div "ރާޙަތު" at bounding box center [316, 388] width 55 height 67
type input "******"
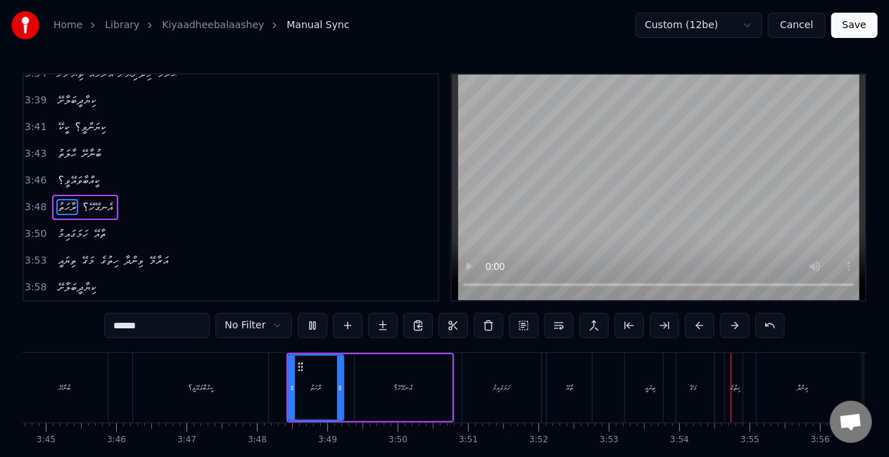
click at [314, 377] on div "ރާޙަތު" at bounding box center [315, 388] width 53 height 64
click at [290, 395] on div at bounding box center [292, 388] width 6 height 64
click at [296, 391] on div "ރާޙަތު" at bounding box center [315, 388] width 53 height 64
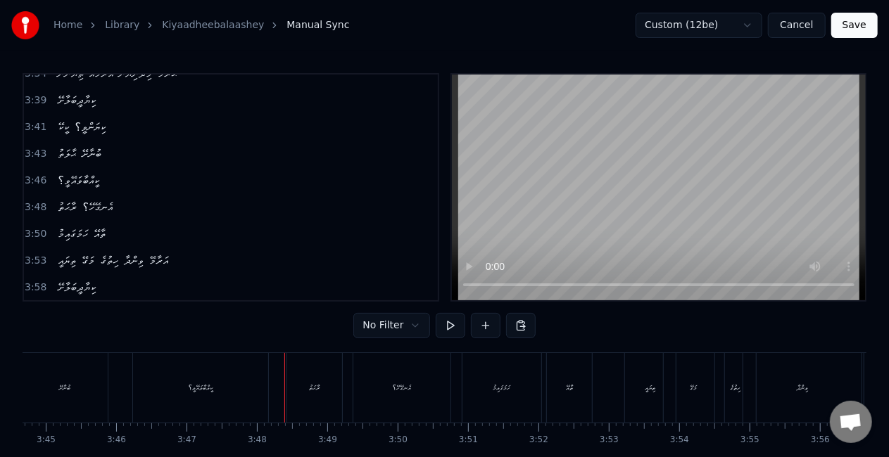
click at [300, 388] on div "ރާޙަތު" at bounding box center [314, 388] width 55 height 70
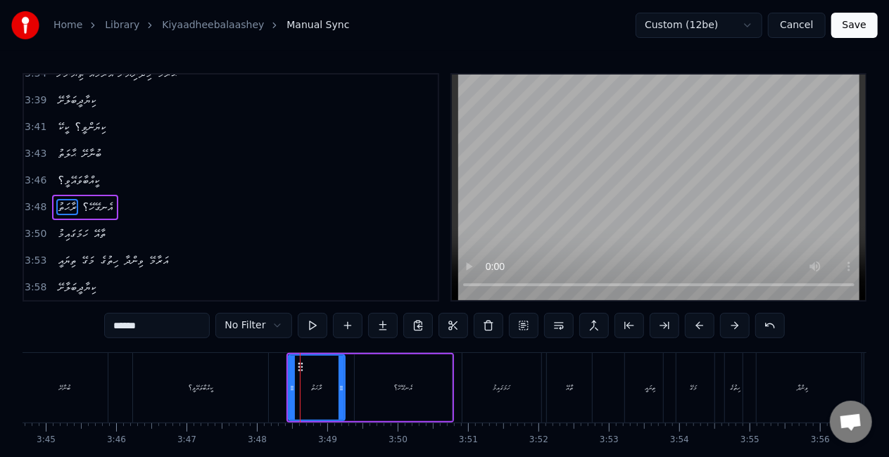
click at [340, 387] on icon at bounding box center [341, 388] width 6 height 11
click at [358, 384] on div "އެނގޭހޭ؟" at bounding box center [403, 388] width 97 height 67
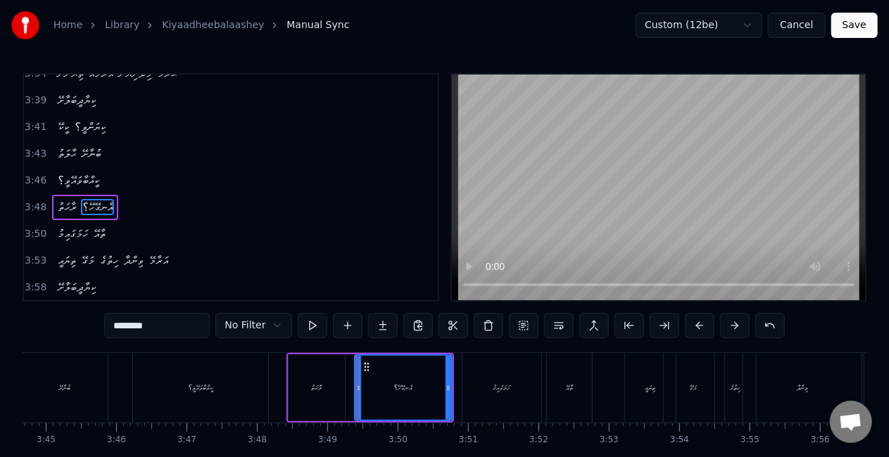
click at [312, 379] on div "ރާޙަތު" at bounding box center [317, 388] width 56 height 67
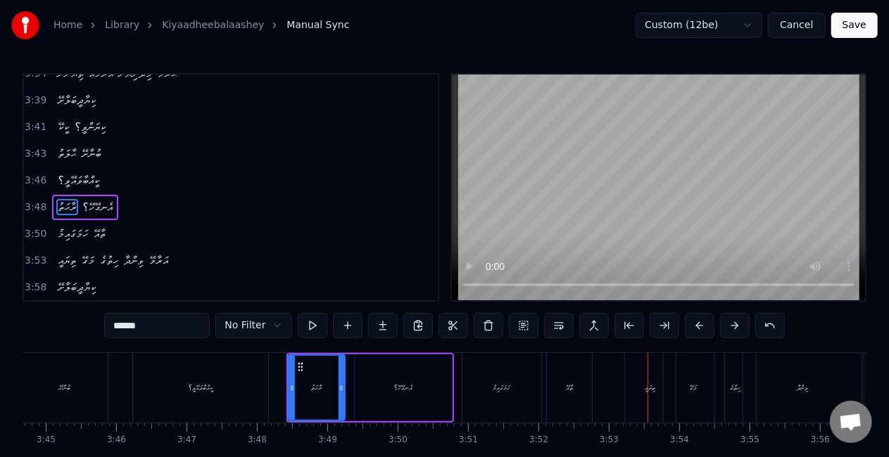
click at [382, 372] on div "އެނގޭހޭ؟" at bounding box center [403, 388] width 97 height 67
type input "********"
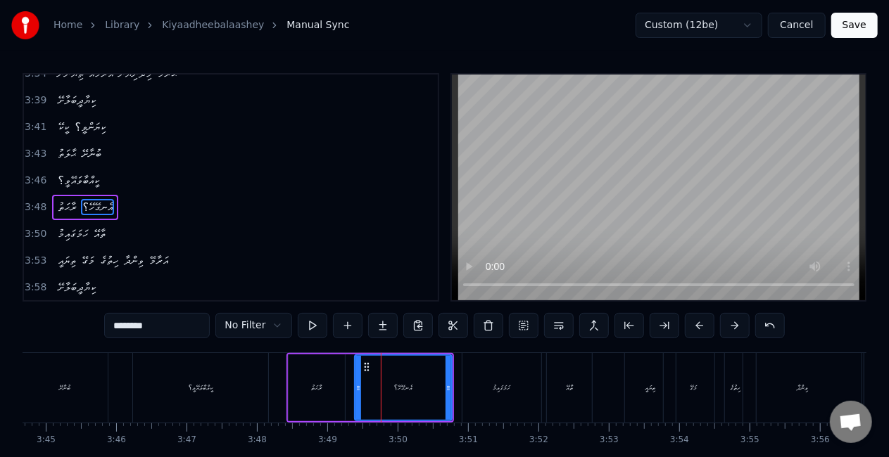
click at [849, 19] on button "Save" at bounding box center [854, 25] width 46 height 25
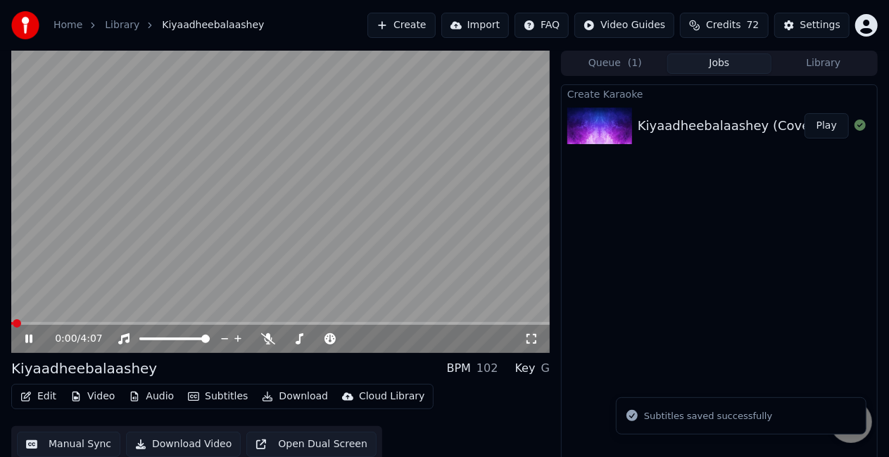
click at [72, 441] on button "Manual Sync" at bounding box center [68, 444] width 103 height 25
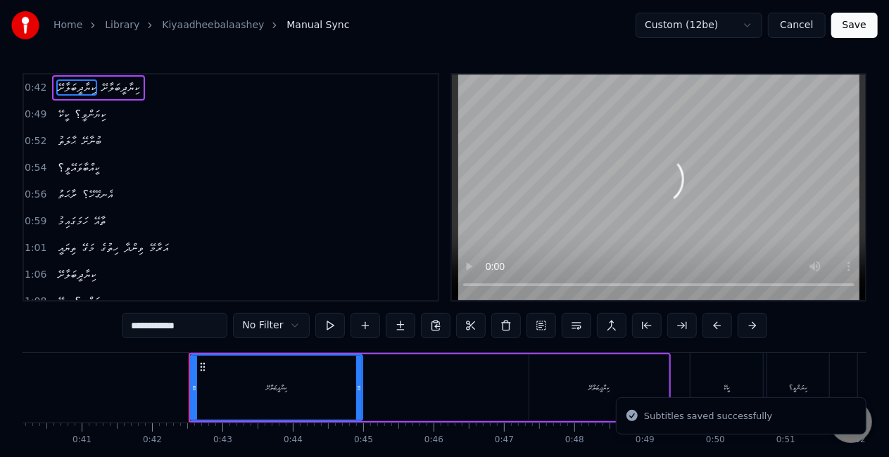
scroll to position [0, 2922]
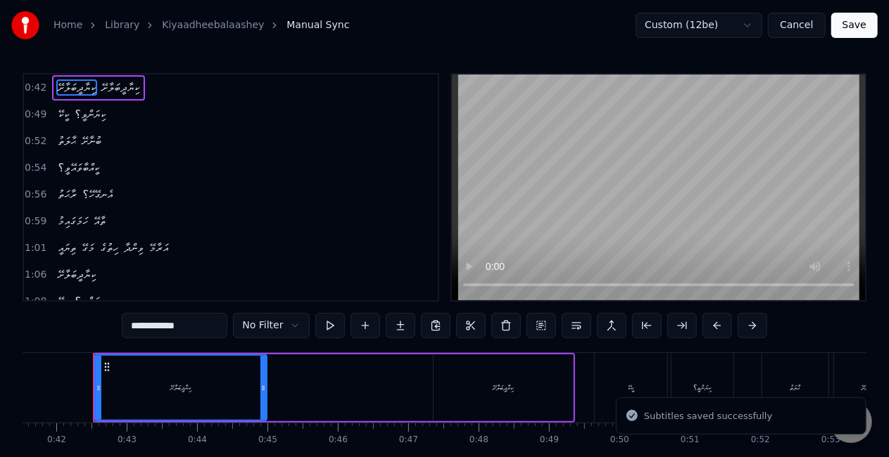
click at [840, 26] on button "Save" at bounding box center [854, 25] width 46 height 25
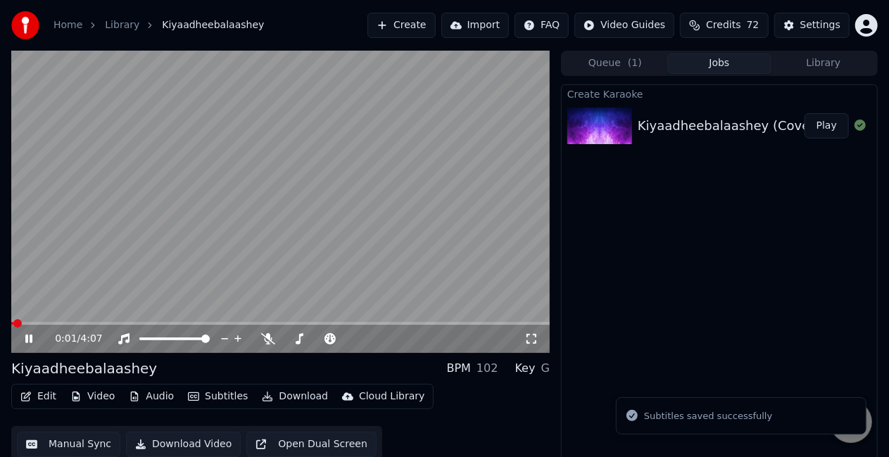
click at [42, 397] on button "Edit" at bounding box center [38, 397] width 47 height 20
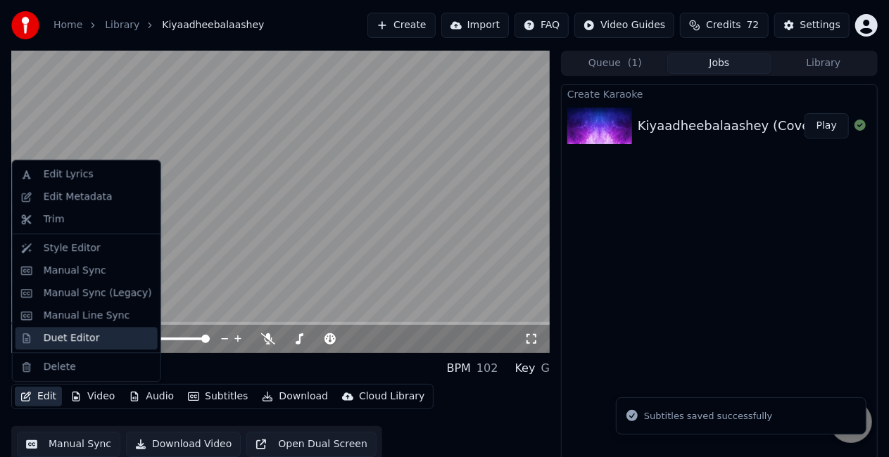
click at [70, 341] on div "Duet Editor" at bounding box center [72, 338] width 56 height 14
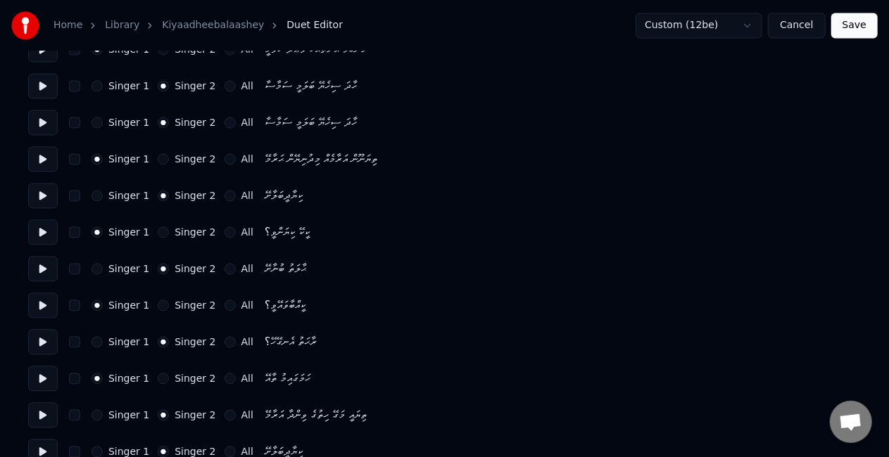
scroll to position [1440, 0]
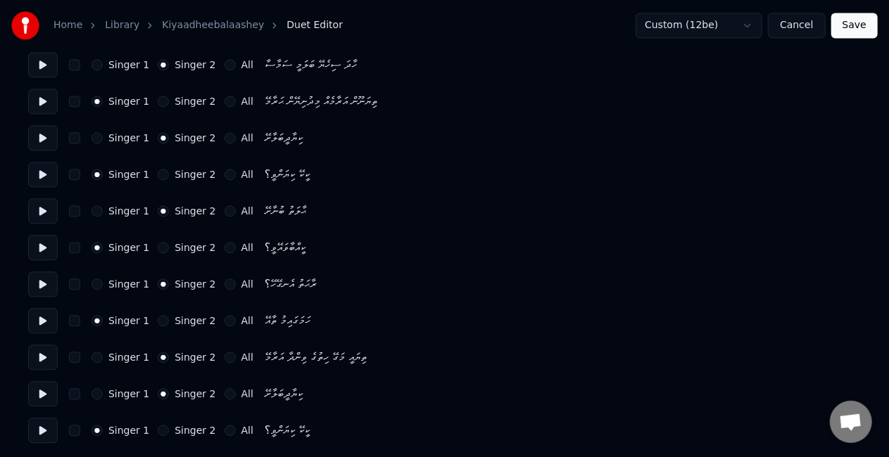
click at [158, 281] on button "Singer 2" at bounding box center [163, 284] width 11 height 11
click at [844, 27] on button "Save" at bounding box center [854, 25] width 46 height 25
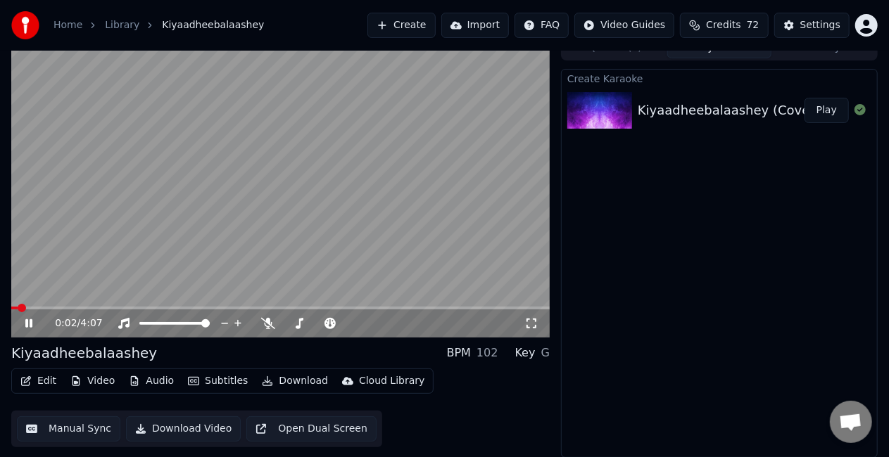
click at [42, 377] on button "Edit" at bounding box center [38, 382] width 47 height 20
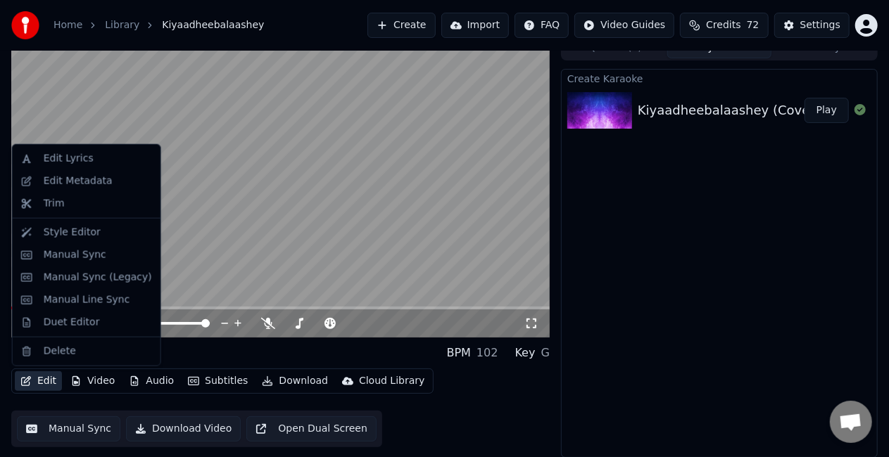
click at [277, 251] on video at bounding box center [280, 186] width 538 height 303
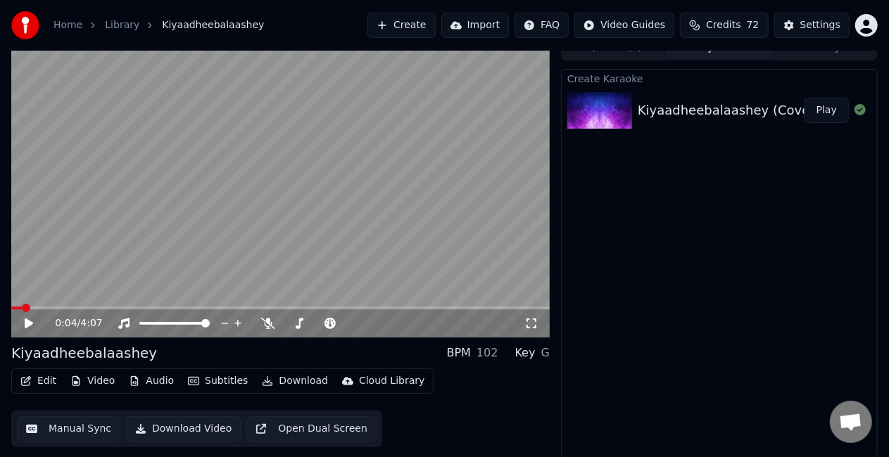
click at [47, 433] on button "Manual Sync" at bounding box center [68, 429] width 103 height 25
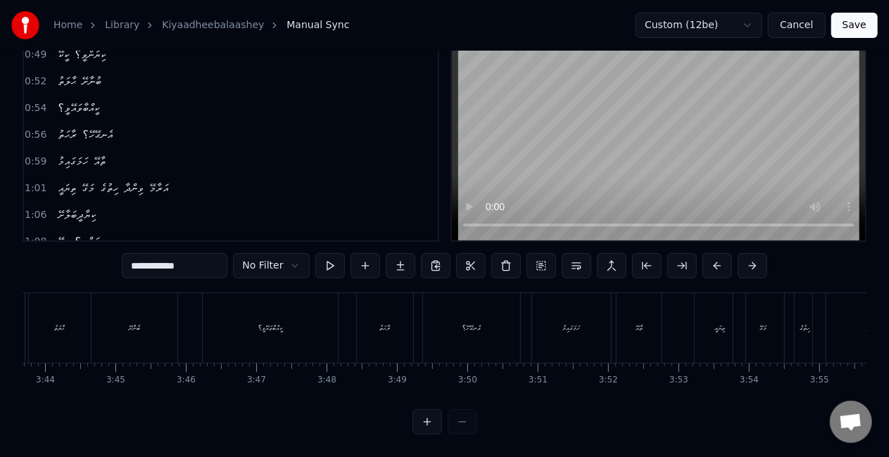
scroll to position [0, 15630]
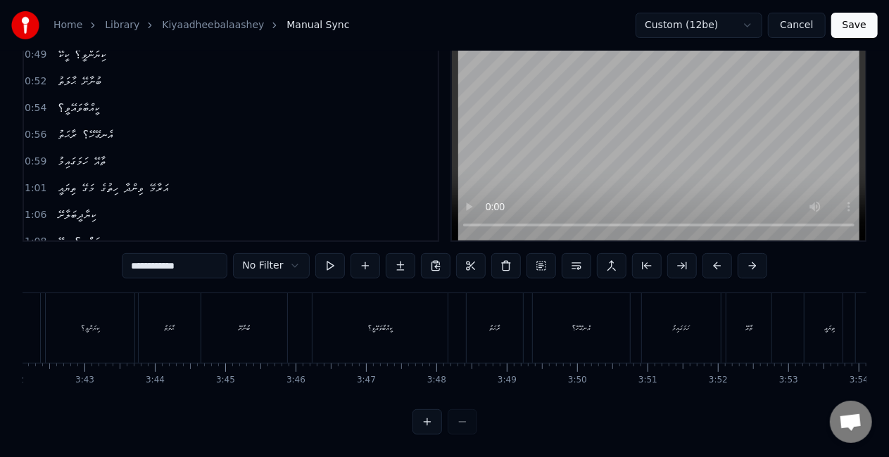
click at [538, 327] on div "އެނގޭހޭ؟" at bounding box center [581, 328] width 97 height 70
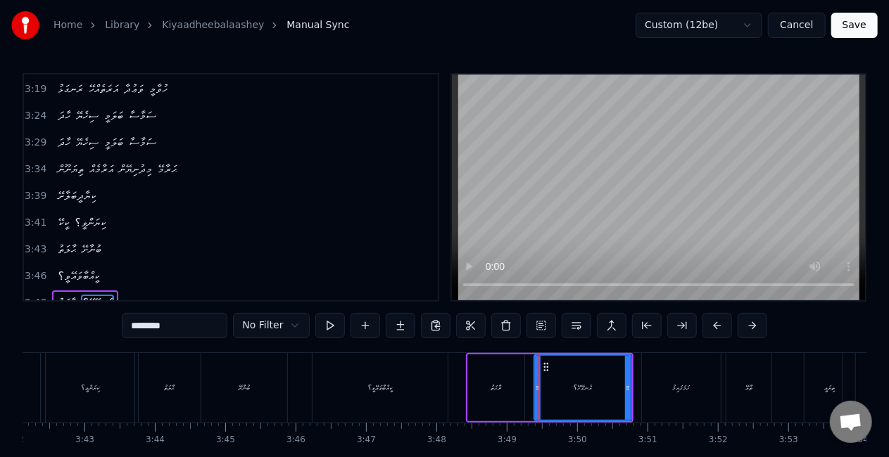
scroll to position [1003, 0]
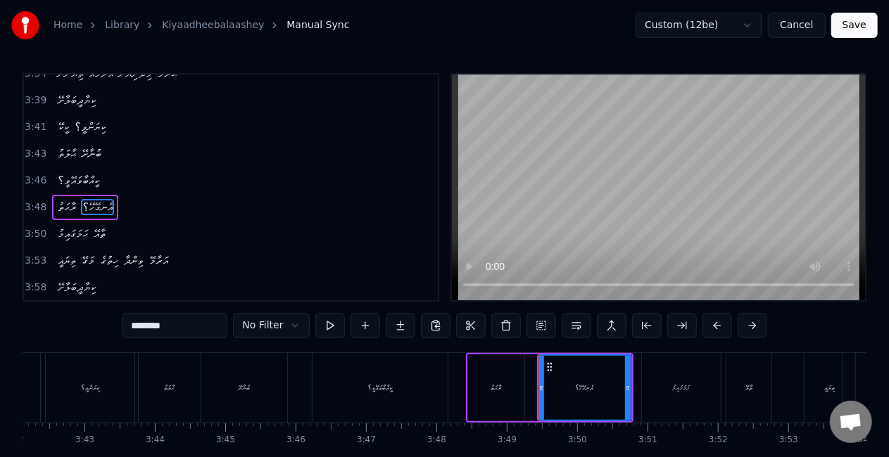
click at [540, 391] on icon at bounding box center [541, 388] width 6 height 11
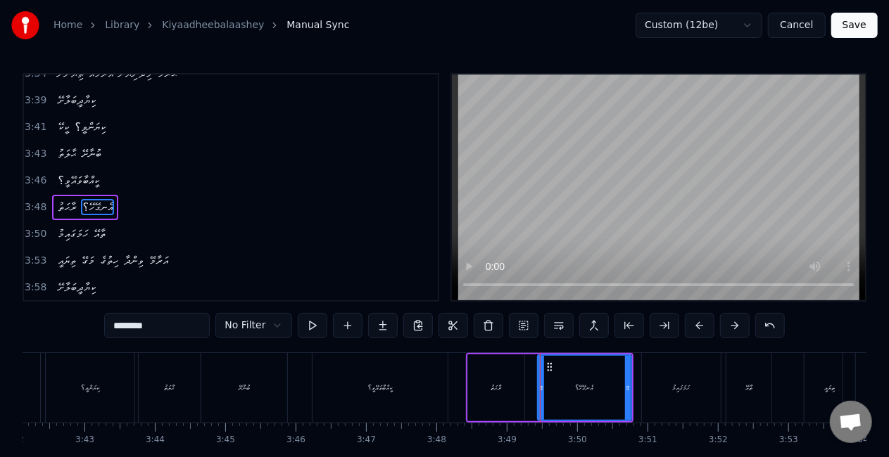
click at [543, 384] on div "އެނގޭހޭ؟" at bounding box center [584, 388] width 92 height 64
click at [495, 386] on div "ރާޙަތު" at bounding box center [496, 388] width 11 height 11
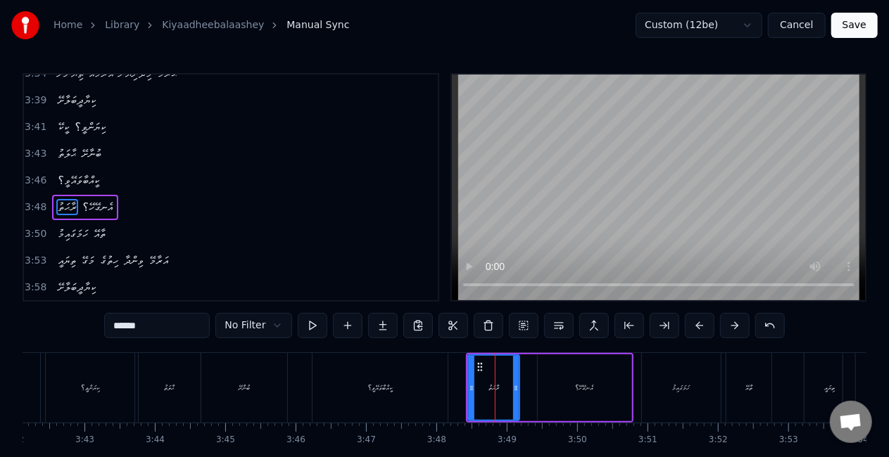
click at [513, 388] on icon at bounding box center [516, 388] width 6 height 11
click at [483, 387] on div "ރާޙަތު" at bounding box center [494, 388] width 50 height 64
click at [548, 372] on div "އެނގޭހޭ؟" at bounding box center [585, 388] width 94 height 67
type input "********"
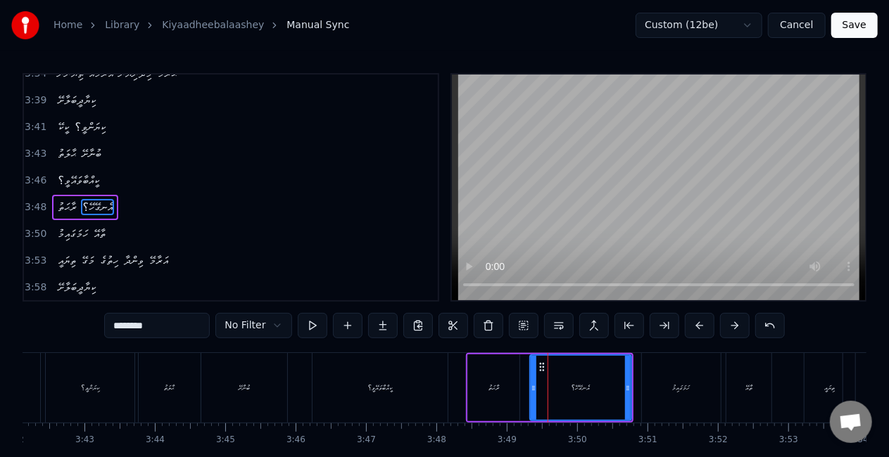
drag, startPoint x: 538, startPoint y: 385, endPoint x: 531, endPoint y: 384, distance: 7.9
click at [531, 384] on icon at bounding box center [534, 388] width 6 height 11
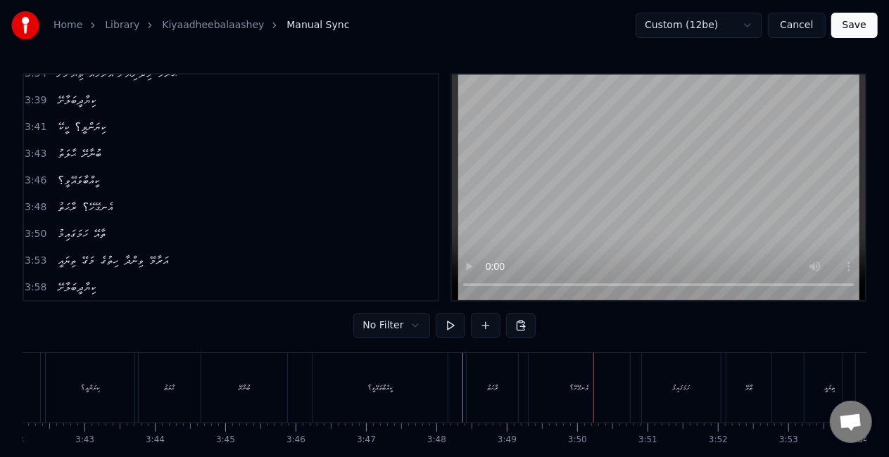
click at [412, 395] on div "ކީއްބާވައޭވީ؟" at bounding box center [379, 388] width 135 height 70
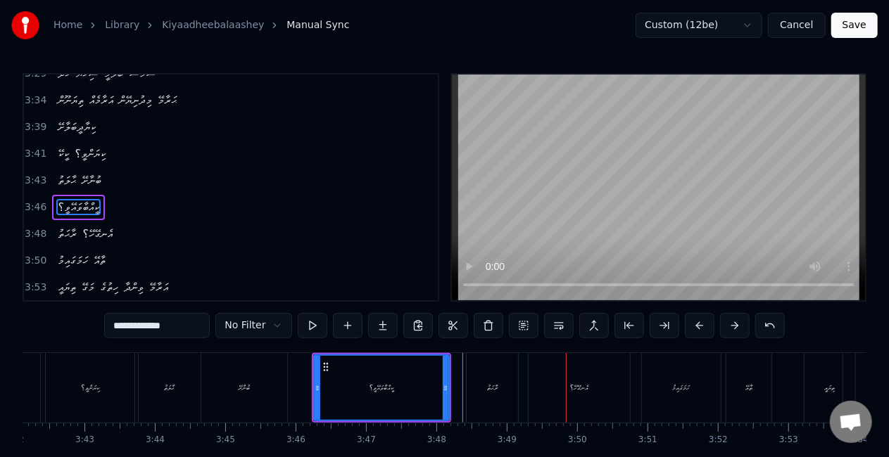
click at [495, 386] on div "ރާޙަތު" at bounding box center [492, 388] width 11 height 11
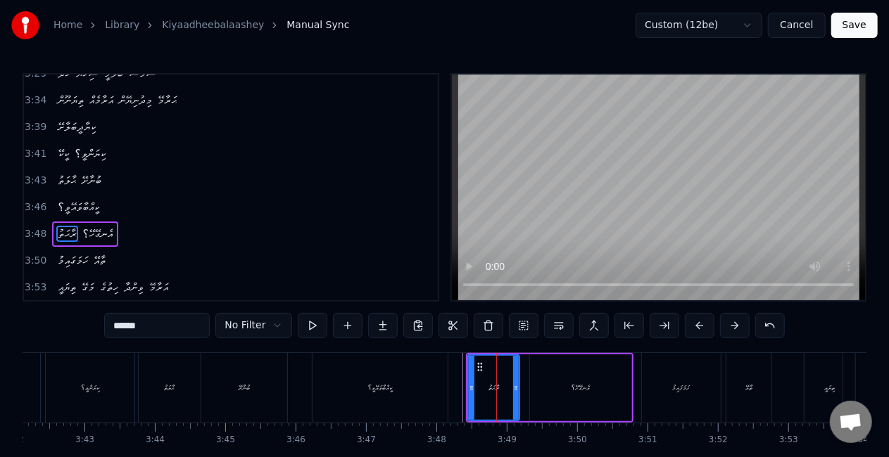
scroll to position [1003, 0]
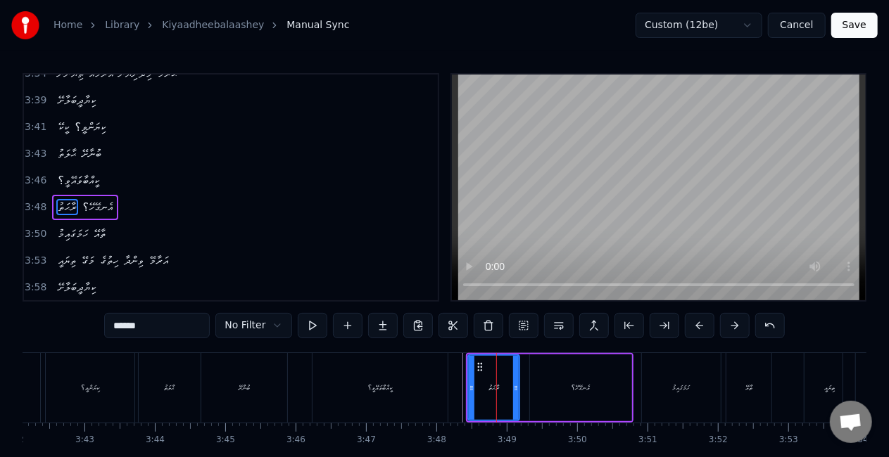
click at [614, 380] on div "އެނގޭހޭ؟" at bounding box center [580, 388] width 101 height 67
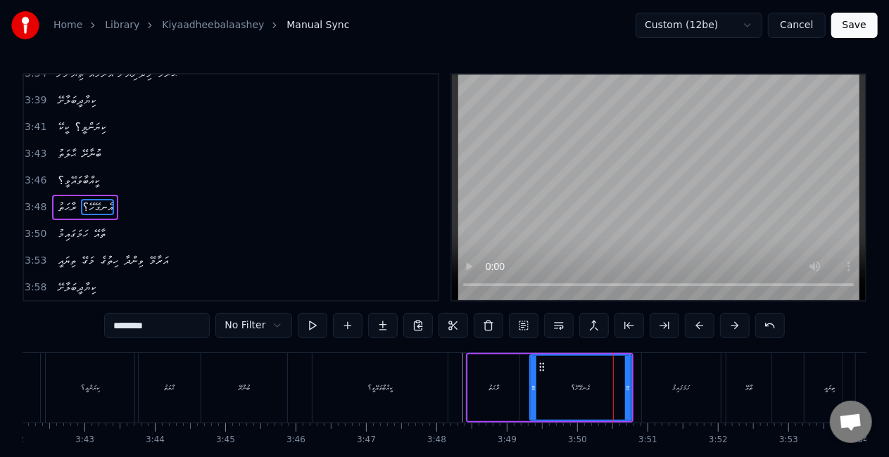
click at [448, 388] on div "ކީއްބާވައޭވީ؟" at bounding box center [380, 388] width 137 height 70
type input "**********"
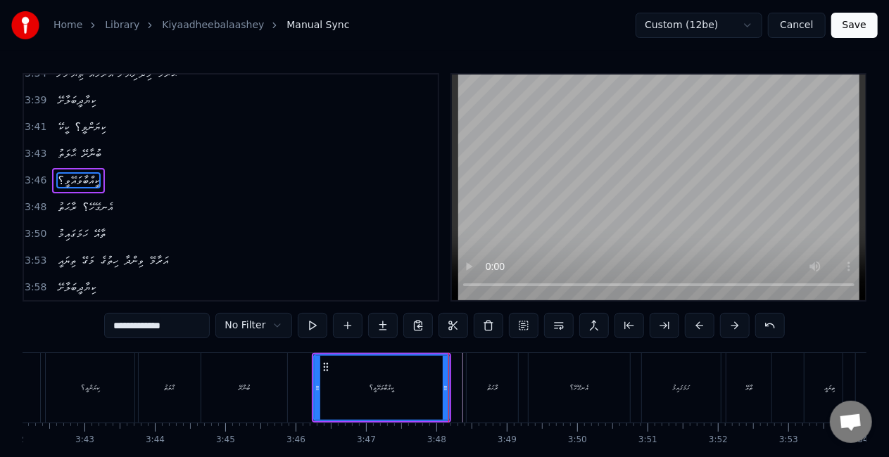
scroll to position [977, 0]
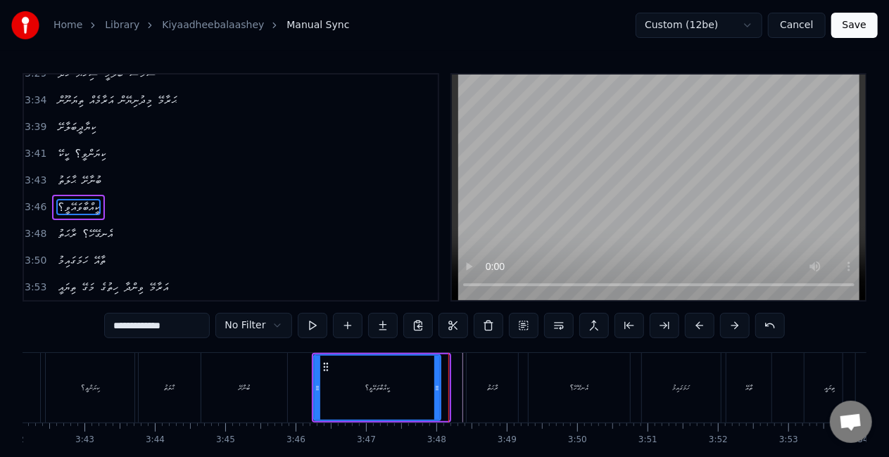
drag, startPoint x: 445, startPoint y: 391, endPoint x: 437, endPoint y: 388, distance: 8.9
click at [437, 388] on icon at bounding box center [437, 388] width 6 height 11
click at [436, 384] on icon at bounding box center [437, 388] width 6 height 11
click at [433, 383] on icon at bounding box center [433, 388] width 6 height 11
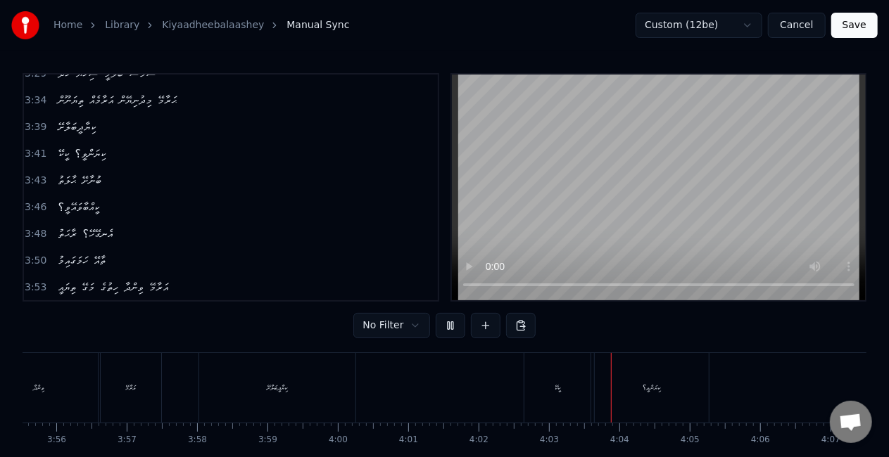
scroll to position [0, 16573]
click at [854, 28] on button "Save" at bounding box center [854, 25] width 46 height 25
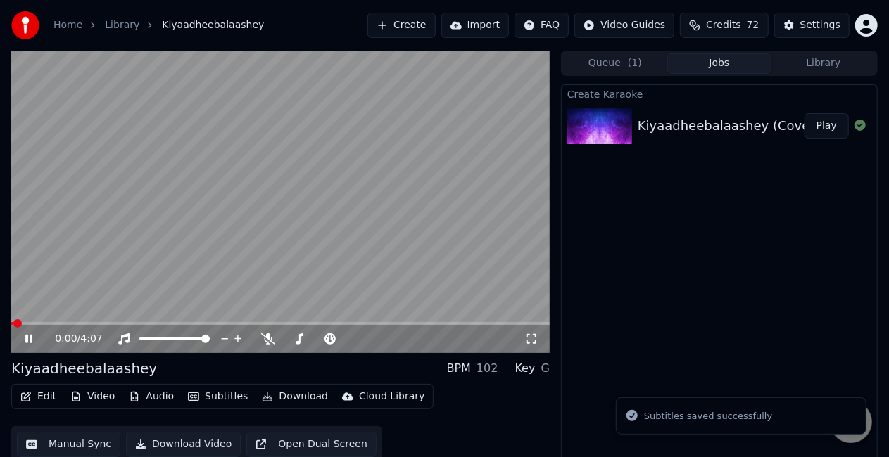
click at [269, 395] on button "Download" at bounding box center [294, 397] width 77 height 20
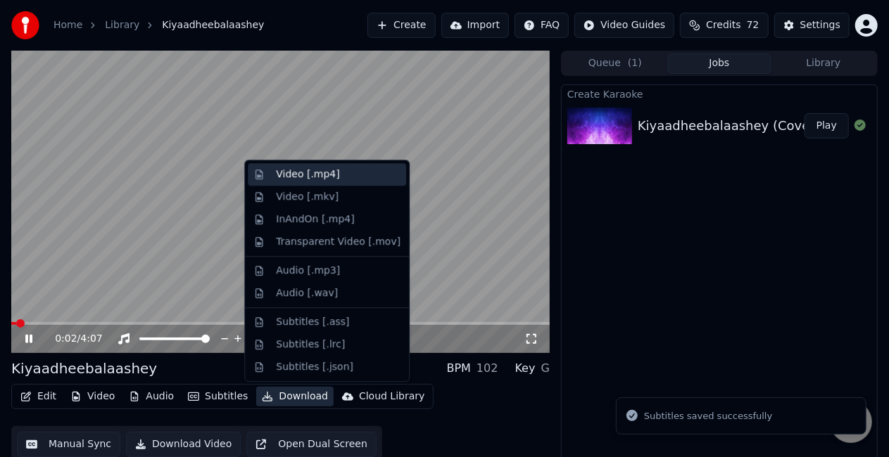
click at [296, 183] on div "Video [.mp4]" at bounding box center [327, 174] width 158 height 23
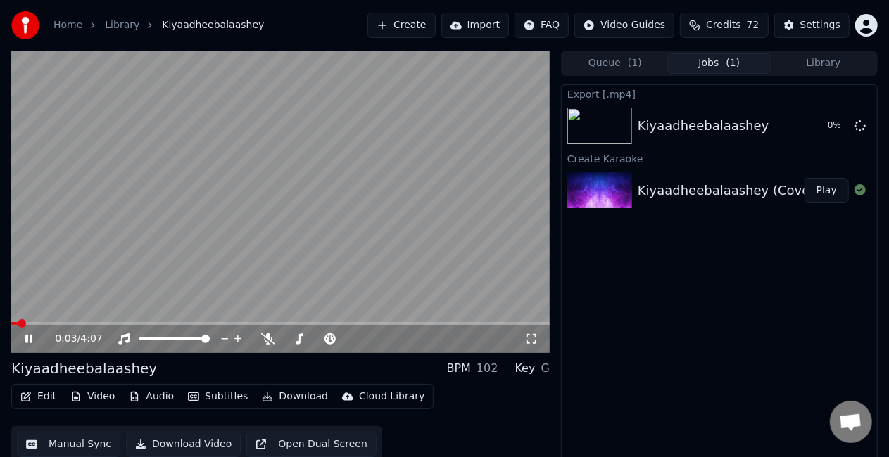
click at [259, 203] on video at bounding box center [280, 202] width 538 height 303
